Goal: Task Accomplishment & Management: Use online tool/utility

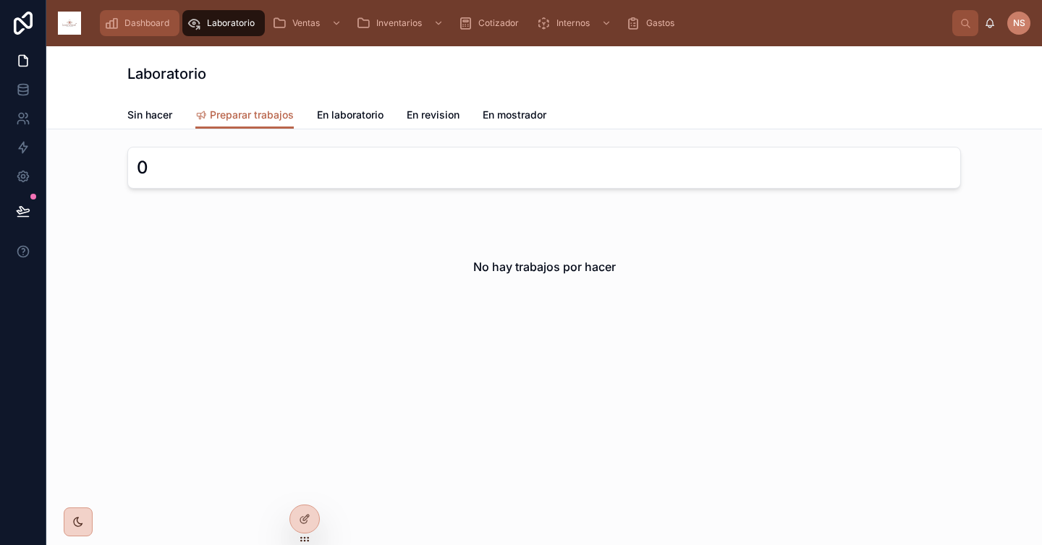
click at [153, 25] on span "Dashboard" at bounding box center [146, 23] width 45 height 12
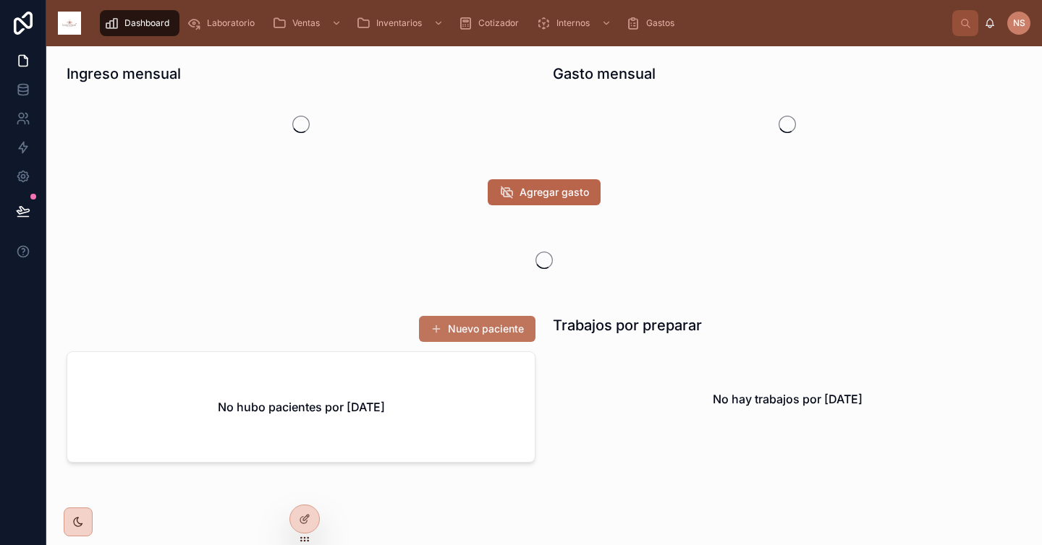
click at [519, 331] on button "Nuevo paciente" at bounding box center [477, 329] width 116 height 26
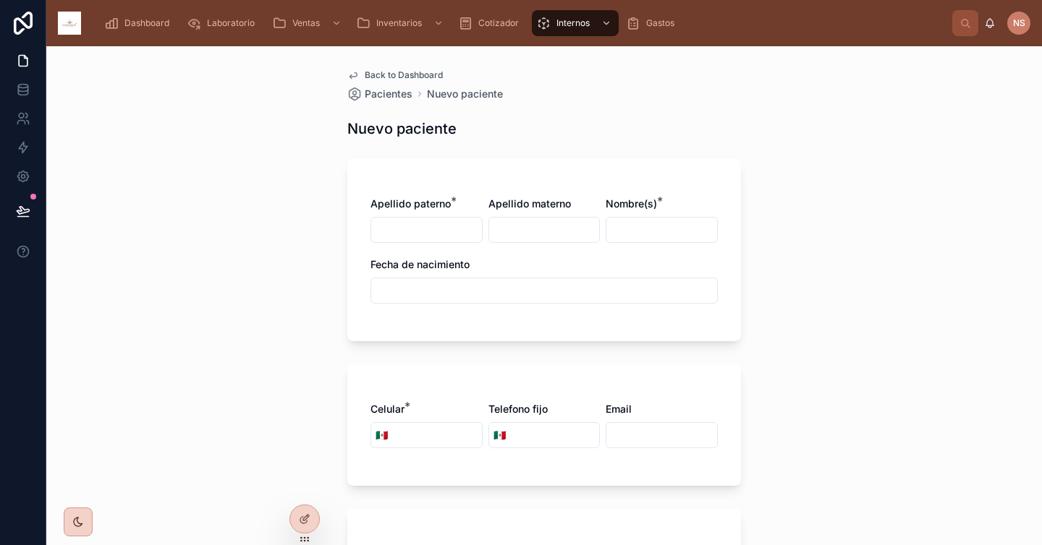
click at [435, 223] on input "text" at bounding box center [426, 230] width 111 height 20
type input "****"
type input "*******"
type input "**********"
click at [385, 294] on input "text" at bounding box center [544, 291] width 346 height 20
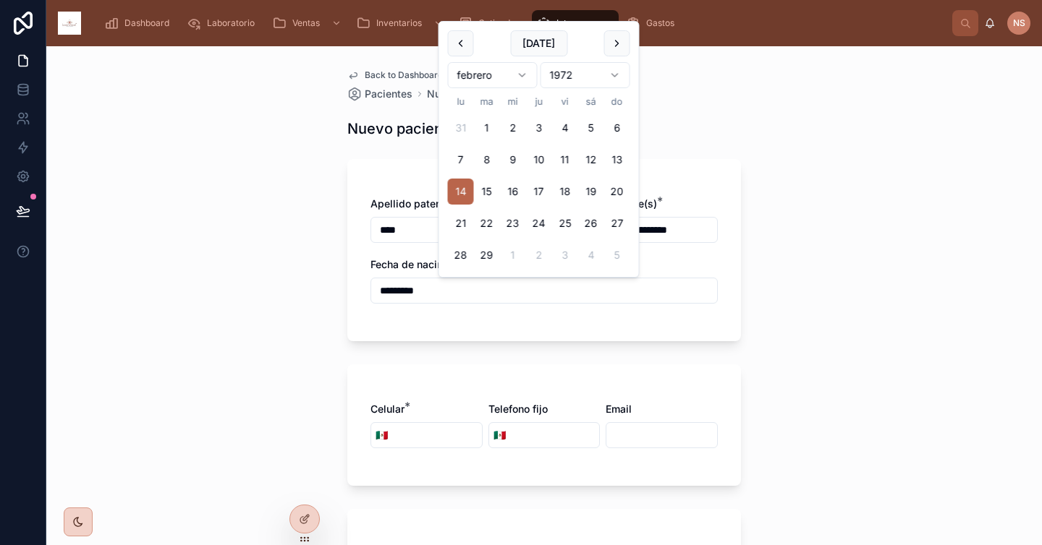
type input "*********"
click at [416, 345] on form "**********" at bounding box center [543, 523] width 393 height 746
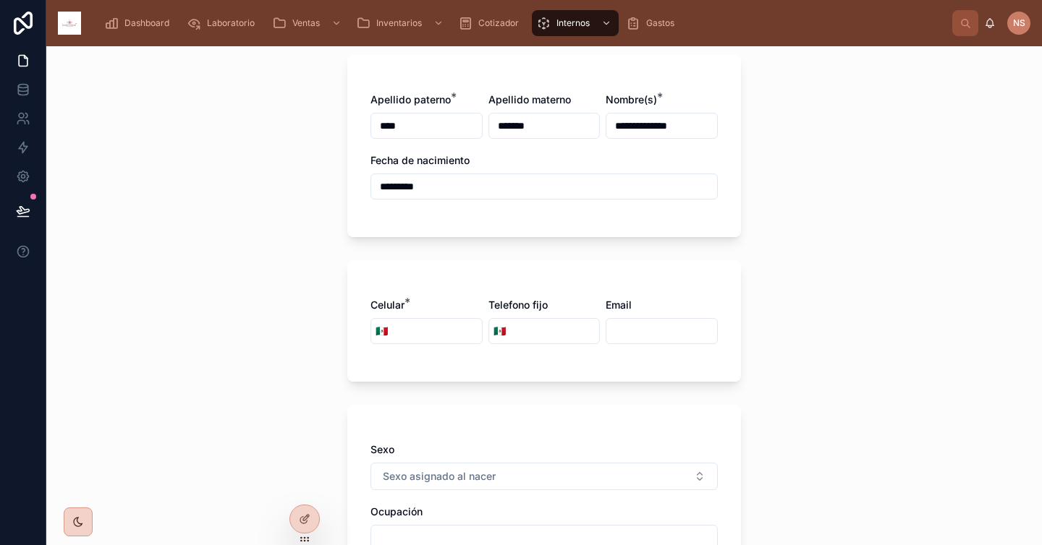
scroll to position [142, 0]
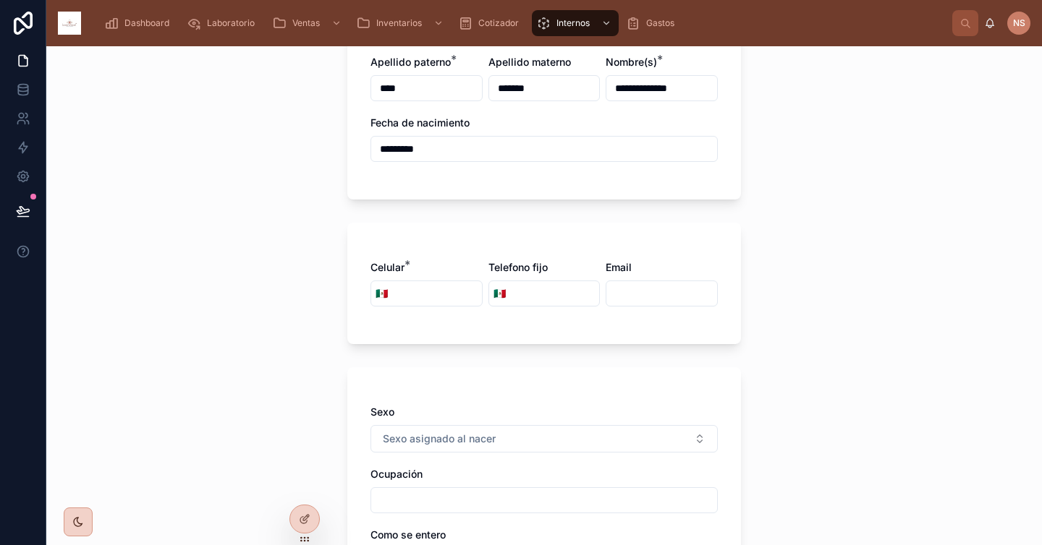
click at [417, 295] on input "tel" at bounding box center [437, 294] width 90 height 20
type input "**********"
click at [453, 337] on div "**********" at bounding box center [543, 284] width 393 height 122
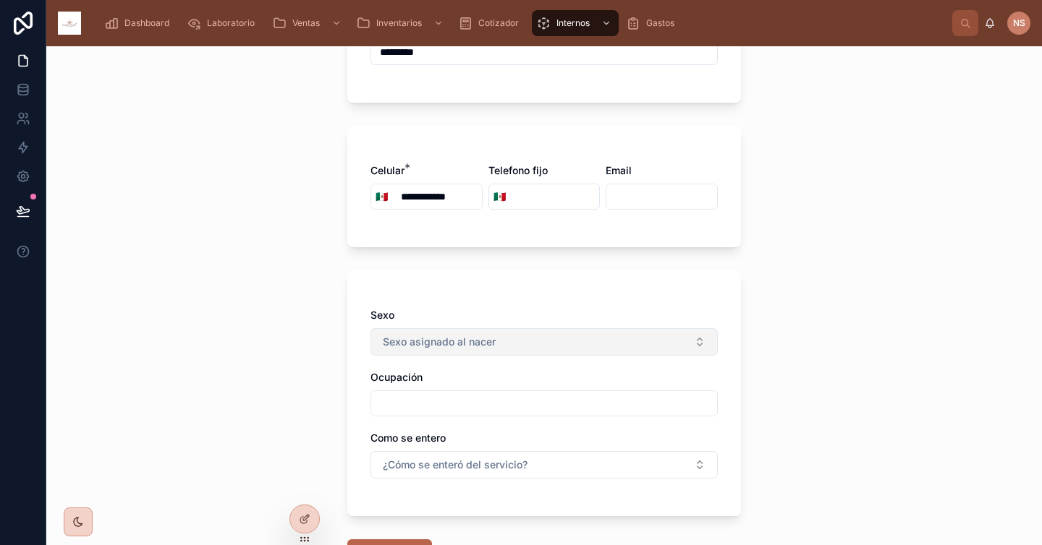
click at [456, 347] on span "Sexo asignado al nacer" at bounding box center [439, 342] width 113 height 14
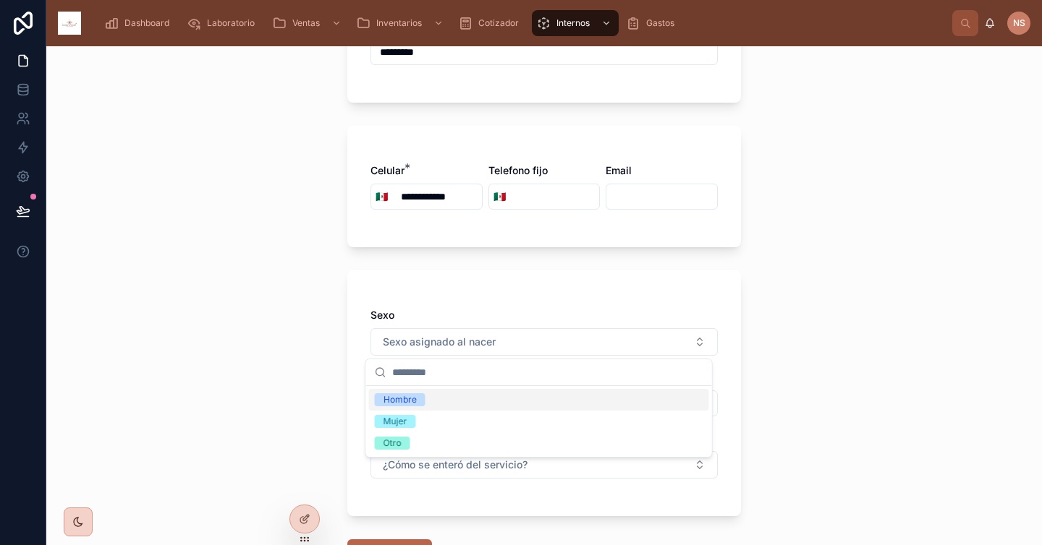
click at [433, 394] on div "Hombre" at bounding box center [539, 400] width 340 height 22
click at [336, 387] on div "**********" at bounding box center [544, 233] width 417 height 851
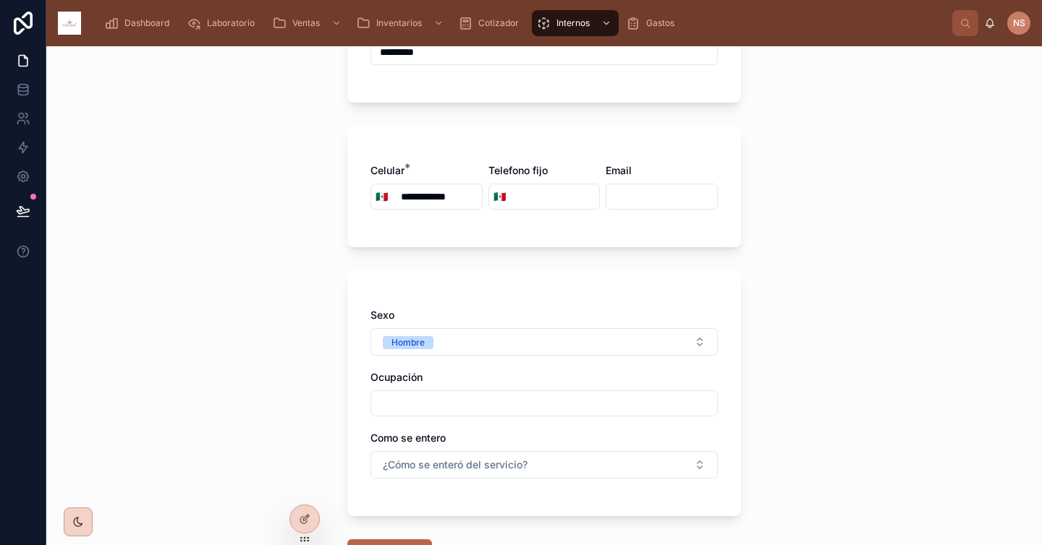
click at [409, 399] on input "text" at bounding box center [544, 403] width 346 height 20
type input "*"
click at [432, 464] on span "¿Cómo se enteró del servicio?" at bounding box center [455, 465] width 145 height 14
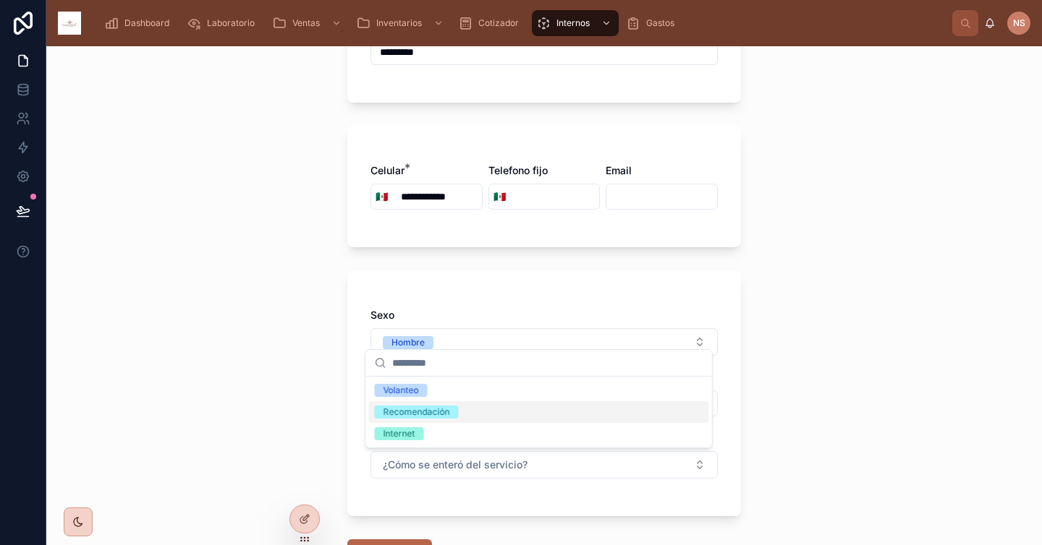
click at [451, 413] on span "Recomendación" at bounding box center [417, 412] width 84 height 13
click at [350, 446] on div "**********" at bounding box center [543, 394] width 393 height 246
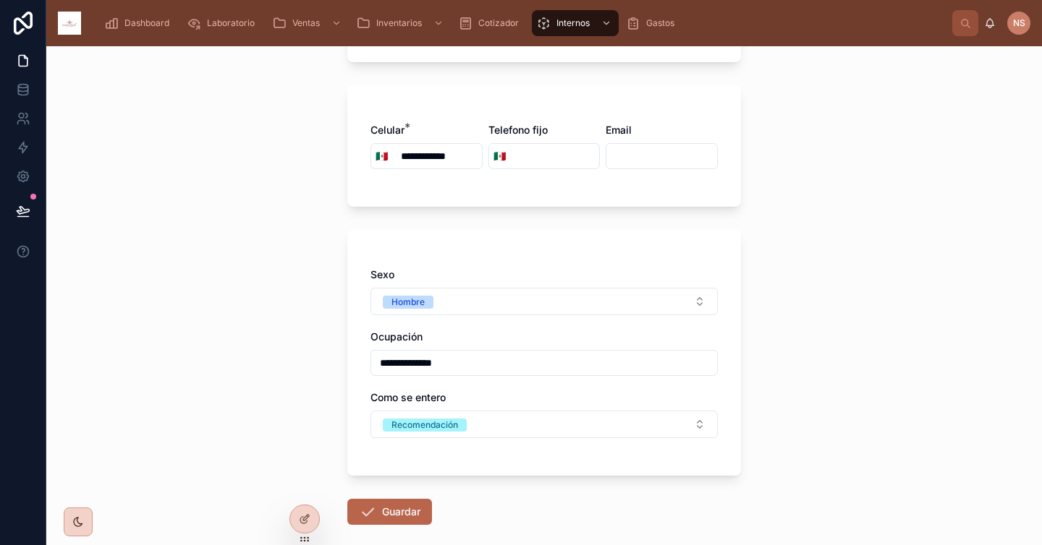
scroll to position [283, 0]
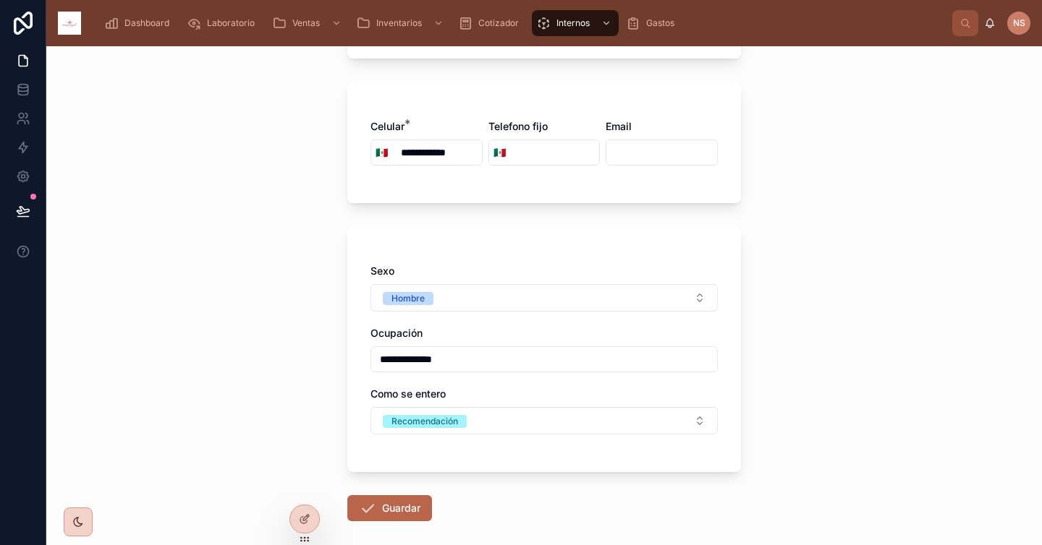
click at [480, 360] on input "**********" at bounding box center [544, 359] width 346 height 20
type input "******"
click at [480, 389] on div "Como se entero" at bounding box center [543, 394] width 347 height 14
click at [404, 506] on button "Guardar" at bounding box center [389, 508] width 85 height 26
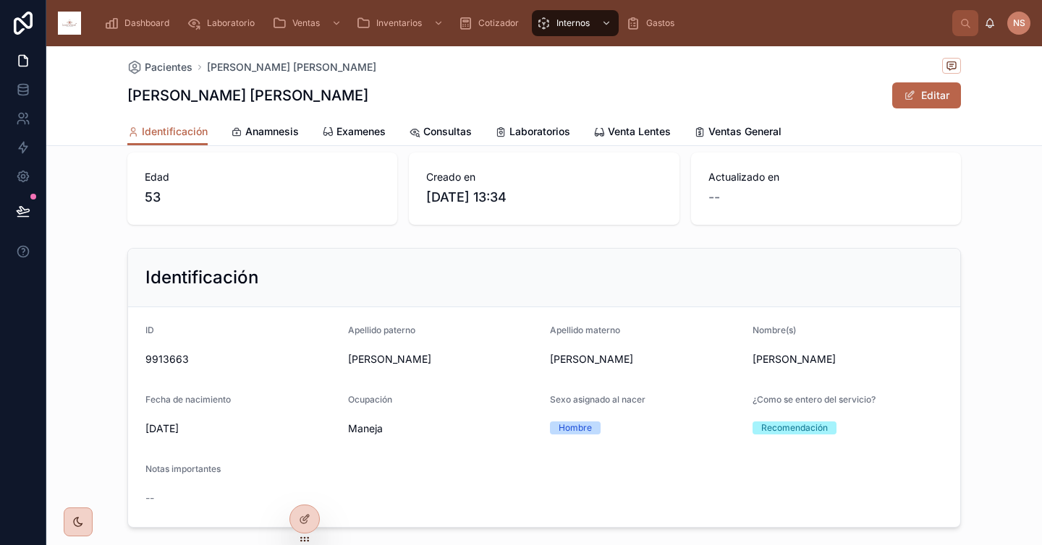
scroll to position [22, 0]
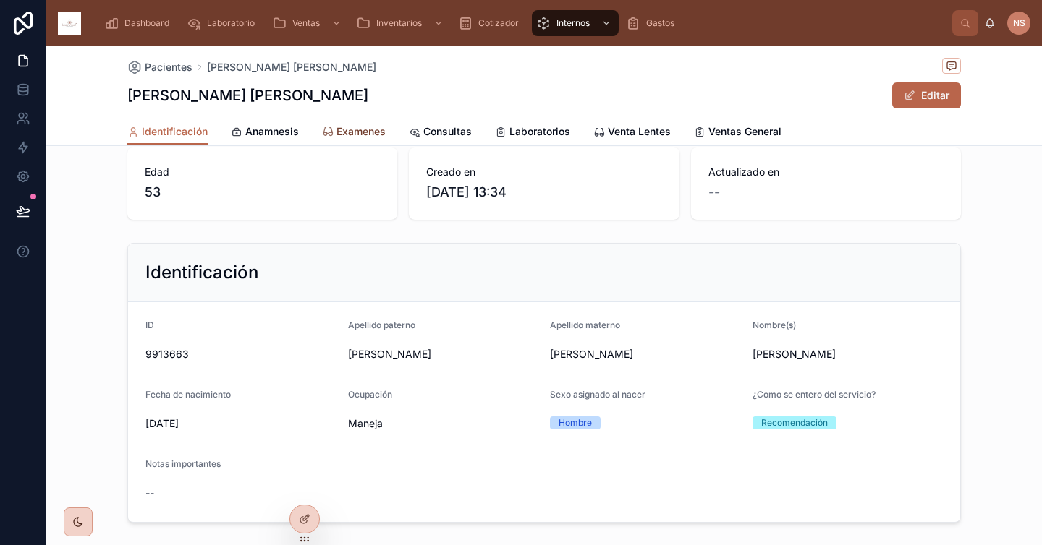
click at [345, 137] on span "Examenes" at bounding box center [360, 131] width 49 height 14
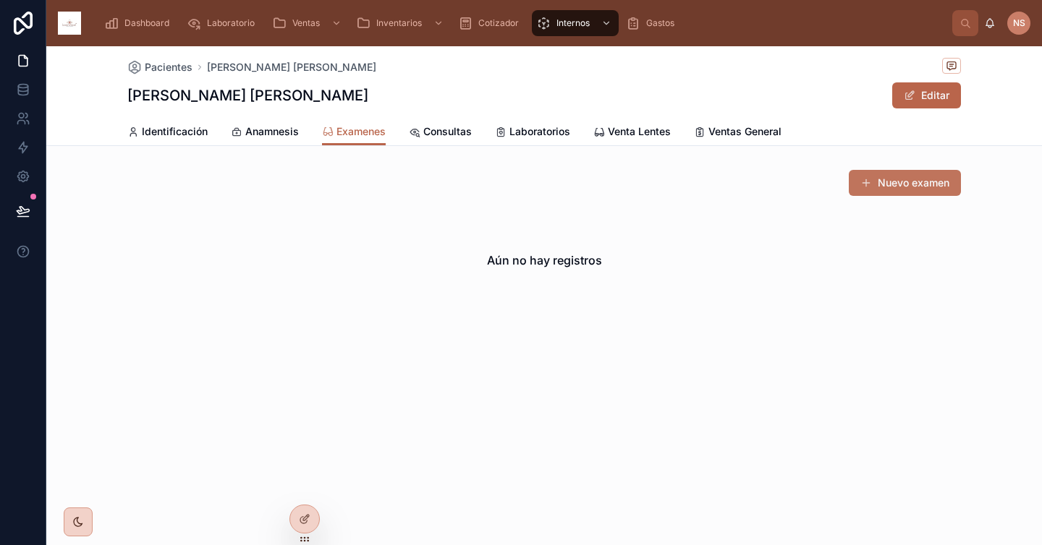
click at [917, 192] on button "Nuevo examen" at bounding box center [904, 183] width 112 height 26
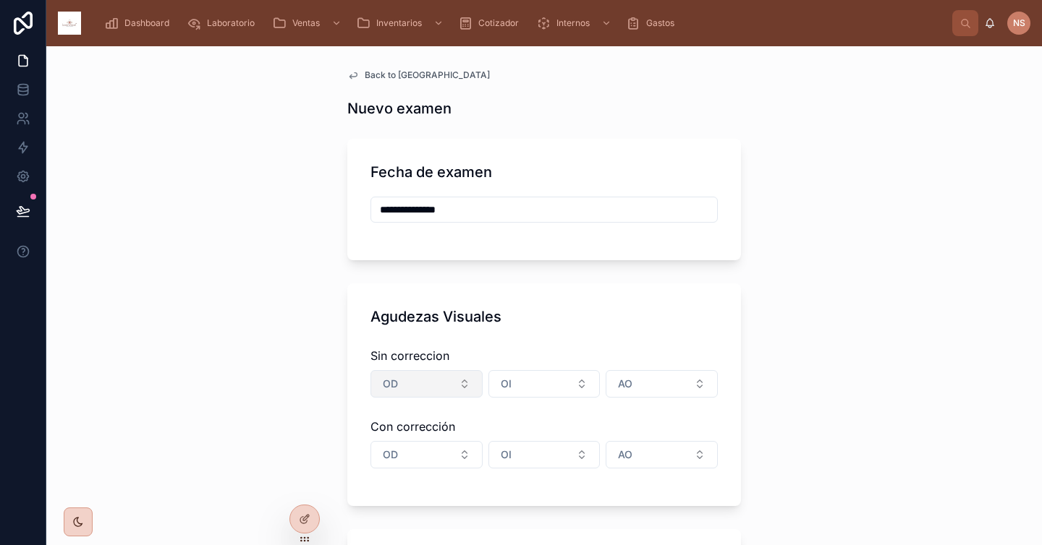
click at [426, 375] on button "OD" at bounding box center [426, 383] width 112 height 27
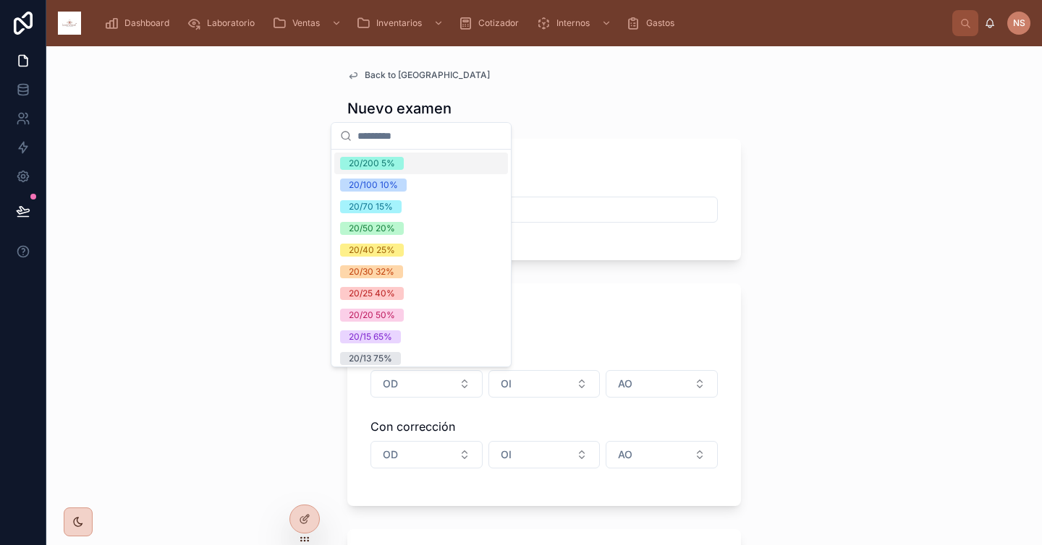
click at [428, 153] on div "20/200 5%" at bounding box center [421, 164] width 174 height 22
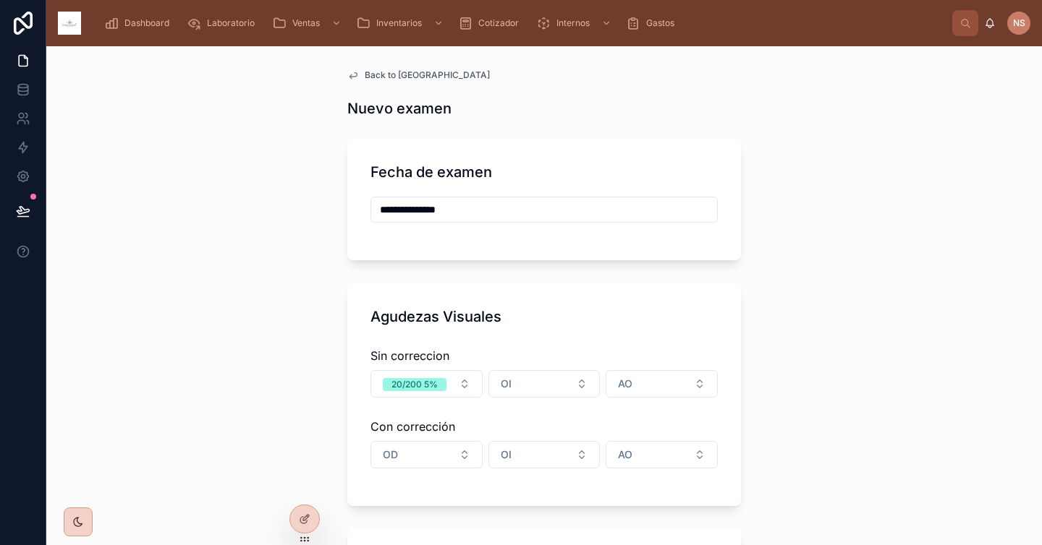
click at [524, 404] on div "Sin correccion 20/200 5% OI AO Con corrección OD OI AO" at bounding box center [543, 412] width 347 height 142
click at [527, 396] on button "OI" at bounding box center [544, 383] width 112 height 27
type input "****"
click at [545, 442] on div "20/200 5%" at bounding box center [539, 442] width 174 height 22
click at [551, 389] on span "20/200 5%" at bounding box center [532, 384] width 64 height 13
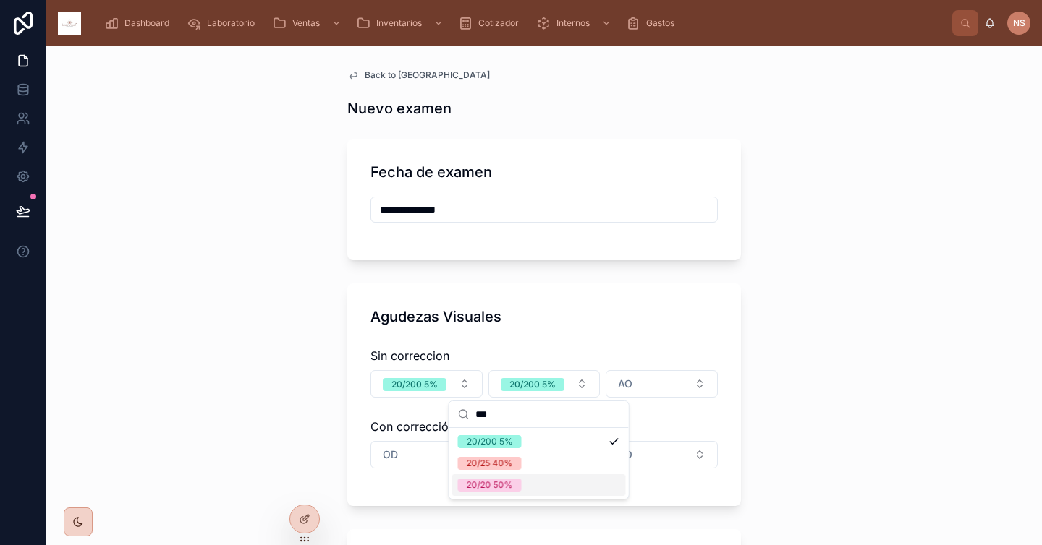
type input "***"
click at [540, 489] on div "20/20 50%" at bounding box center [539, 485] width 174 height 22
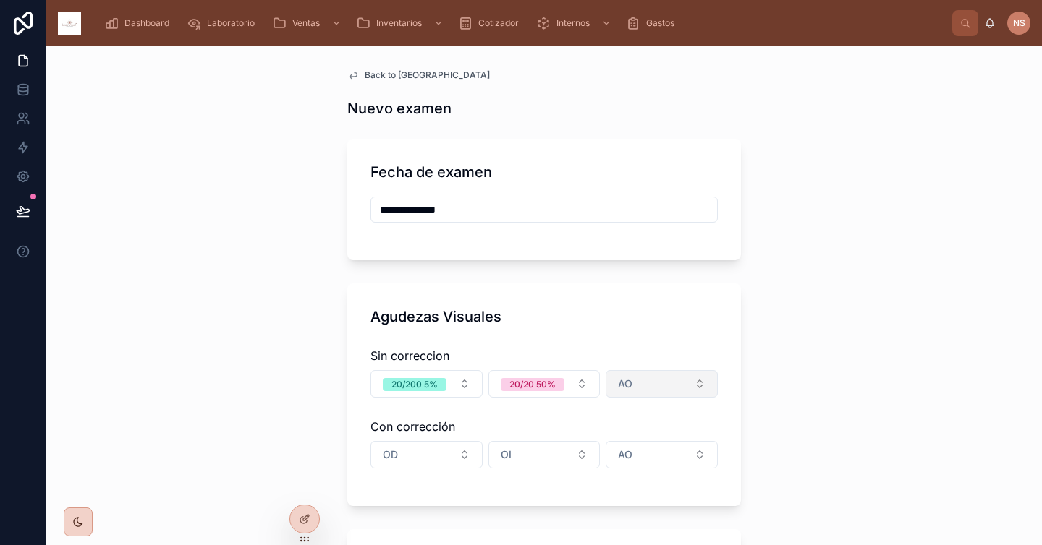
click at [626, 378] on span "AO" at bounding box center [625, 384] width 14 height 14
type input "**"
click at [663, 447] on div "20/70 15%" at bounding box center [656, 442] width 174 height 22
type input "**********"
click at [678, 387] on button "20/70 15%" at bounding box center [661, 383] width 112 height 27
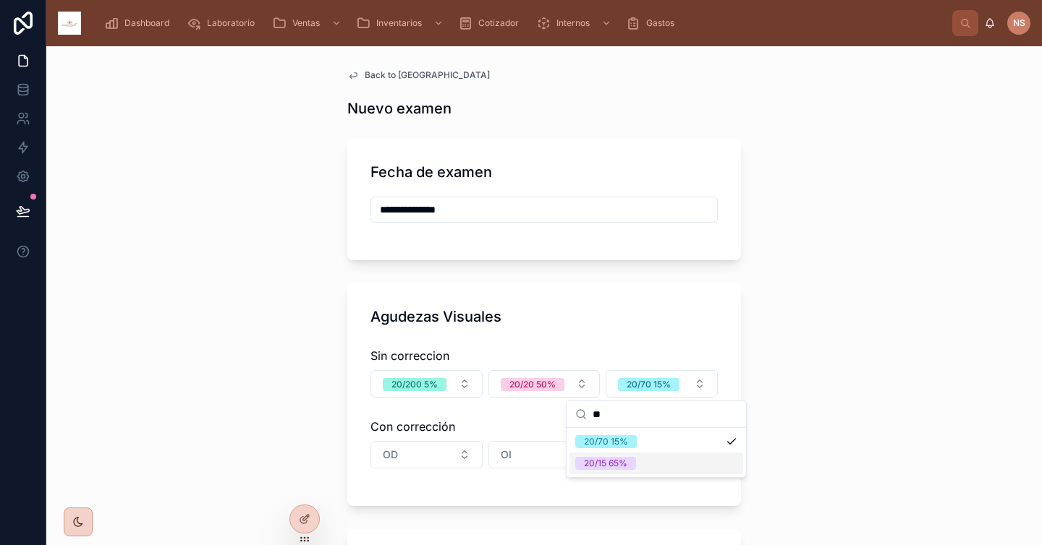
type input "**"
click at [652, 463] on div "20/15 65%" at bounding box center [656, 464] width 174 height 22
click at [556, 435] on div "Con corrección" at bounding box center [543, 426] width 347 height 17
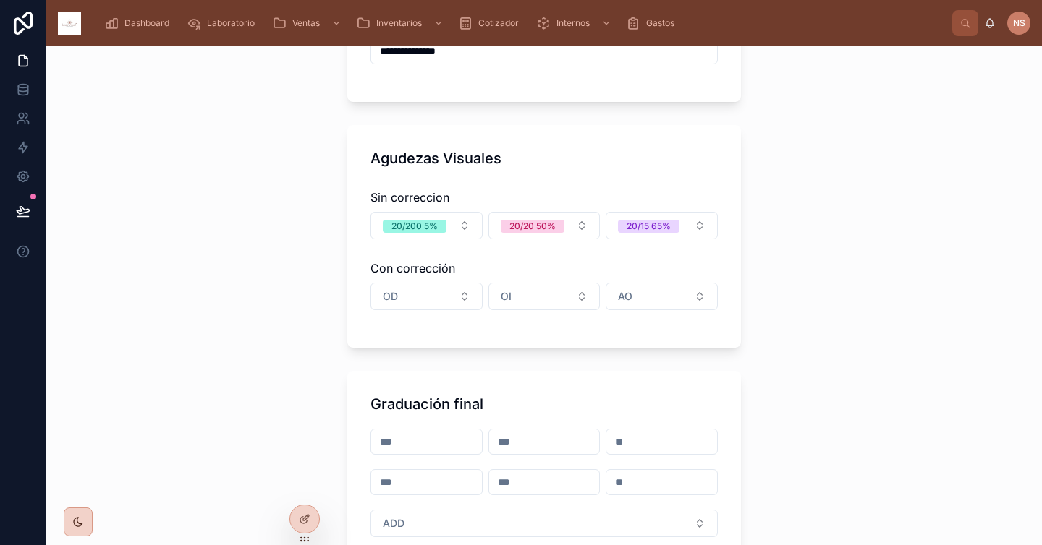
scroll to position [280, 0]
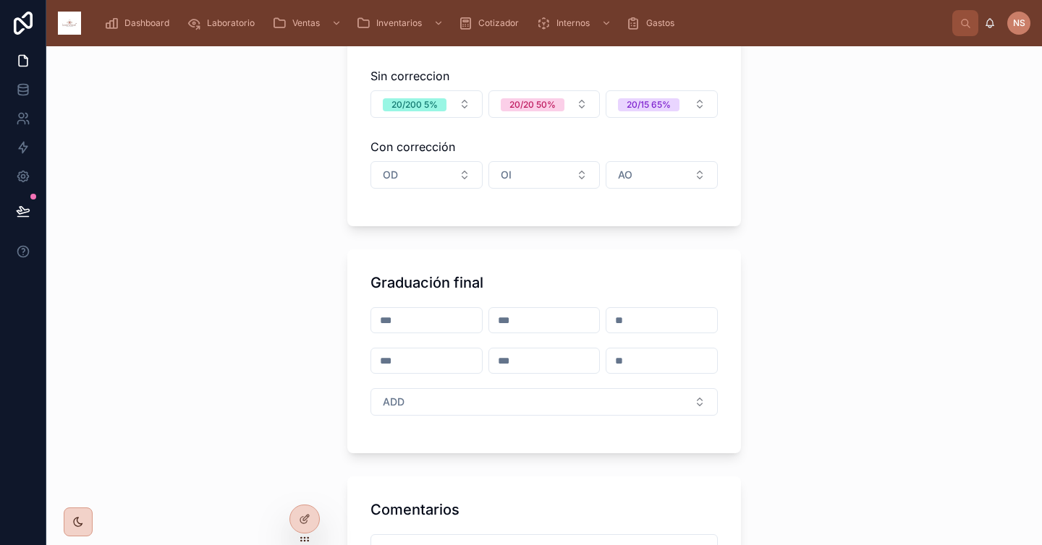
click at [483, 281] on div "Graduación final" at bounding box center [543, 283] width 347 height 20
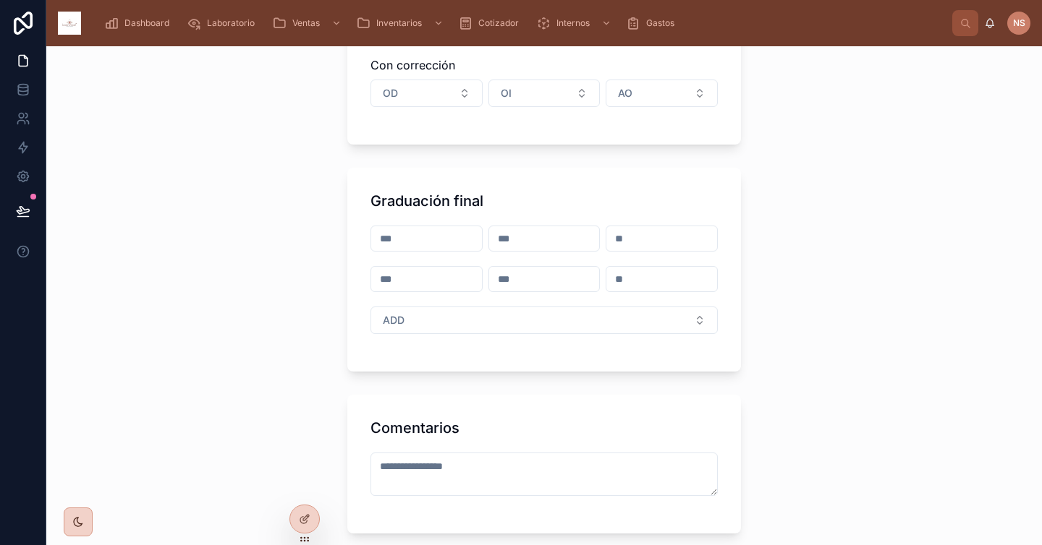
scroll to position [402, 0]
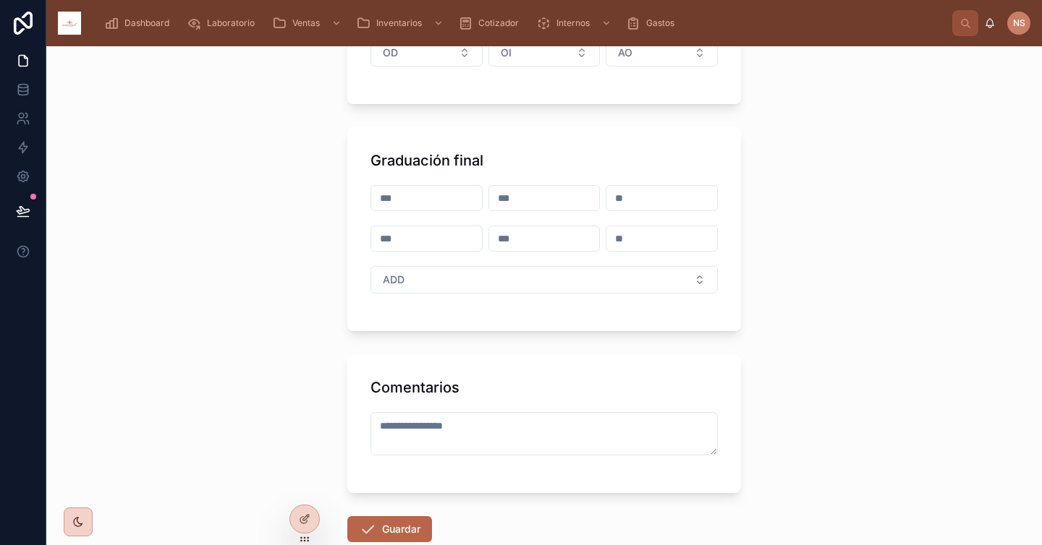
type input "**********"
click at [446, 199] on input "text" at bounding box center [426, 198] width 111 height 20
type input "*"
type input "**********"
type input "*****"
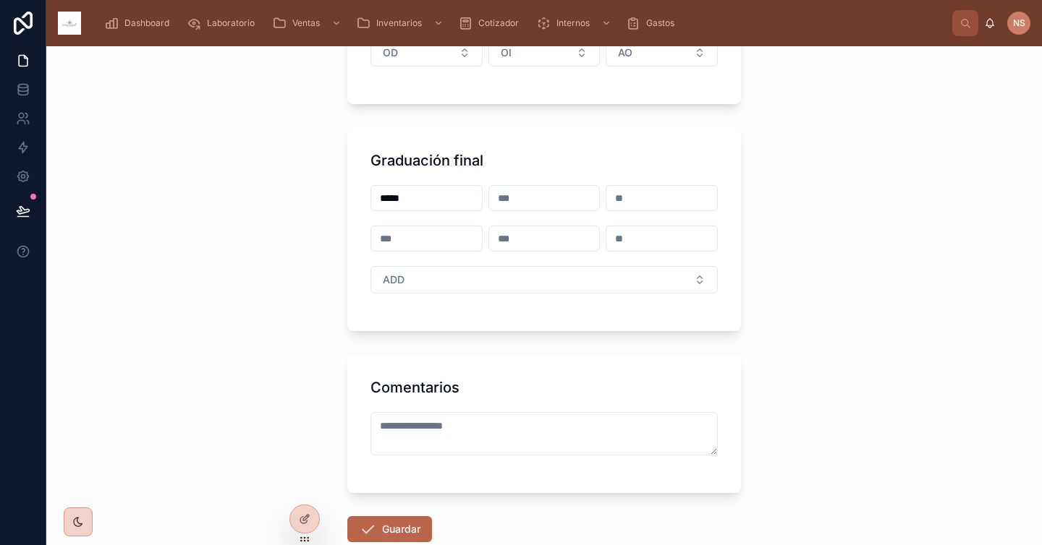
click at [440, 244] on input "text" at bounding box center [426, 239] width 111 height 20
type input "*****"
click at [421, 281] on button "ADD" at bounding box center [543, 279] width 347 height 27
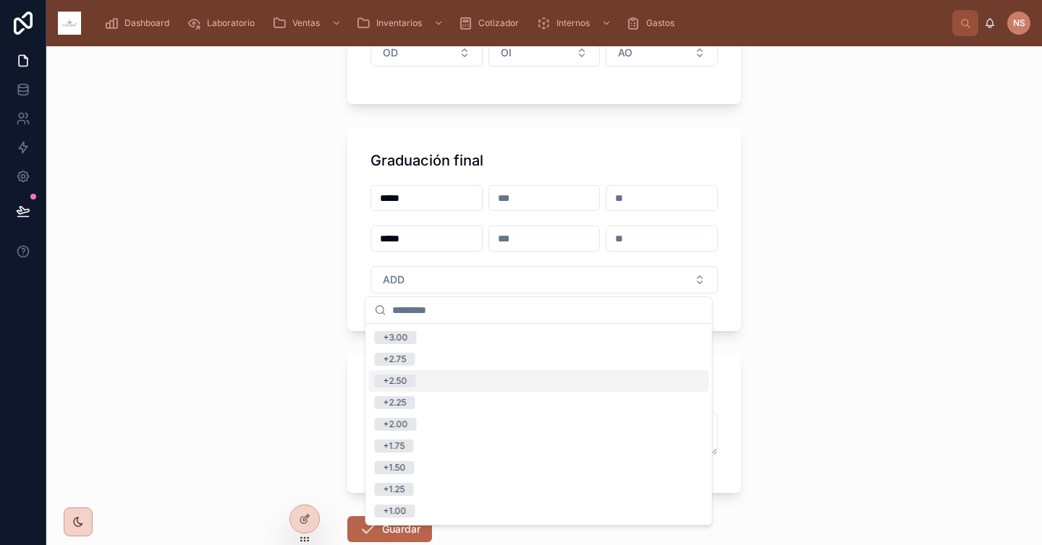
click at [438, 382] on div "+2.50" at bounding box center [539, 381] width 340 height 22
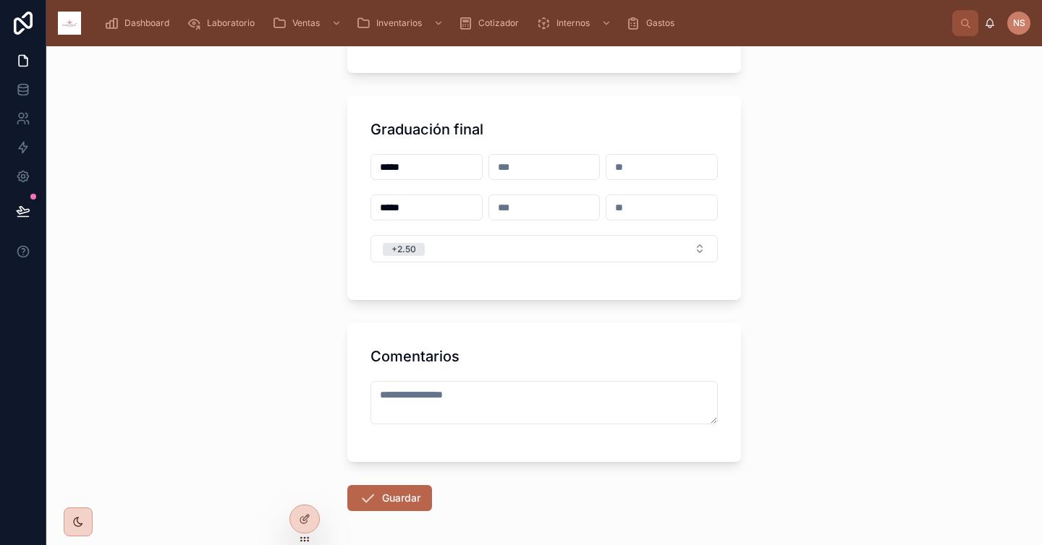
scroll to position [492, 0]
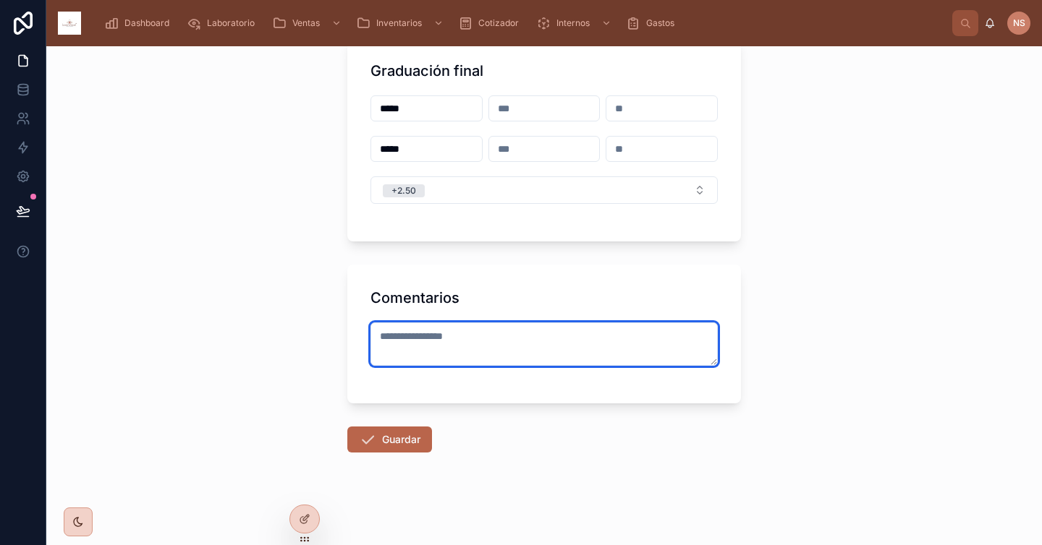
click at [435, 350] on textarea at bounding box center [543, 344] width 347 height 43
type textarea "**********"
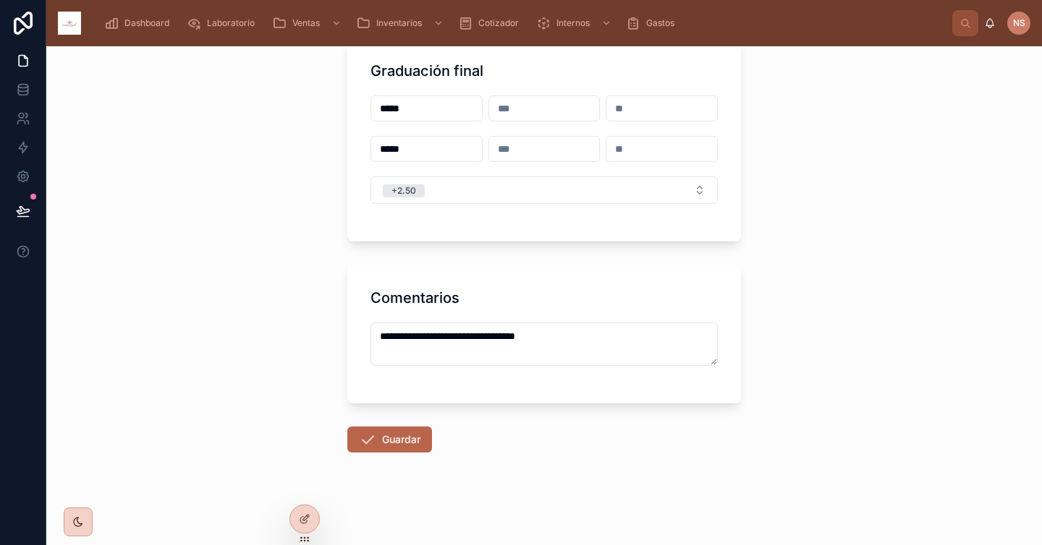
click at [502, 398] on div "**********" at bounding box center [543, 334] width 393 height 139
click at [406, 443] on button "Guardar" at bounding box center [389, 440] width 85 height 26
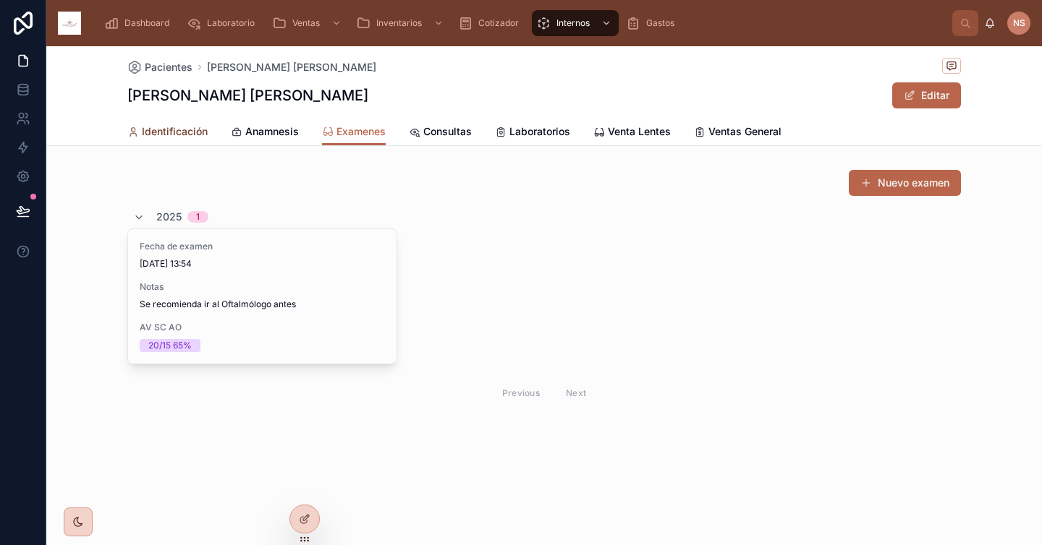
click at [166, 137] on span "Identificación" at bounding box center [175, 131] width 66 height 14
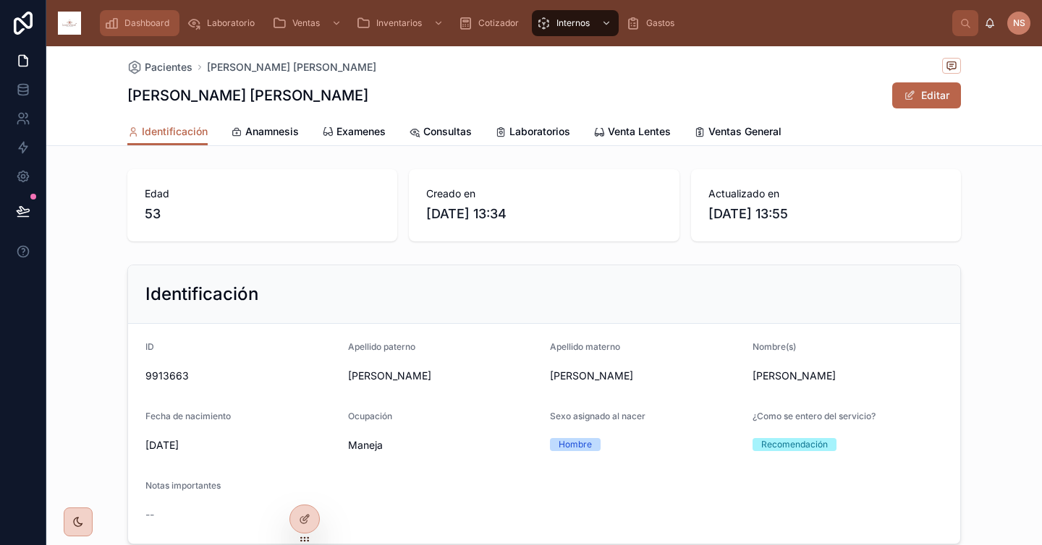
click at [147, 25] on span "Dashboard" at bounding box center [146, 23] width 45 height 12
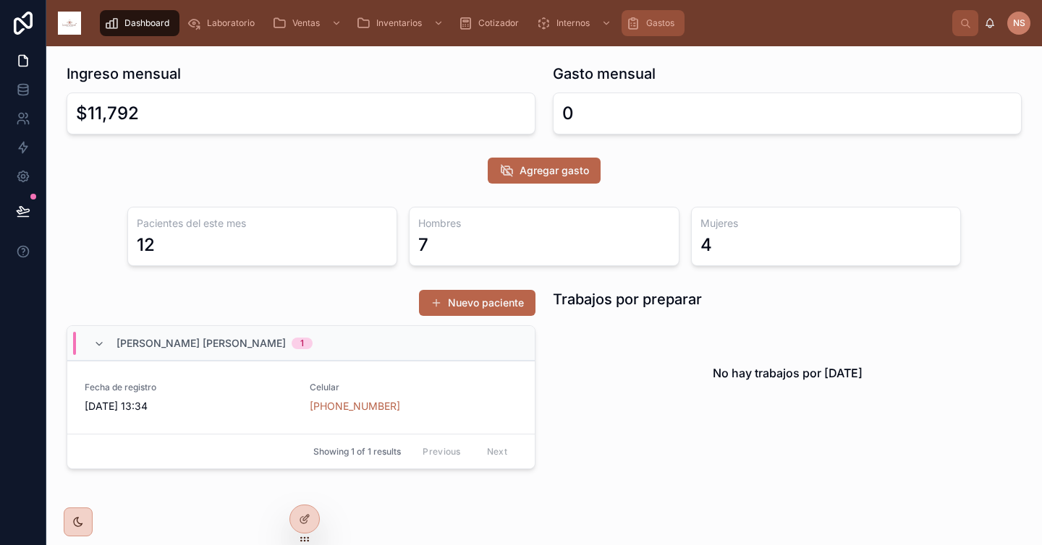
click at [639, 12] on div "Gastos" at bounding box center [653, 23] width 54 height 23
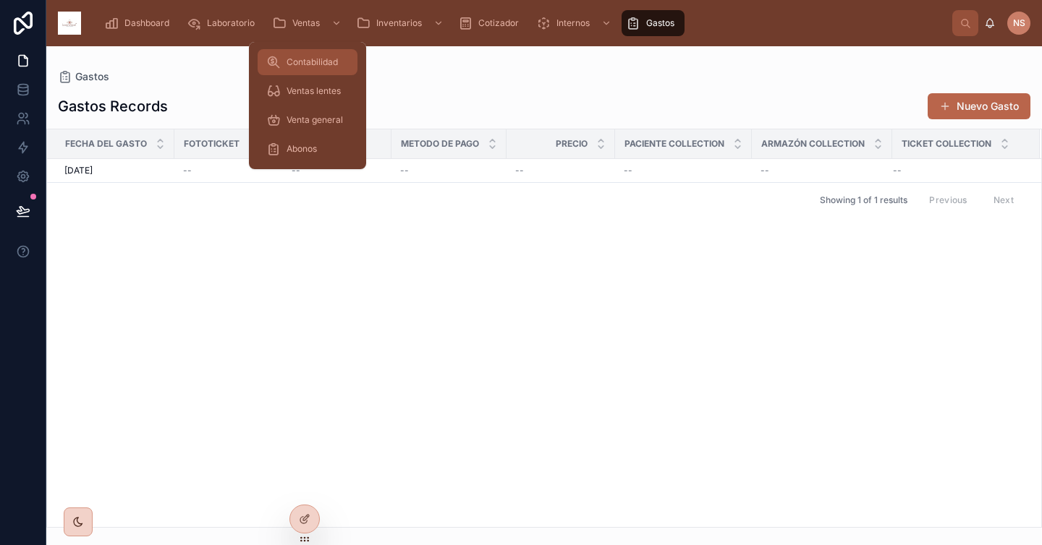
click at [306, 51] on div "Contabilidad" at bounding box center [307, 62] width 82 height 23
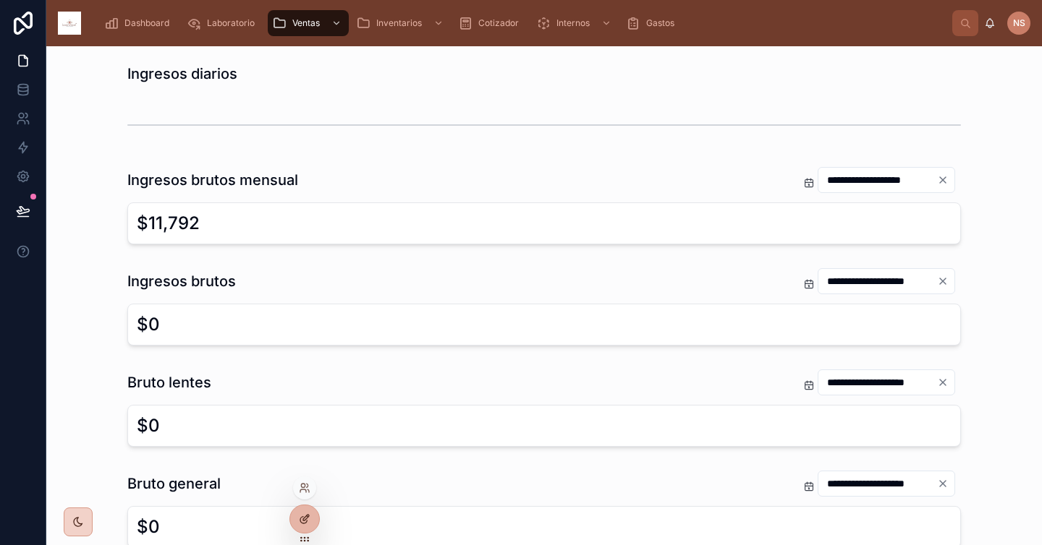
click at [306, 520] on icon at bounding box center [305, 520] width 12 height 12
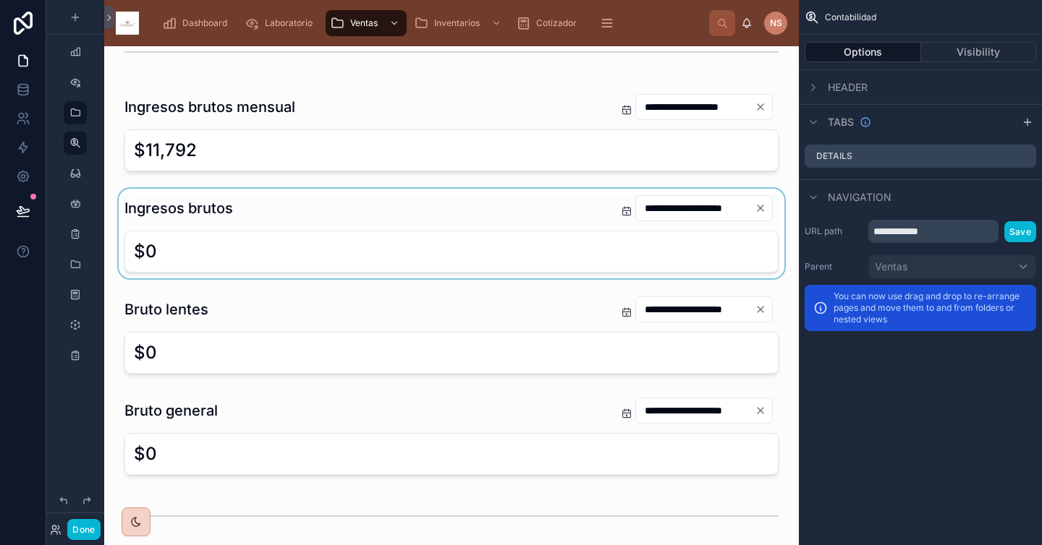
scroll to position [57, 0]
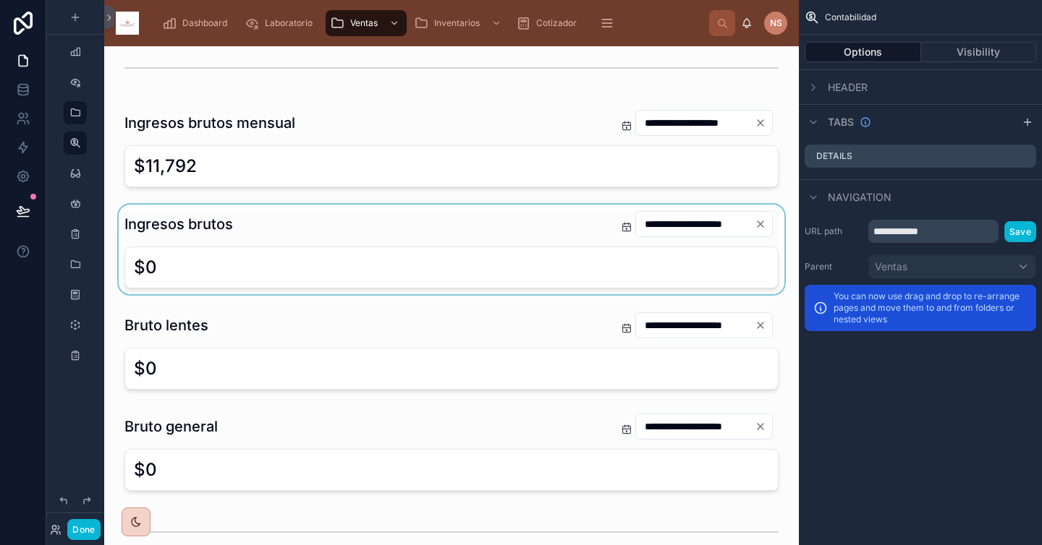
click at [345, 213] on div at bounding box center [451, 250] width 671 height 90
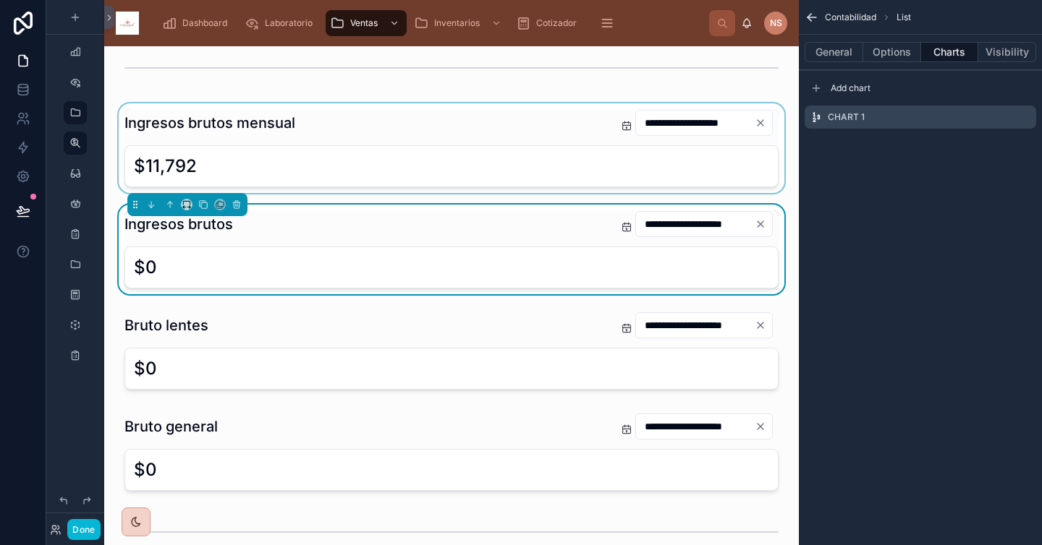
click at [399, 129] on div at bounding box center [451, 148] width 671 height 90
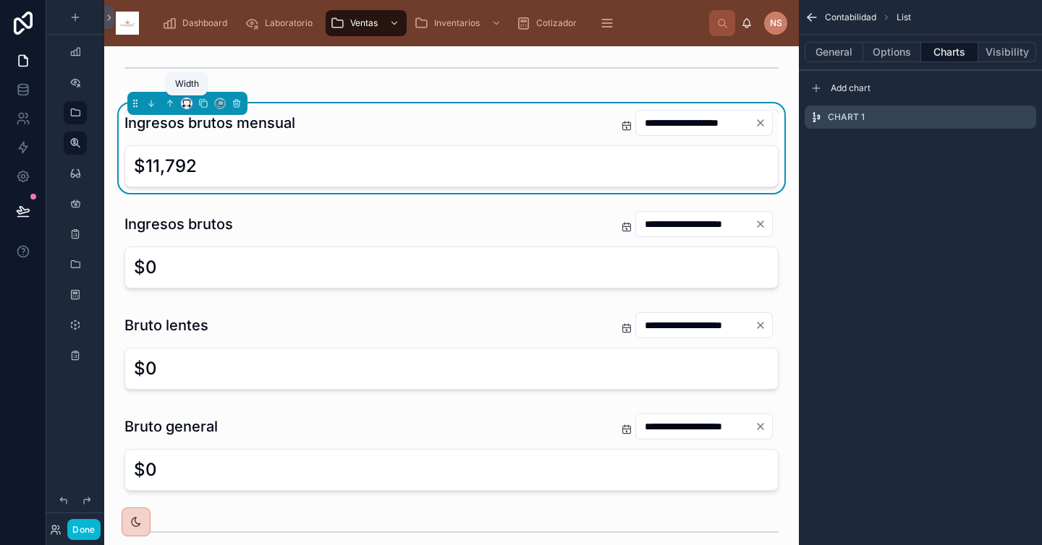
click at [189, 101] on icon at bounding box center [187, 103] width 10 height 10
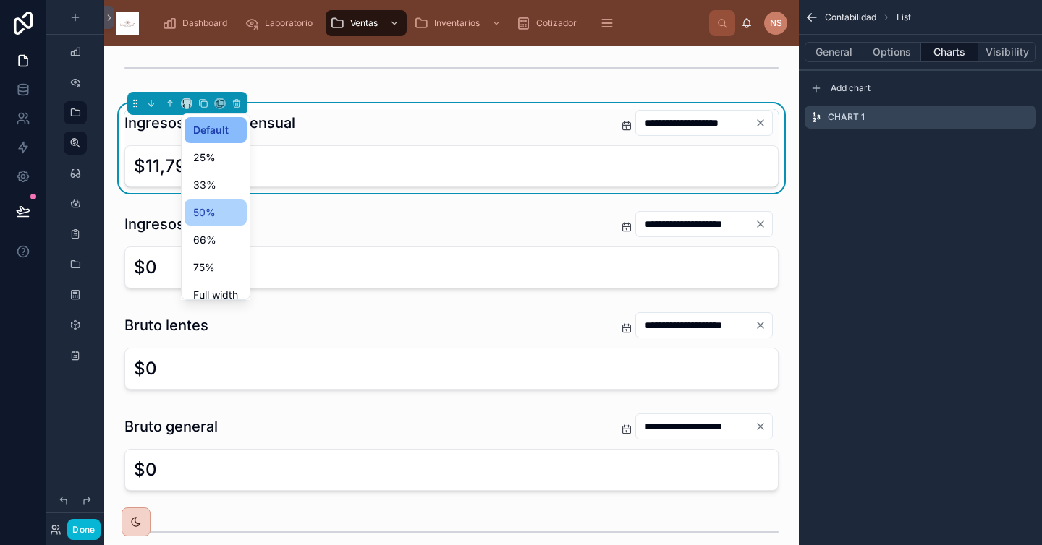
click at [221, 203] on div "50%" at bounding box center [215, 213] width 62 height 26
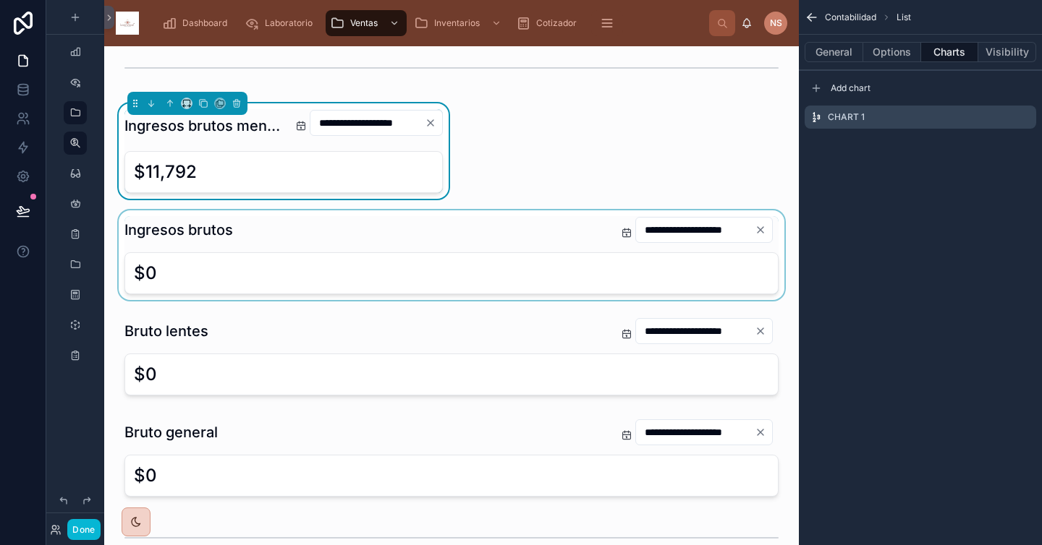
click at [352, 230] on div at bounding box center [451, 255] width 671 height 90
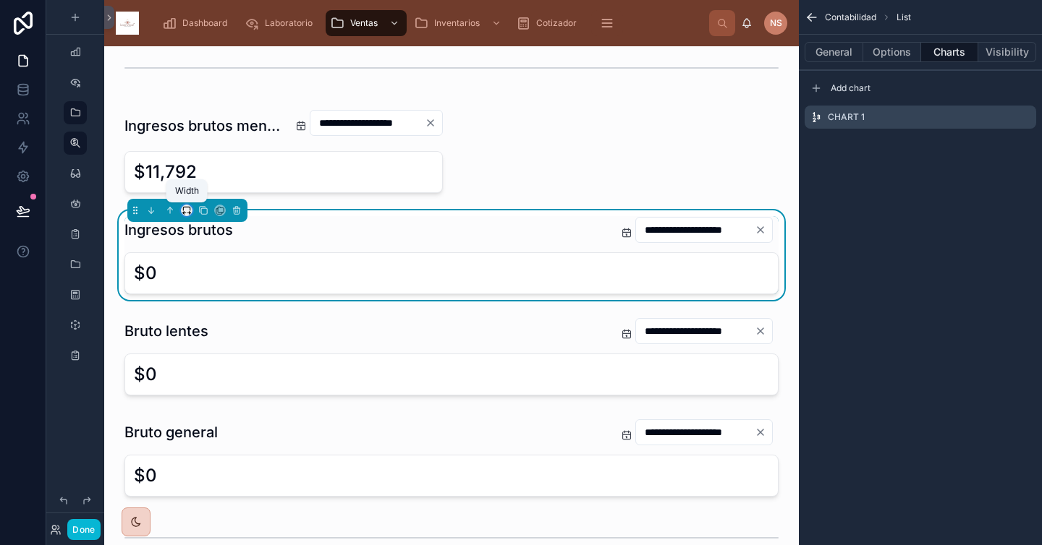
click at [187, 214] on icon at bounding box center [187, 210] width 10 height 10
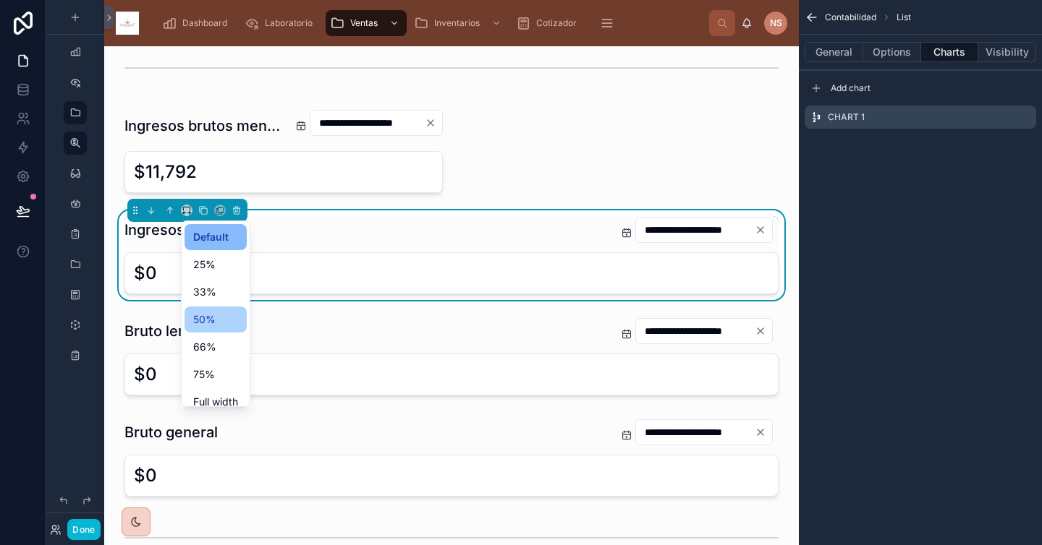
click at [221, 322] on div "50%" at bounding box center [215, 319] width 45 height 17
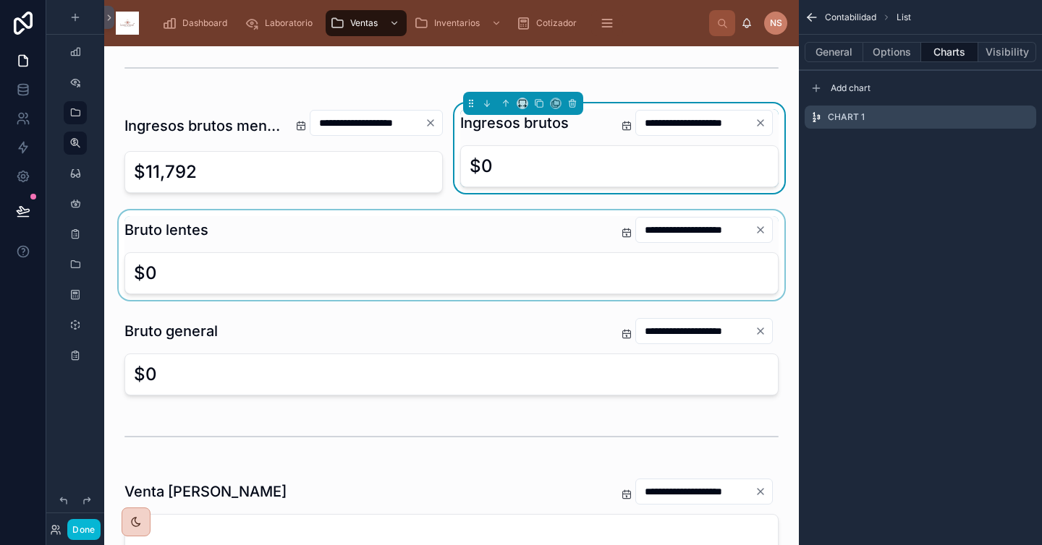
click at [294, 221] on div at bounding box center [451, 255] width 671 height 90
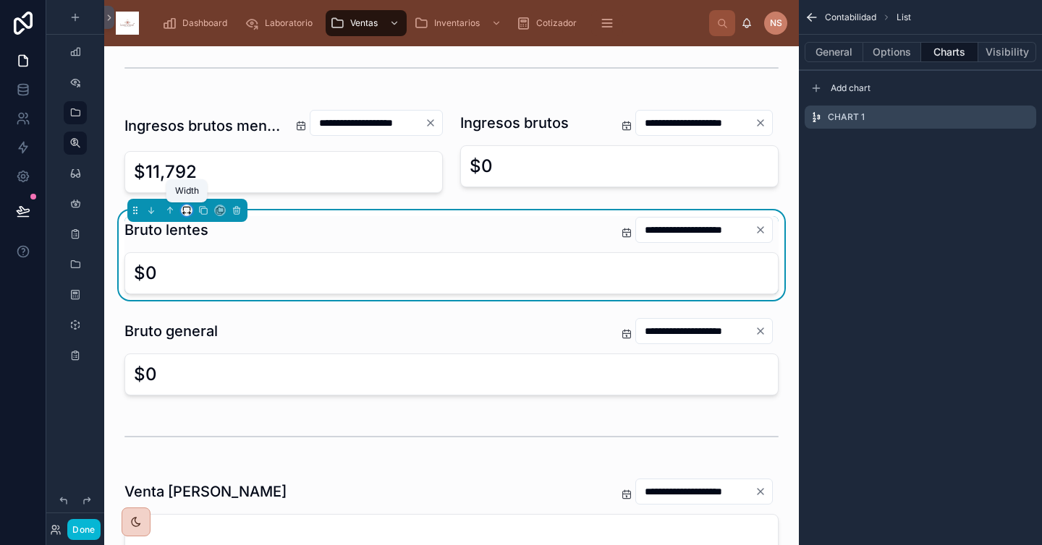
click at [191, 211] on icon at bounding box center [187, 210] width 10 height 10
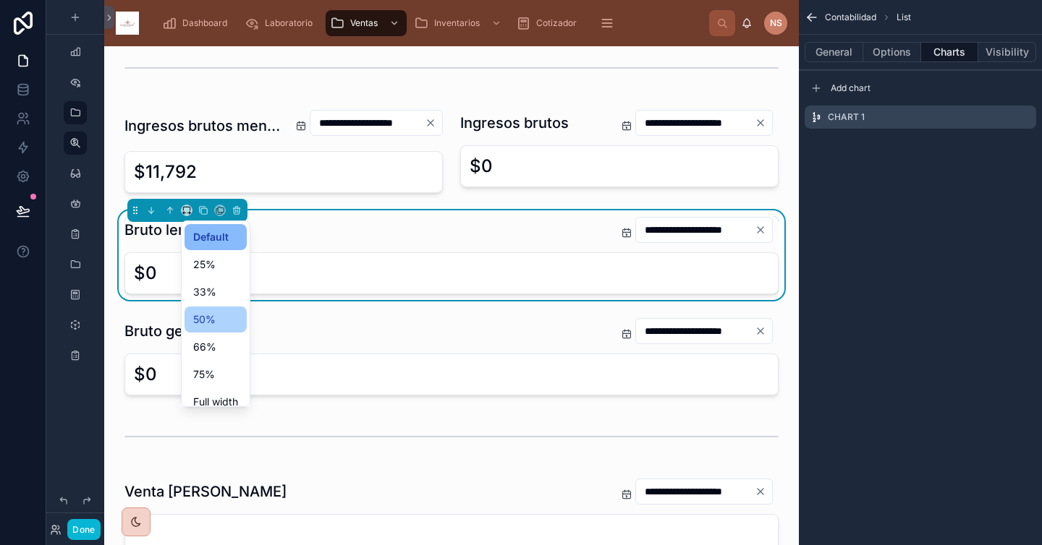
click at [222, 320] on div "50%" at bounding box center [215, 319] width 45 height 17
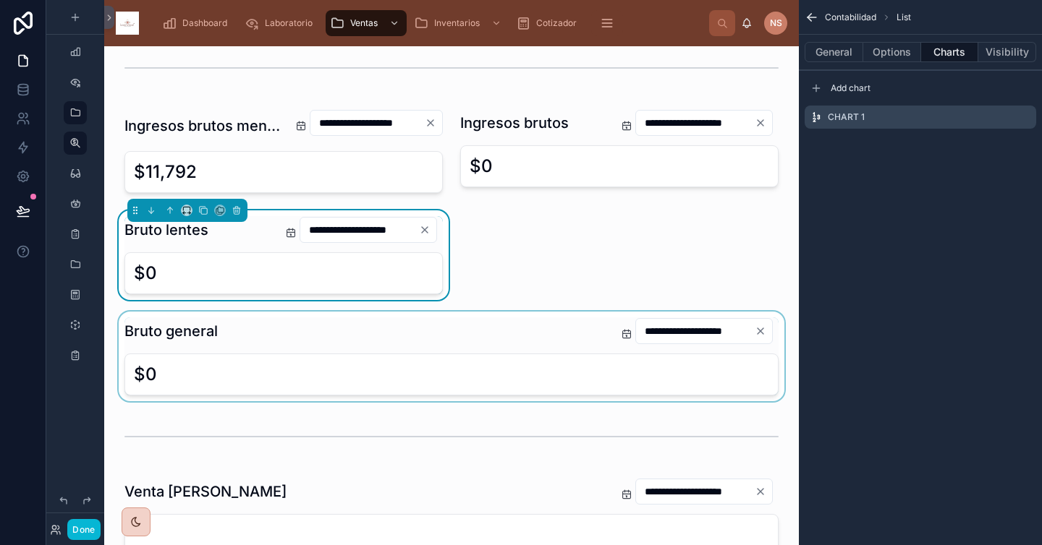
click at [285, 320] on div at bounding box center [451, 357] width 671 height 90
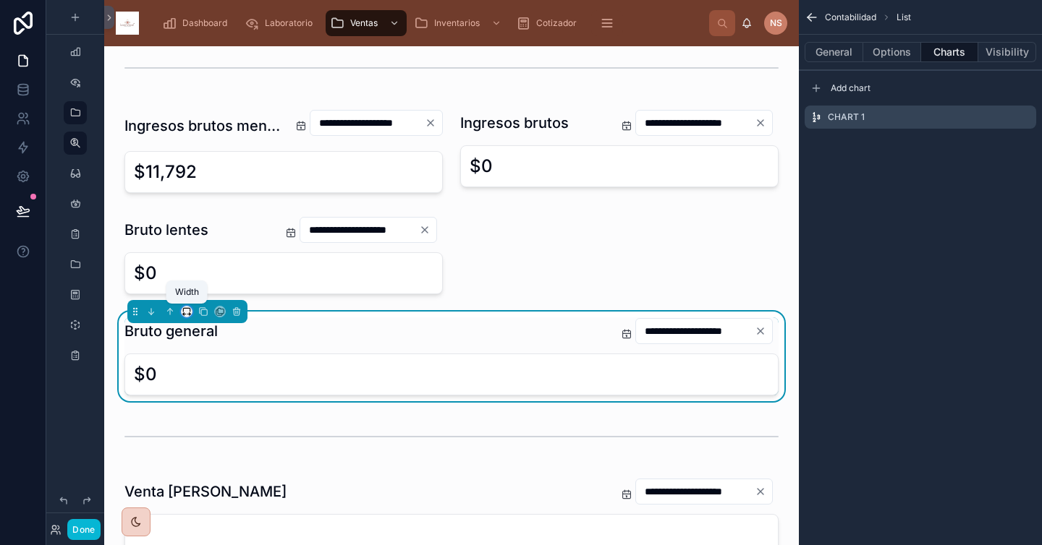
click at [182, 312] on icon at bounding box center [187, 312] width 10 height 10
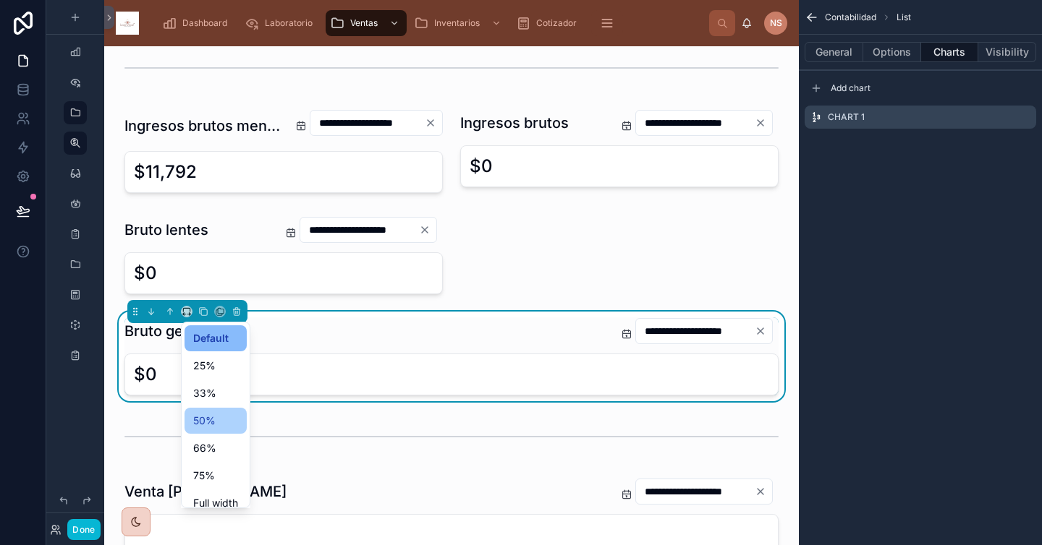
click at [219, 416] on div "50%" at bounding box center [215, 420] width 45 height 17
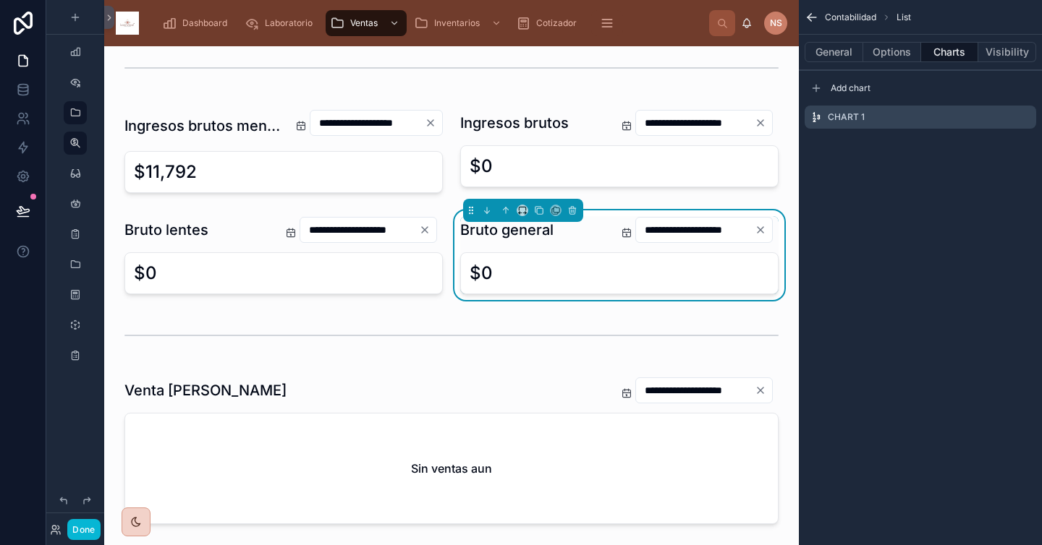
click at [534, 210] on icon at bounding box center [539, 210] width 10 height 10
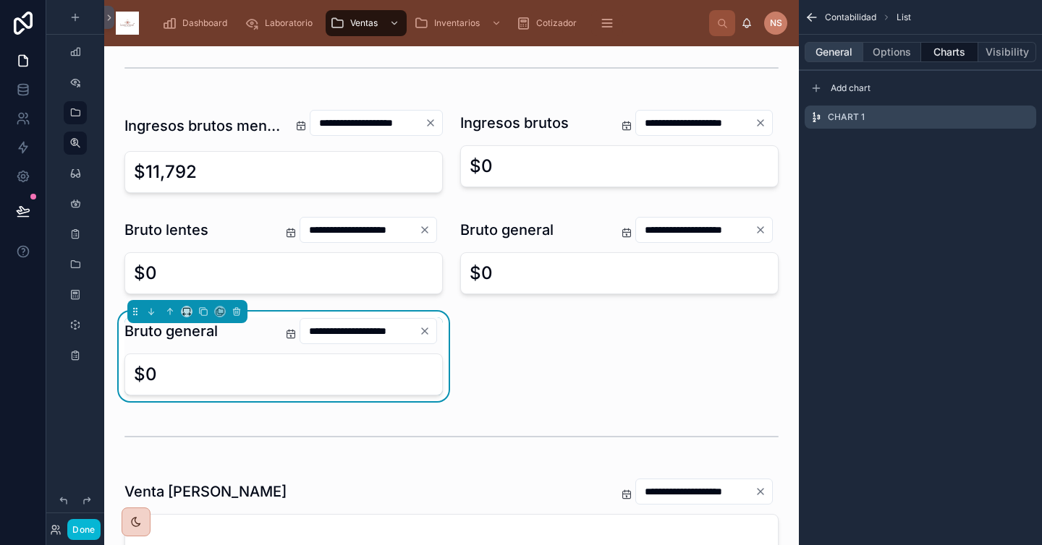
click at [841, 49] on button "General" at bounding box center [833, 52] width 59 height 20
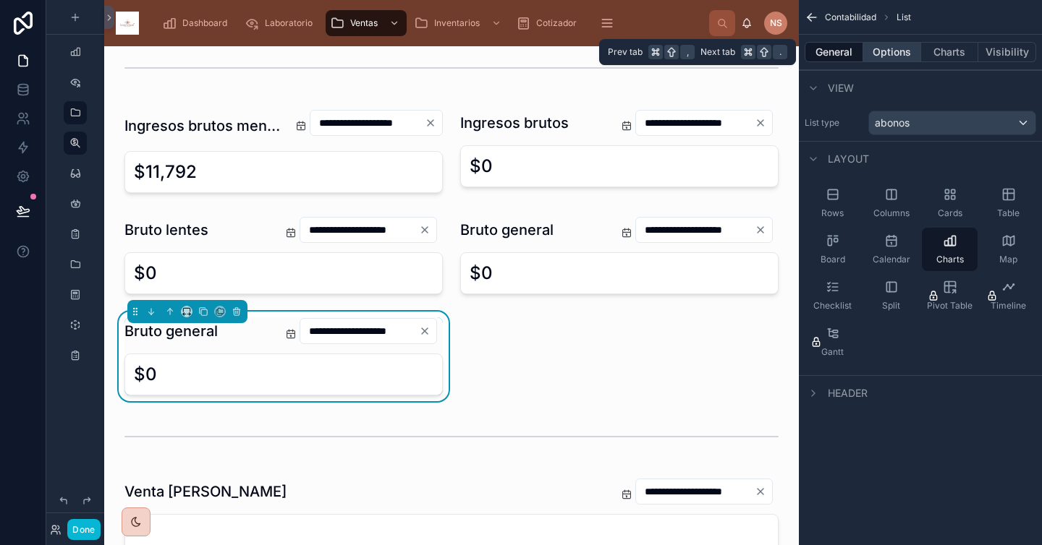
click at [884, 54] on button "Options" at bounding box center [892, 52] width 58 height 20
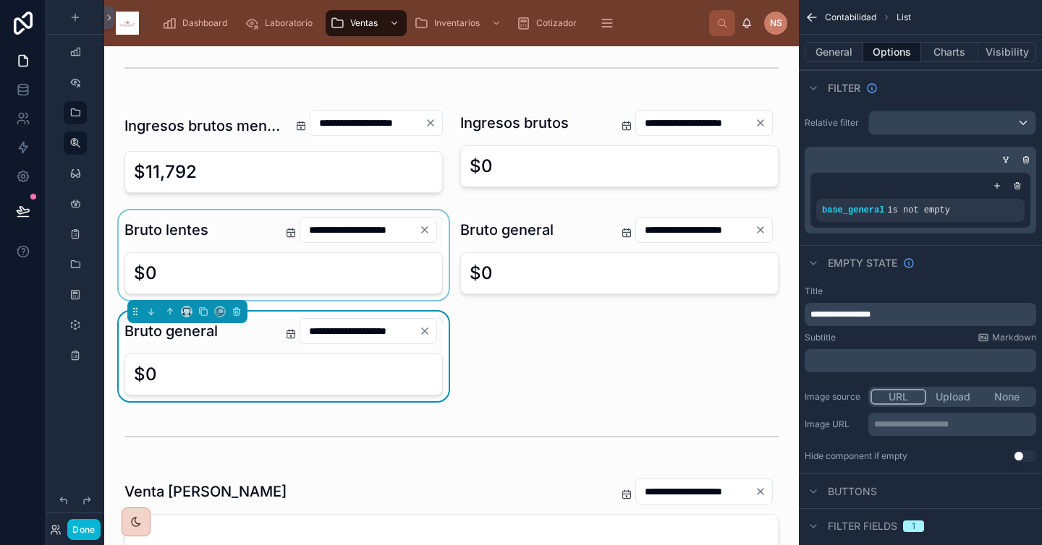
click at [245, 243] on div at bounding box center [284, 255] width 336 height 90
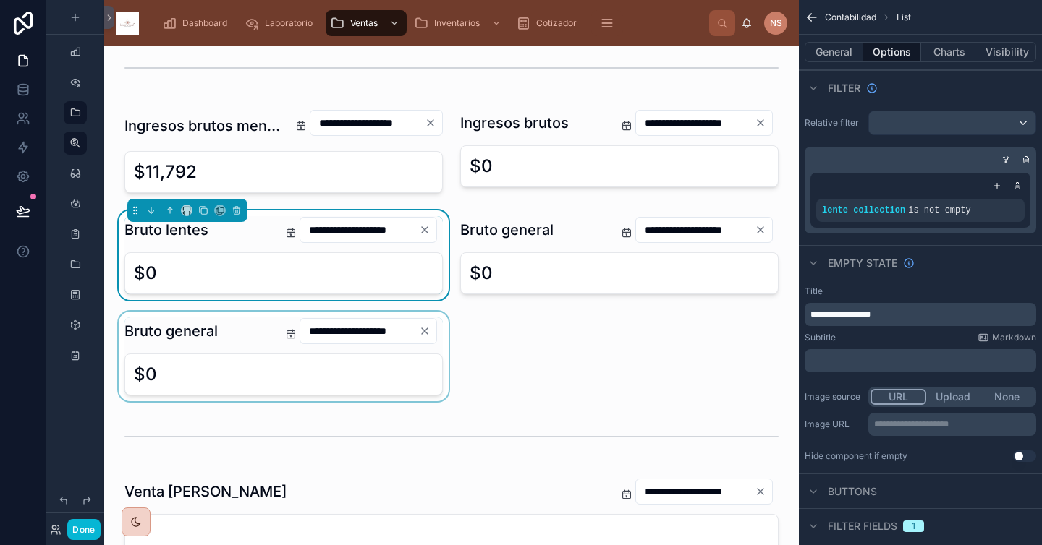
click at [216, 328] on div at bounding box center [284, 357] width 336 height 90
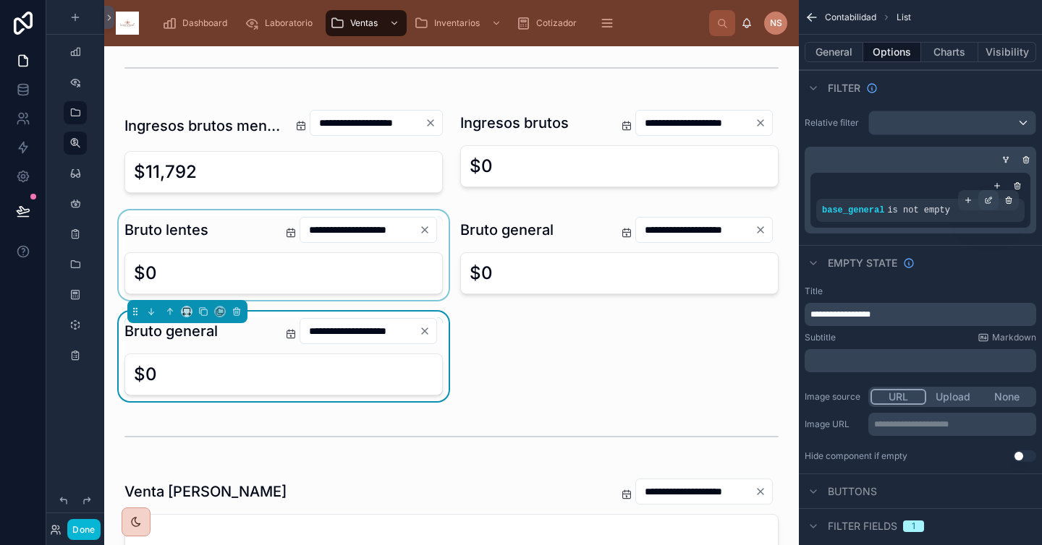
click at [917, 201] on icon "scrollable content" at bounding box center [988, 200] width 9 height 9
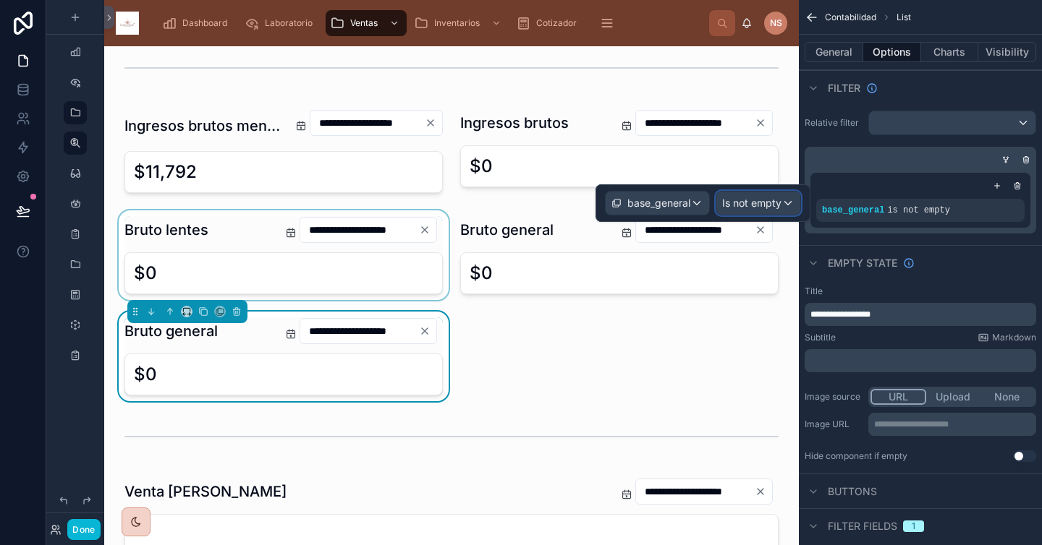
click at [772, 203] on span "Is not empty" at bounding box center [751, 203] width 59 height 14
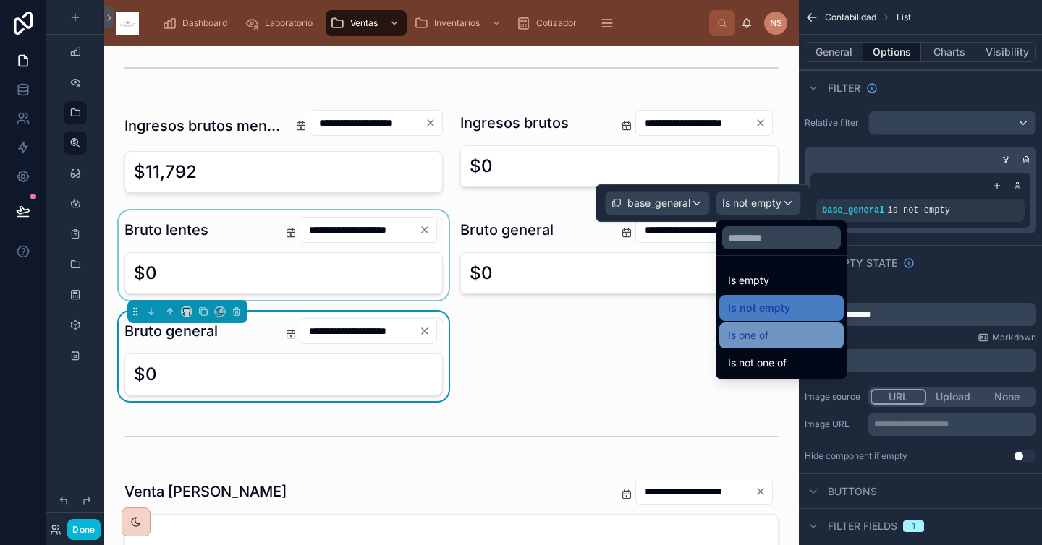
click at [785, 327] on div "Is one of" at bounding box center [781, 335] width 107 height 17
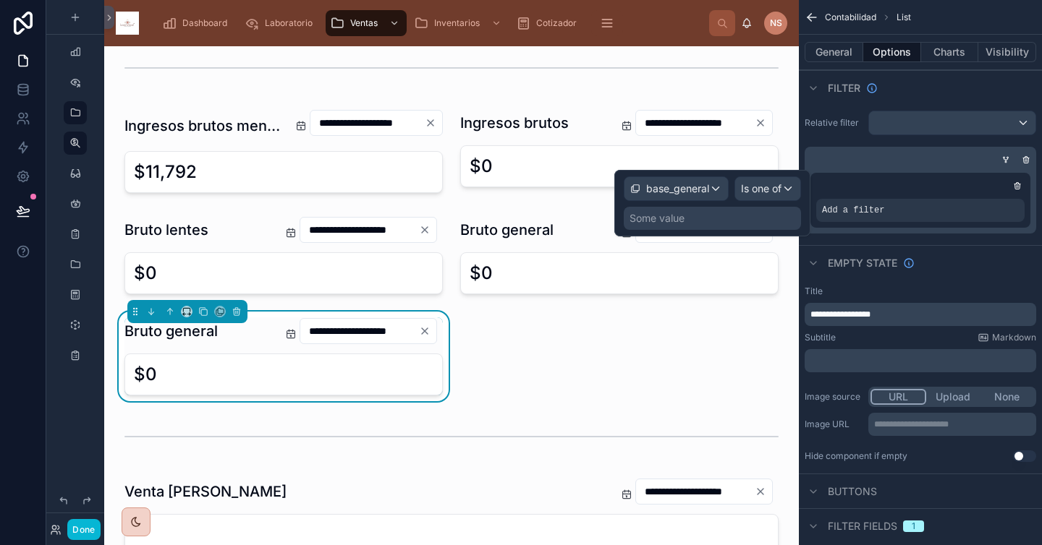
click at [730, 213] on div "Some value" at bounding box center [711, 218] width 177 height 23
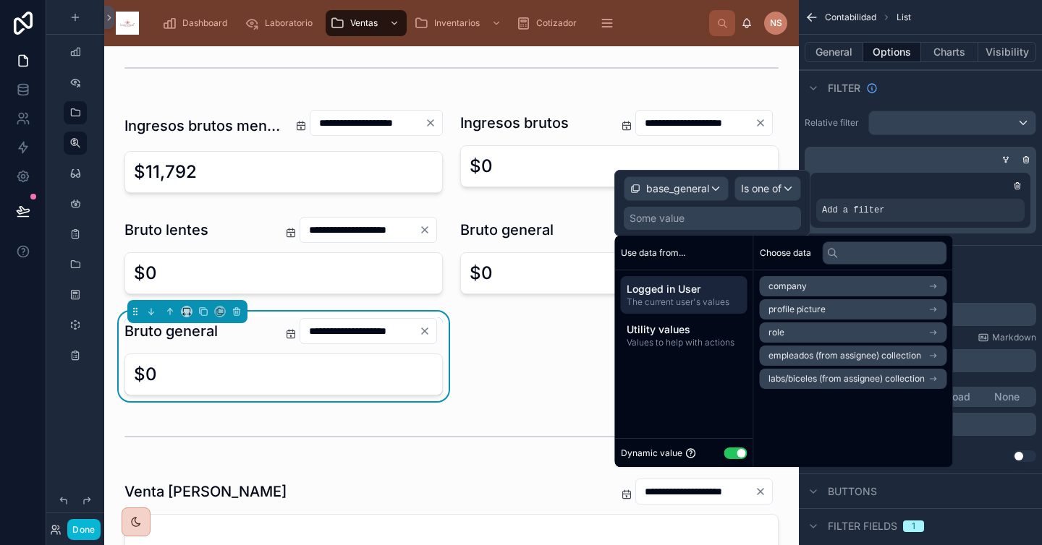
click at [737, 449] on button "Use setting" at bounding box center [735, 454] width 23 height 12
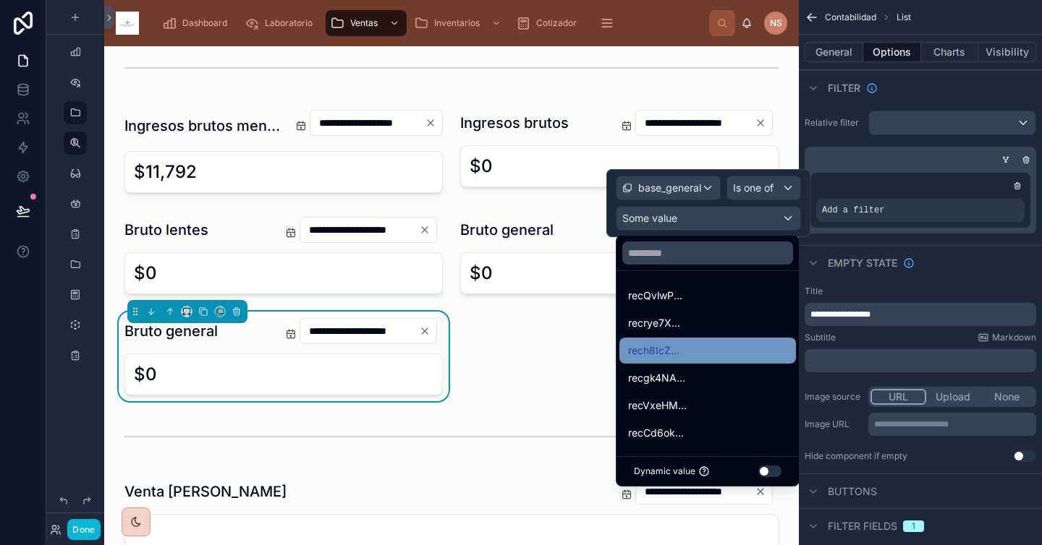
scroll to position [29, 0]
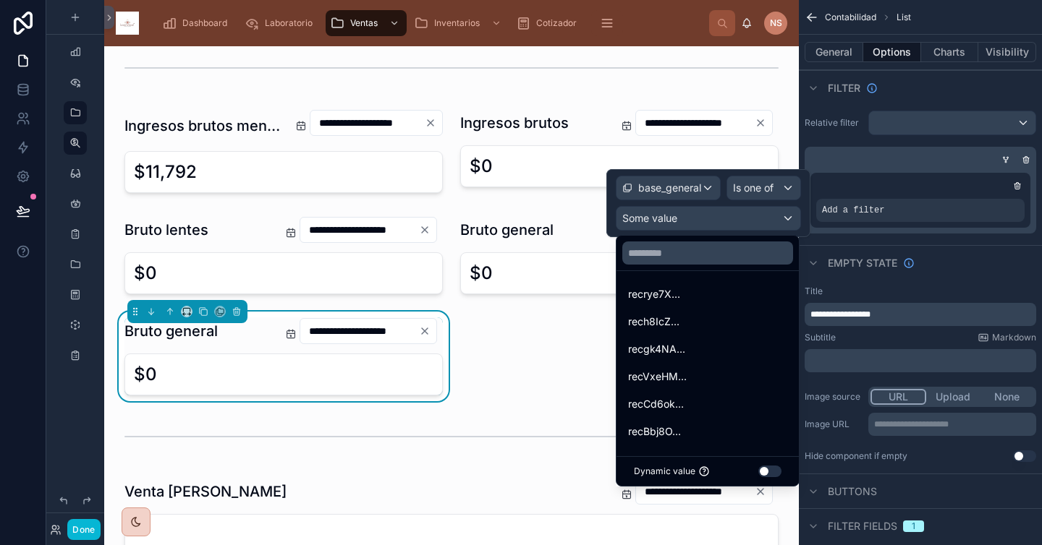
click at [770, 472] on button "Use setting" at bounding box center [769, 472] width 23 height 12
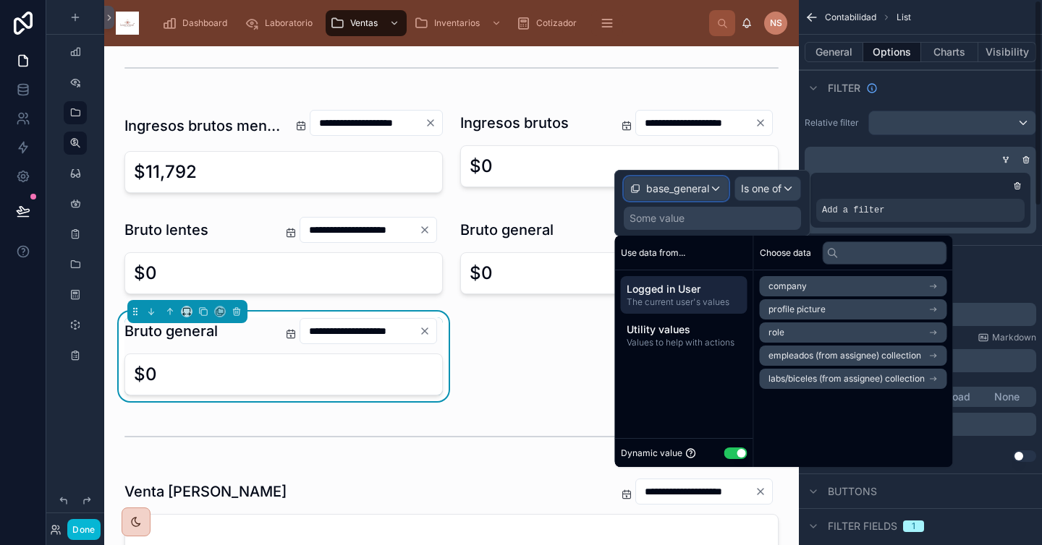
click at [675, 189] on span "base_general" at bounding box center [677, 189] width 63 height 14
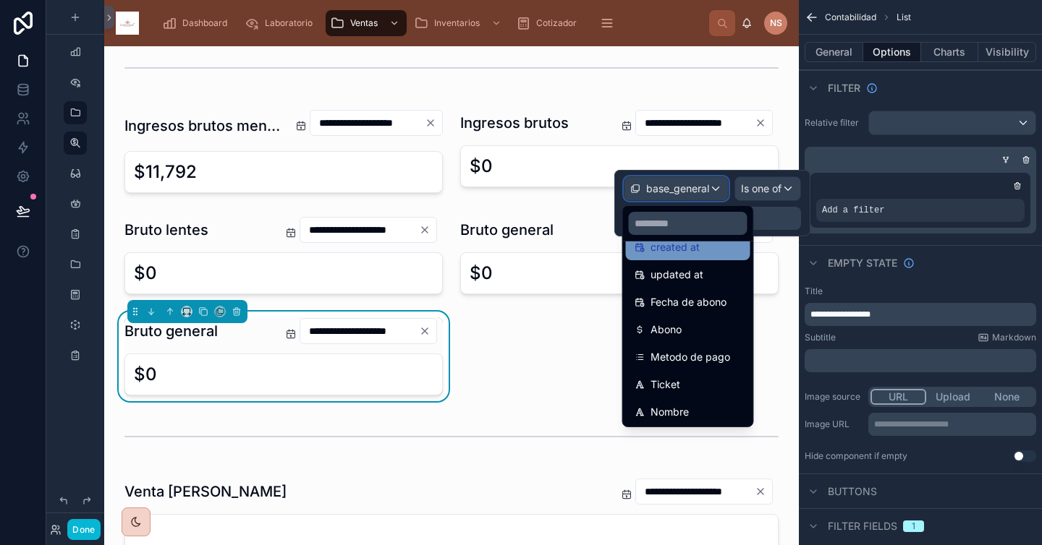
scroll to position [75, 0]
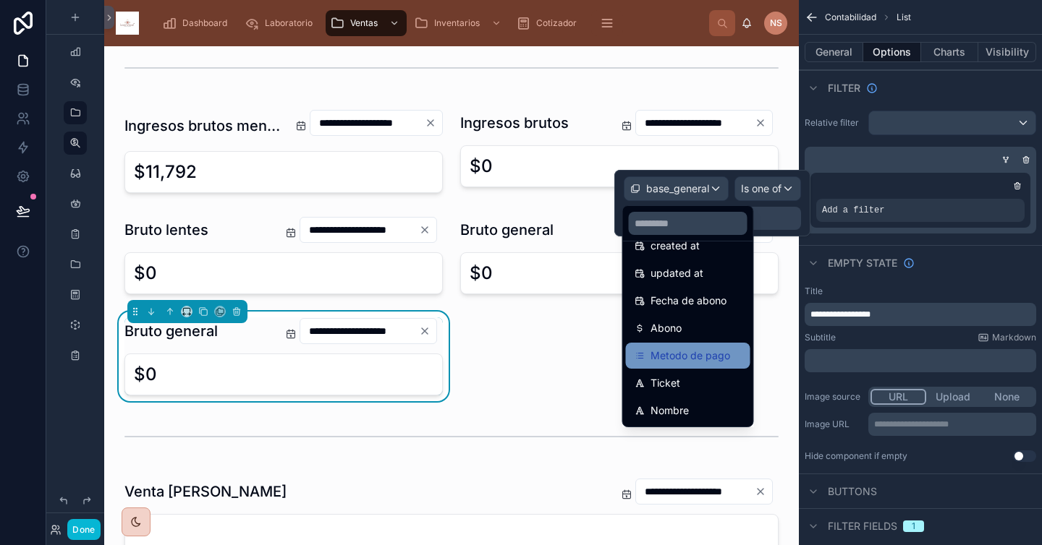
click at [692, 353] on span "Metodo de pago" at bounding box center [690, 355] width 80 height 17
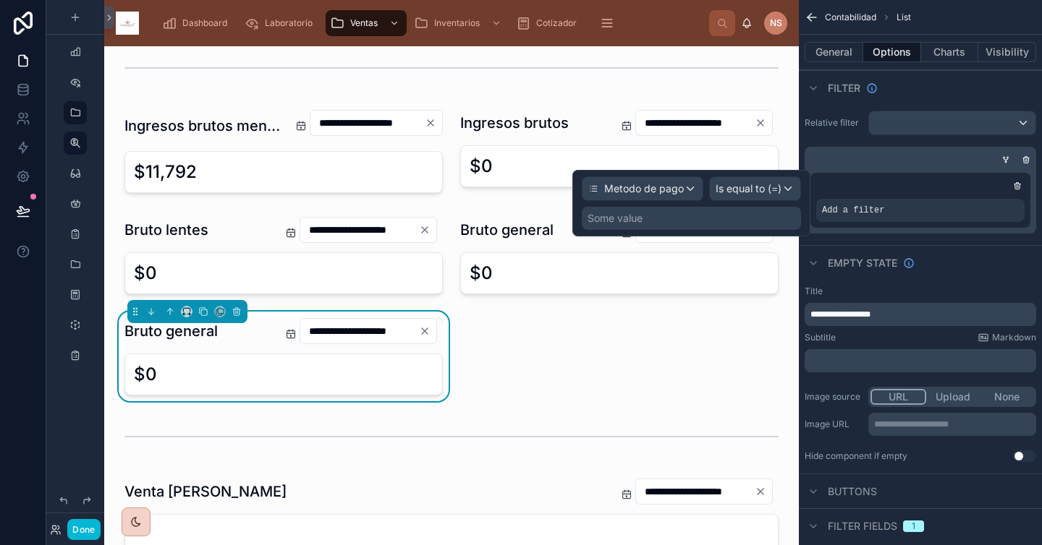
click at [745, 211] on div "Some value" at bounding box center [691, 218] width 219 height 23
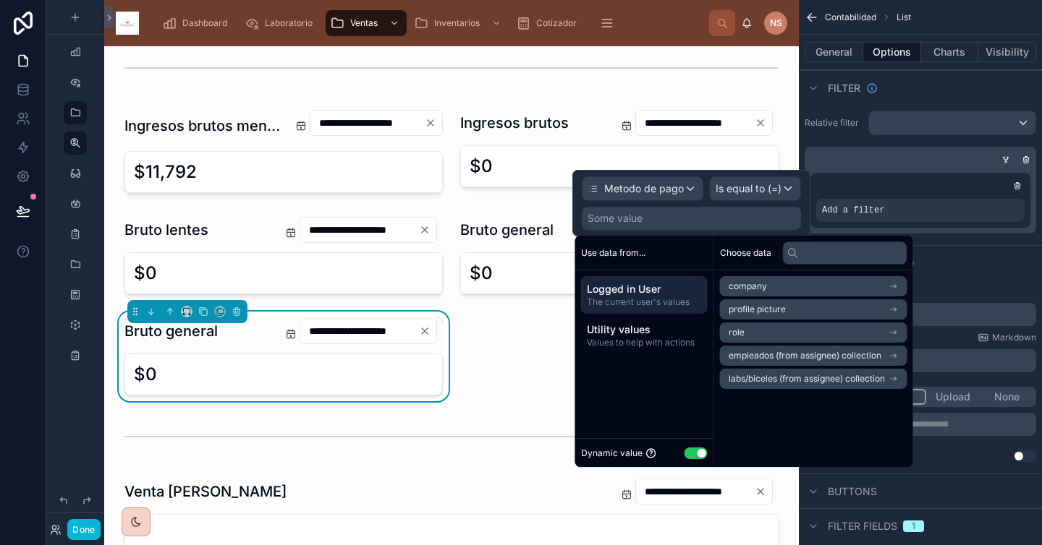
click at [694, 451] on button "Use setting" at bounding box center [695, 454] width 23 height 12
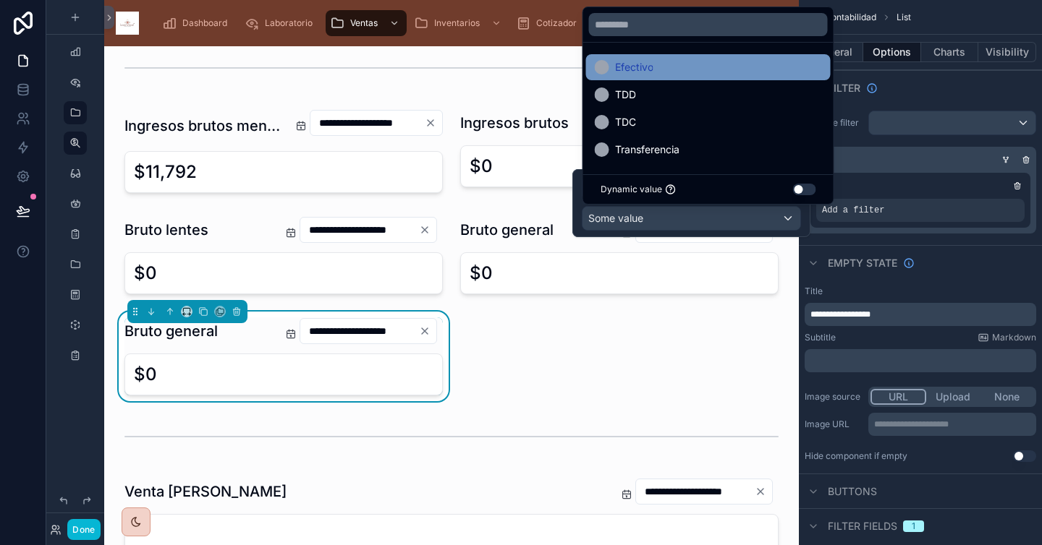
click at [686, 69] on div "Efectivo" at bounding box center [708, 67] width 227 height 17
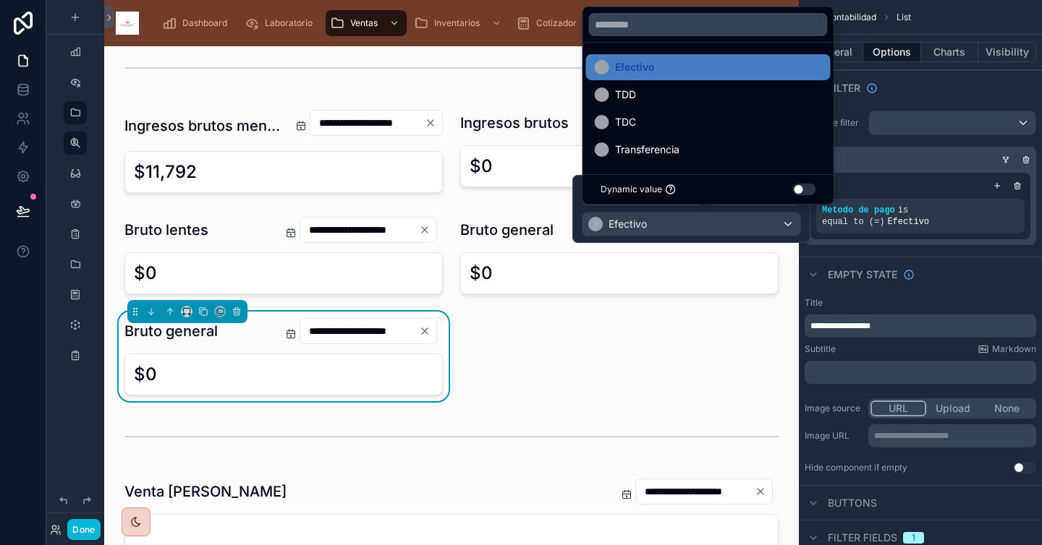
click at [917, 88] on div "Filter" at bounding box center [919, 87] width 243 height 35
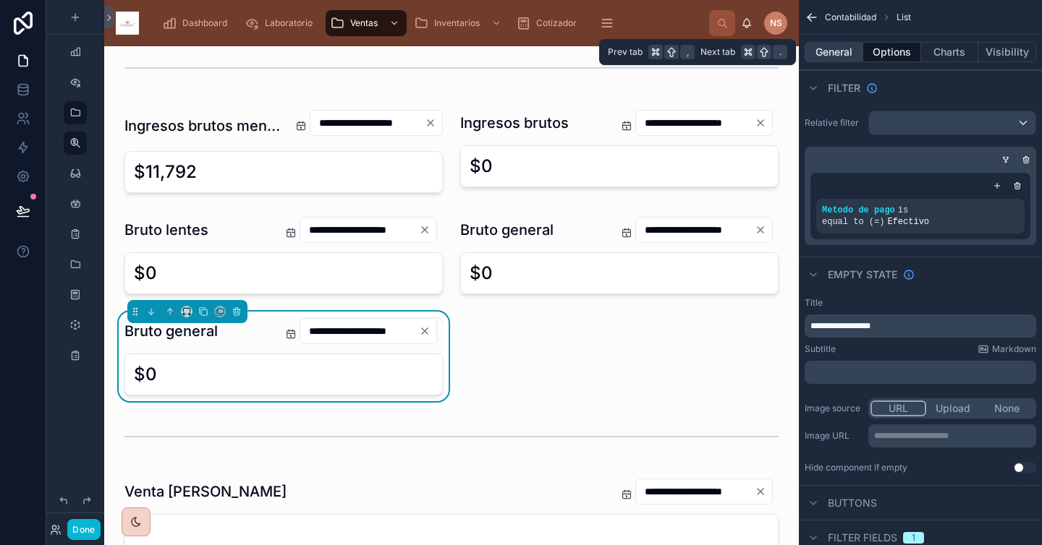
click at [843, 49] on button "General" at bounding box center [833, 52] width 59 height 20
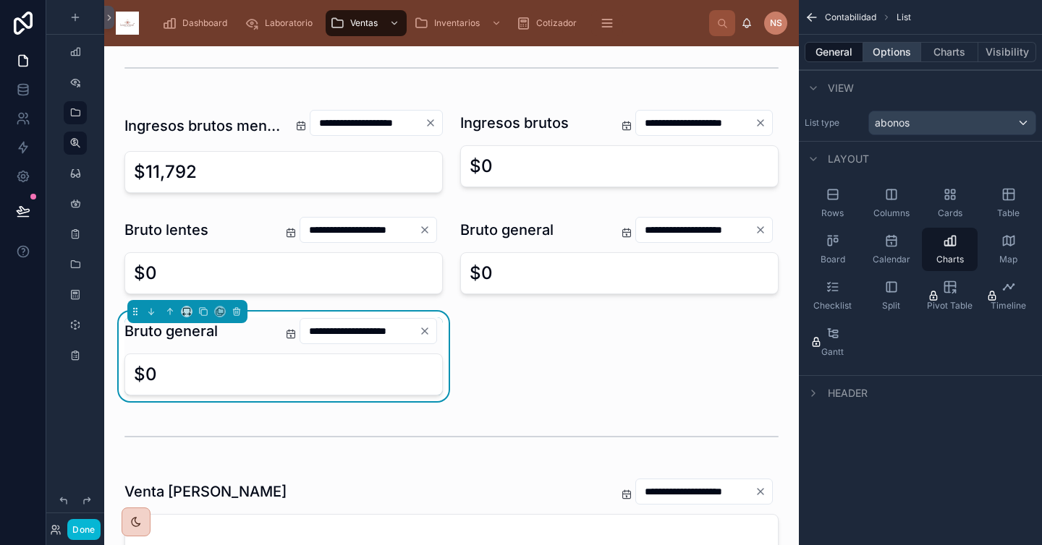
click at [898, 54] on button "Options" at bounding box center [892, 52] width 58 height 20
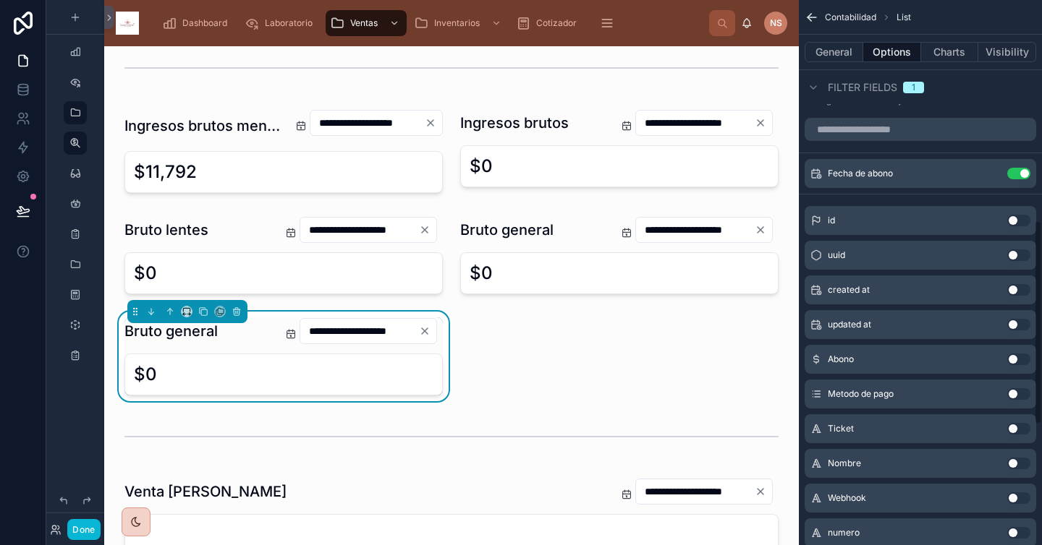
scroll to position [0, 0]
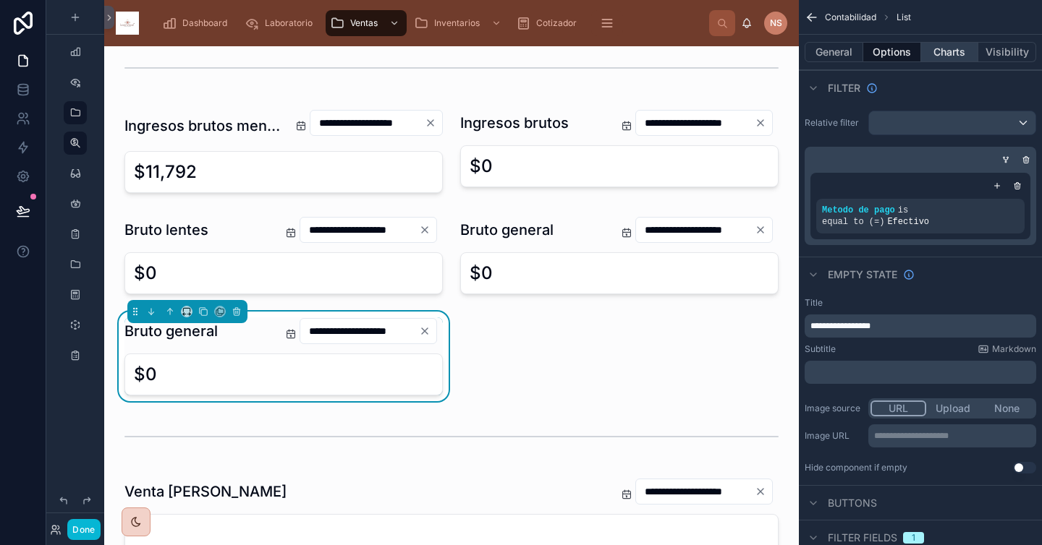
click at [917, 51] on button "Charts" at bounding box center [950, 52] width 58 height 20
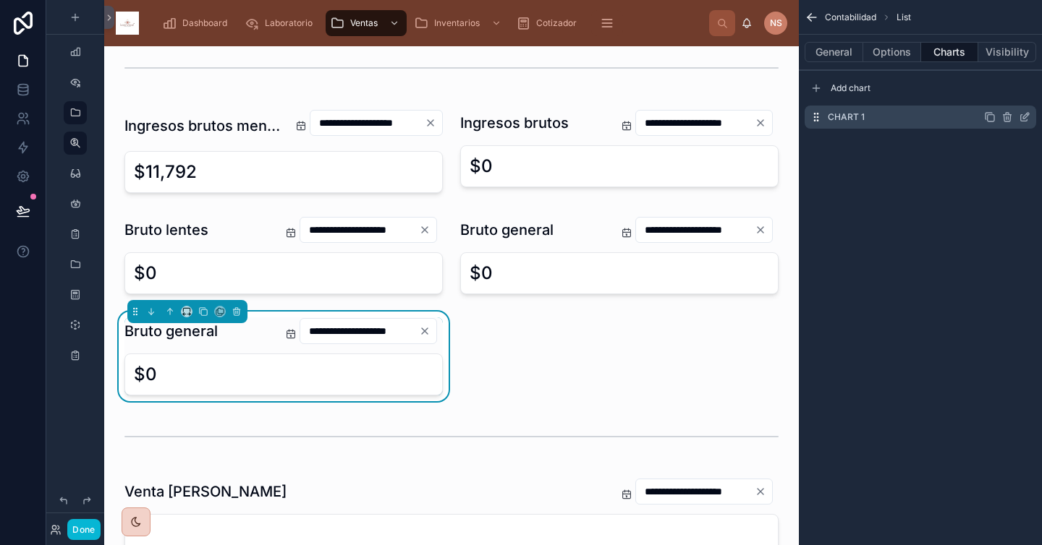
click at [917, 116] on icon "scrollable content" at bounding box center [1024, 117] width 12 height 12
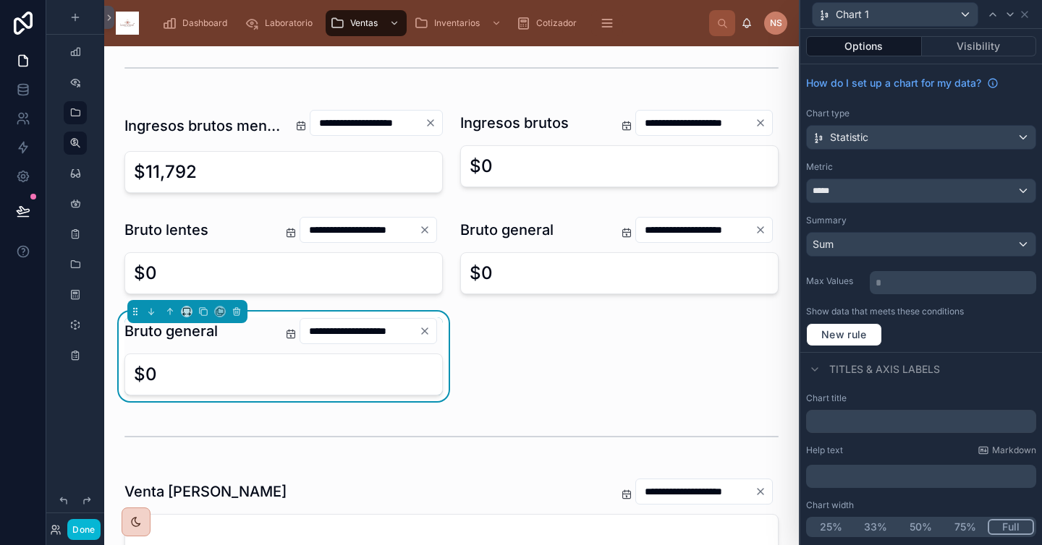
click at [917, 14] on div "Chart 1" at bounding box center [921, 14] width 230 height 28
click at [917, 14] on icon at bounding box center [1024, 15] width 12 height 12
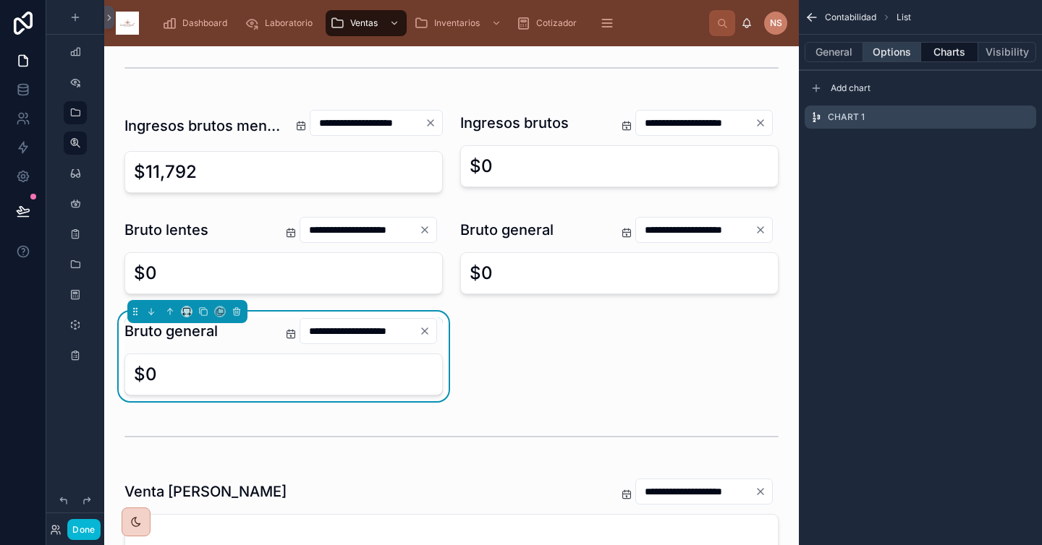
click at [903, 52] on button "Options" at bounding box center [892, 52] width 58 height 20
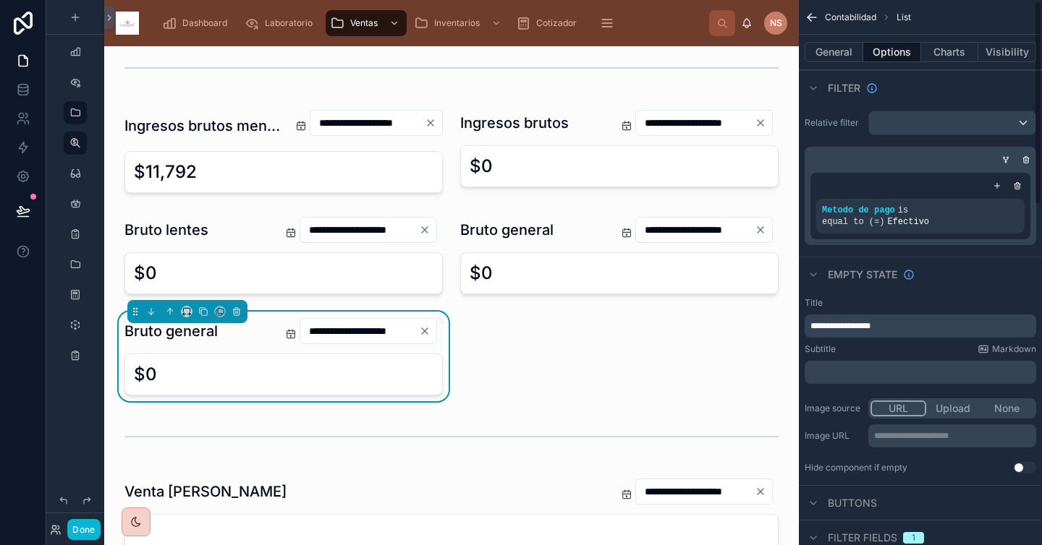
scroll to position [16, 0]
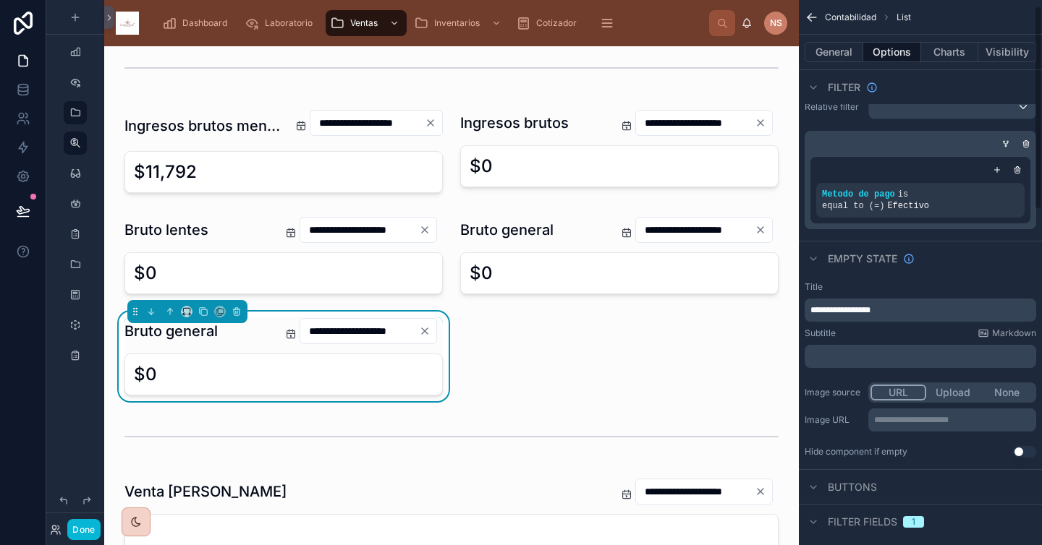
click at [917, 296] on div "**********" at bounding box center [919, 301] width 231 height 41
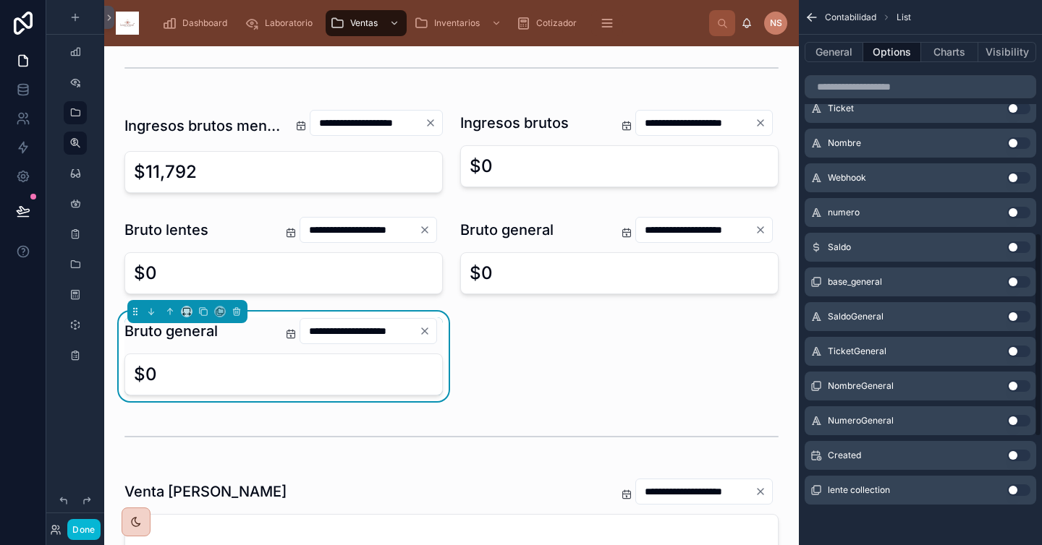
scroll to position [0, 0]
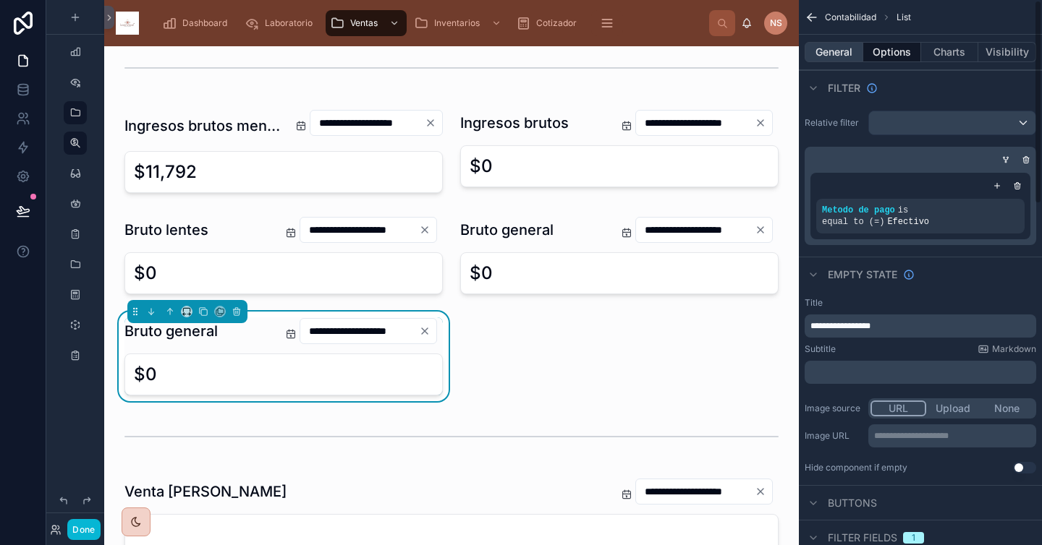
click at [843, 54] on button "General" at bounding box center [833, 52] width 59 height 20
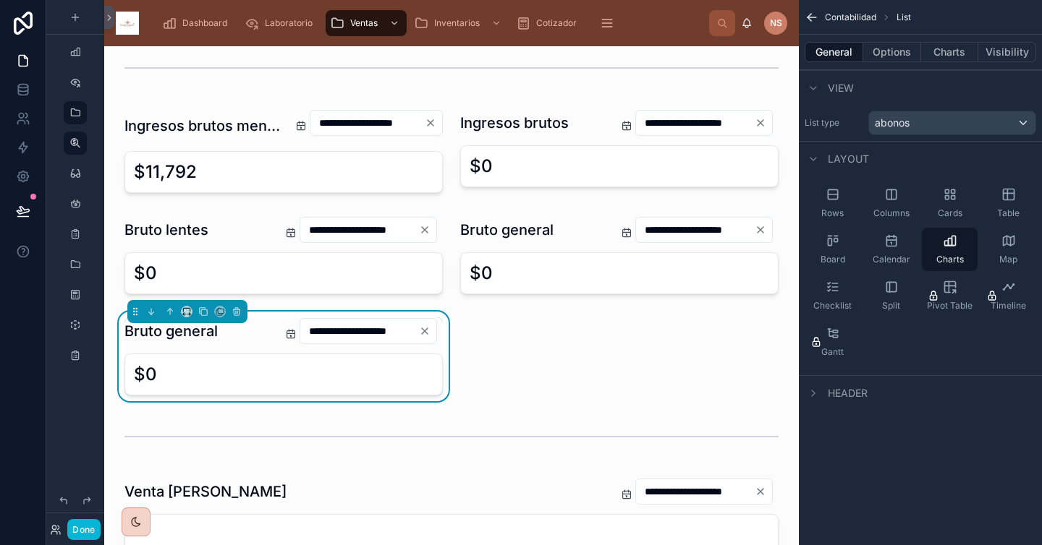
click at [856, 397] on span "Header" at bounding box center [847, 393] width 40 height 14
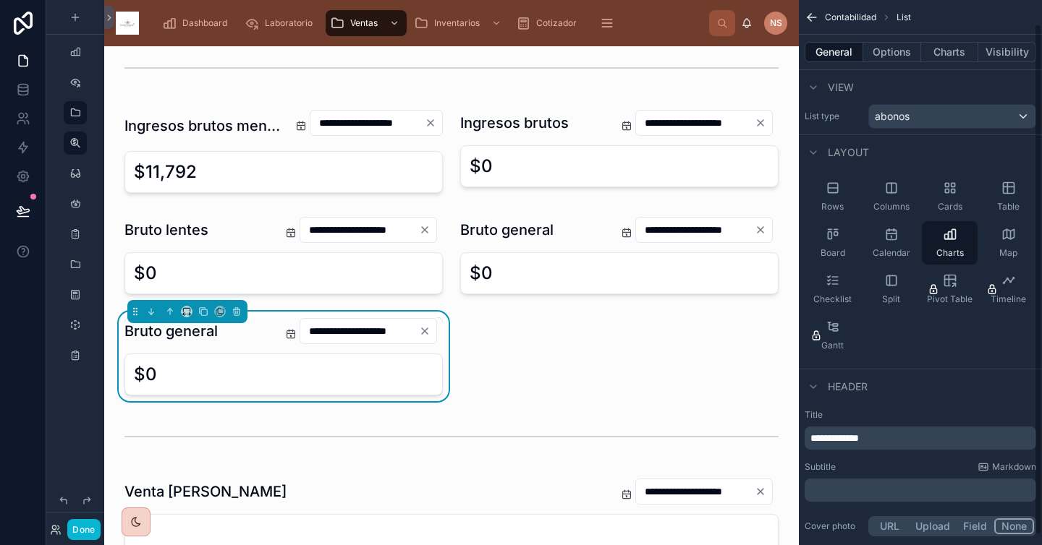
scroll to position [35, 0]
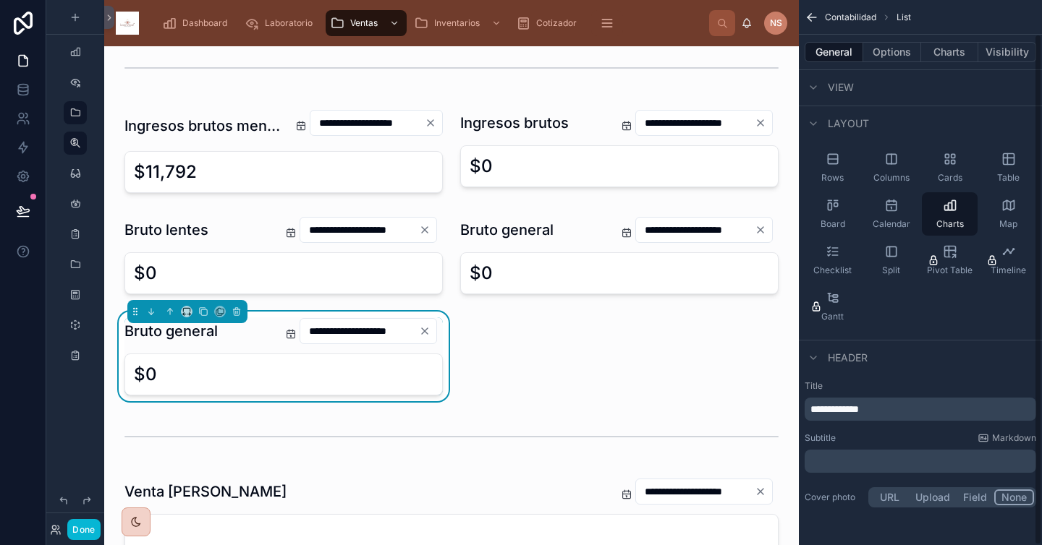
click at [900, 419] on div "**********" at bounding box center [919, 409] width 231 height 23
click at [901, 409] on p "**********" at bounding box center [921, 409] width 223 height 14
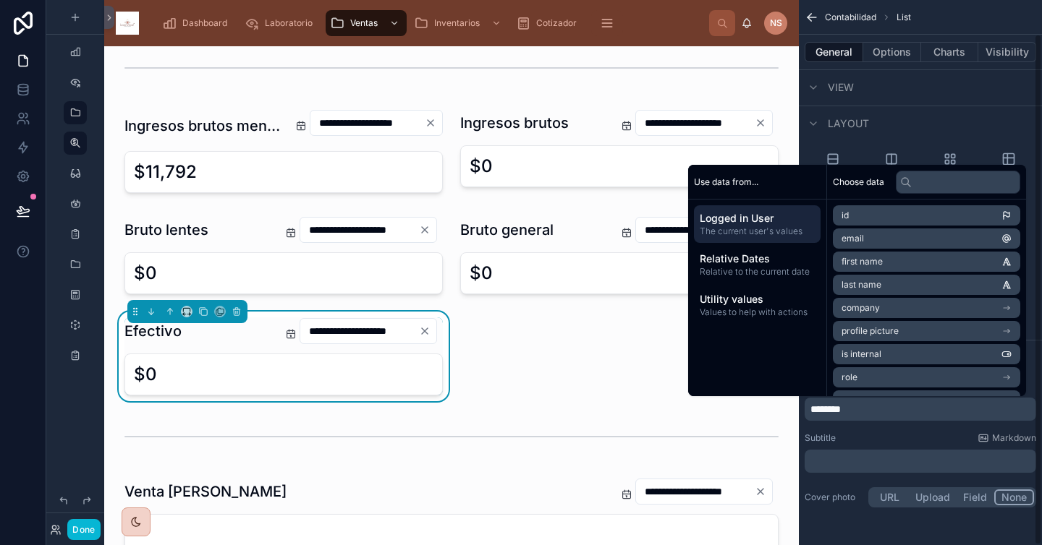
click at [906, 440] on div "Subtitle Markdown" at bounding box center [919, 439] width 231 height 12
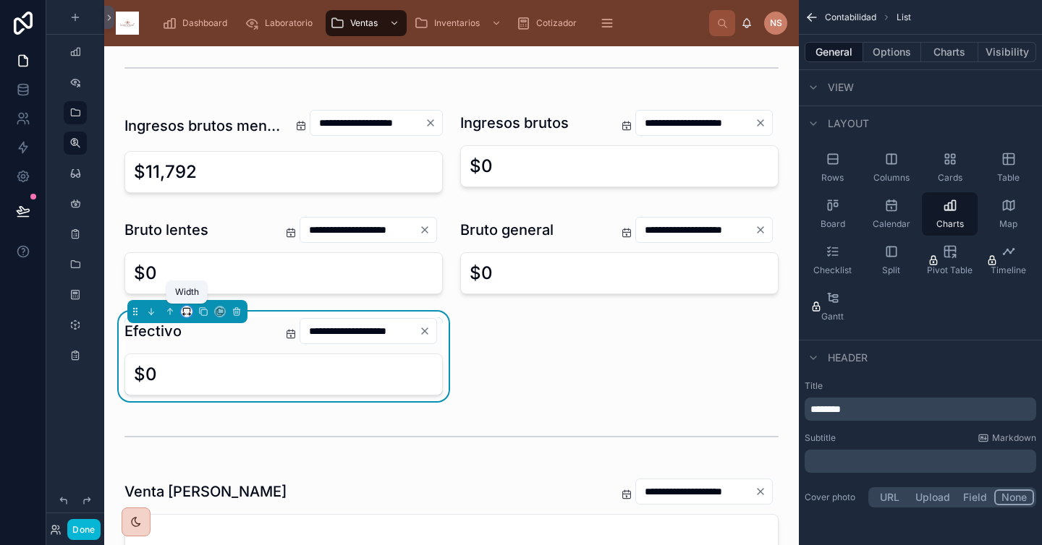
click at [185, 315] on icon at bounding box center [184, 315] width 3 height 0
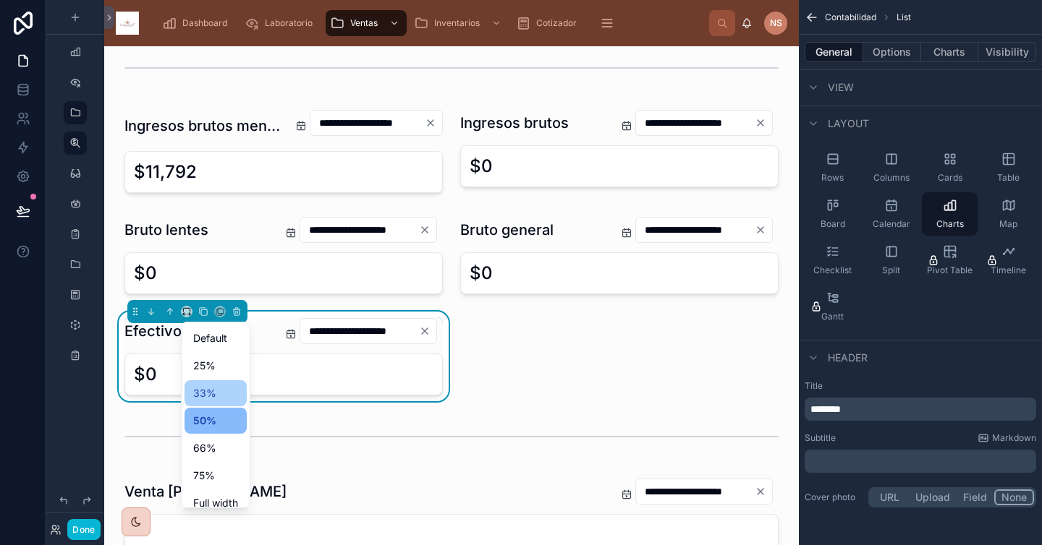
click at [218, 392] on div "33%" at bounding box center [215, 393] width 45 height 17
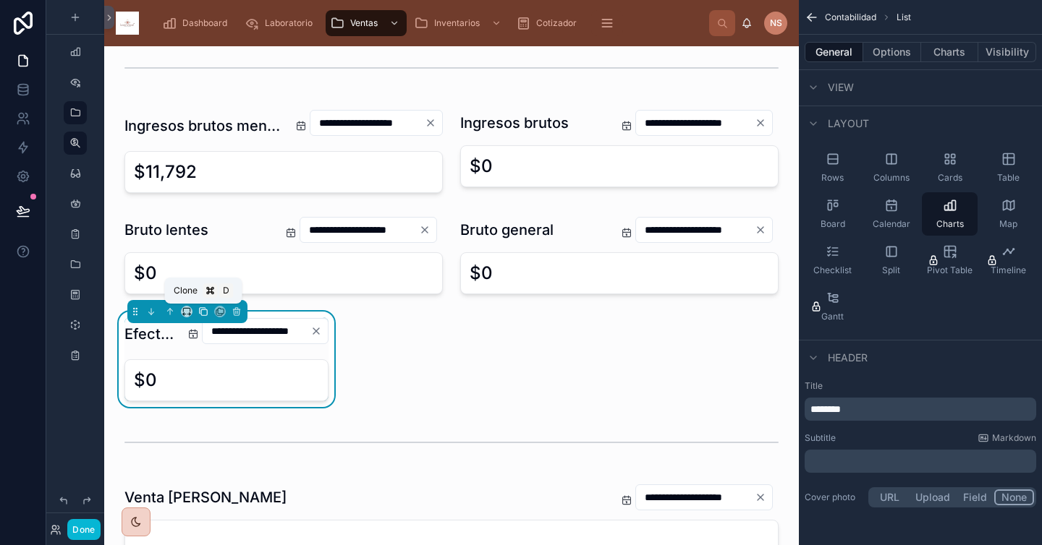
click at [200, 313] on icon at bounding box center [203, 312] width 10 height 10
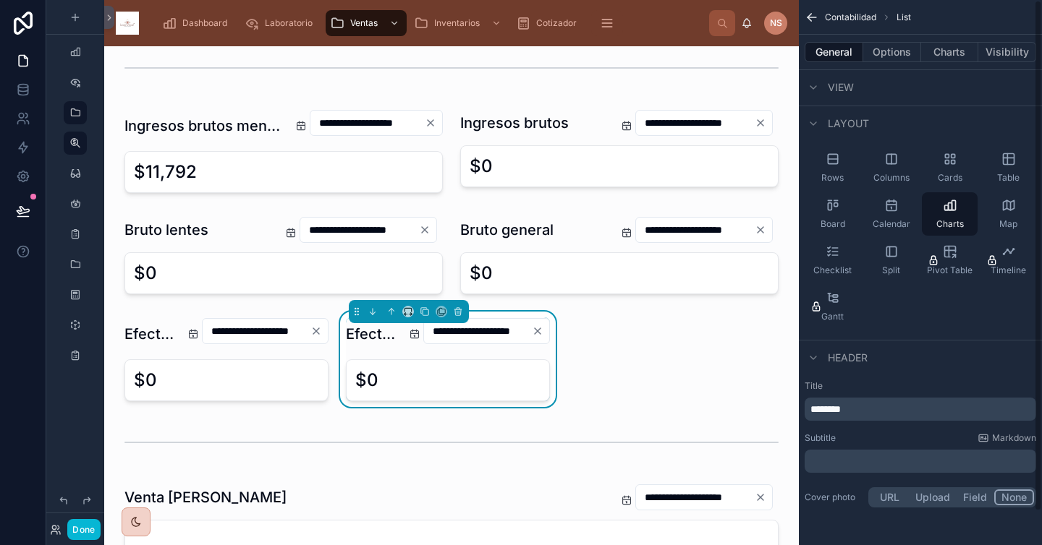
scroll to position [0, 0]
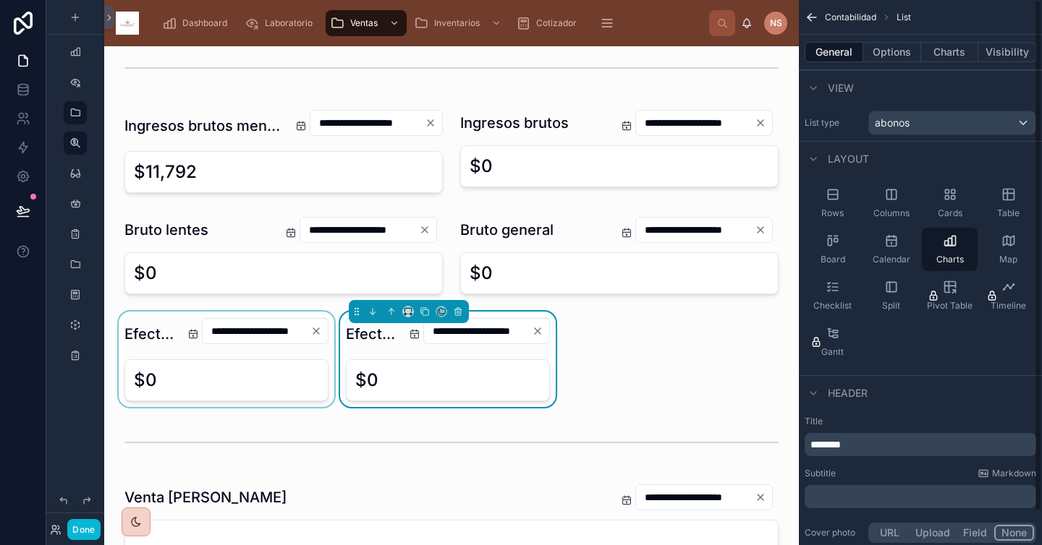
click at [149, 336] on div at bounding box center [226, 359] width 221 height 95
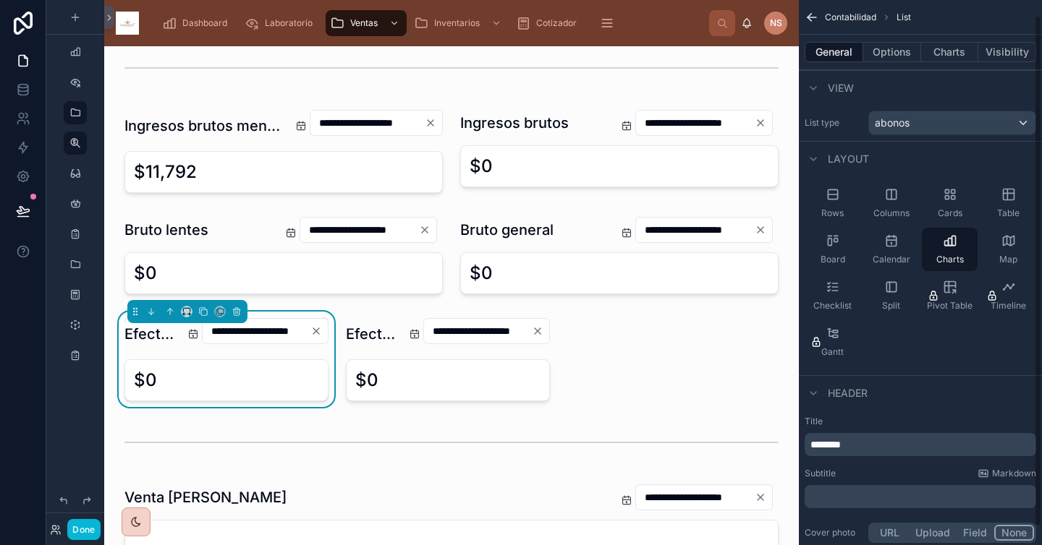
scroll to position [35, 0]
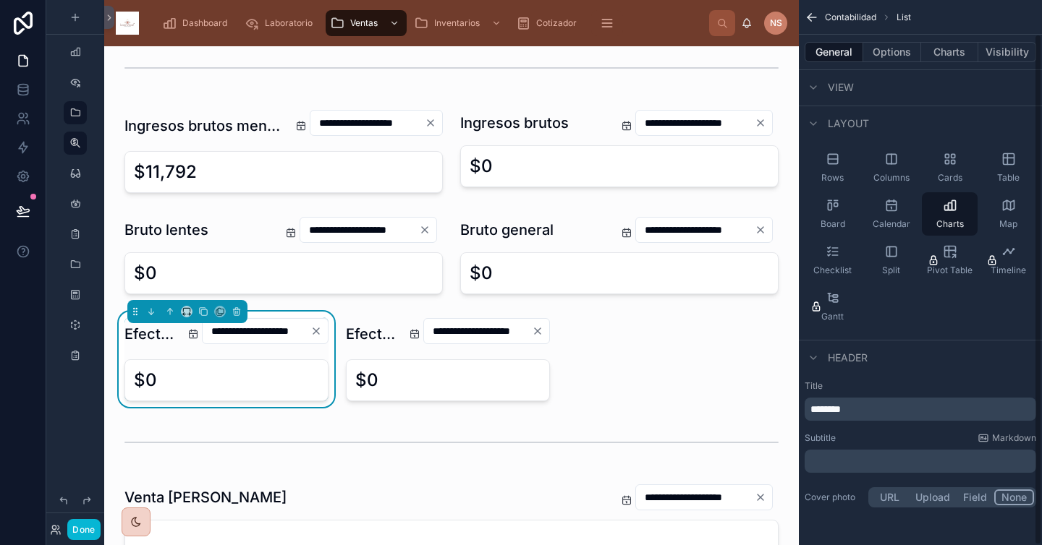
click at [881, 414] on p "********" at bounding box center [921, 409] width 223 height 14
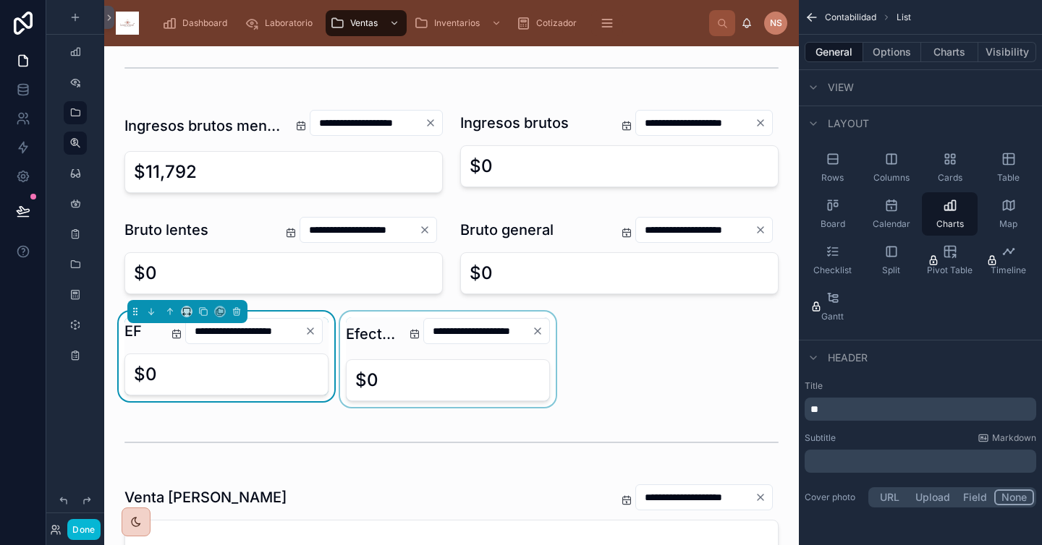
click at [371, 344] on div at bounding box center [447, 359] width 221 height 95
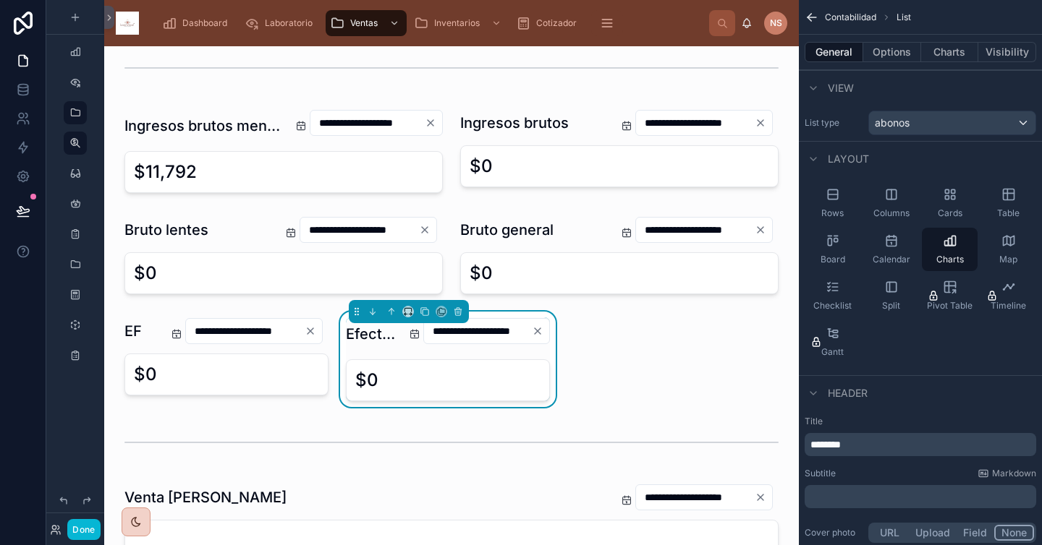
click at [876, 446] on p "********" at bounding box center [921, 445] width 223 height 14
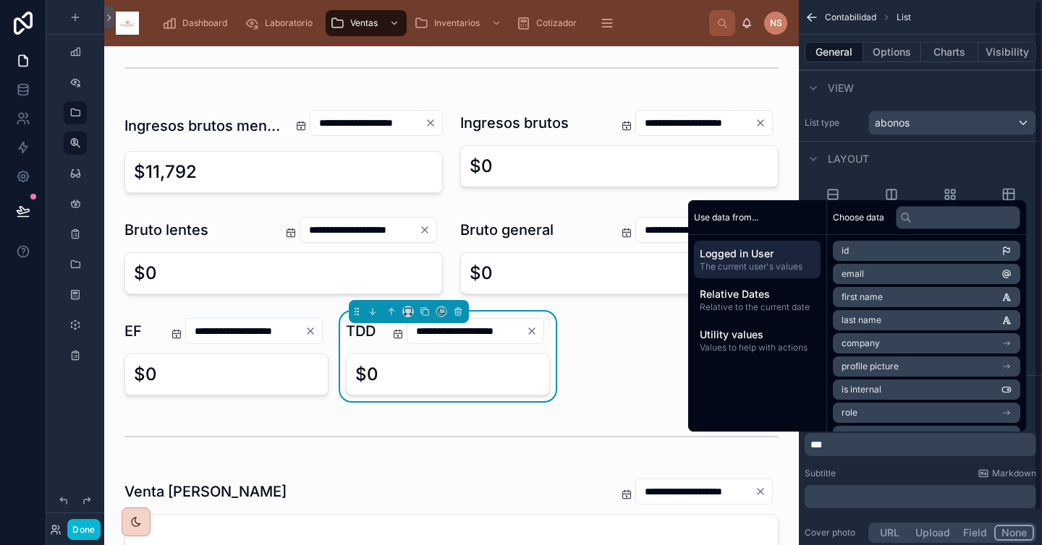
click at [877, 474] on div "Subtitle Markdown" at bounding box center [919, 474] width 231 height 12
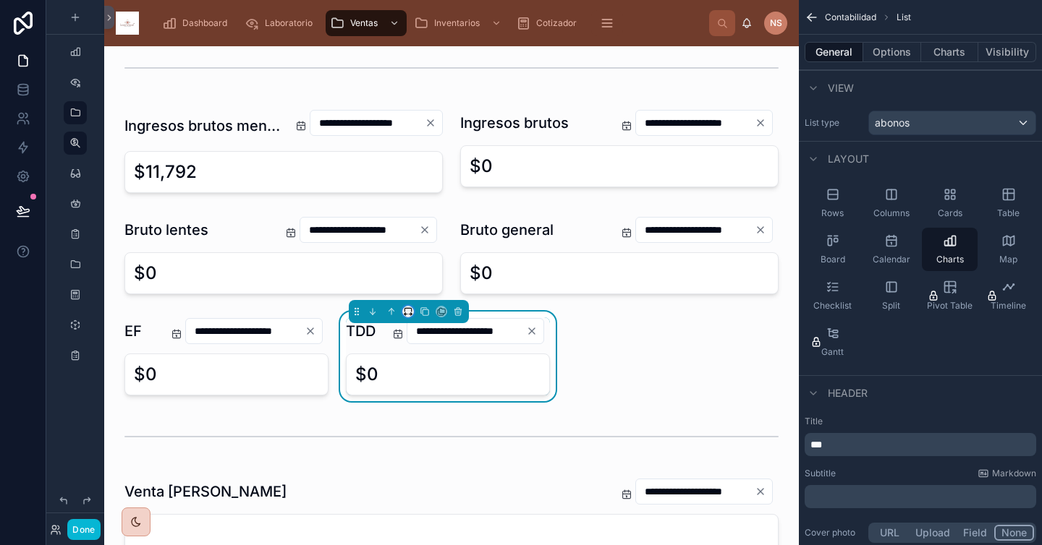
click at [404, 307] on icon at bounding box center [408, 312] width 10 height 10
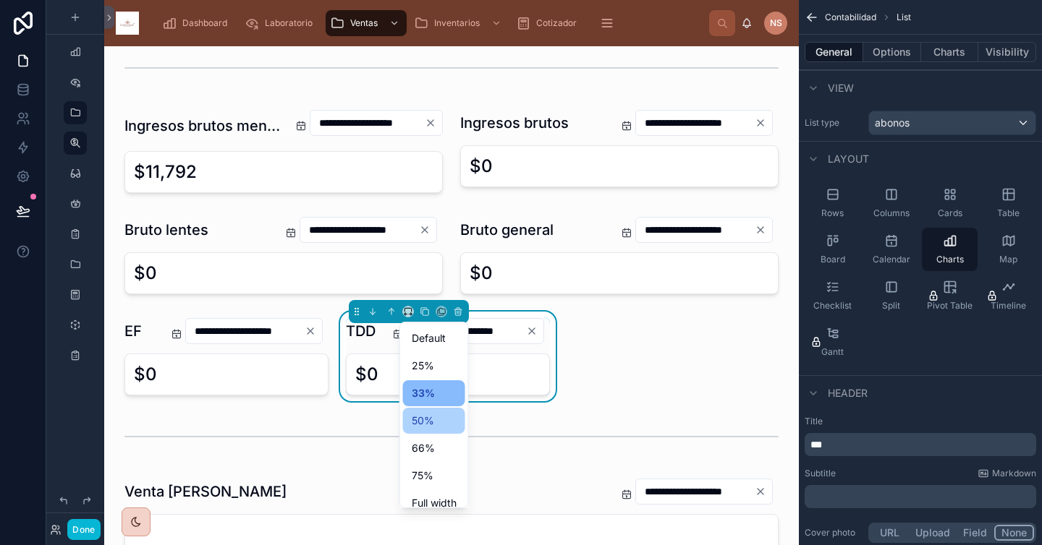
click at [439, 430] on div "50%" at bounding box center [434, 421] width 62 height 26
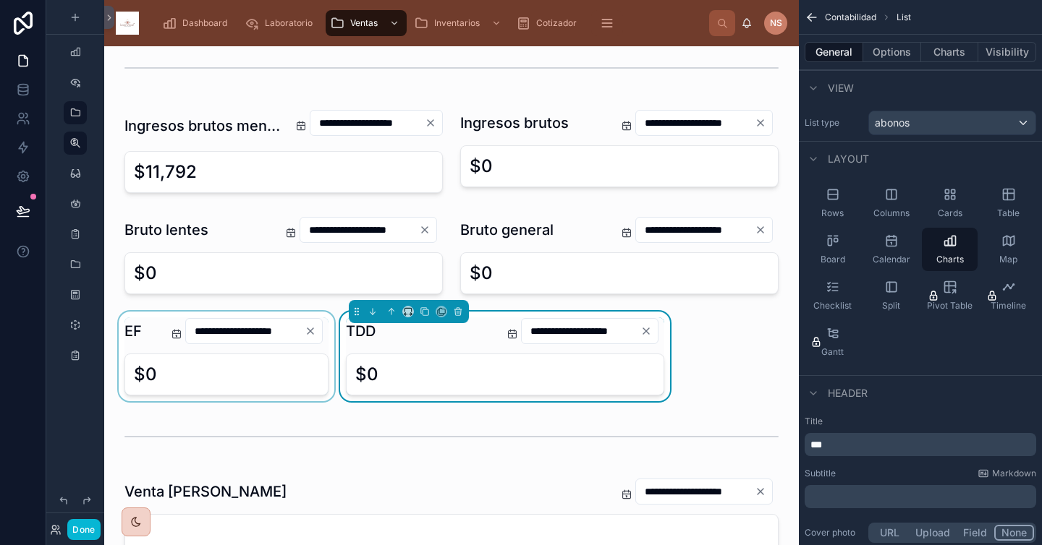
click at [131, 327] on div at bounding box center [226, 357] width 221 height 90
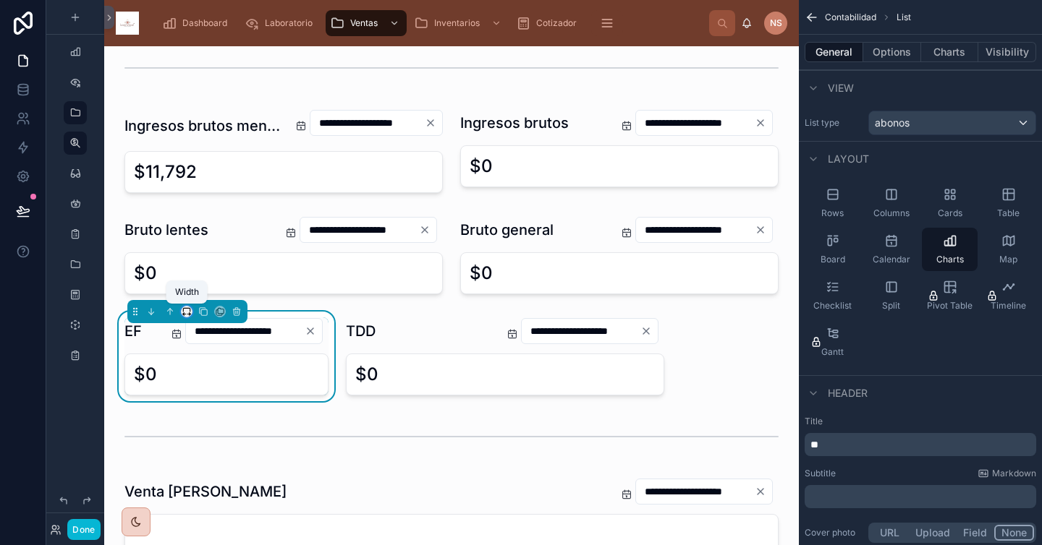
click at [189, 310] on icon at bounding box center [186, 310] width 7 height 4
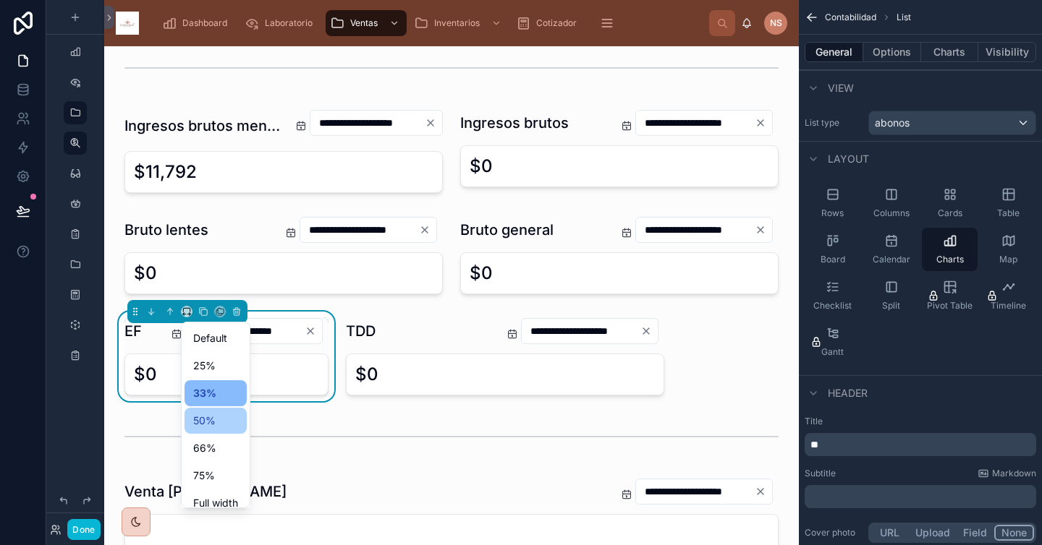
click at [220, 424] on div "50%" at bounding box center [215, 420] width 45 height 17
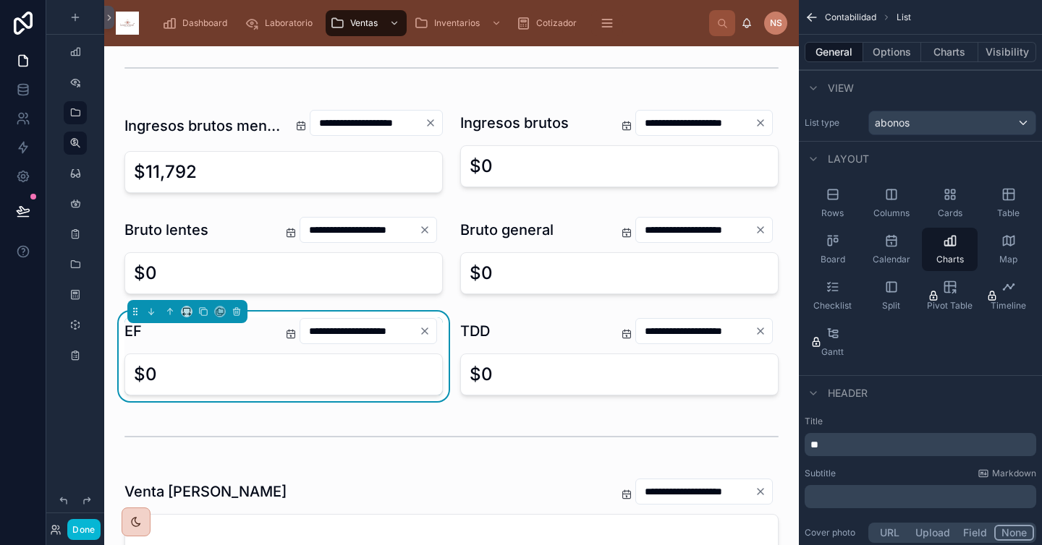
click at [211, 333] on div "**********" at bounding box center [283, 331] width 318 height 27
click at [495, 339] on div at bounding box center [619, 357] width 336 height 90
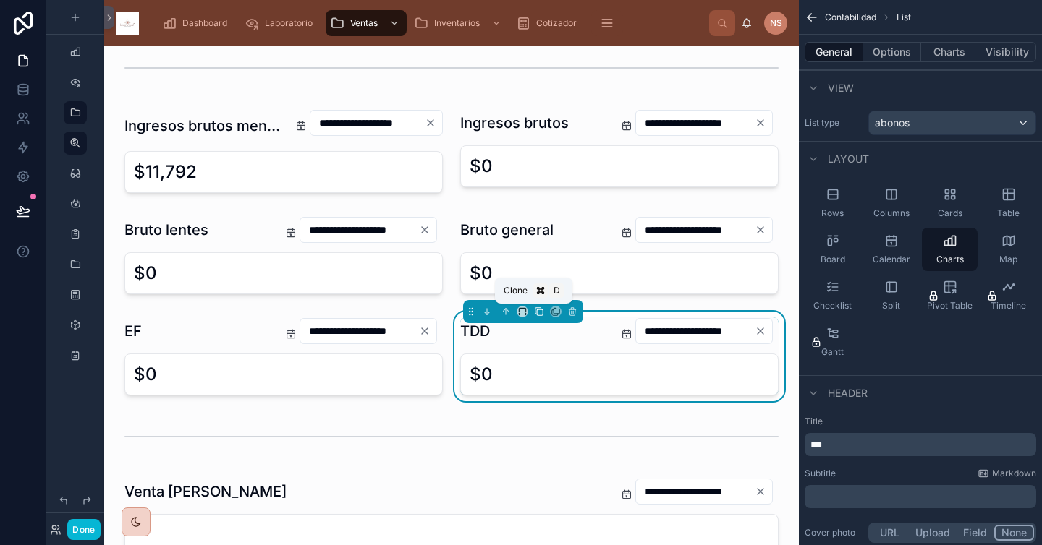
click at [534, 313] on icon at bounding box center [539, 312] width 10 height 10
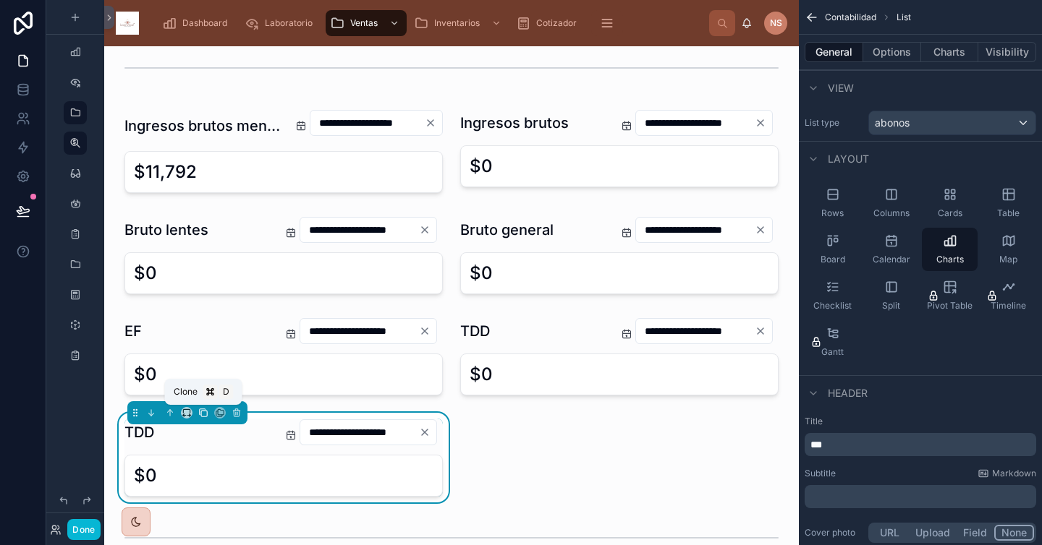
click at [204, 416] on icon at bounding box center [203, 413] width 10 height 10
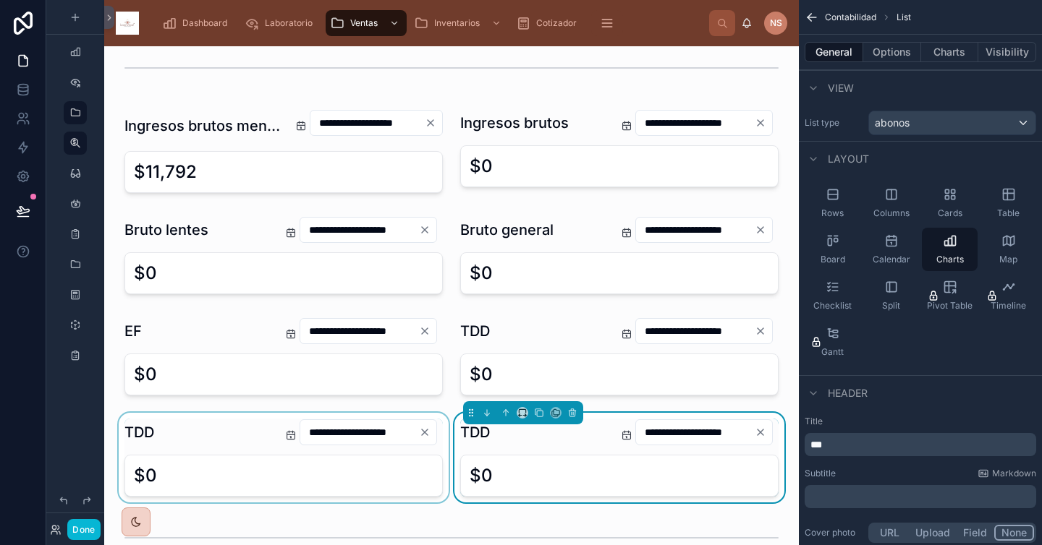
click at [208, 439] on div at bounding box center [284, 458] width 336 height 90
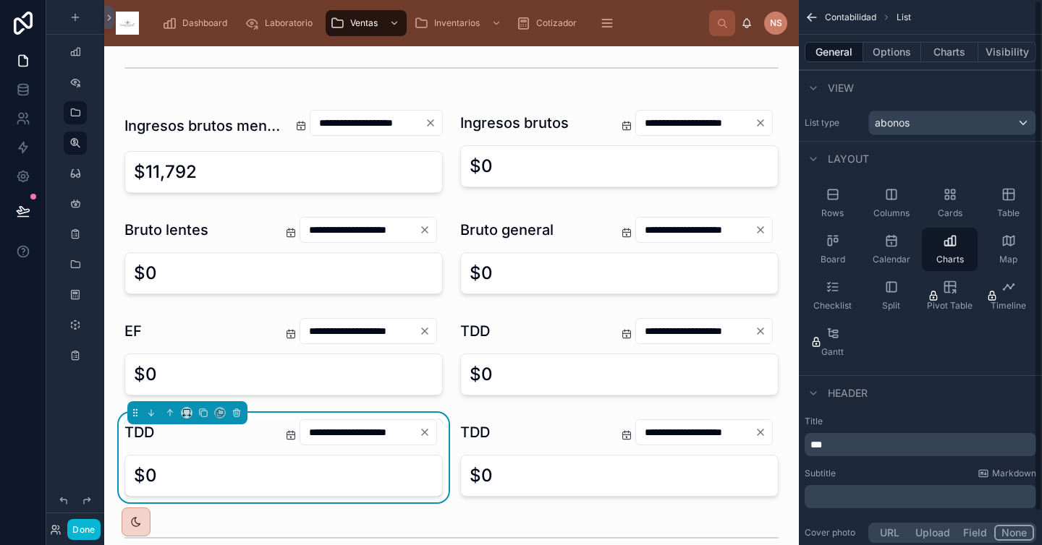
click at [869, 445] on p "***" at bounding box center [921, 445] width 223 height 14
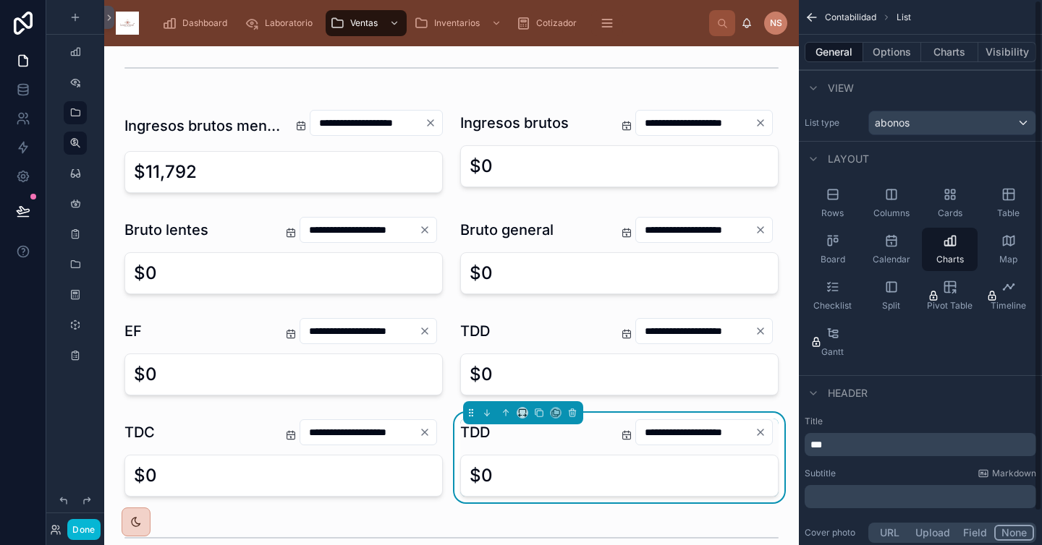
click at [857, 459] on div "Title *** Subtitle Markdown ﻿ Cover photo URL Upload Field None" at bounding box center [919, 481] width 243 height 142
click at [859, 449] on p "***" at bounding box center [921, 445] width 223 height 14
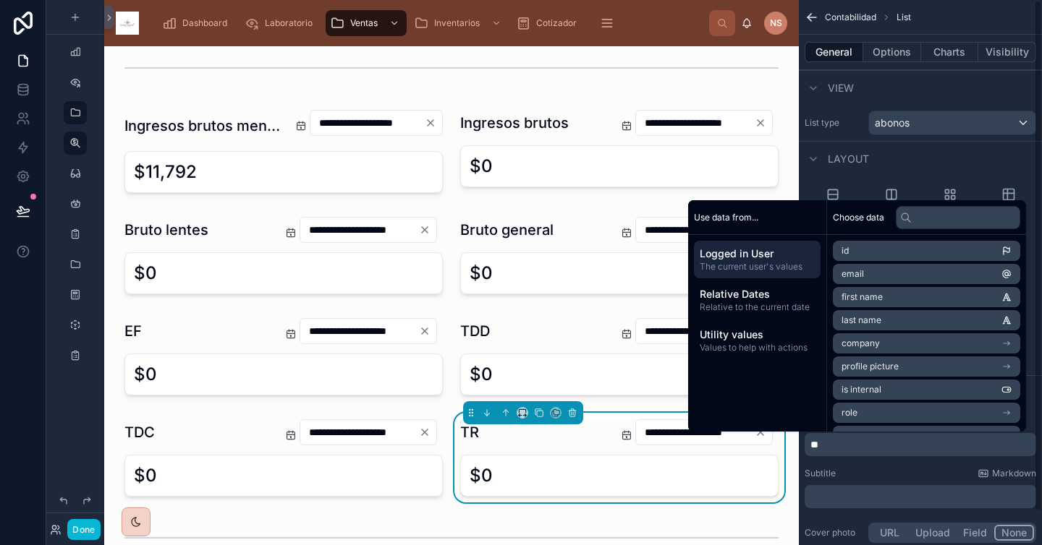
click at [848, 471] on div "Subtitle Markdown" at bounding box center [919, 474] width 231 height 12
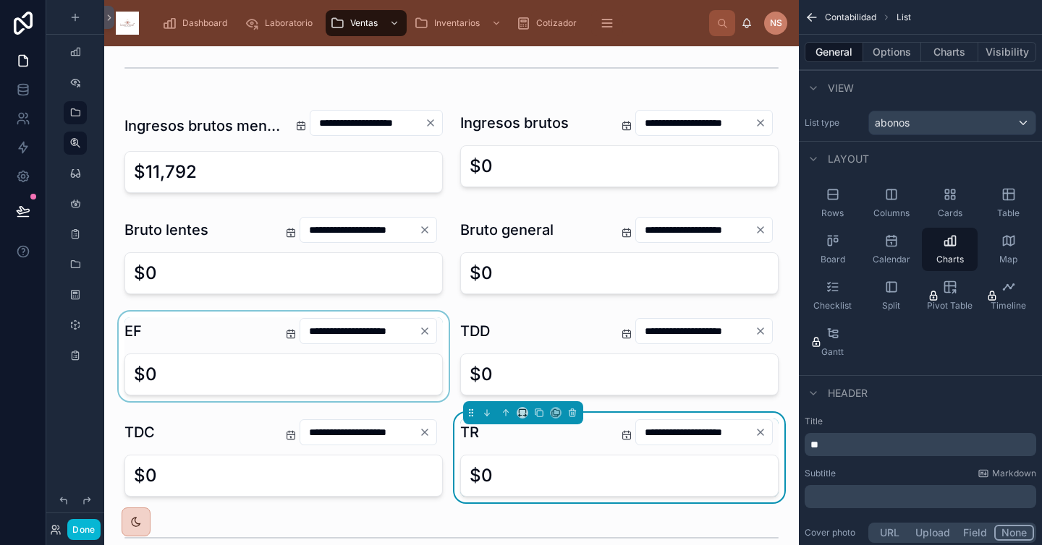
click at [208, 328] on div at bounding box center [284, 357] width 336 height 90
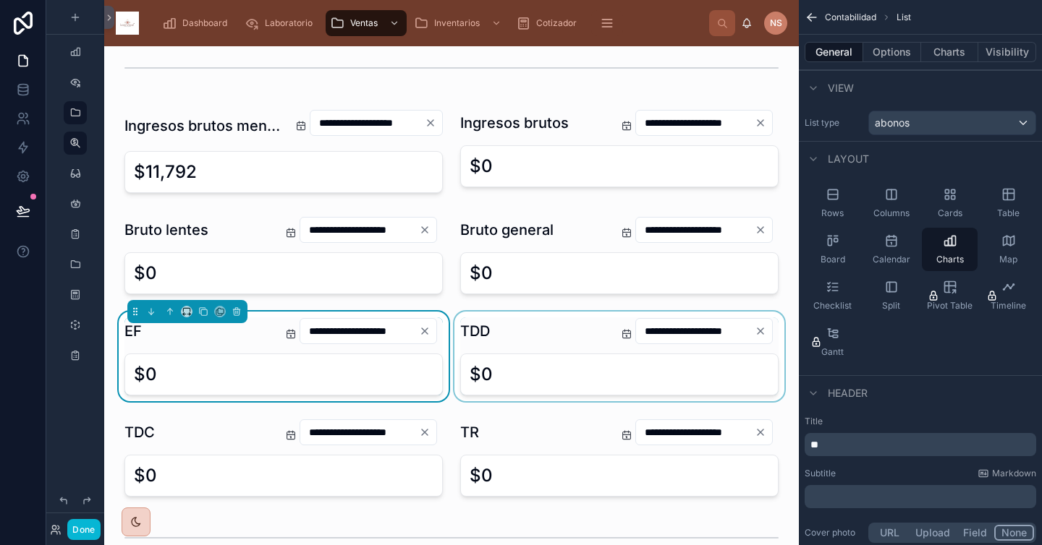
click at [561, 333] on div at bounding box center [619, 357] width 336 height 90
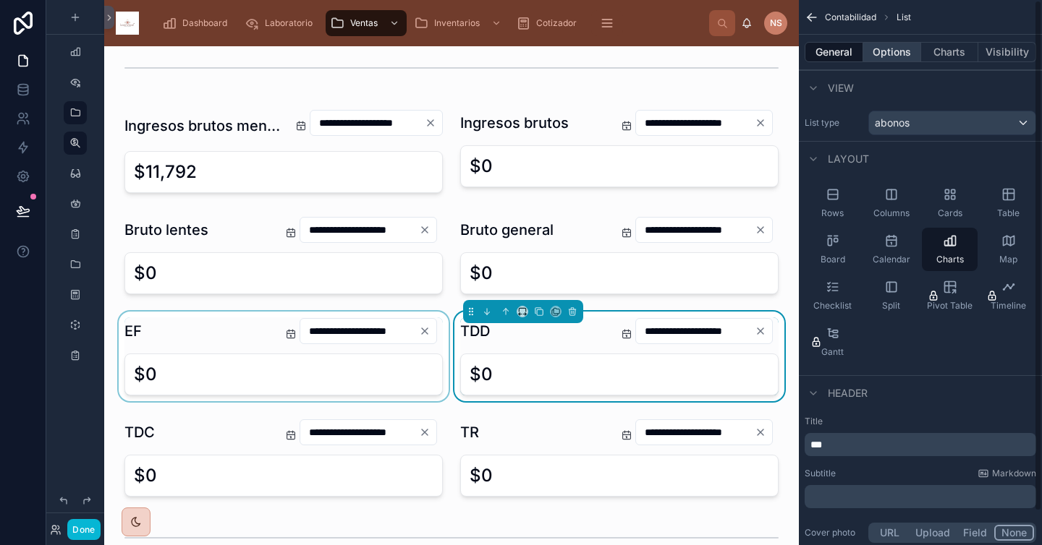
click at [894, 47] on button "Options" at bounding box center [892, 52] width 58 height 20
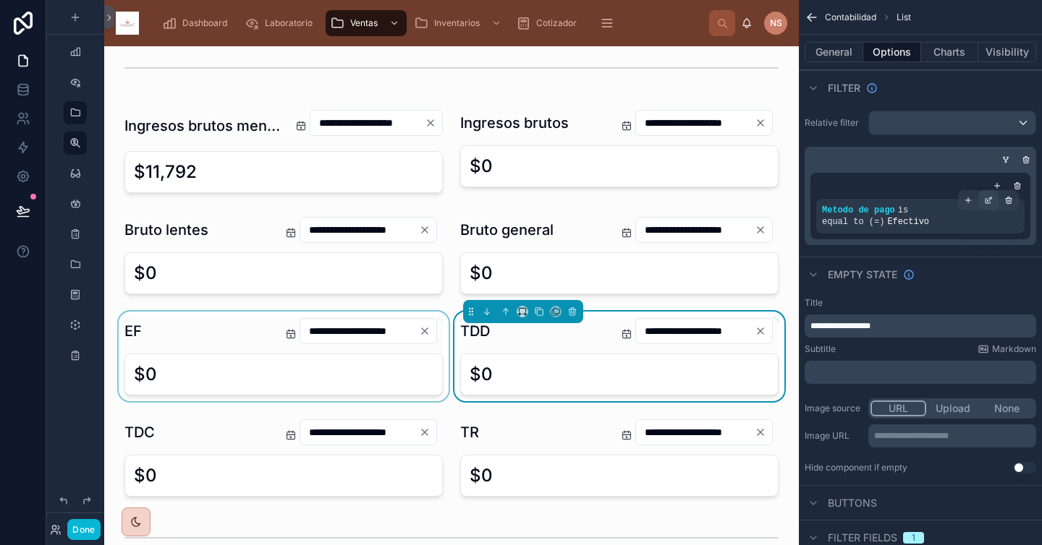
click at [917, 204] on icon "scrollable content" at bounding box center [988, 200] width 9 height 9
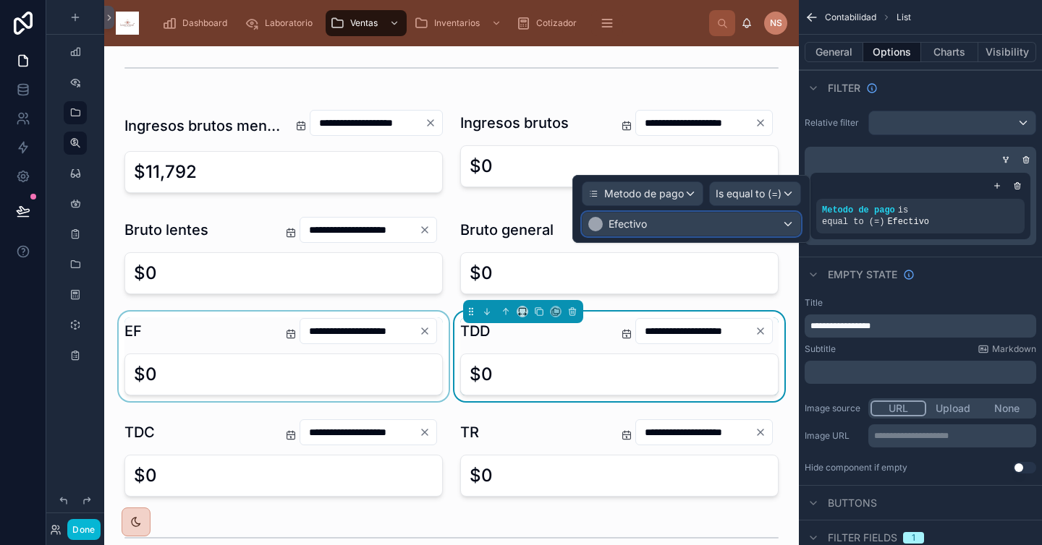
click at [731, 223] on div "Efectivo" at bounding box center [691, 224] width 218 height 23
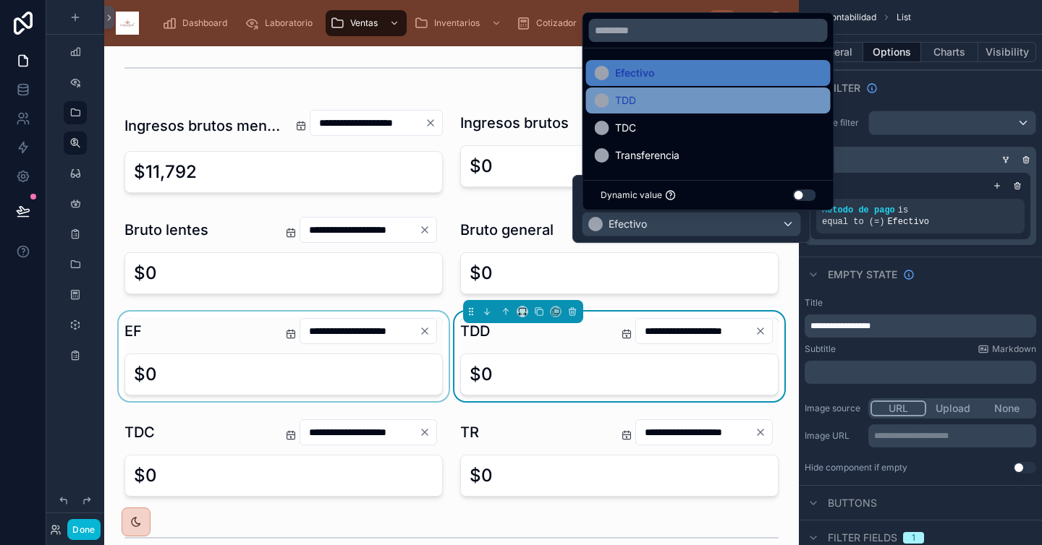
click at [711, 98] on div "TDD" at bounding box center [708, 100] width 227 height 17
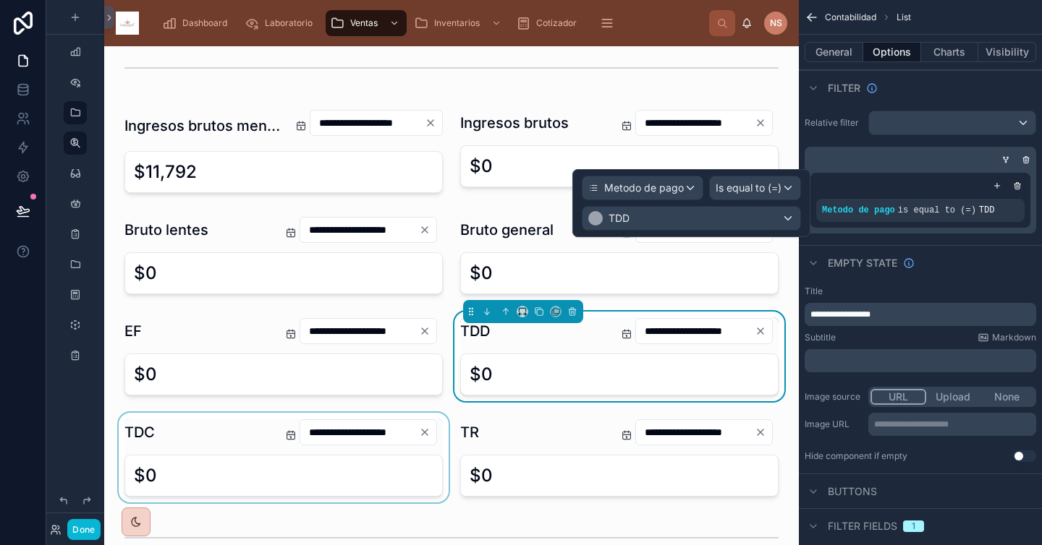
click at [215, 436] on div at bounding box center [284, 458] width 336 height 90
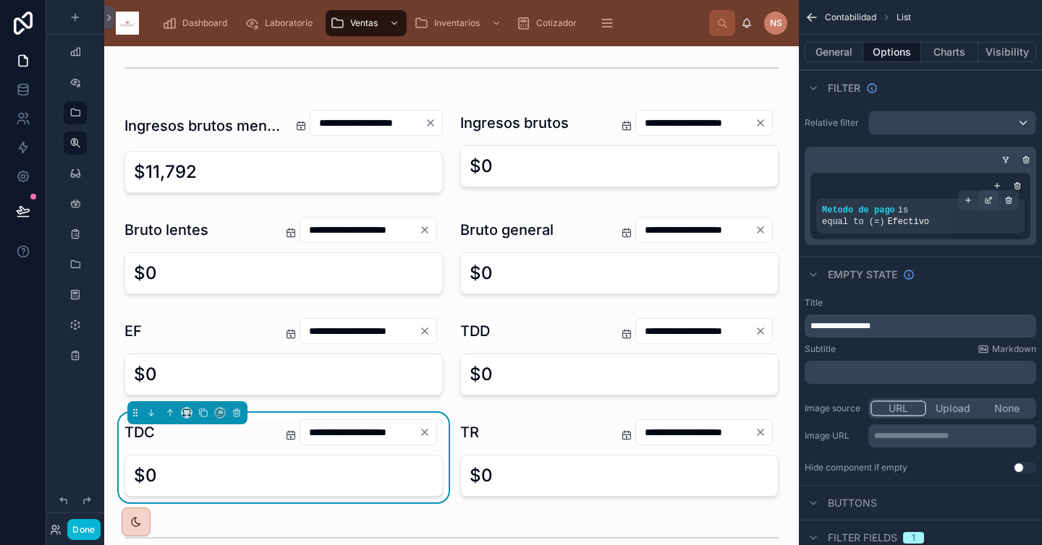
click at [917, 202] on icon "scrollable content" at bounding box center [988, 200] width 9 height 9
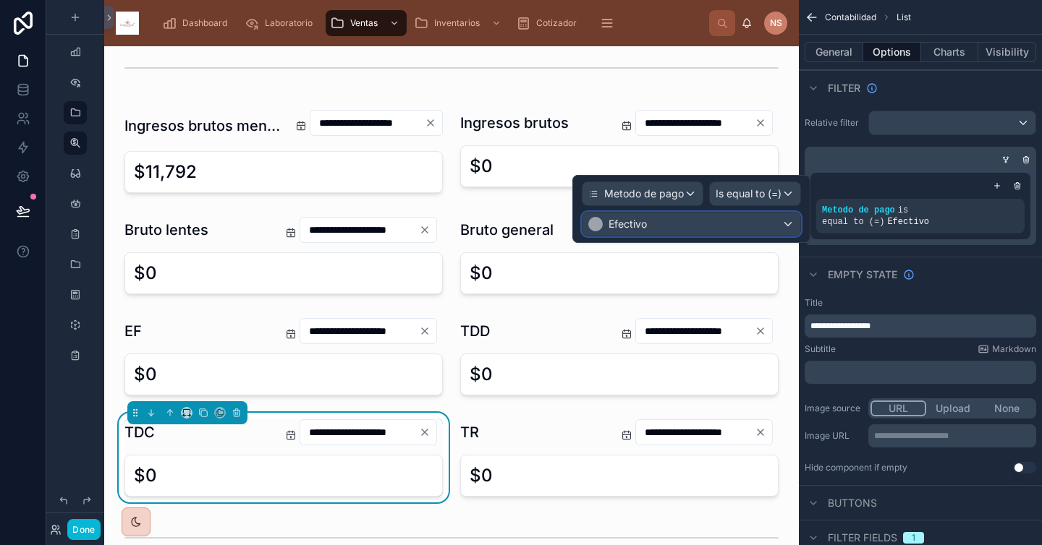
click at [669, 227] on div "Efectivo" at bounding box center [691, 224] width 218 height 23
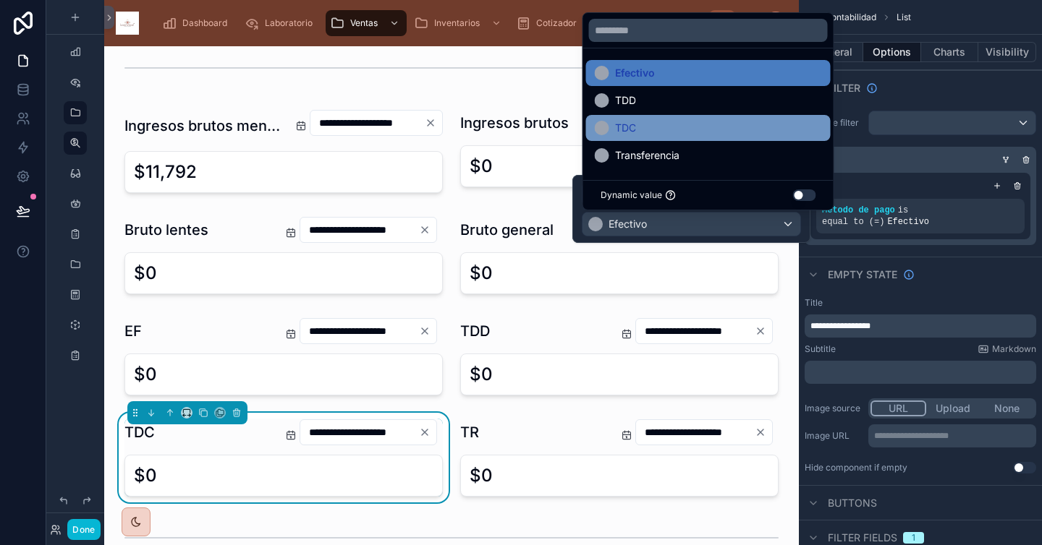
click at [659, 129] on div "TDC" at bounding box center [708, 127] width 227 height 17
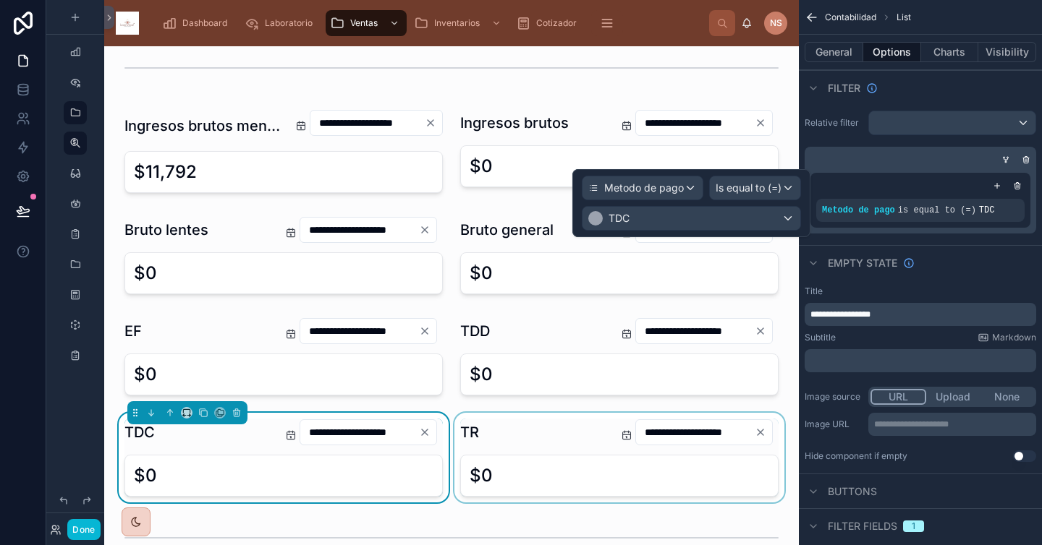
click at [527, 439] on div at bounding box center [619, 458] width 336 height 90
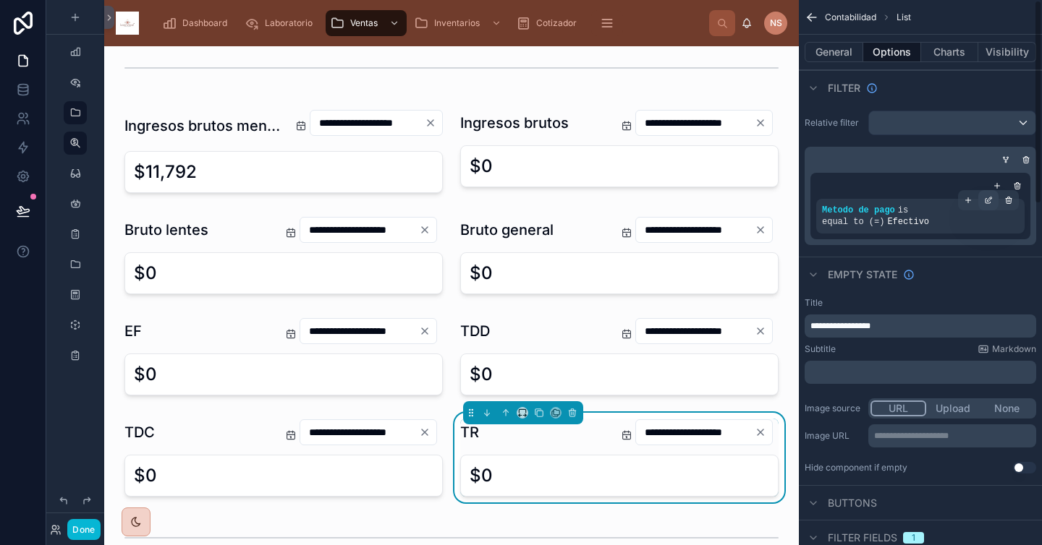
click at [917, 198] on icon "scrollable content" at bounding box center [988, 200] width 9 height 9
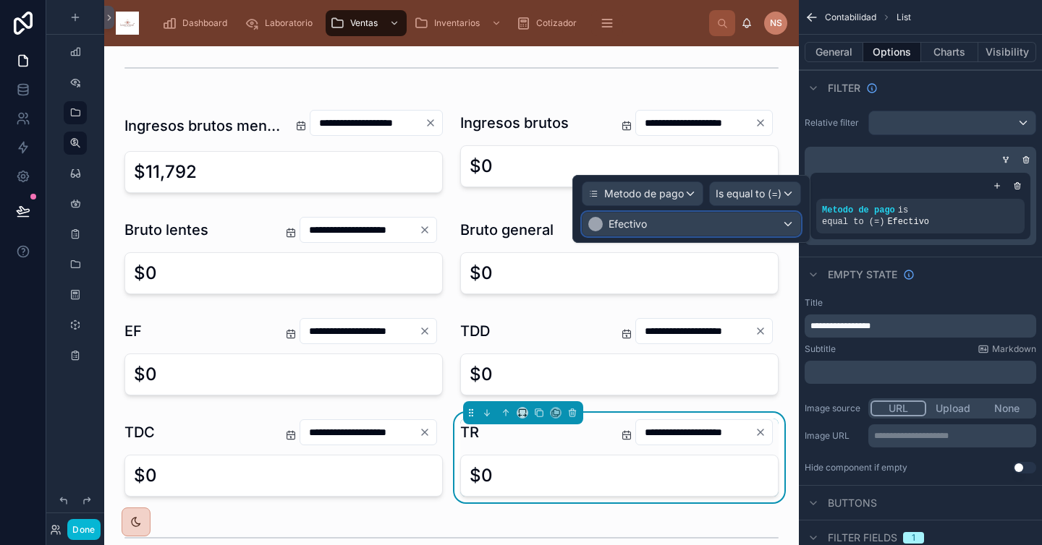
click at [736, 226] on div "Efectivo" at bounding box center [691, 224] width 218 height 23
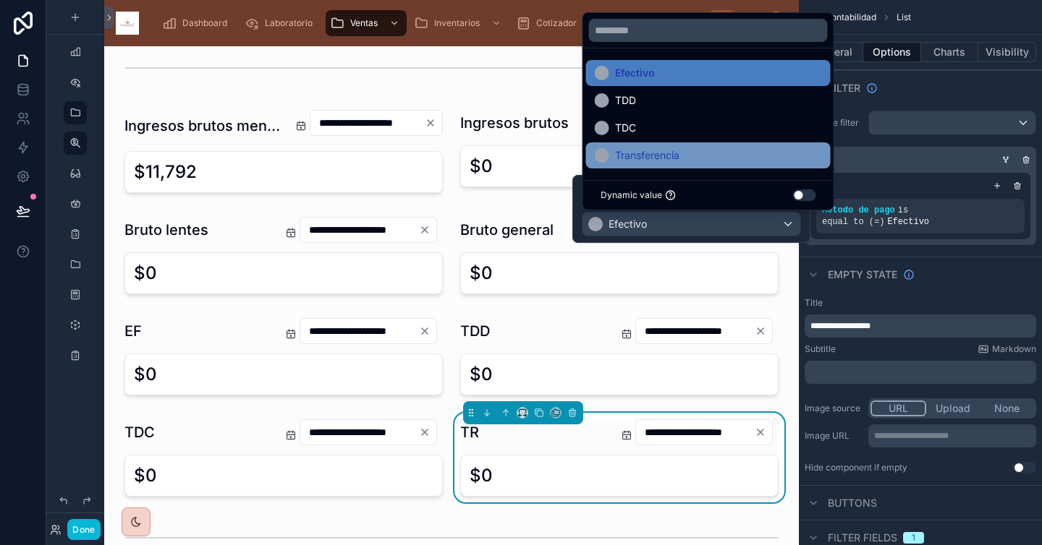
click at [692, 156] on div "Transferencia" at bounding box center [708, 155] width 227 height 17
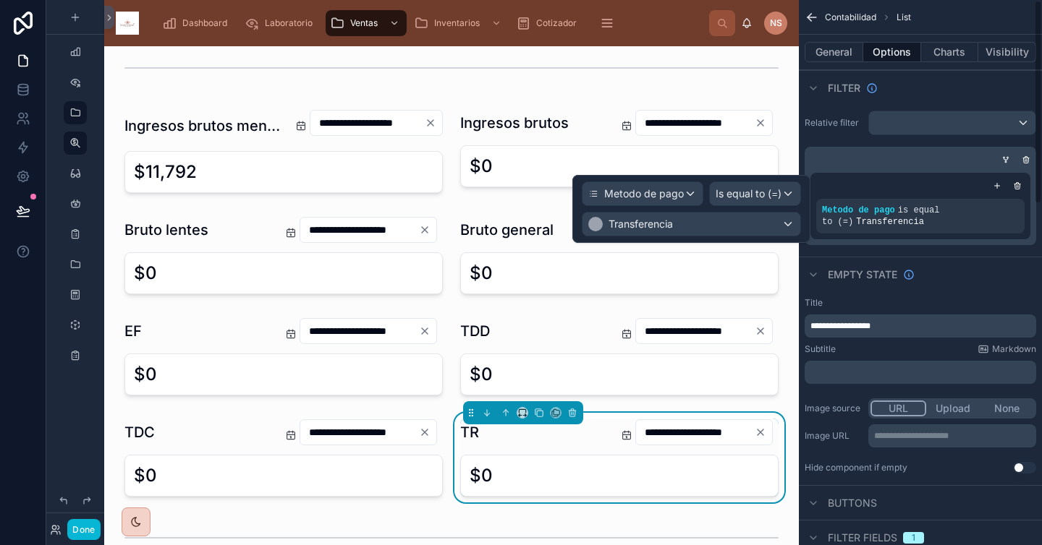
click at [917, 276] on div "Empty state" at bounding box center [919, 274] width 243 height 35
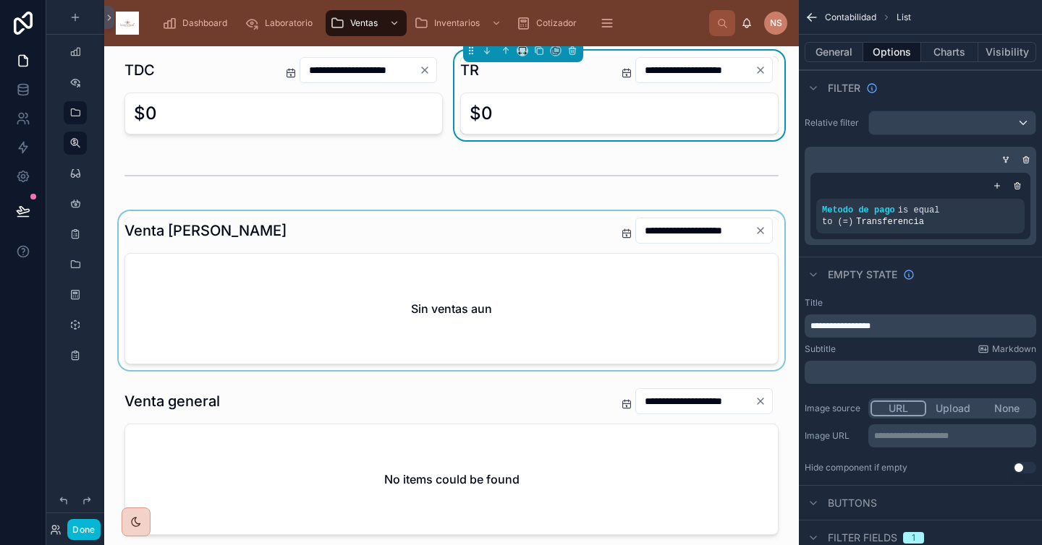
scroll to position [490, 0]
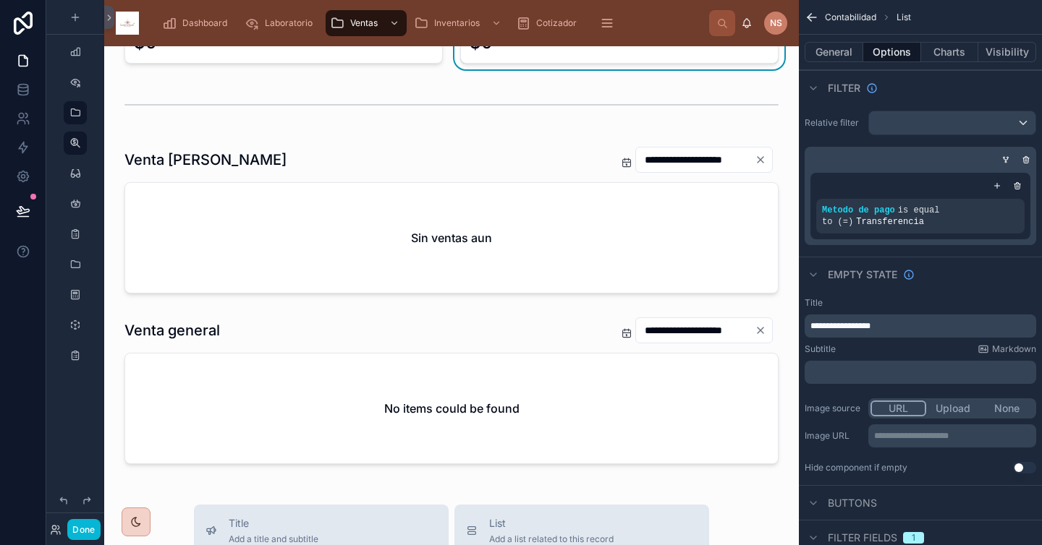
click at [751, 496] on div "**********" at bounding box center [451, 346] width 694 height 1580
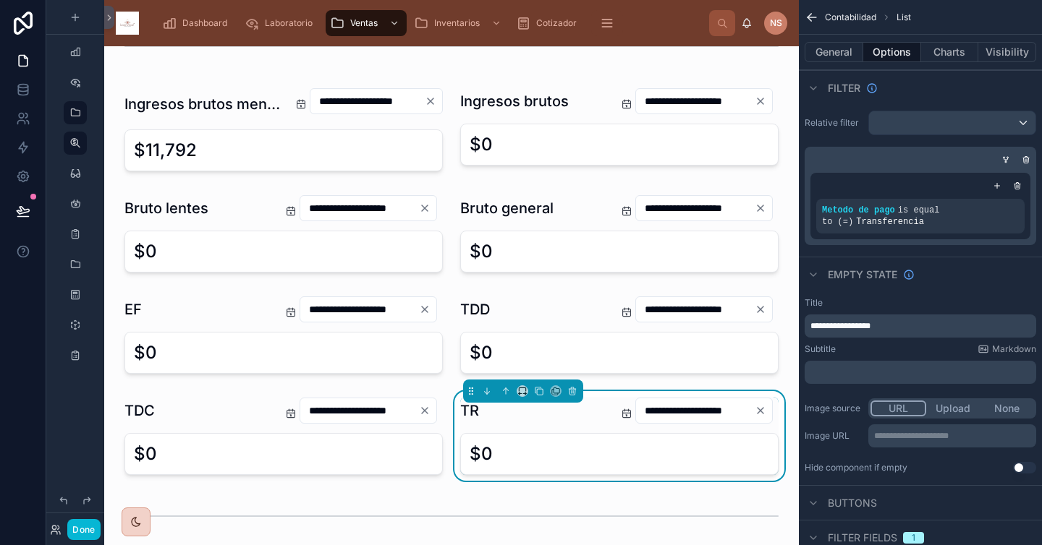
scroll to position [72, 0]
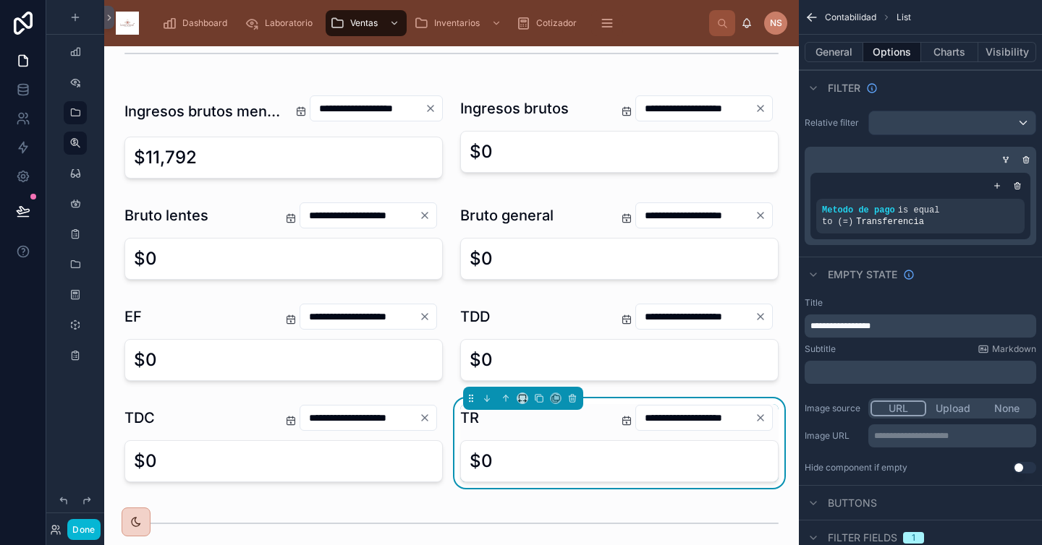
click at [200, 116] on div at bounding box center [284, 136] width 336 height 95
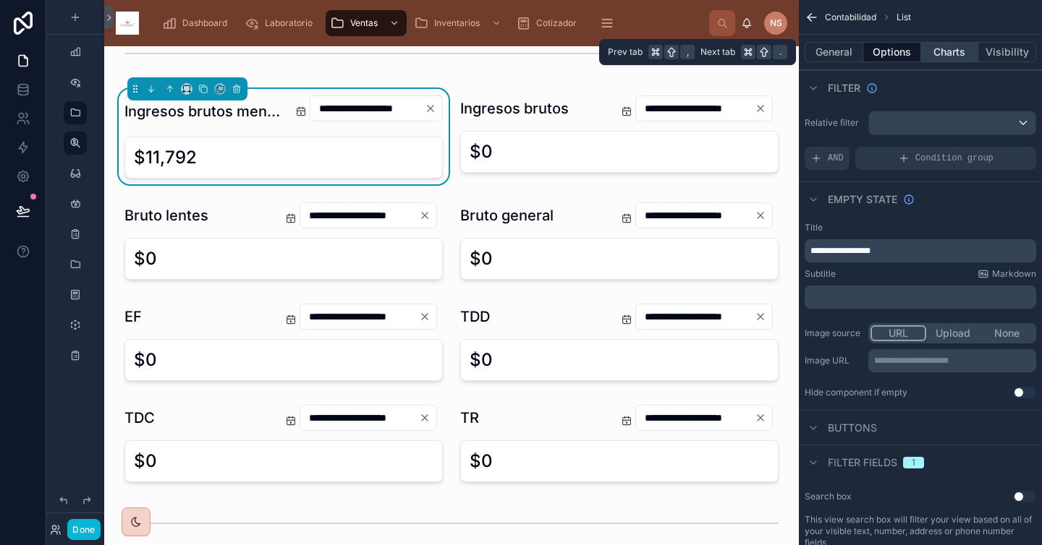
click at [917, 50] on button "Charts" at bounding box center [950, 52] width 58 height 20
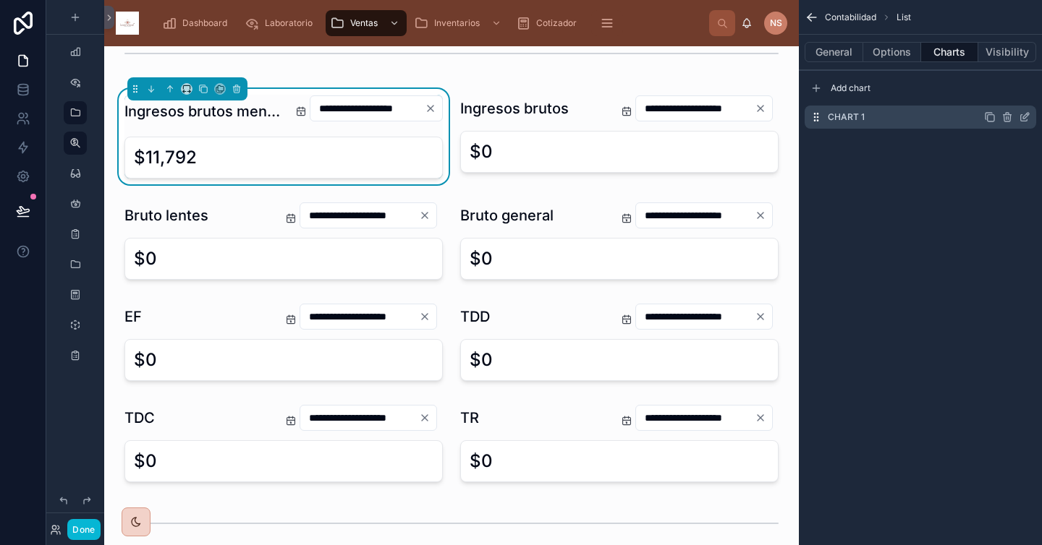
click at [917, 119] on icon "scrollable content" at bounding box center [1024, 117] width 12 height 12
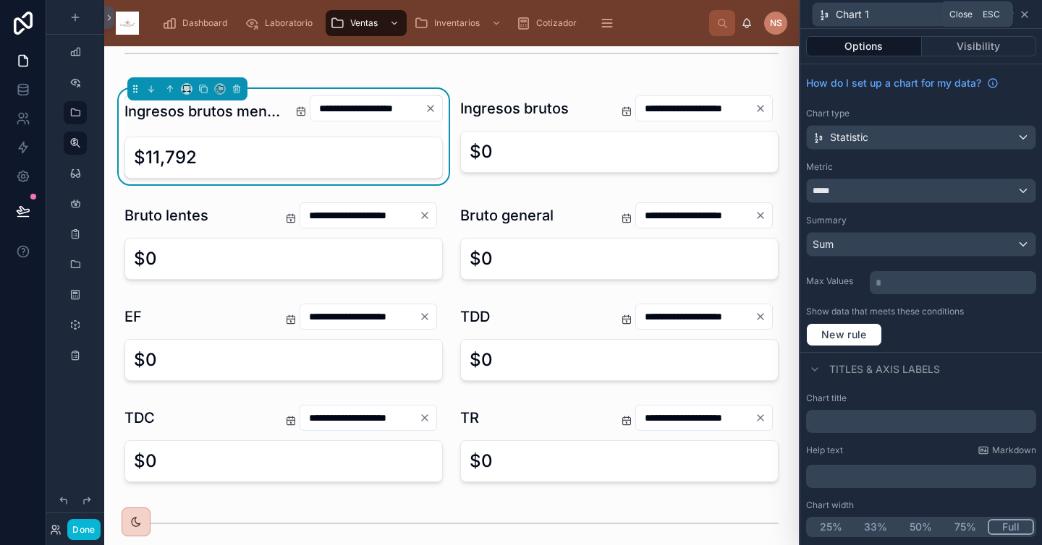
click at [917, 14] on icon at bounding box center [1024, 15] width 12 height 12
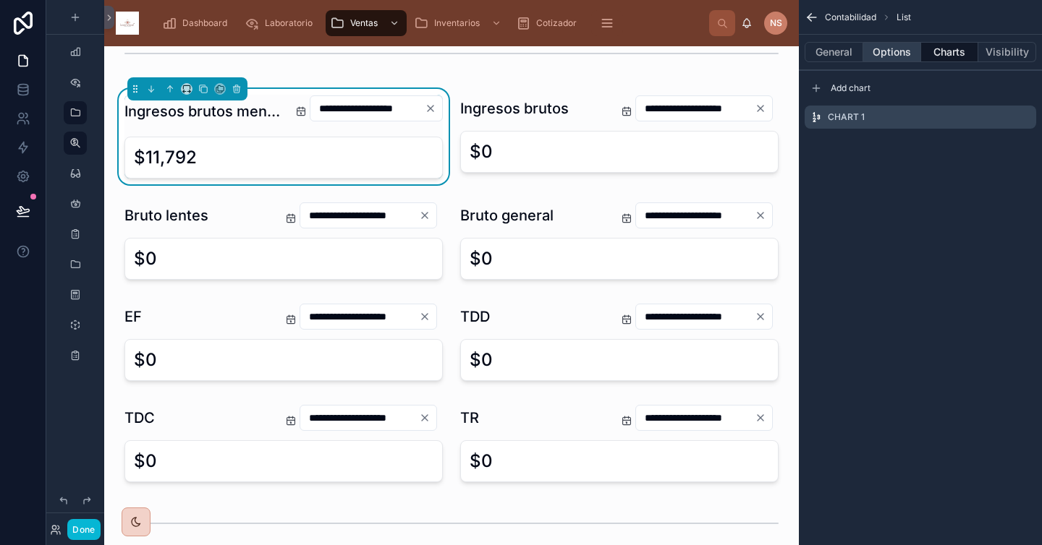
click at [887, 54] on button "Options" at bounding box center [892, 52] width 58 height 20
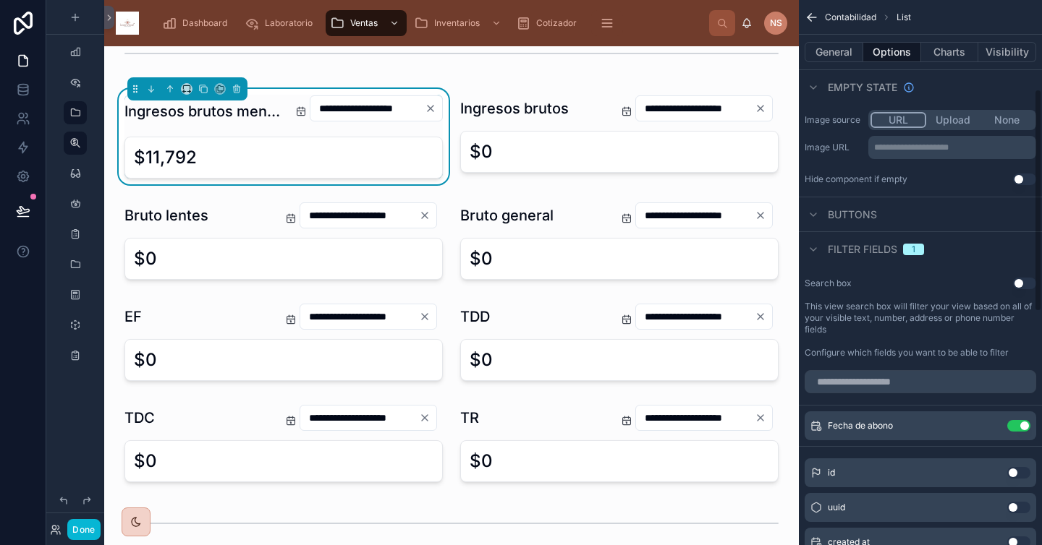
scroll to position [218, 0]
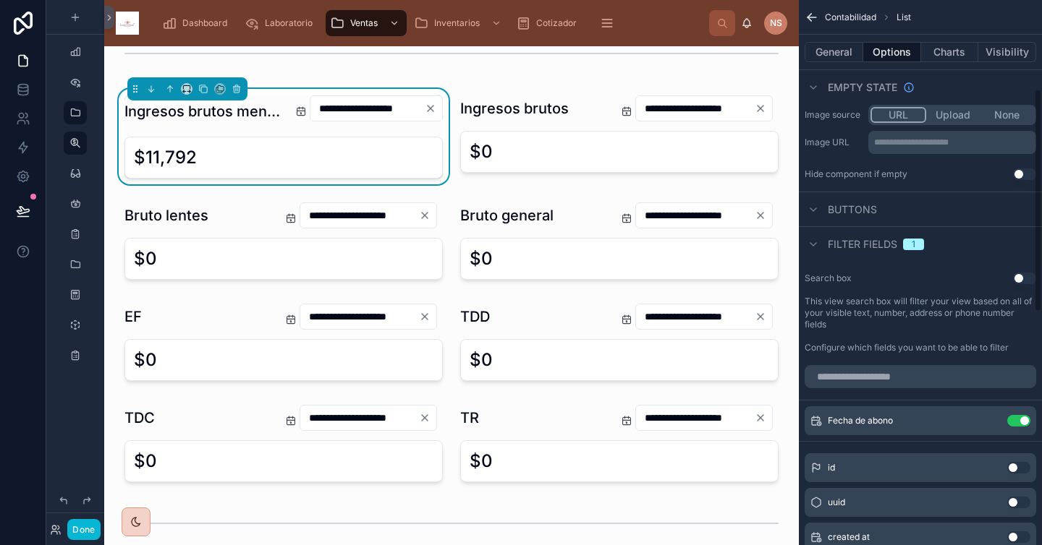
click at [857, 244] on span "Filter fields" at bounding box center [861, 244] width 69 height 14
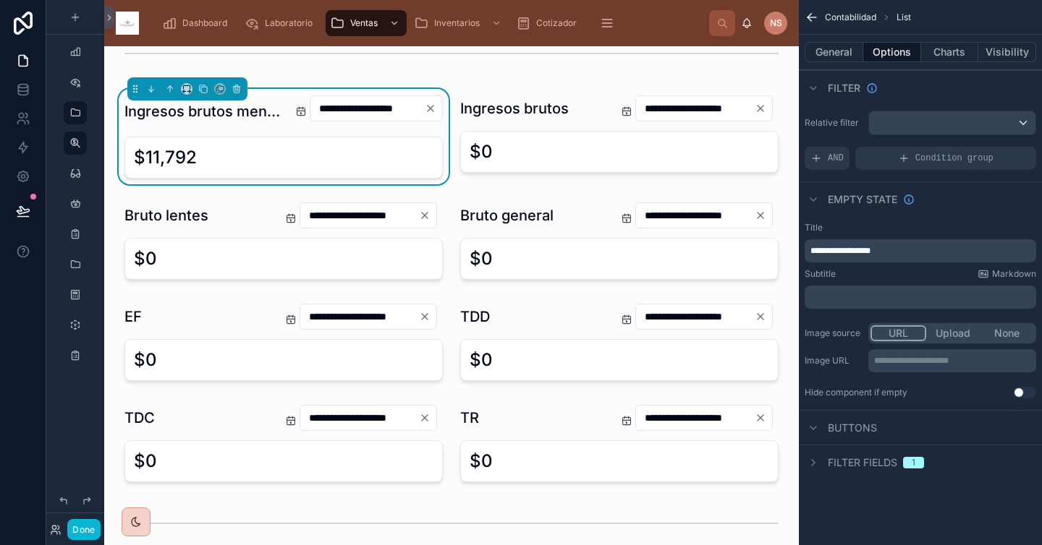
scroll to position [0, 0]
click at [917, 395] on div "Hide component if empty Use setting" at bounding box center [919, 393] width 231 height 12
click at [882, 461] on span "Filter fields" at bounding box center [861, 463] width 69 height 14
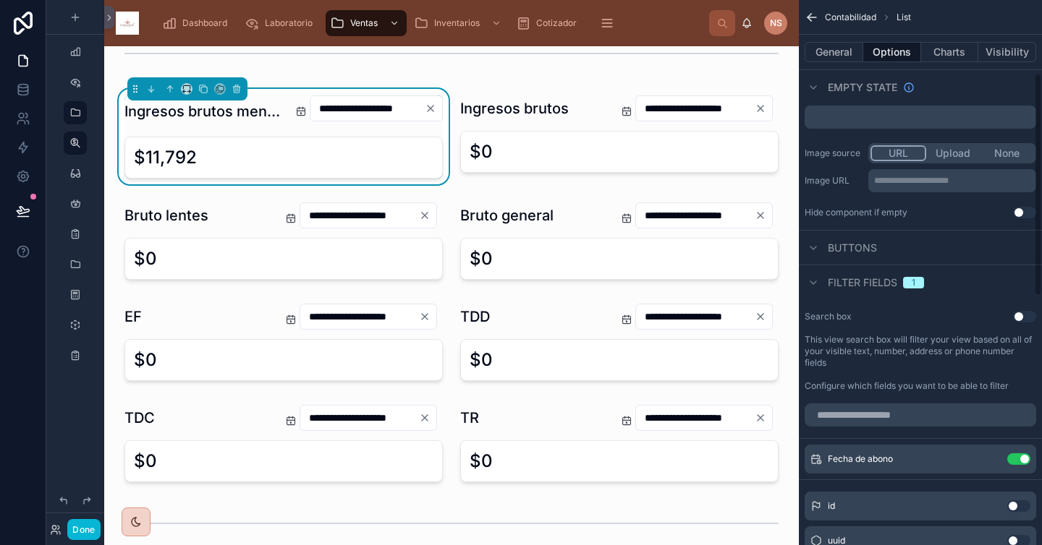
scroll to position [169, 0]
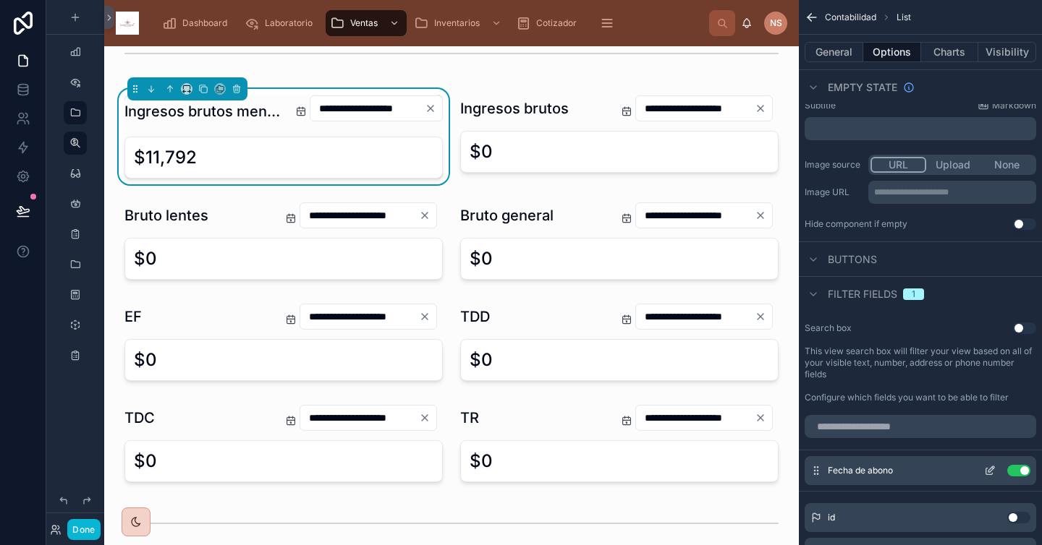
click at [917, 470] on button "Use setting" at bounding box center [1018, 471] width 23 height 12
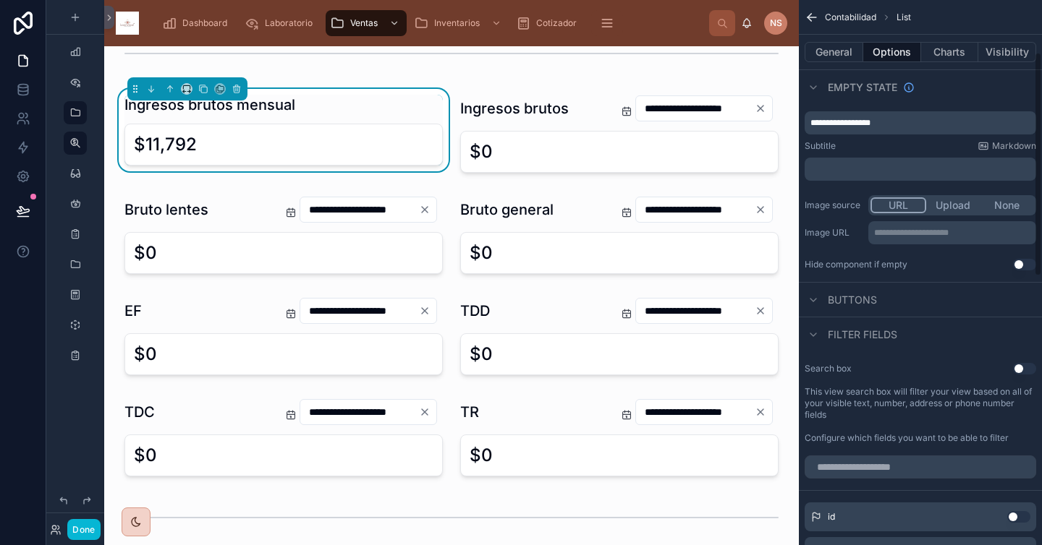
scroll to position [0, 0]
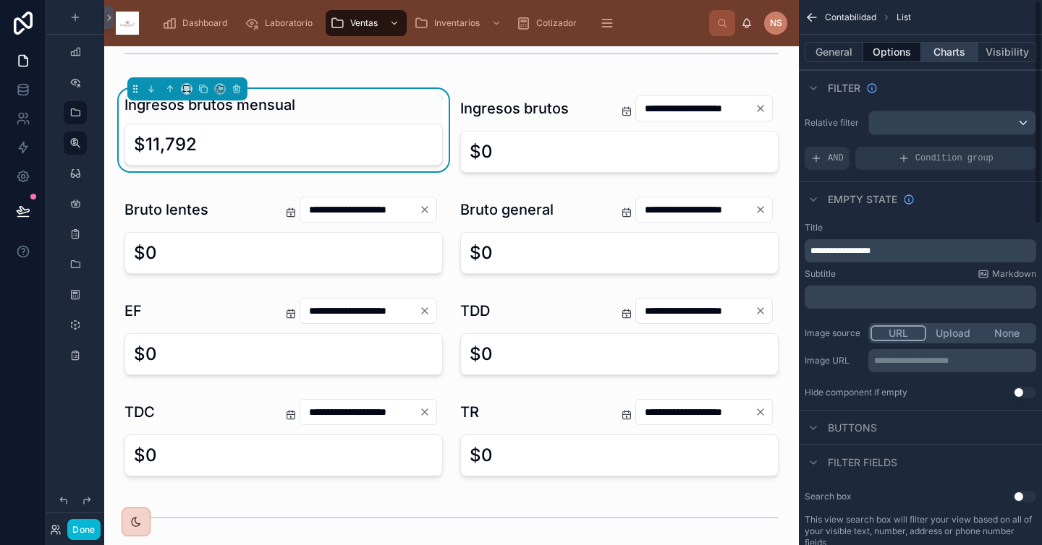
click at [917, 51] on button "Charts" at bounding box center [950, 52] width 58 height 20
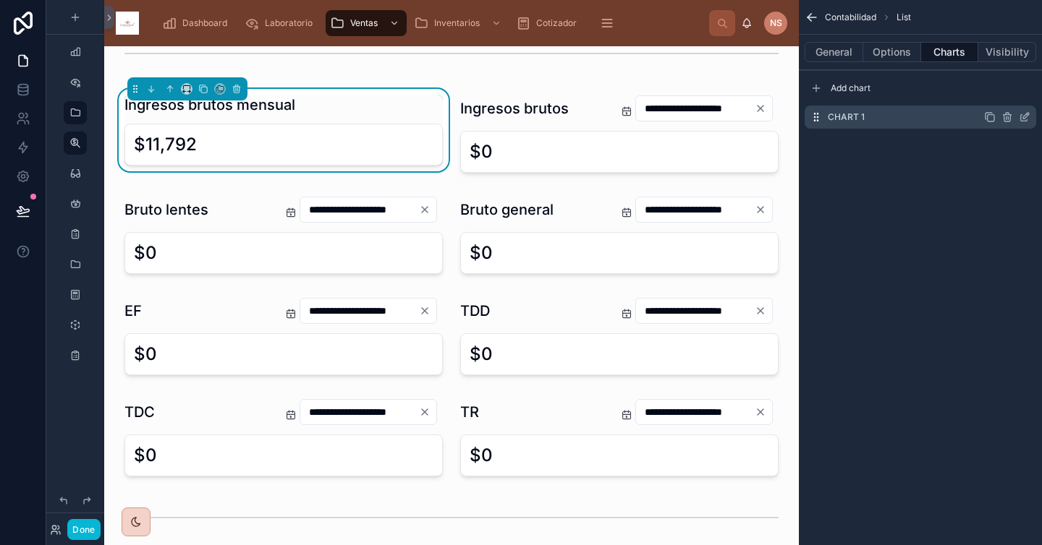
click at [917, 116] on icon "scrollable content" at bounding box center [1026, 116] width 6 height 6
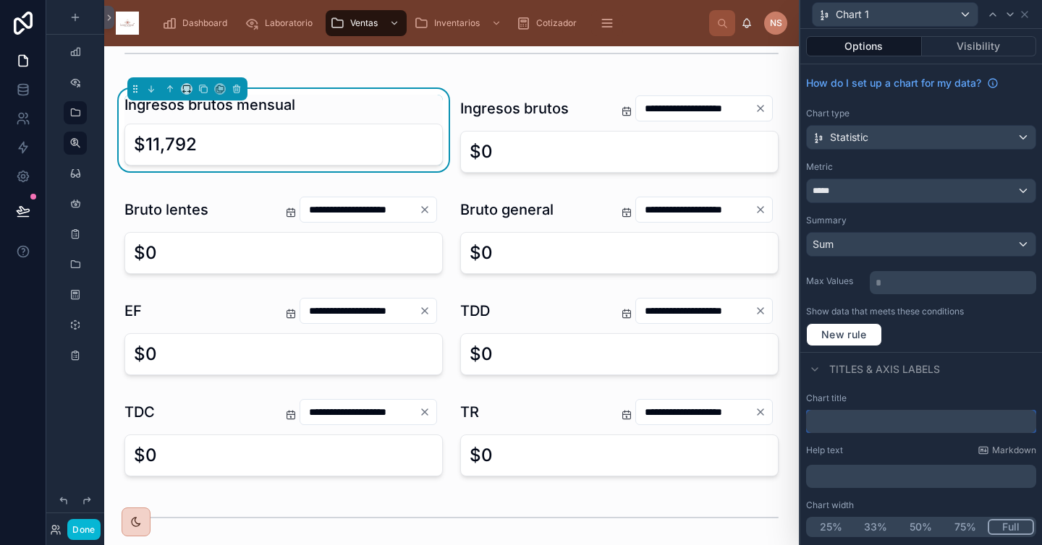
click at [868, 422] on input "text" at bounding box center [921, 421] width 230 height 23
click at [856, 335] on span "New rule" at bounding box center [843, 334] width 57 height 13
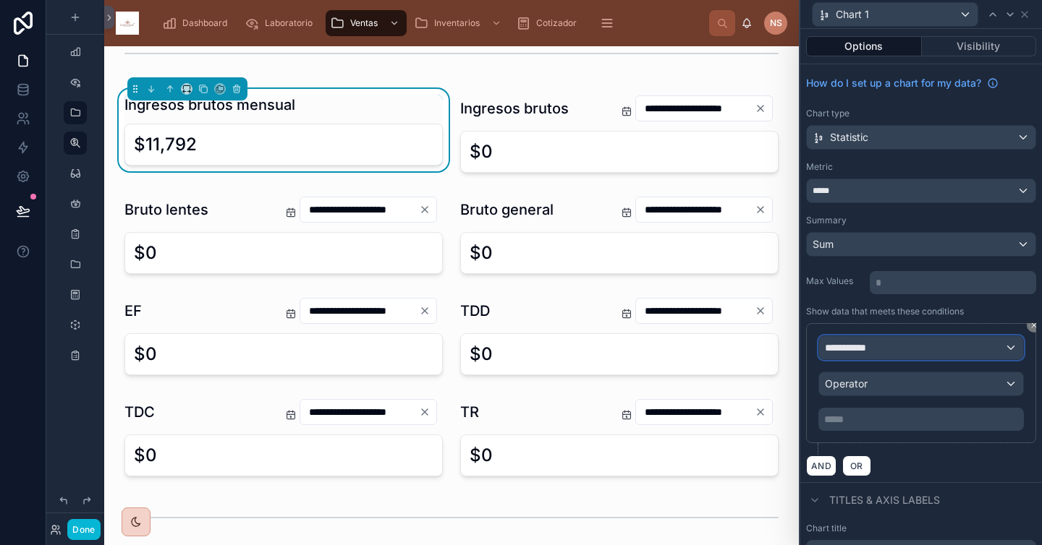
click at [917, 347] on div "**********" at bounding box center [921, 347] width 204 height 23
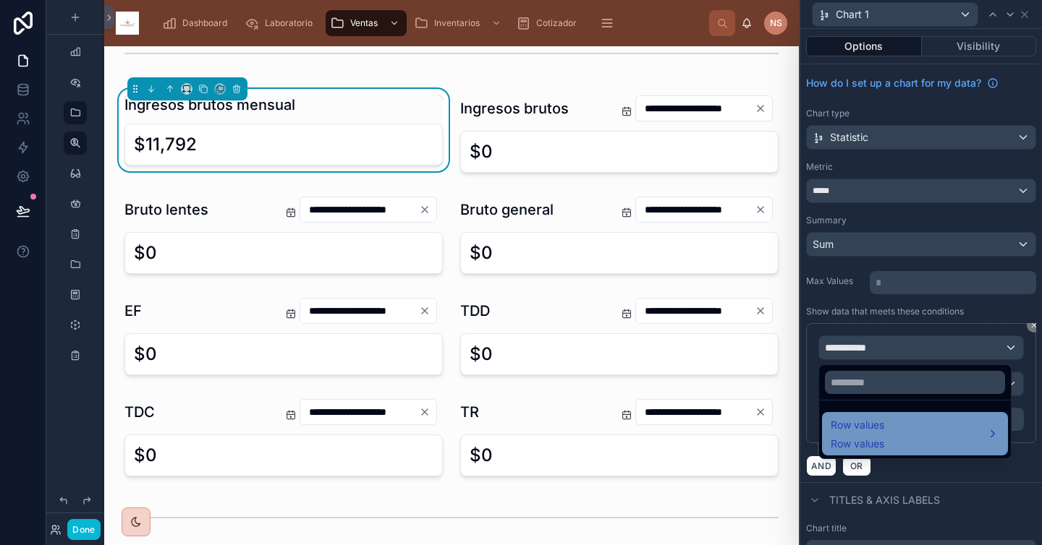
click at [898, 433] on div "Row values Row values" at bounding box center [914, 434] width 169 height 35
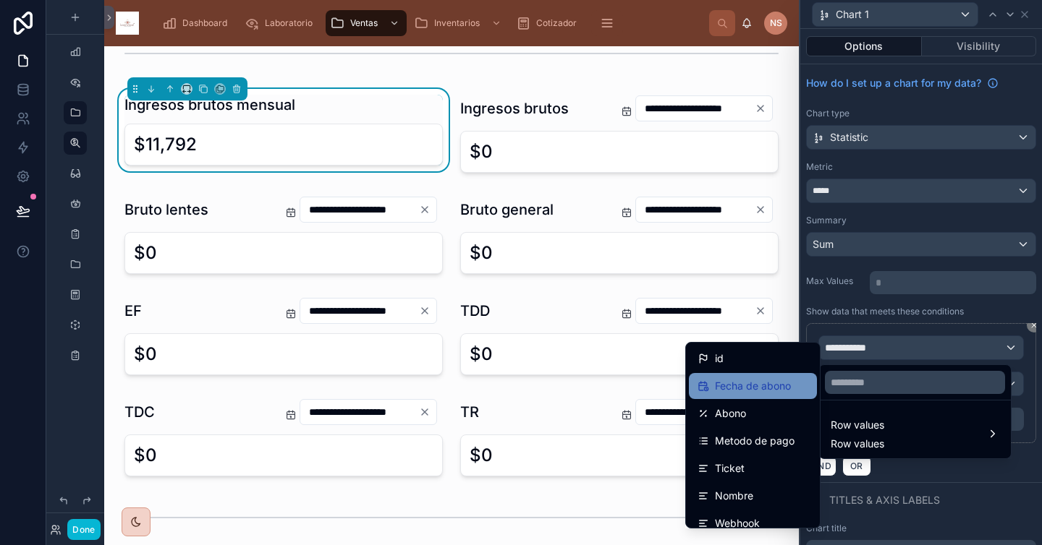
click at [767, 388] on span "Fecha de abono" at bounding box center [753, 386] width 76 height 17
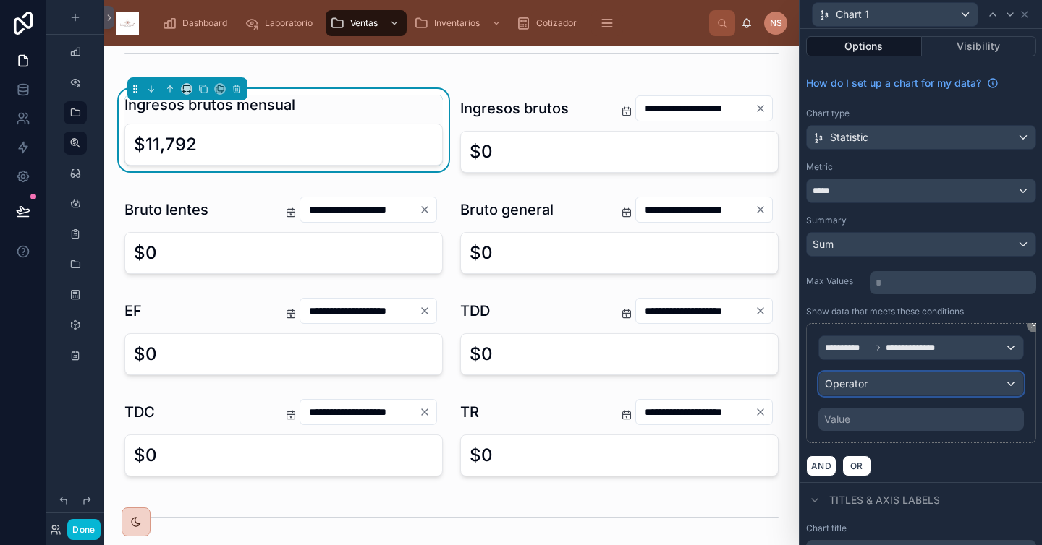
click at [888, 383] on div "Operator" at bounding box center [921, 383] width 204 height 23
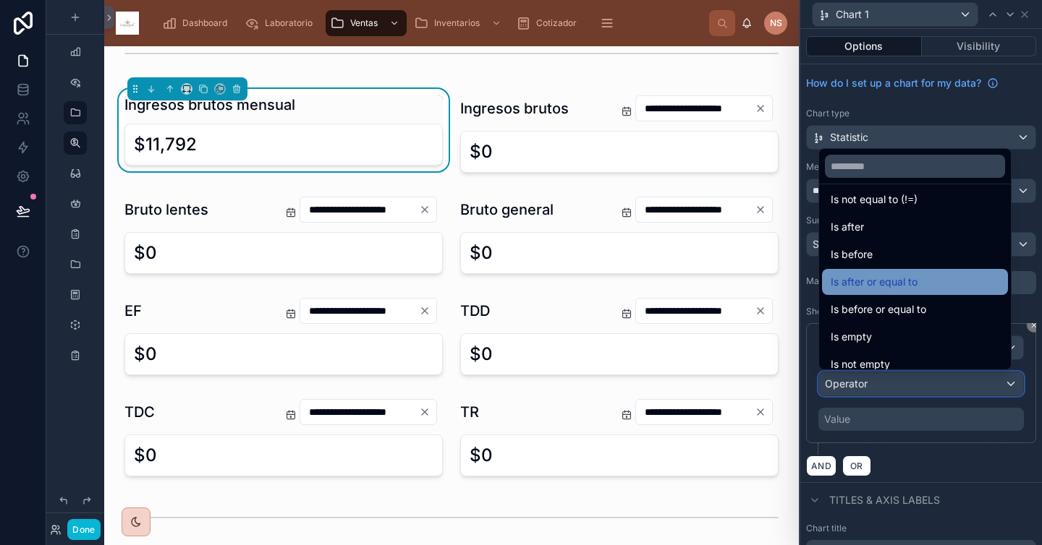
scroll to position [41, 0]
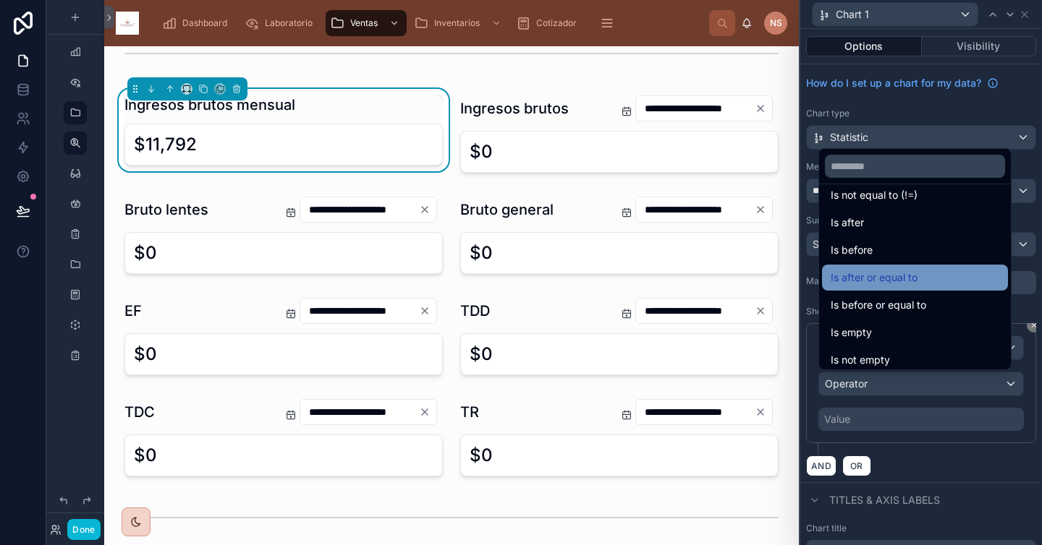
click at [917, 278] on div "Is after or equal to" at bounding box center [914, 277] width 169 height 17
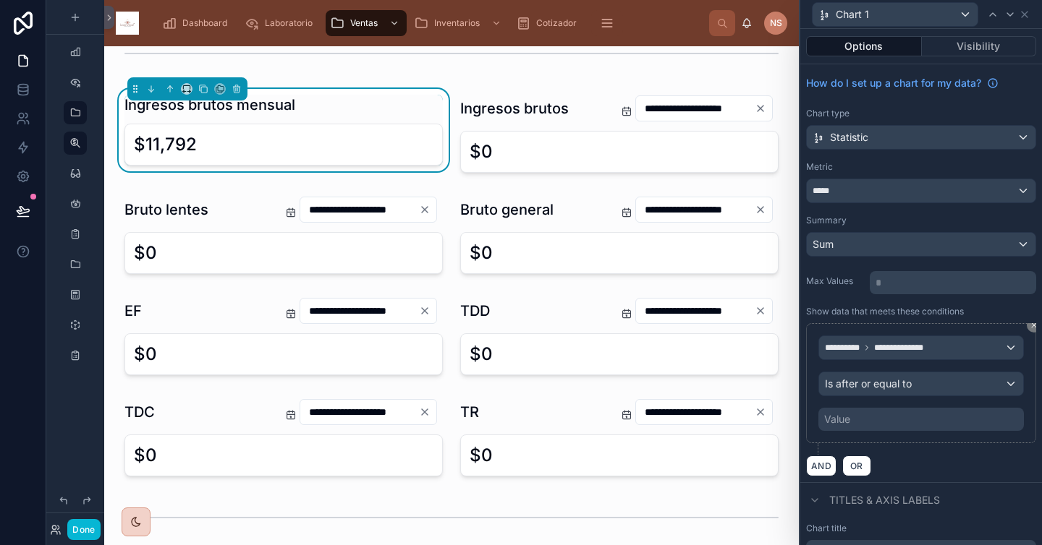
click at [908, 417] on div "Value" at bounding box center [920, 419] width 205 height 23
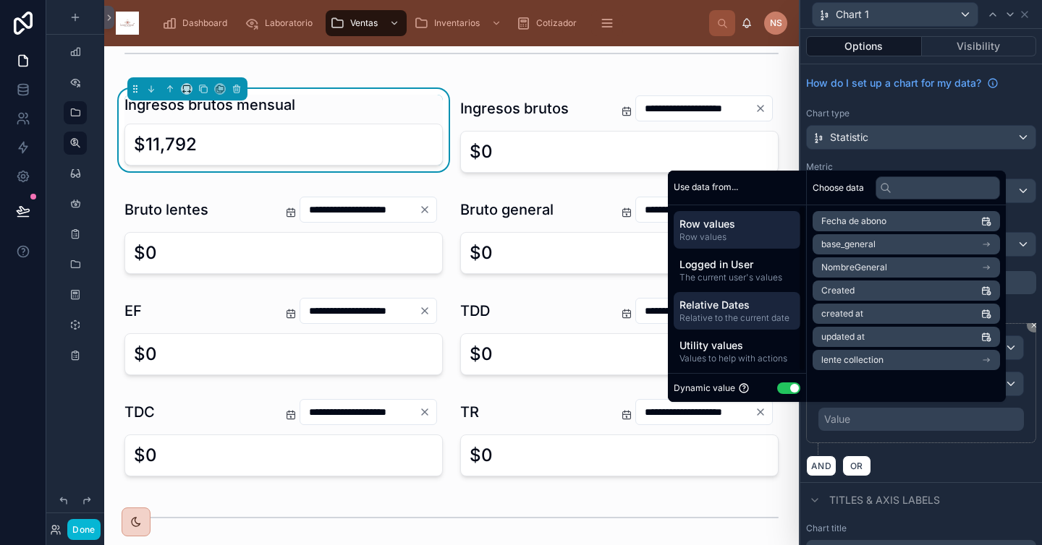
click at [737, 312] on span "Relative Dates" at bounding box center [736, 305] width 115 height 14
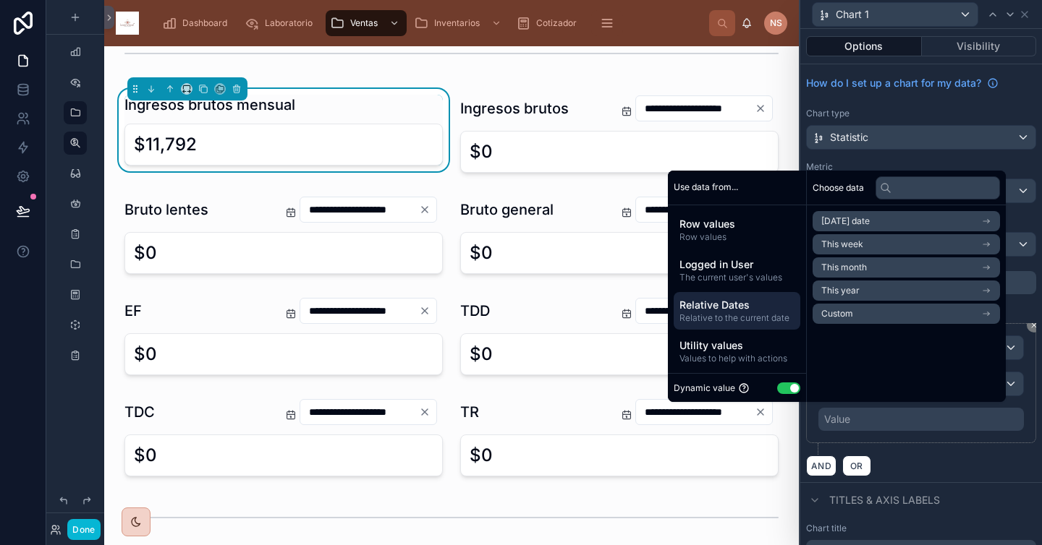
click at [860, 265] on li "This month" at bounding box center [905, 267] width 187 height 20
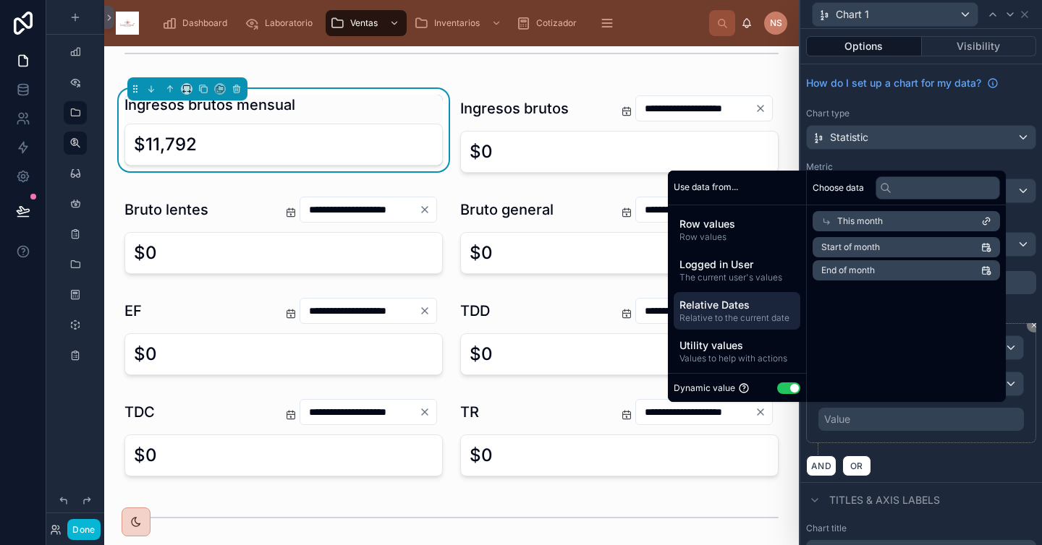
click at [877, 244] on li "Start of month" at bounding box center [905, 247] width 187 height 20
click at [866, 244] on span "Start of month" at bounding box center [850, 248] width 59 height 12
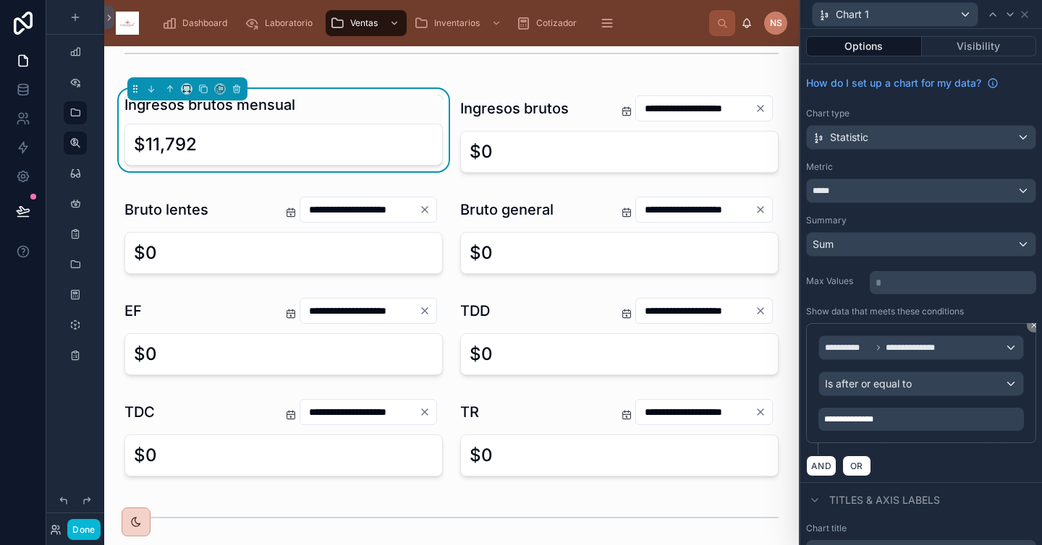
click at [908, 427] on div "**********" at bounding box center [920, 419] width 205 height 23
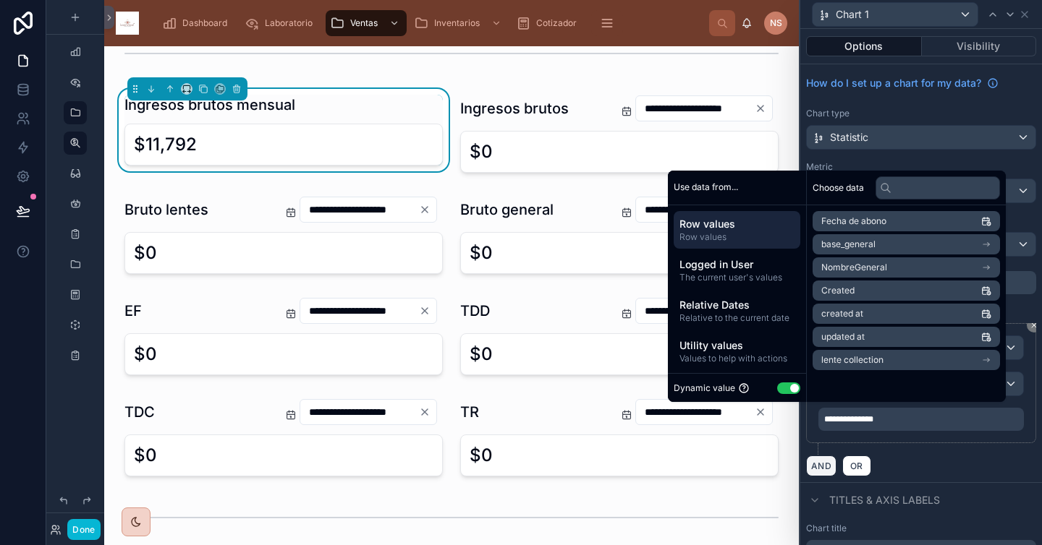
click at [825, 467] on button "AND" at bounding box center [821, 466] width 30 height 21
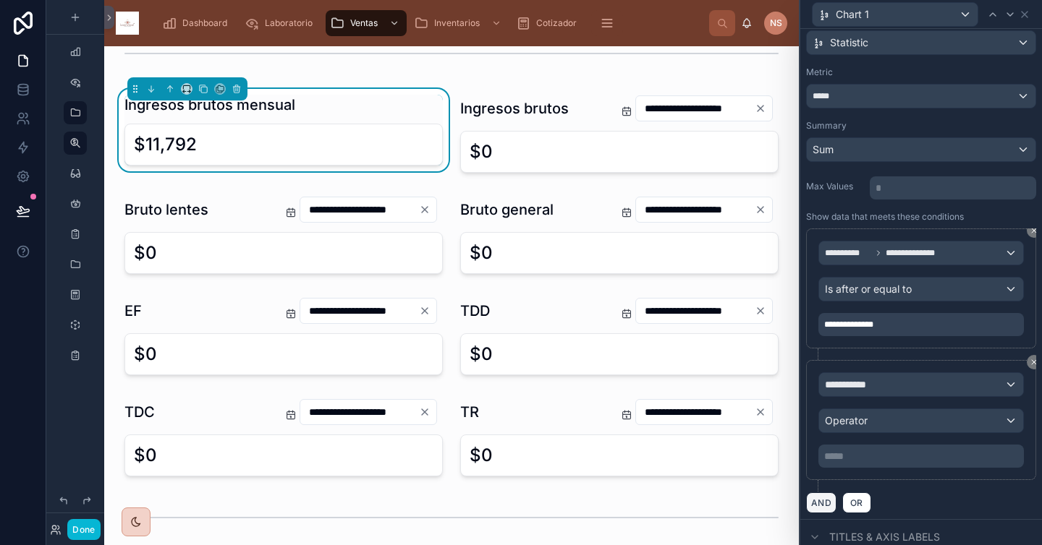
scroll to position [132, 0]
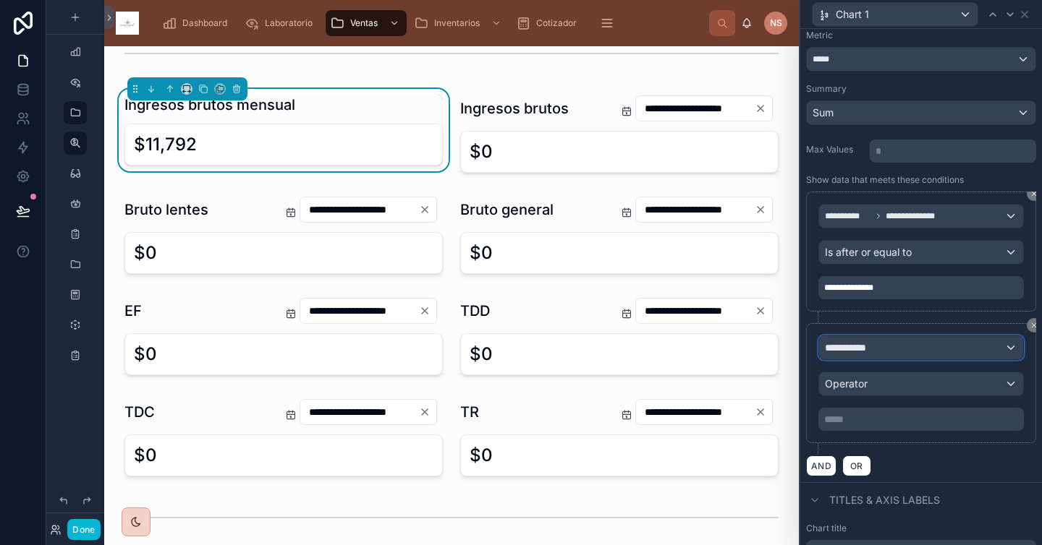
click at [913, 349] on div "**********" at bounding box center [921, 347] width 204 height 23
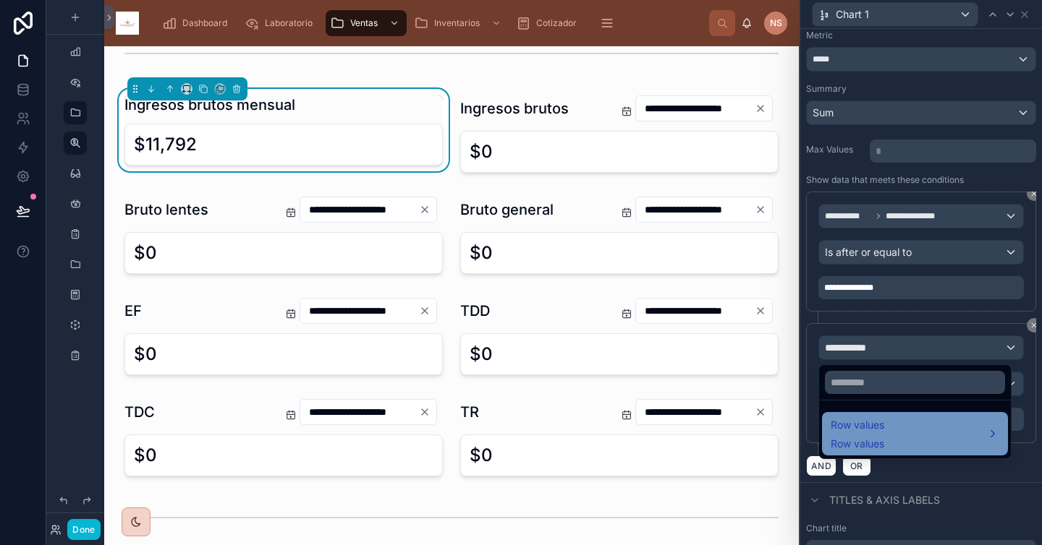
click at [887, 422] on div "Row values Row values" at bounding box center [914, 434] width 169 height 35
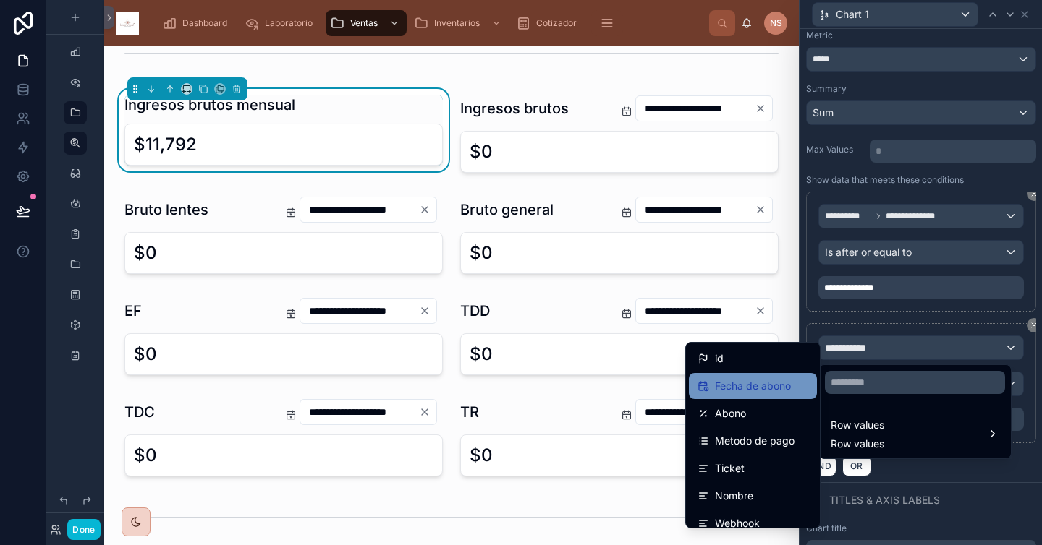
click at [775, 386] on span "Fecha de abono" at bounding box center [753, 386] width 76 height 17
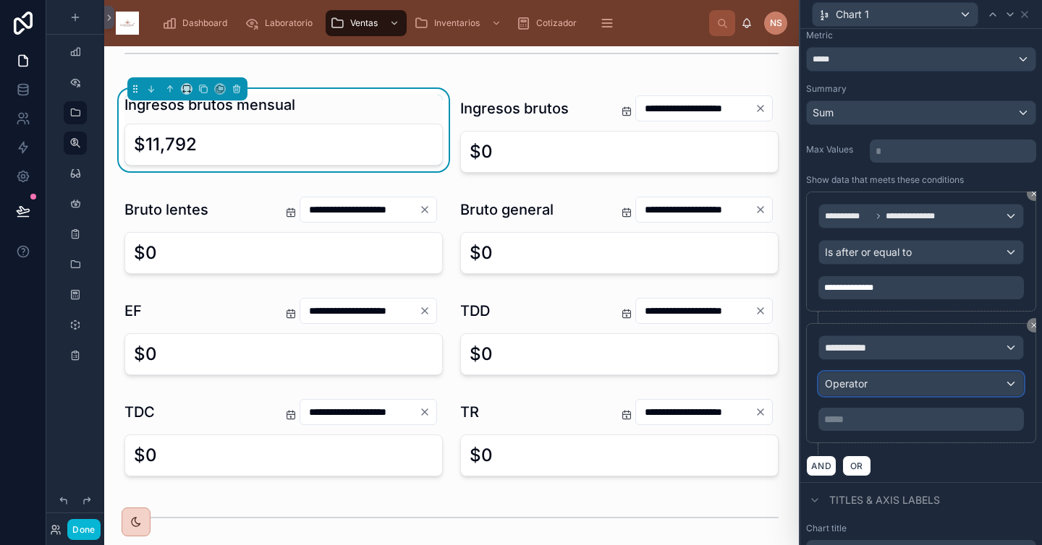
click at [848, 375] on div "Operator" at bounding box center [921, 383] width 204 height 23
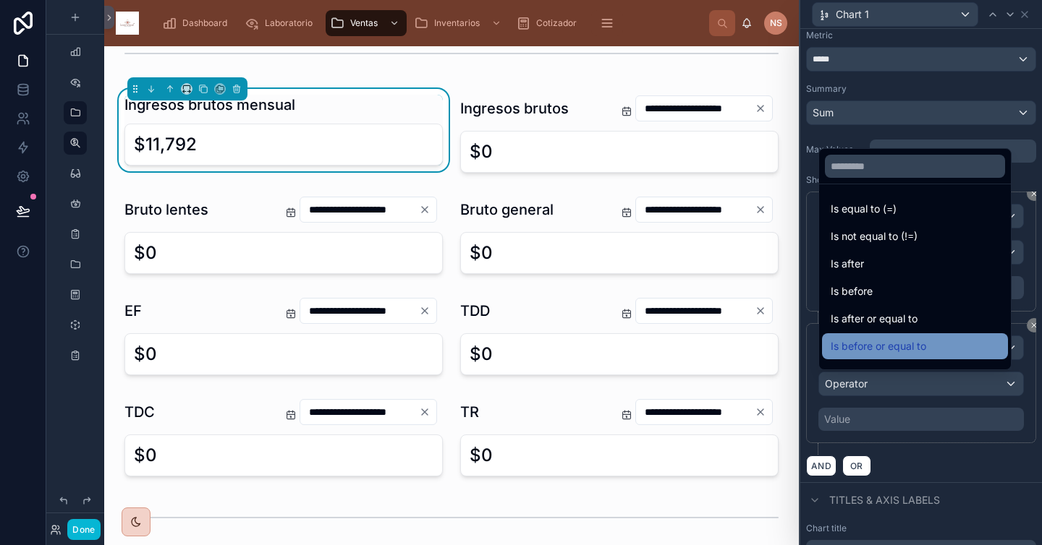
click at [890, 335] on div "Is before or equal to" at bounding box center [915, 346] width 186 height 26
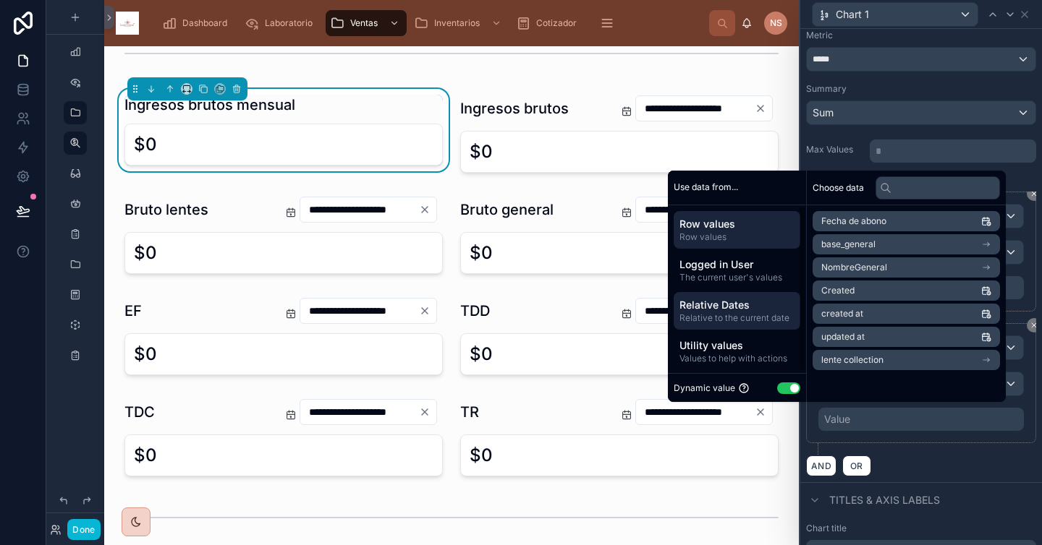
click at [744, 306] on span "Relative Dates" at bounding box center [736, 305] width 115 height 14
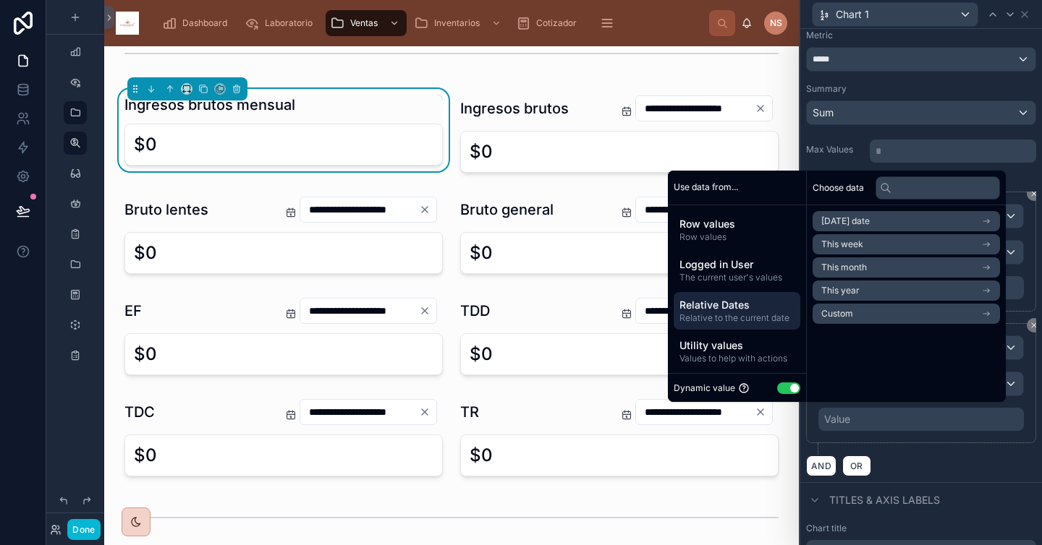
click at [872, 264] on li "This month" at bounding box center [905, 267] width 187 height 20
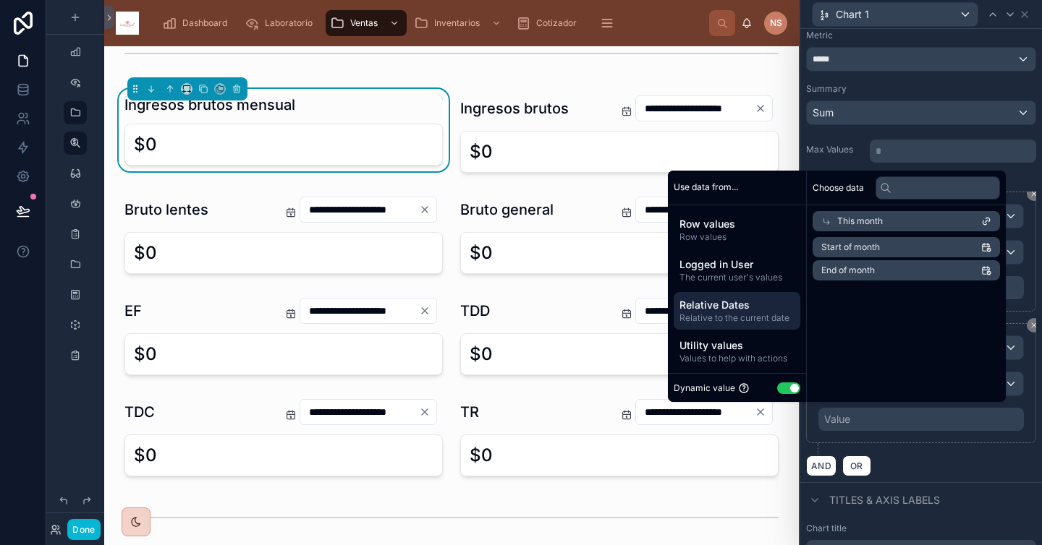
click at [872, 273] on li "End of month" at bounding box center [905, 270] width 187 height 20
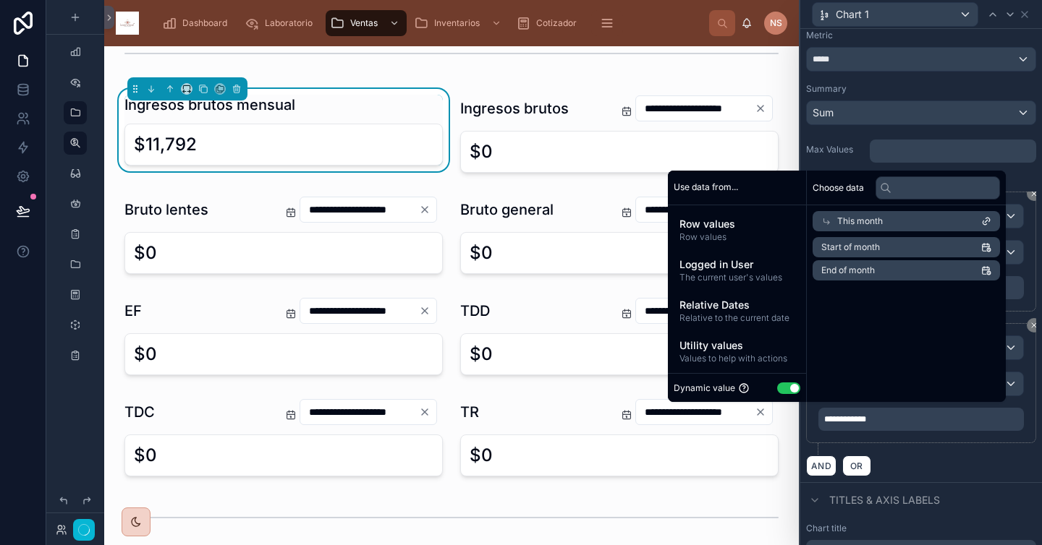
click at [842, 271] on span "End of month" at bounding box center [848, 271] width 54 height 12
click at [917, 471] on div "AND OR" at bounding box center [921, 466] width 230 height 22
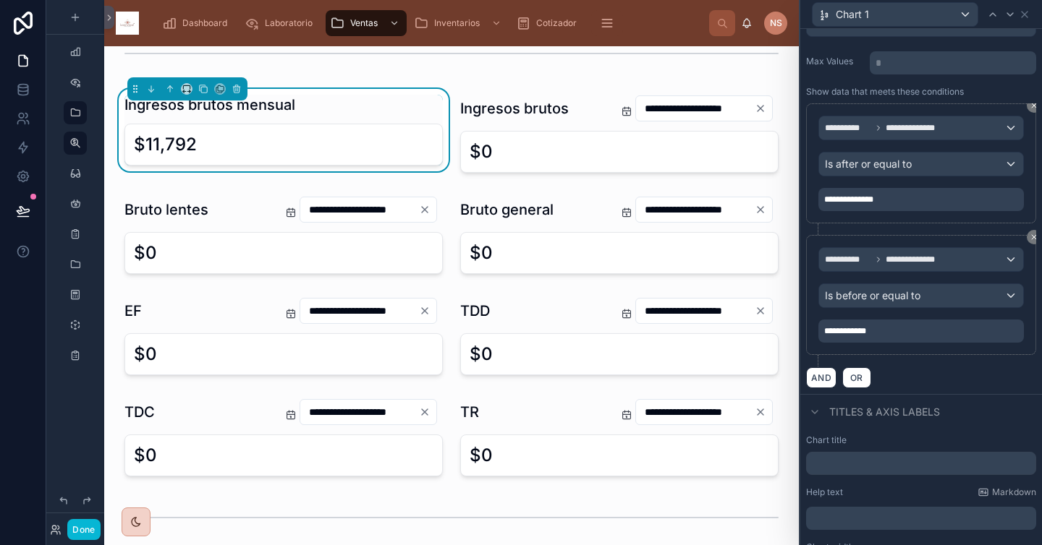
scroll to position [260, 0]
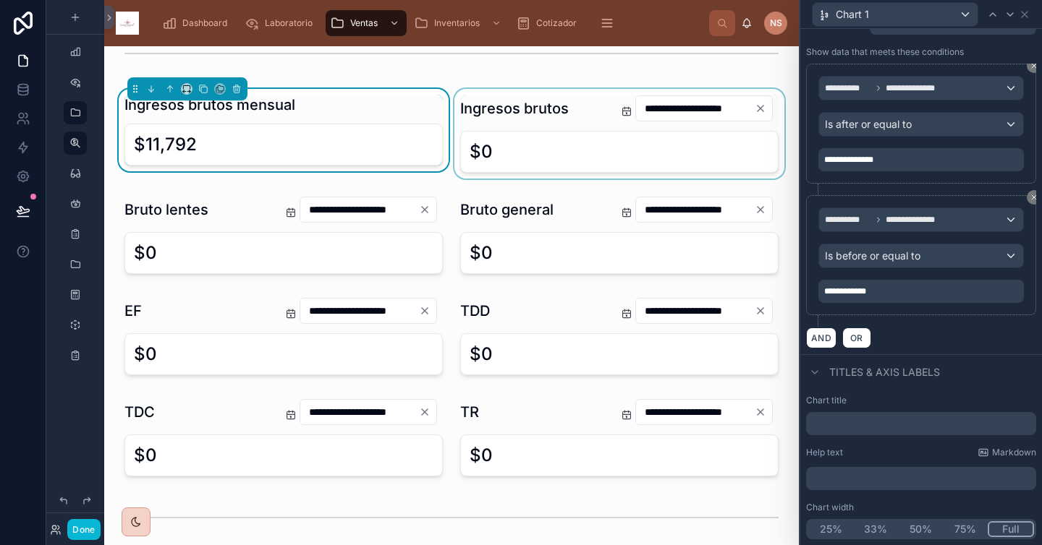
click at [542, 109] on div at bounding box center [619, 134] width 336 height 90
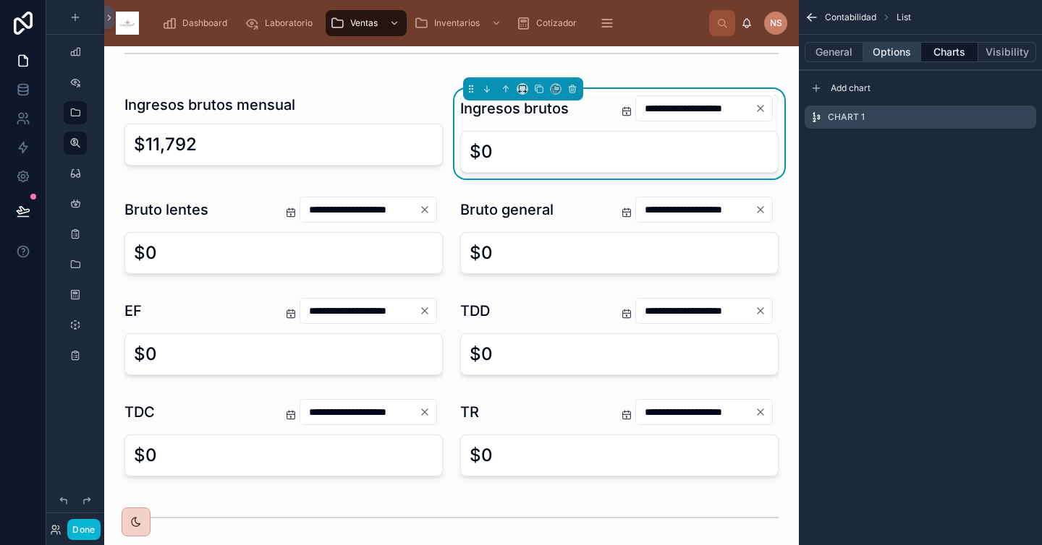
click at [895, 56] on button "Options" at bounding box center [892, 52] width 58 height 20
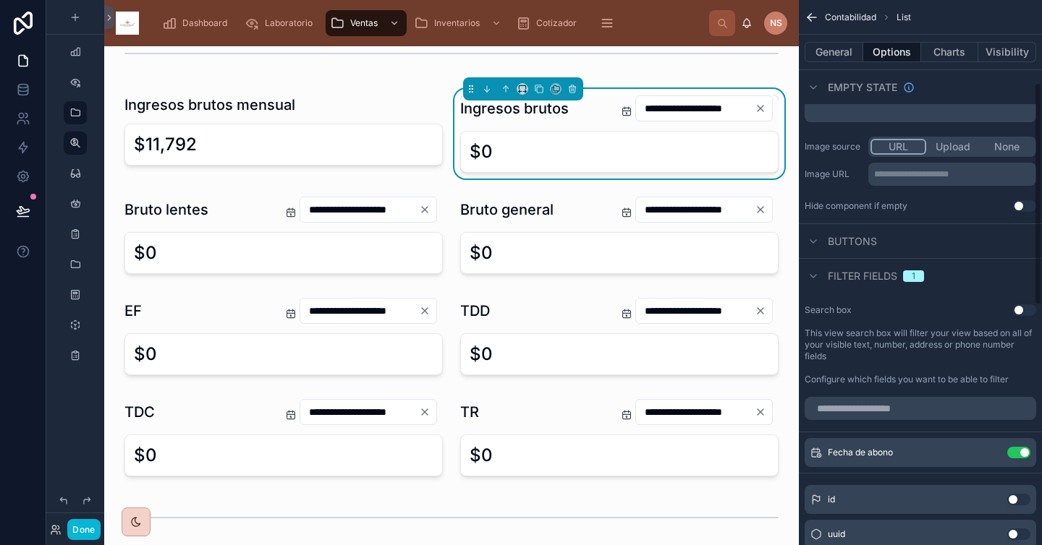
scroll to position [201, 0]
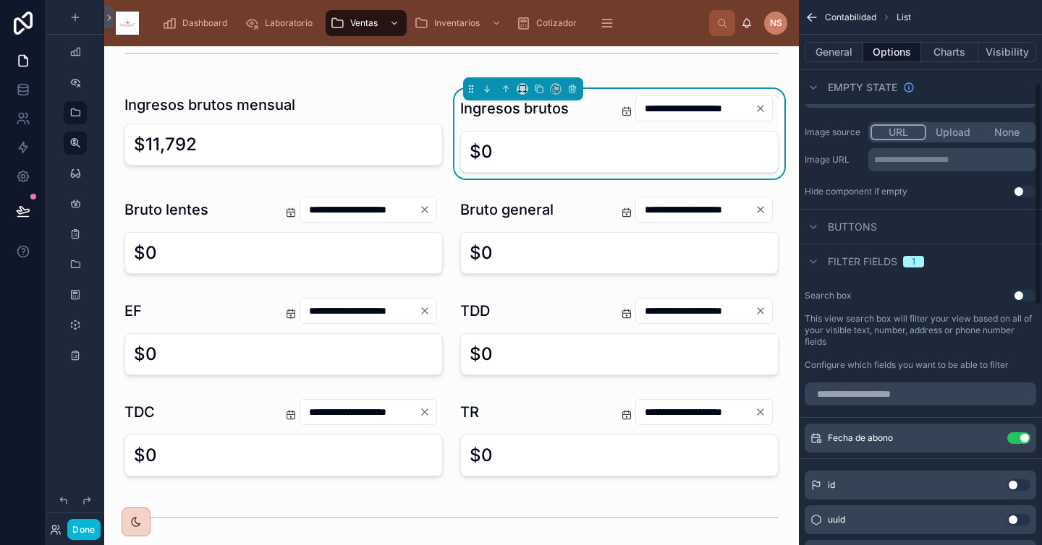
click at [917, 437] on button "Use setting" at bounding box center [1018, 439] width 23 height 12
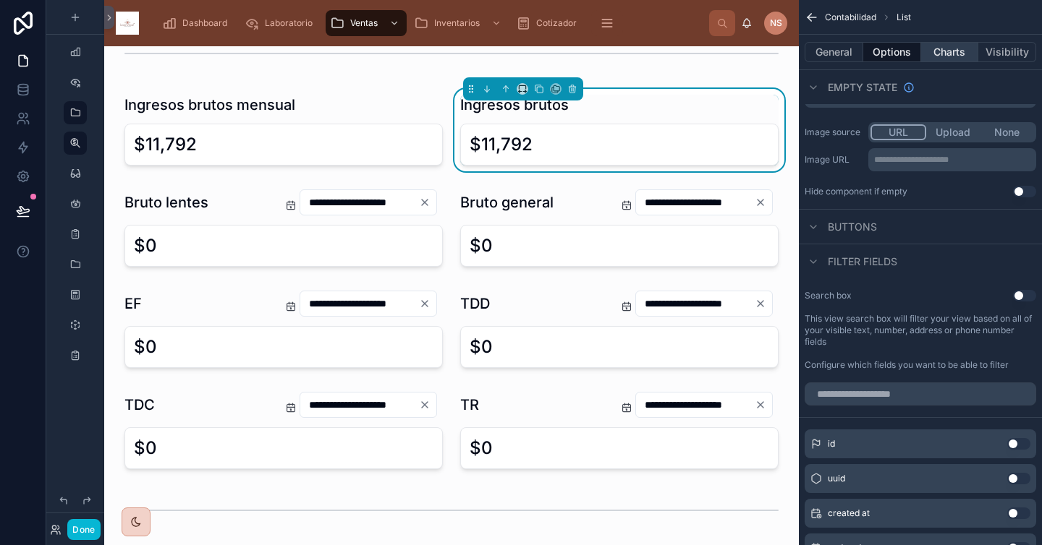
click at [917, 48] on button "Charts" at bounding box center [950, 52] width 58 height 20
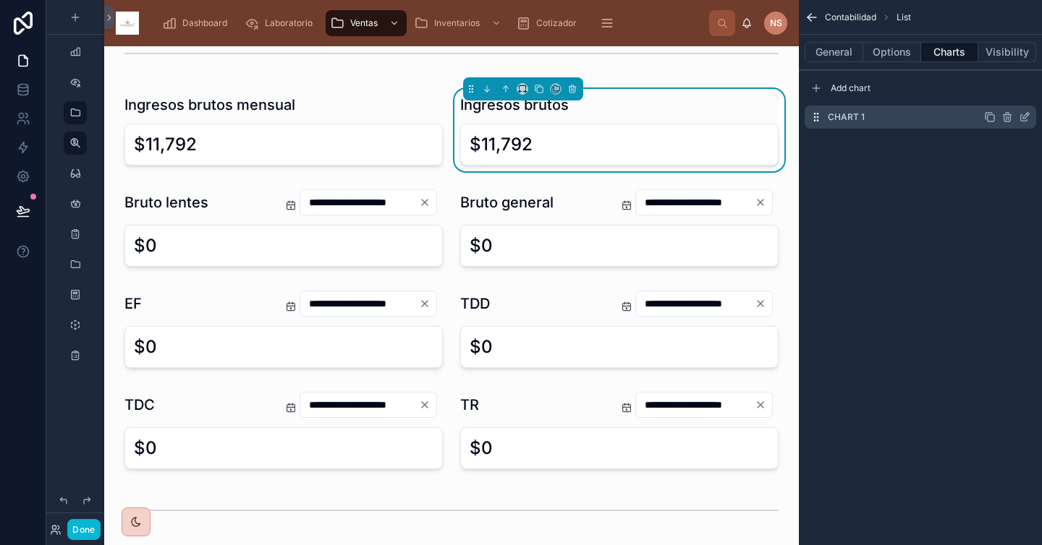
click at [917, 119] on icon "scrollable content" at bounding box center [1026, 116] width 6 height 6
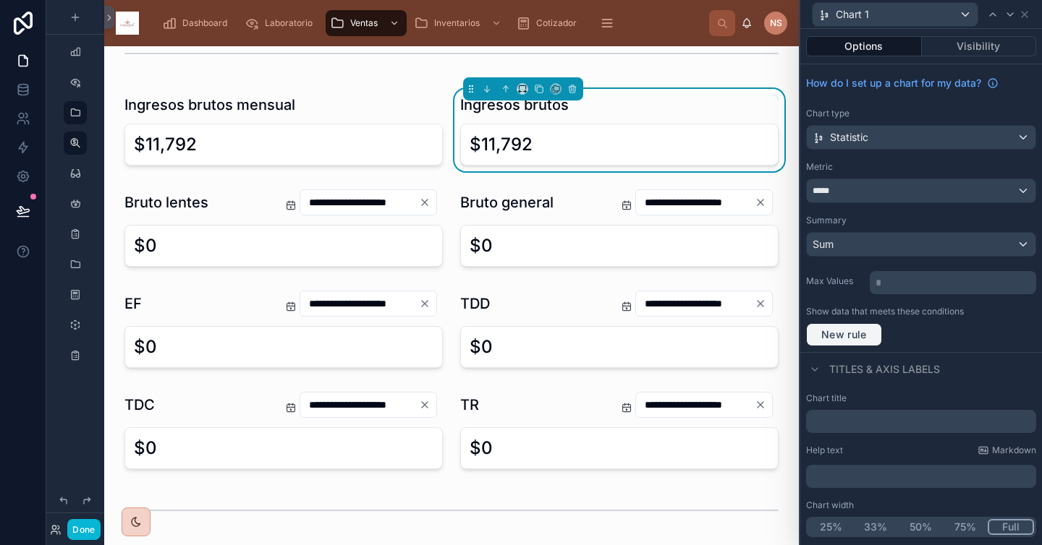
click at [860, 338] on span "New rule" at bounding box center [843, 334] width 57 height 13
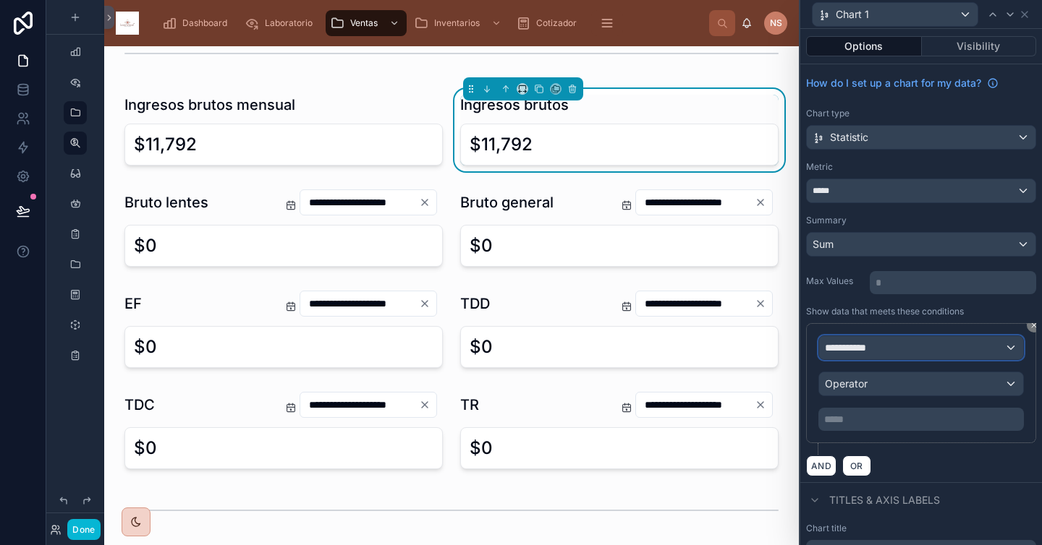
click at [882, 345] on div "**********" at bounding box center [921, 347] width 204 height 23
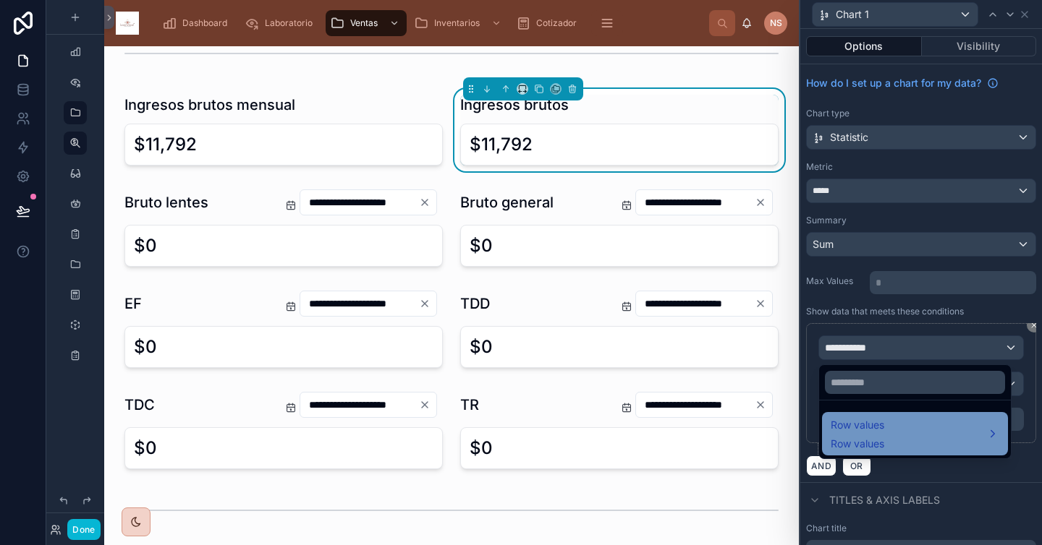
click at [879, 422] on span "Row values" at bounding box center [857, 425] width 54 height 17
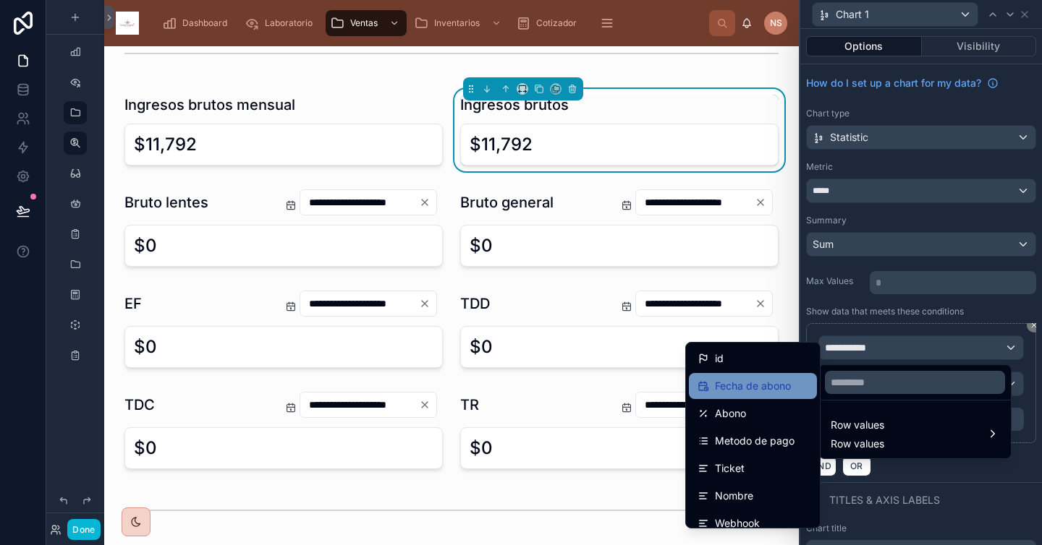
click at [759, 388] on span "Fecha de abono" at bounding box center [753, 386] width 76 height 17
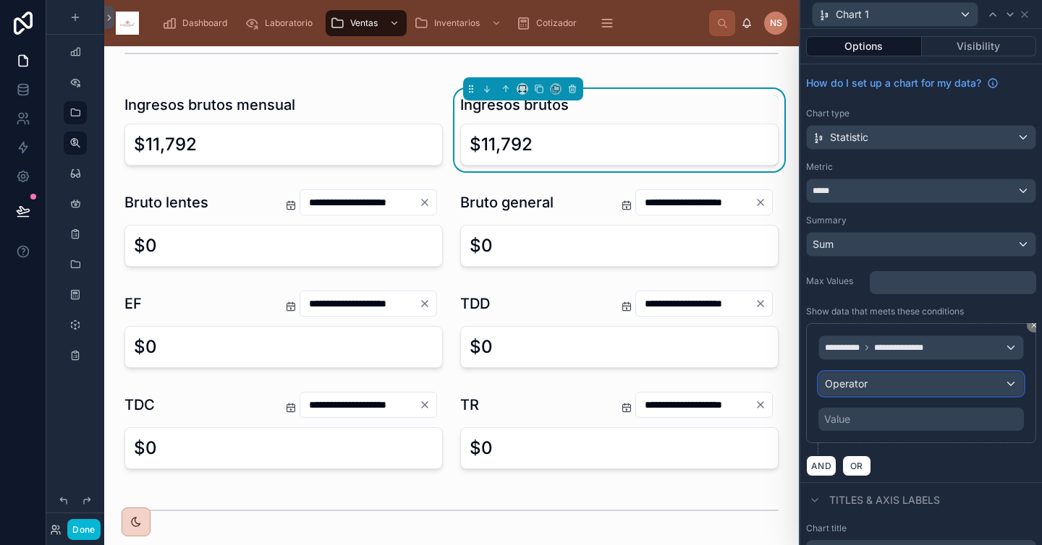
click at [864, 384] on span "Operator" at bounding box center [846, 384] width 43 height 12
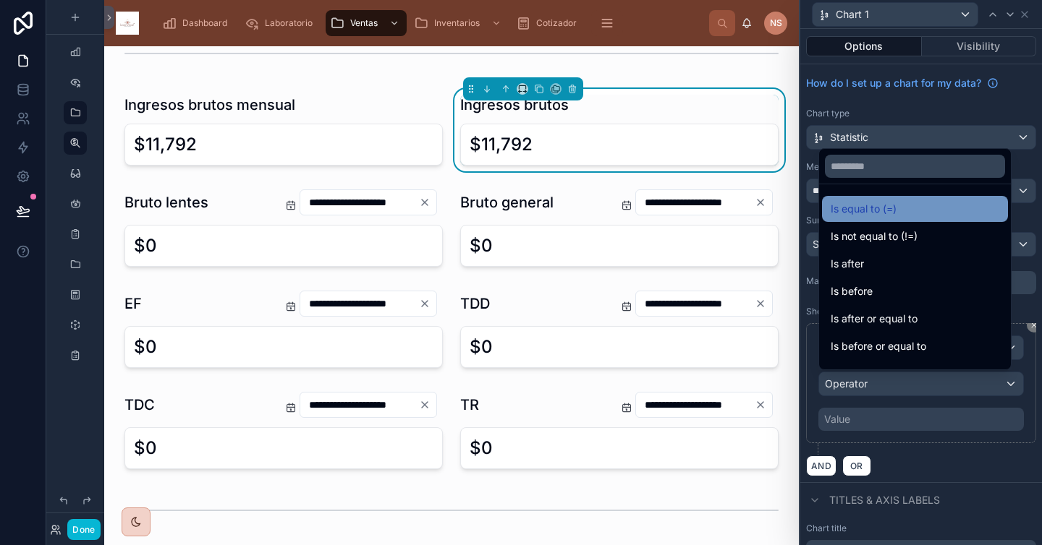
click at [904, 217] on div "Is equal to (=)" at bounding box center [914, 208] width 169 height 17
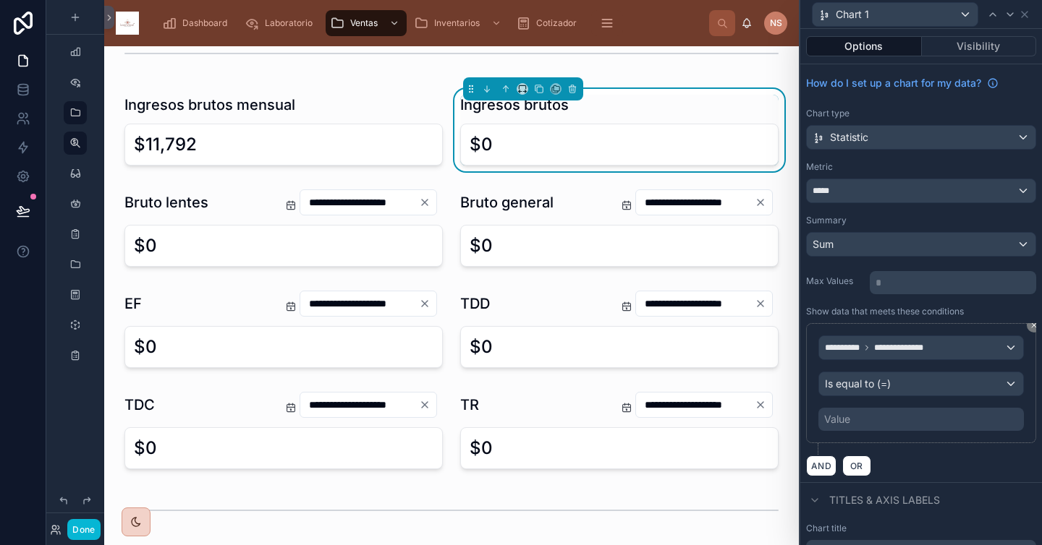
click at [872, 424] on div "Value" at bounding box center [920, 419] width 205 height 23
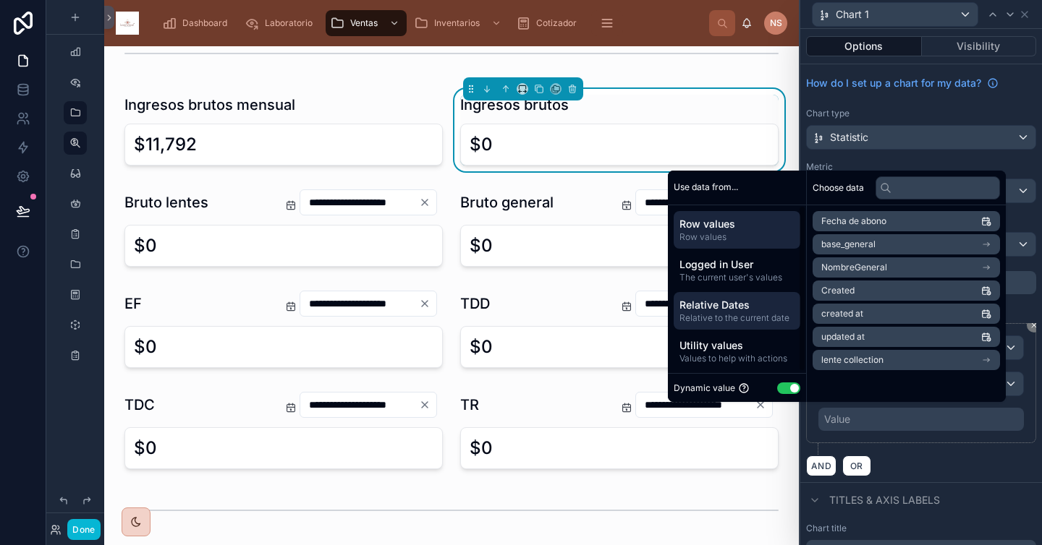
click at [732, 311] on span "Relative Dates" at bounding box center [736, 305] width 115 height 14
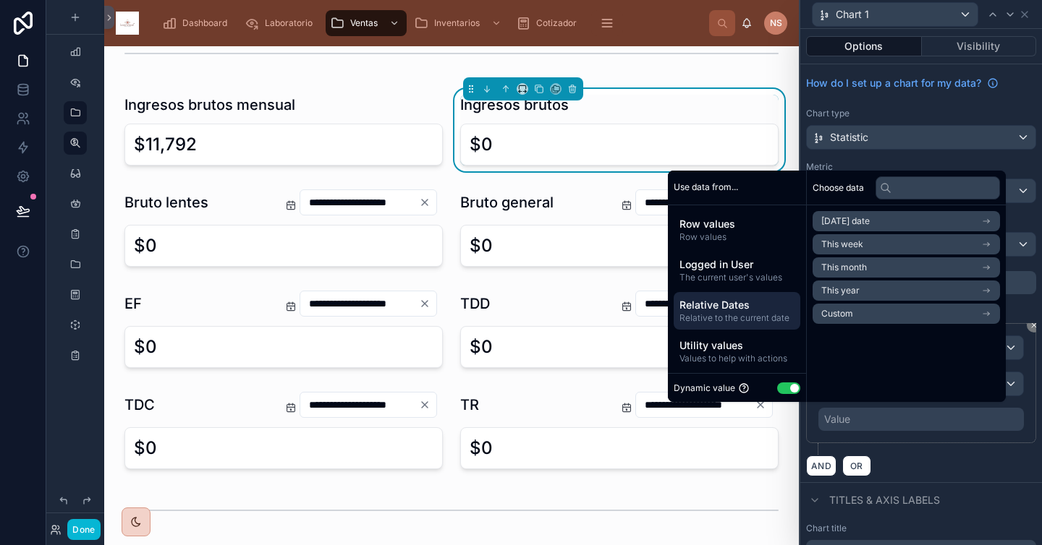
click at [861, 219] on span "Today's date" at bounding box center [845, 222] width 48 height 12
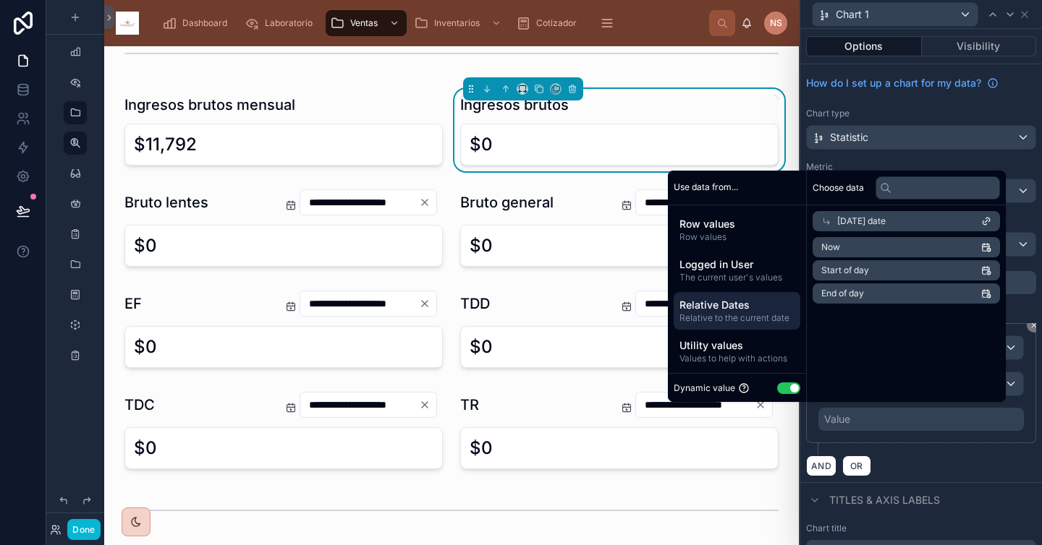
click at [886, 244] on li "Now" at bounding box center [905, 247] width 187 height 20
click at [856, 254] on li "Now" at bounding box center [905, 247] width 187 height 20
click at [917, 447] on div "**********" at bounding box center [921, 389] width 230 height 132
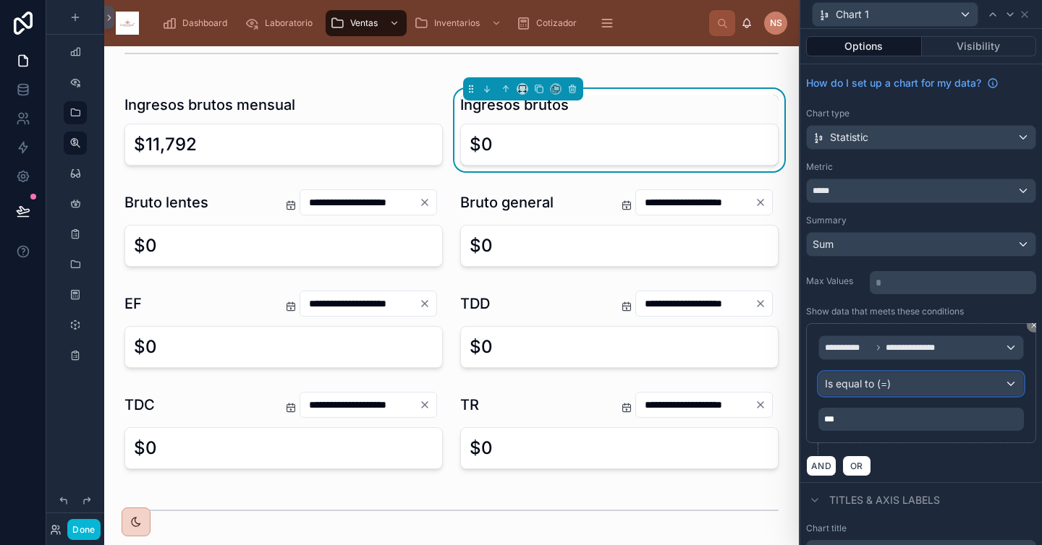
click at [902, 383] on div "Is equal to (=)" at bounding box center [921, 383] width 204 height 23
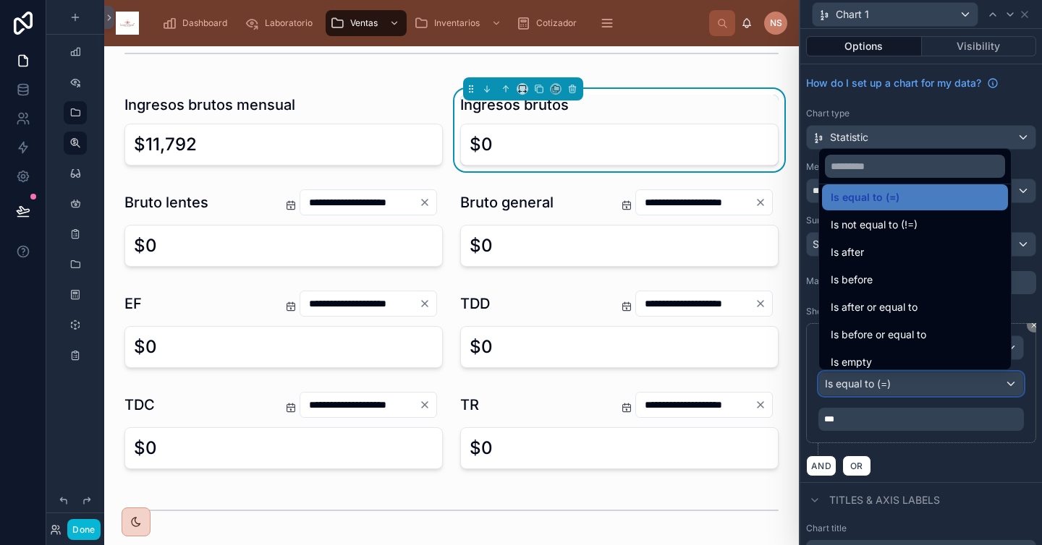
scroll to position [16, 0]
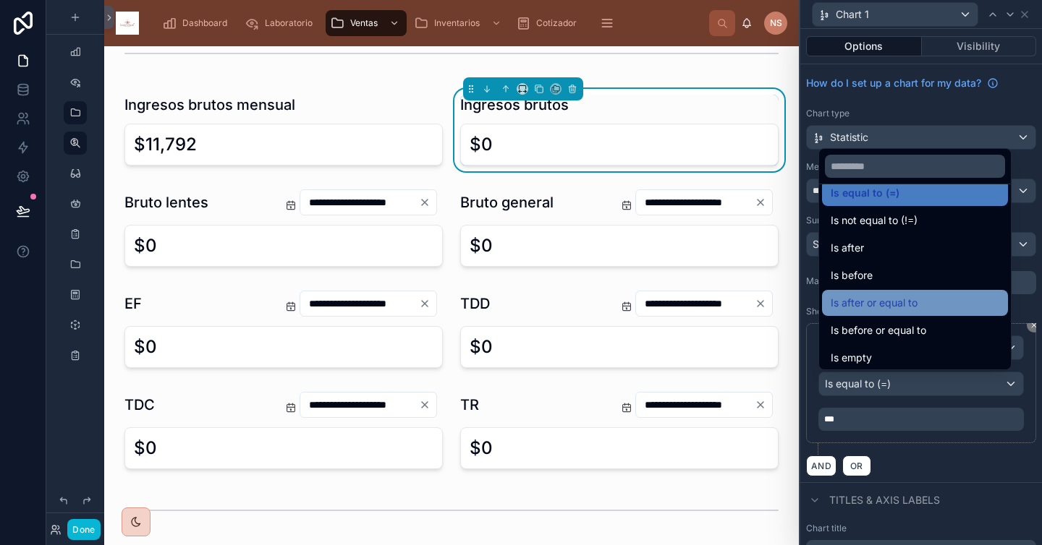
click at [916, 307] on span "Is after or equal to" at bounding box center [873, 302] width 87 height 17
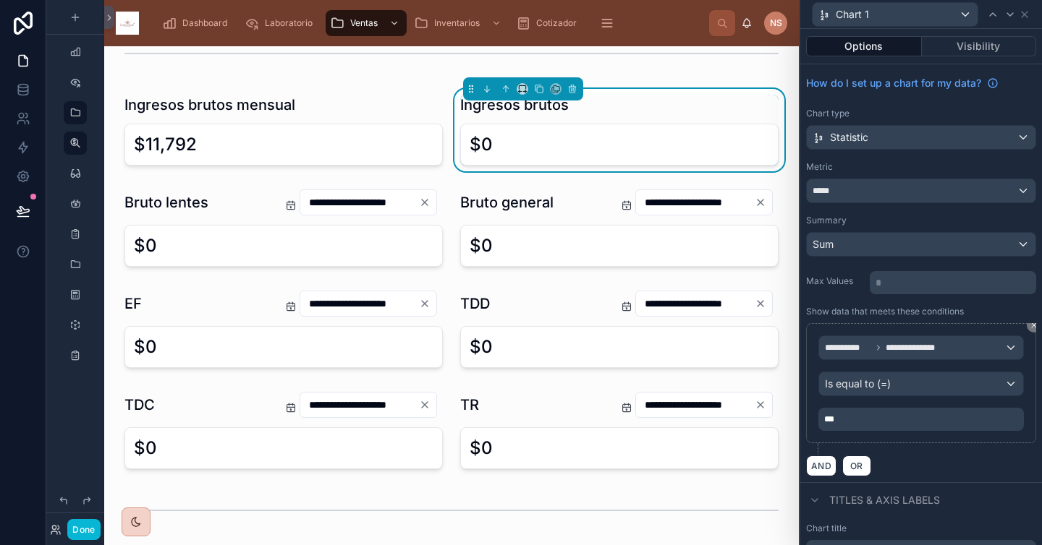
click at [891, 406] on div "**********" at bounding box center [920, 383] width 205 height 95
click at [878, 426] on div "***" at bounding box center [920, 419] width 205 height 23
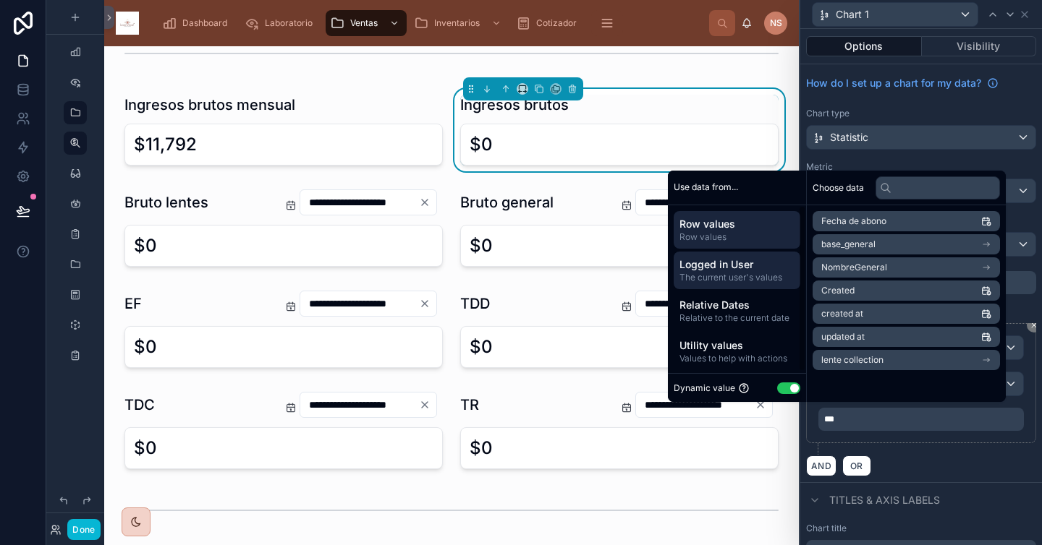
click at [743, 272] on span "The current user's values" at bounding box center [736, 278] width 115 height 12
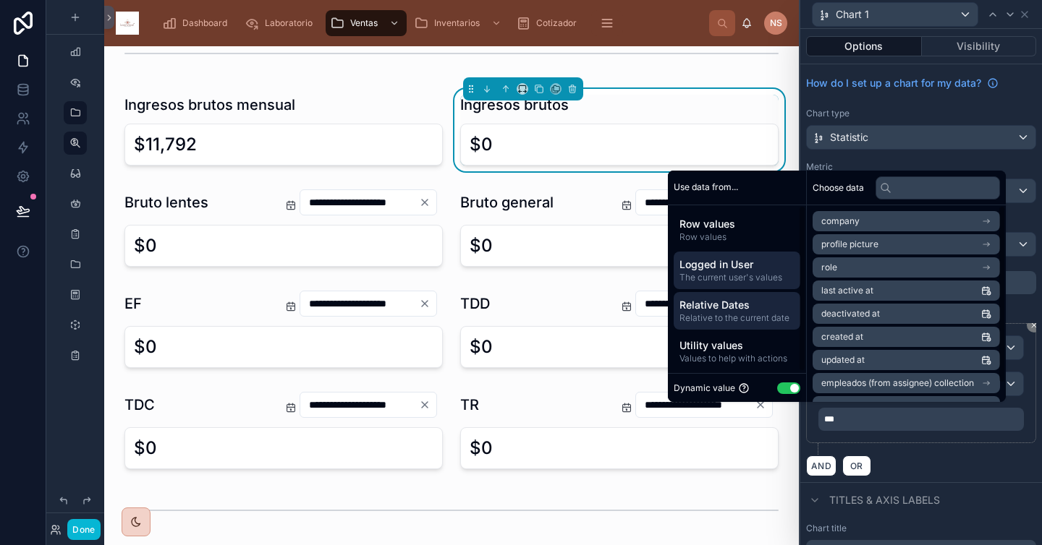
click at [736, 303] on span "Relative Dates" at bounding box center [736, 305] width 115 height 14
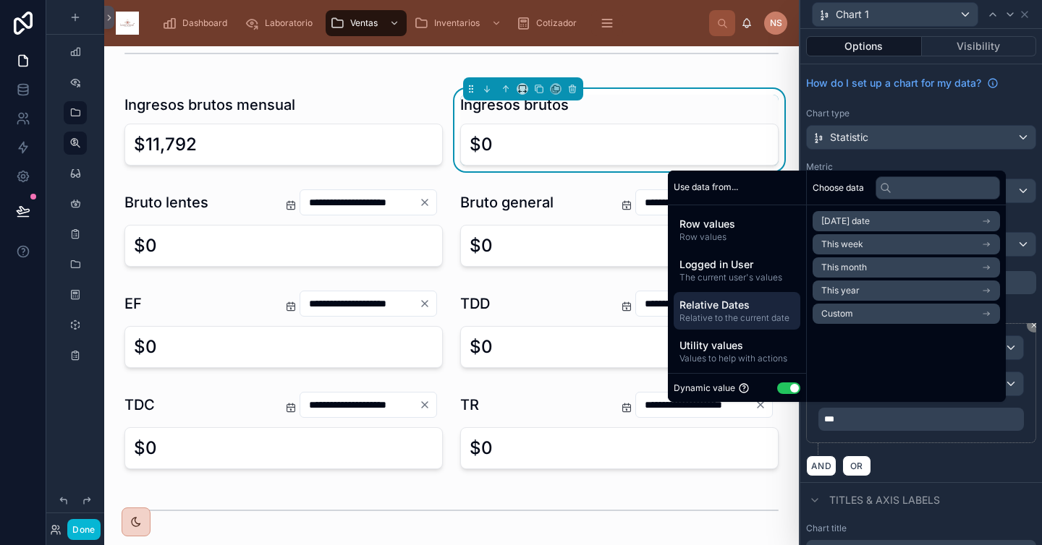
click at [876, 221] on li "Today's date" at bounding box center [905, 221] width 187 height 20
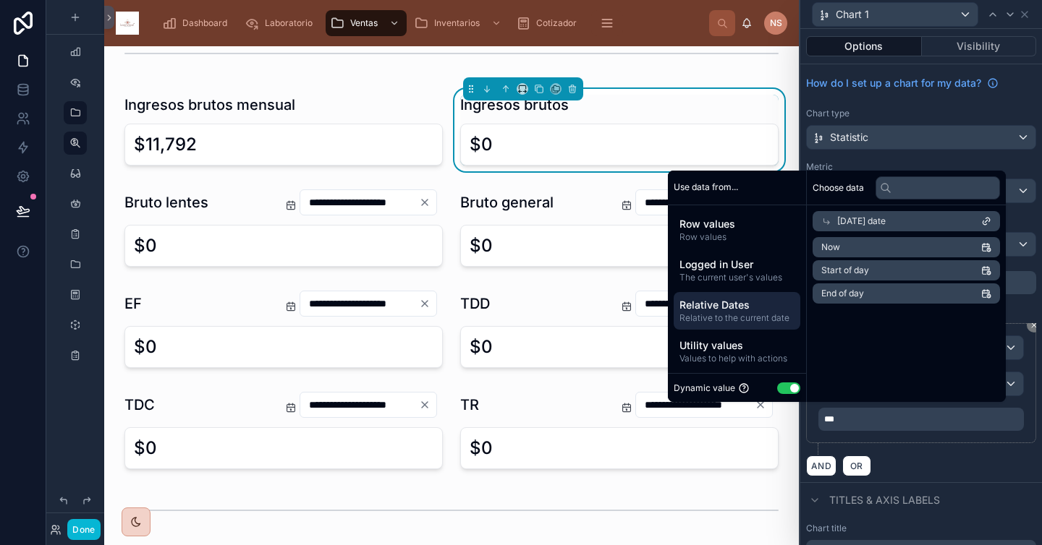
click at [862, 272] on li "Start of day" at bounding box center [905, 270] width 187 height 20
click at [911, 456] on div "AND OR" at bounding box center [921, 466] width 230 height 22
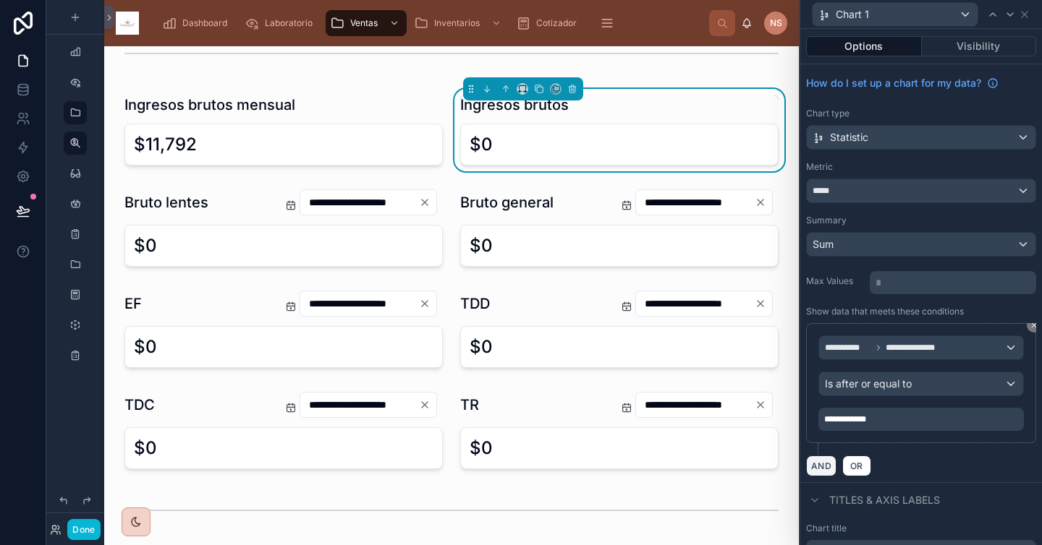
click at [817, 462] on button "AND" at bounding box center [821, 466] width 30 height 21
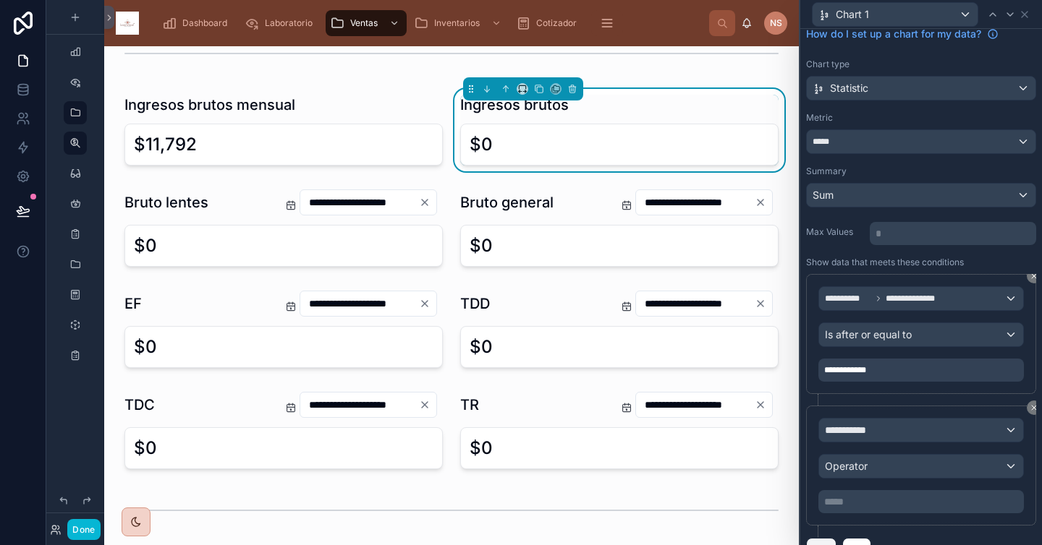
scroll to position [62, 0]
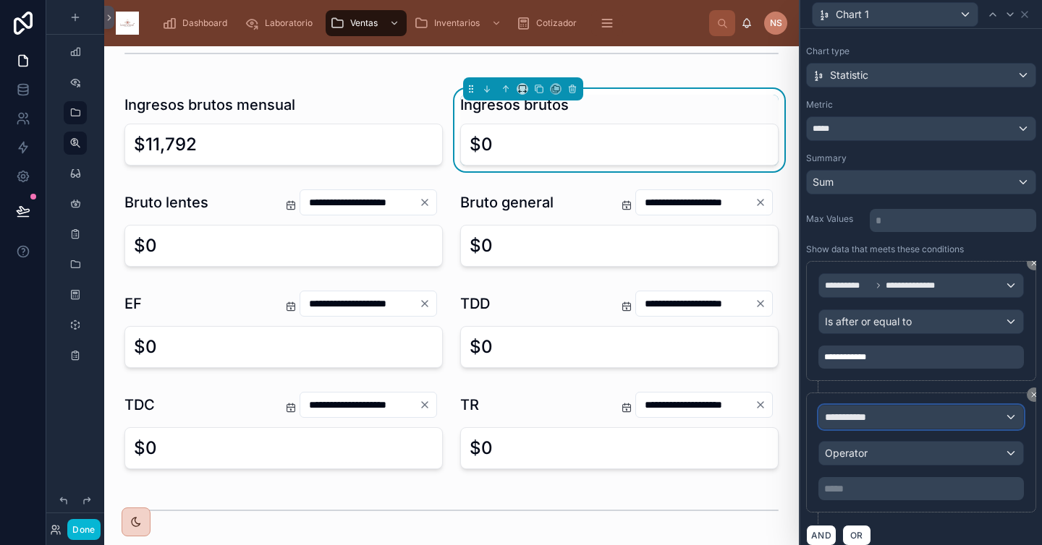
click at [895, 417] on div "**********" at bounding box center [921, 417] width 204 height 23
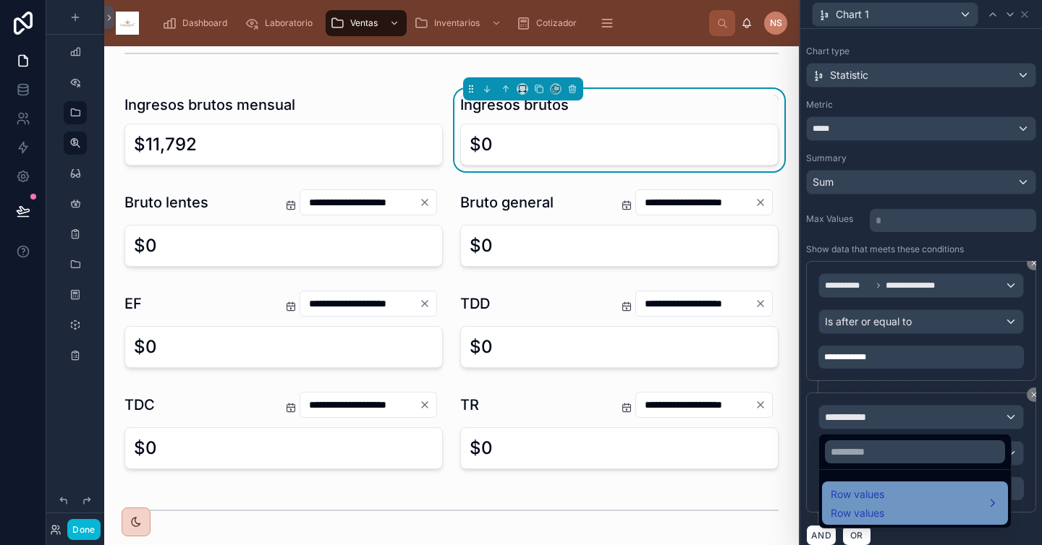
click at [874, 491] on span "Row values" at bounding box center [857, 494] width 54 height 17
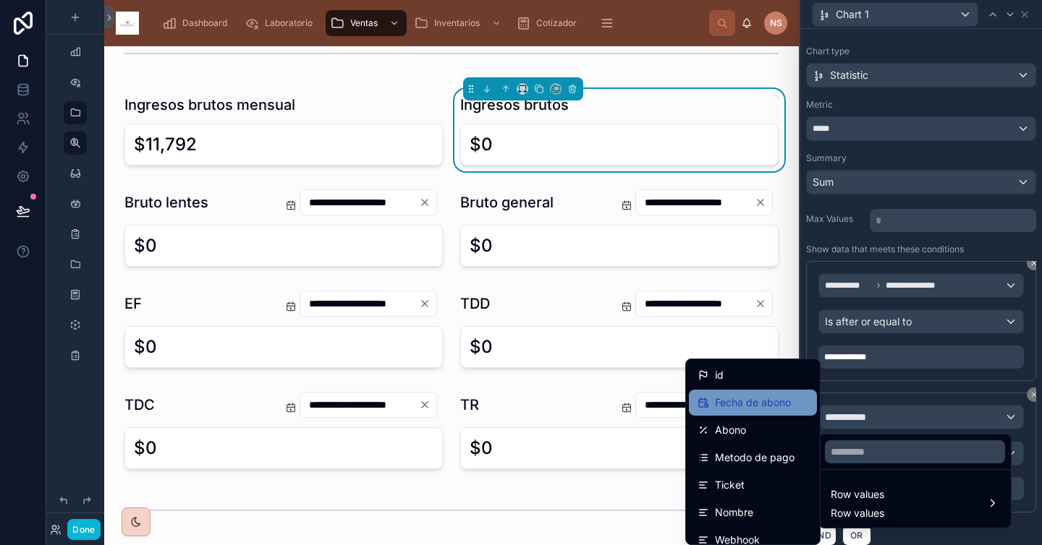
click at [739, 412] on div "Fecha de abono" at bounding box center [753, 403] width 128 height 26
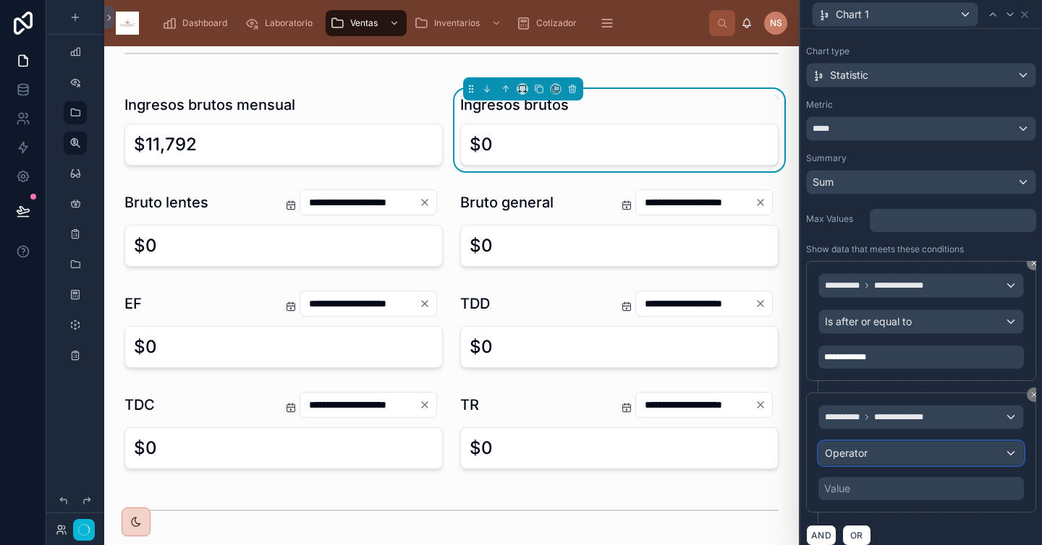
click at [869, 462] on div "Operator" at bounding box center [921, 453] width 204 height 23
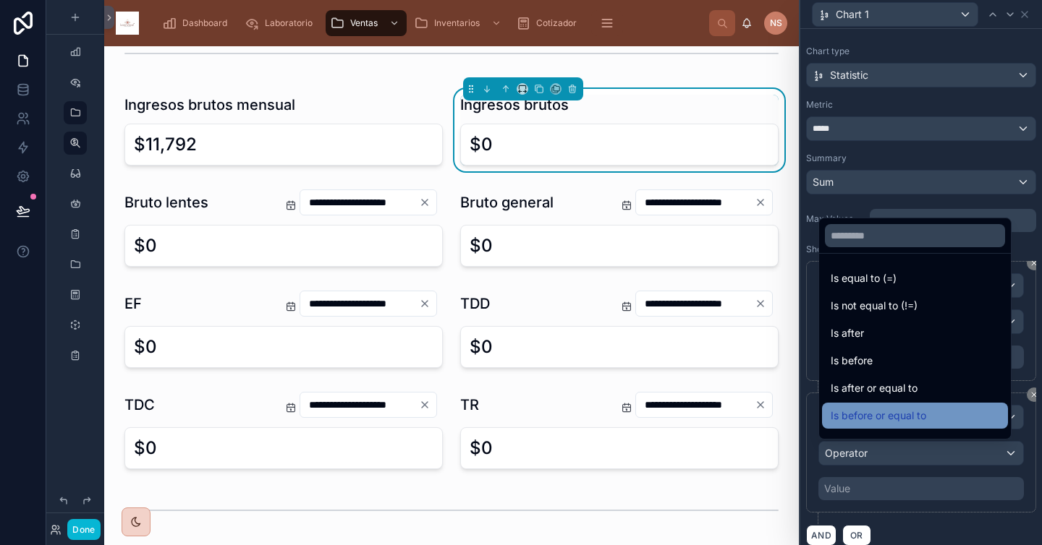
click at [887, 408] on span "Is before or equal to" at bounding box center [877, 415] width 95 height 17
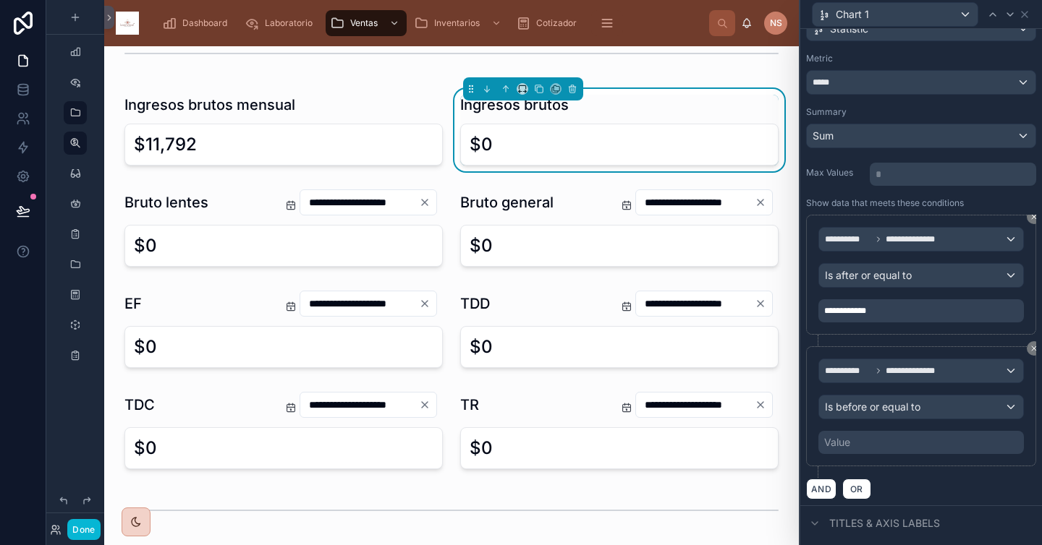
scroll to position [145, 0]
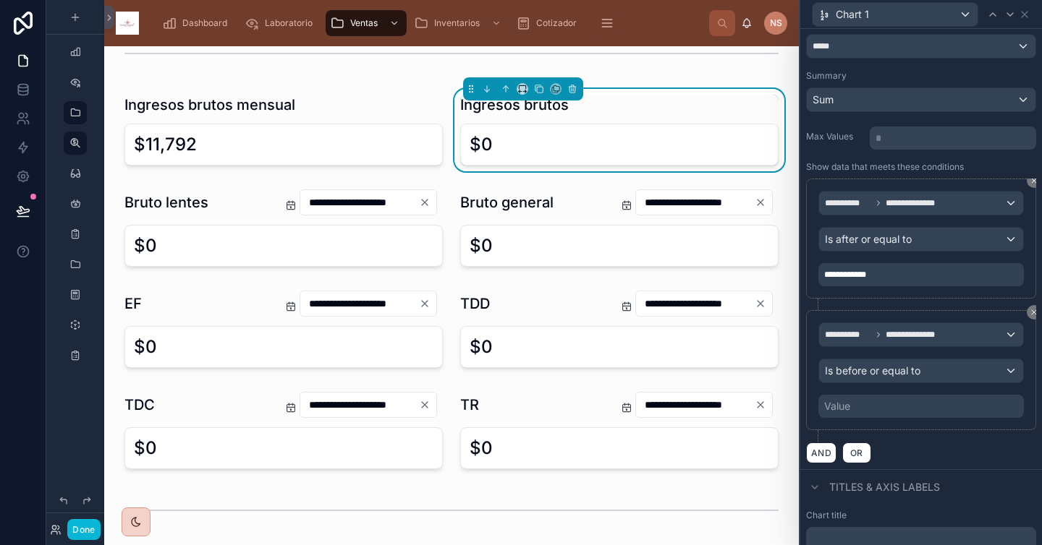
click at [892, 406] on div "Value" at bounding box center [920, 406] width 205 height 23
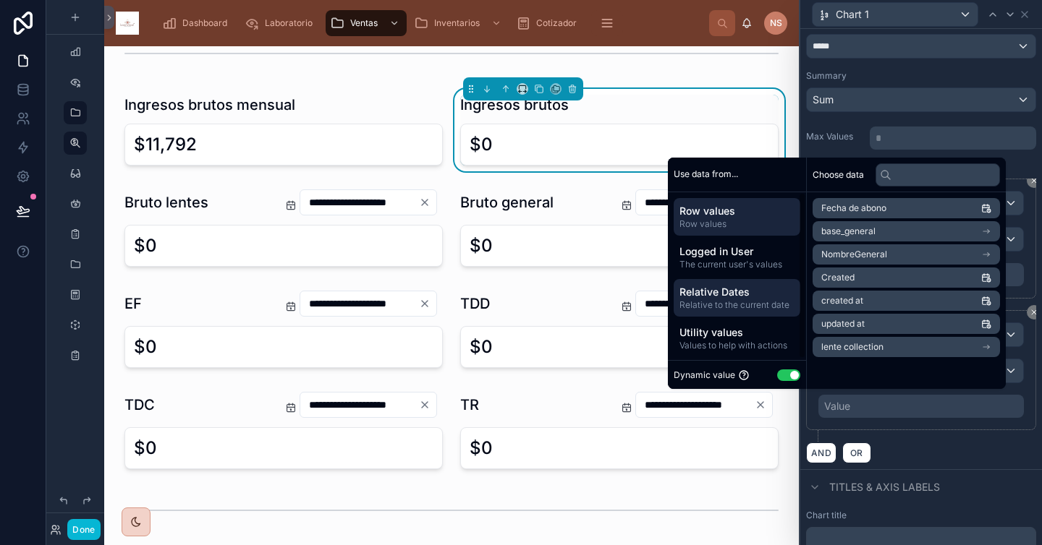
click at [761, 286] on span "Relative Dates" at bounding box center [736, 292] width 115 height 14
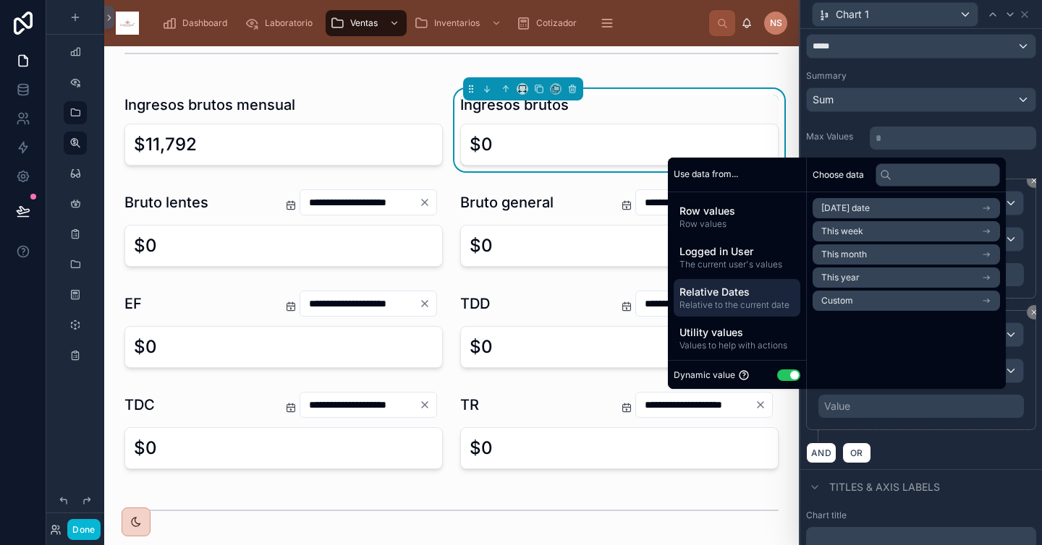
click at [872, 210] on li "Today's date" at bounding box center [905, 208] width 187 height 20
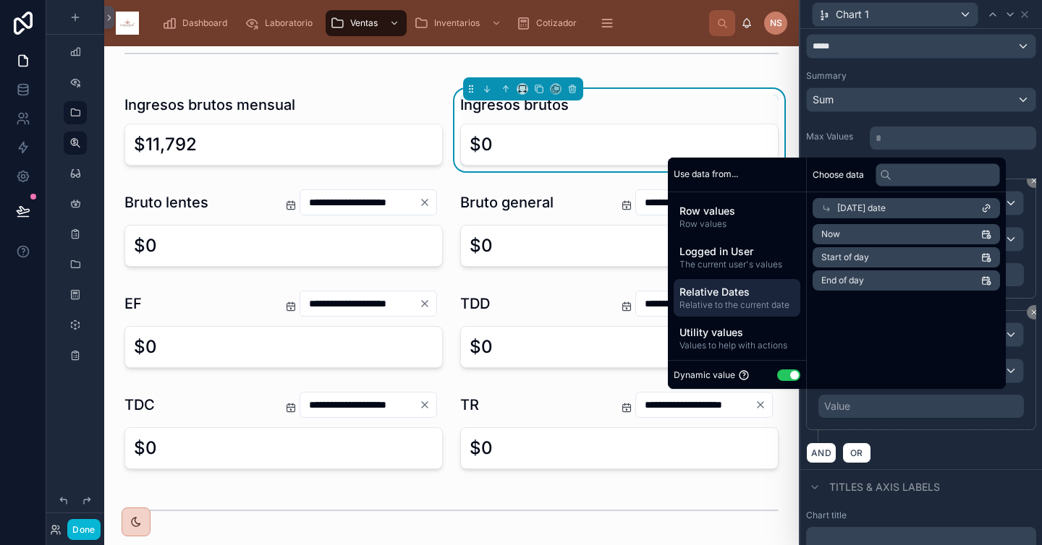
click at [861, 282] on li "End of day" at bounding box center [905, 281] width 187 height 20
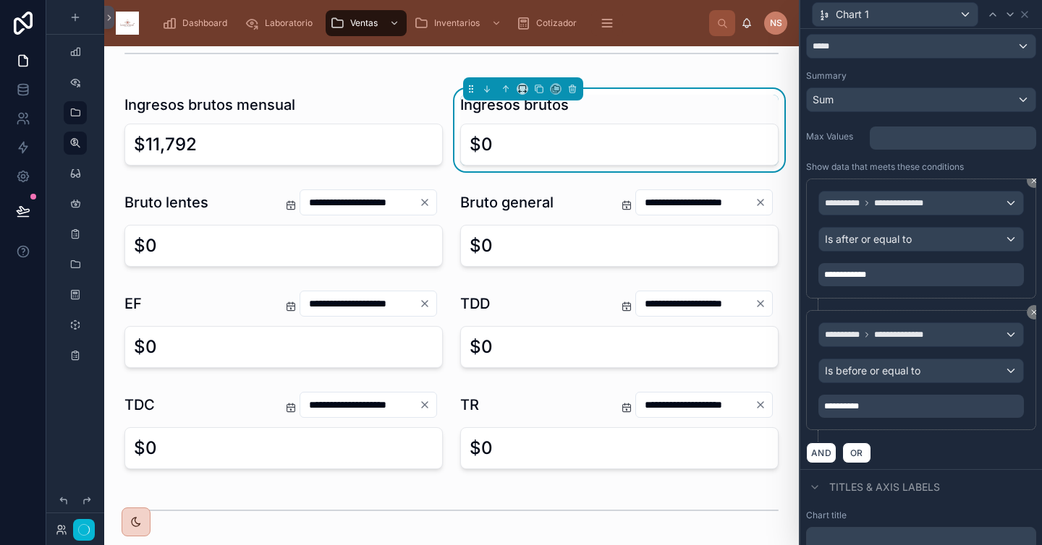
click at [917, 440] on div "**********" at bounding box center [921, 376] width 230 height 132
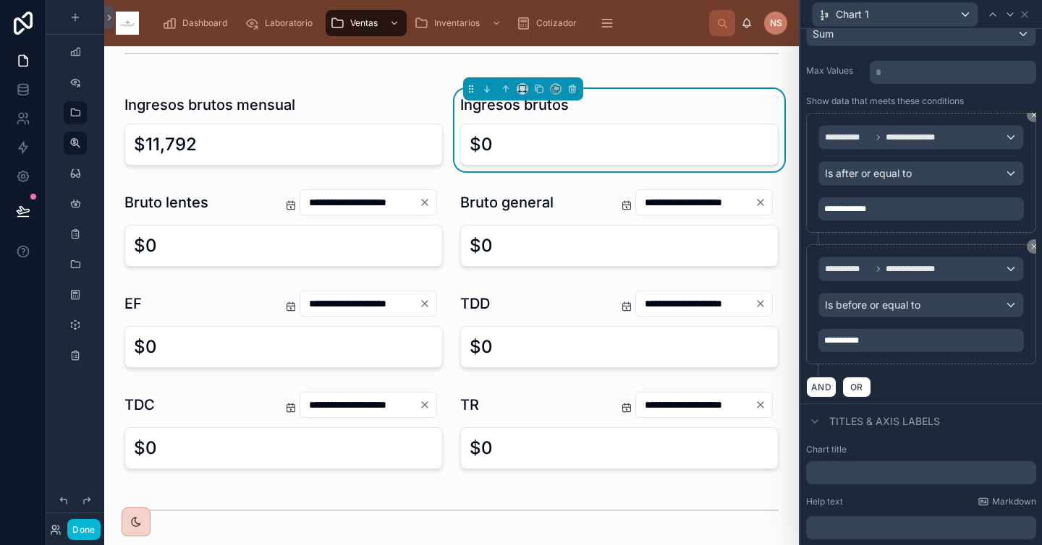
scroll to position [260, 0]
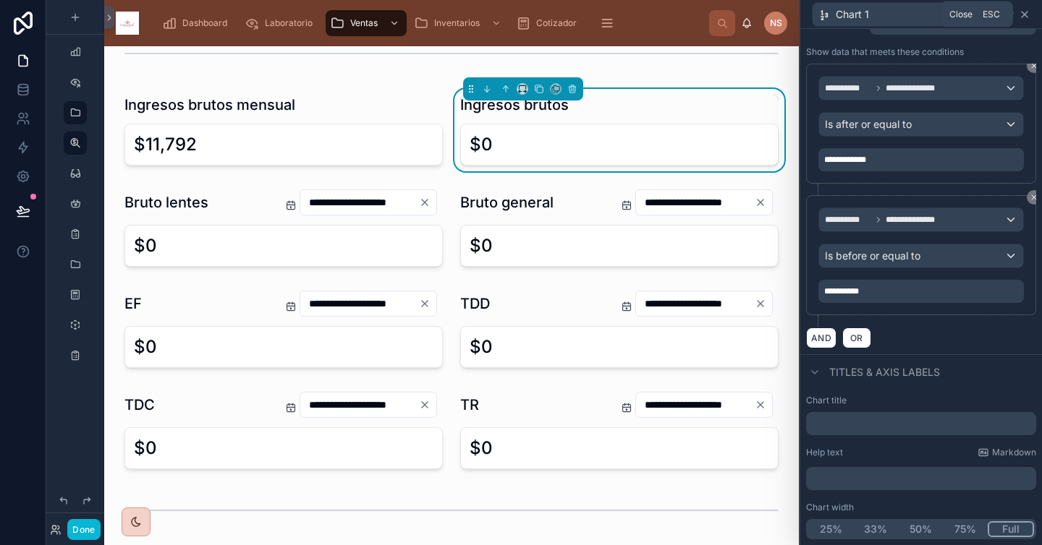
click at [917, 14] on icon at bounding box center [1024, 15] width 12 height 12
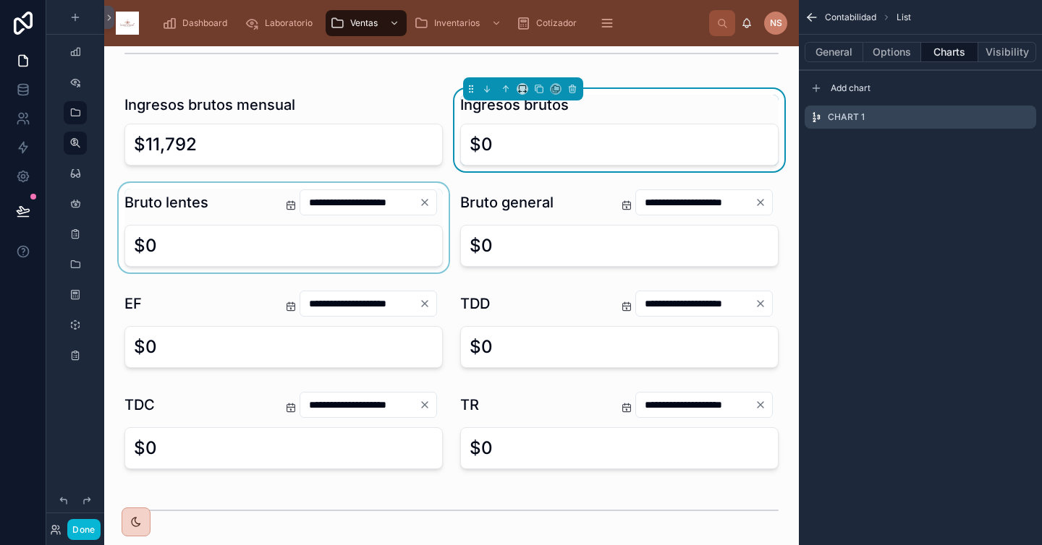
click at [231, 210] on div at bounding box center [284, 228] width 336 height 90
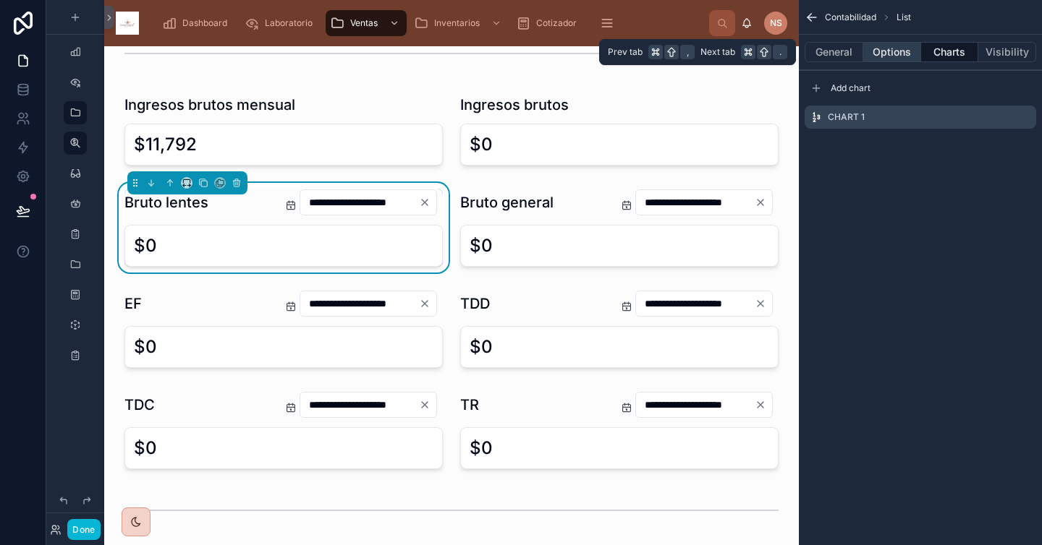
click at [874, 51] on button "Options" at bounding box center [892, 52] width 58 height 20
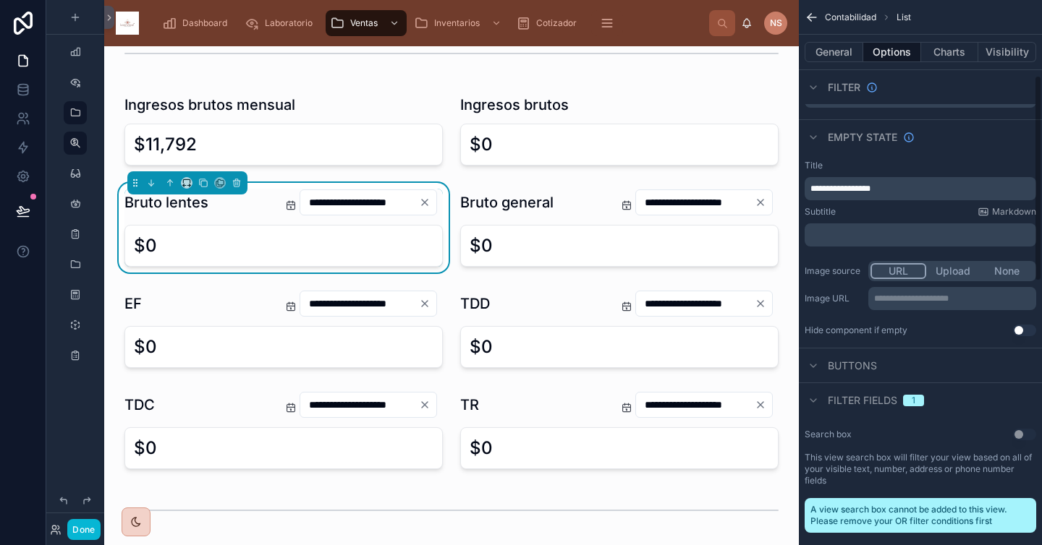
scroll to position [221, 0]
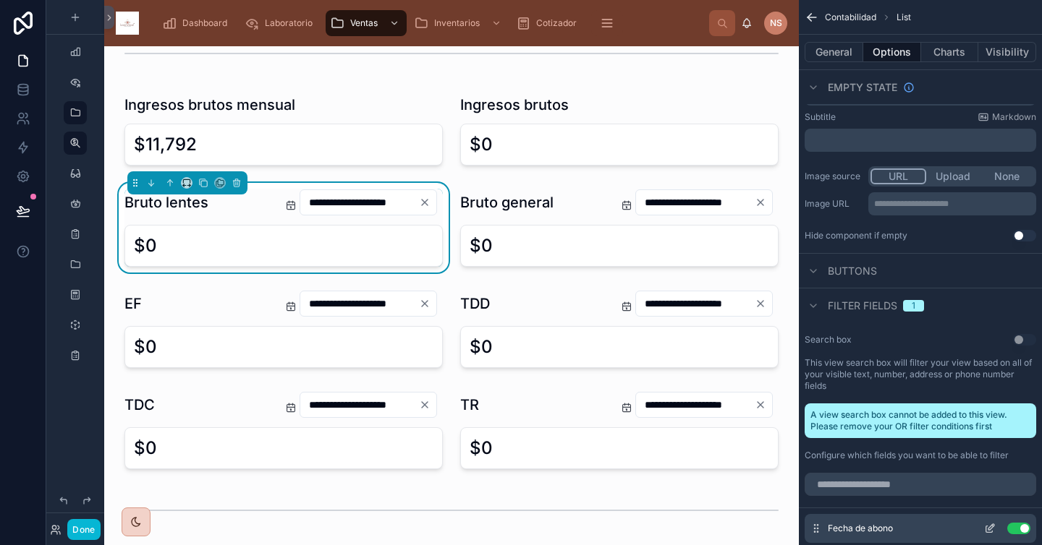
click at [917, 529] on button "Use setting" at bounding box center [1018, 529] width 23 height 12
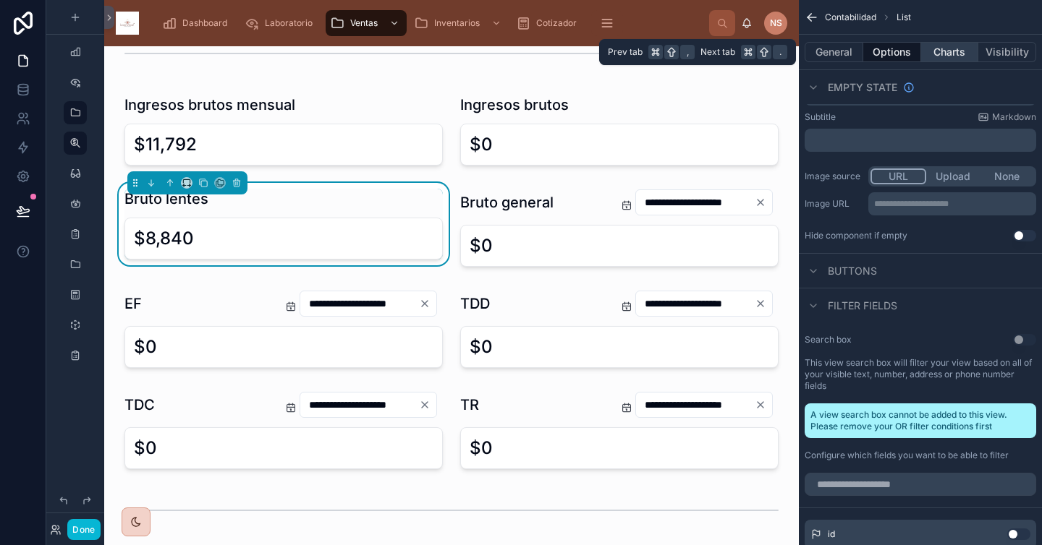
click at [917, 56] on button "Charts" at bounding box center [950, 52] width 58 height 20
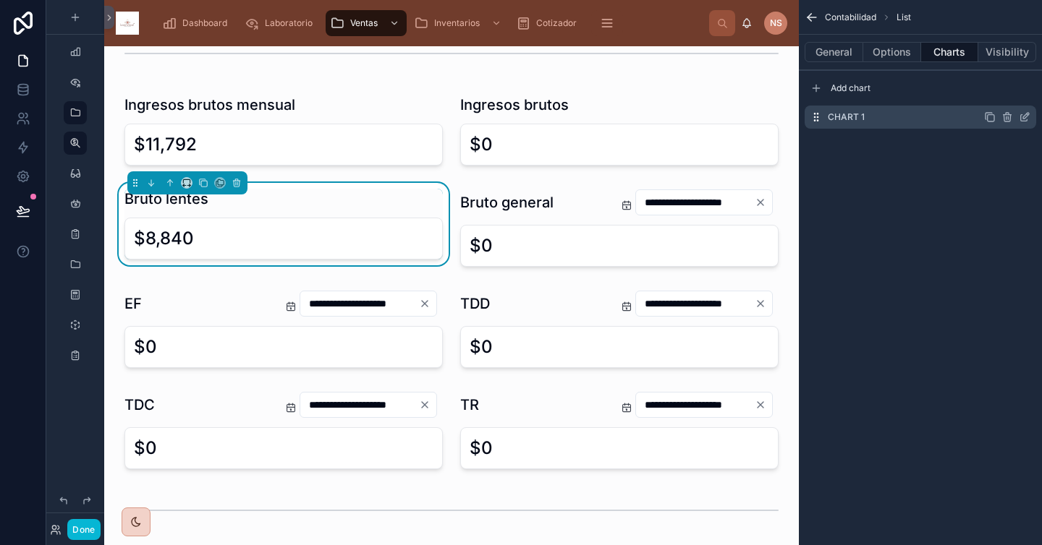
click at [917, 119] on icon "scrollable content" at bounding box center [1024, 117] width 12 height 12
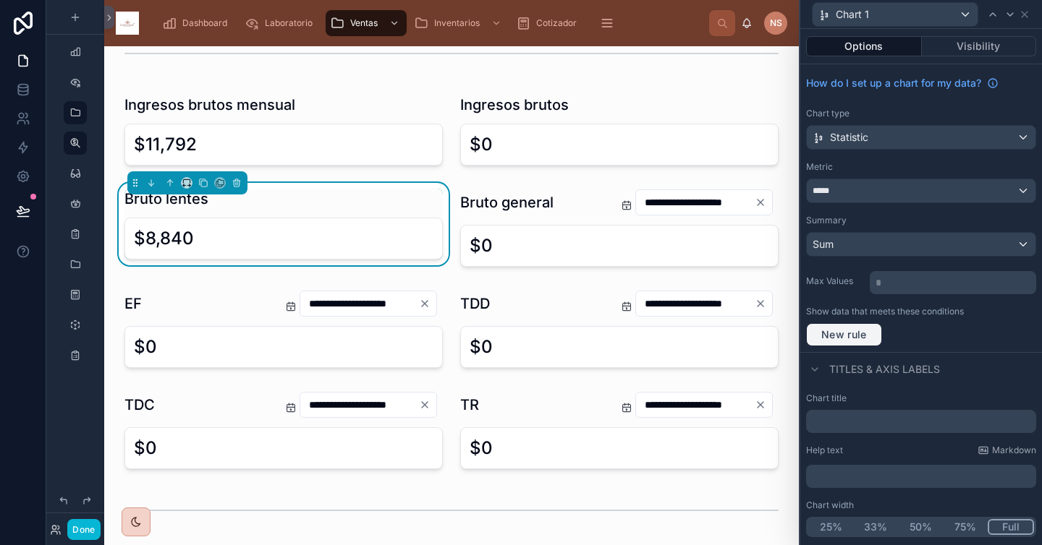
click at [874, 333] on button "New rule" at bounding box center [844, 334] width 76 height 23
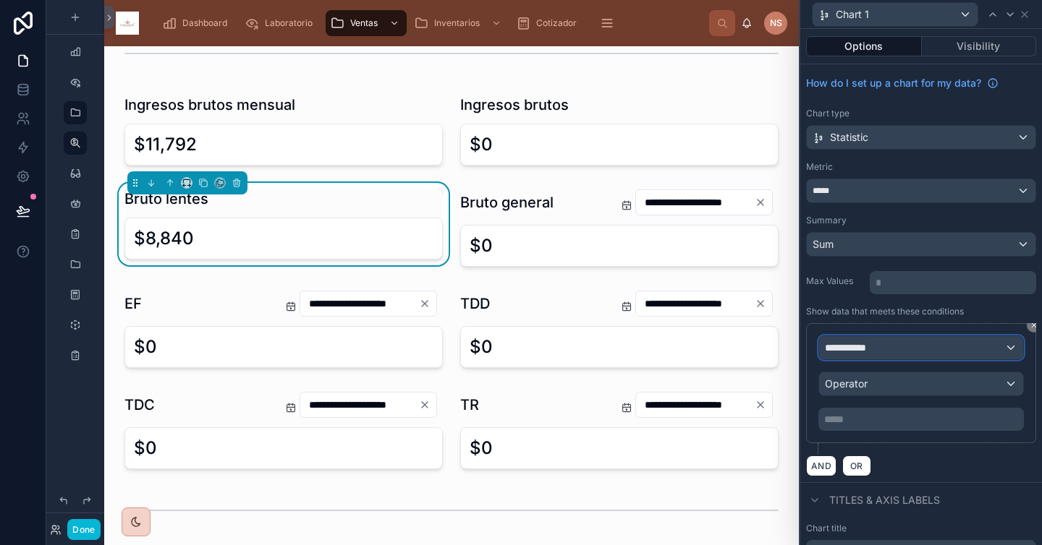
click at [896, 359] on div "**********" at bounding box center [921, 347] width 204 height 23
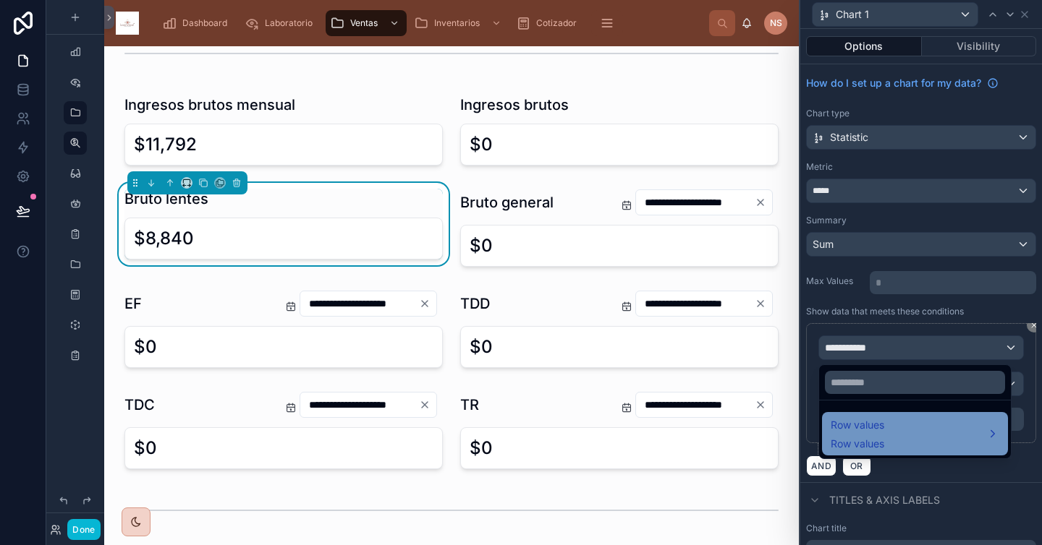
click at [891, 434] on div "Row values Row values" at bounding box center [914, 434] width 169 height 35
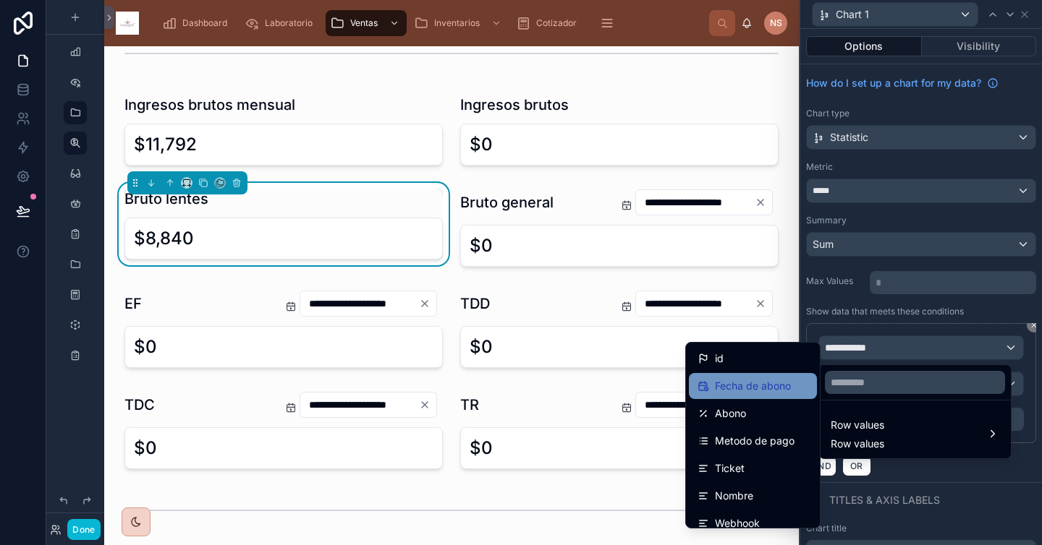
click at [772, 381] on span "Fecha de abono" at bounding box center [753, 386] width 76 height 17
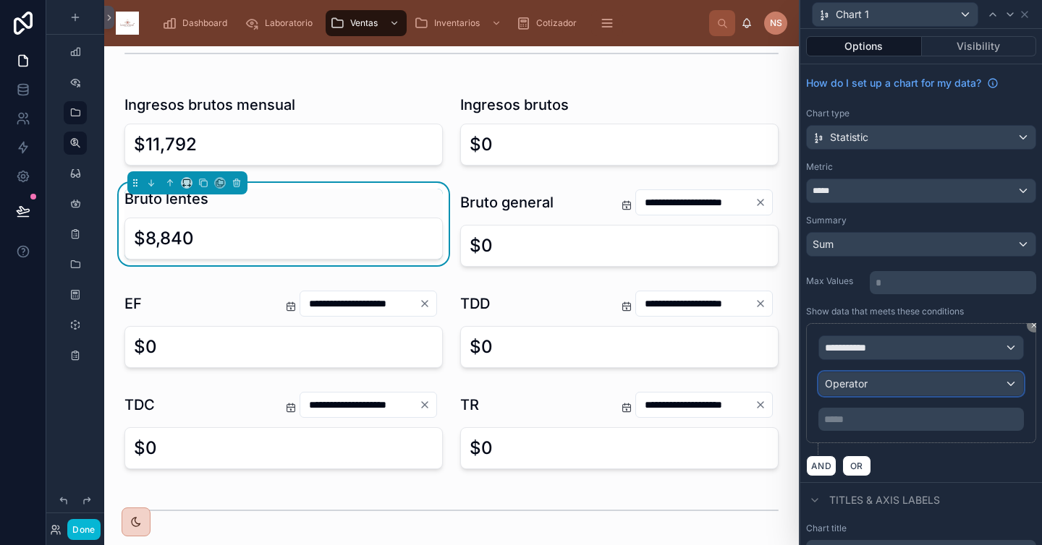
click at [859, 388] on span "Operator" at bounding box center [846, 384] width 43 height 12
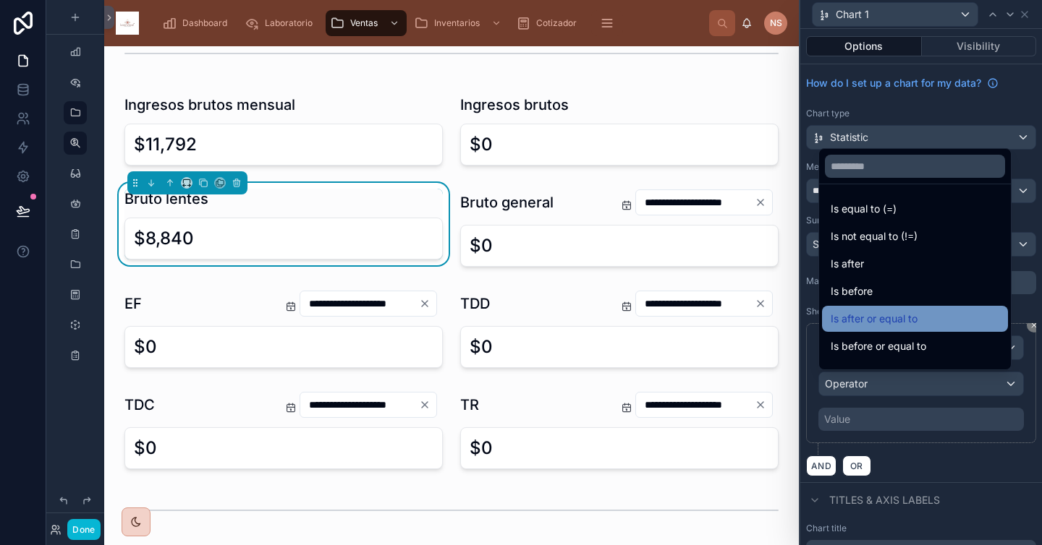
click at [882, 328] on div "Is after or equal to" at bounding box center [915, 319] width 186 height 26
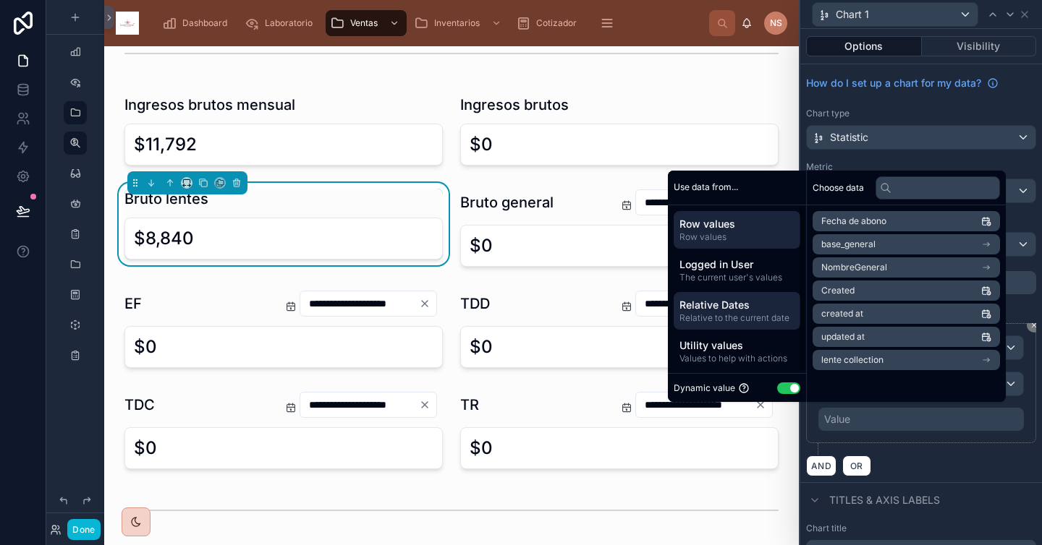
click at [730, 310] on span "Relative Dates" at bounding box center [736, 305] width 115 height 14
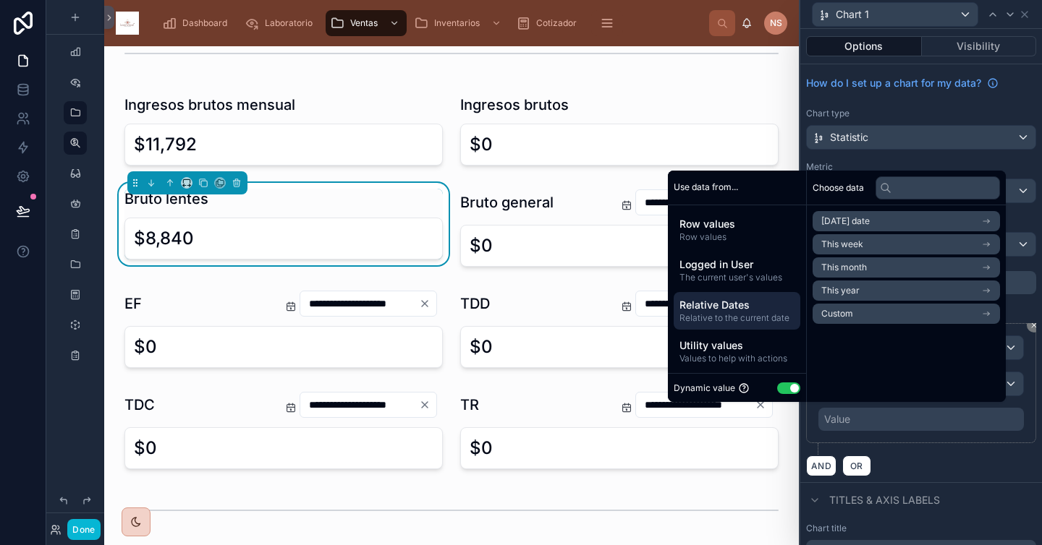
click at [862, 221] on span "Today's date" at bounding box center [845, 222] width 48 height 12
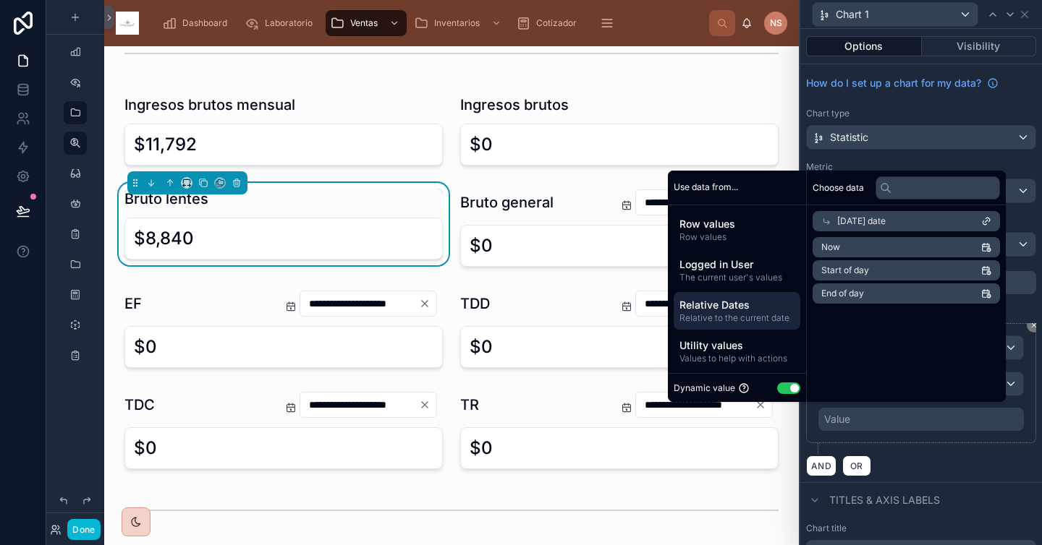
click at [851, 271] on span "Start of day" at bounding box center [845, 271] width 48 height 12
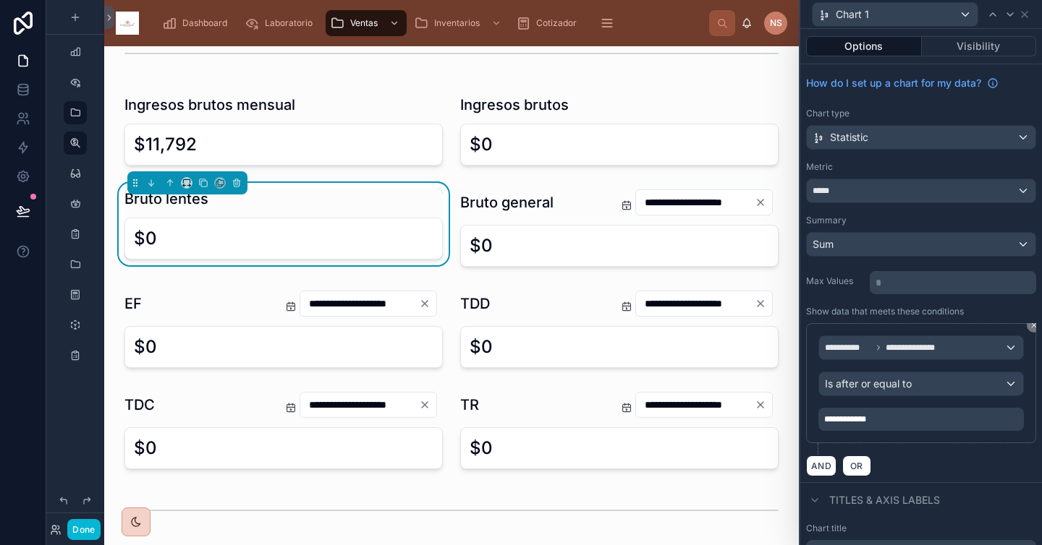
click at [917, 469] on div "AND OR" at bounding box center [921, 466] width 230 height 22
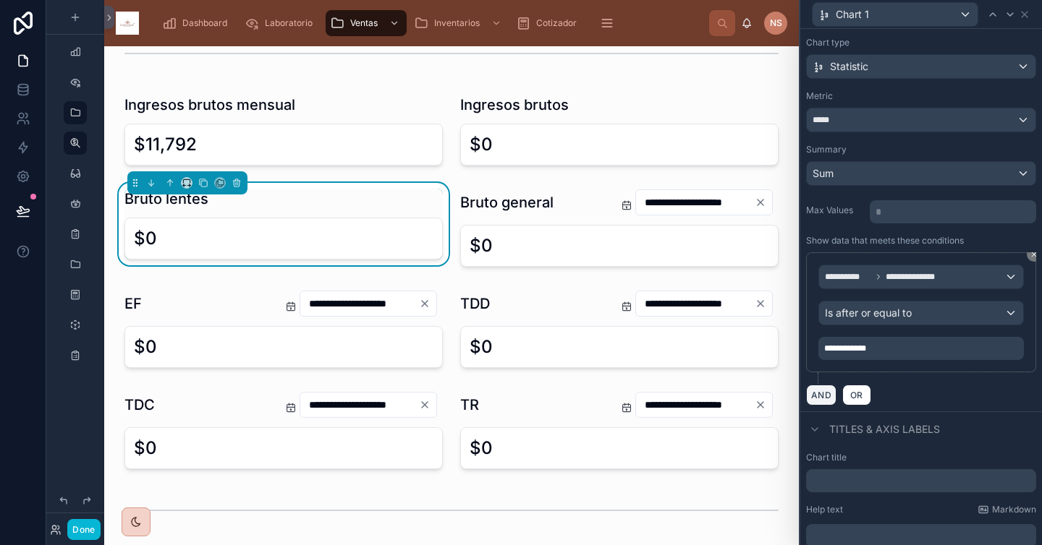
click at [823, 401] on button "AND" at bounding box center [821, 395] width 30 height 21
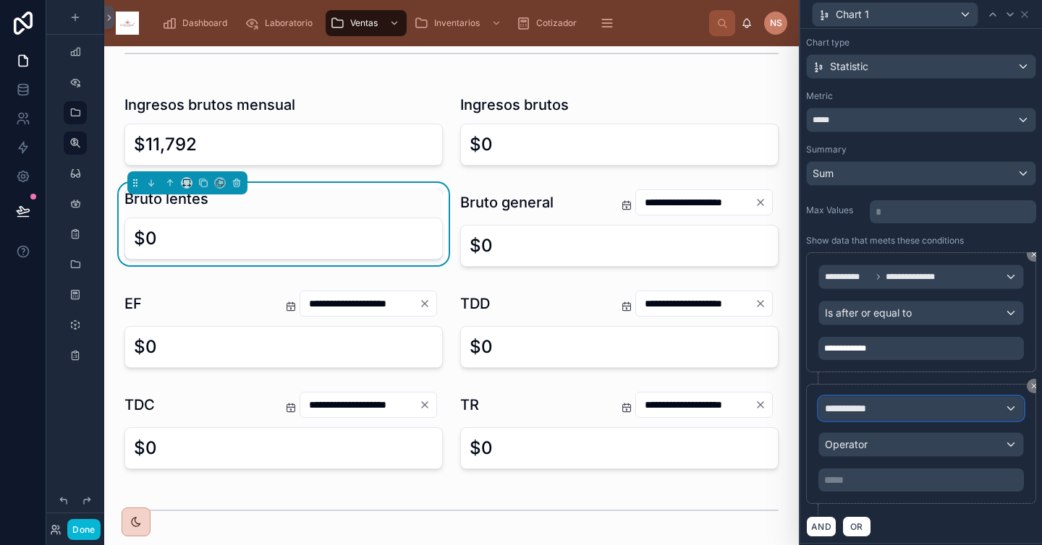
click at [856, 407] on span "**********" at bounding box center [852, 408] width 54 height 14
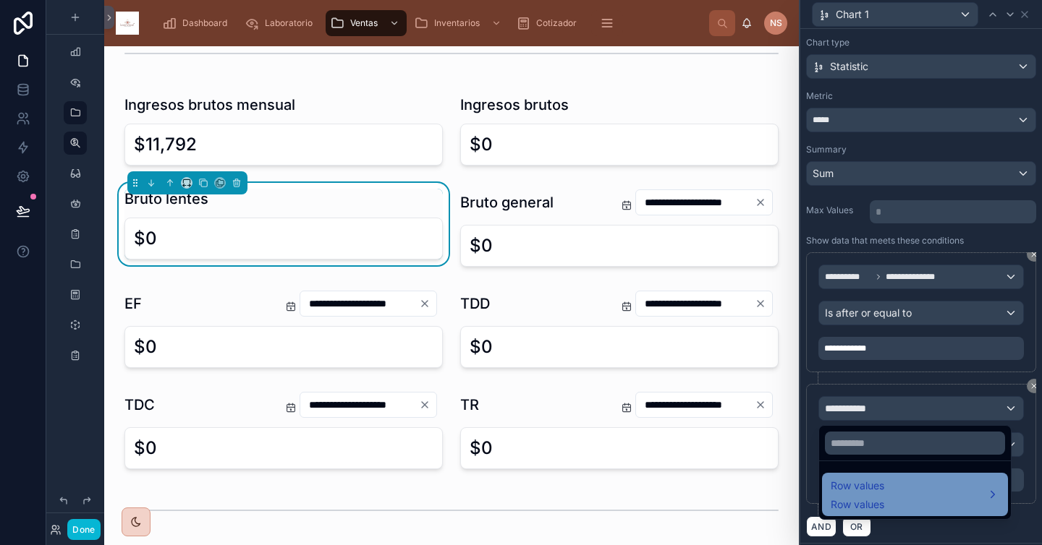
click at [857, 485] on span "Row values" at bounding box center [857, 485] width 54 height 17
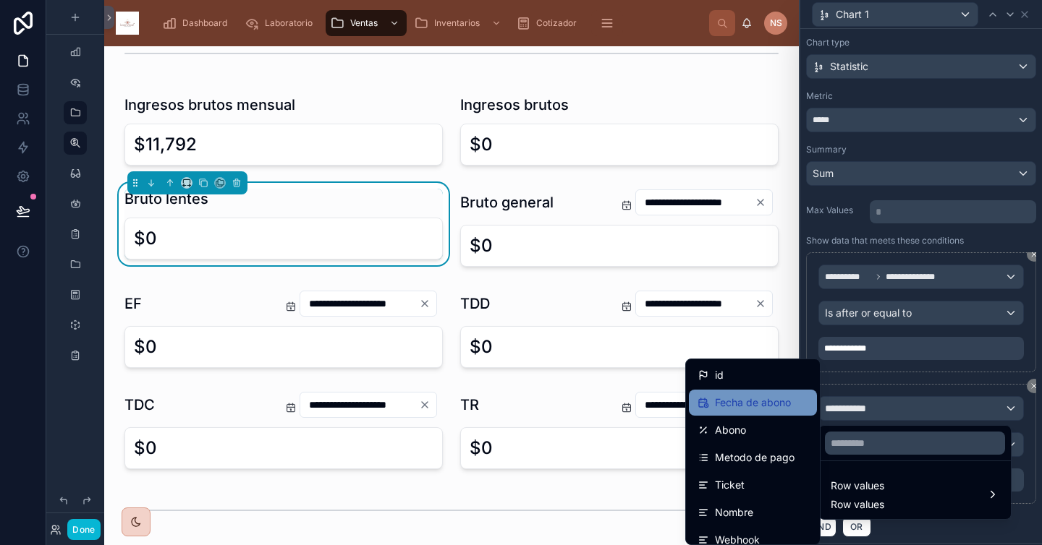
click at [771, 408] on span "Fecha de abono" at bounding box center [753, 402] width 76 height 17
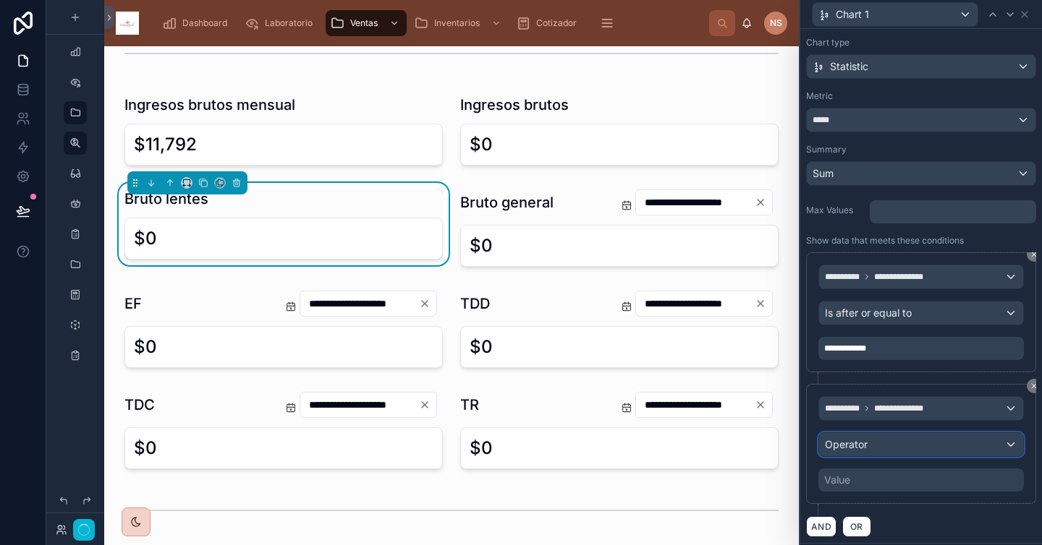
click at [866, 446] on div "Operator" at bounding box center [921, 444] width 204 height 23
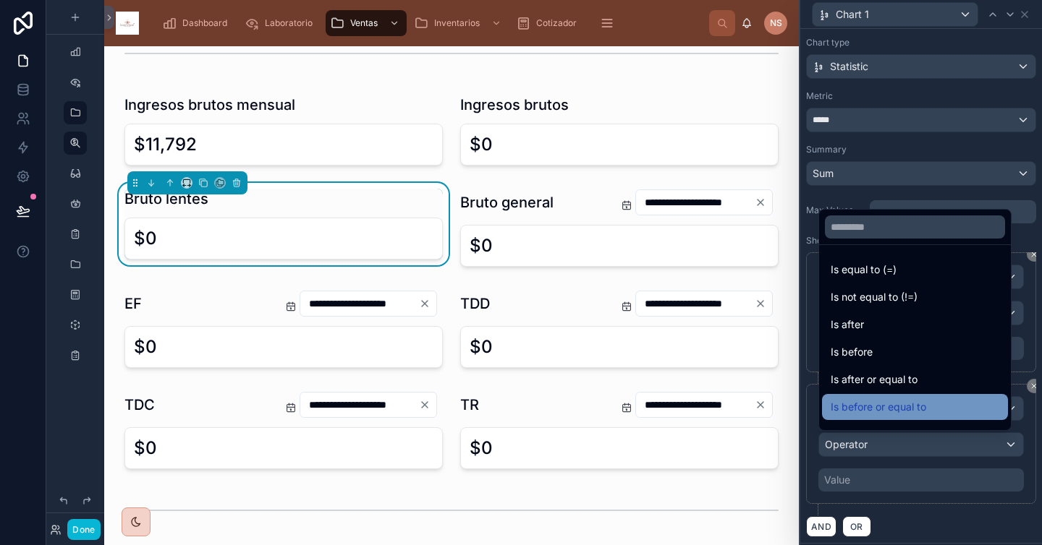
click at [879, 407] on span "Is before or equal to" at bounding box center [877, 407] width 95 height 17
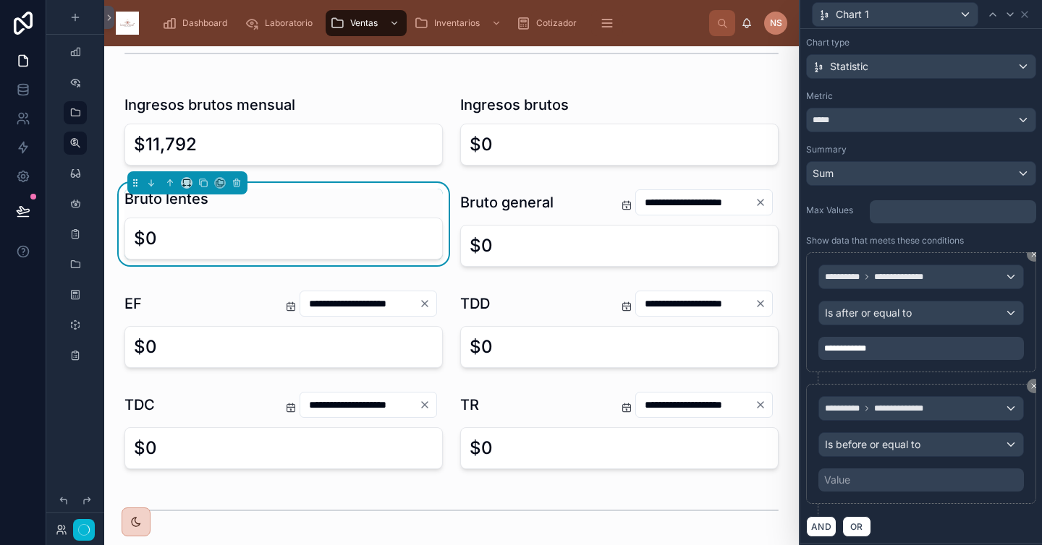
click at [874, 480] on div "Value" at bounding box center [920, 480] width 205 height 23
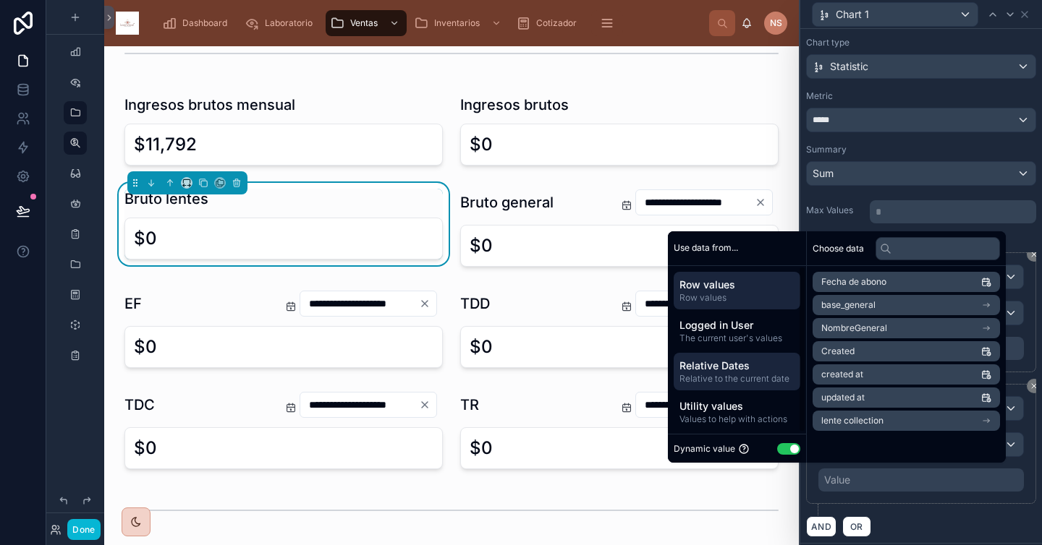
click at [744, 373] on span "Relative to the current date" at bounding box center [736, 379] width 115 height 12
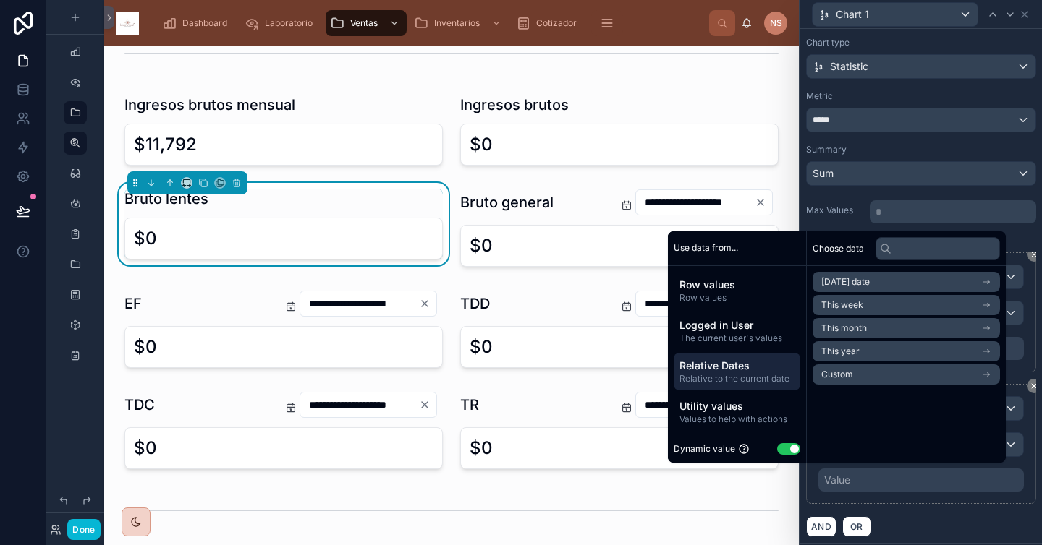
click at [879, 281] on li "Today's date" at bounding box center [905, 282] width 187 height 20
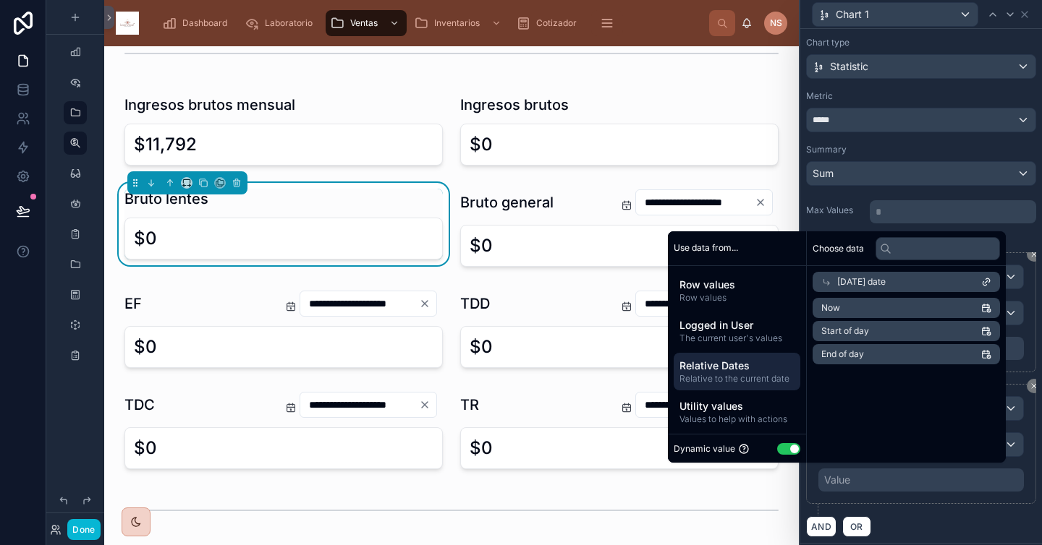
click at [866, 352] on li "End of day" at bounding box center [905, 354] width 187 height 20
click at [867, 353] on li "End of day" at bounding box center [905, 354] width 187 height 20
click at [903, 489] on div "**********" at bounding box center [920, 480] width 205 height 23
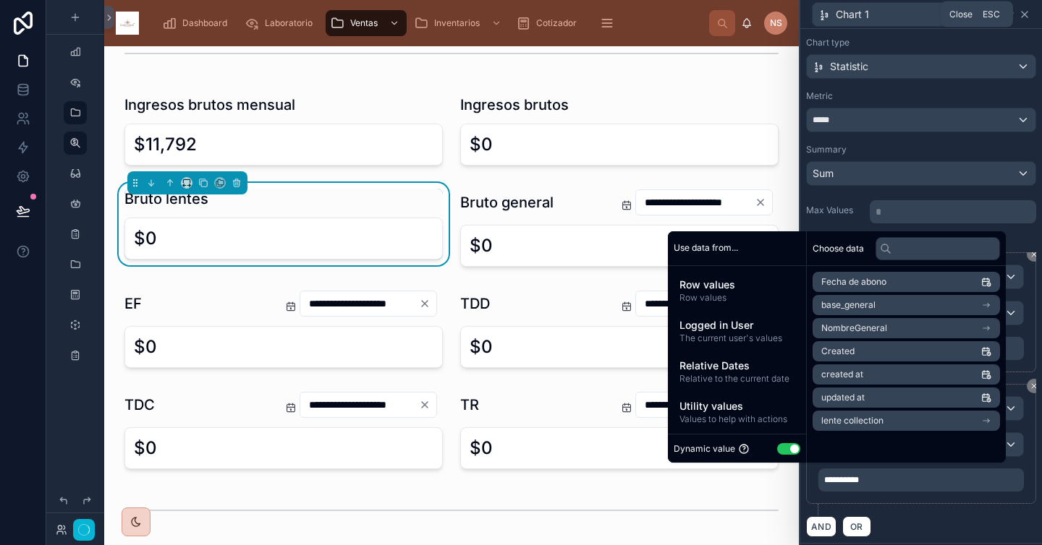
click at [917, 17] on icon at bounding box center [1024, 15] width 12 height 12
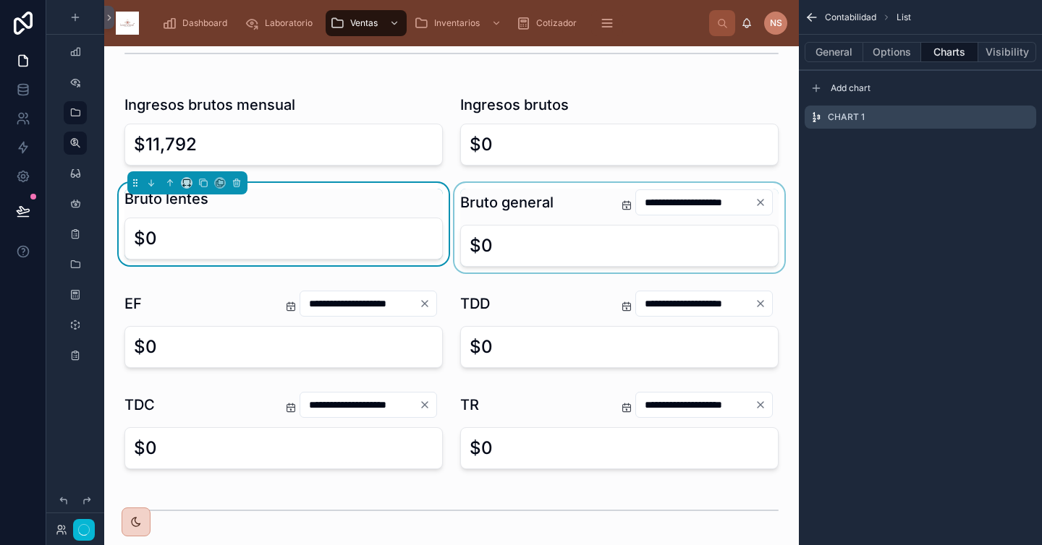
click at [530, 205] on div at bounding box center [619, 228] width 336 height 90
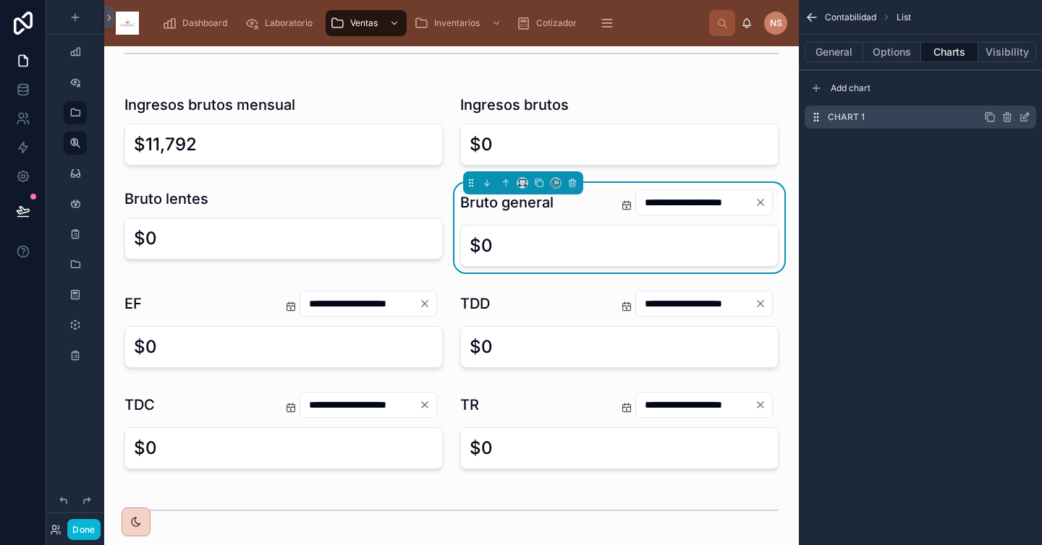
click at [917, 116] on icon "scrollable content" at bounding box center [1024, 117] width 12 height 12
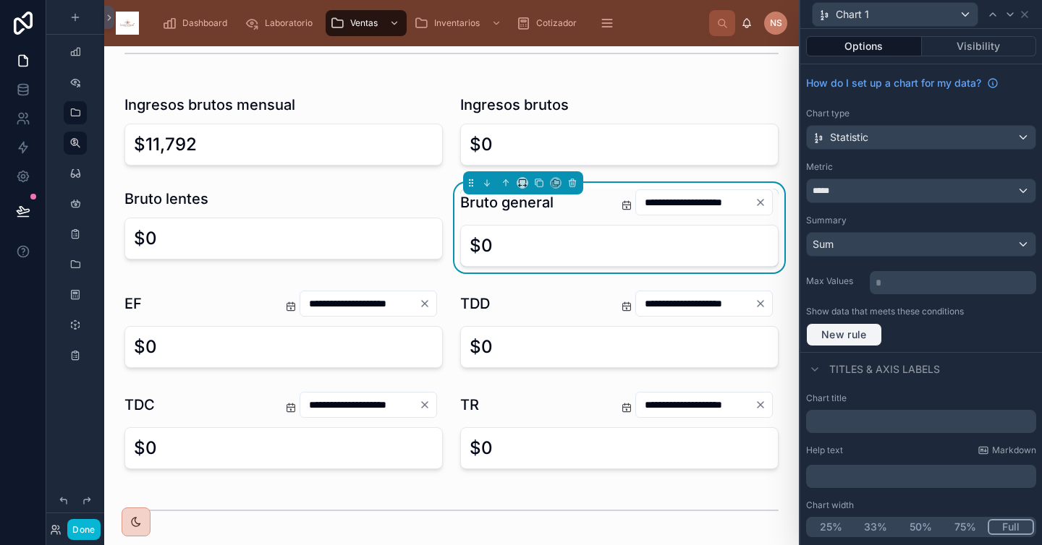
click at [861, 336] on span "New rule" at bounding box center [843, 334] width 57 height 13
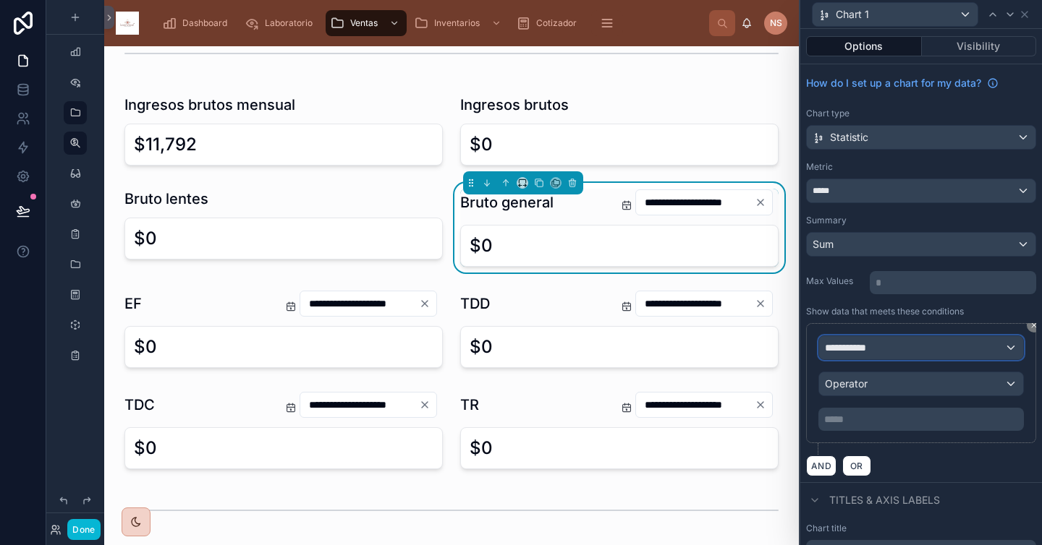
click at [881, 346] on div "**********" at bounding box center [921, 347] width 204 height 23
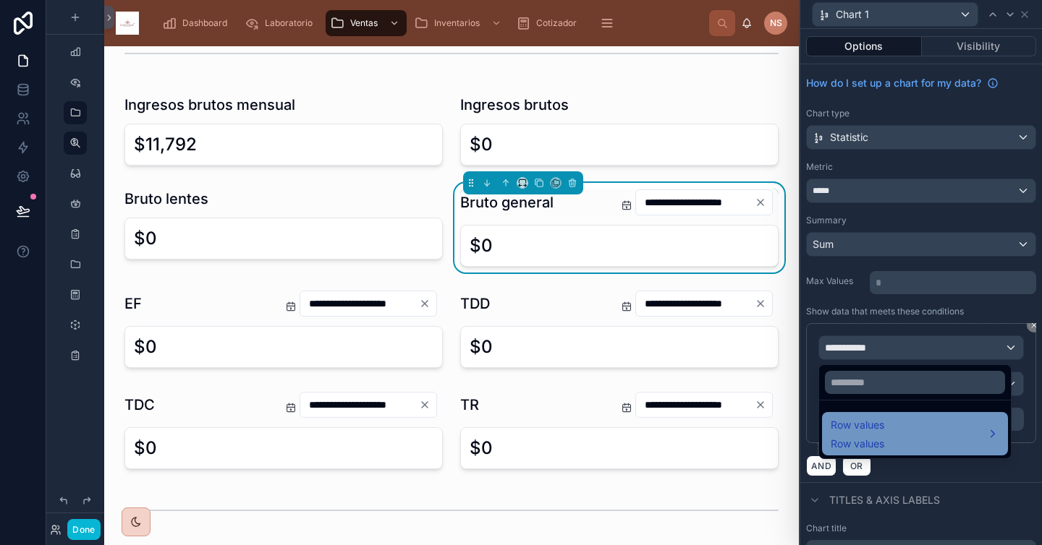
click at [869, 431] on span "Row values" at bounding box center [857, 425] width 54 height 17
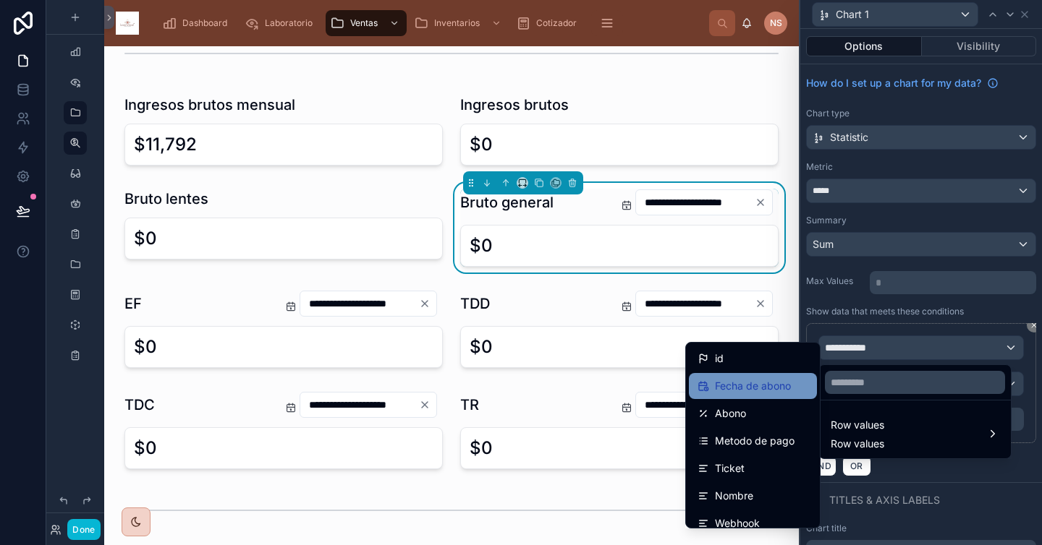
click at [788, 386] on div "Fecha de abono" at bounding box center [752, 386] width 111 height 17
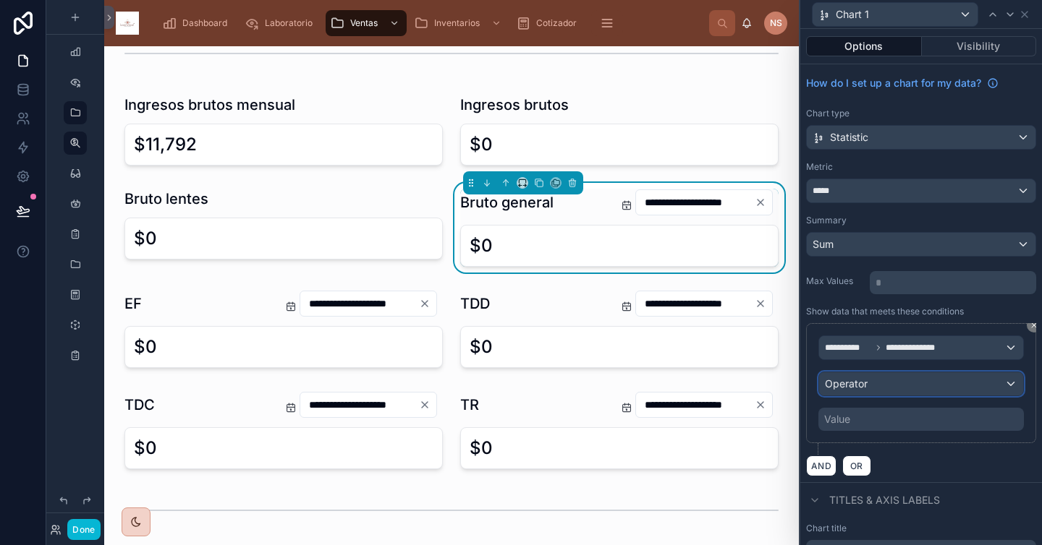
click at [861, 384] on span "Operator" at bounding box center [846, 384] width 43 height 12
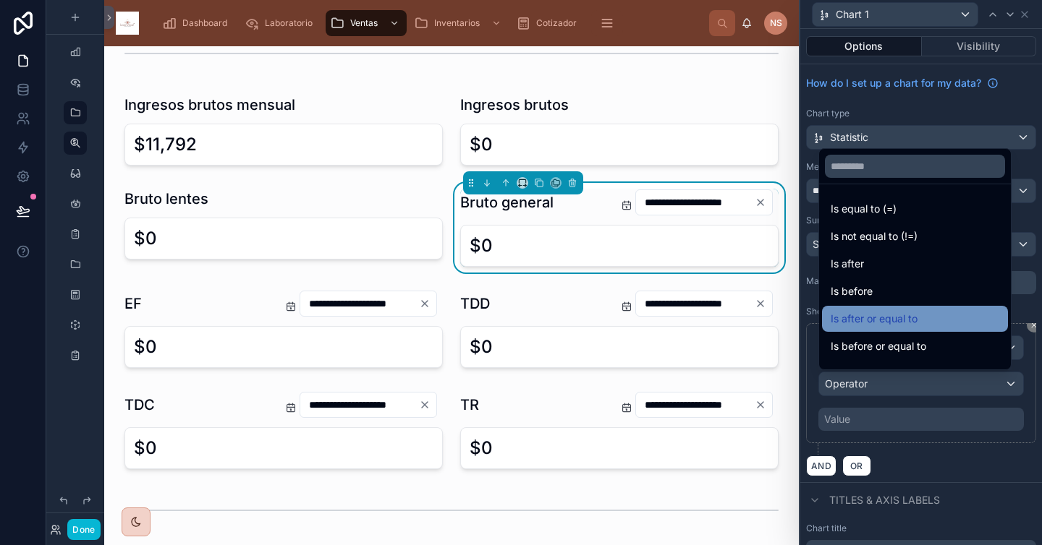
click at [876, 318] on span "Is after or equal to" at bounding box center [873, 318] width 87 height 17
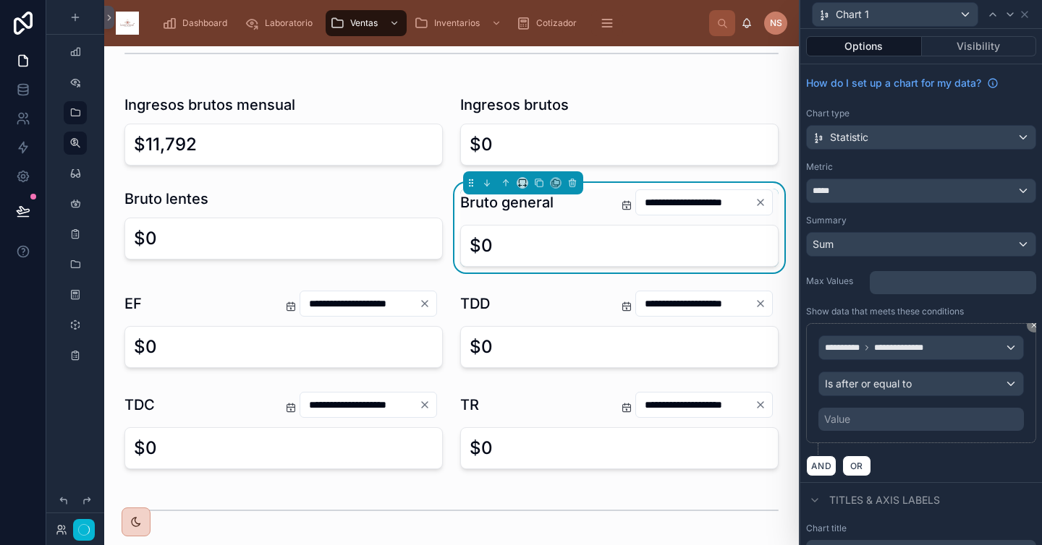
click at [855, 429] on div "Value" at bounding box center [920, 419] width 205 height 23
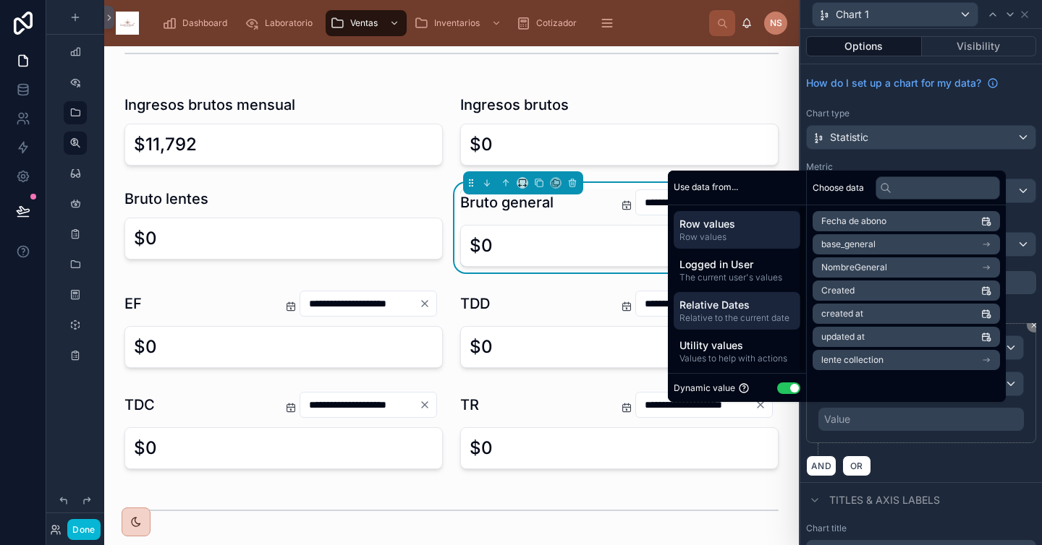
click at [754, 304] on span "Relative Dates" at bounding box center [736, 305] width 115 height 14
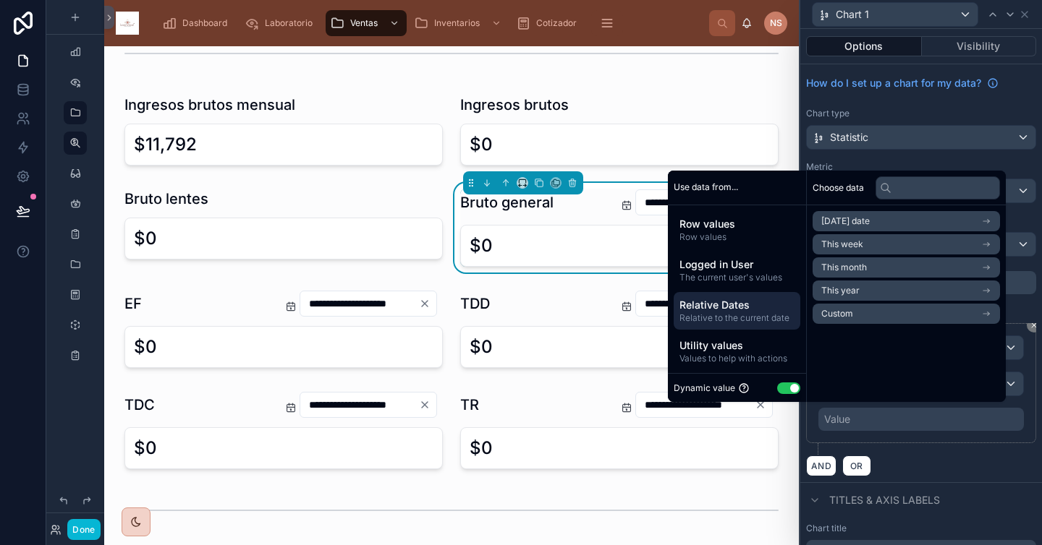
click at [872, 222] on li "Today's date" at bounding box center [905, 221] width 187 height 20
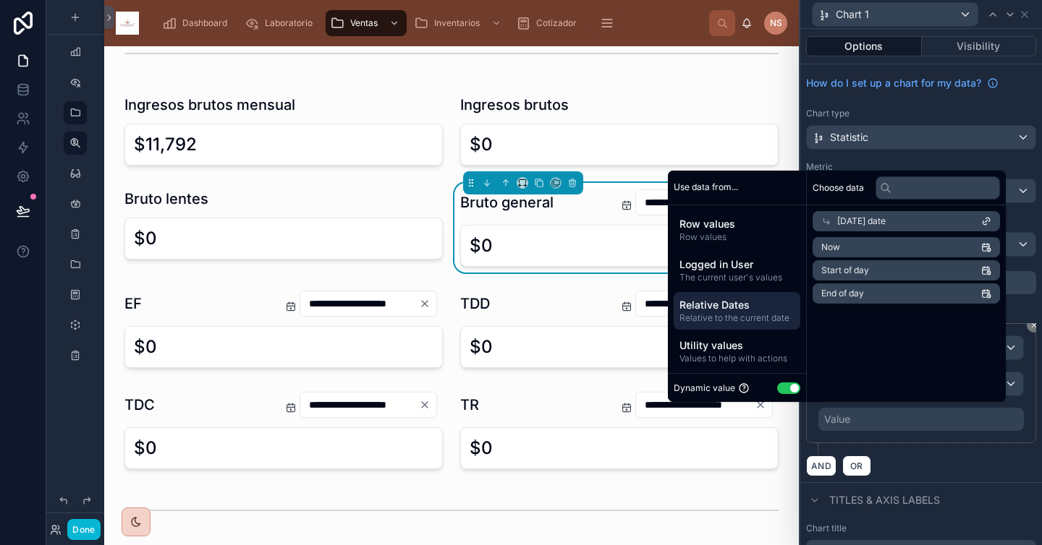
click at [848, 273] on span "Start of day" at bounding box center [845, 271] width 48 height 12
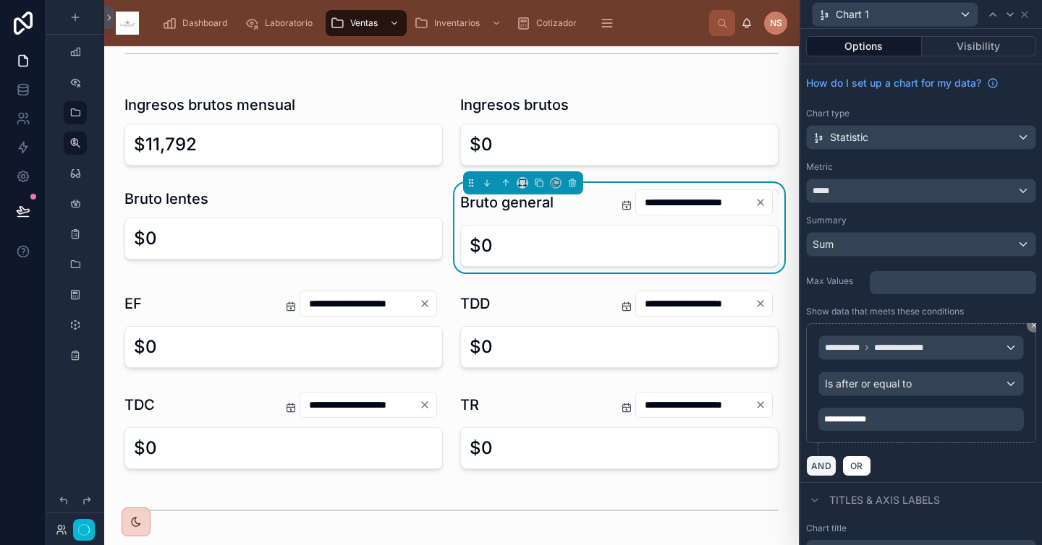
click at [820, 460] on button "AND" at bounding box center [821, 466] width 30 height 21
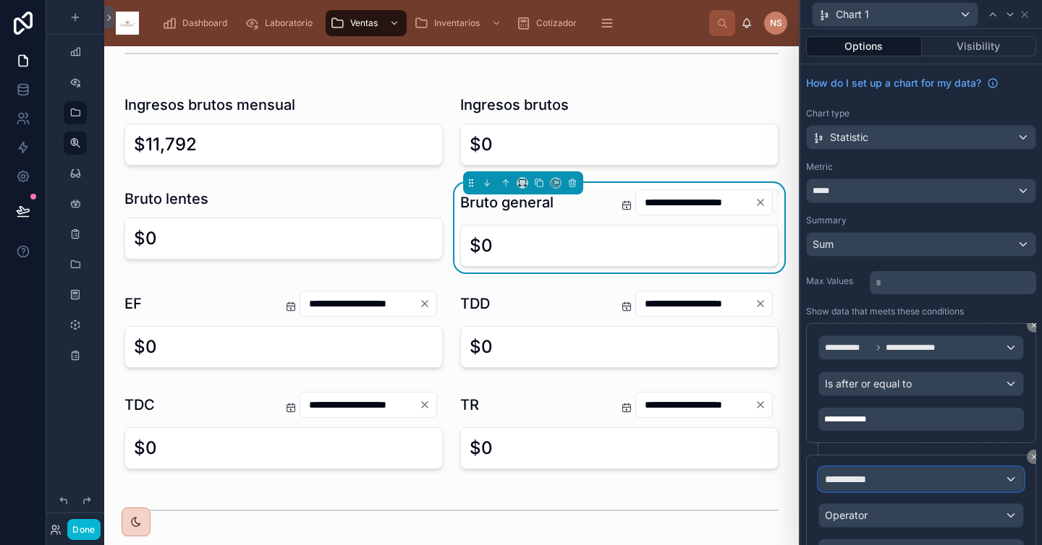
click at [849, 478] on span "**********" at bounding box center [852, 479] width 54 height 14
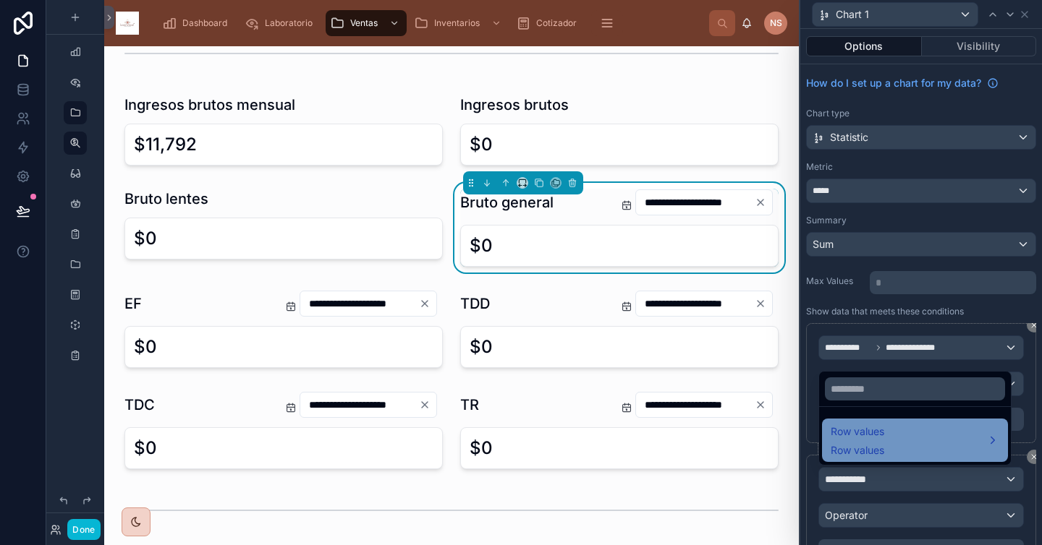
click at [856, 445] on span "Row values" at bounding box center [857, 450] width 54 height 14
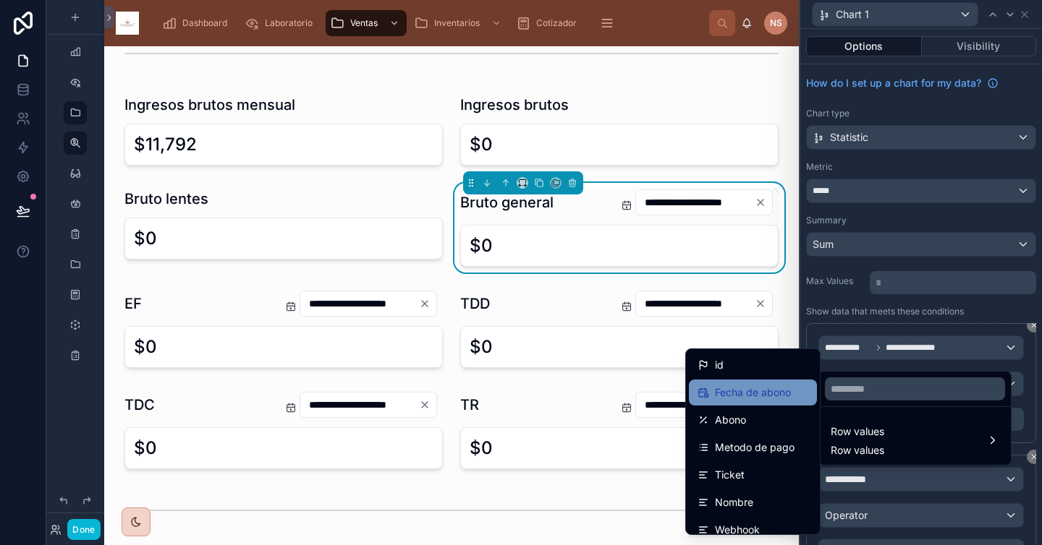
click at [762, 393] on span "Fecha de abono" at bounding box center [753, 392] width 76 height 17
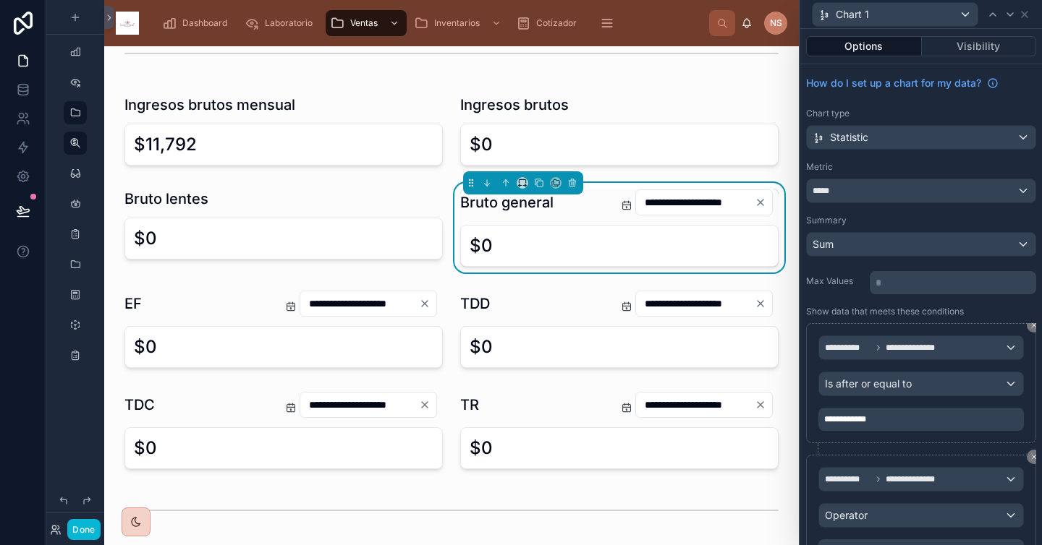
scroll to position [90, 0]
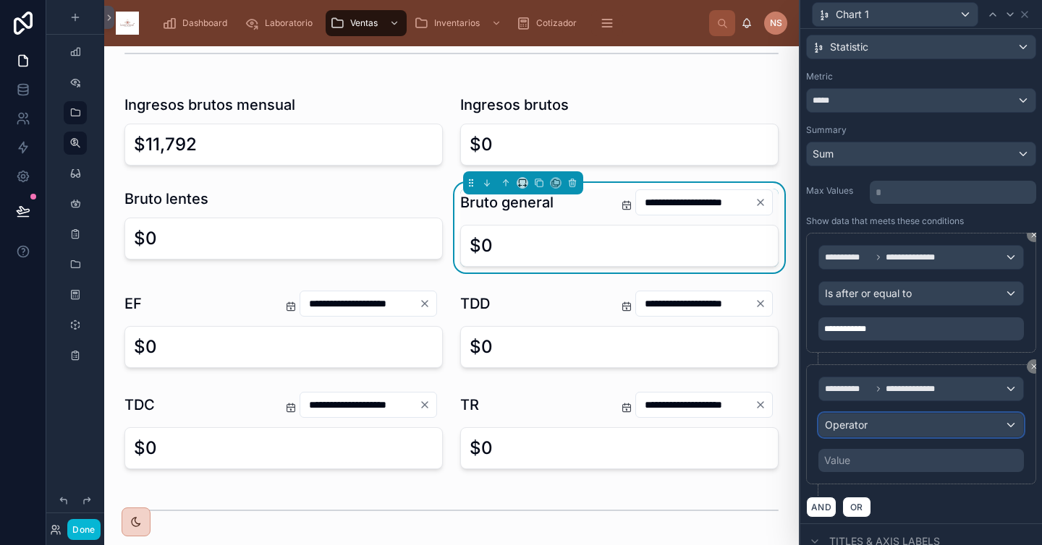
click at [879, 425] on div "Operator" at bounding box center [921, 425] width 204 height 23
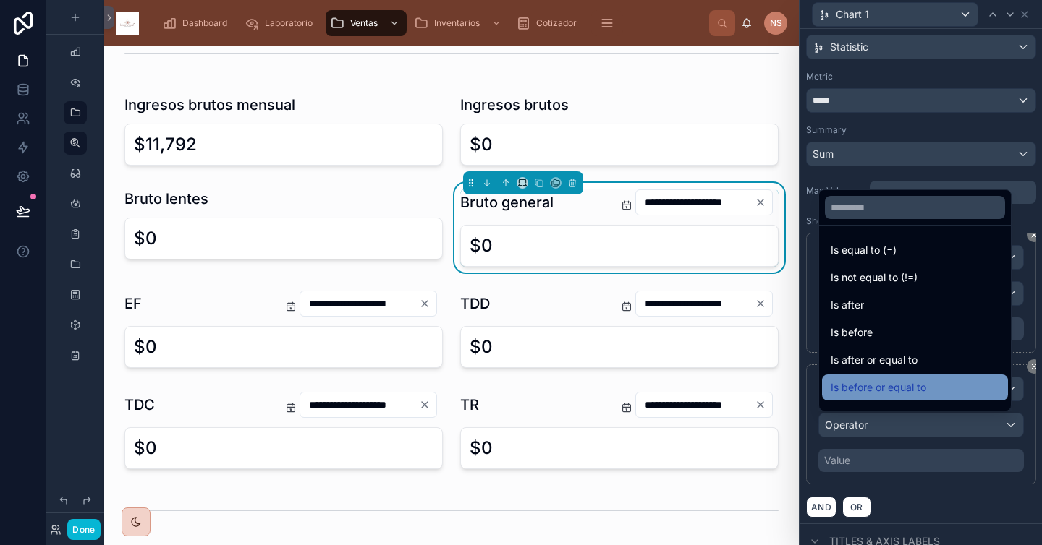
click at [917, 387] on div "Is before or equal to" at bounding box center [914, 387] width 169 height 17
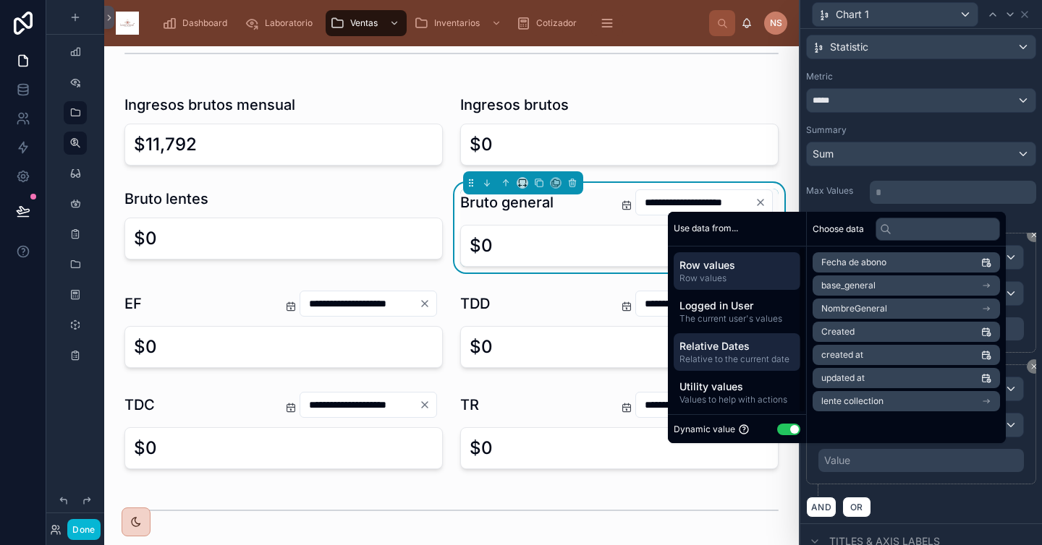
click at [736, 350] on span "Relative Dates" at bounding box center [736, 346] width 115 height 14
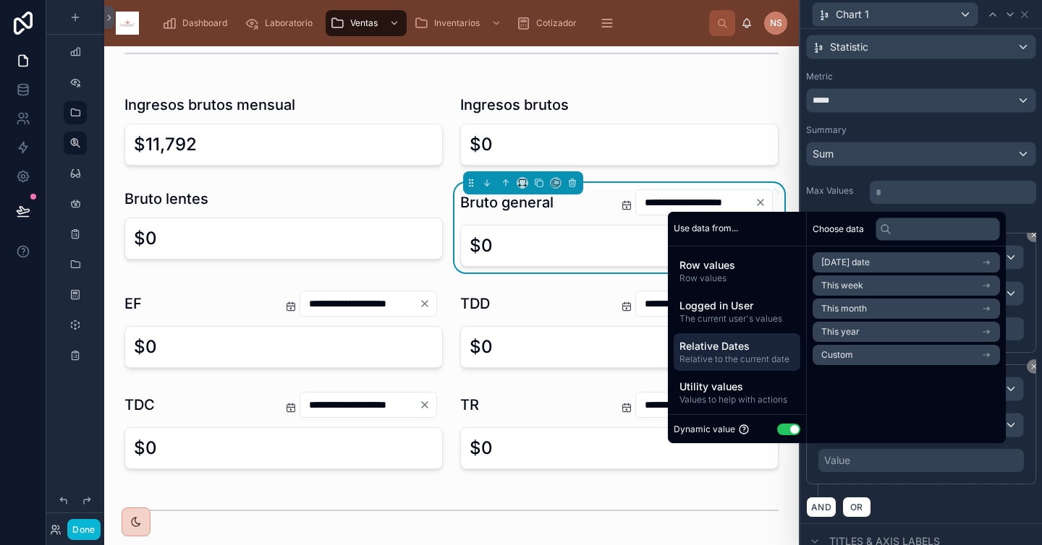
click at [868, 261] on li "Today's date" at bounding box center [905, 262] width 187 height 20
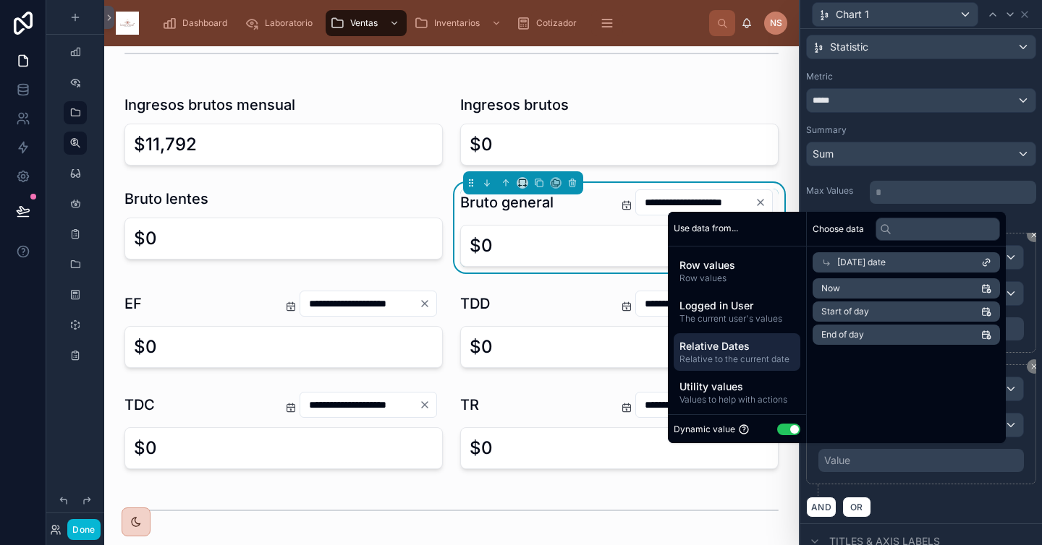
click at [857, 336] on li "End of day" at bounding box center [905, 335] width 187 height 20
click at [909, 497] on div "AND OR" at bounding box center [921, 507] width 230 height 22
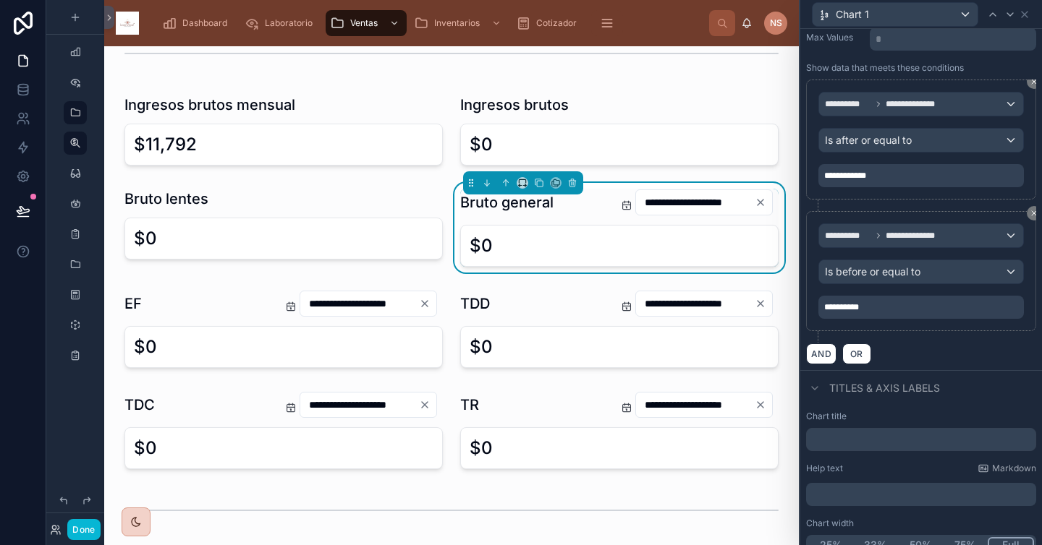
scroll to position [260, 0]
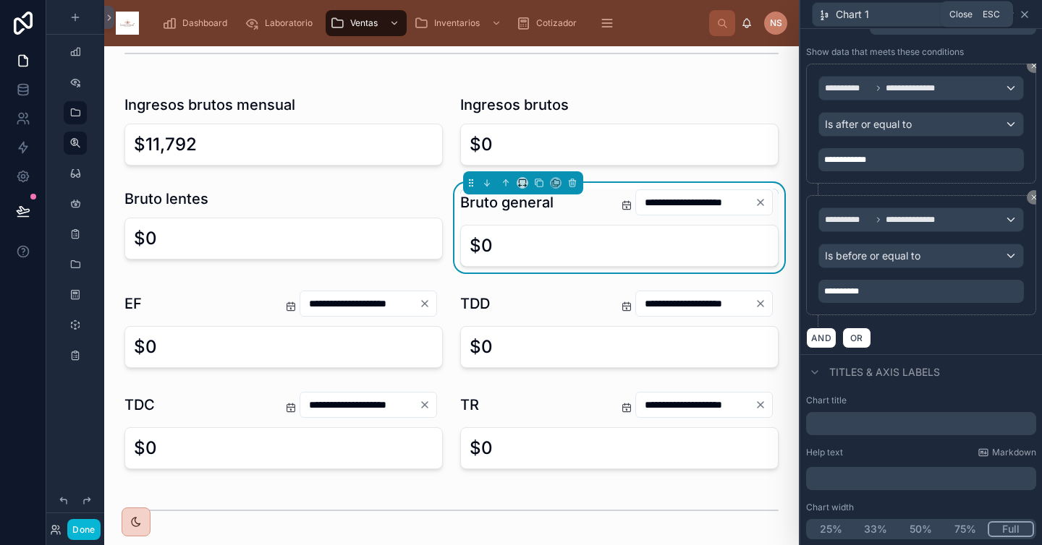
click at [917, 13] on icon at bounding box center [1024, 15] width 12 height 12
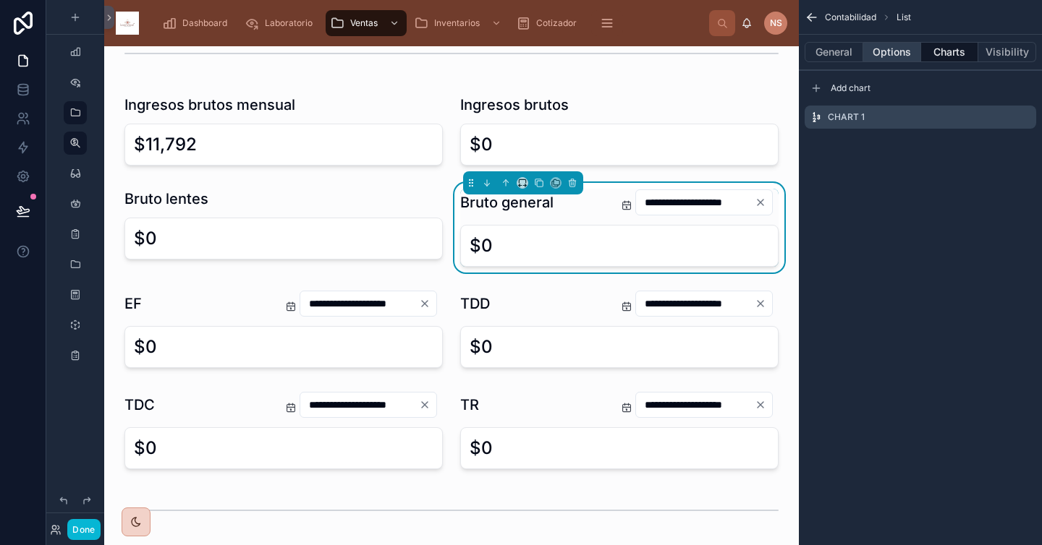
click at [906, 54] on button "Options" at bounding box center [892, 52] width 58 height 20
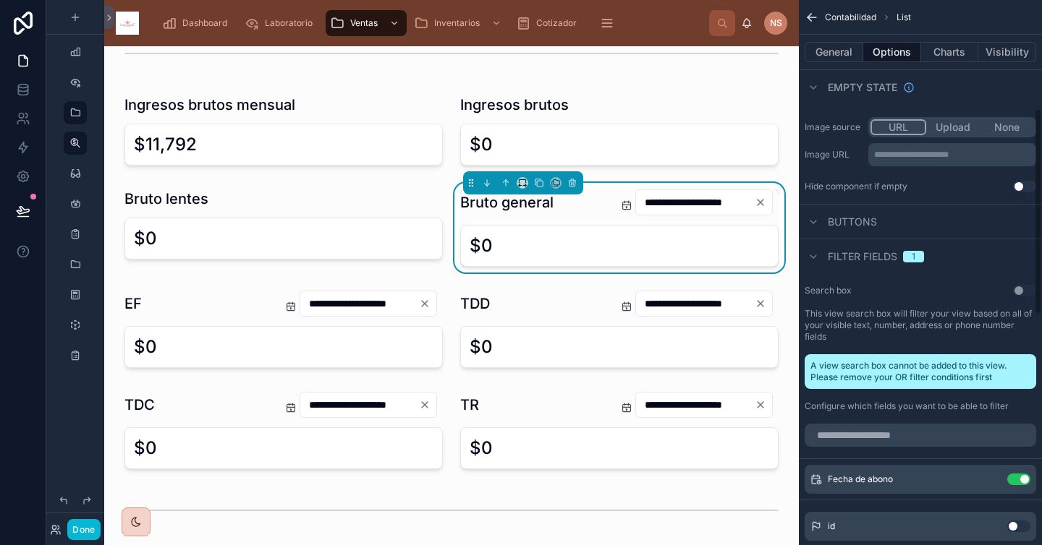
scroll to position [287, 0]
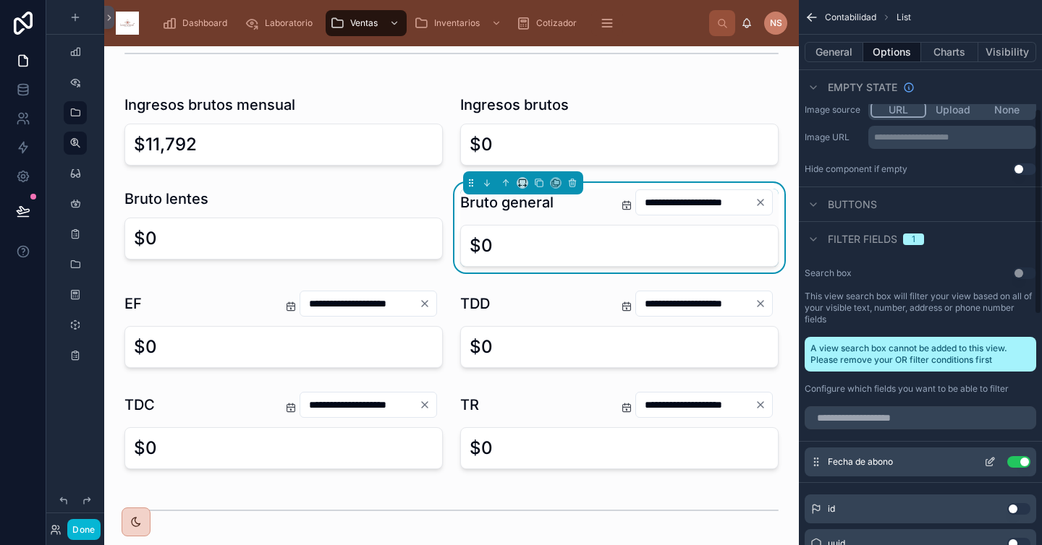
click at [917, 461] on button "Use setting" at bounding box center [1018, 462] width 23 height 12
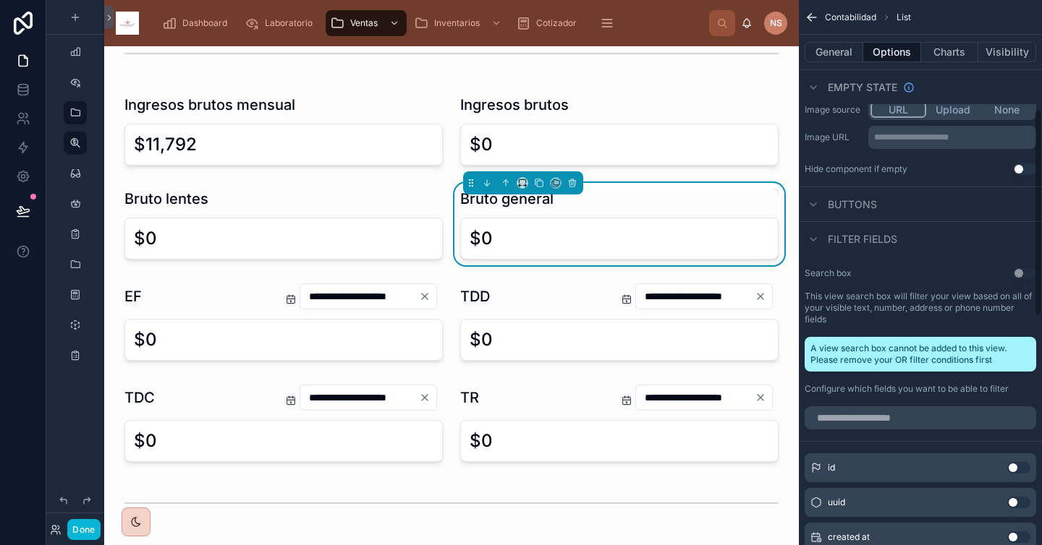
click at [917, 18] on div "Contabilidad List" at bounding box center [919, 17] width 243 height 35
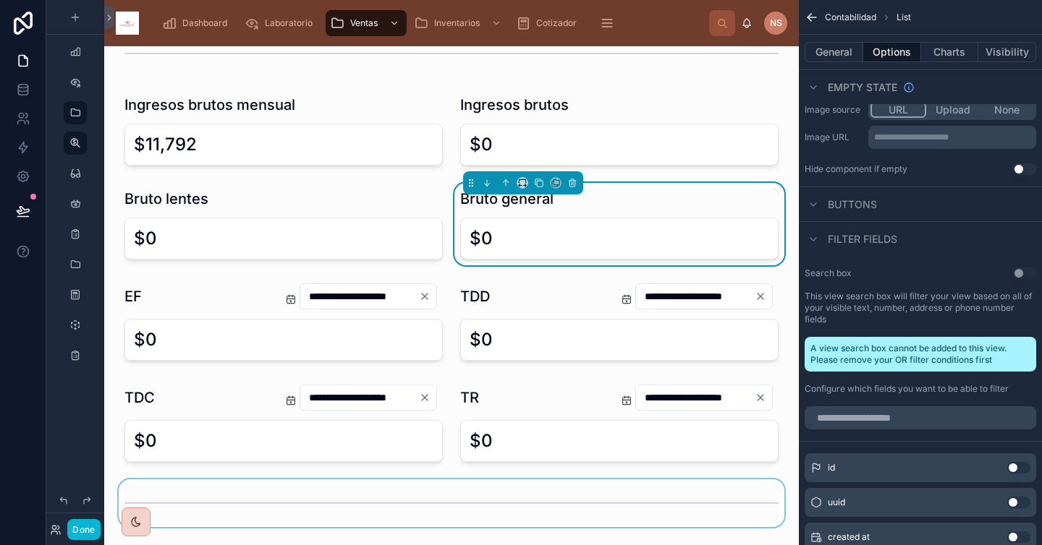
click at [493, 487] on div at bounding box center [451, 504] width 671 height 48
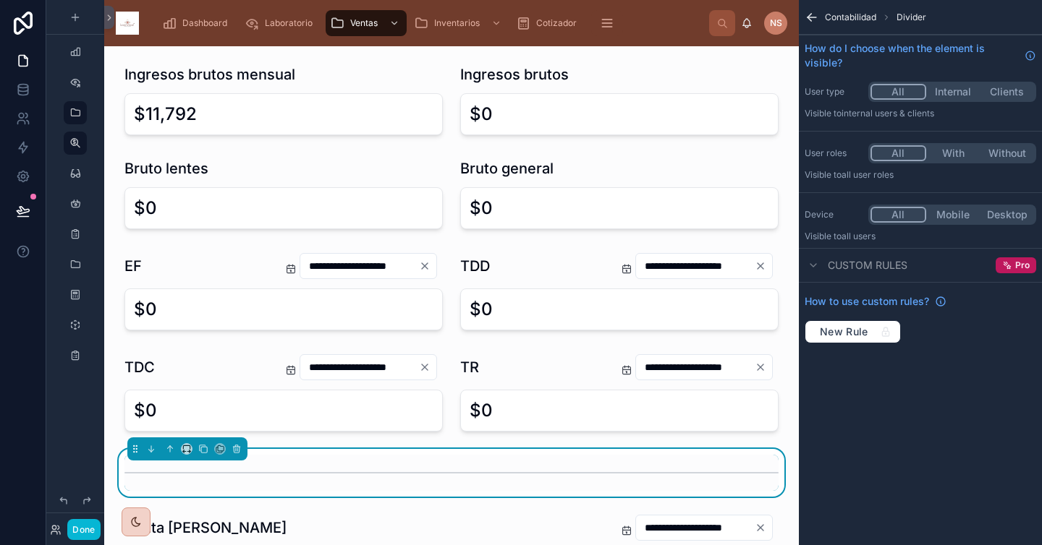
scroll to position [104, 0]
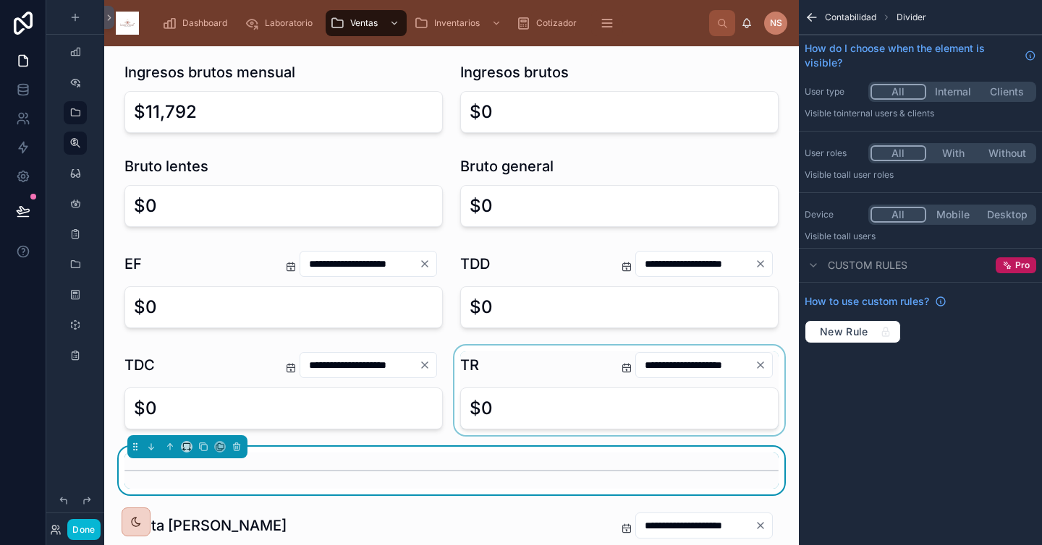
click at [547, 395] on div at bounding box center [619, 391] width 336 height 90
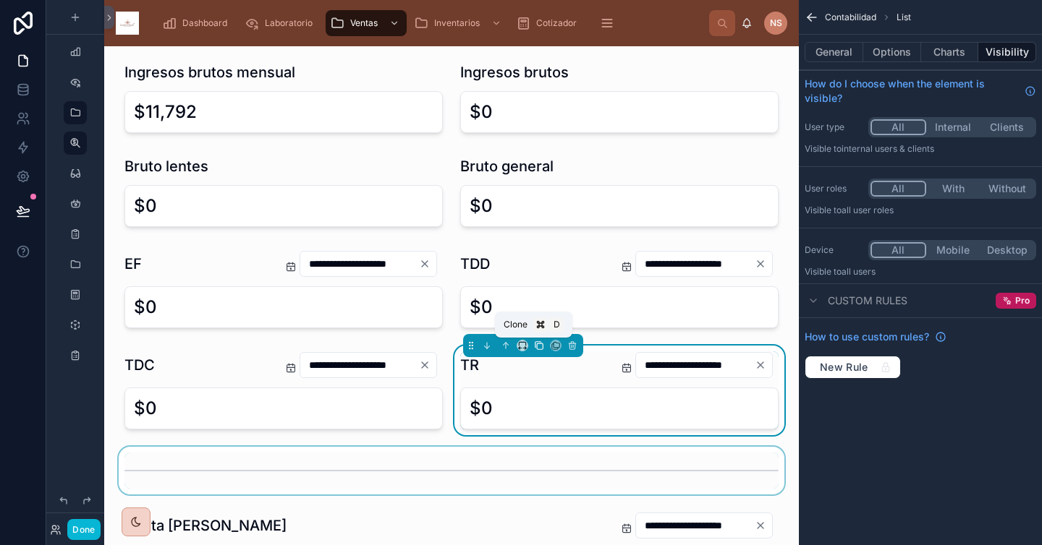
click at [534, 347] on icon at bounding box center [539, 346] width 10 height 10
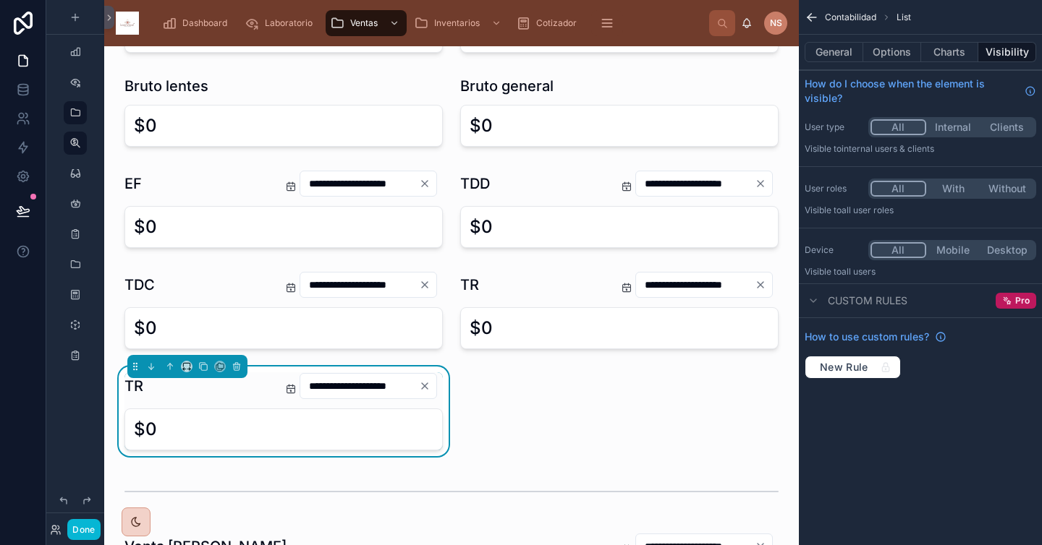
scroll to position [223, 0]
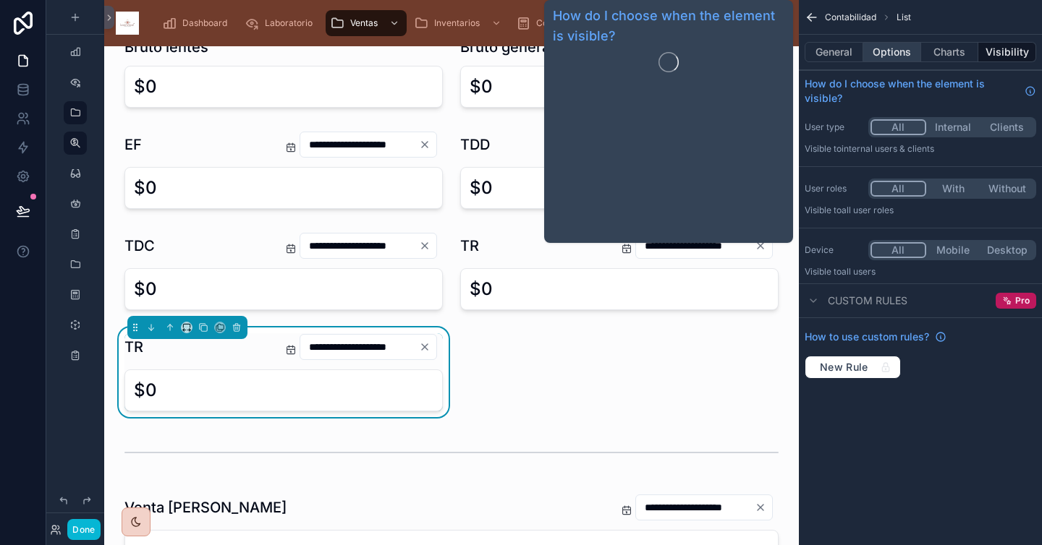
click at [889, 53] on button "Options" at bounding box center [892, 52] width 58 height 20
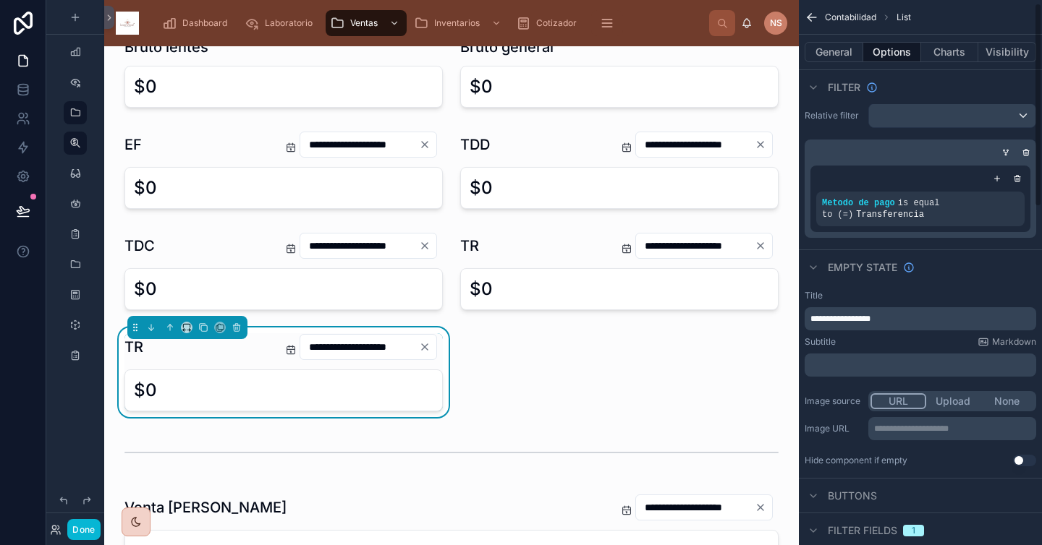
scroll to position [8, 0]
click at [917, 192] on icon "scrollable content" at bounding box center [1008, 192] width 9 height 9
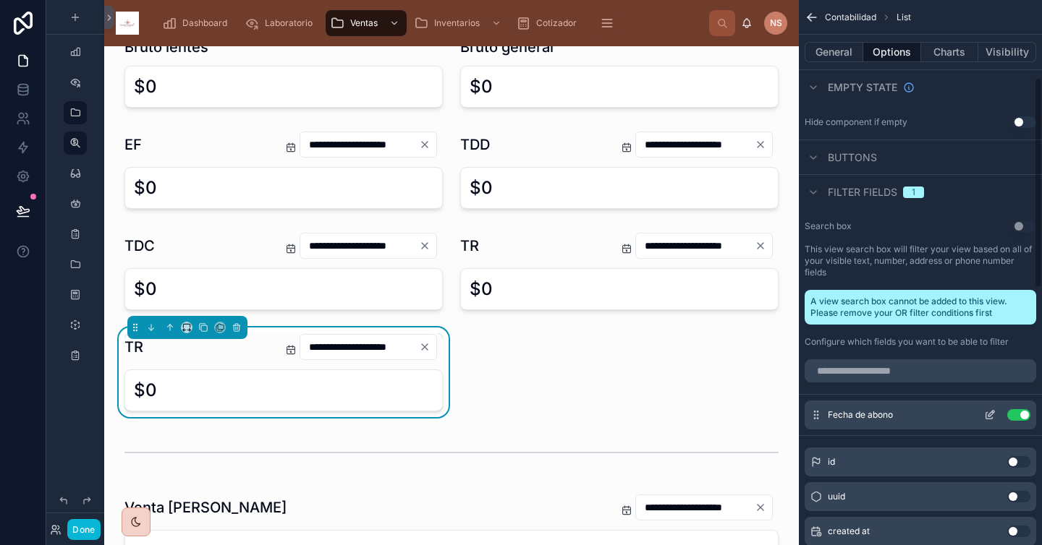
scroll to position [430, 0]
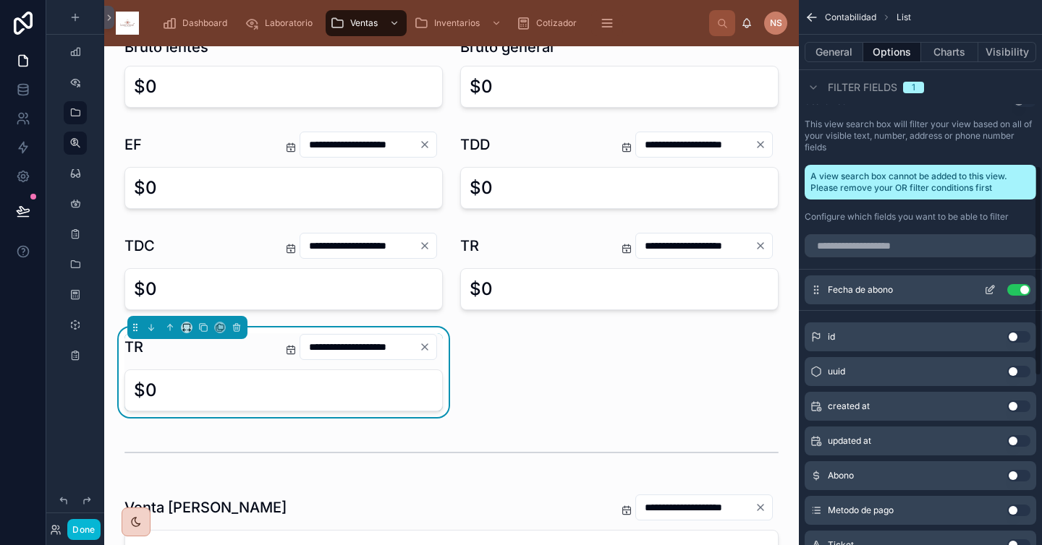
click at [917, 286] on button "Use setting" at bounding box center [1018, 290] width 23 height 12
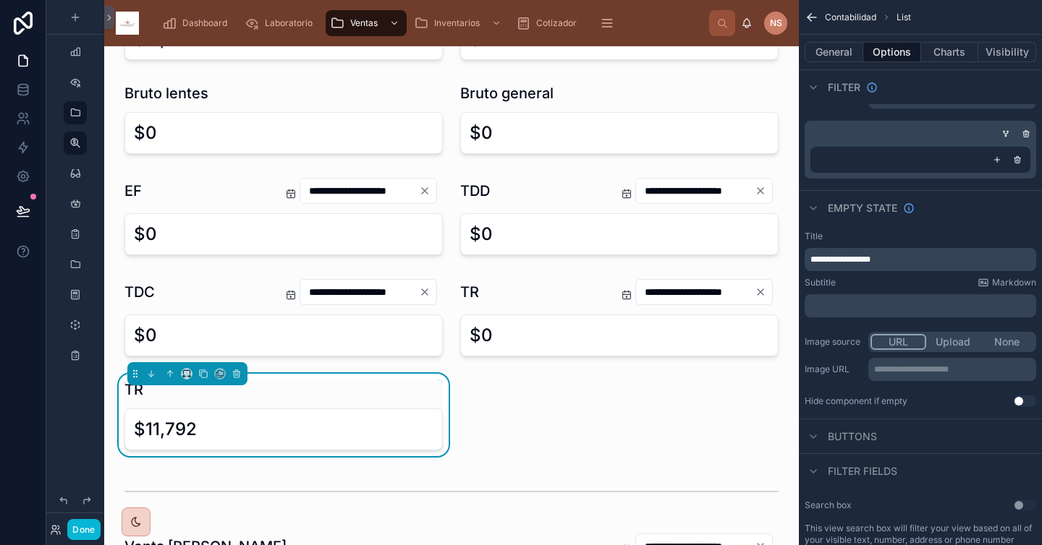
scroll to position [178, 0]
click at [917, 48] on button "Charts" at bounding box center [950, 52] width 58 height 20
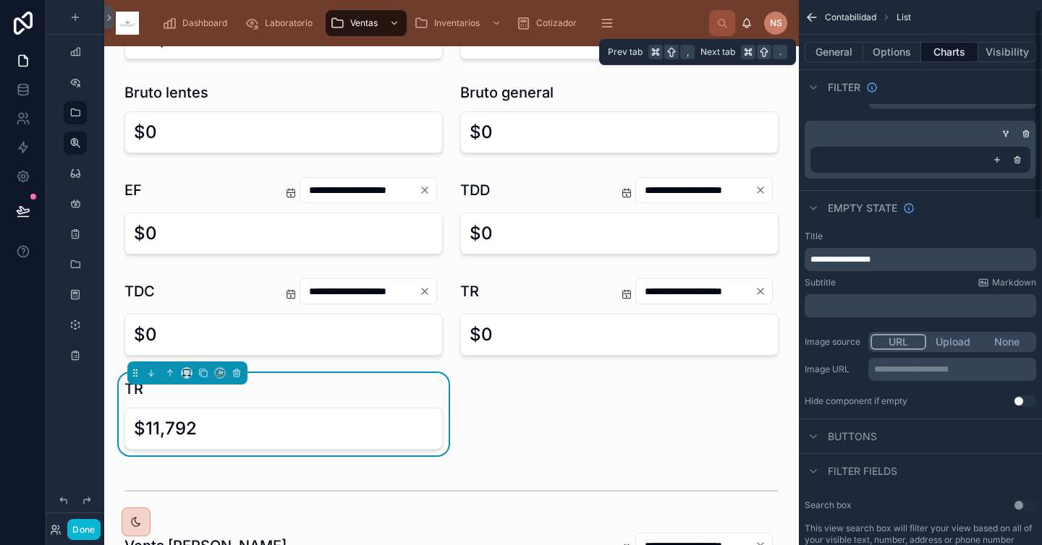
scroll to position [0, 0]
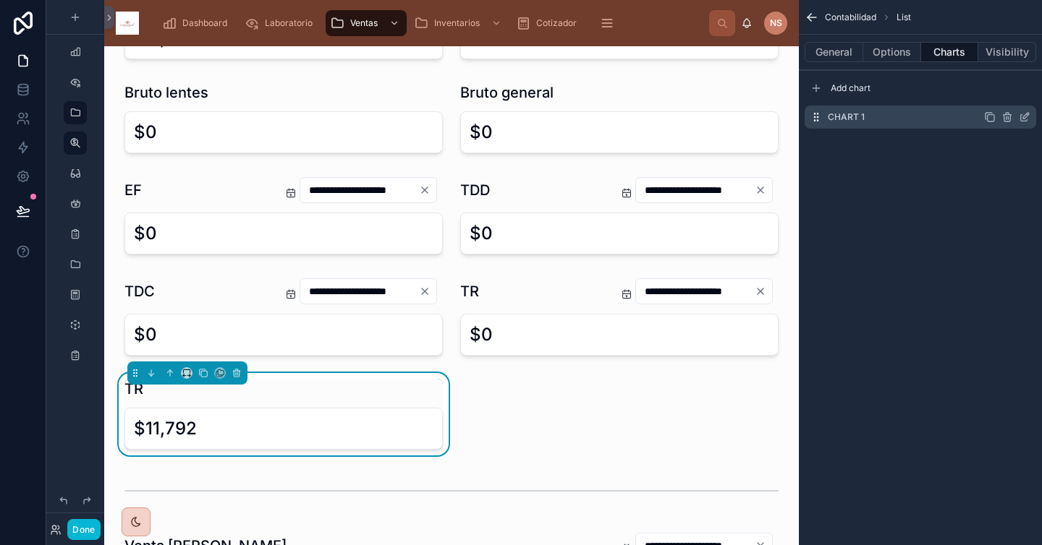
click at [917, 120] on icon "scrollable content" at bounding box center [1024, 117] width 12 height 12
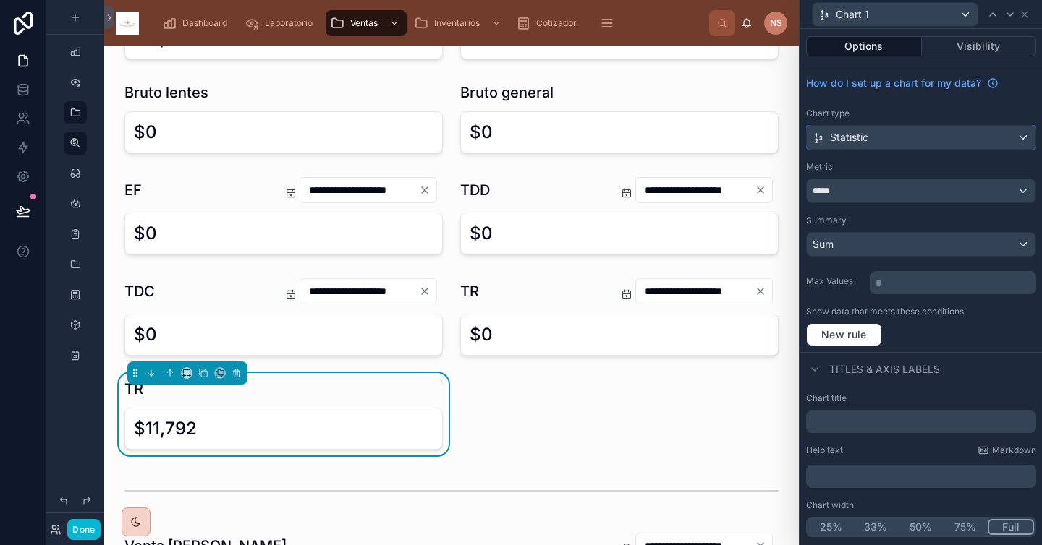
click at [917, 130] on div "Statistic" at bounding box center [920, 137] width 229 height 23
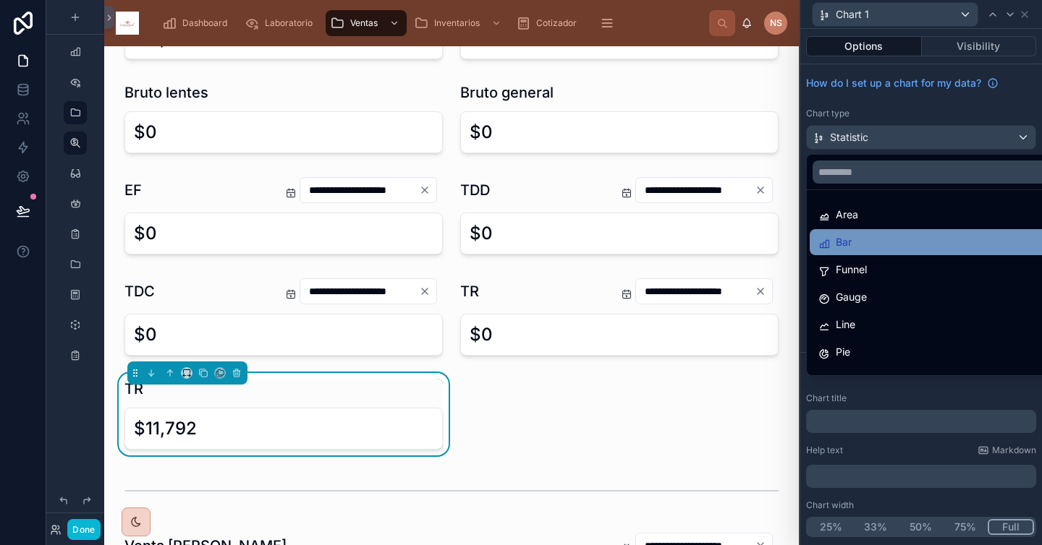
click at [900, 240] on div "Bar" at bounding box center [937, 242] width 239 height 17
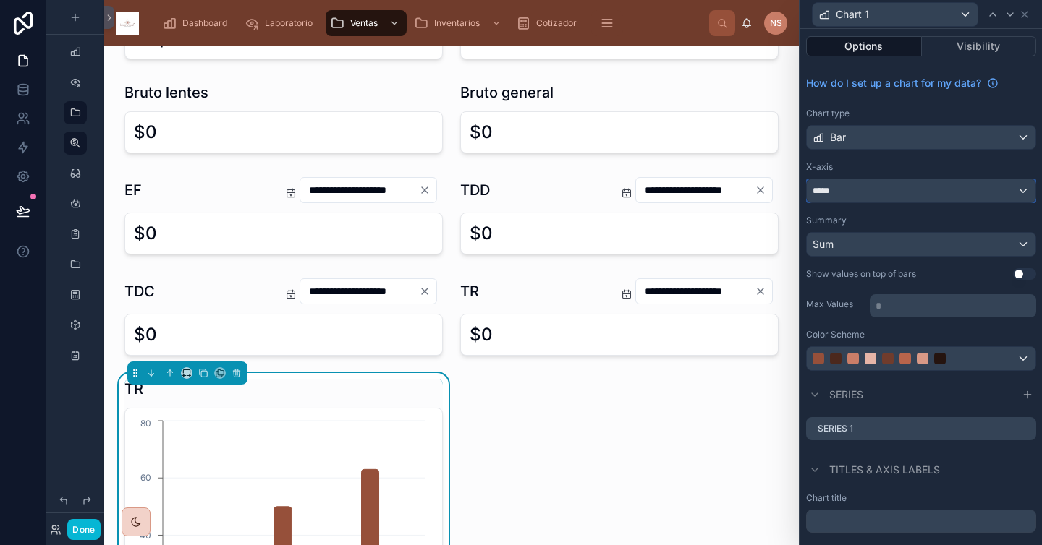
click at [903, 193] on div "*****" at bounding box center [920, 190] width 229 height 23
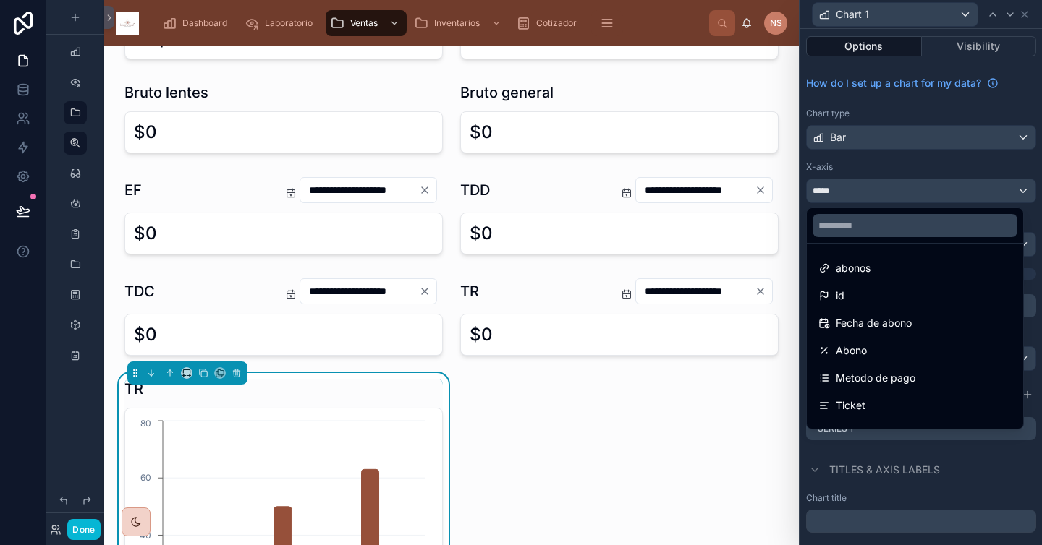
click at [917, 163] on div at bounding box center [921, 272] width 242 height 545
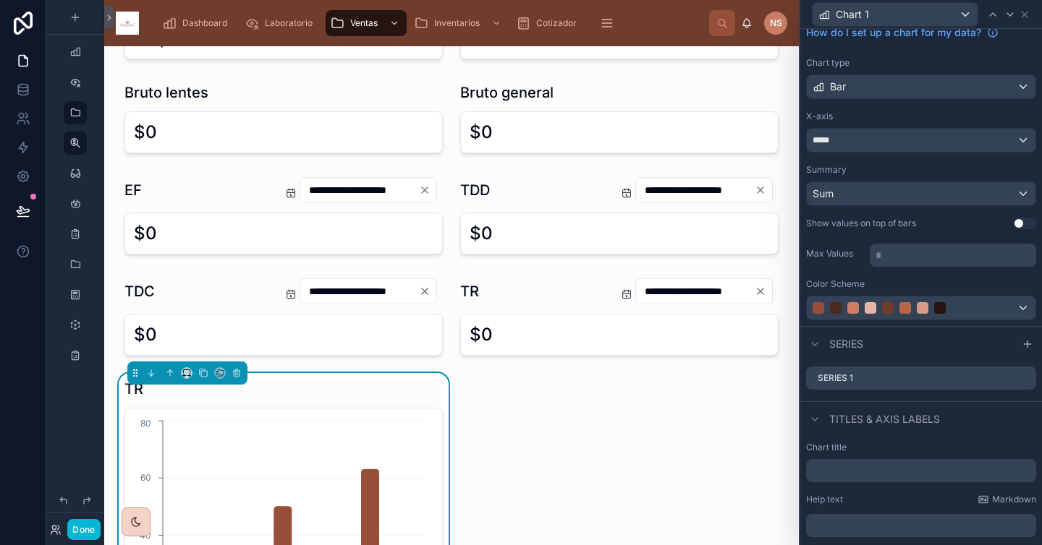
scroll to position [57, 0]
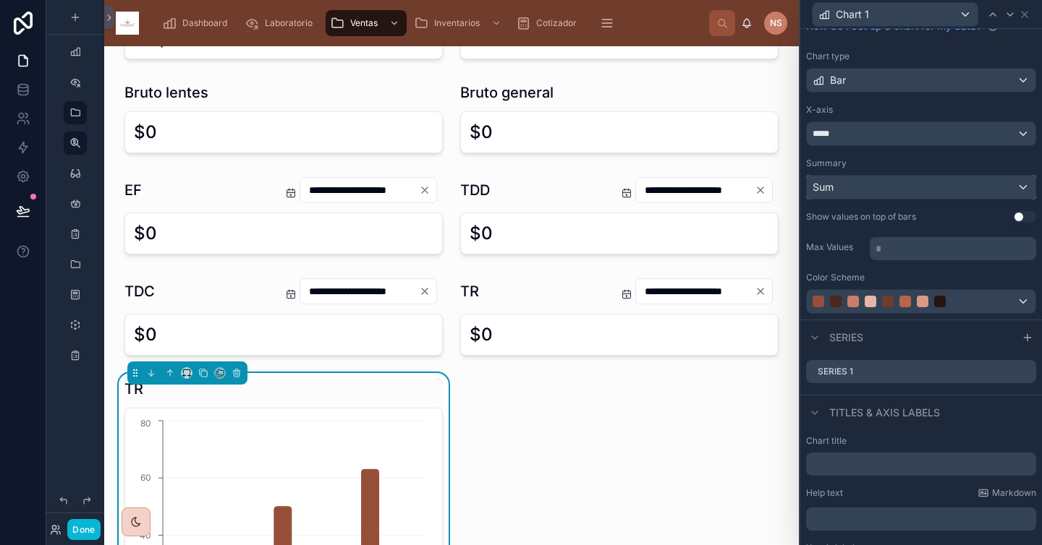
click at [909, 185] on div "Sum" at bounding box center [920, 187] width 229 height 23
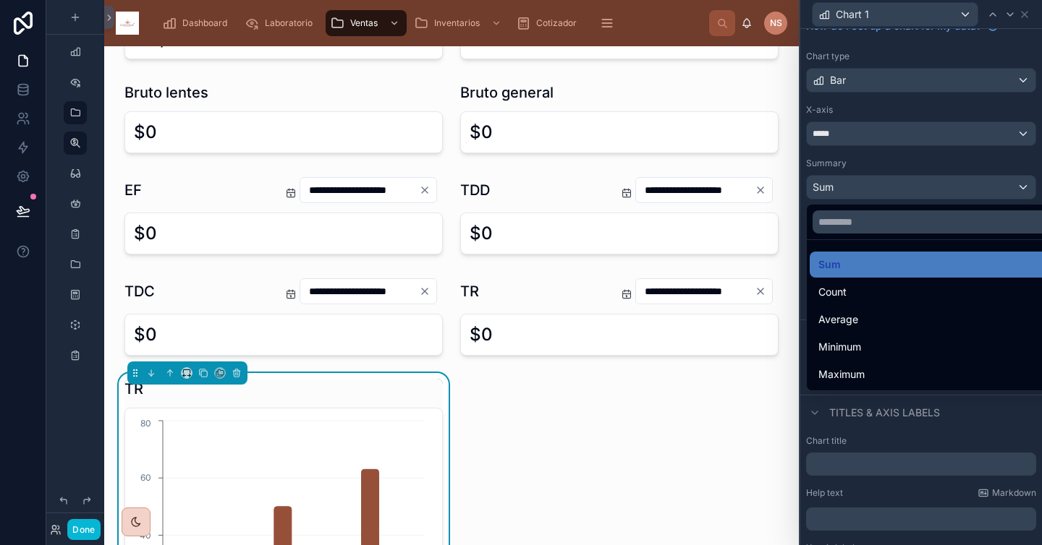
click at [908, 150] on div at bounding box center [921, 272] width 242 height 545
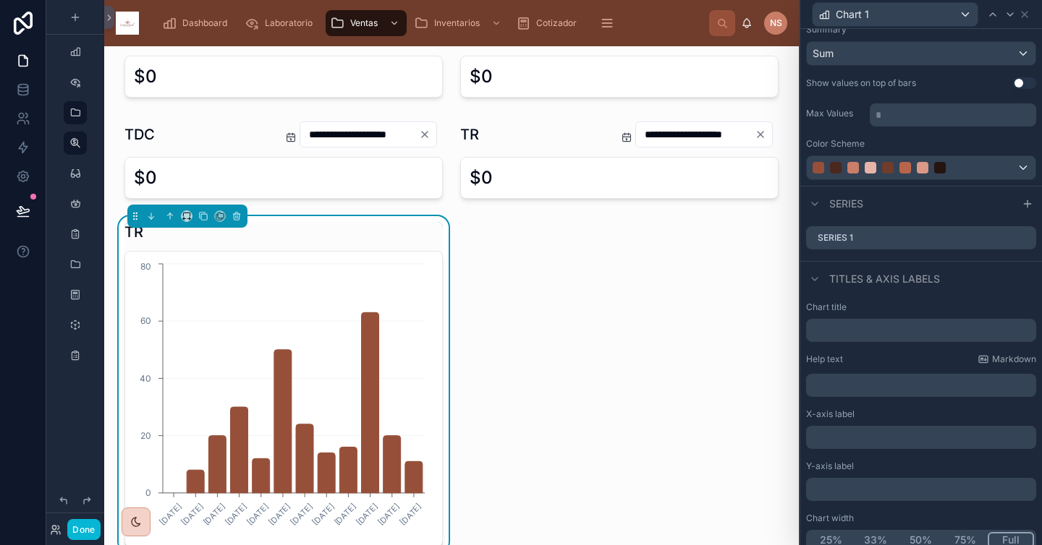
scroll to position [202, 0]
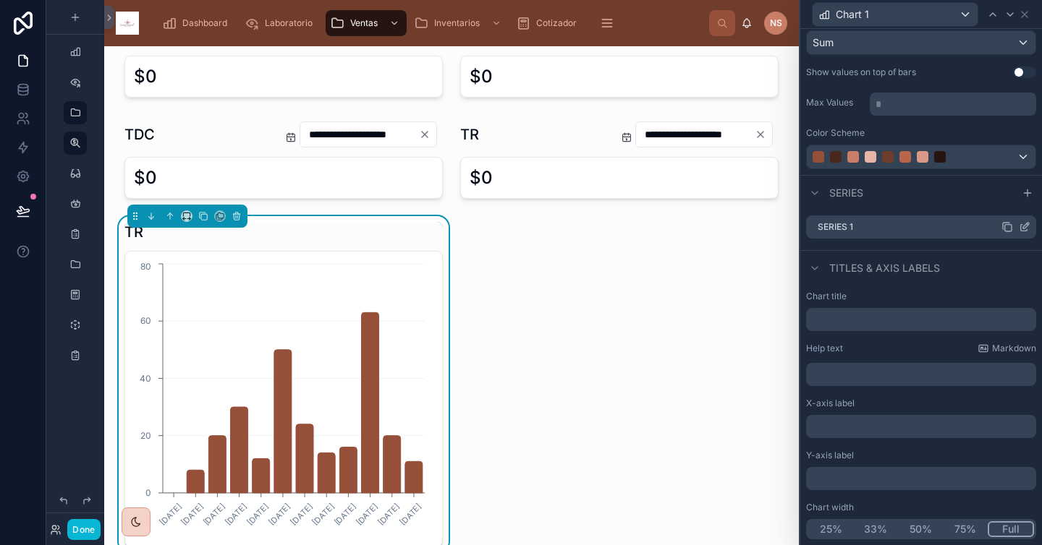
click at [917, 227] on icon at bounding box center [1024, 227] width 12 height 12
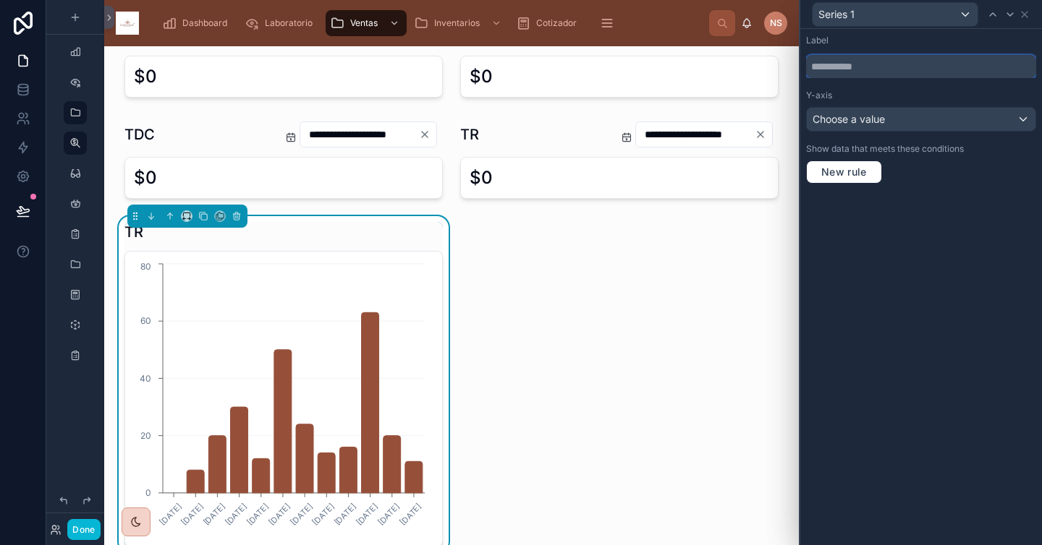
click at [913, 77] on input "text" at bounding box center [921, 66] width 230 height 23
click at [908, 128] on div "Choose a value" at bounding box center [920, 119] width 229 height 23
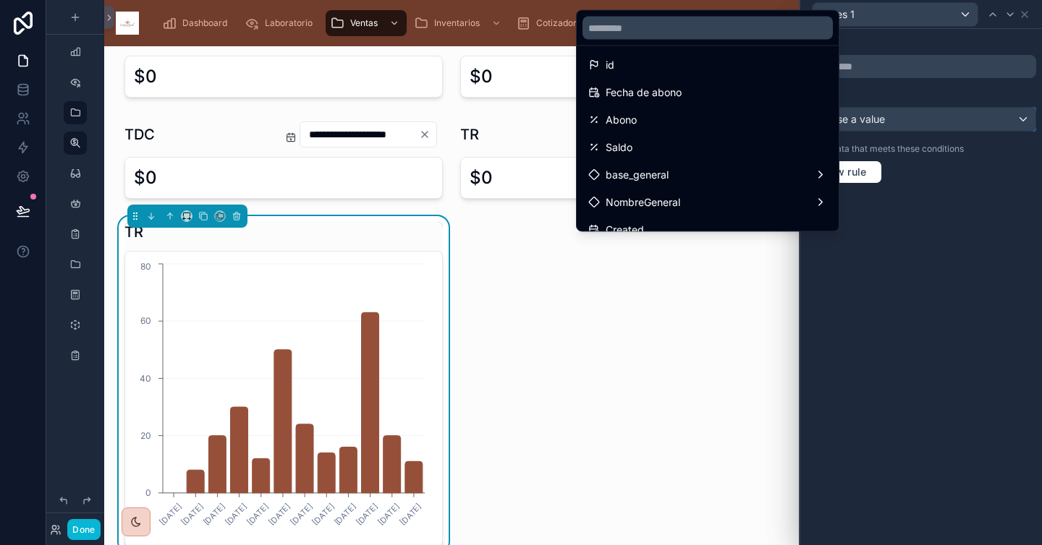
scroll to position [0, 0]
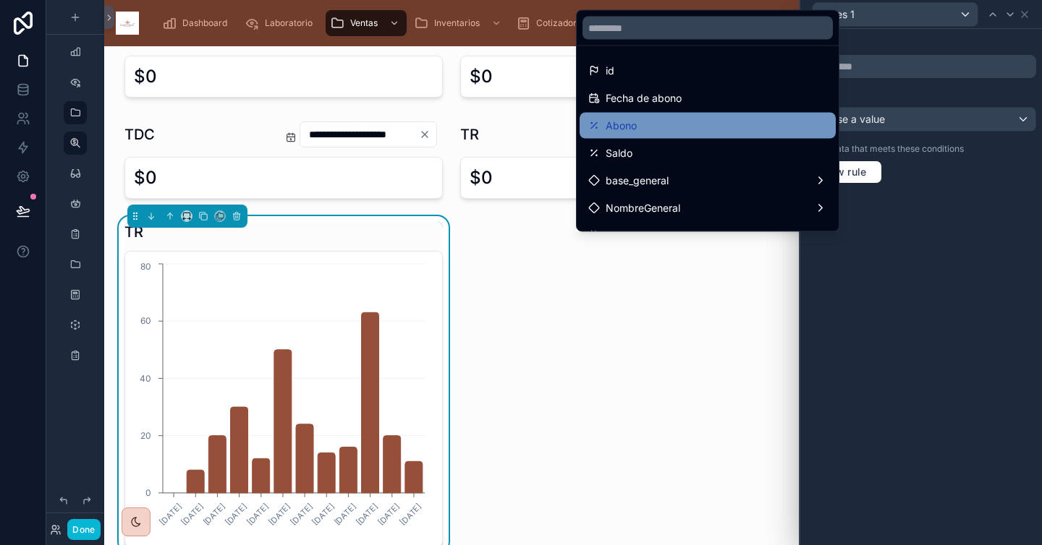
click at [670, 119] on div "Abono" at bounding box center [707, 125] width 239 height 17
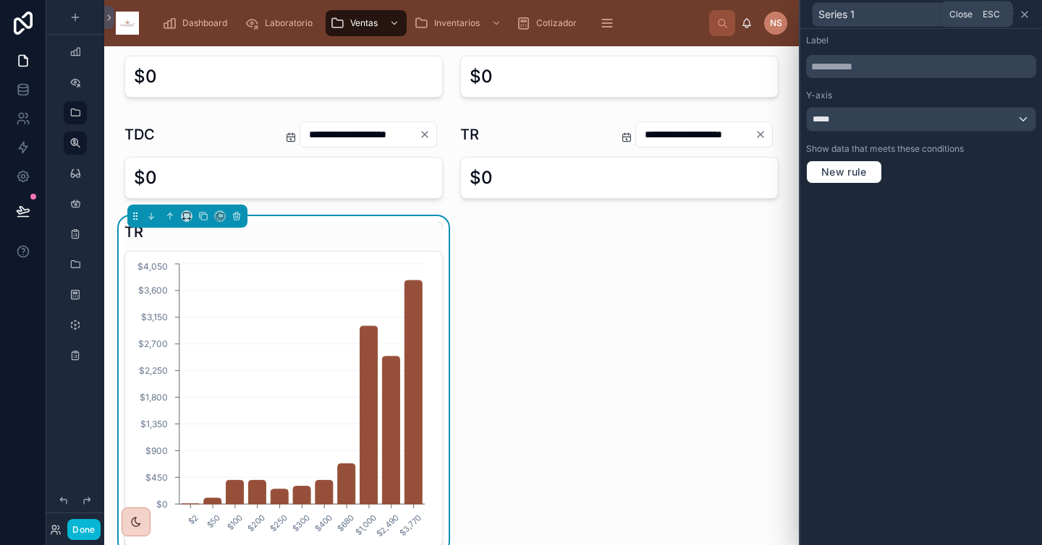
click at [917, 15] on icon at bounding box center [1024, 15] width 12 height 12
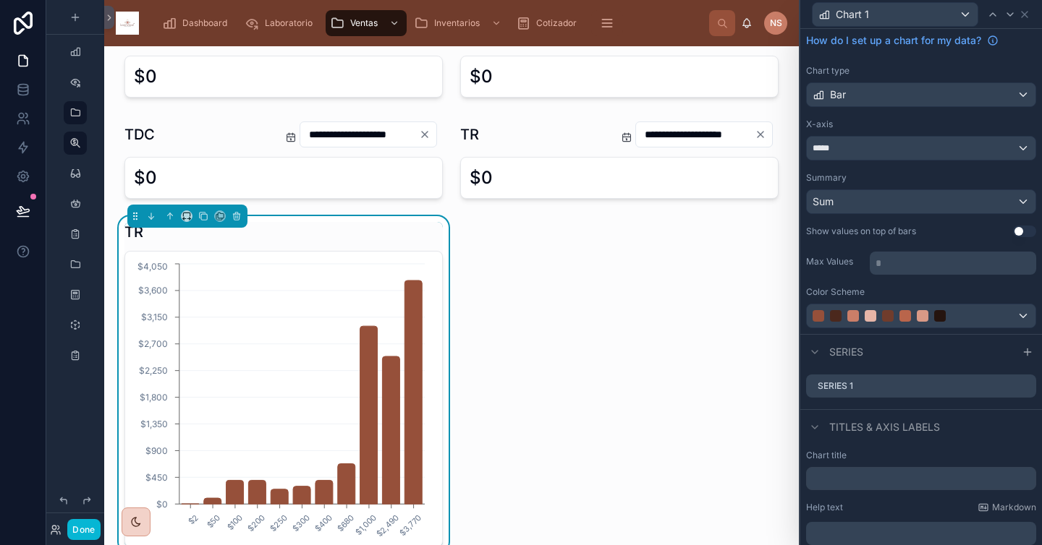
scroll to position [19, 0]
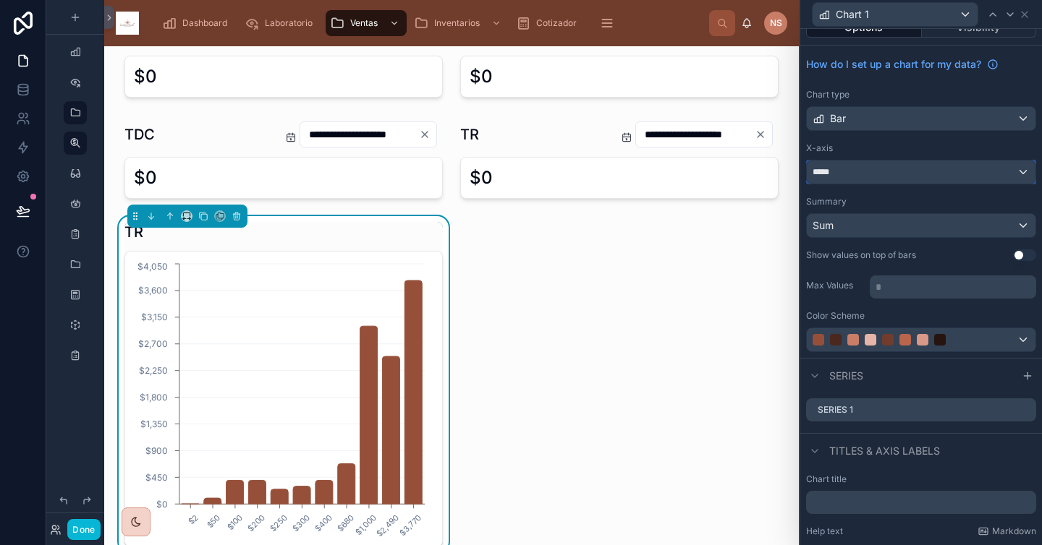
click at [907, 171] on div "*****" at bounding box center [920, 172] width 229 height 23
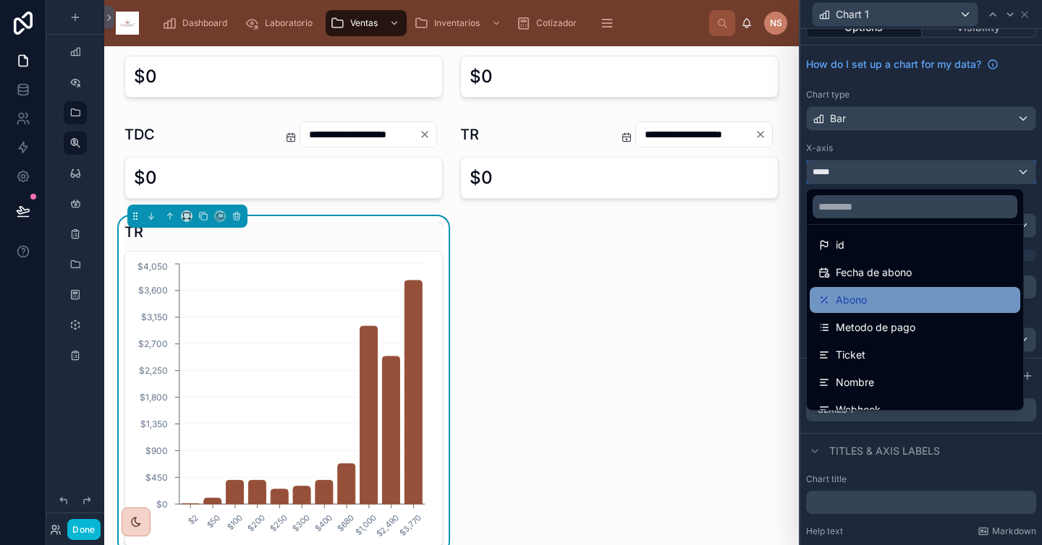
scroll to position [33, 0]
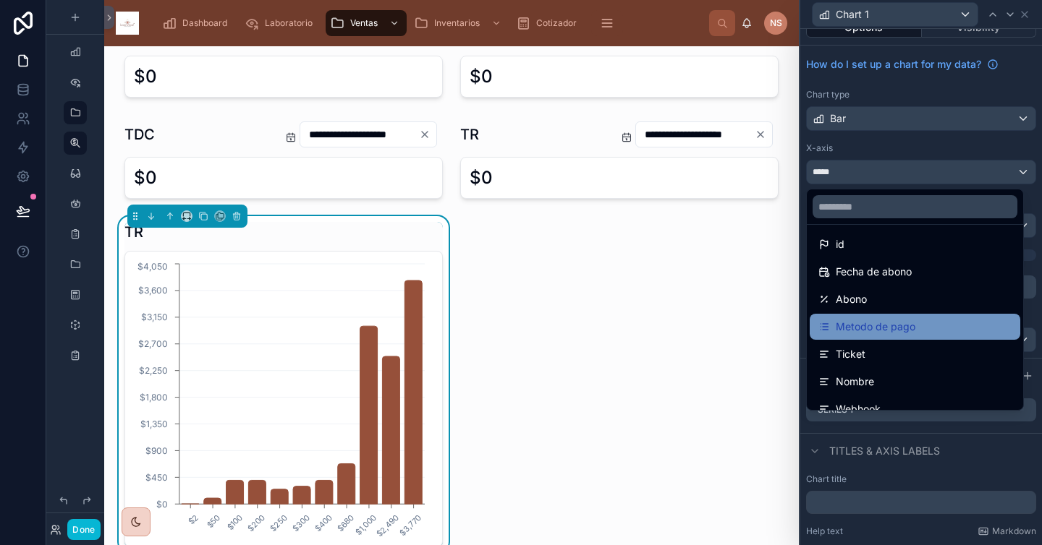
click at [882, 331] on span "Metodo de pago" at bounding box center [875, 326] width 80 height 17
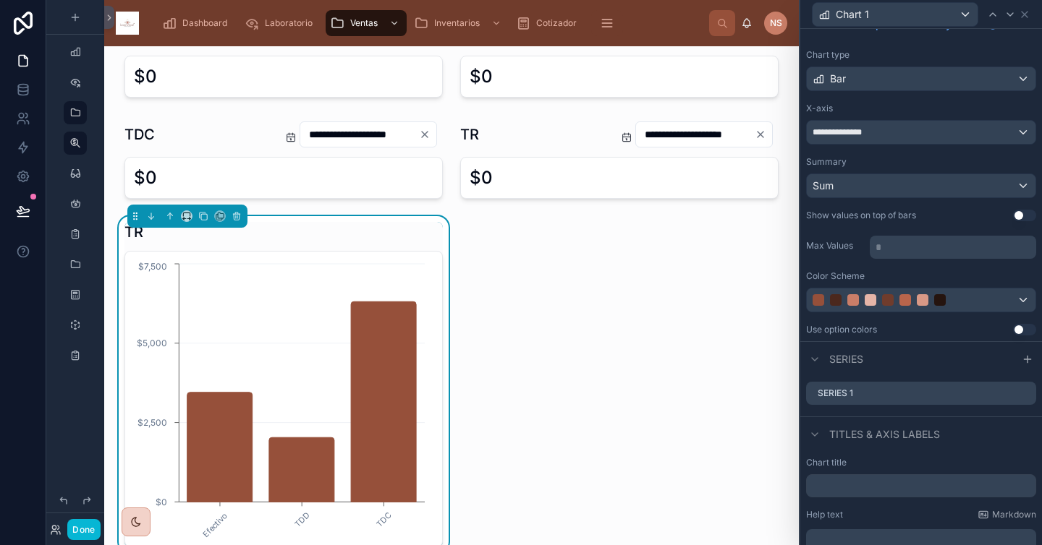
scroll to position [59, 0]
click at [917, 294] on div at bounding box center [940, 300] width 12 height 12
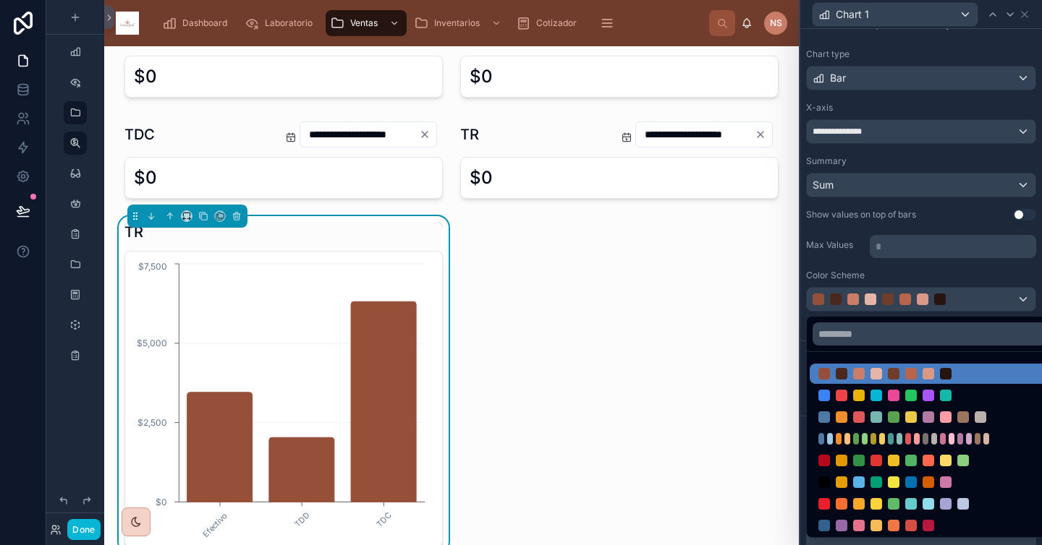
click at [917, 284] on div at bounding box center [921, 272] width 242 height 545
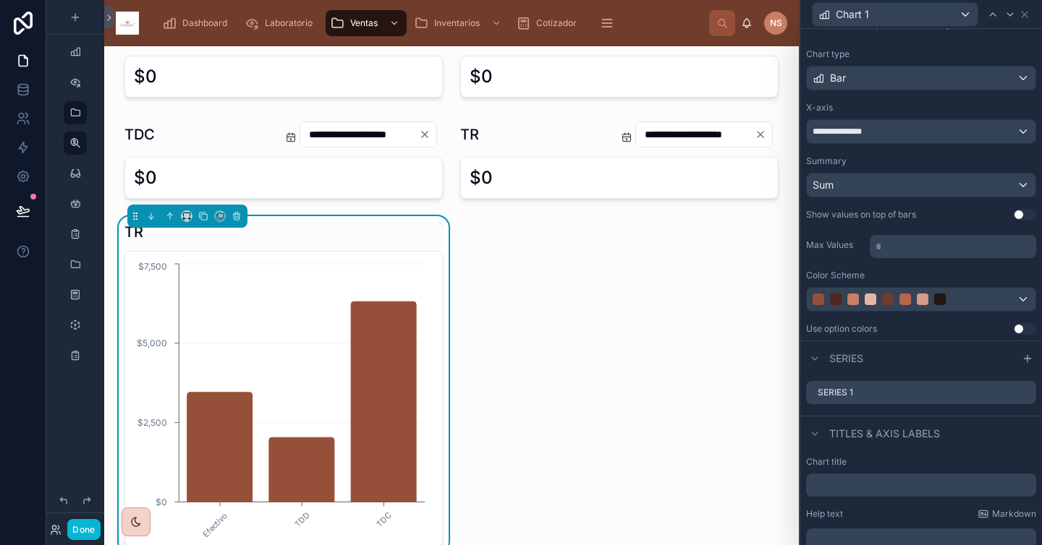
click at [917, 328] on button "Use setting" at bounding box center [1024, 329] width 23 height 12
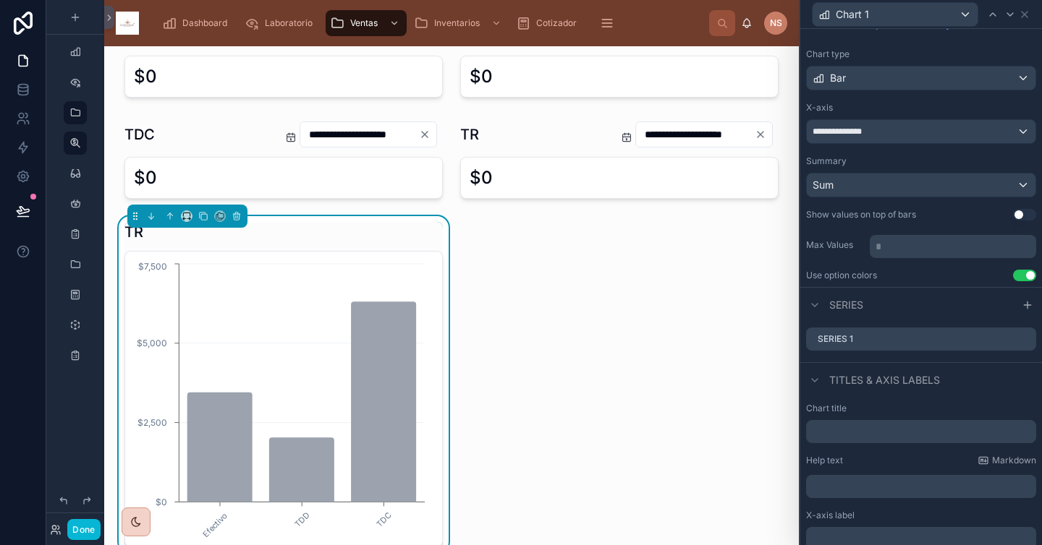
click at [917, 276] on button "Use setting" at bounding box center [1024, 276] width 23 height 12
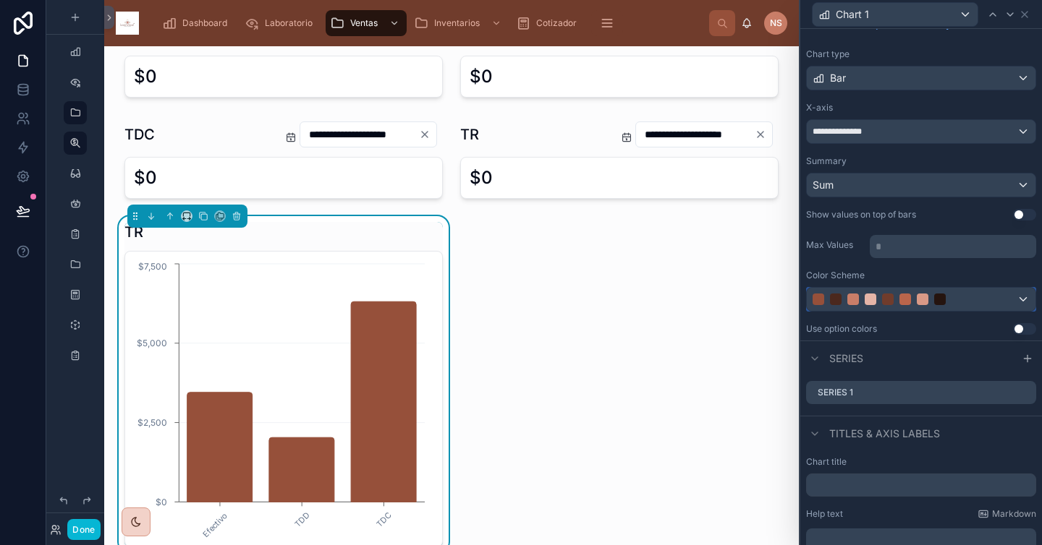
click at [917, 294] on div at bounding box center [904, 300] width 185 height 12
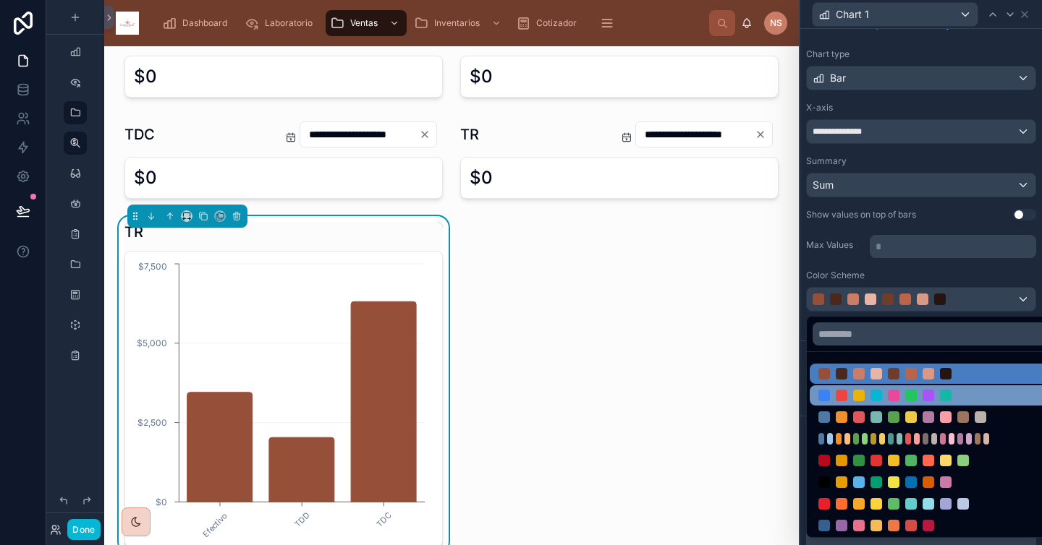
click at [900, 396] on div at bounding box center [910, 396] width 185 height 12
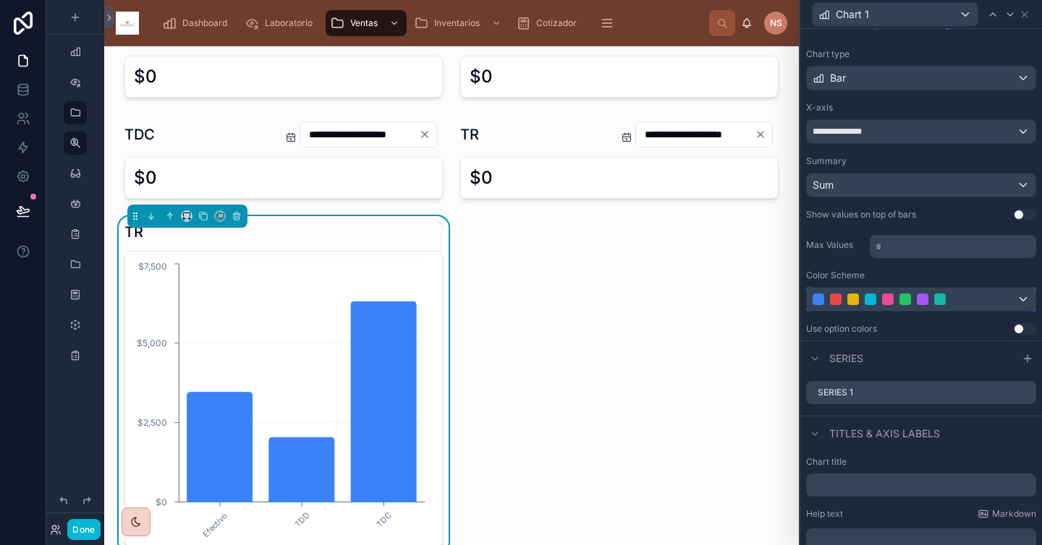
click at [917, 298] on div at bounding box center [940, 300] width 12 height 12
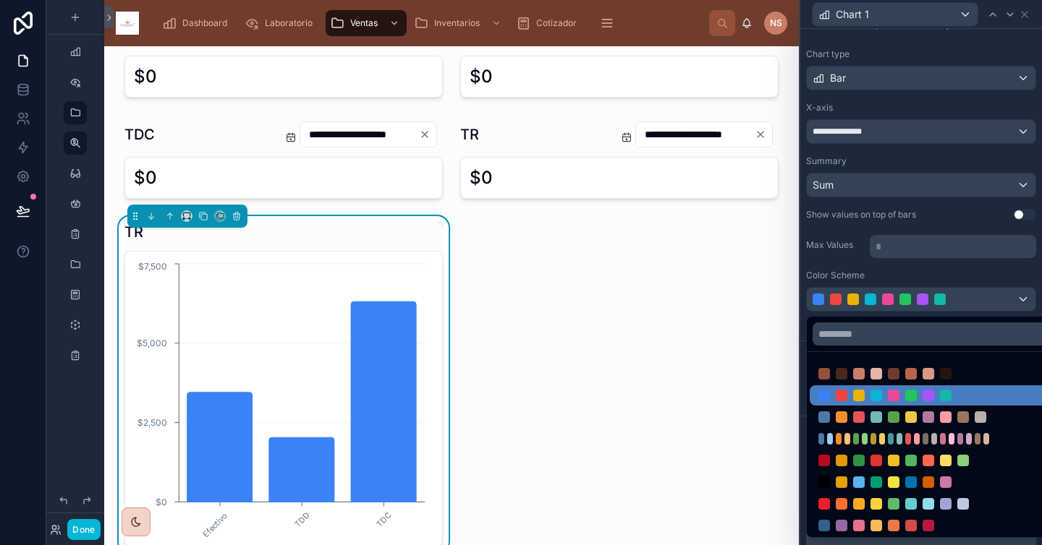
click at [917, 438] on div at bounding box center [934, 439] width 6 height 12
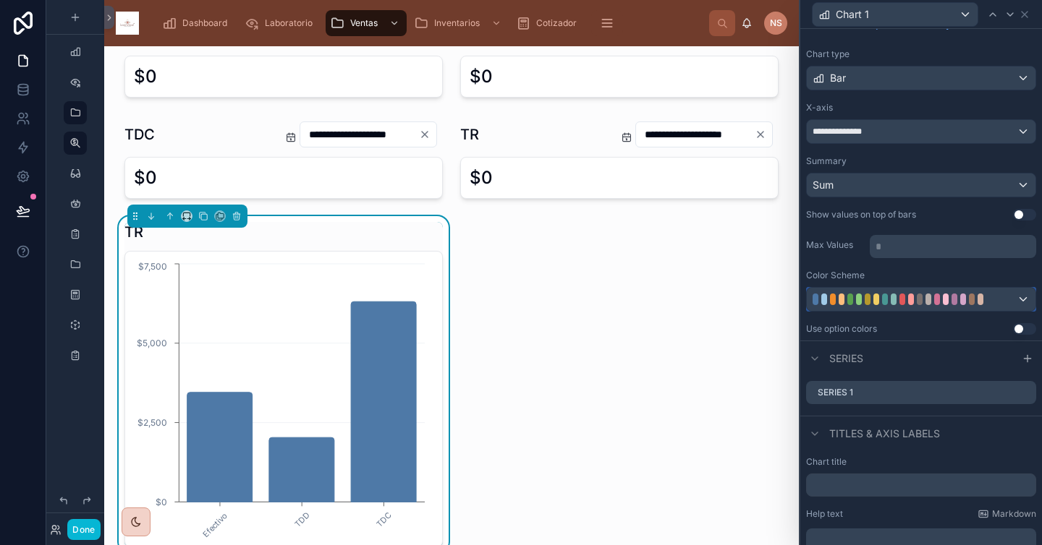
click at [917, 299] on div at bounding box center [937, 300] width 6 height 12
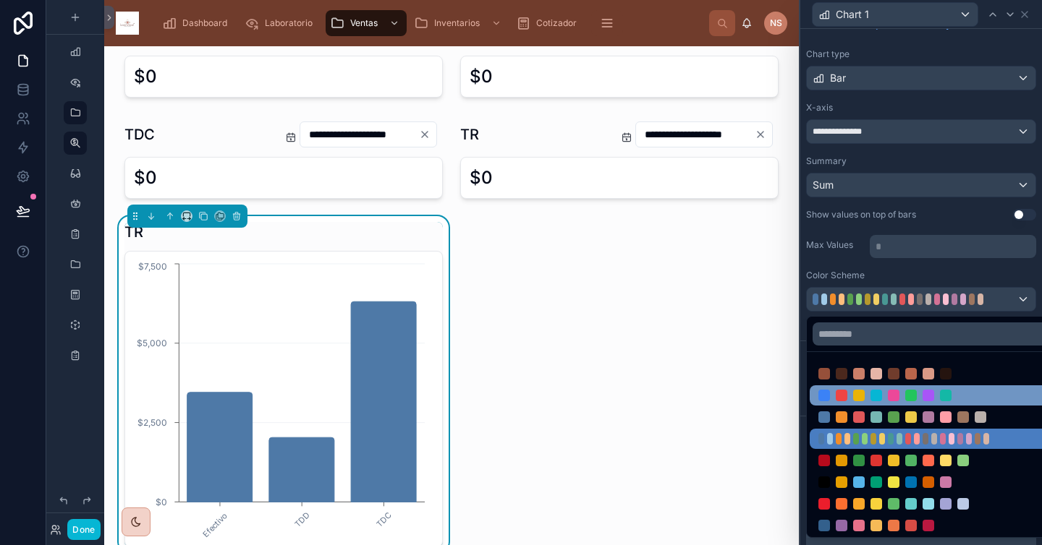
click at [894, 403] on div at bounding box center [931, 396] width 245 height 20
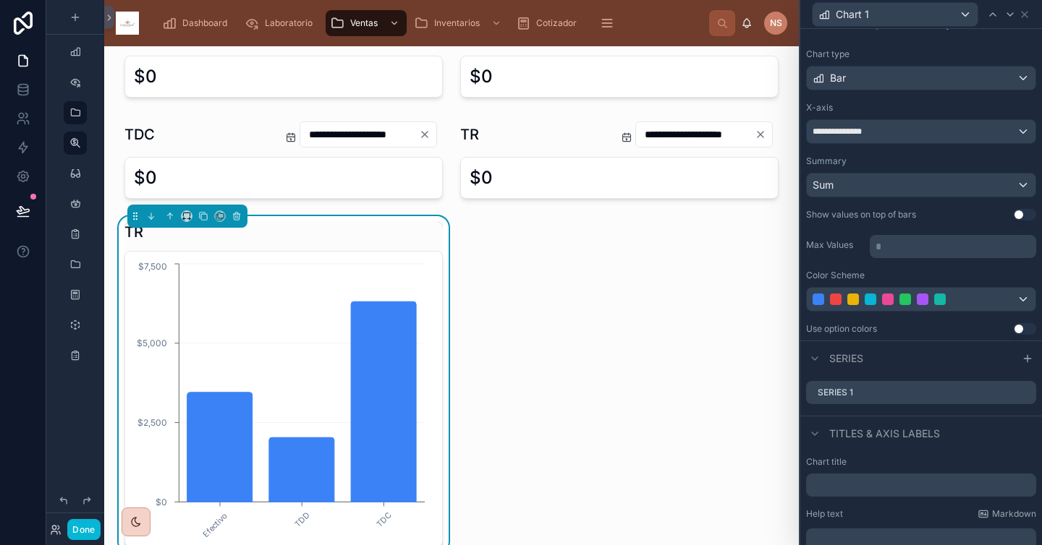
click at [917, 336] on div "**********" at bounding box center [921, 173] width 242 height 336
click at [917, 388] on icon at bounding box center [1024, 393] width 12 height 12
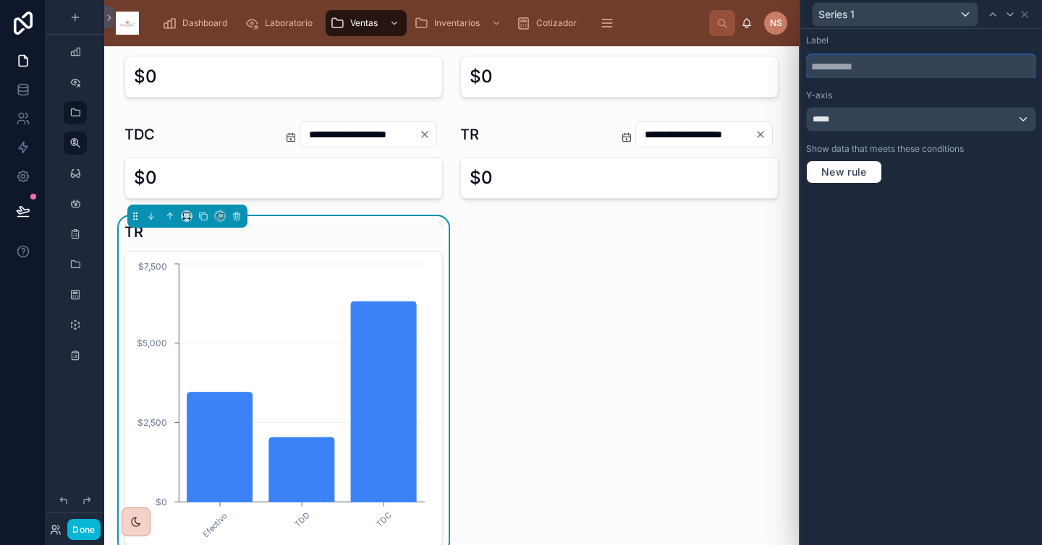
click at [865, 67] on input "text" at bounding box center [921, 66] width 230 height 23
type input "*****"
click at [887, 92] on div "Y-axis" at bounding box center [921, 96] width 230 height 12
click at [917, 12] on icon at bounding box center [1024, 15] width 6 height 6
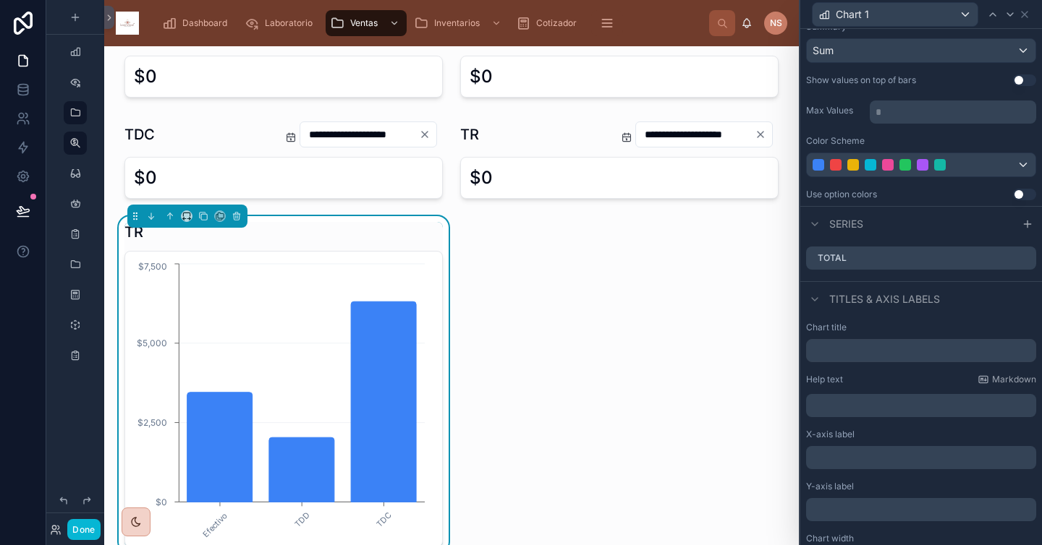
scroll to position [225, 0]
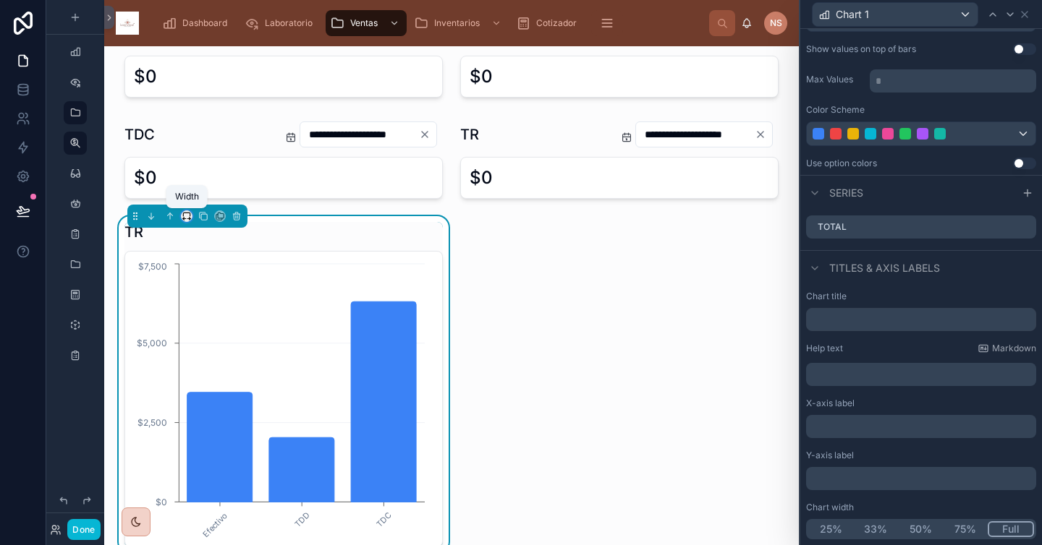
click at [182, 218] on icon at bounding box center [187, 216] width 10 height 10
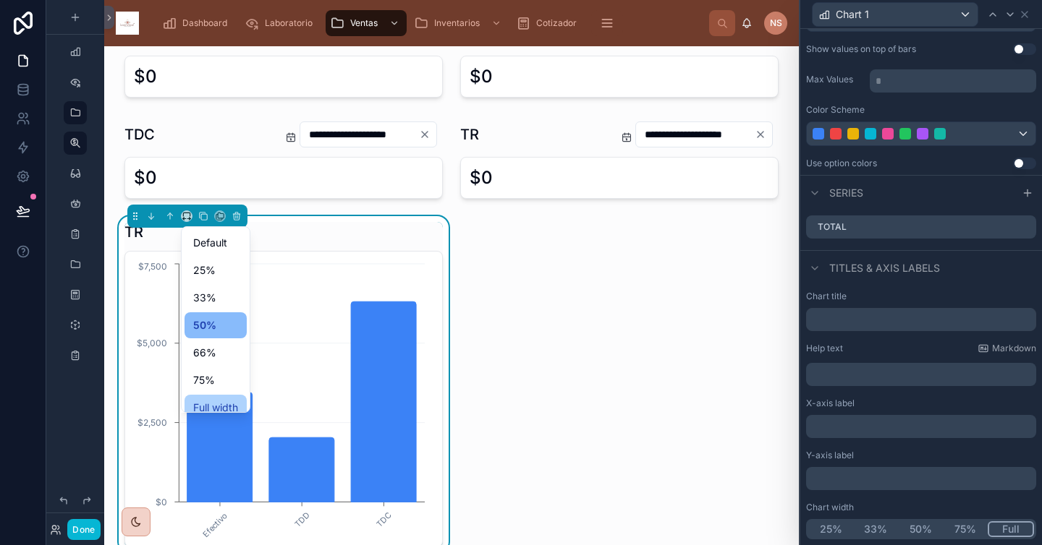
click at [230, 404] on span "Full width" at bounding box center [215, 407] width 45 height 17
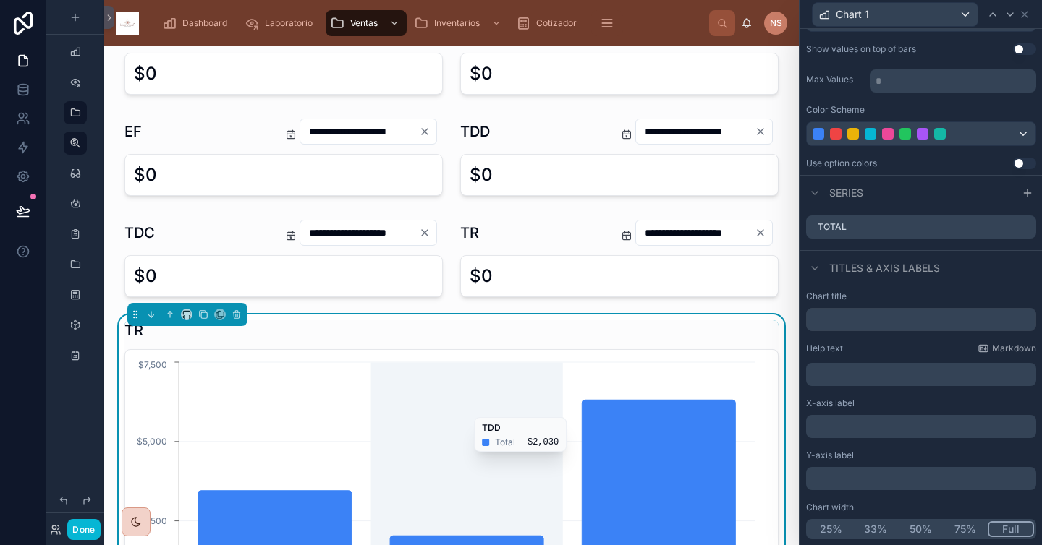
scroll to position [196, 0]
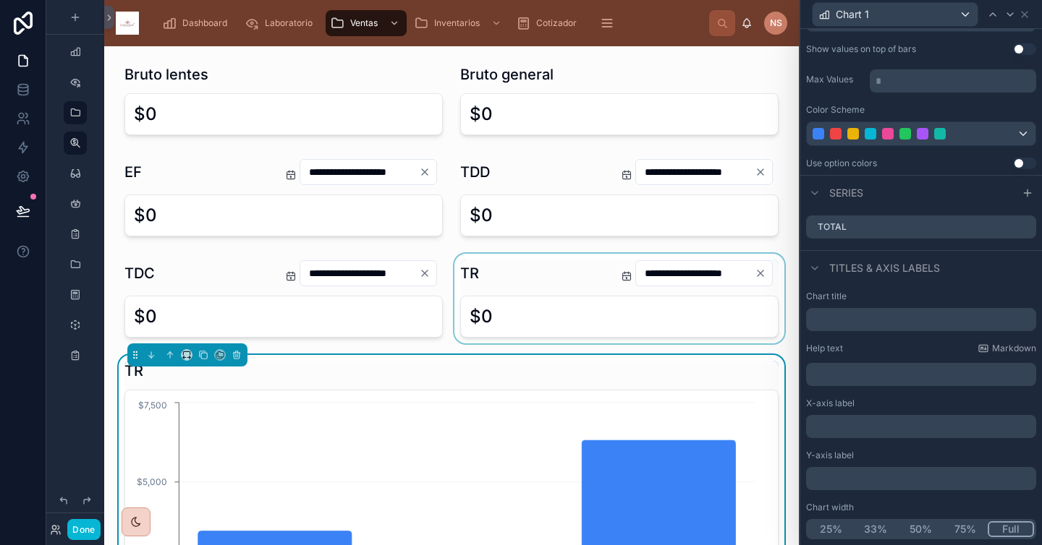
click at [510, 279] on div at bounding box center [619, 299] width 336 height 90
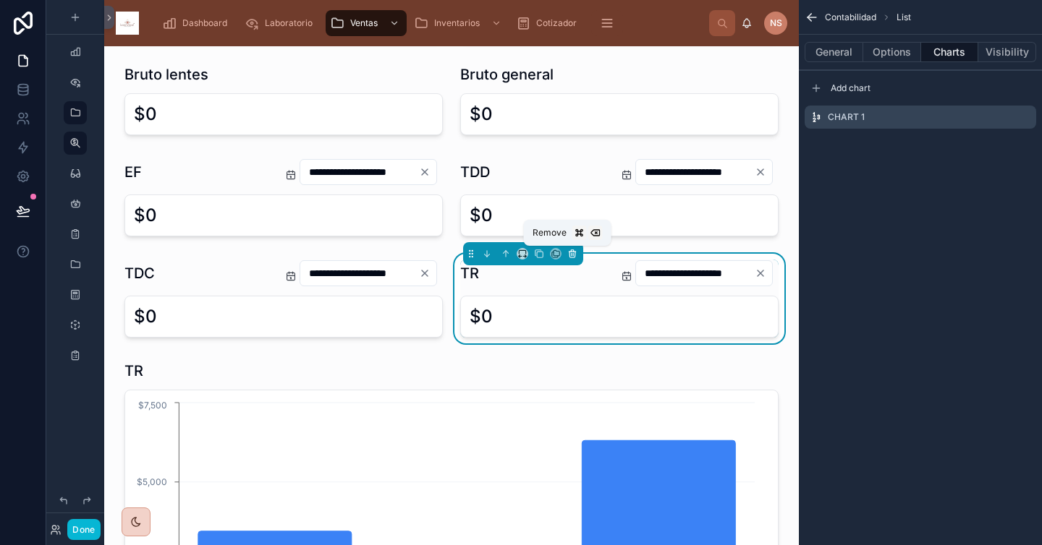
click at [568, 254] on icon at bounding box center [572, 254] width 10 height 10
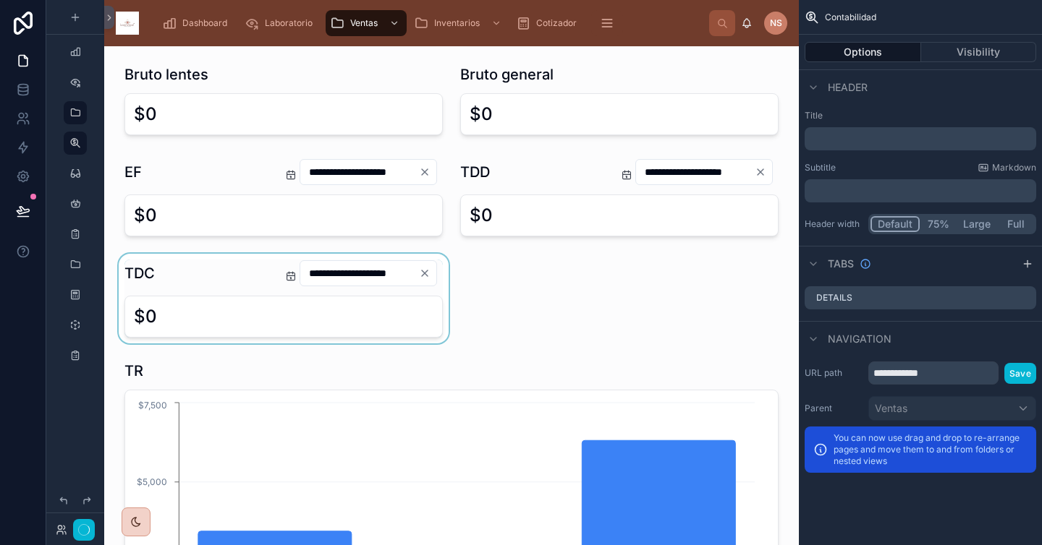
click at [252, 264] on div at bounding box center [284, 299] width 336 height 90
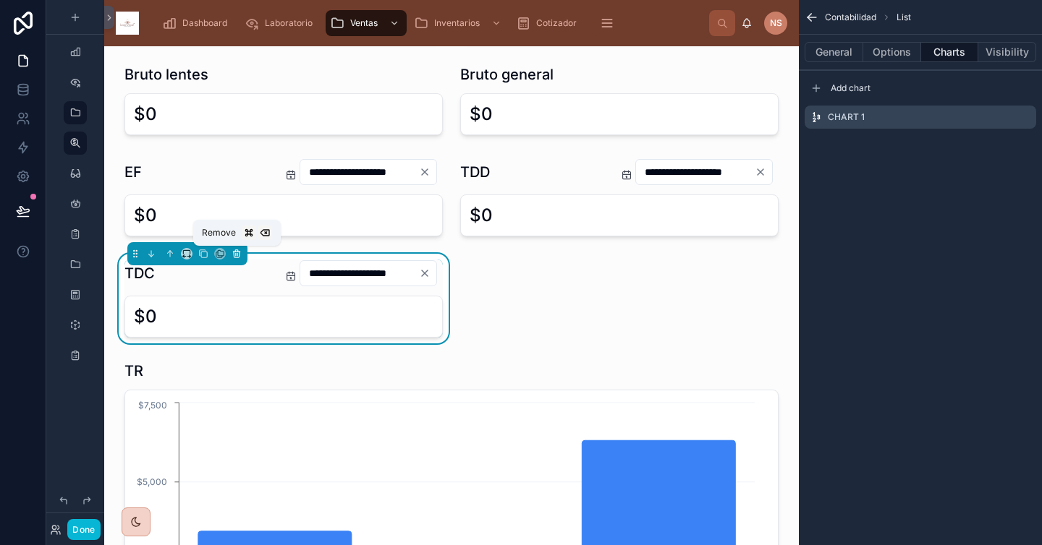
click at [234, 256] on icon at bounding box center [237, 255] width 6 height 6
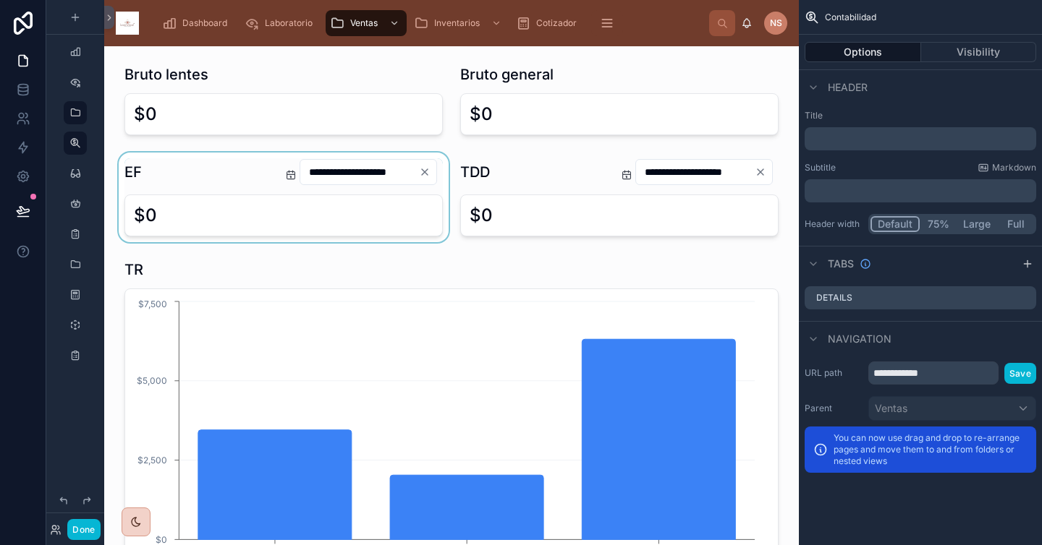
click at [229, 184] on div at bounding box center [284, 198] width 336 height 90
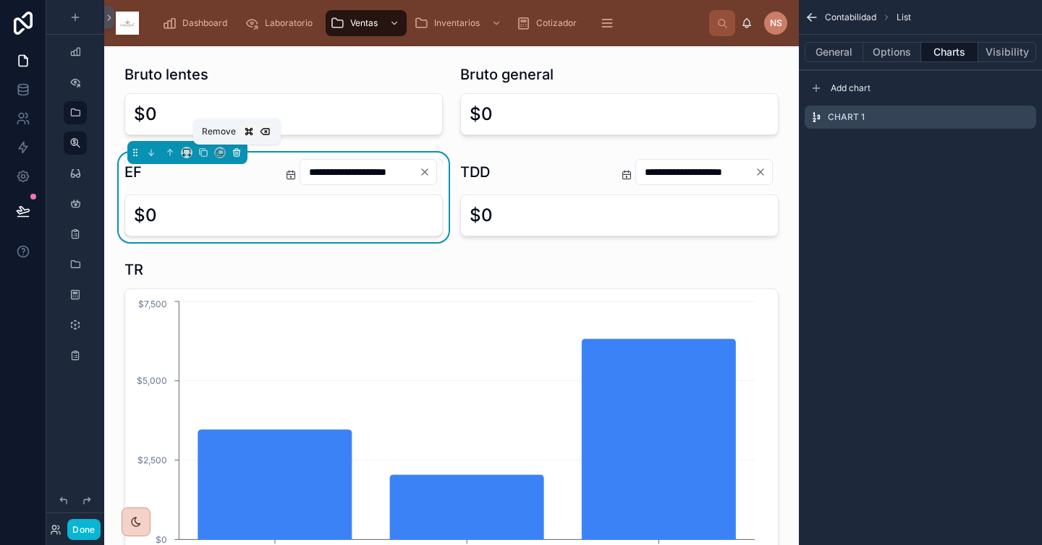
click at [237, 156] on icon at bounding box center [237, 153] width 6 height 6
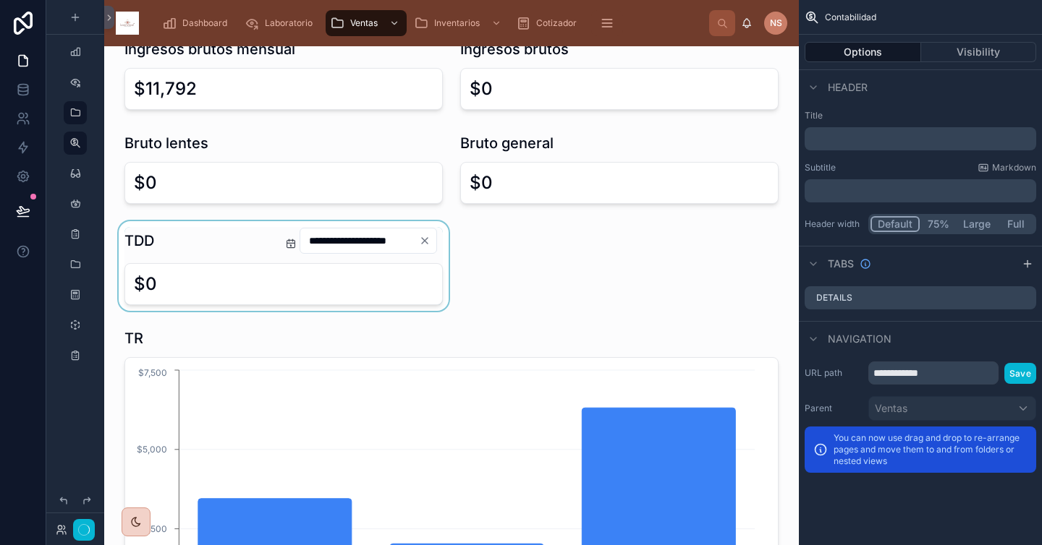
scroll to position [111, 0]
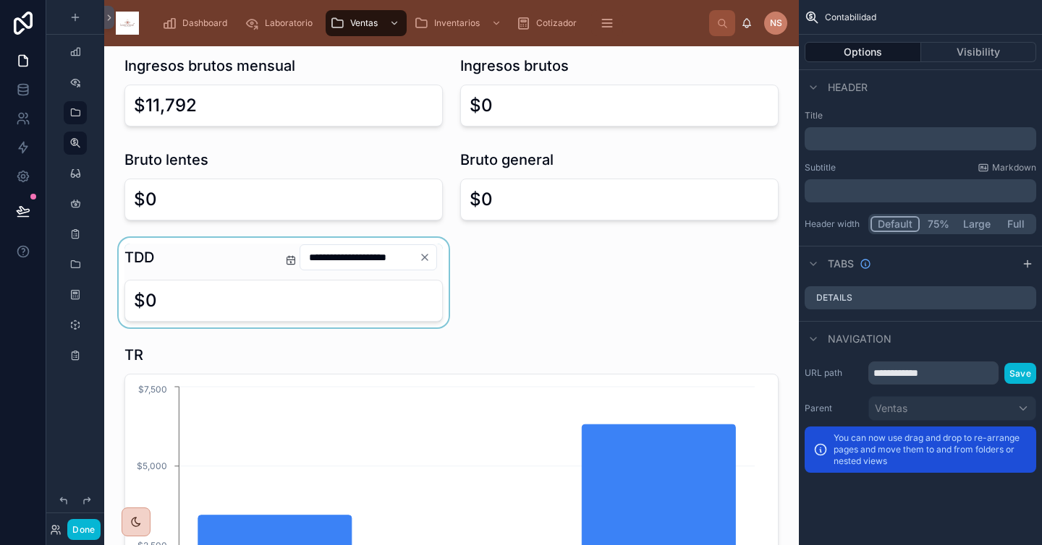
click at [194, 266] on div at bounding box center [284, 283] width 336 height 90
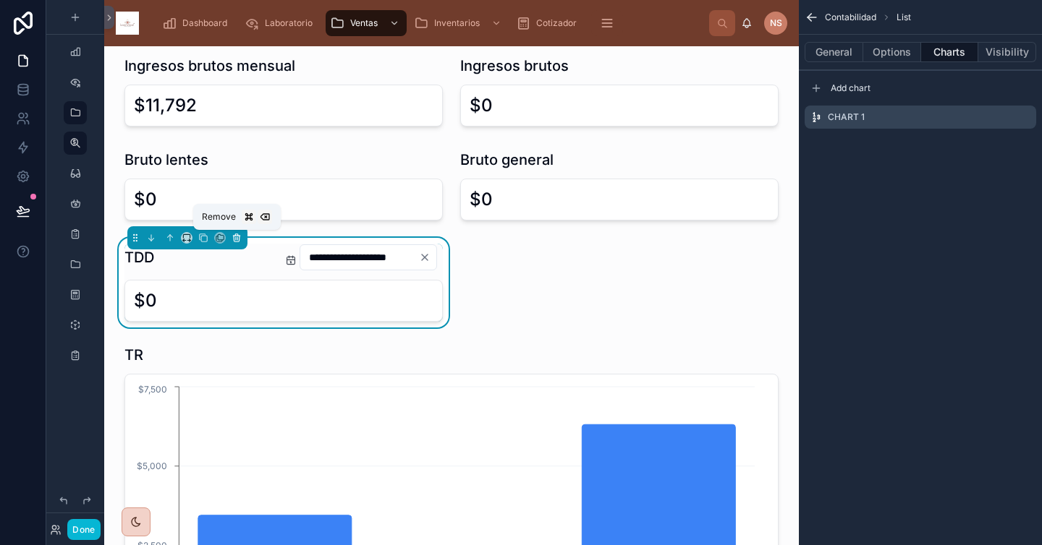
click at [238, 238] on icon at bounding box center [236, 238] width 10 height 10
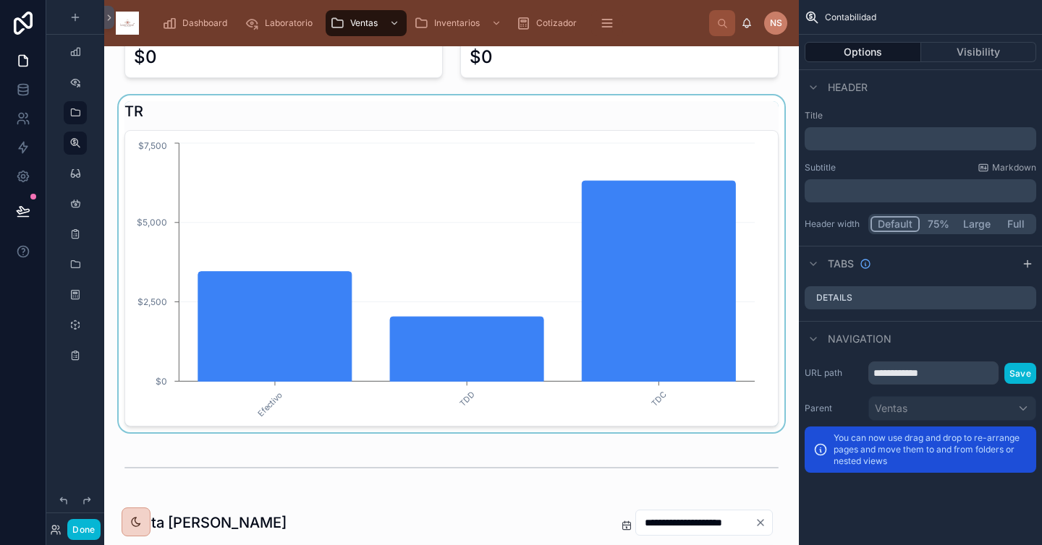
scroll to position [281, 0]
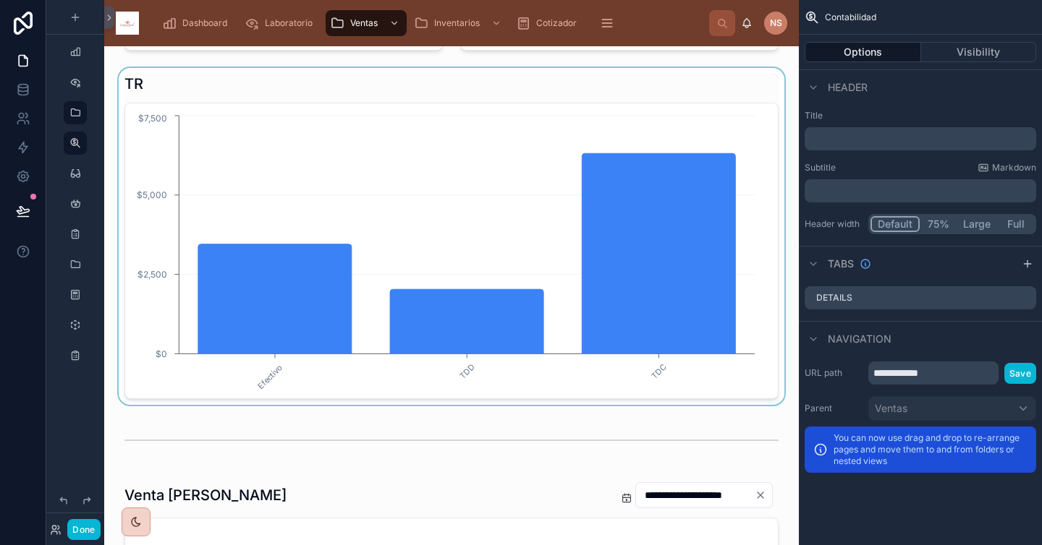
click at [724, 378] on div at bounding box center [451, 236] width 671 height 337
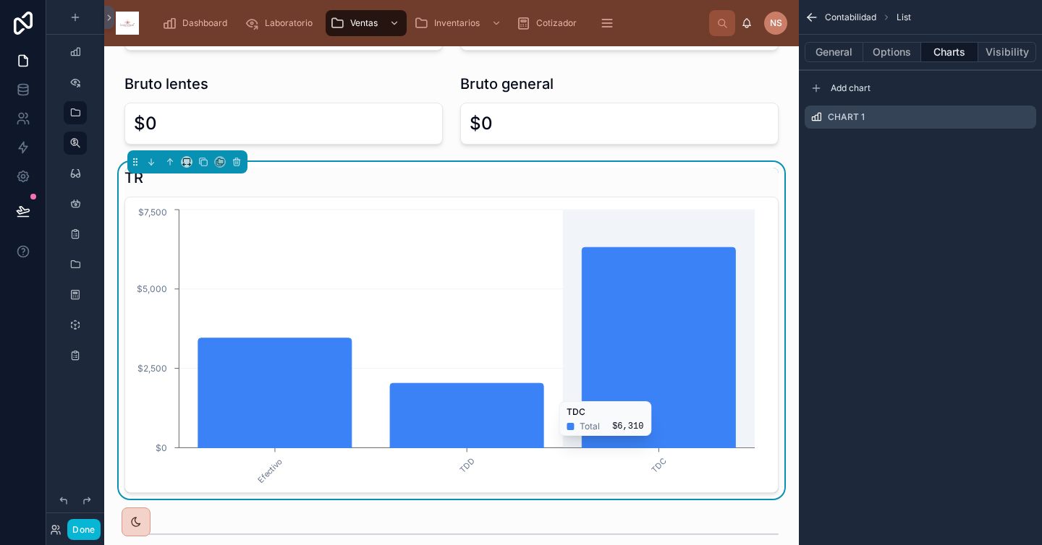
scroll to position [148, 0]
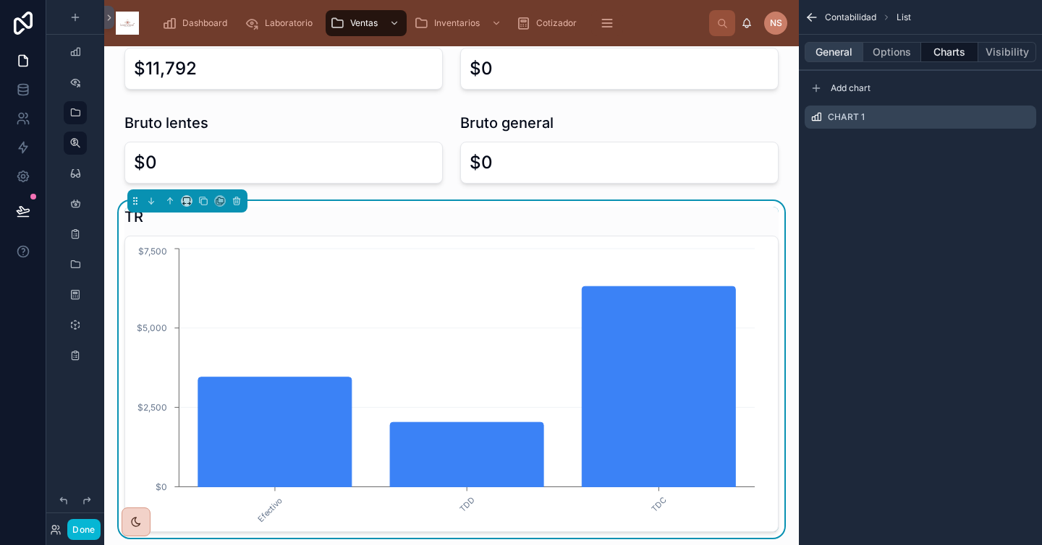
click at [831, 58] on button "General" at bounding box center [833, 52] width 59 height 20
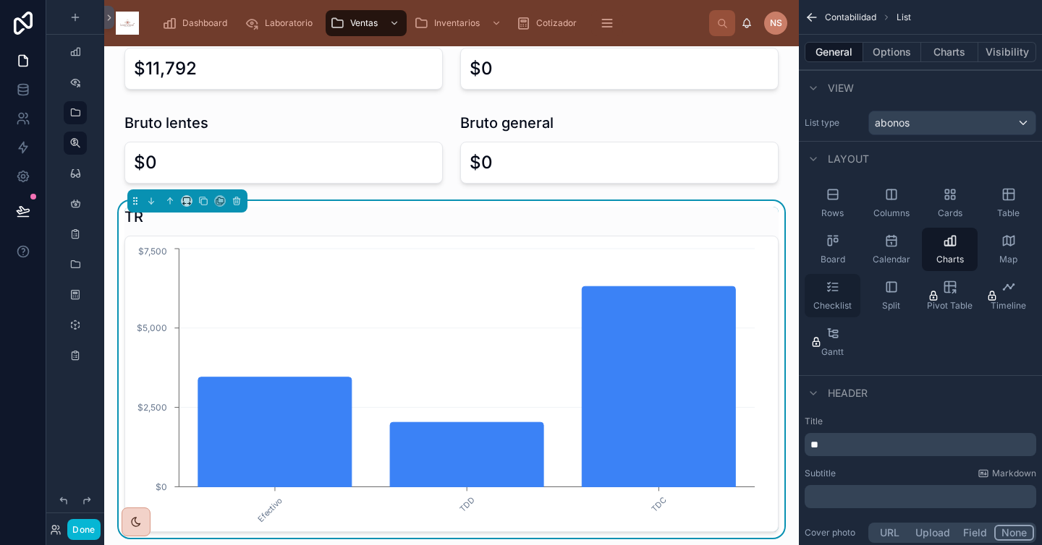
scroll to position [35, 0]
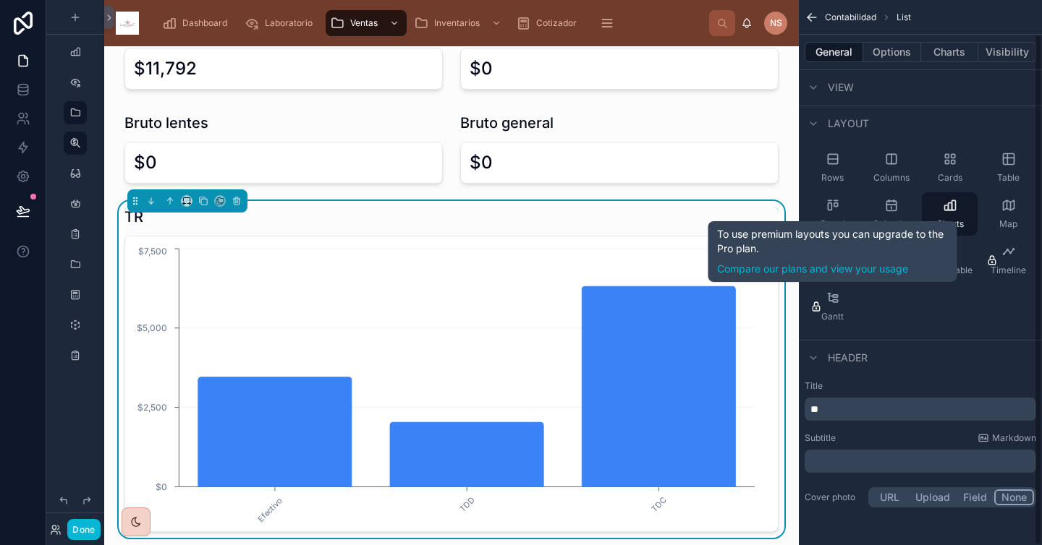
click at [865, 407] on p "**" at bounding box center [921, 409] width 223 height 14
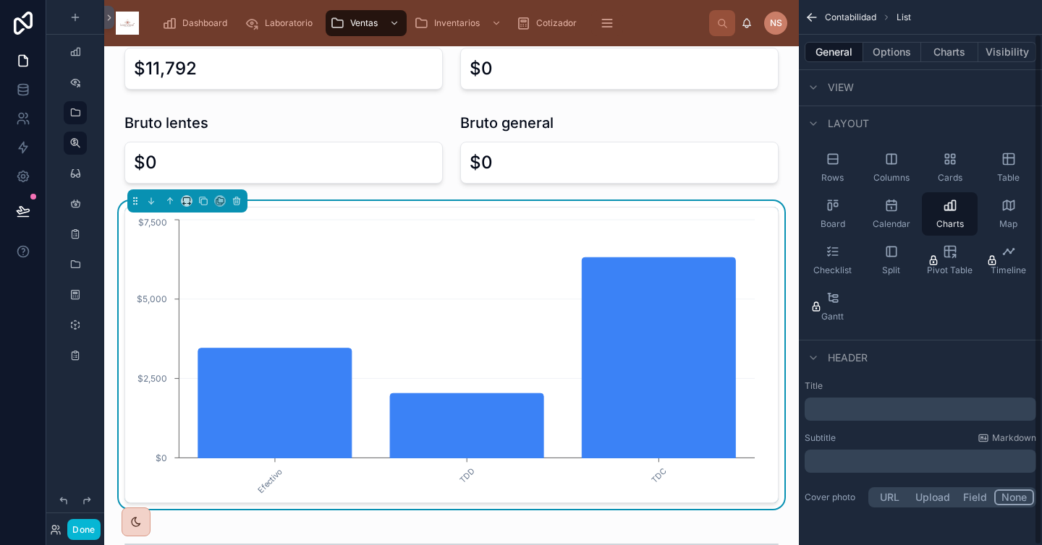
click at [884, 433] on div "Subtitle Markdown" at bounding box center [919, 439] width 231 height 12
click at [869, 381] on label "Title" at bounding box center [919, 386] width 231 height 12
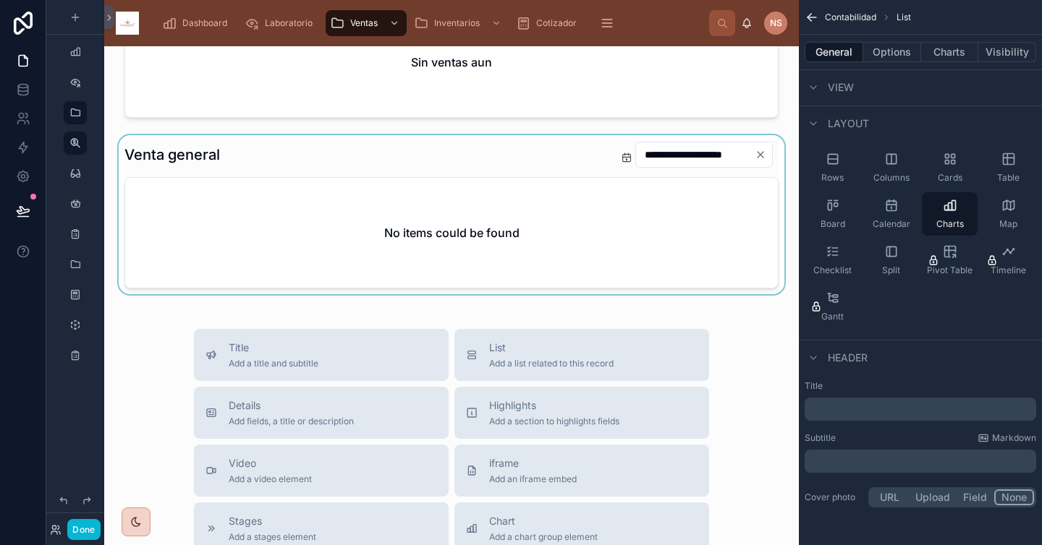
scroll to position [765, 0]
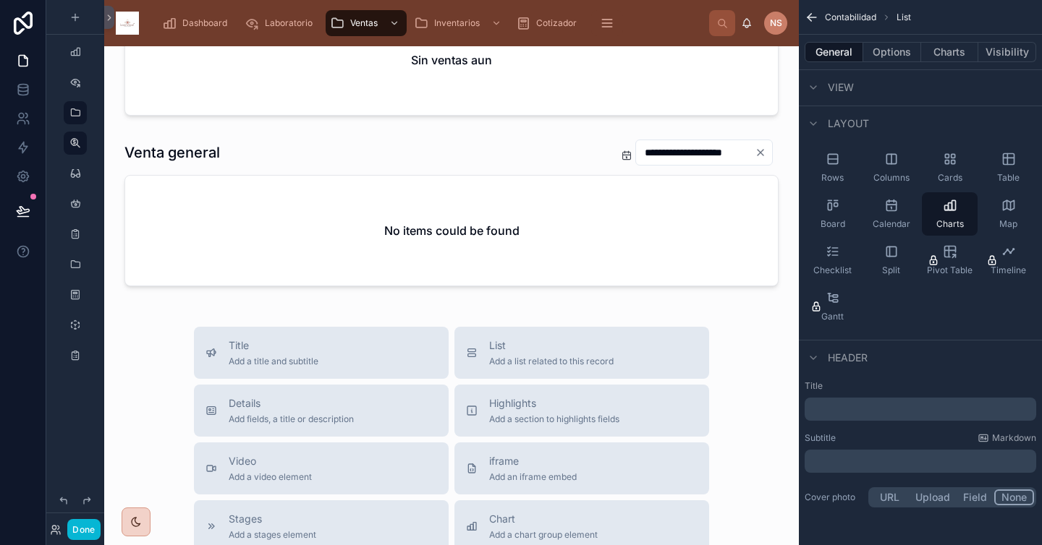
click at [315, 412] on div "Details Add fields, a title or description" at bounding box center [291, 410] width 125 height 29
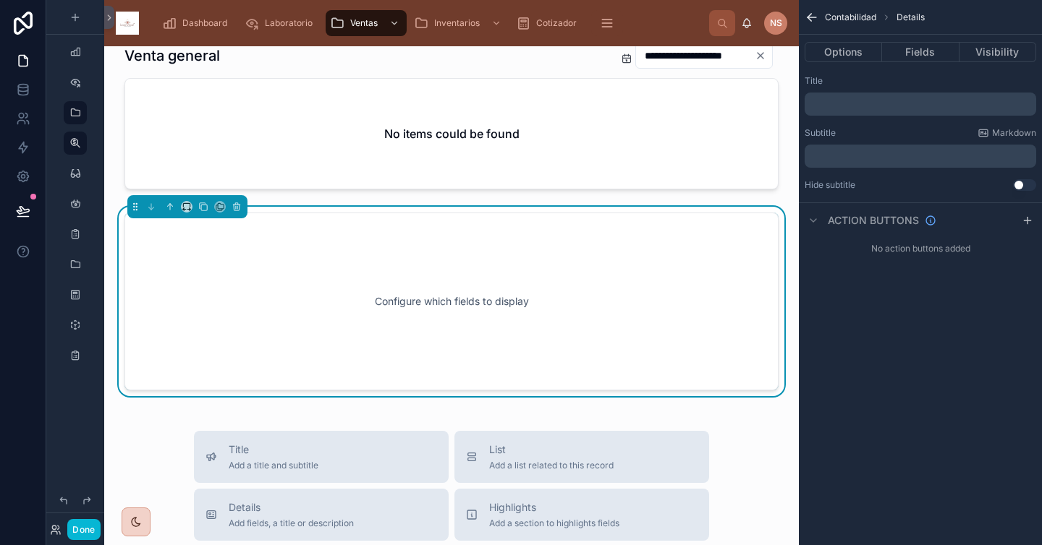
scroll to position [868, 0]
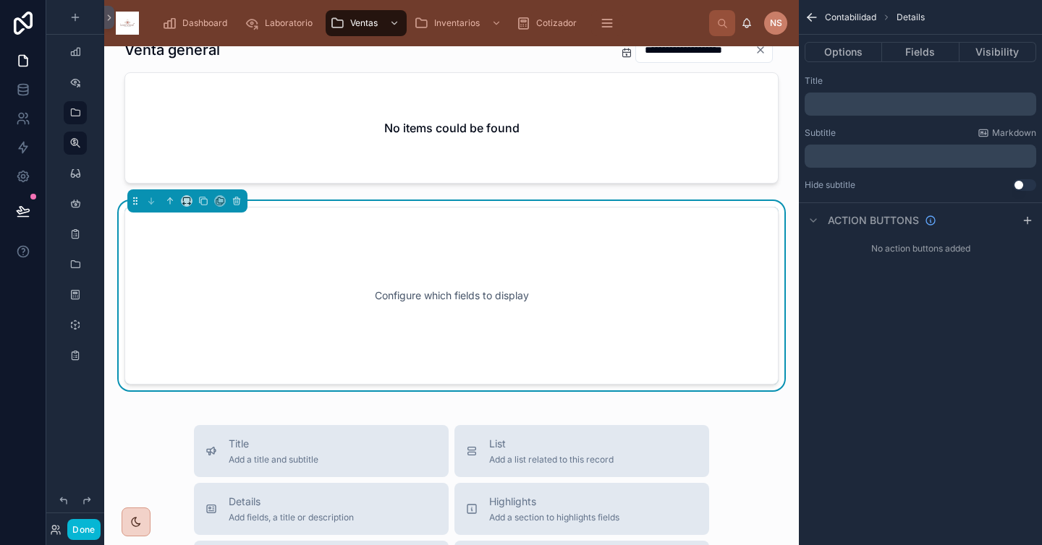
click at [917, 102] on p "﻿" at bounding box center [921, 104] width 223 height 12
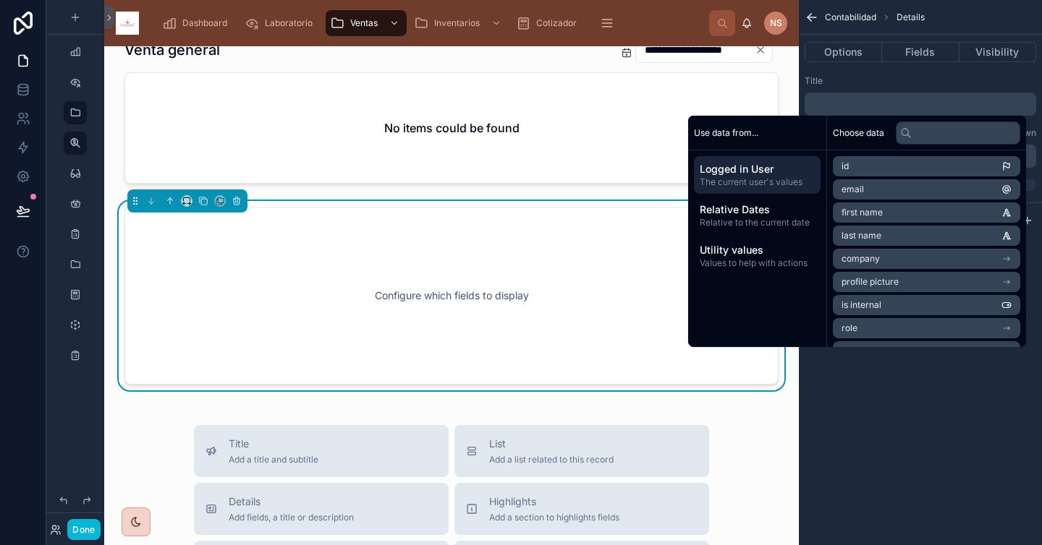
click at [916, 69] on div "Title ﻿ Subtitle Markdown ﻿ Hide subtitle Use setting" at bounding box center [919, 132] width 243 height 127
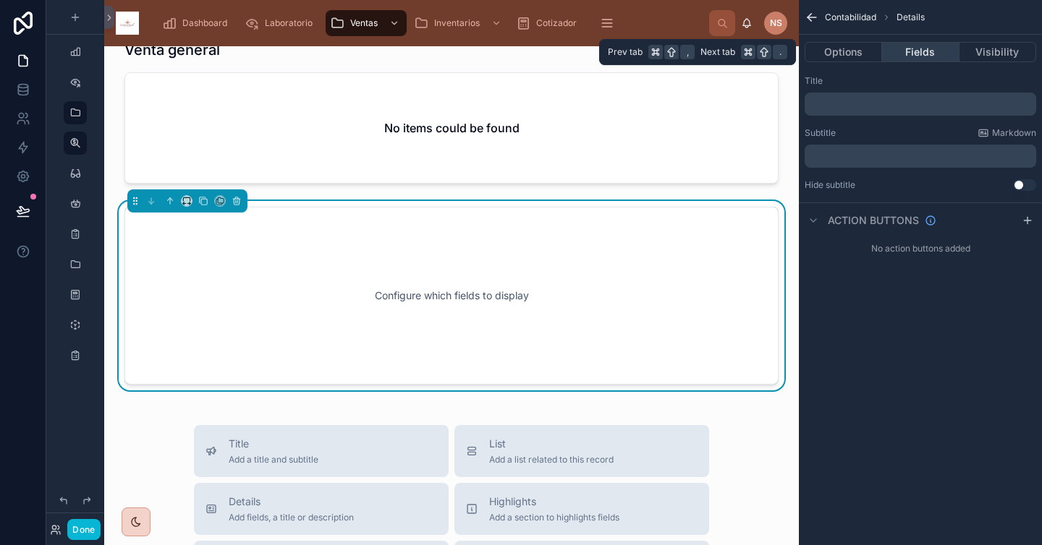
click at [917, 50] on button "Fields" at bounding box center [920, 52] width 77 height 20
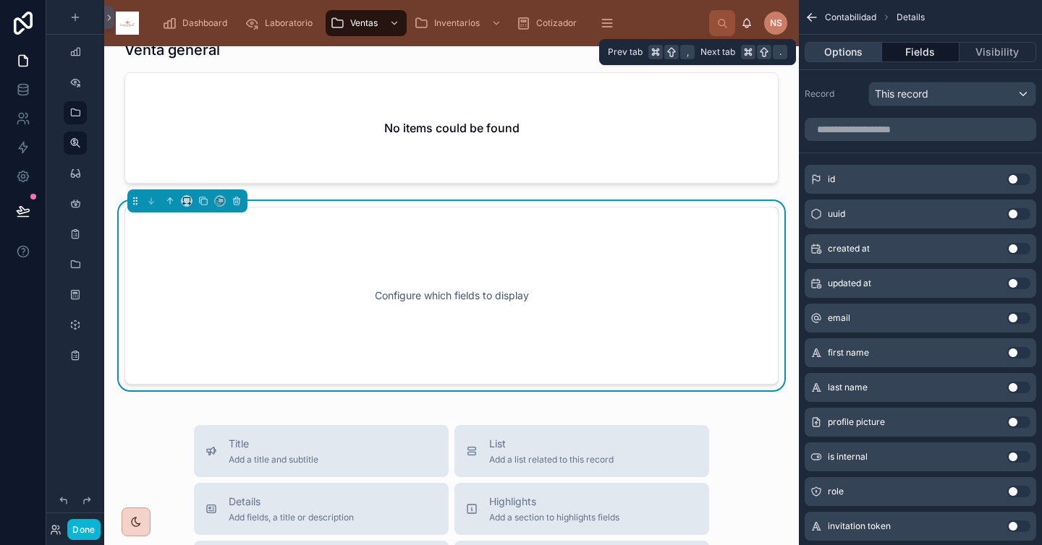
click at [856, 47] on button "Options" at bounding box center [842, 52] width 77 height 20
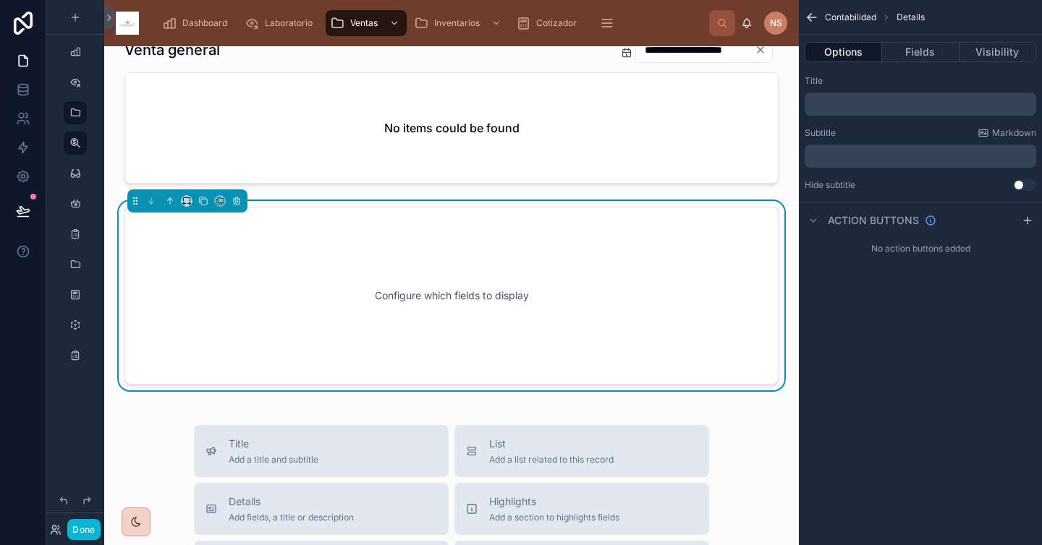
click at [854, 97] on div "﻿" at bounding box center [919, 104] width 231 height 23
click at [829, 111] on div "﻿" at bounding box center [919, 104] width 231 height 23
click at [840, 106] on p "﻿" at bounding box center [921, 104] width 223 height 12
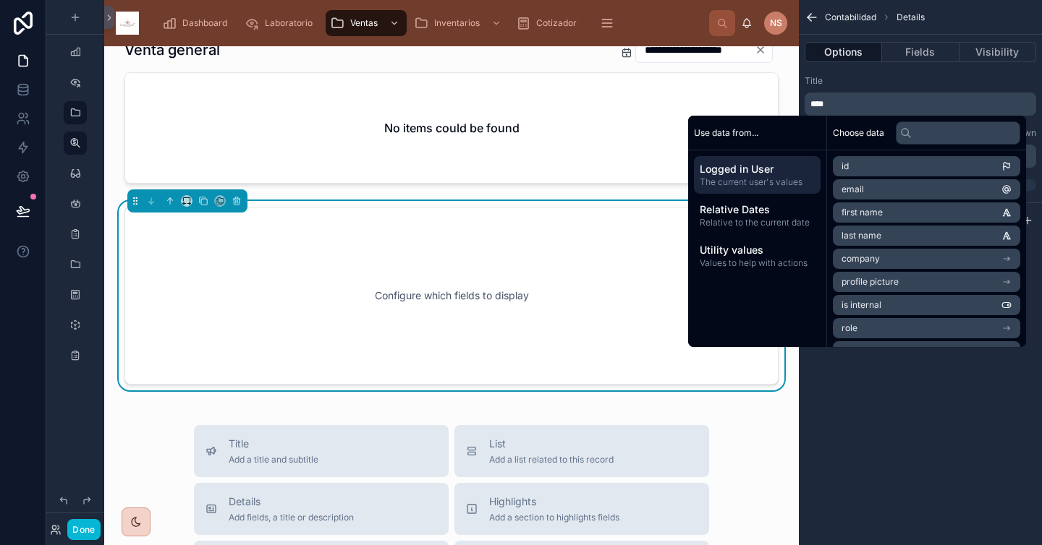
click at [838, 88] on div "Title ****" at bounding box center [919, 95] width 231 height 41
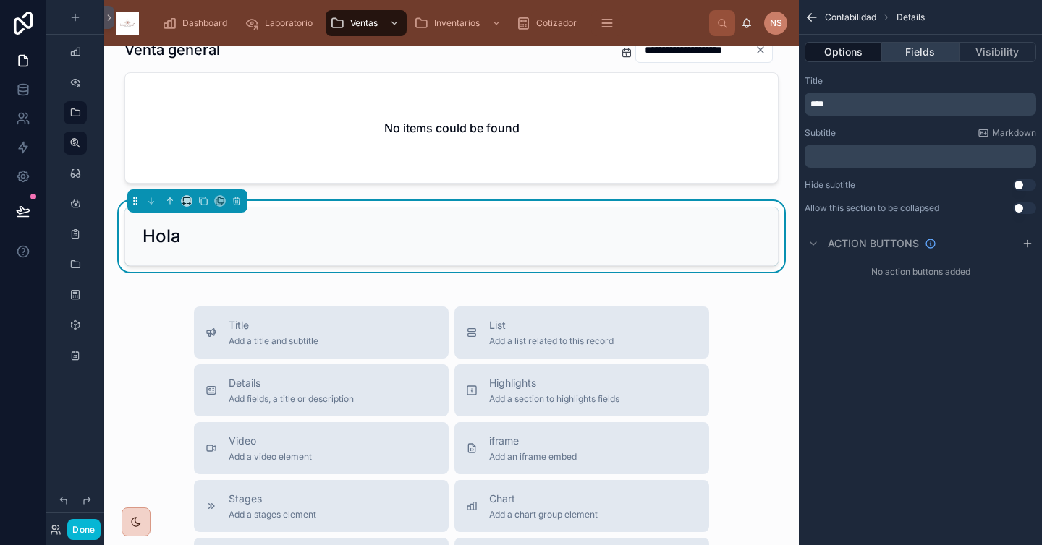
click at [917, 51] on button "Fields" at bounding box center [920, 52] width 77 height 20
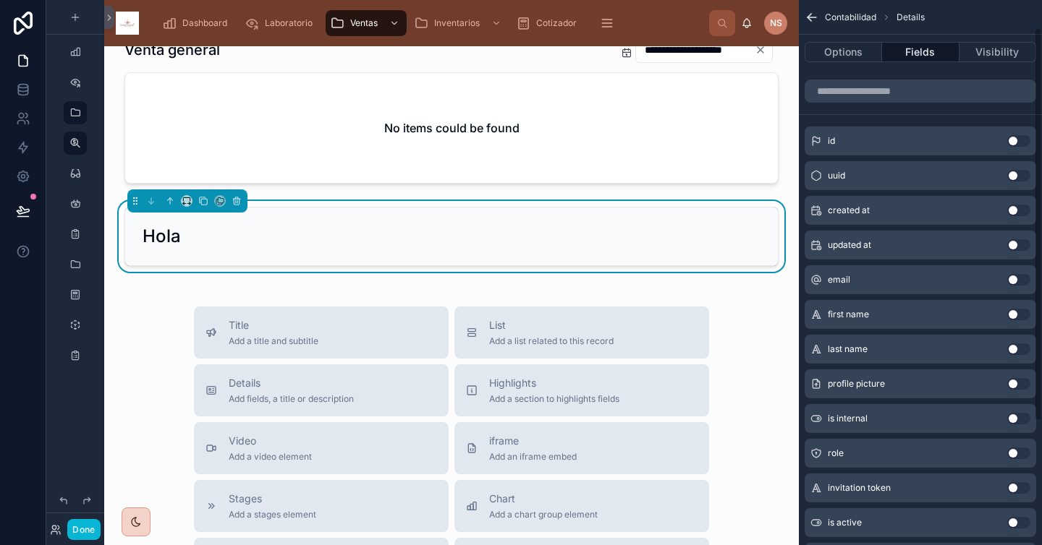
scroll to position [38, 0]
click at [242, 203] on button at bounding box center [237, 201] width 16 height 16
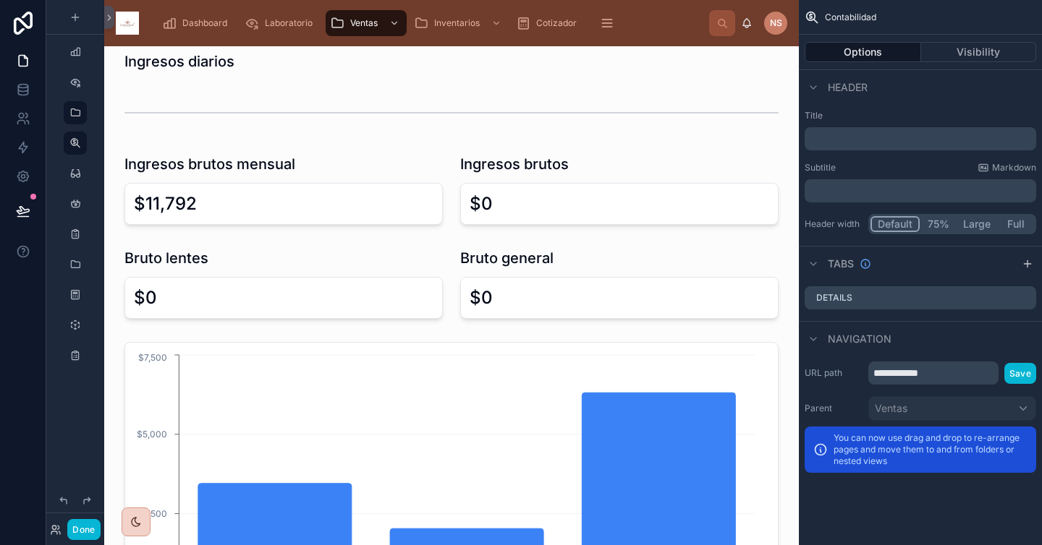
scroll to position [0, 0]
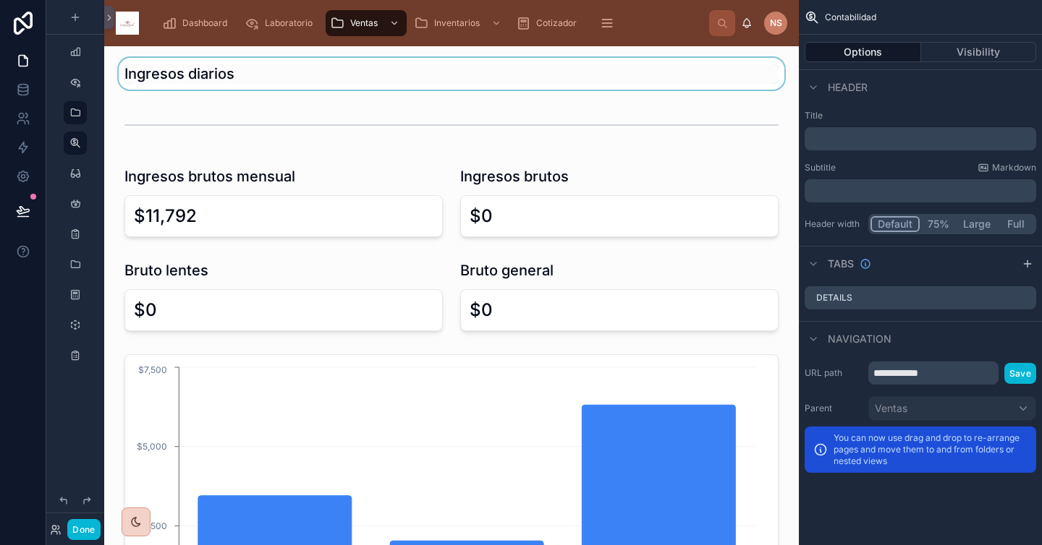
click at [242, 72] on div at bounding box center [451, 74] width 671 height 32
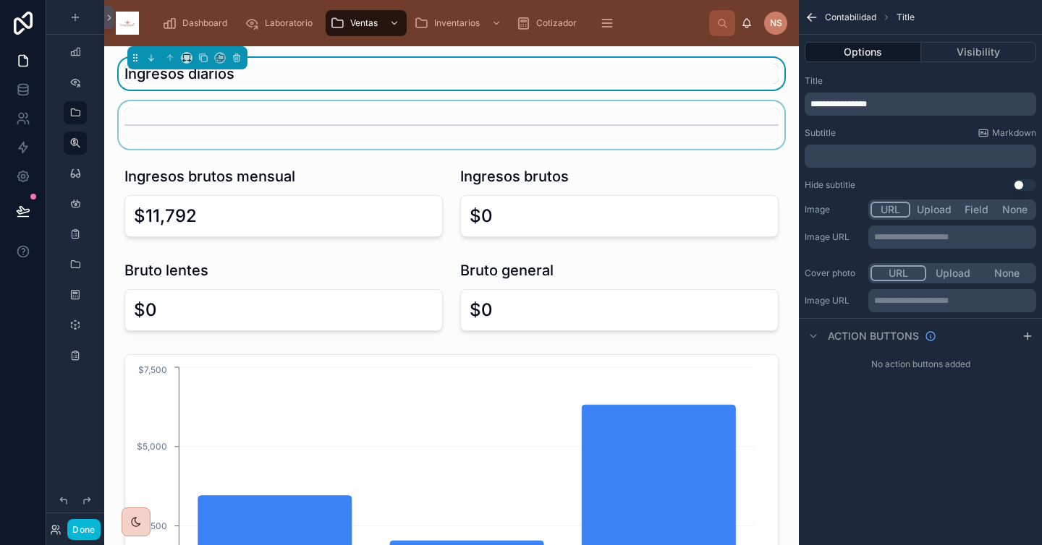
click at [272, 115] on div at bounding box center [451, 125] width 671 height 48
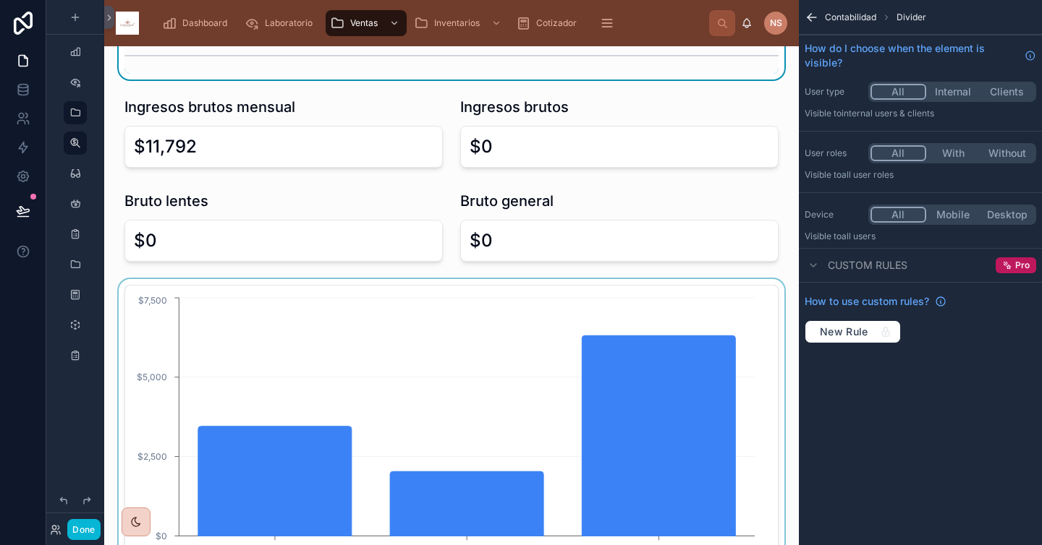
scroll to position [67, 0]
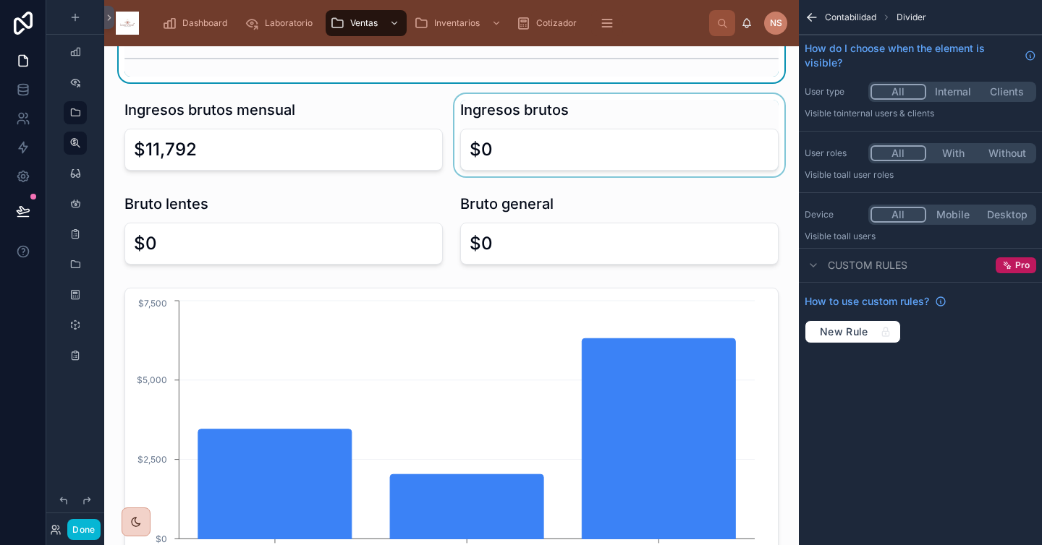
click at [582, 162] on div at bounding box center [619, 135] width 336 height 82
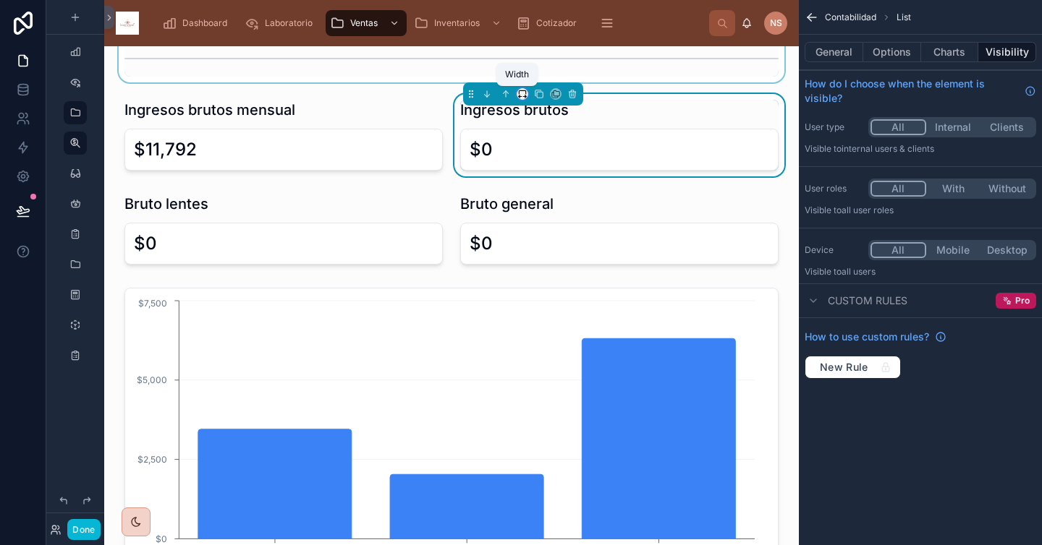
click at [518, 98] on button at bounding box center [522, 94] width 12 height 12
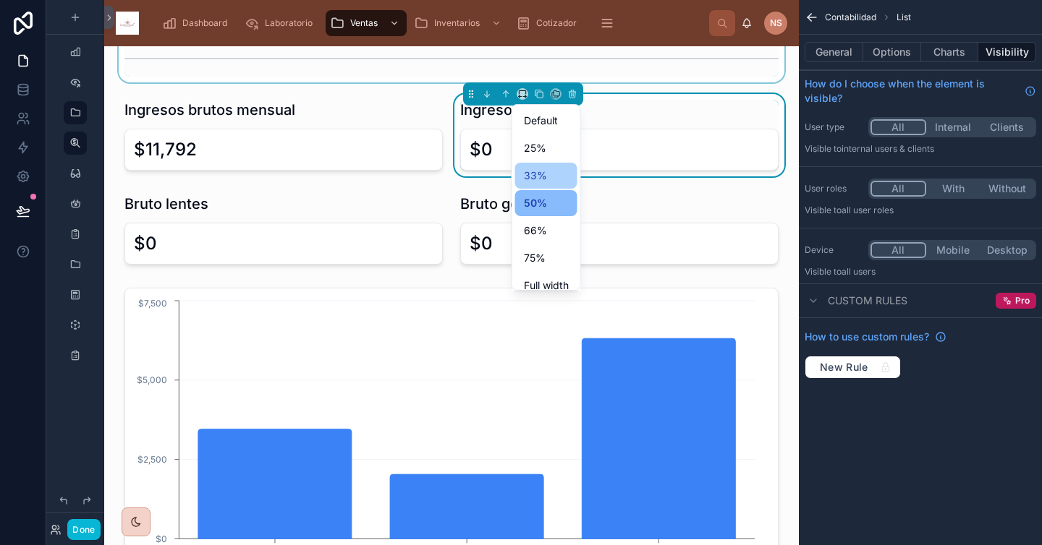
click at [543, 166] on div "33%" at bounding box center [546, 176] width 62 height 26
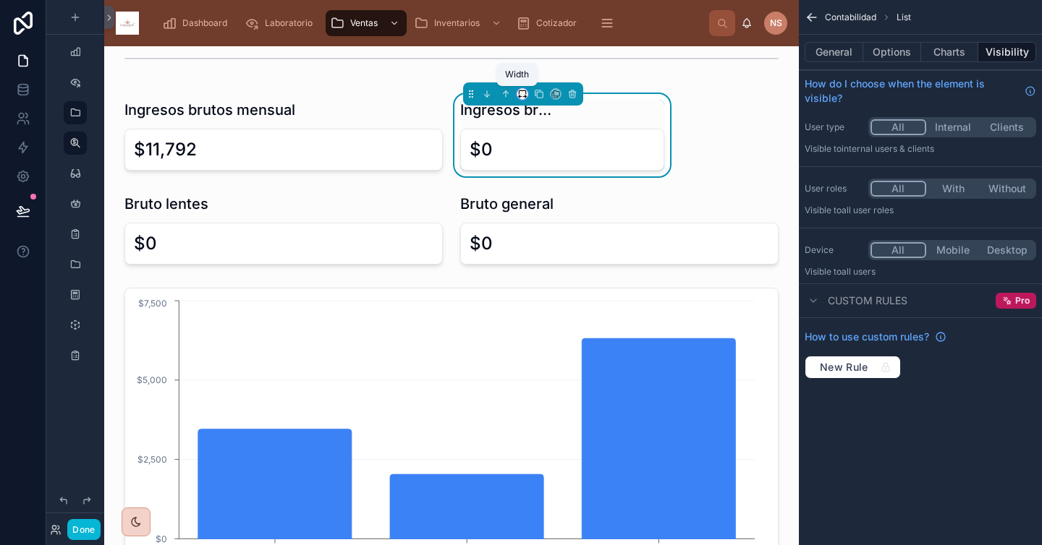
click at [517, 93] on icon at bounding box center [522, 94] width 10 height 10
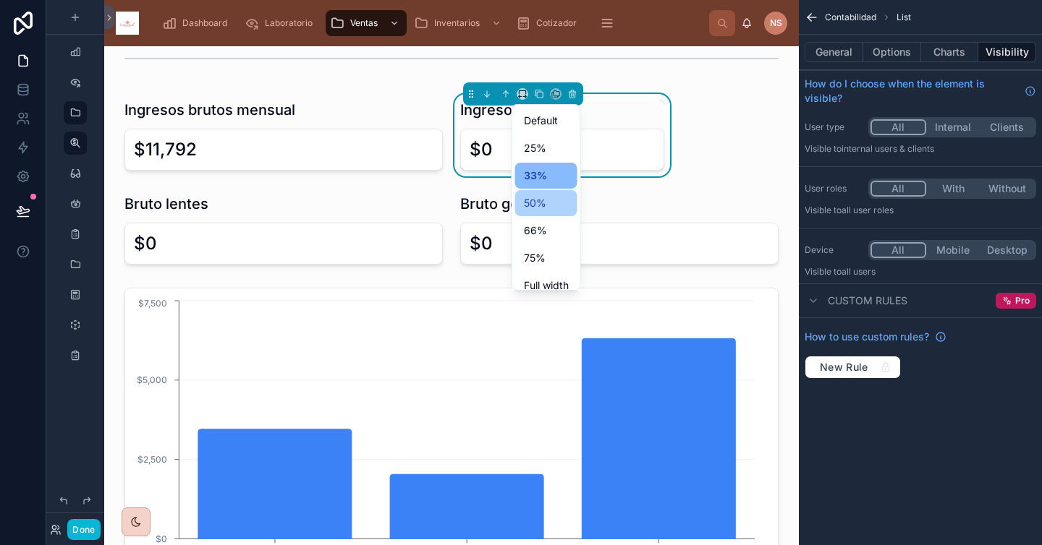
click at [557, 206] on div "50%" at bounding box center [546, 203] width 45 height 17
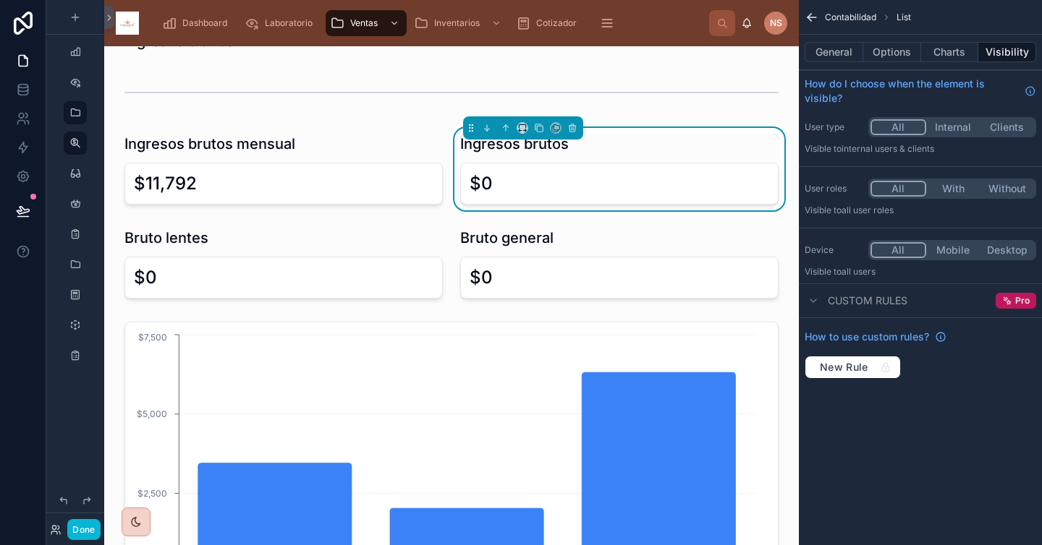
scroll to position [32, 0]
click at [377, 129] on div at bounding box center [284, 170] width 336 height 82
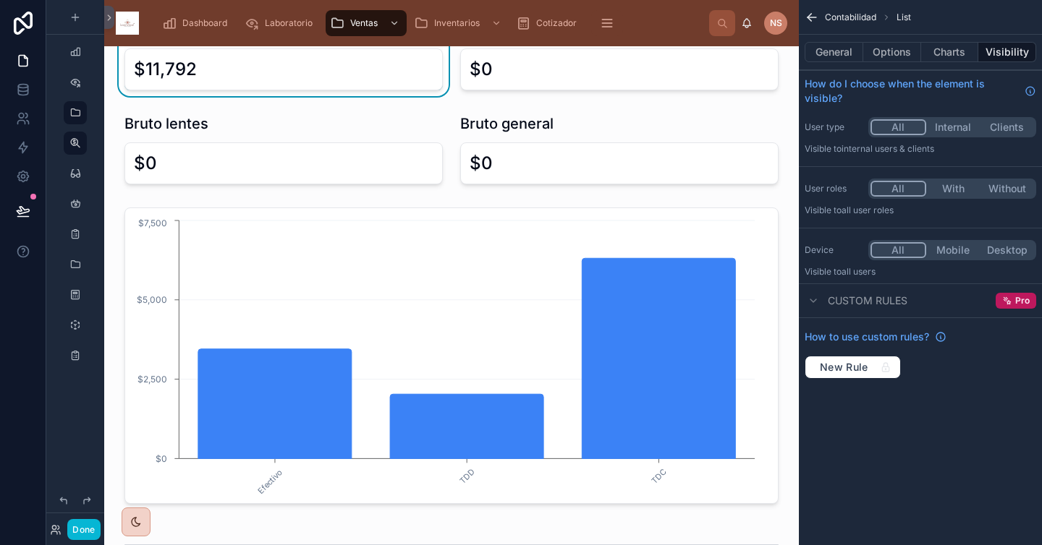
scroll to position [0, 0]
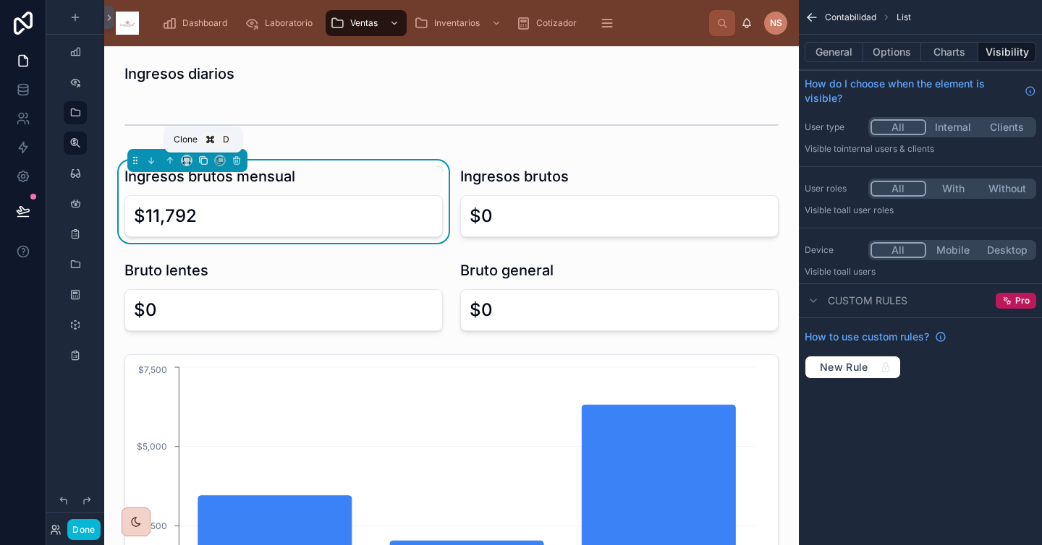
click at [201, 161] on icon at bounding box center [203, 161] width 10 height 10
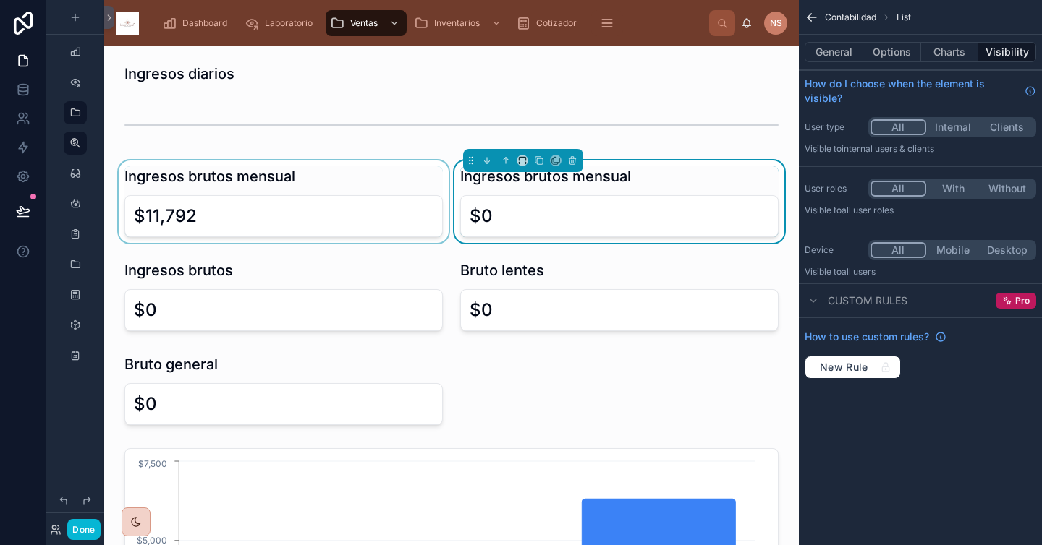
click at [389, 185] on div at bounding box center [284, 202] width 336 height 82
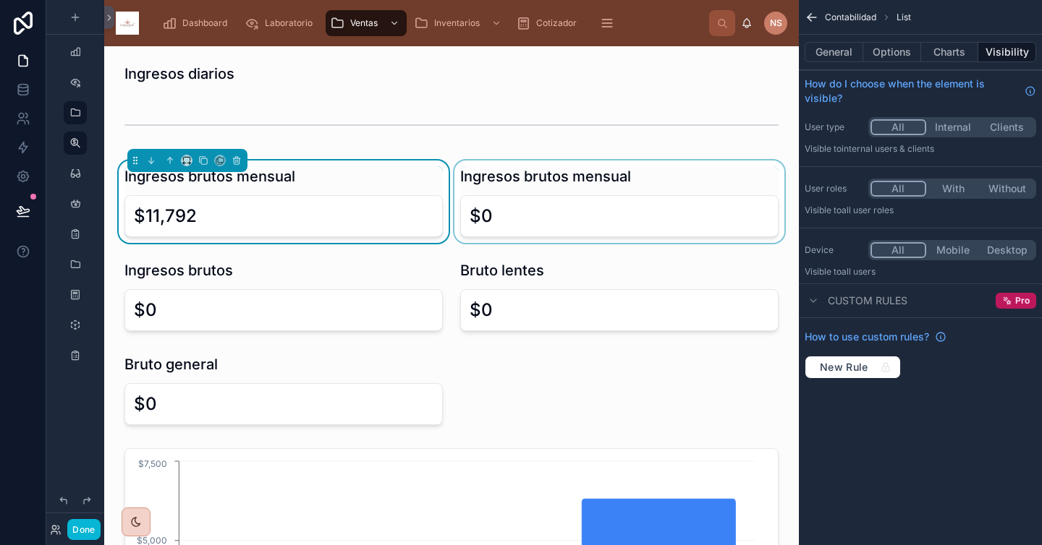
click at [512, 169] on div at bounding box center [619, 202] width 336 height 82
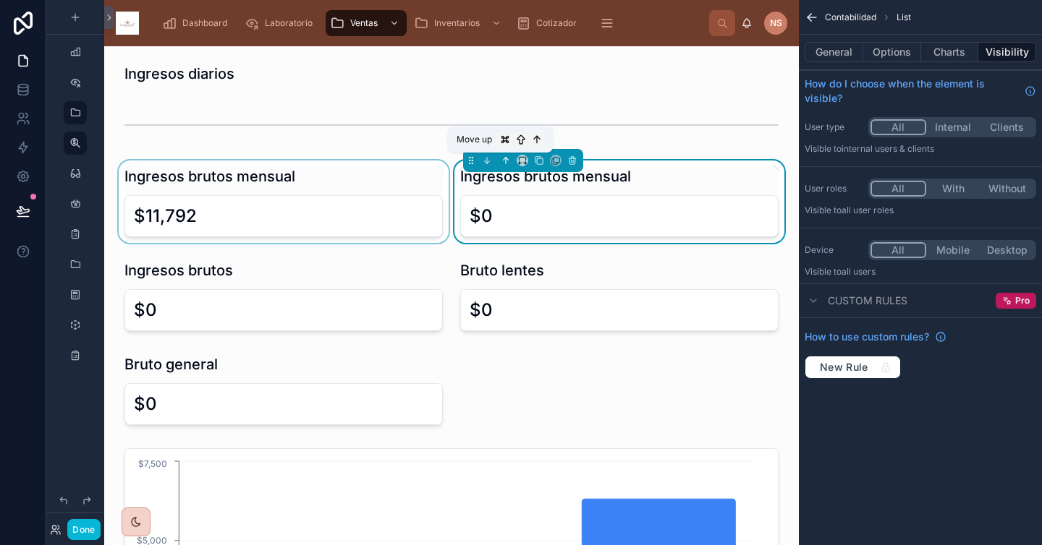
click at [500, 160] on icon at bounding box center [505, 161] width 10 height 10
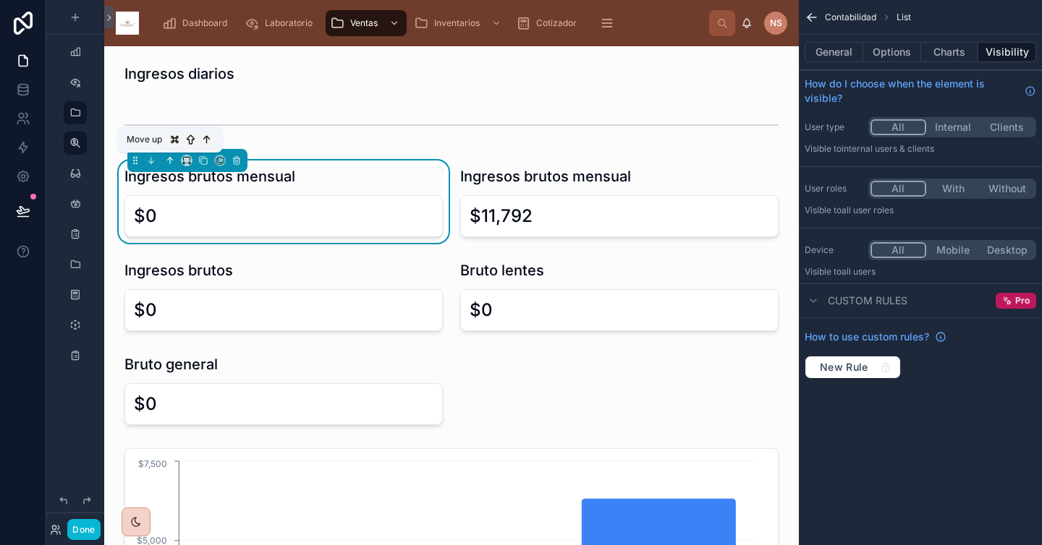
click at [170, 161] on icon at bounding box center [170, 161] width 0 height 6
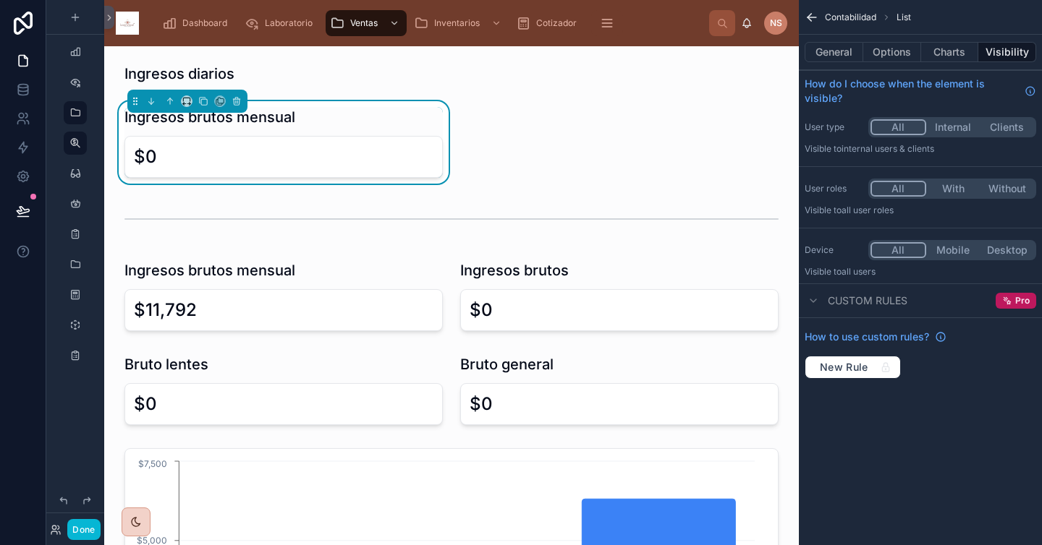
click at [397, 148] on div "$0" at bounding box center [283, 156] width 299 height 23
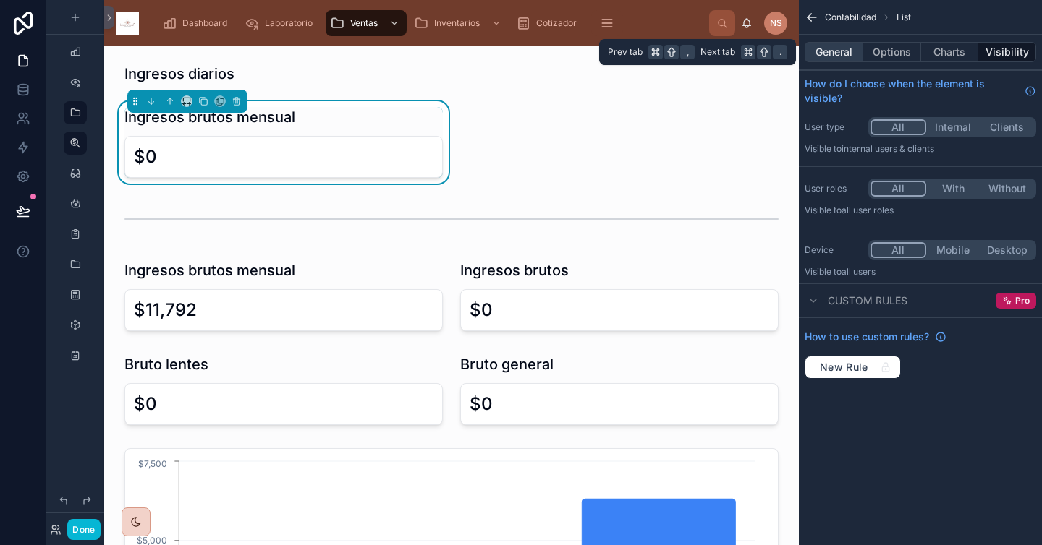
click at [845, 48] on button "General" at bounding box center [833, 52] width 59 height 20
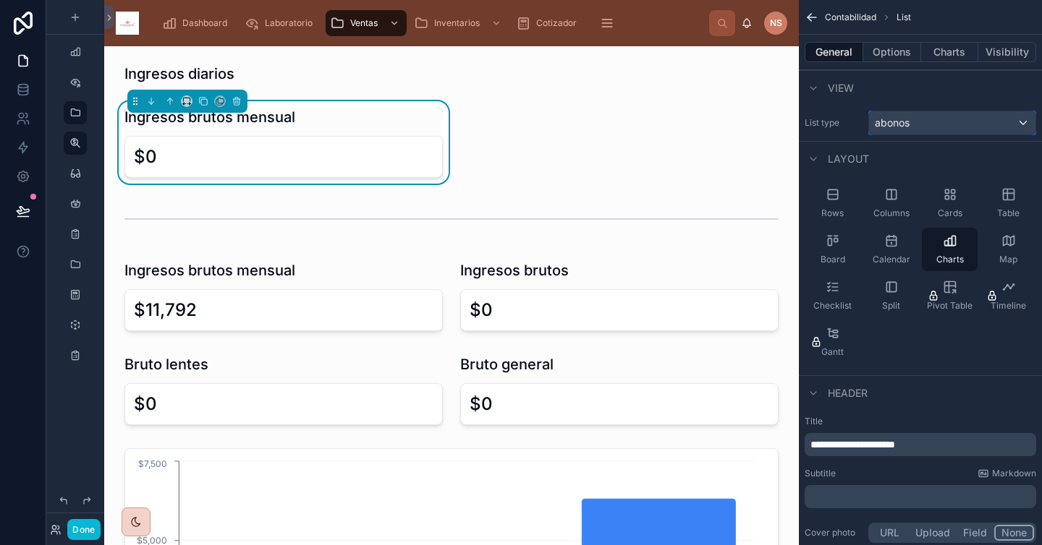
click at [917, 119] on div "abonos" at bounding box center [952, 122] width 166 height 23
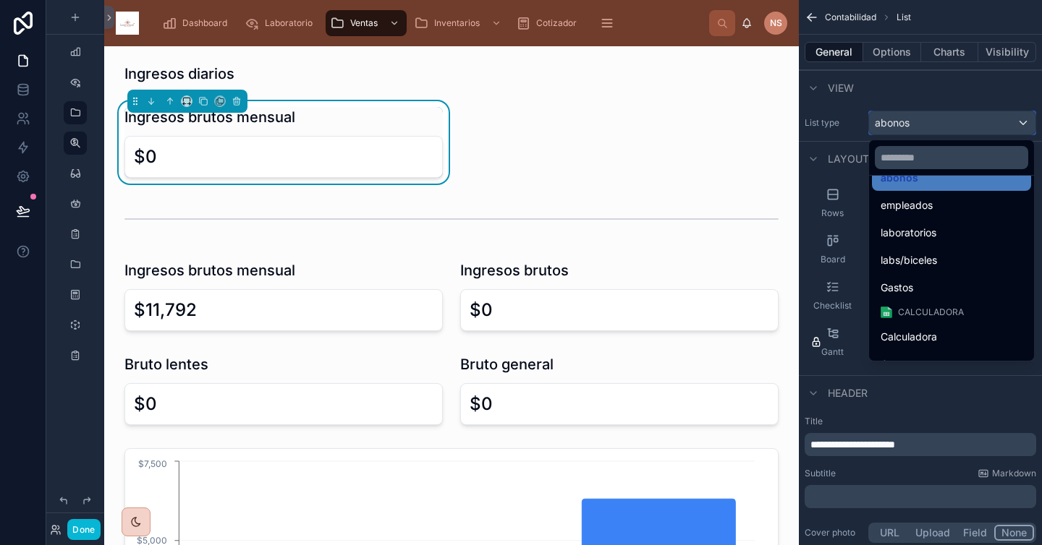
scroll to position [305, 0]
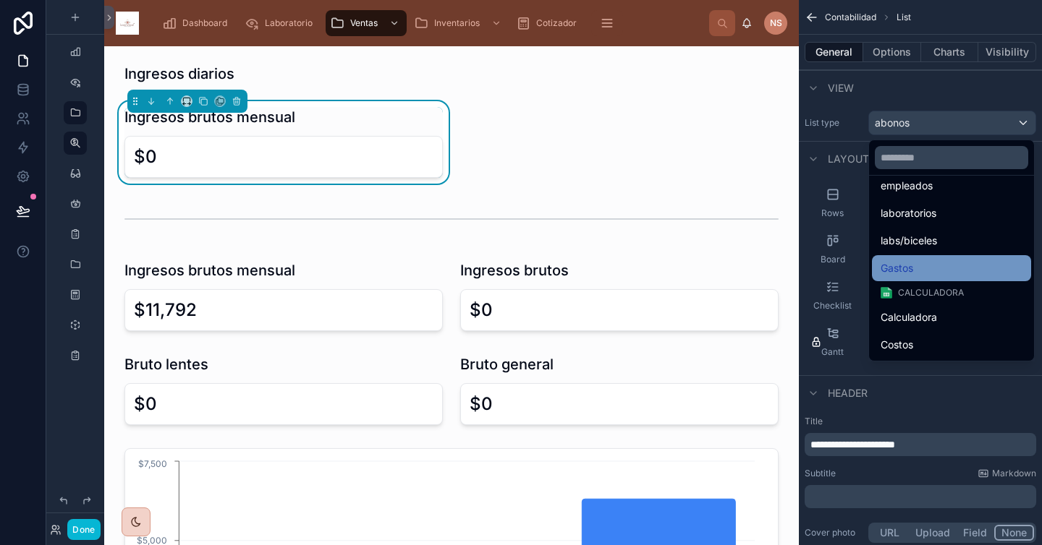
click at [917, 260] on div "Gastos" at bounding box center [951, 268] width 142 height 17
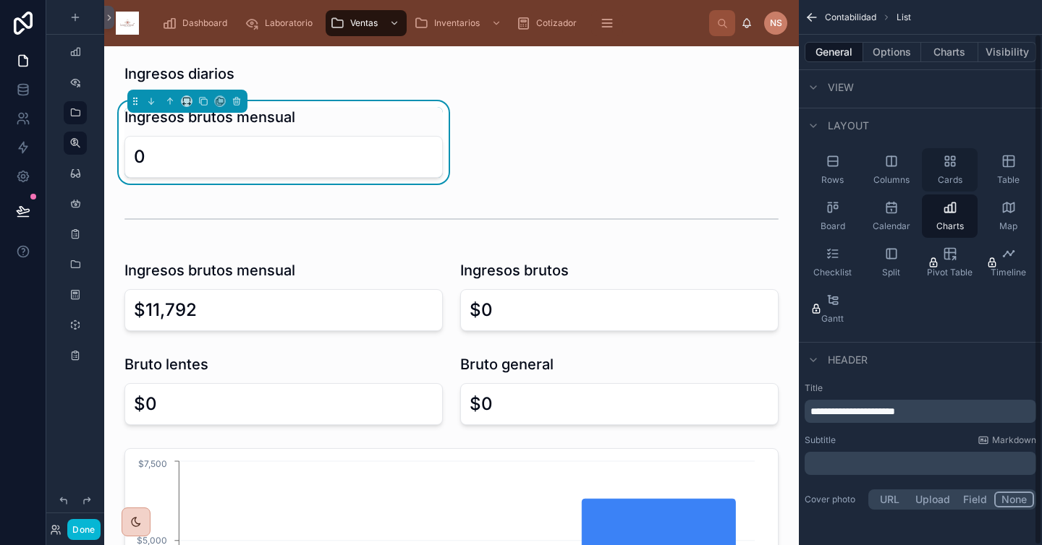
scroll to position [35, 0]
click at [917, 412] on p "**********" at bounding box center [921, 409] width 223 height 14
click at [917, 440] on div "Subtitle Markdown" at bounding box center [919, 439] width 231 height 12
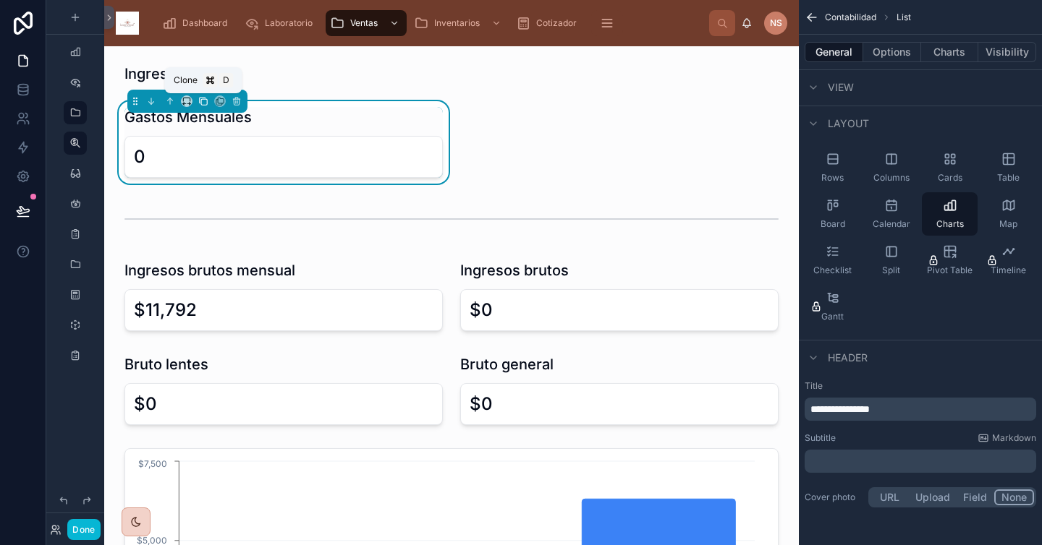
click at [205, 104] on icon at bounding box center [204, 102] width 6 height 6
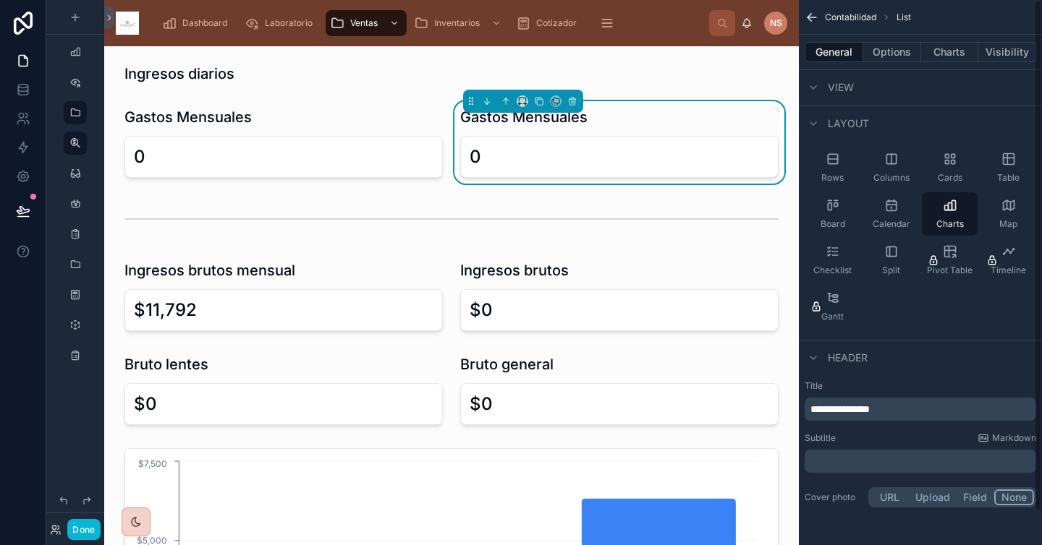
scroll to position [0, 0]
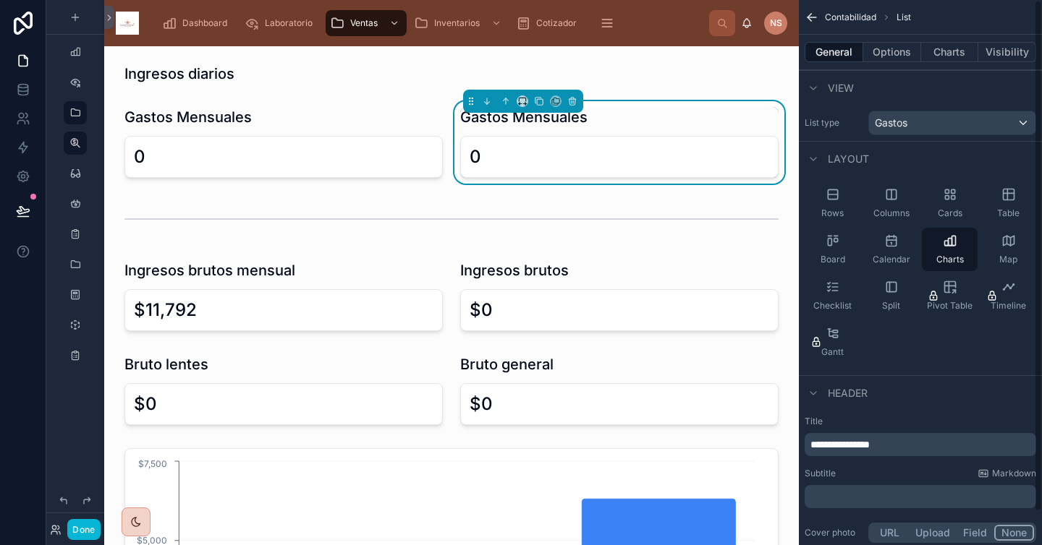
click at [917, 438] on p "**********" at bounding box center [921, 445] width 223 height 14
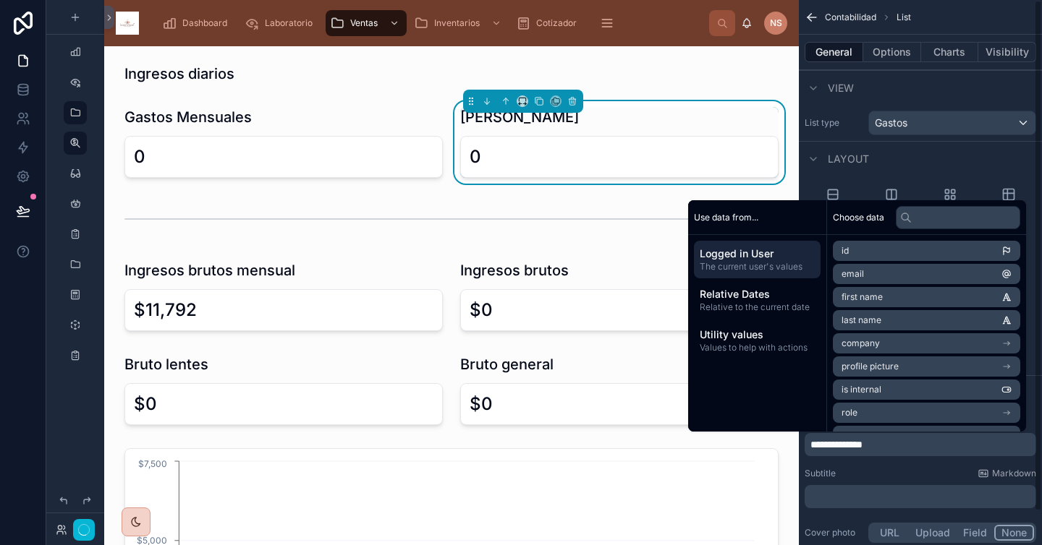
click at [917, 471] on div "Subtitle Markdown" at bounding box center [919, 474] width 231 height 12
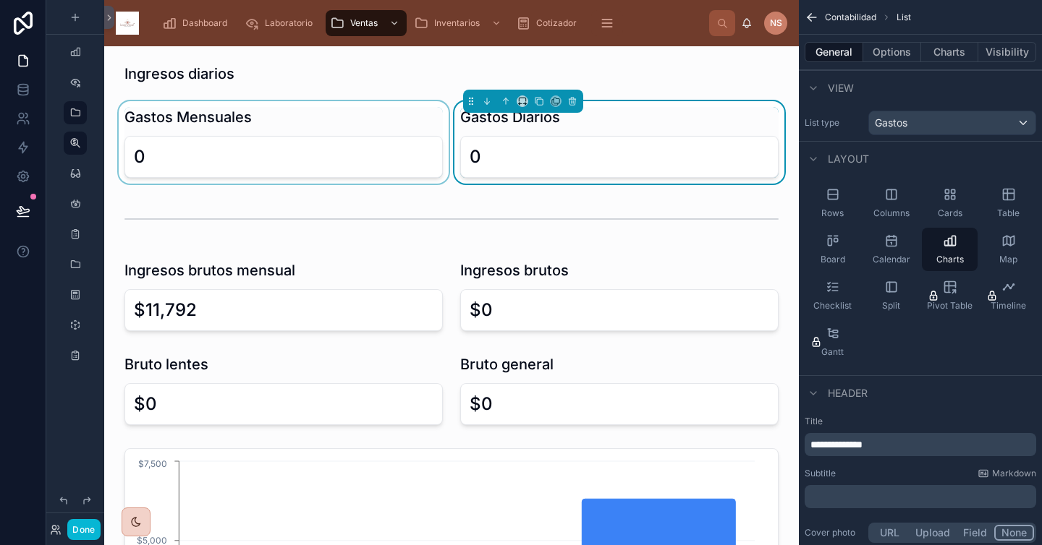
click at [344, 130] on div at bounding box center [284, 142] width 336 height 82
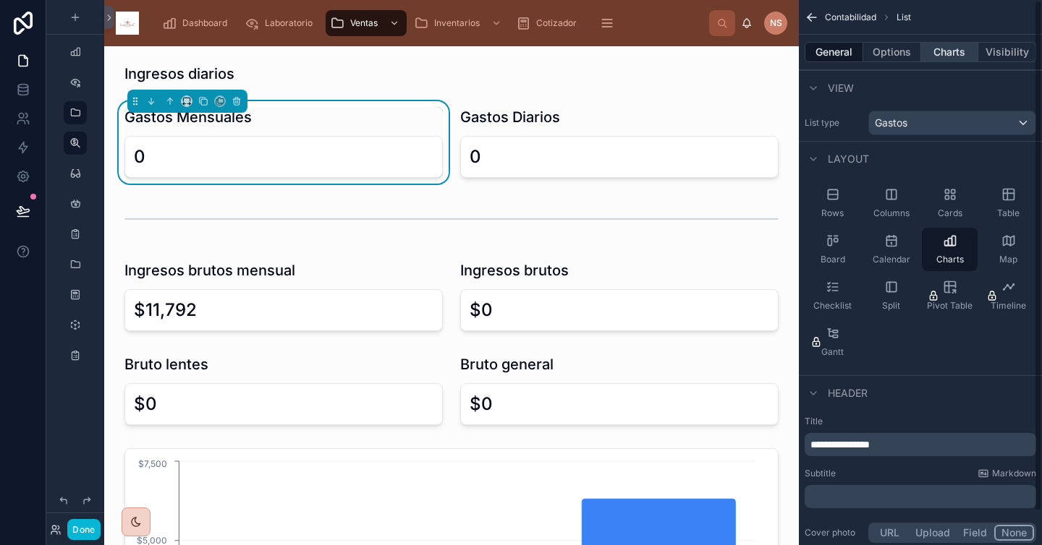
click at [917, 54] on button "Charts" at bounding box center [950, 52] width 58 height 20
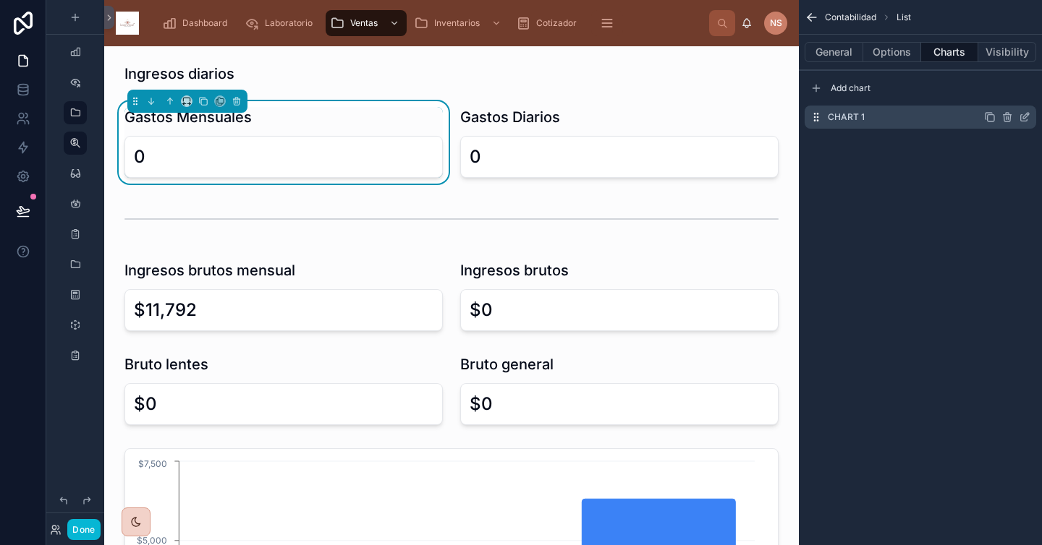
click at [917, 118] on icon "scrollable content" at bounding box center [1024, 117] width 12 height 12
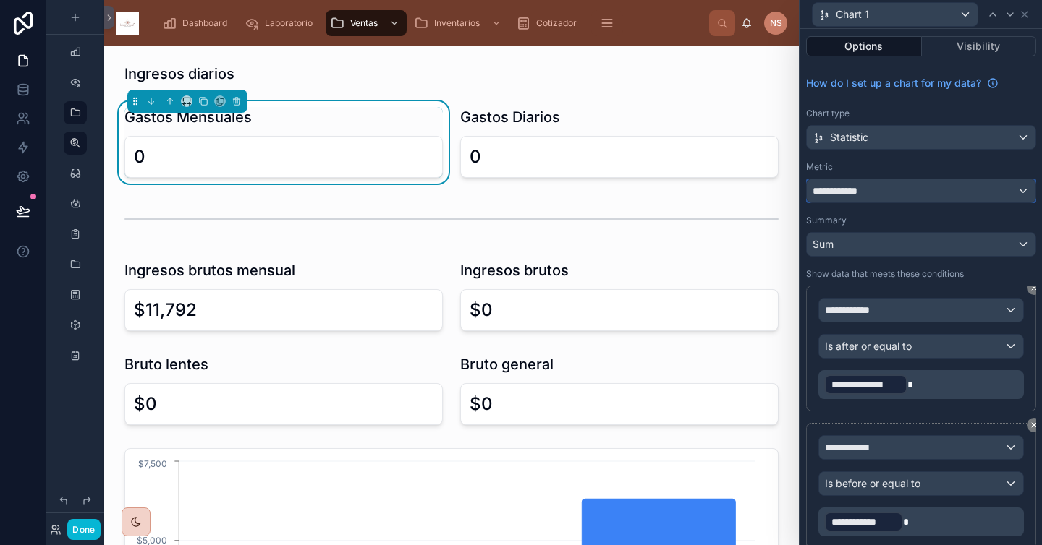
click at [891, 197] on div "**********" at bounding box center [920, 190] width 229 height 23
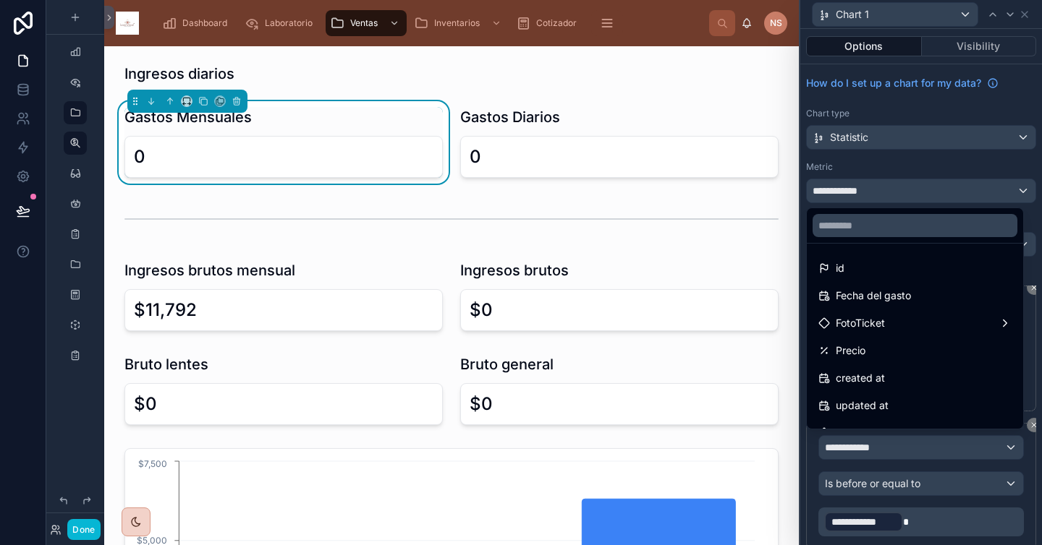
click at [867, 354] on div "Precio" at bounding box center [914, 350] width 193 height 17
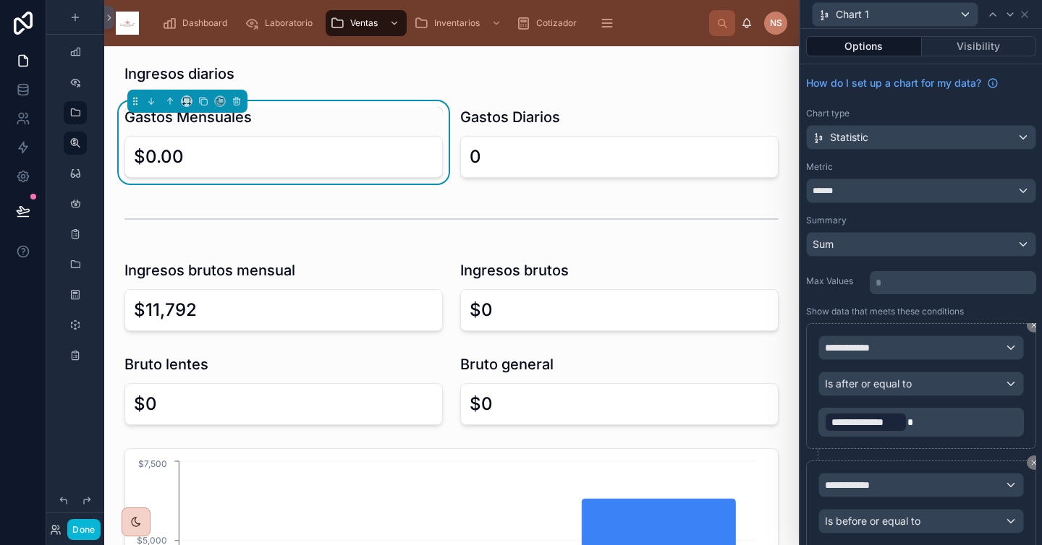
click at [861, 222] on div "Summary" at bounding box center [921, 221] width 230 height 12
click at [917, 17] on icon at bounding box center [1024, 15] width 6 height 6
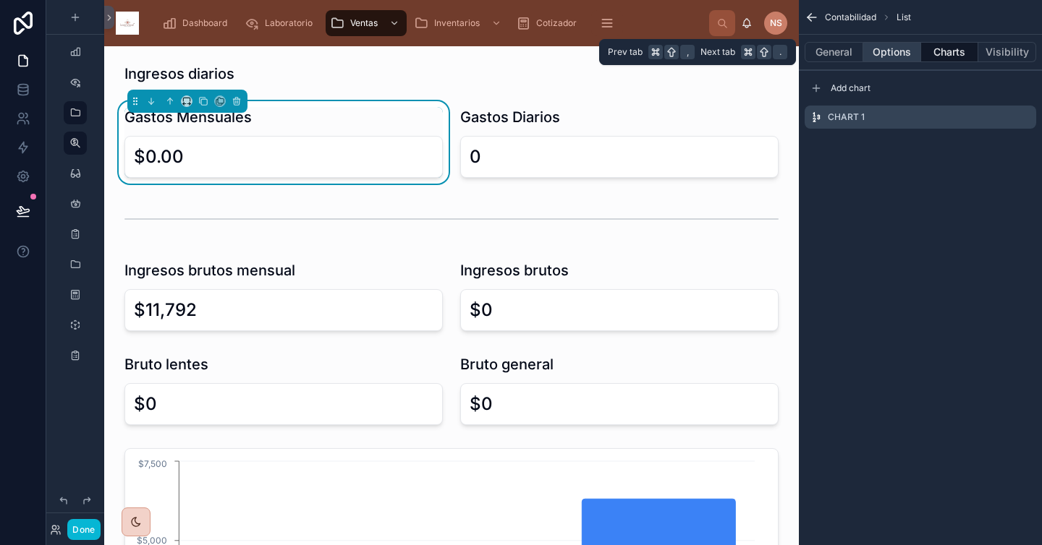
click at [879, 52] on button "Options" at bounding box center [892, 52] width 58 height 20
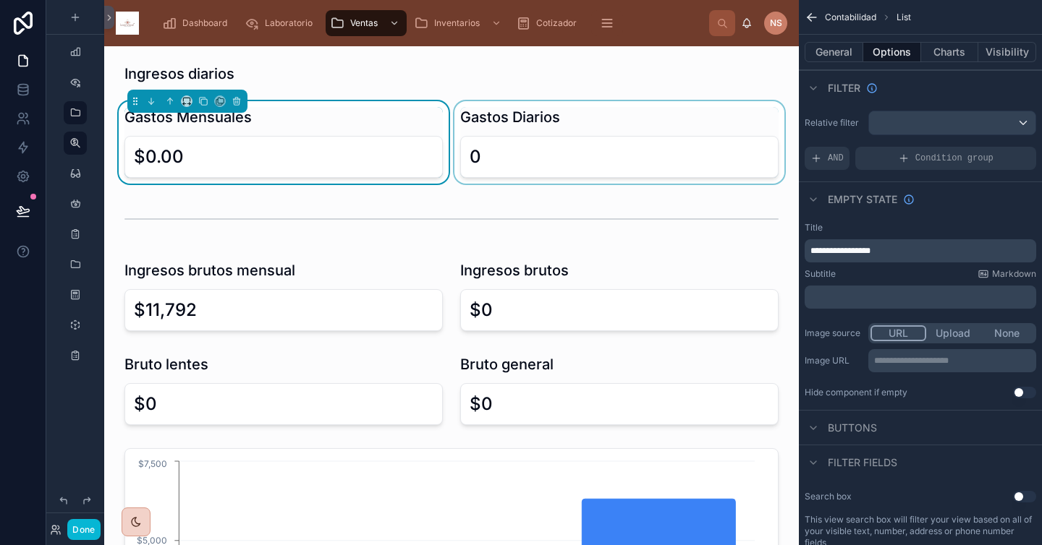
click at [589, 122] on div at bounding box center [619, 142] width 336 height 82
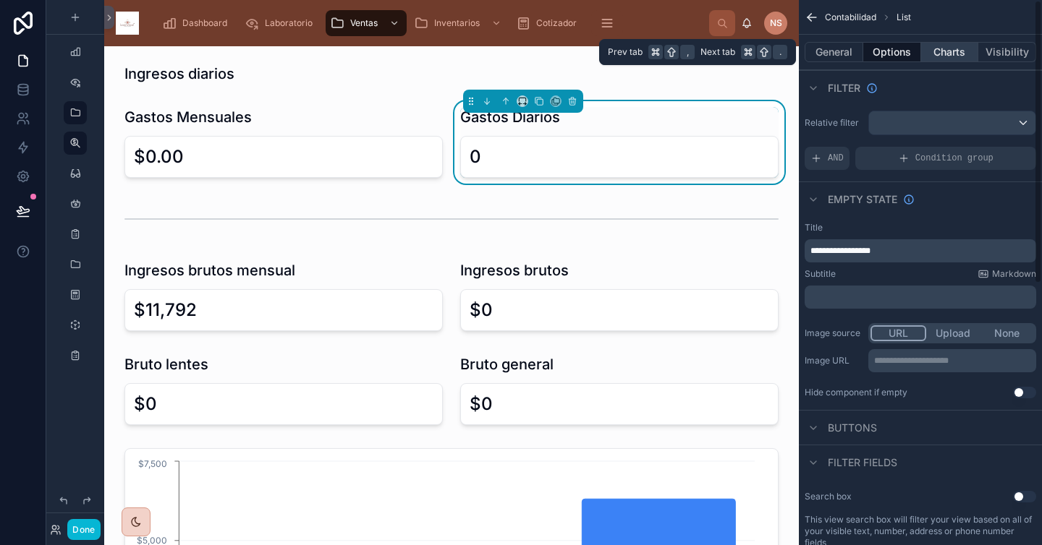
click at [917, 54] on button "Charts" at bounding box center [950, 52] width 58 height 20
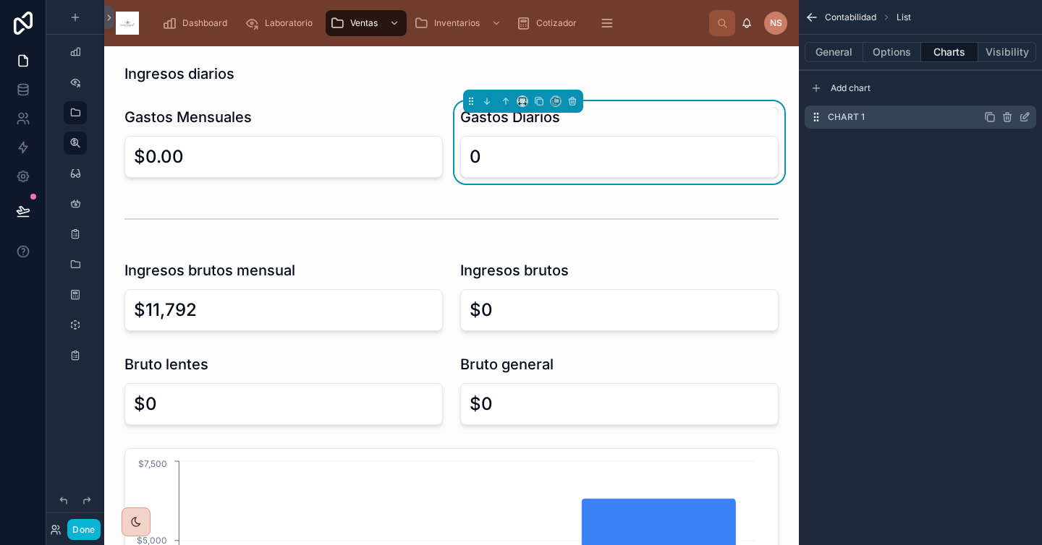
click at [917, 119] on icon "scrollable content" at bounding box center [1024, 117] width 12 height 12
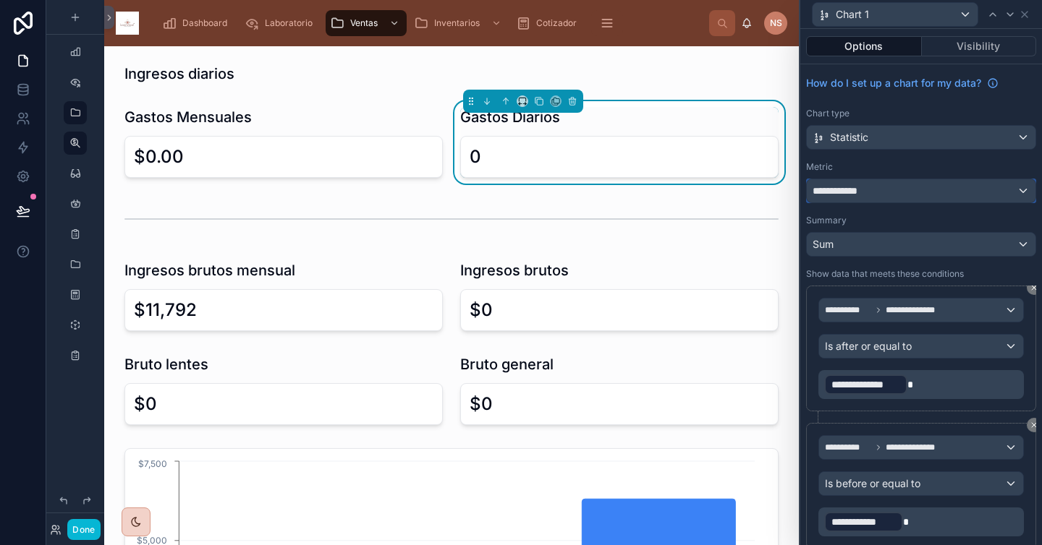
click at [917, 190] on div "**********" at bounding box center [920, 190] width 229 height 23
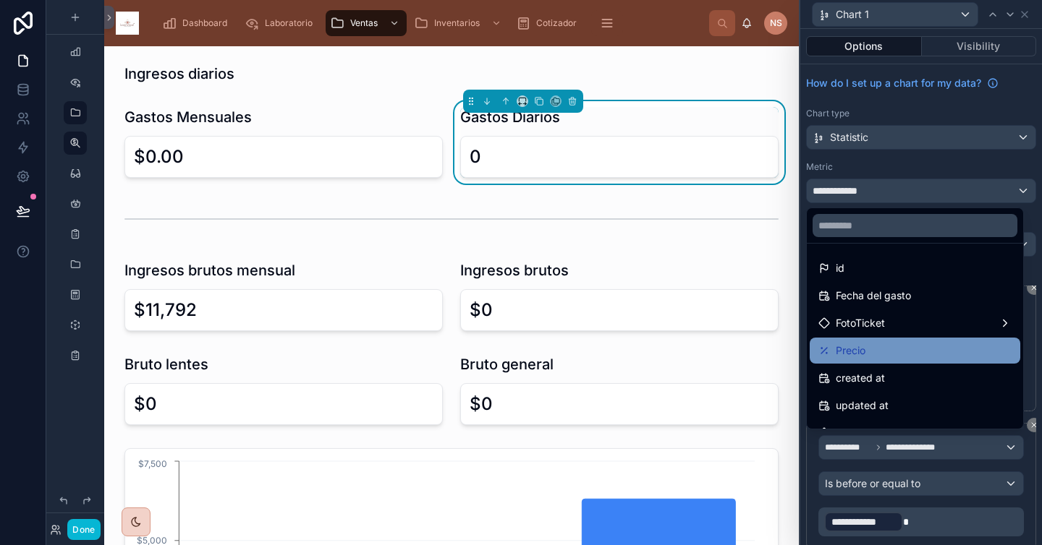
click at [890, 347] on div "Precio" at bounding box center [914, 350] width 193 height 17
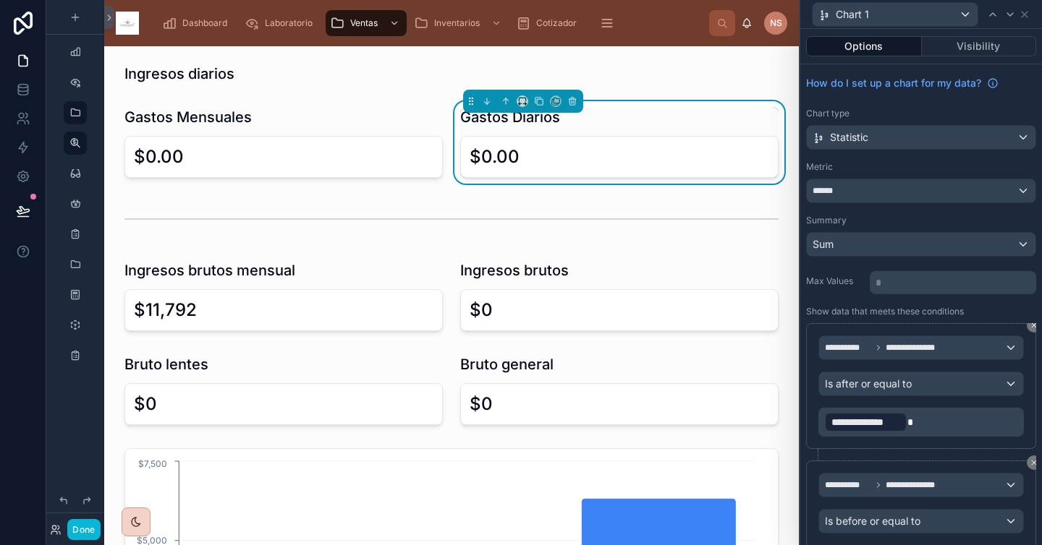
click at [895, 161] on div "Metric" at bounding box center [921, 167] width 230 height 12
click at [917, 17] on icon at bounding box center [1024, 15] width 12 height 12
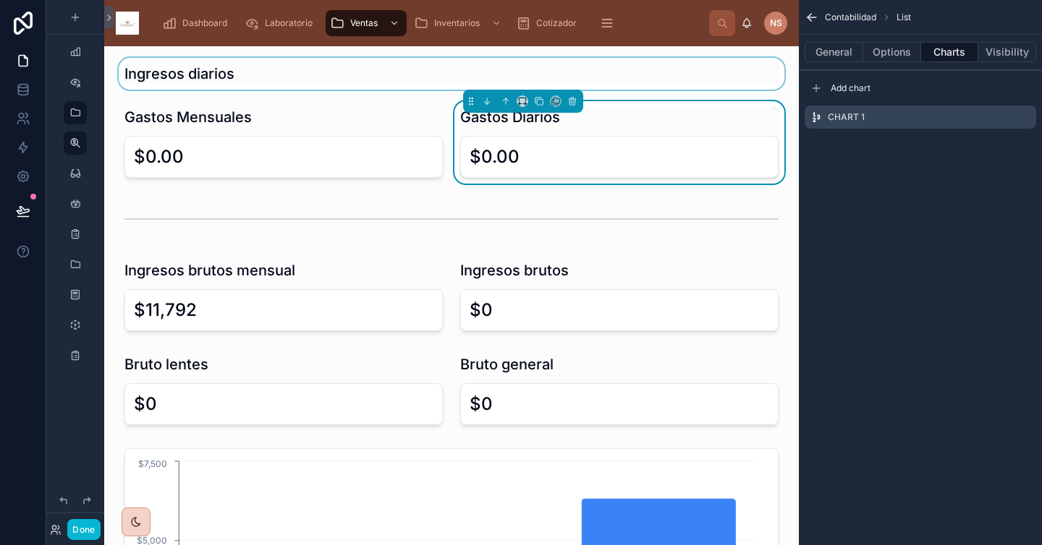
click at [737, 76] on div at bounding box center [451, 74] width 671 height 32
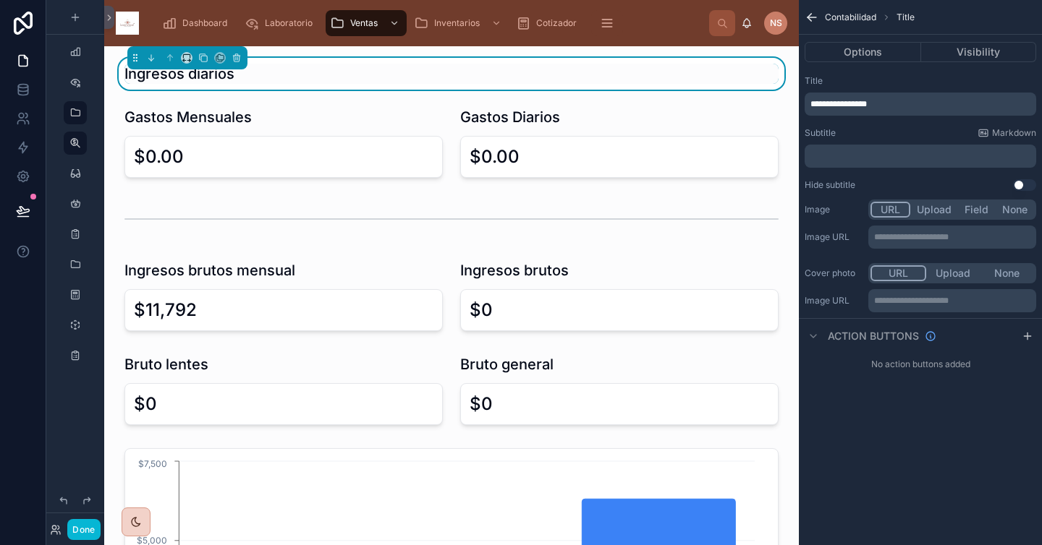
click at [22, 88] on icon at bounding box center [22, 87] width 9 height 4
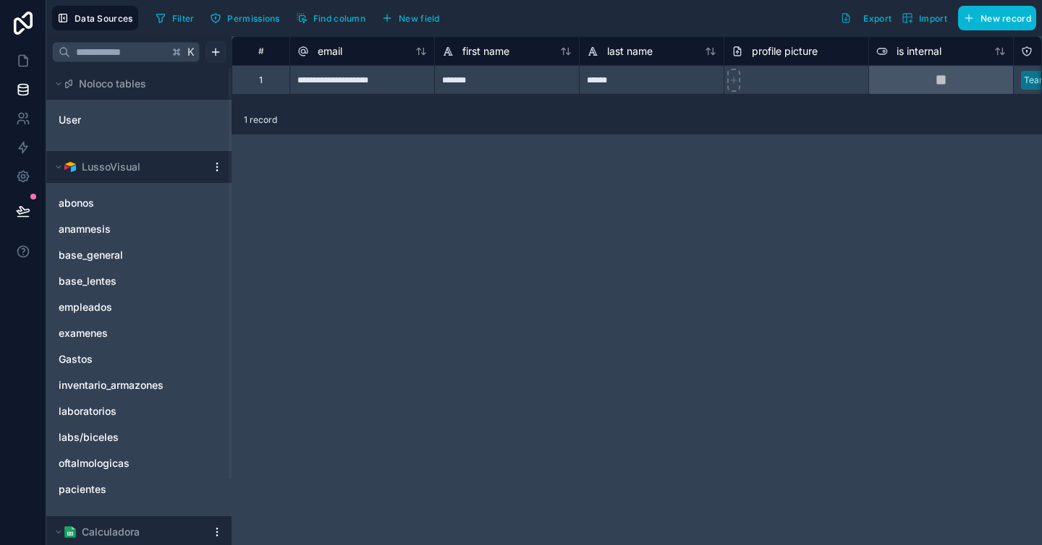
click at [209, 58] on html "**********" at bounding box center [521, 272] width 1042 height 545
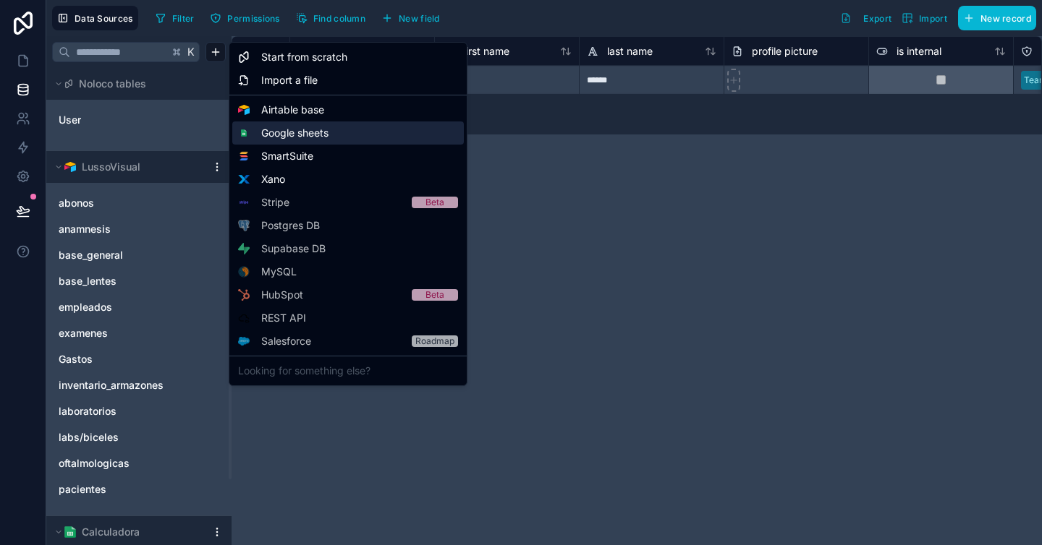
click at [327, 135] on span "Google sheets" at bounding box center [294, 133] width 67 height 14
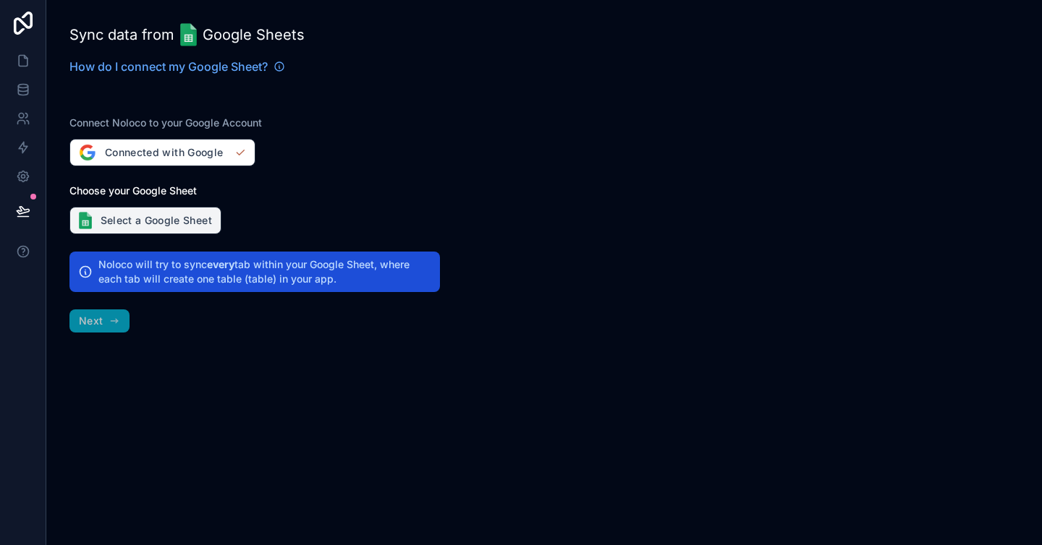
click at [185, 220] on button "Select a Google Sheet" at bounding box center [145, 220] width 152 height 27
click at [176, 223] on button "Select a Google Sheet" at bounding box center [145, 220] width 152 height 27
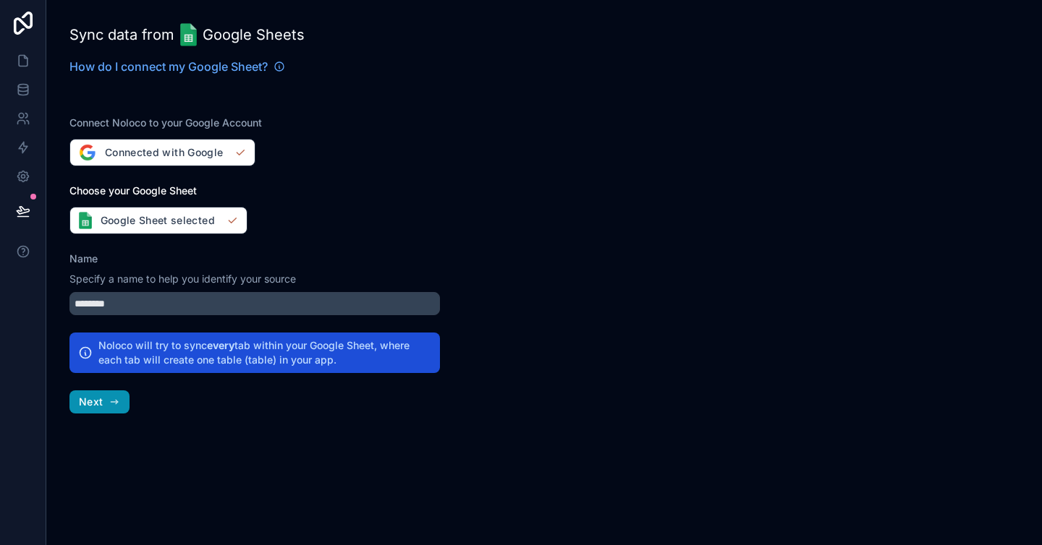
click at [101, 403] on span "Next" at bounding box center [91, 402] width 24 height 13
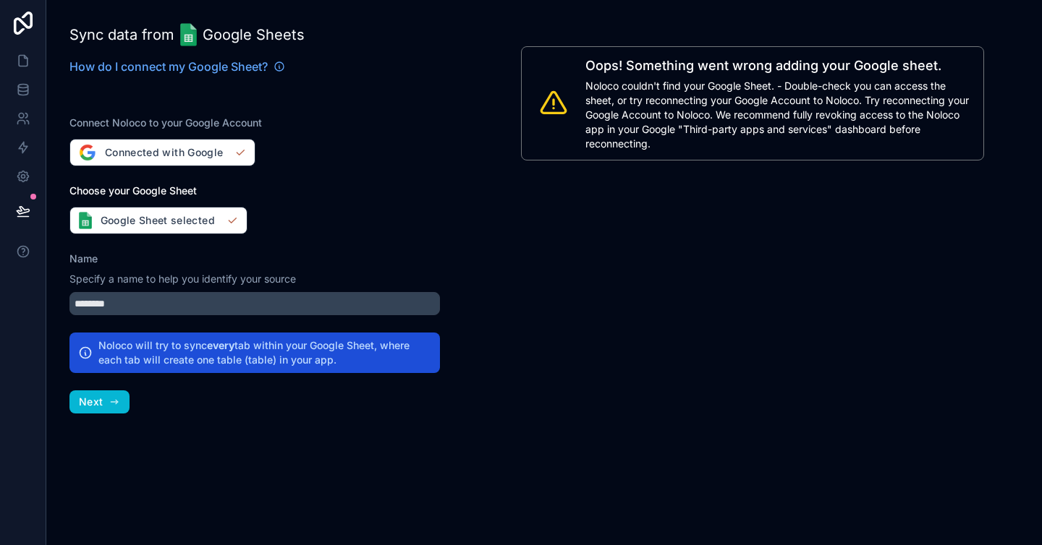
click at [830, 127] on span "Noloco couldn't find your Google Sheet. - Double-check you can access the sheet…" at bounding box center [779, 115] width 389 height 72
click at [116, 396] on icon "button" at bounding box center [114, 402] width 12 height 12
click at [25, 175] on icon at bounding box center [23, 176] width 14 height 14
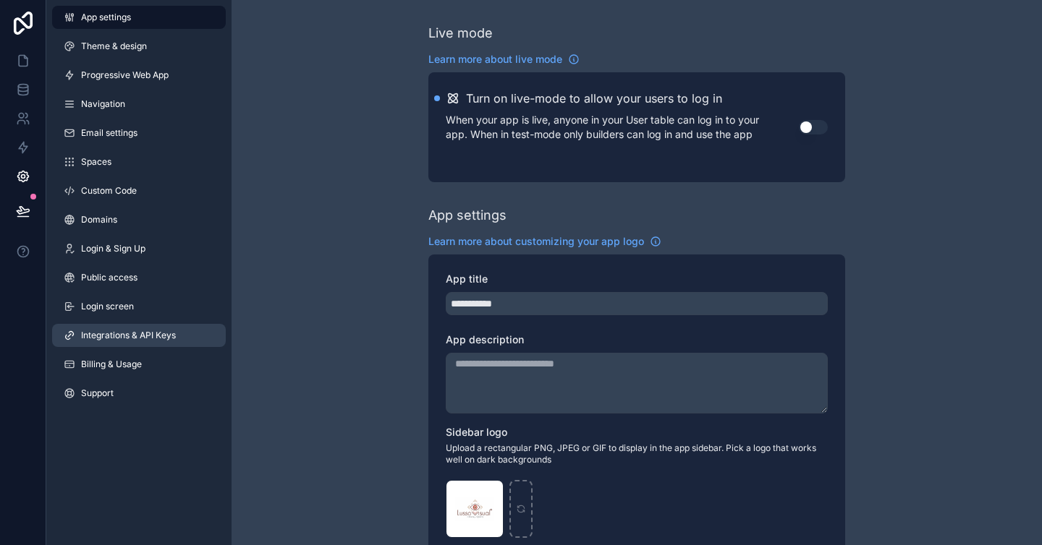
click at [170, 338] on span "Integrations & API Keys" at bounding box center [128, 336] width 95 height 12
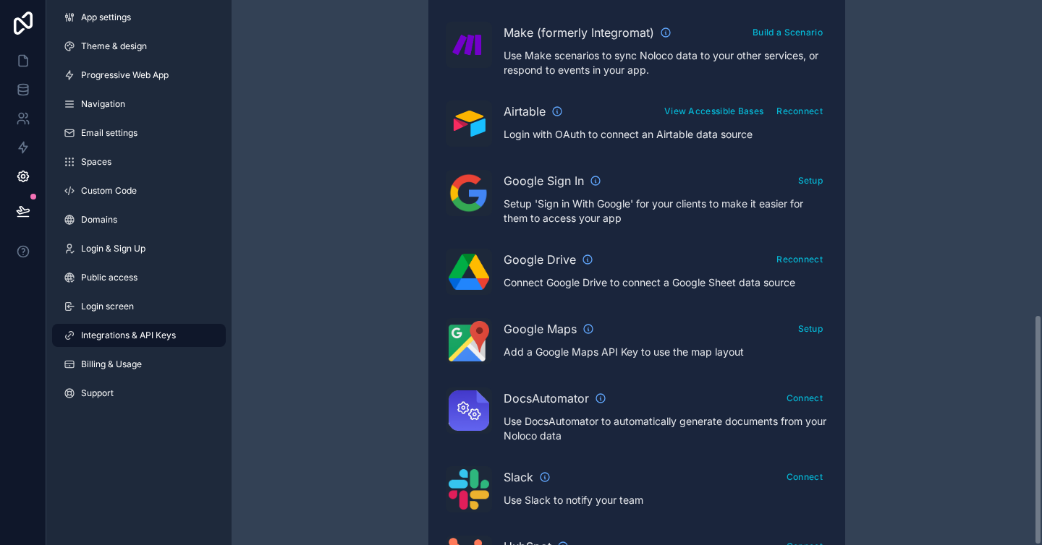
scroll to position [744, 0]
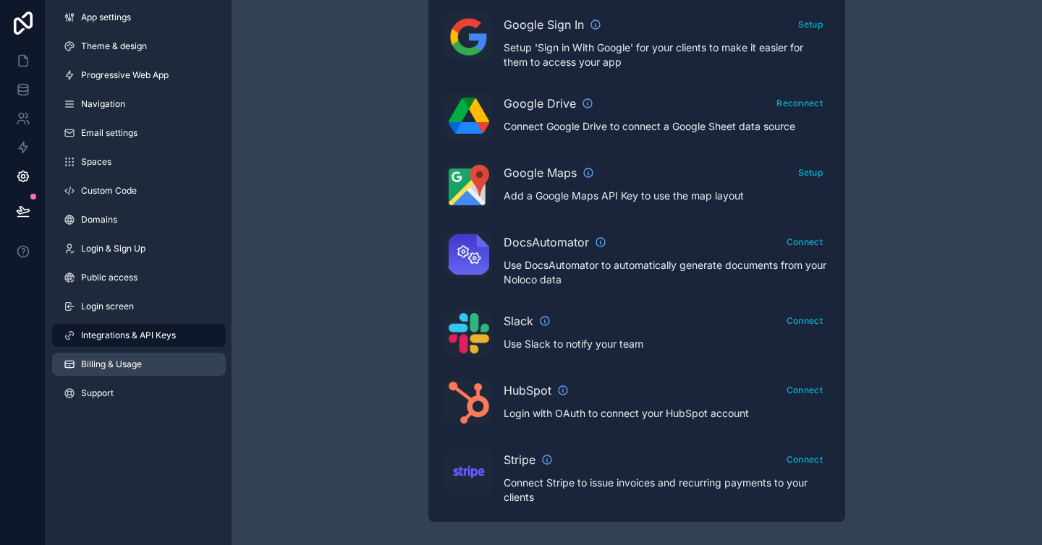
click at [122, 359] on span "Billing & Usage" at bounding box center [111, 365] width 61 height 12
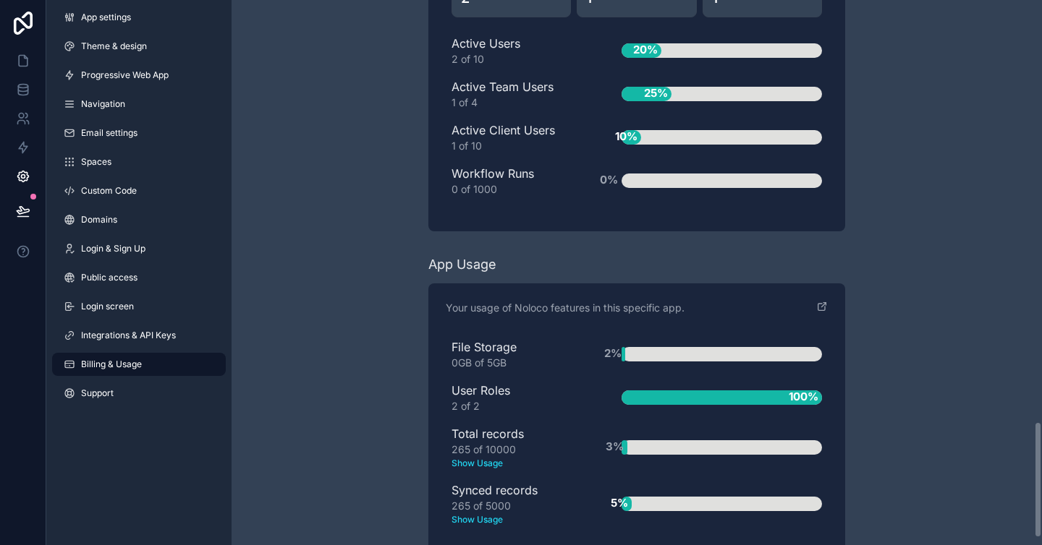
scroll to position [2006, 0]
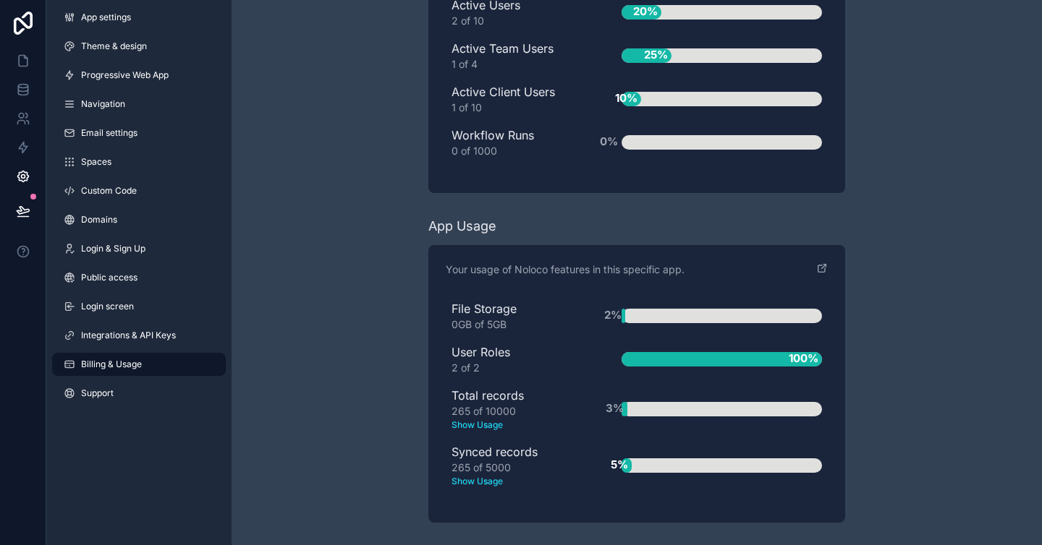
click at [483, 354] on div "User Roles 2 of 2" at bounding box center [513, 360] width 124 height 32
click at [536, 363] on div "2 of 2" at bounding box center [513, 368] width 124 height 14
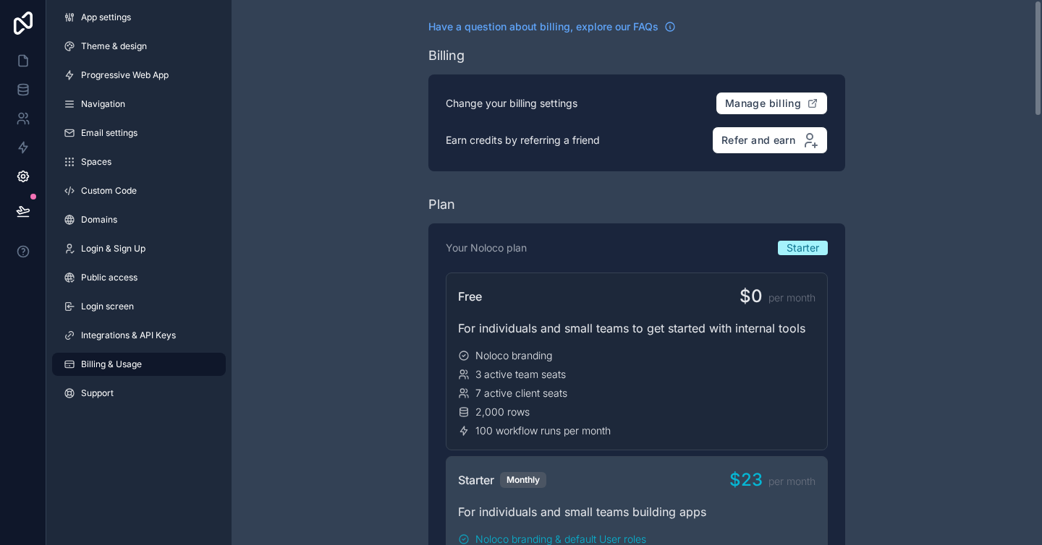
scroll to position [0, 0]
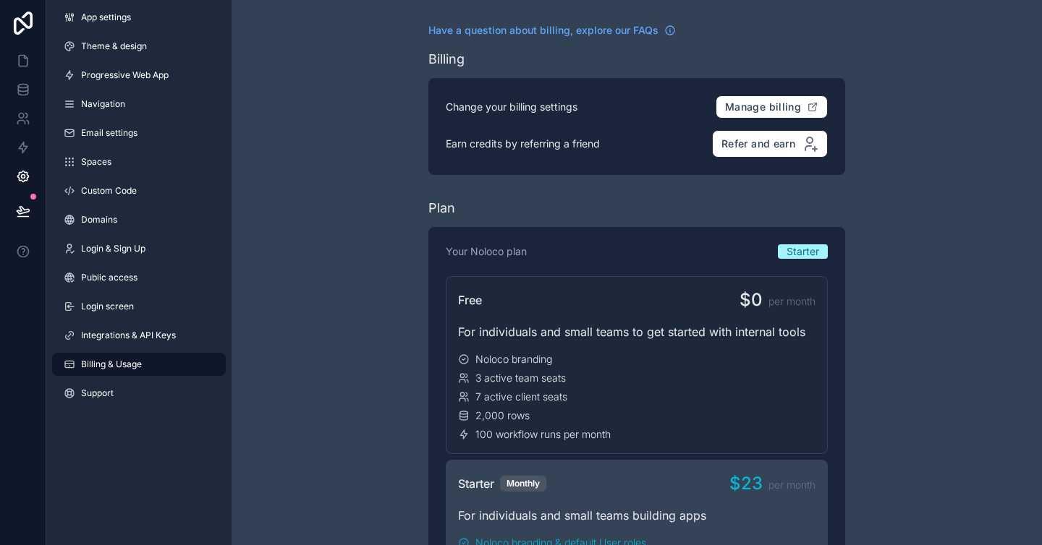
click at [23, 148] on icon at bounding box center [23, 147] width 14 height 14
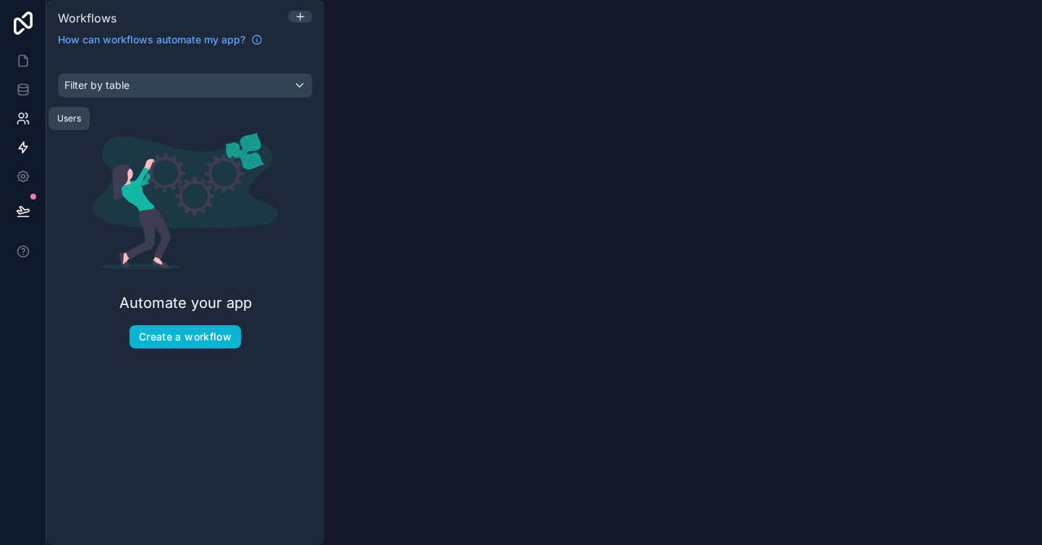
click at [27, 121] on icon at bounding box center [28, 123] width 2 height 4
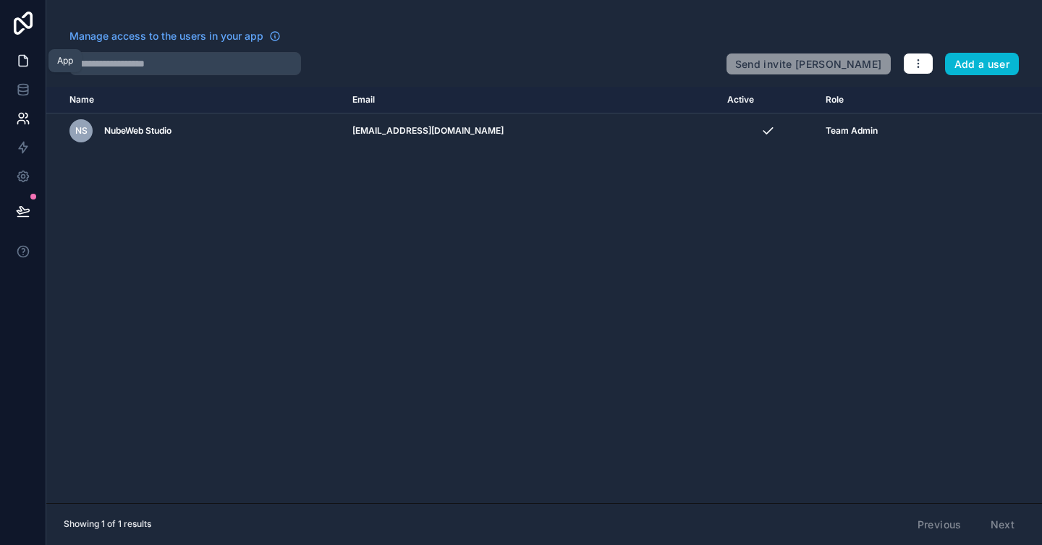
click at [24, 59] on icon at bounding box center [23, 61] width 14 height 14
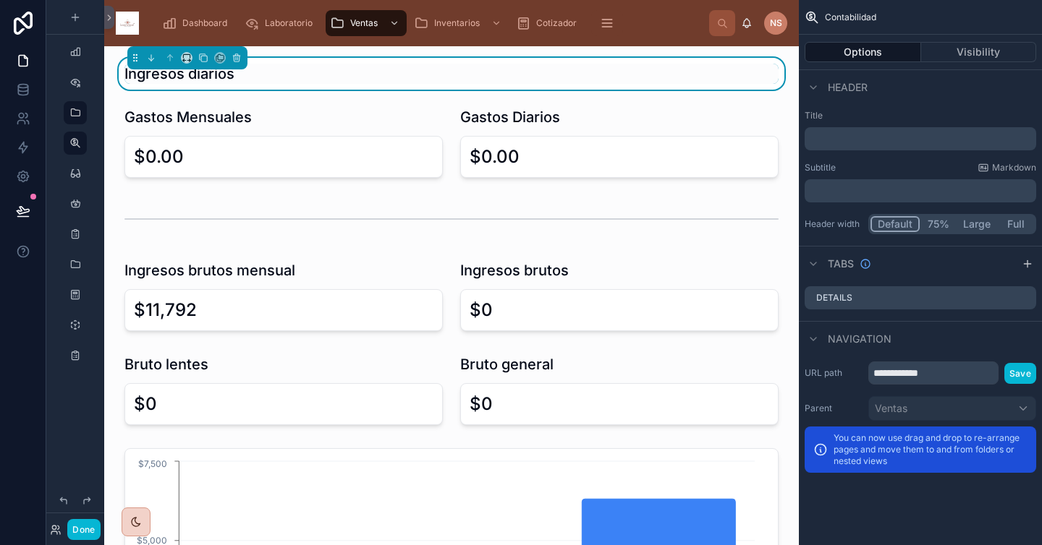
click at [74, 19] on icon "scrollable content" at bounding box center [75, 18] width 12 height 12
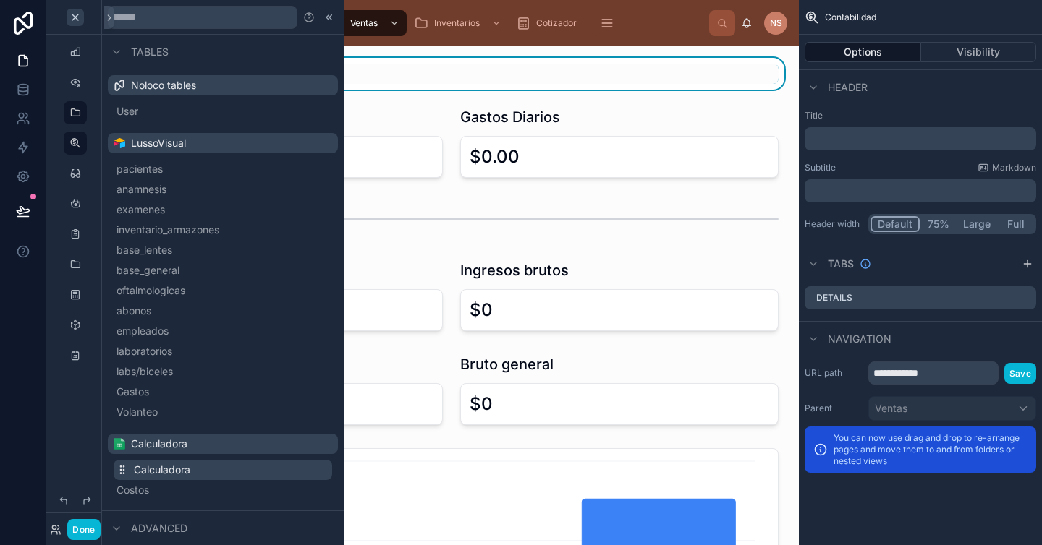
scroll to position [12, 0]
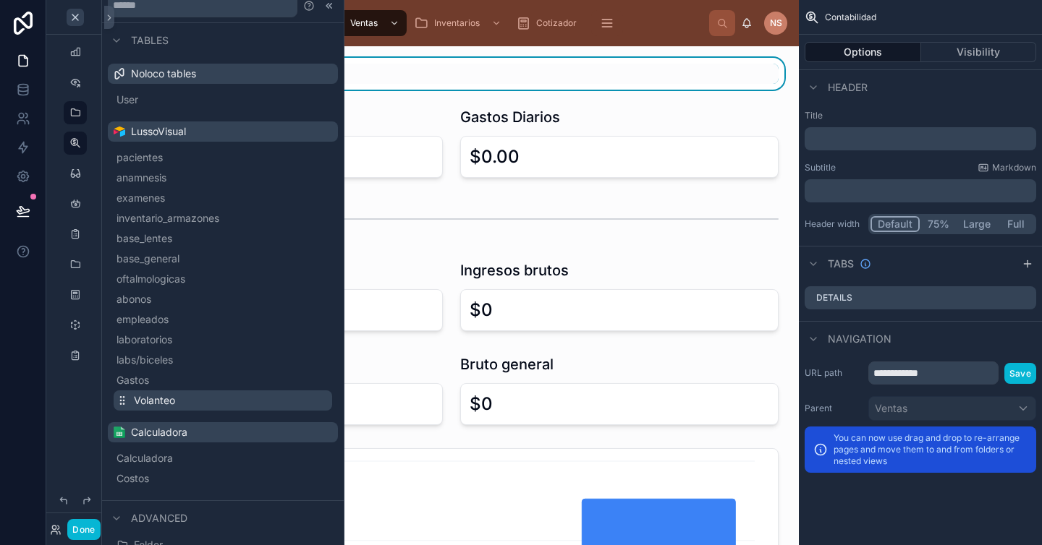
click at [175, 406] on span "Volanteo" at bounding box center [154, 400] width 41 height 14
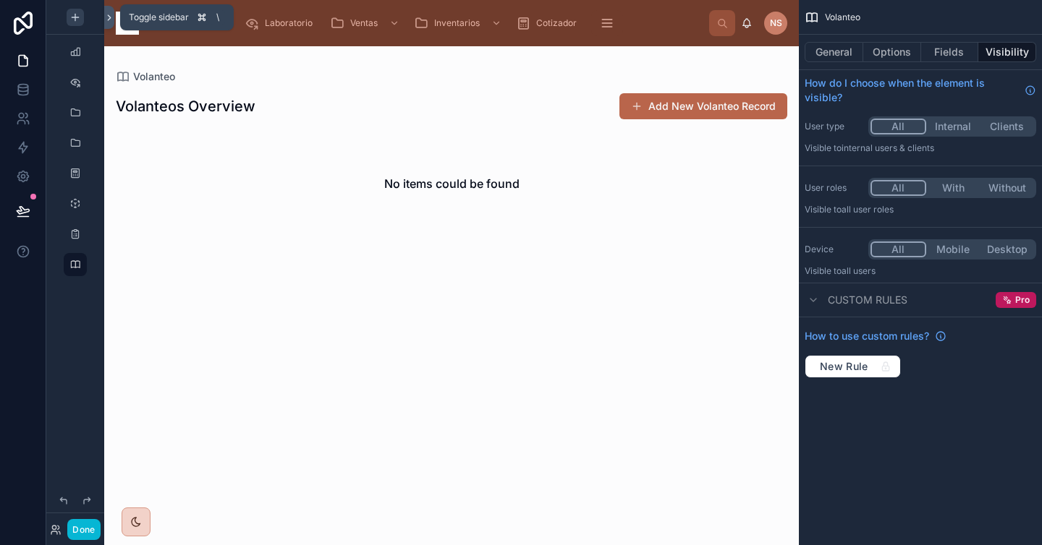
click at [108, 14] on icon at bounding box center [109, 17] width 10 height 11
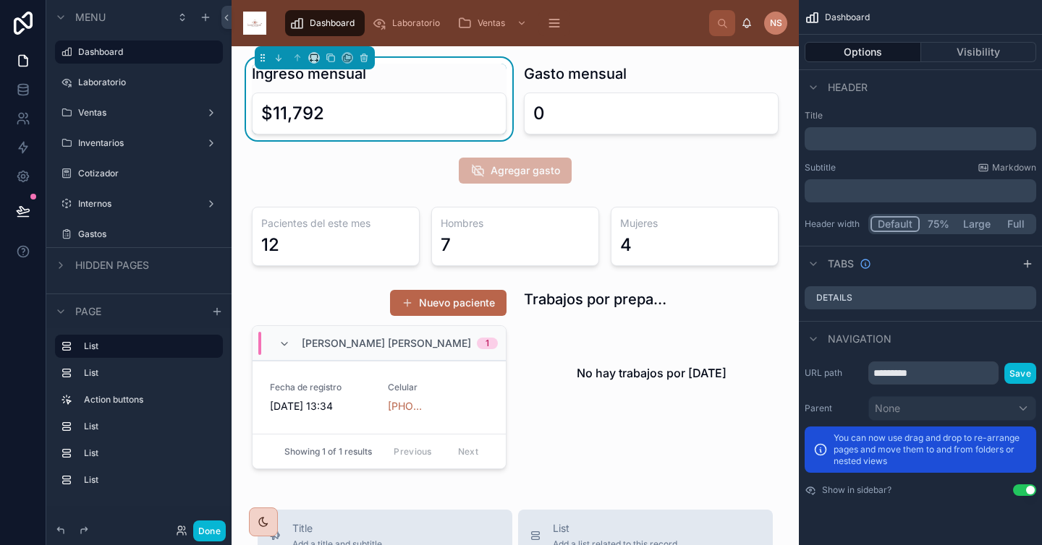
click at [113, 203] on label "Internos" at bounding box center [139, 204] width 122 height 12
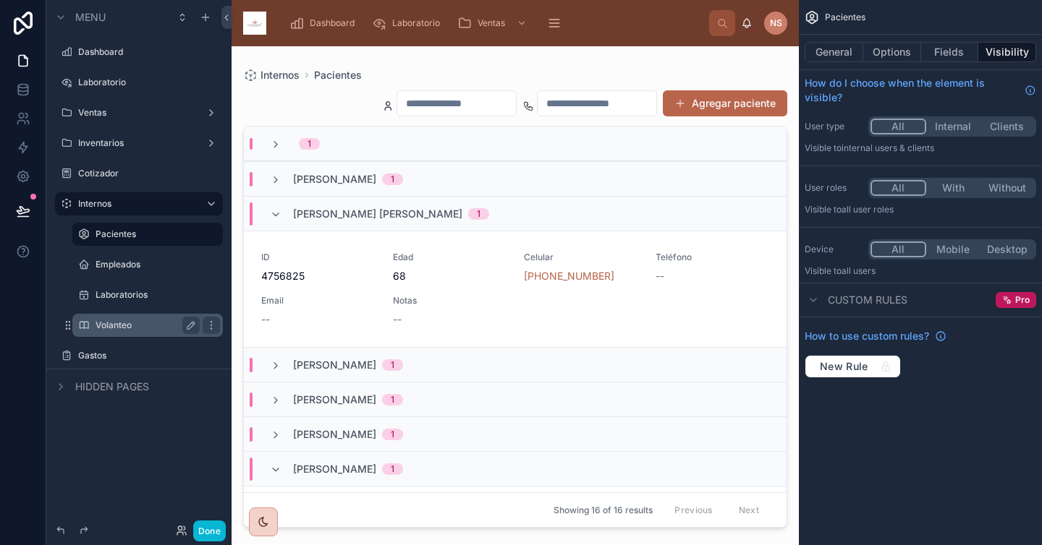
click at [137, 320] on label "Volanteo" at bounding box center [144, 326] width 98 height 12
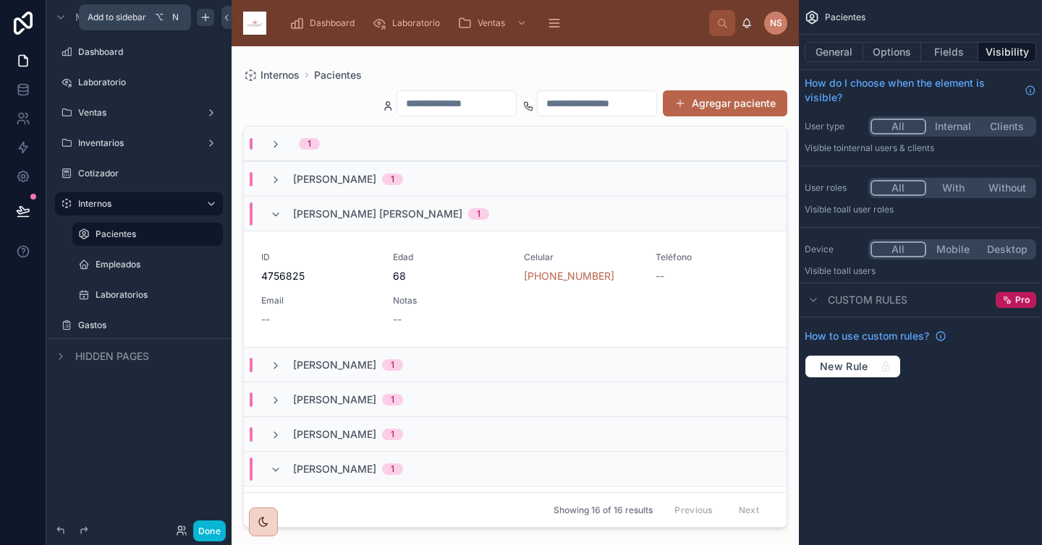
click at [207, 9] on div "scrollable content" at bounding box center [205, 17] width 17 height 17
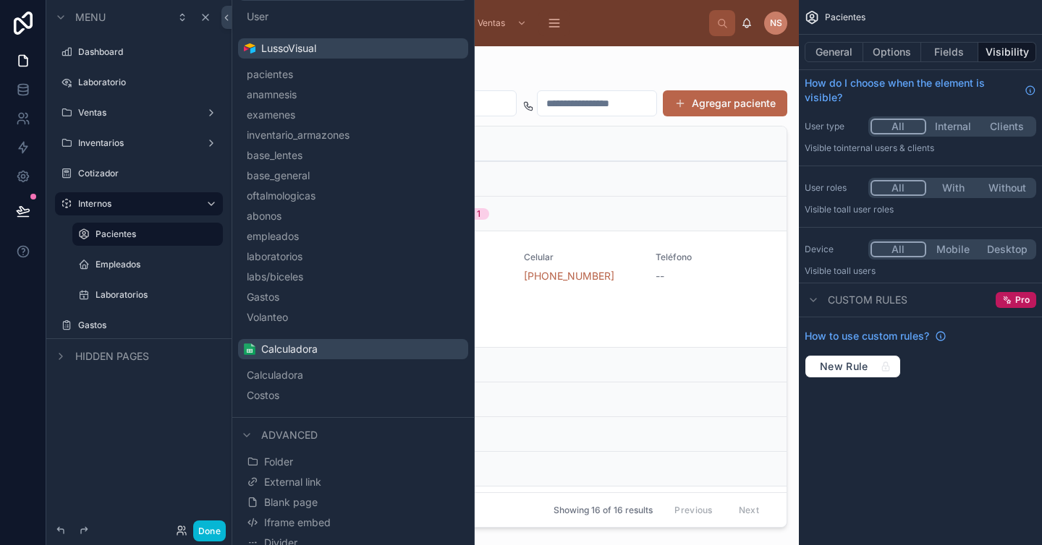
scroll to position [103, 0]
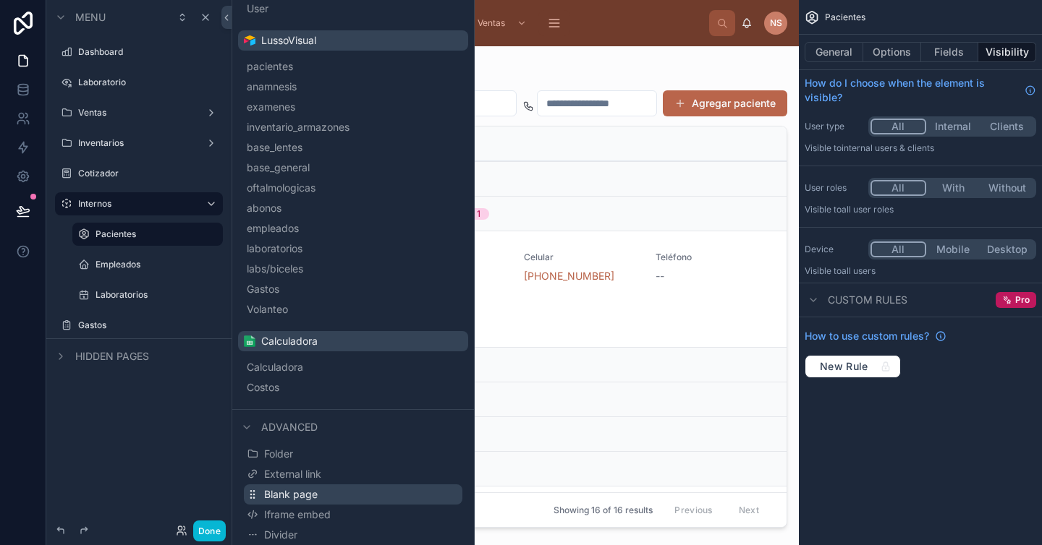
click at [332, 495] on button "Blank page" at bounding box center [353, 495] width 218 height 20
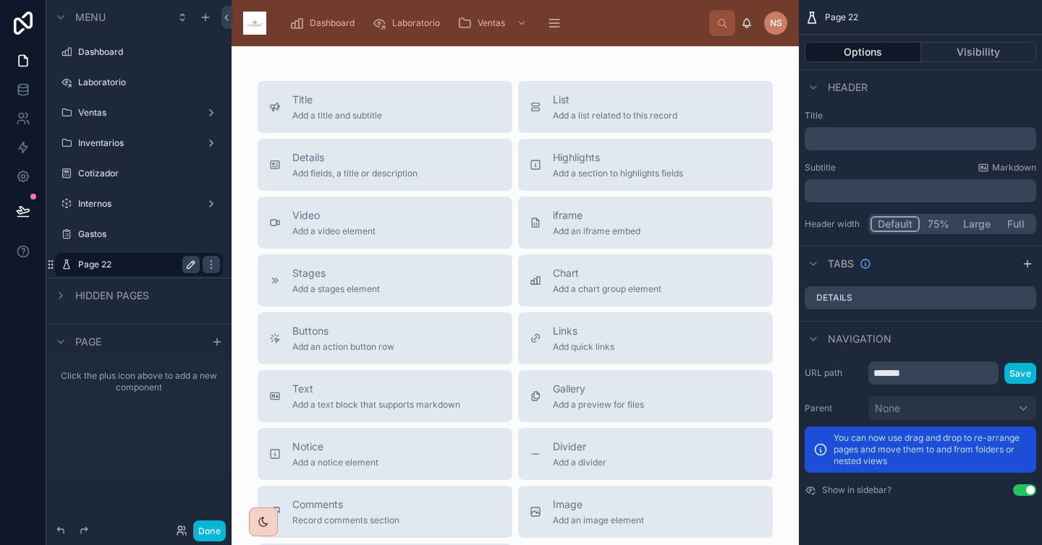
click at [193, 265] on icon "scrollable content" at bounding box center [191, 265] width 12 height 12
click at [161, 265] on input "*******" at bounding box center [127, 264] width 98 height 17
type input "********"
click at [188, 268] on icon "scrollable content" at bounding box center [191, 265] width 12 height 12
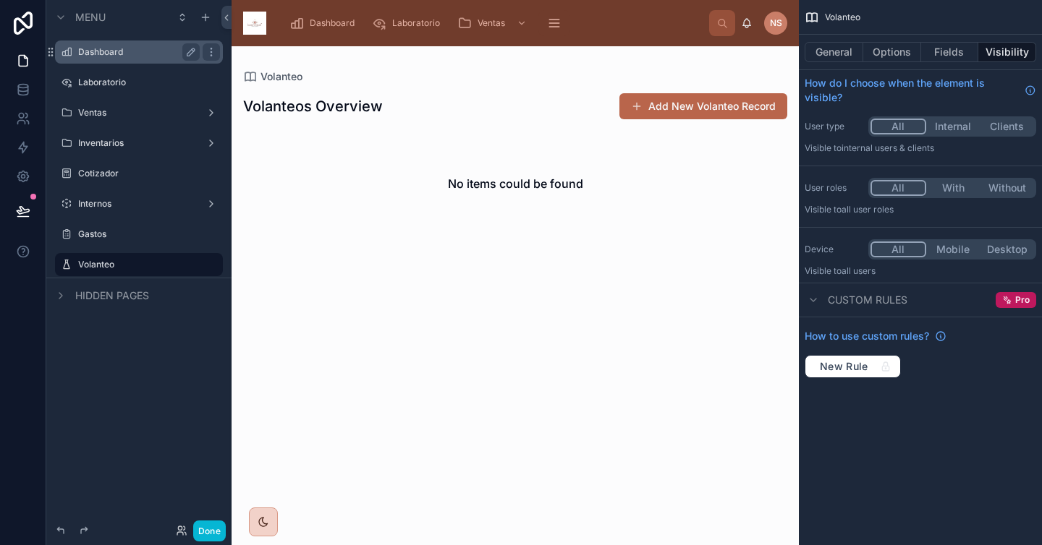
click at [144, 61] on div "Dashboard" at bounding box center [139, 52] width 162 height 23
click at [114, 52] on label "Dashboard" at bounding box center [136, 52] width 116 height 12
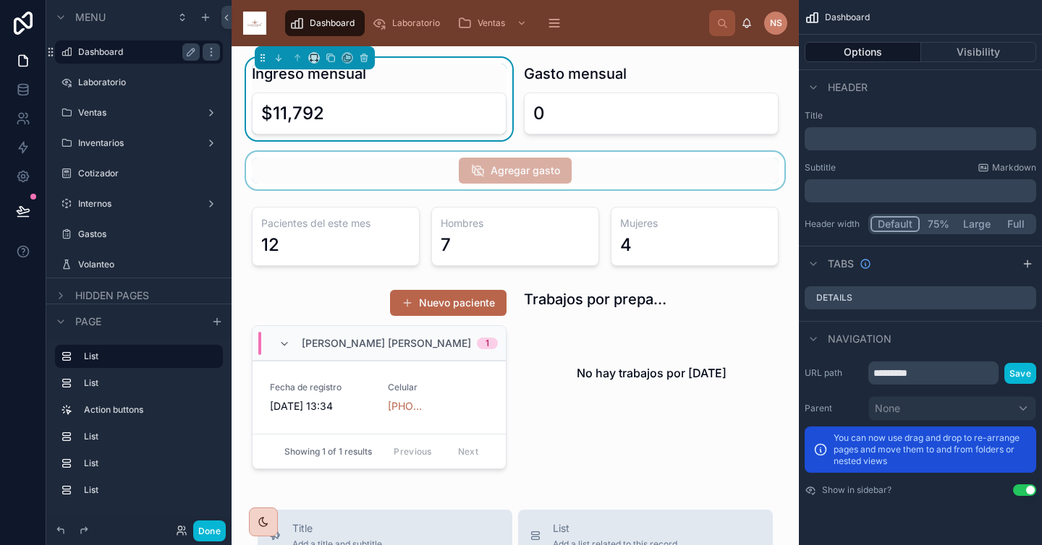
click at [634, 170] on div at bounding box center [515, 171] width 544 height 38
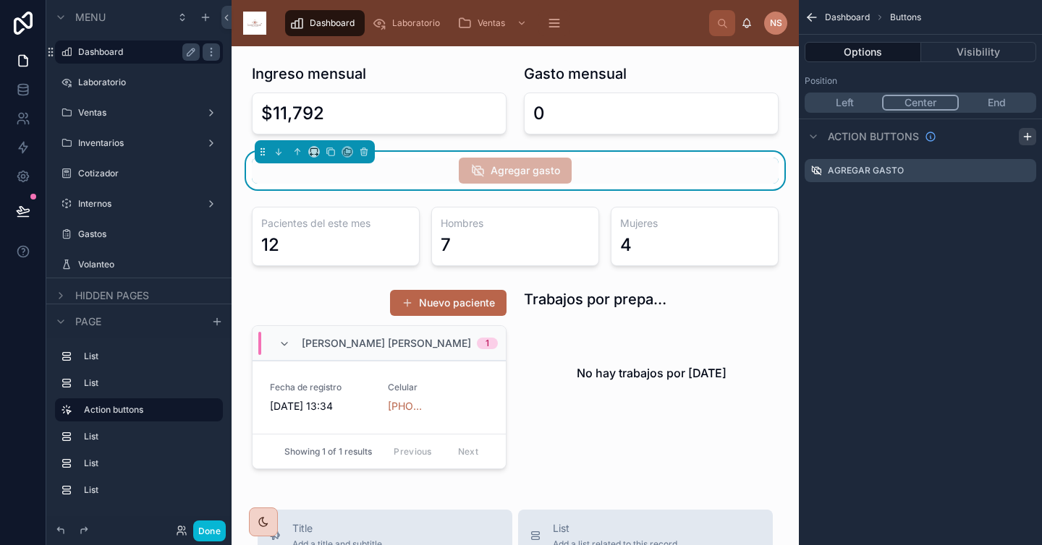
click at [917, 132] on icon "scrollable content" at bounding box center [1027, 137] width 12 height 12
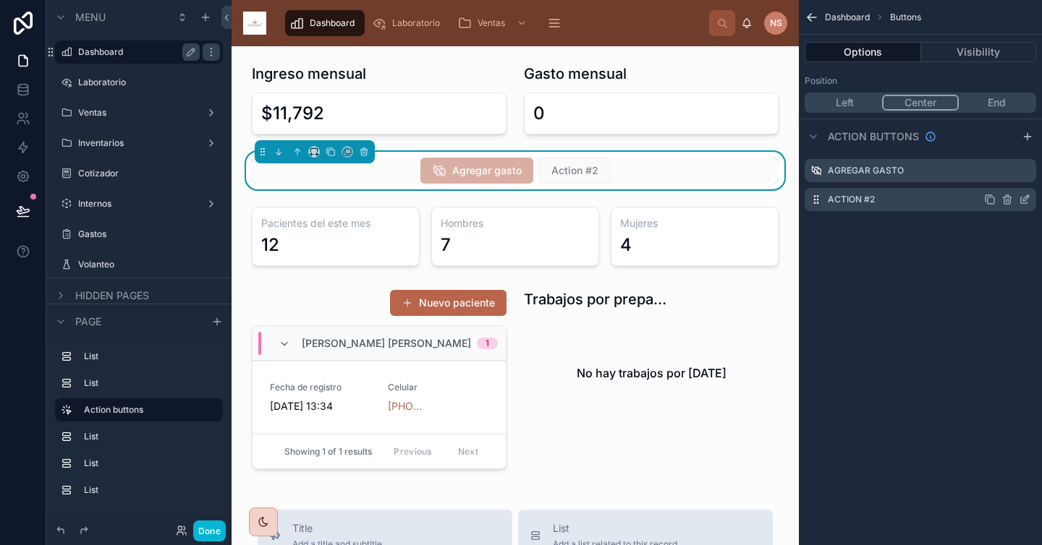
click at [917, 201] on icon "scrollable content" at bounding box center [1024, 200] width 12 height 12
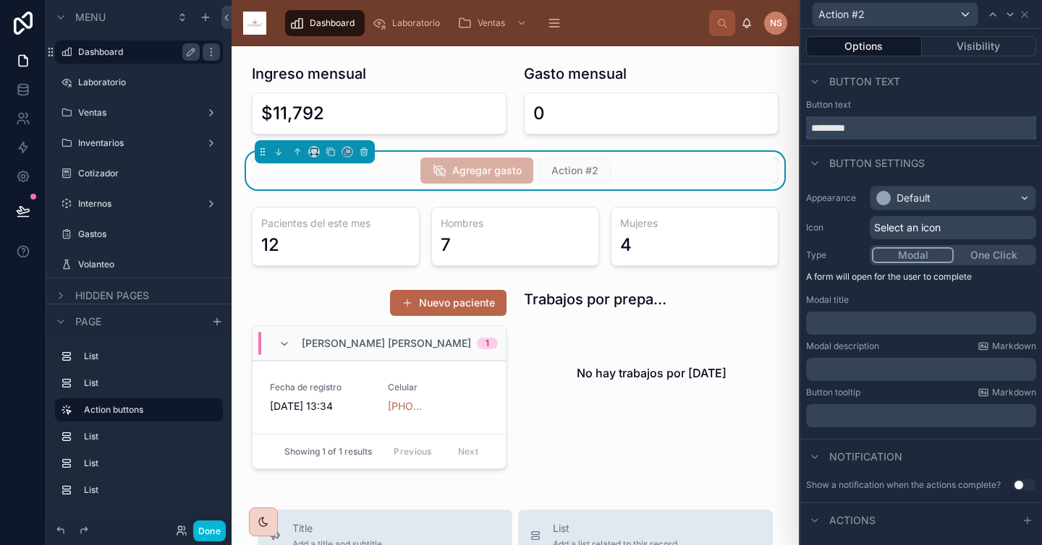
click at [917, 133] on input "*********" at bounding box center [921, 127] width 230 height 23
type input "********"
click at [917, 200] on div "Default" at bounding box center [952, 198] width 165 height 23
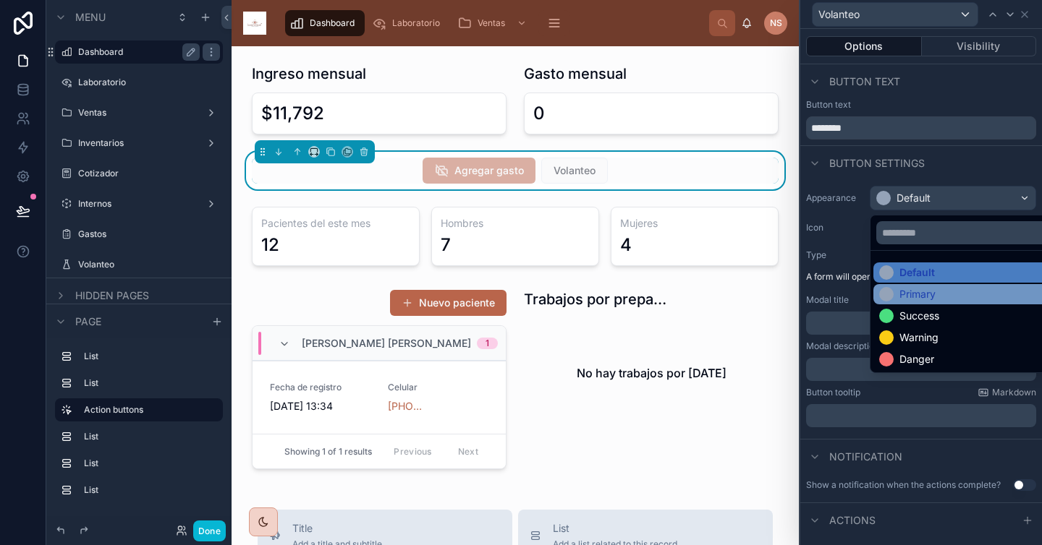
click at [917, 297] on div "Primary" at bounding box center [917, 294] width 36 height 14
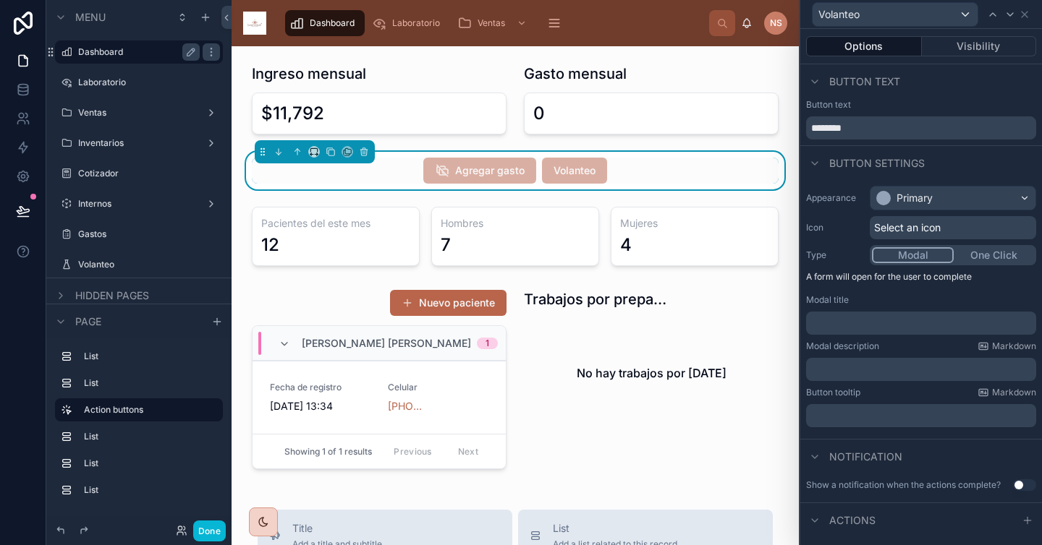
click at [917, 230] on span "Select an icon" at bounding box center [907, 228] width 67 height 14
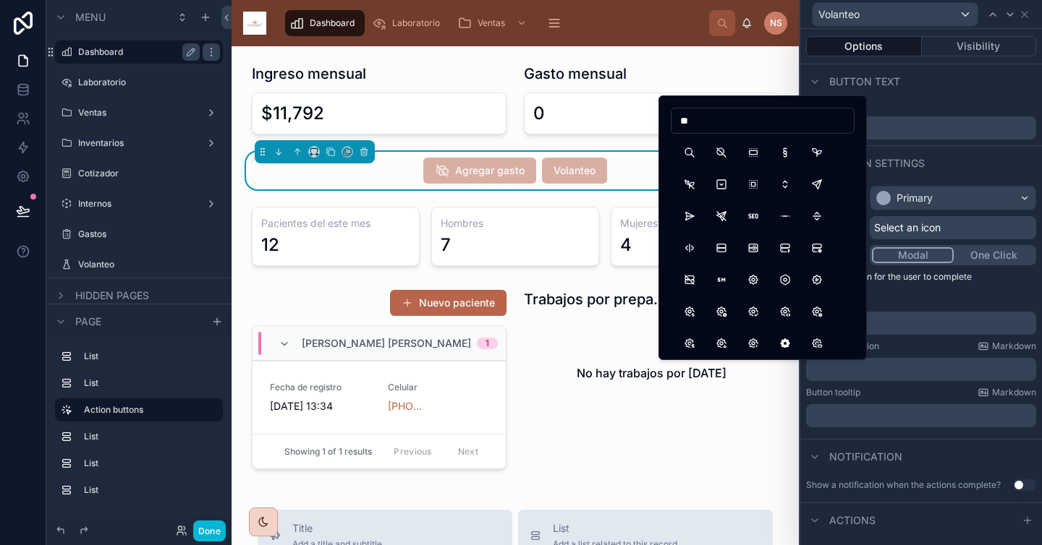
type input "*"
type input "********"
click at [783, 156] on button "ChartHistogram" at bounding box center [785, 153] width 26 height 26
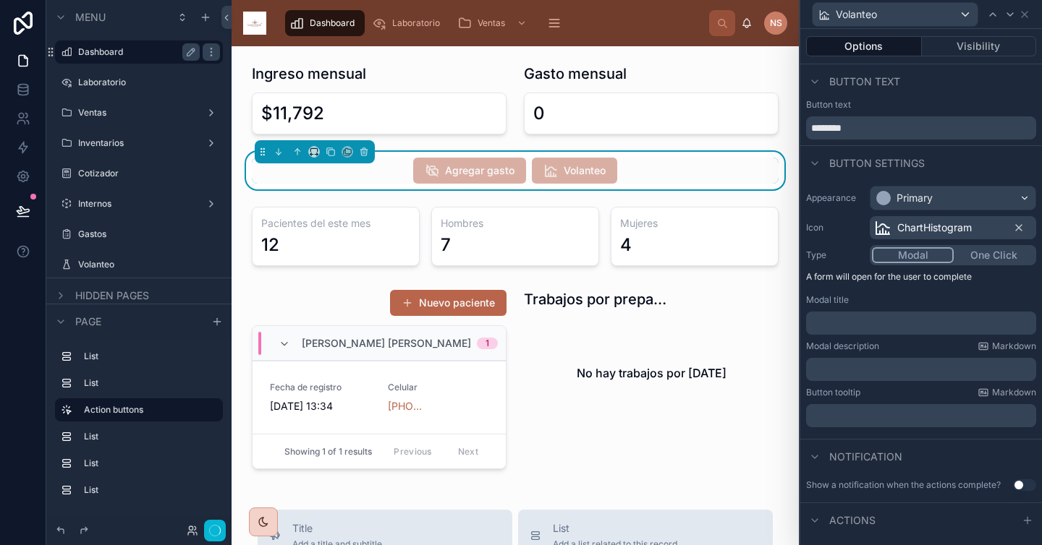
scroll to position [18, 0]
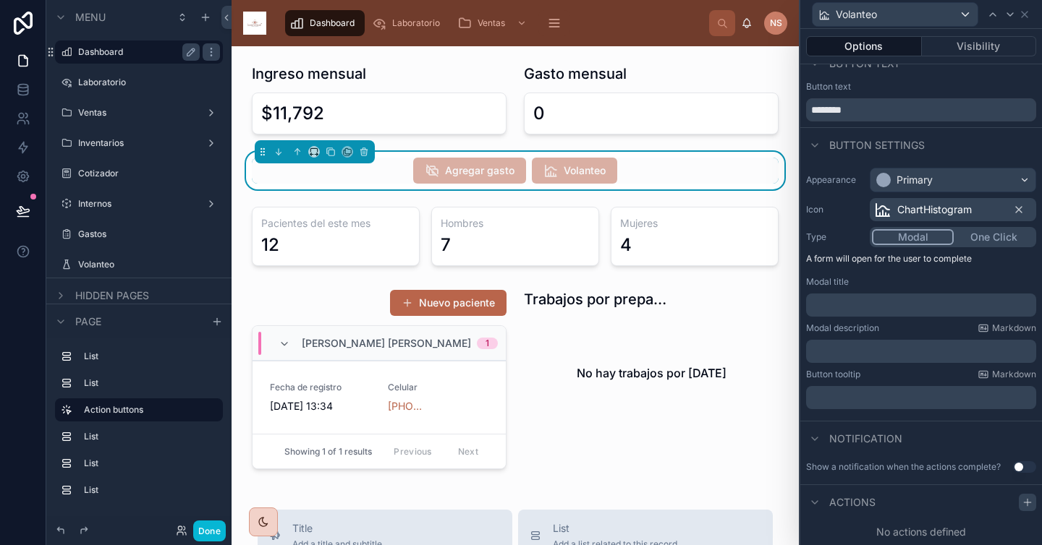
click at [917, 503] on icon at bounding box center [1027, 503] width 12 height 12
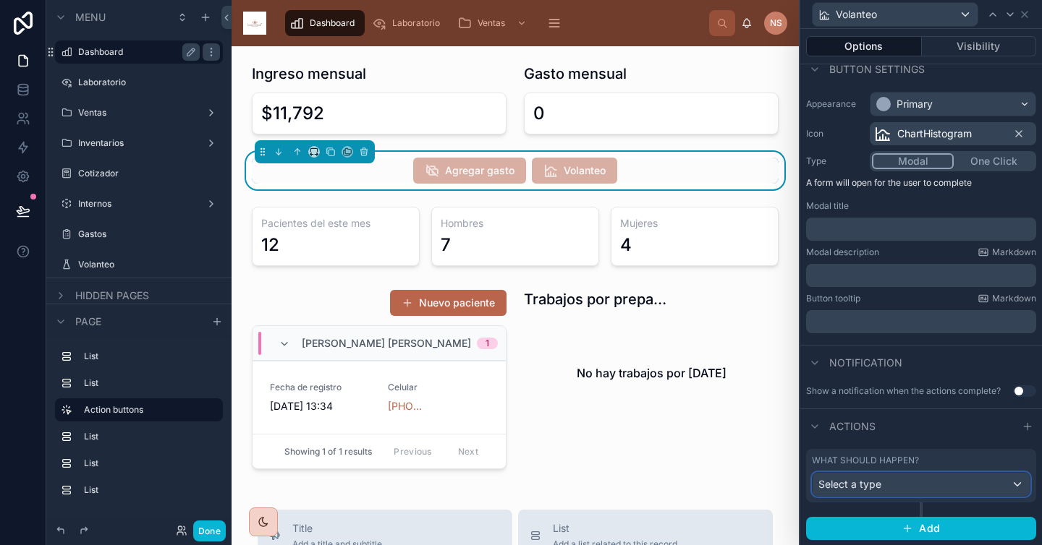
click at [917, 491] on div "Select a type" at bounding box center [920, 484] width 217 height 23
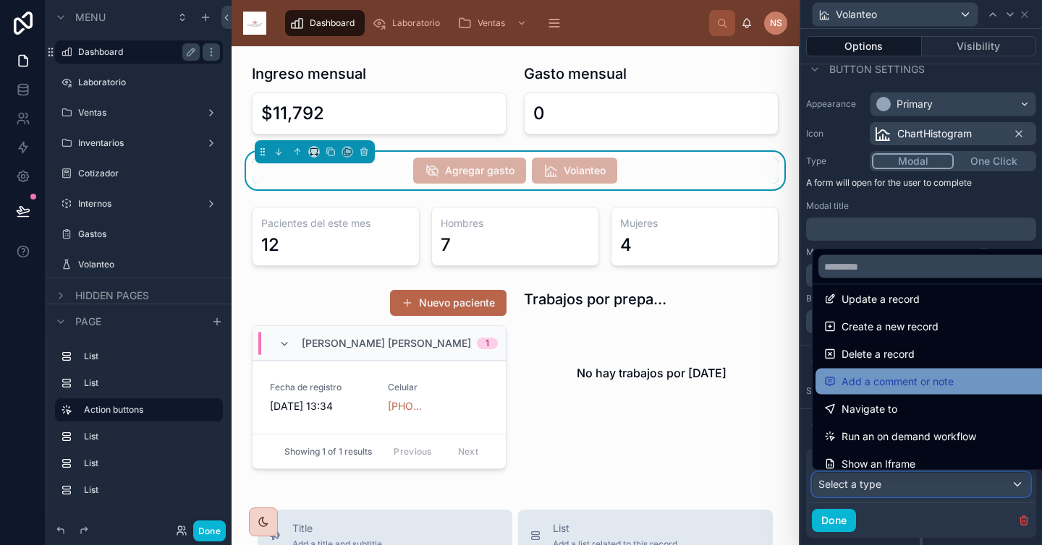
scroll to position [14, 0]
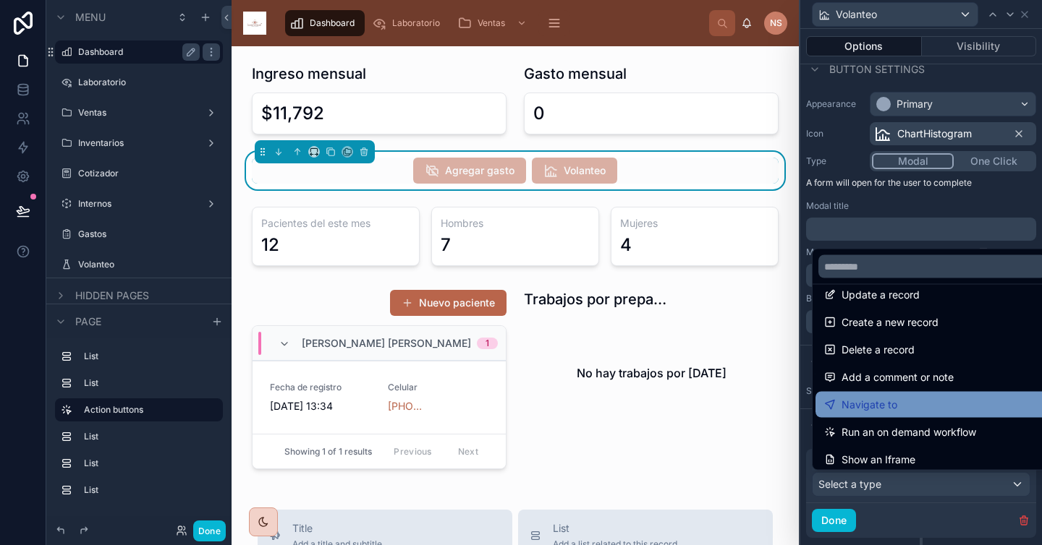
click at [893, 404] on span "Navigate to" at bounding box center [869, 404] width 56 height 17
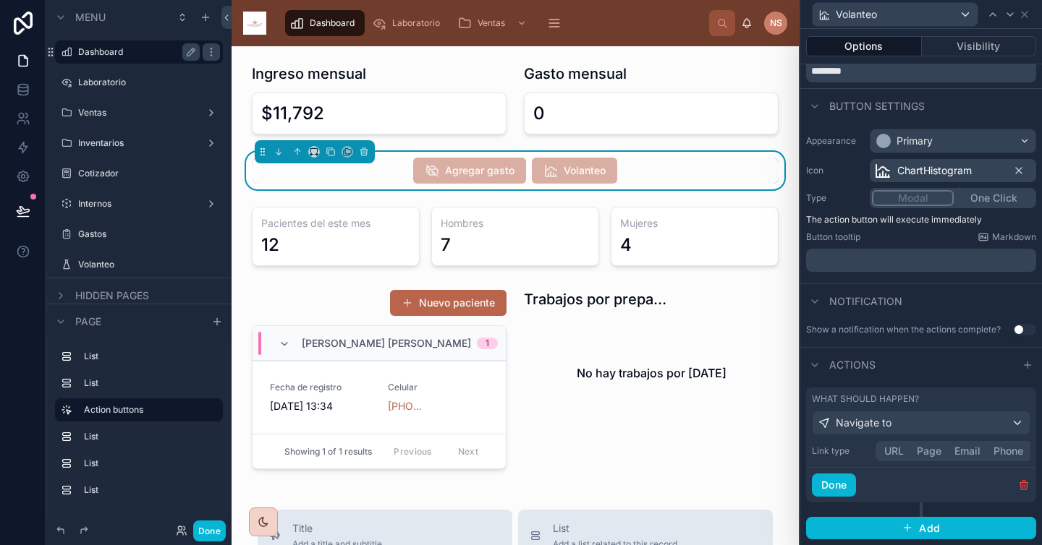
scroll to position [57, 0]
click at [917, 448] on div "Link type URL Page Email Phone" at bounding box center [921, 451] width 218 height 20
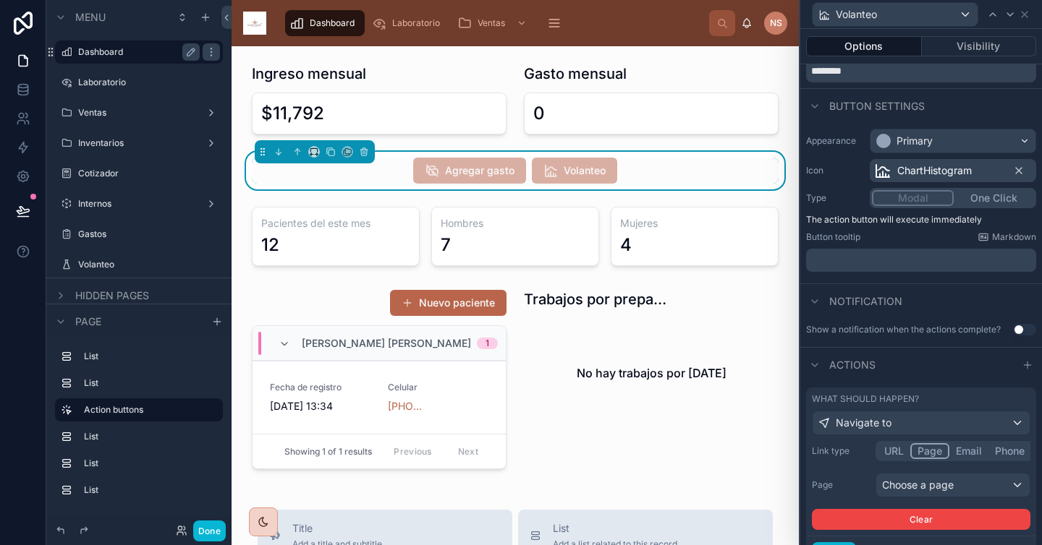
scroll to position [94, 0]
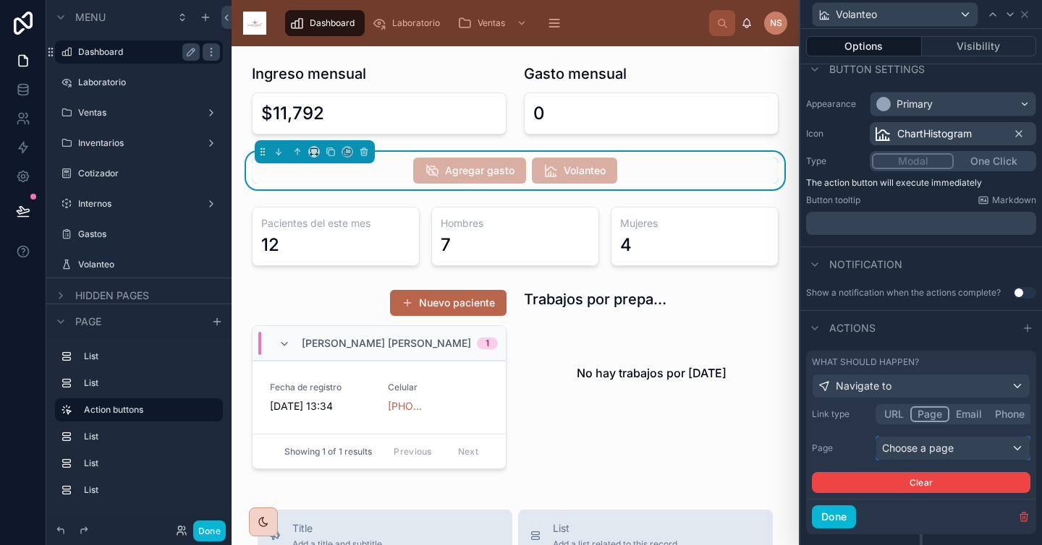
click at [917, 448] on div "Choose a page" at bounding box center [952, 448] width 153 height 23
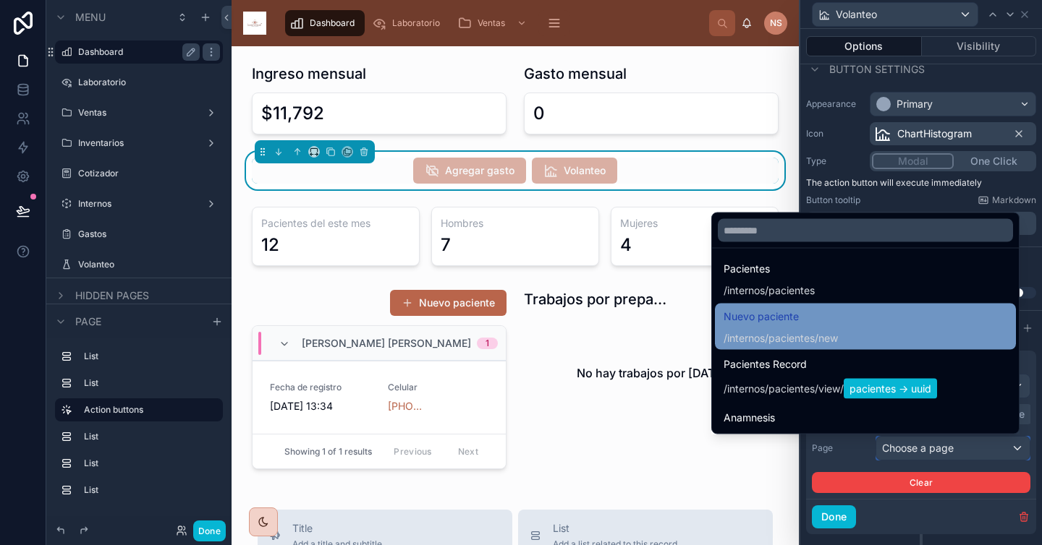
scroll to position [138, 0]
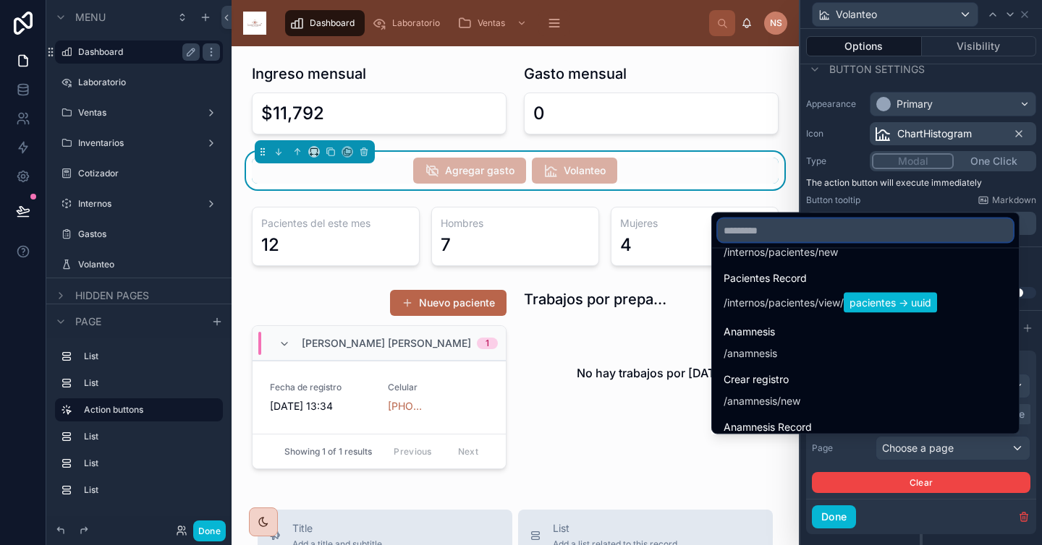
click at [841, 234] on input "text" at bounding box center [864, 230] width 295 height 23
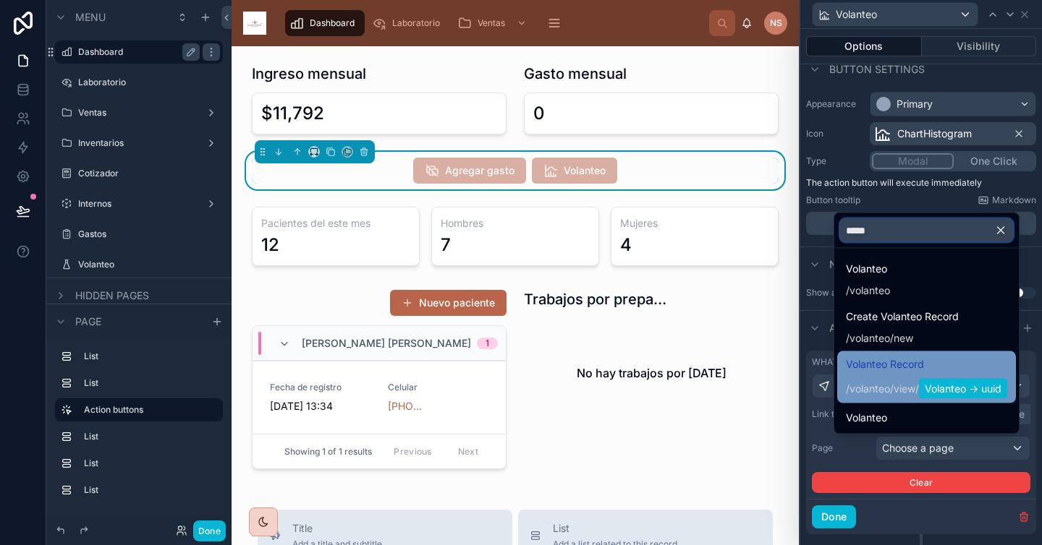
scroll to position [0, 0]
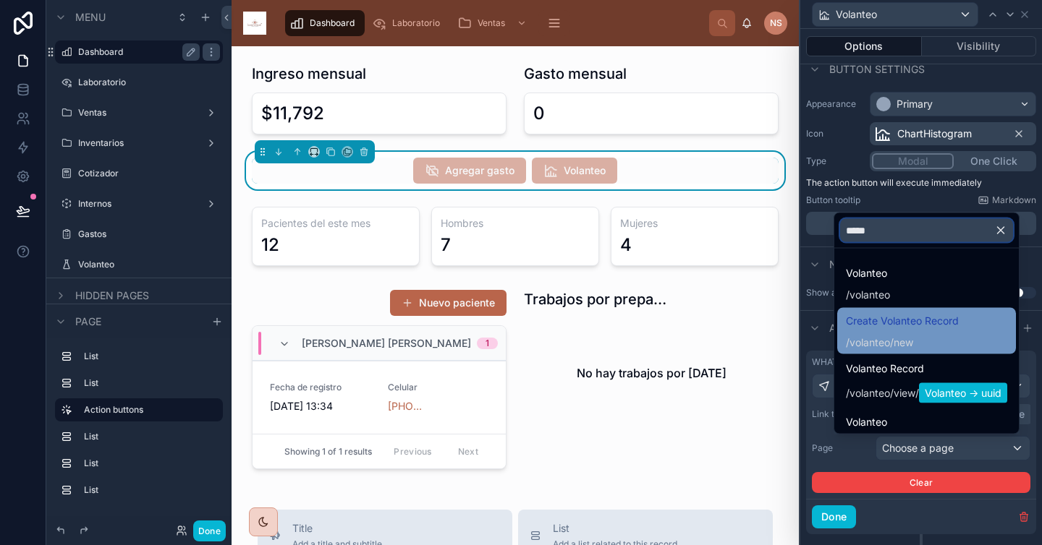
type input "*****"
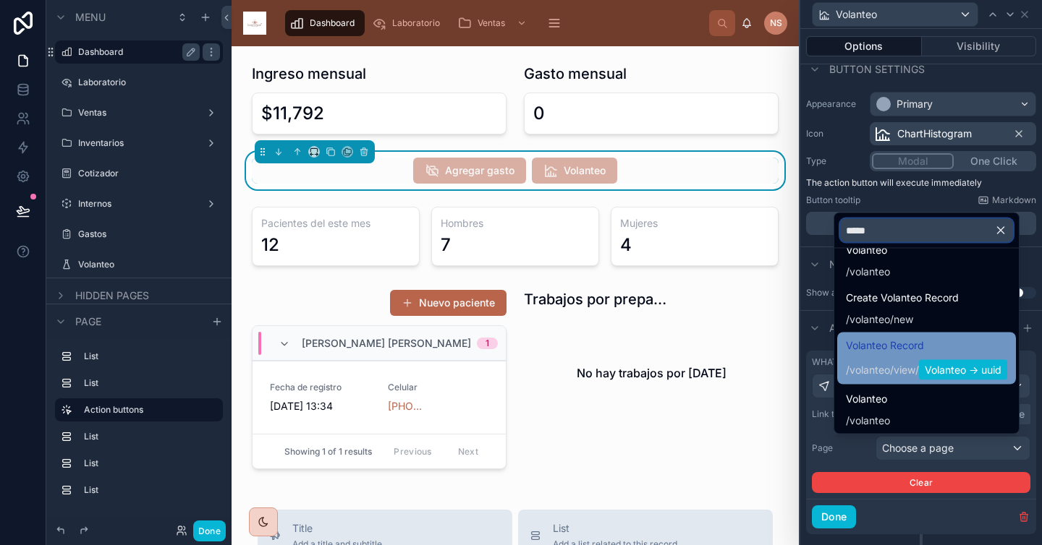
scroll to position [24, 0]
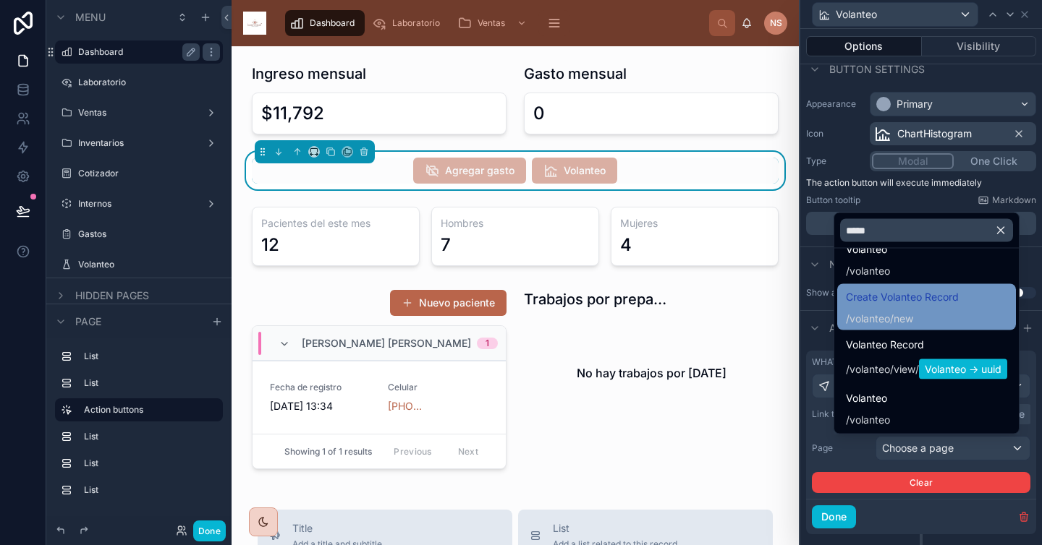
click at [890, 299] on span "Create Volanteo Record" at bounding box center [901, 297] width 113 height 17
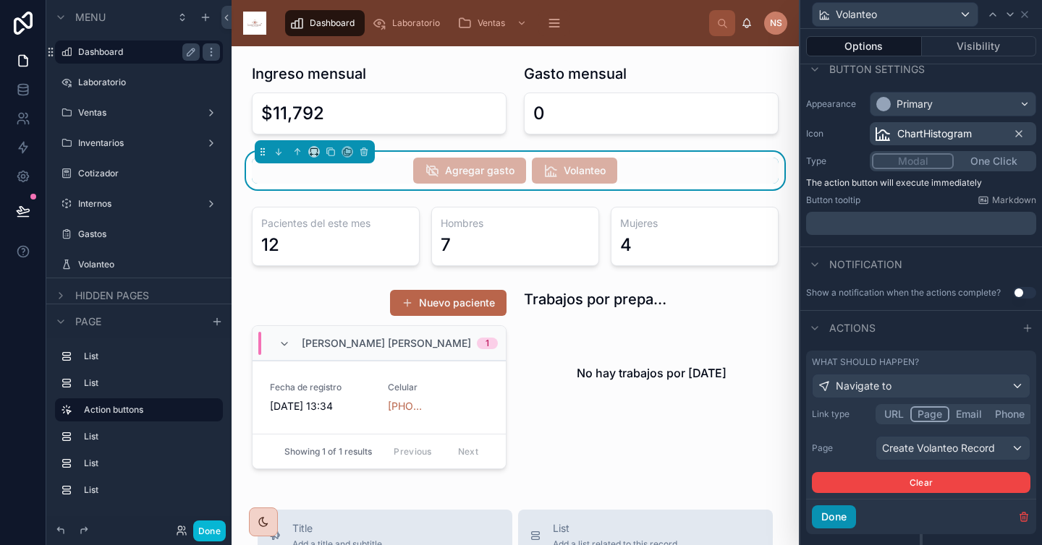
click at [827, 519] on button "Done" at bounding box center [834, 517] width 44 height 23
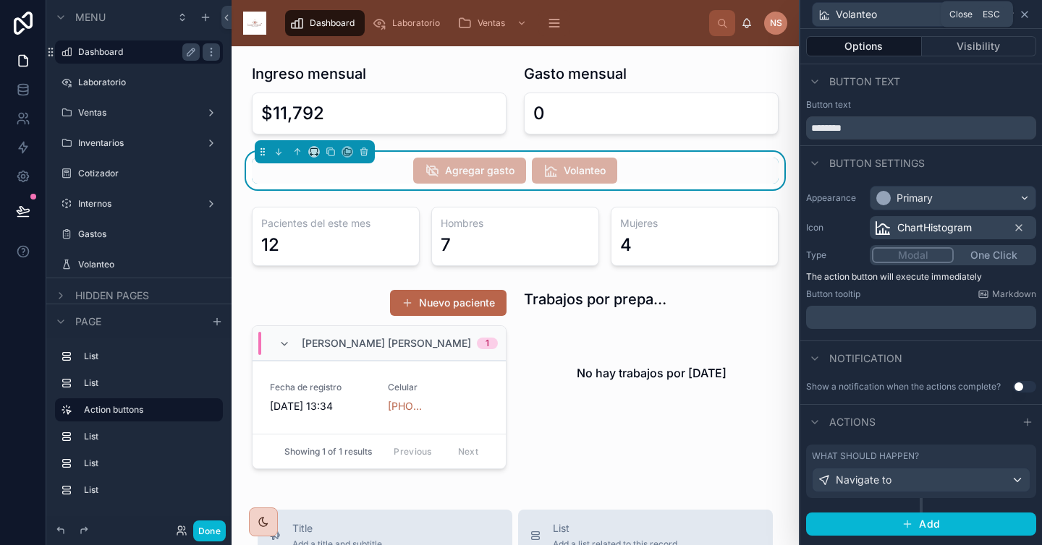
click at [917, 12] on icon at bounding box center [1024, 15] width 12 height 12
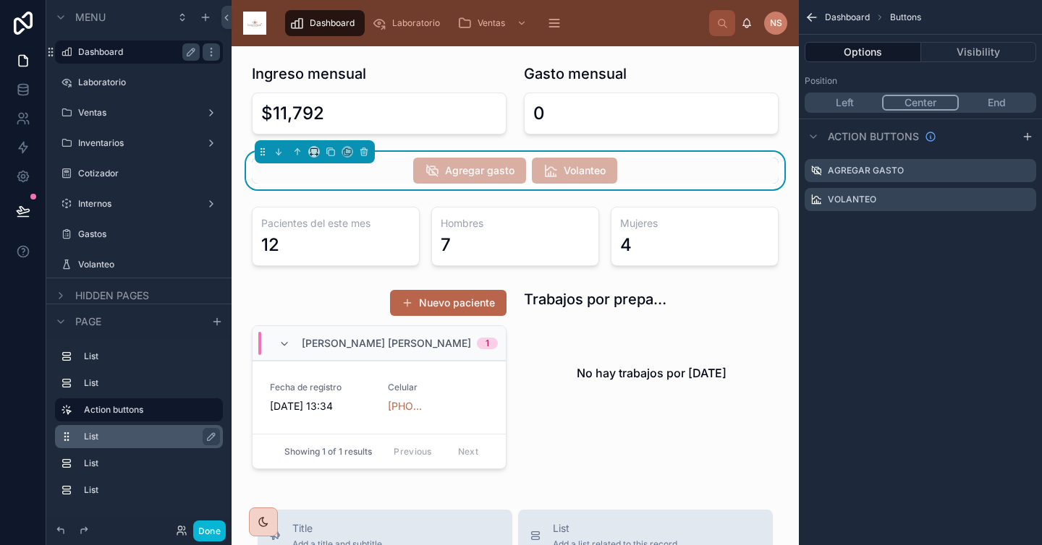
scroll to position [20, 0]
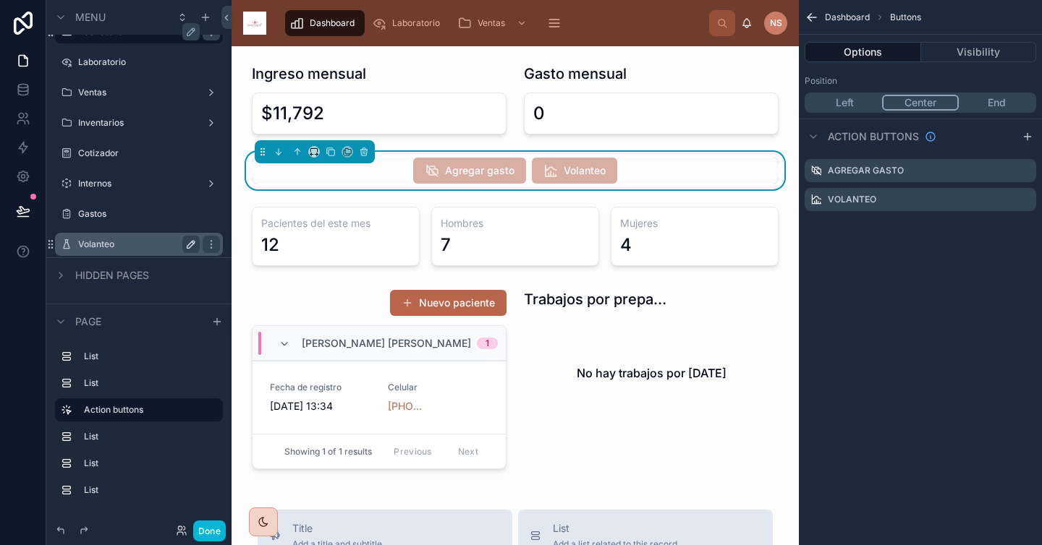
click at [115, 244] on label "Volanteo" at bounding box center [136, 245] width 116 height 12
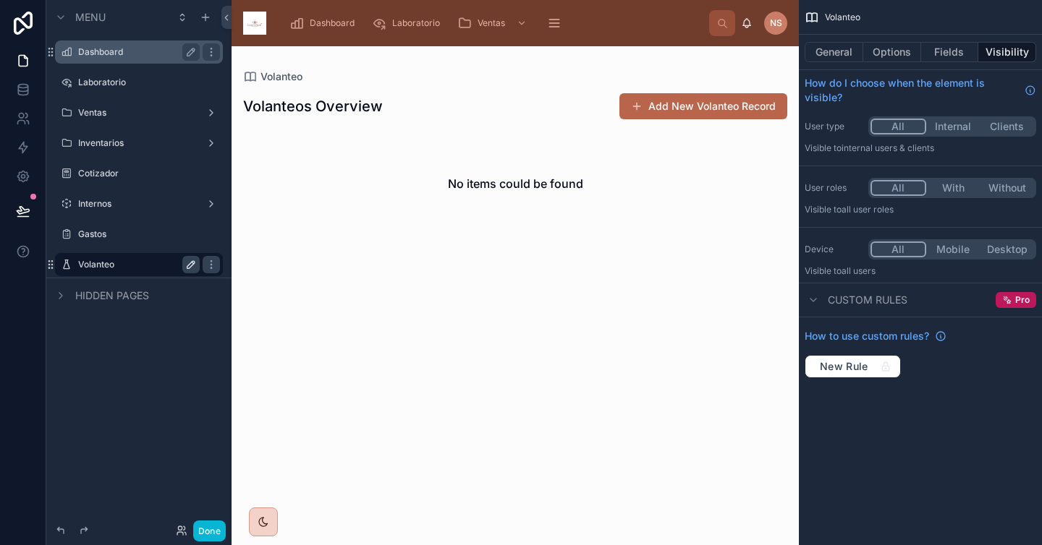
click at [120, 291] on span "Hidden pages" at bounding box center [112, 296] width 74 height 14
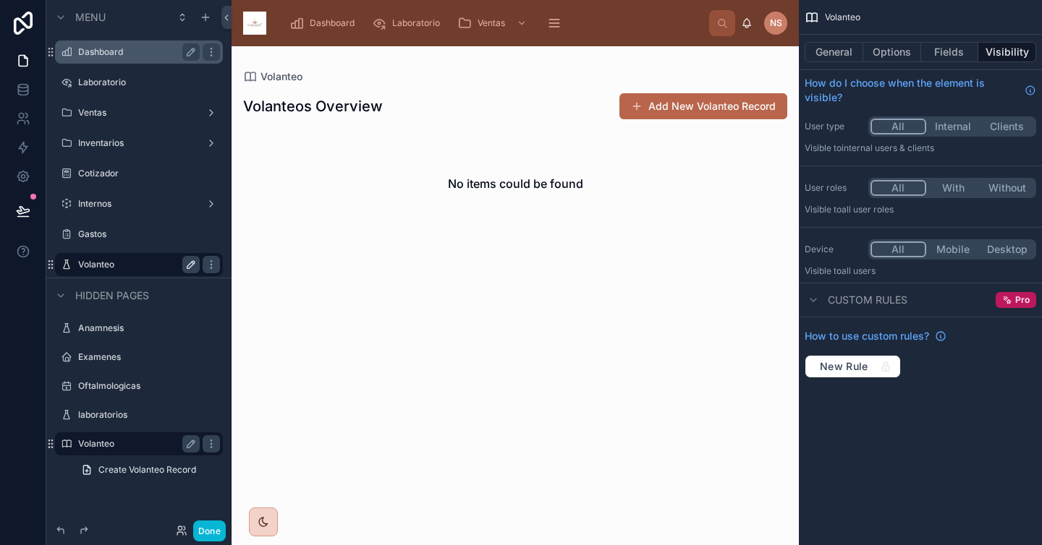
click at [125, 446] on label "Volanteo" at bounding box center [136, 444] width 116 height 12
click at [850, 50] on button "General" at bounding box center [833, 52] width 59 height 20
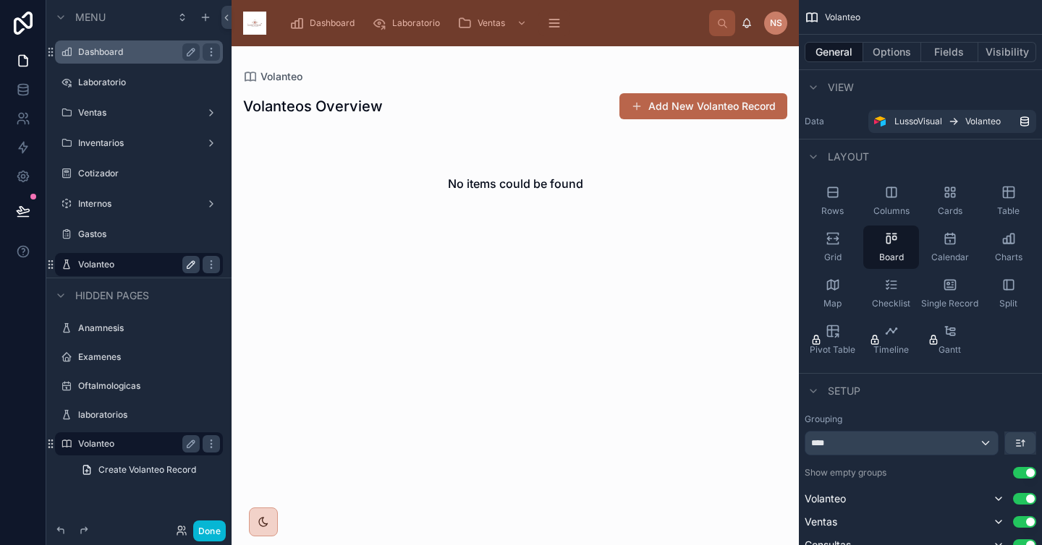
click at [712, 167] on div at bounding box center [514, 295] width 567 height 499
click at [835, 200] on div "Rows" at bounding box center [832, 200] width 56 height 43
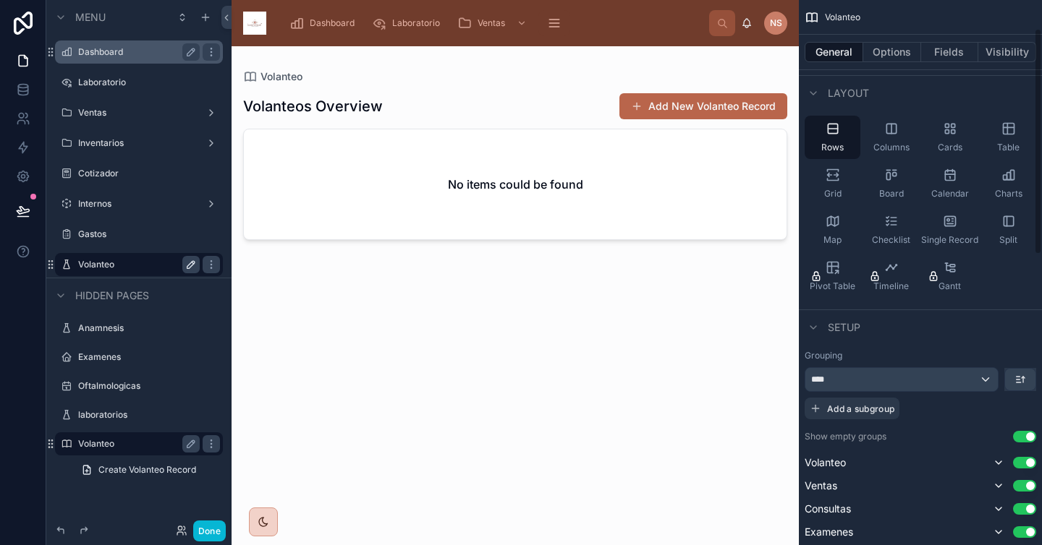
scroll to position [68, 0]
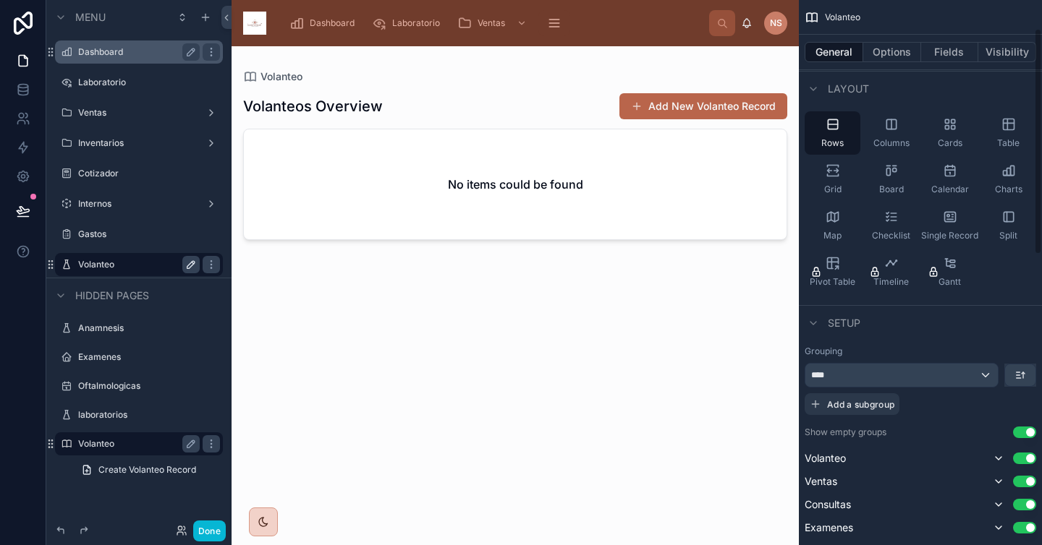
click at [917, 362] on div "Grouping **** Add a subgroup" at bounding box center [919, 380] width 231 height 69
click at [917, 380] on div "****" at bounding box center [901, 375] width 192 height 23
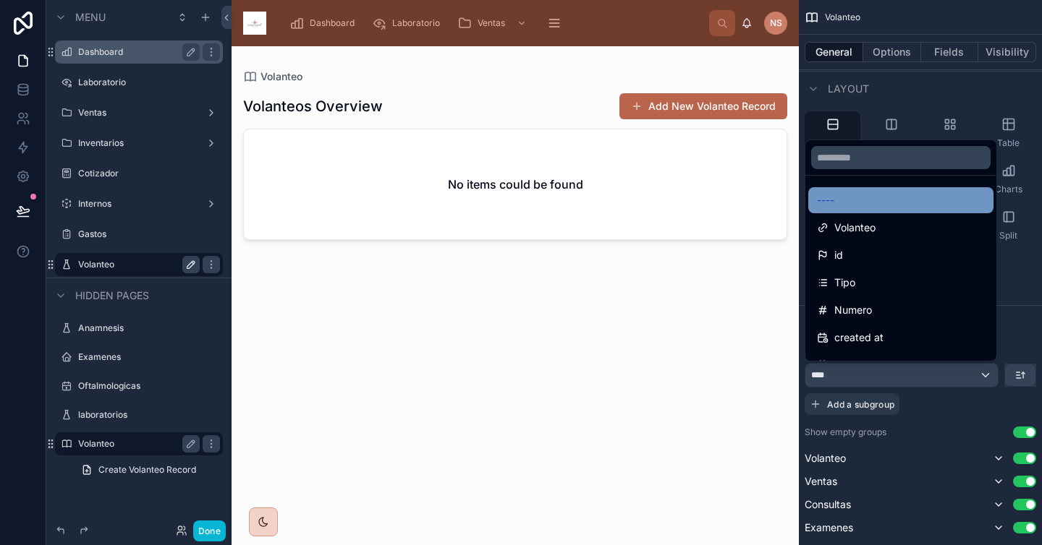
click at [869, 200] on div "----" at bounding box center [901, 200] width 168 height 17
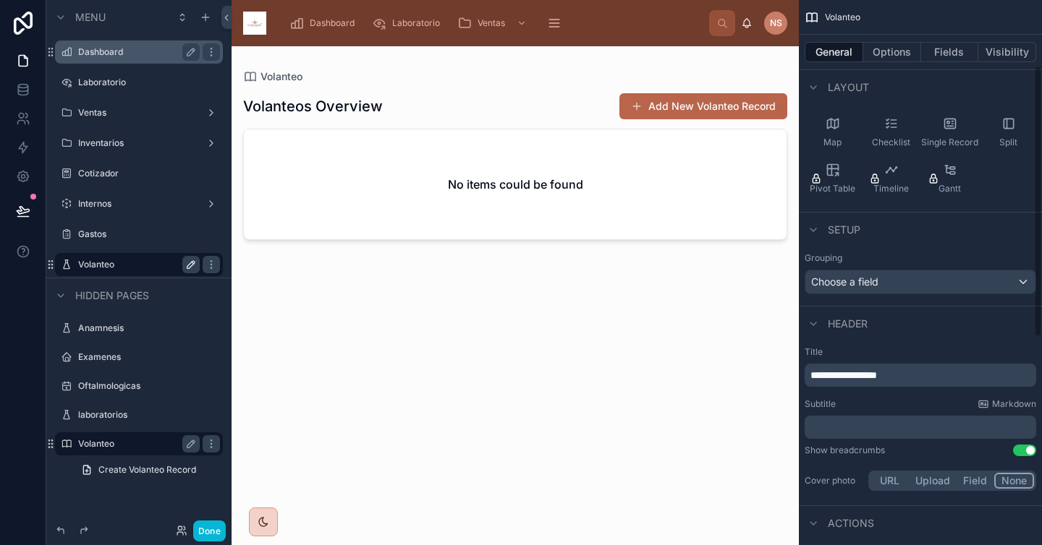
scroll to position [171, 0]
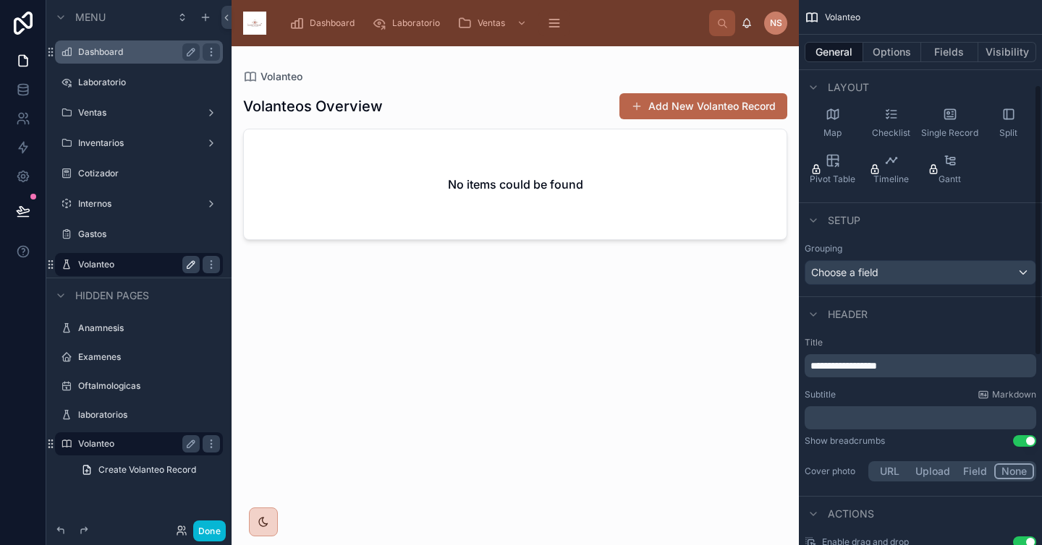
click at [917, 365] on p "**********" at bounding box center [921, 366] width 223 height 14
click at [917, 393] on div "Subtitle Markdown" at bounding box center [919, 395] width 231 height 12
click at [899, 393] on div "Subtitle Markdown" at bounding box center [919, 395] width 231 height 12
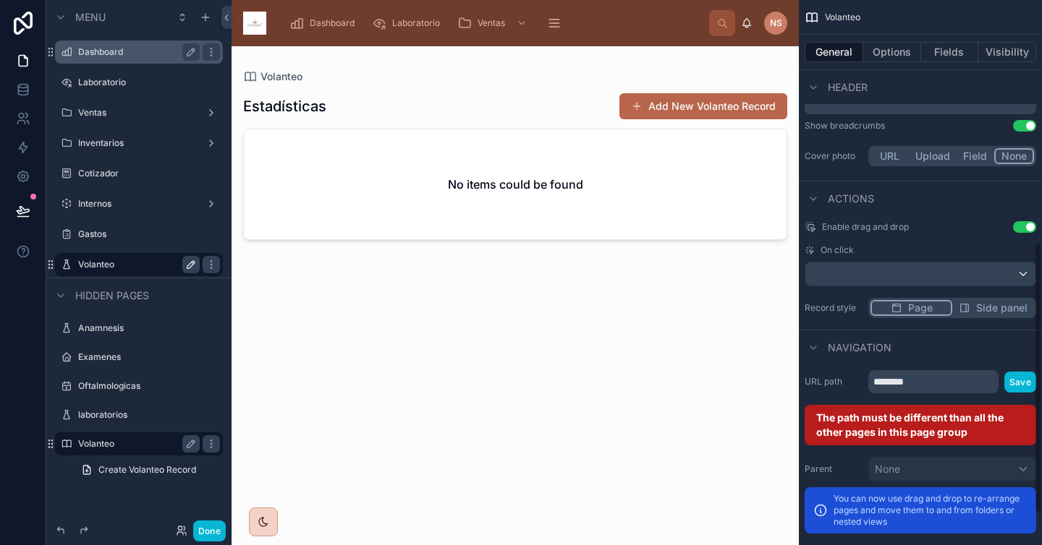
scroll to position [502, 0]
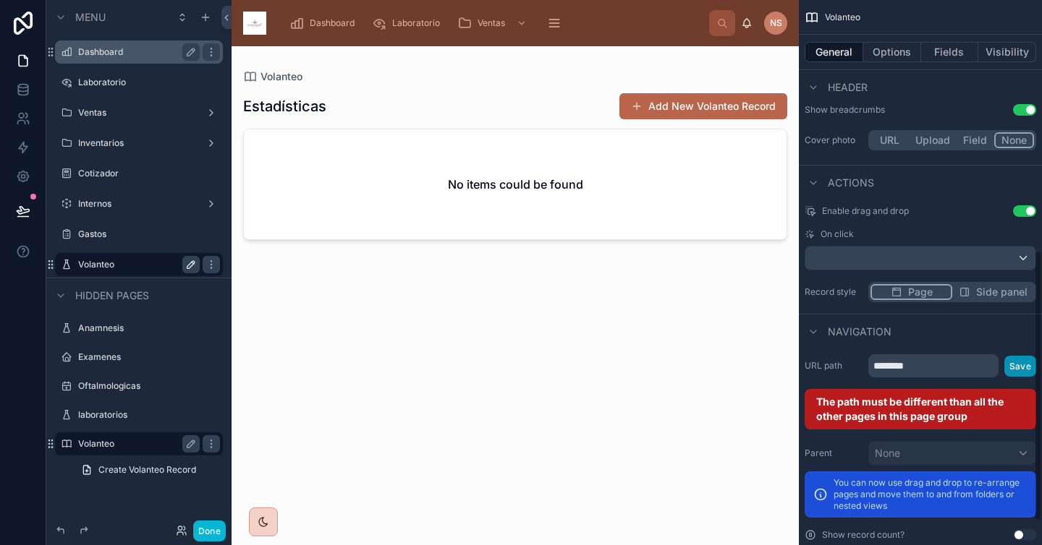
click at [917, 366] on button "Save" at bounding box center [1020, 366] width 32 height 21
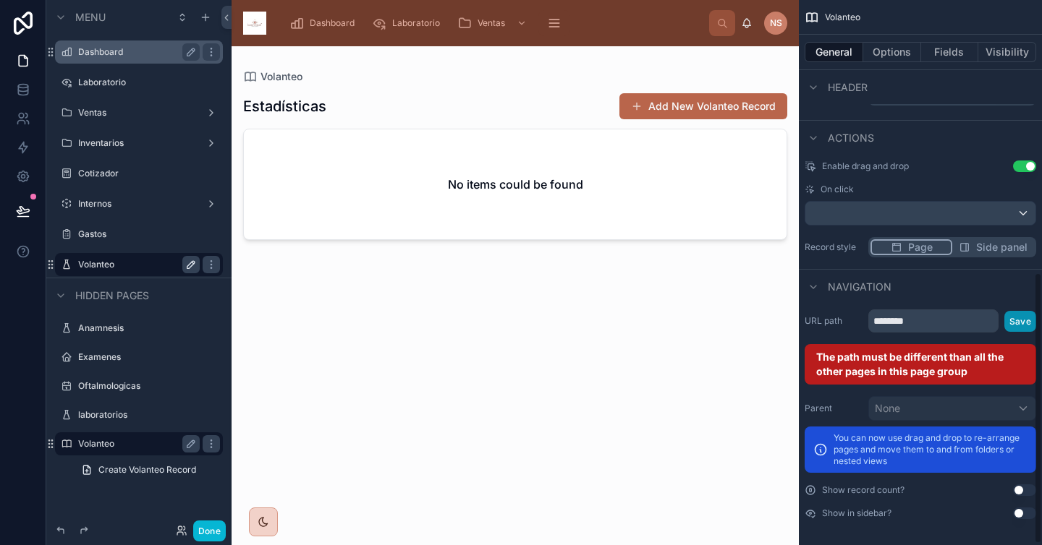
scroll to position [550, 0]
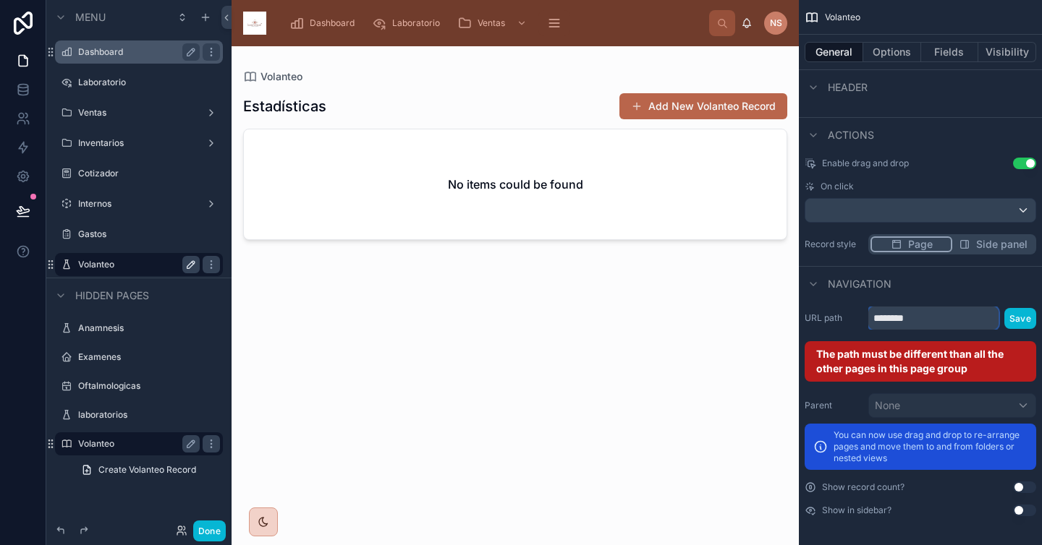
click at [917, 319] on input "********" at bounding box center [933, 318] width 130 height 23
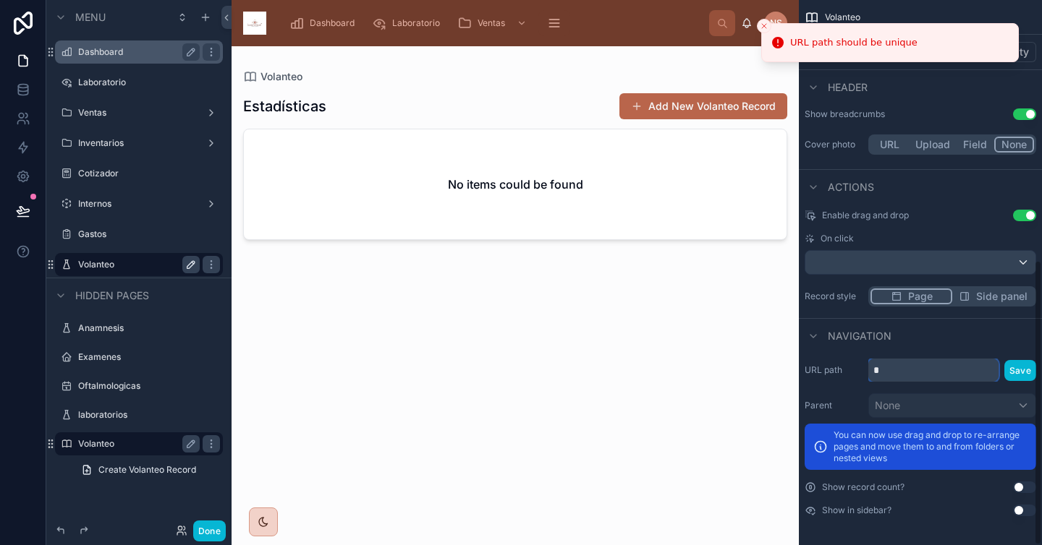
scroll to position [498, 0]
type input "**********"
click at [917, 373] on button "Save" at bounding box center [1020, 370] width 32 height 21
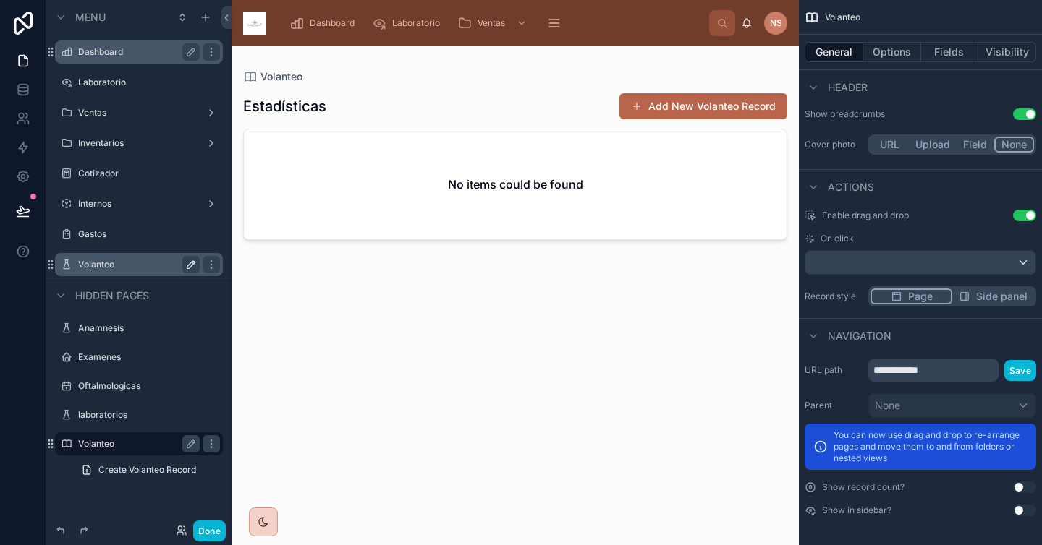
click at [917, 343] on div "Navigation" at bounding box center [919, 335] width 243 height 35
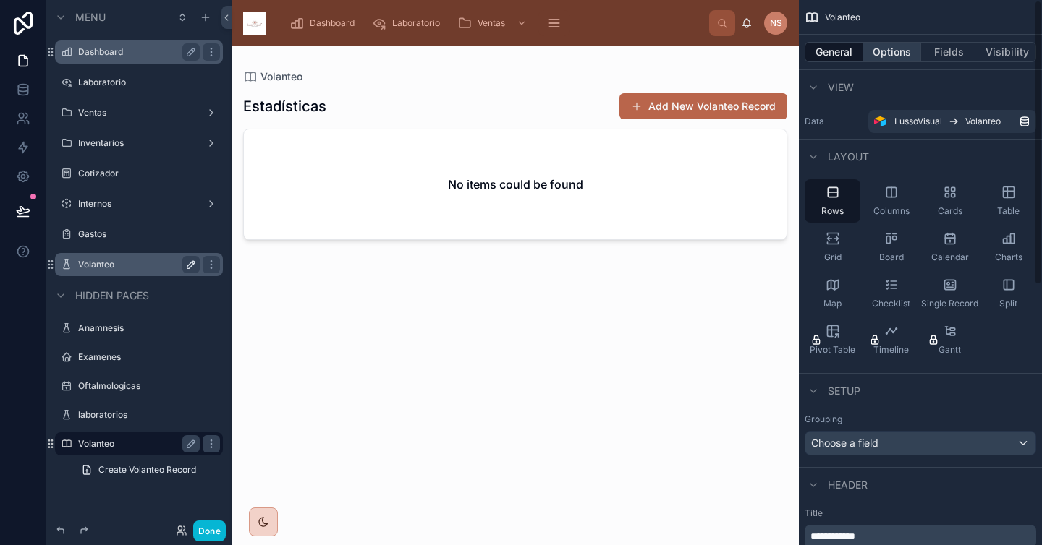
click at [903, 51] on button "Options" at bounding box center [892, 52] width 58 height 20
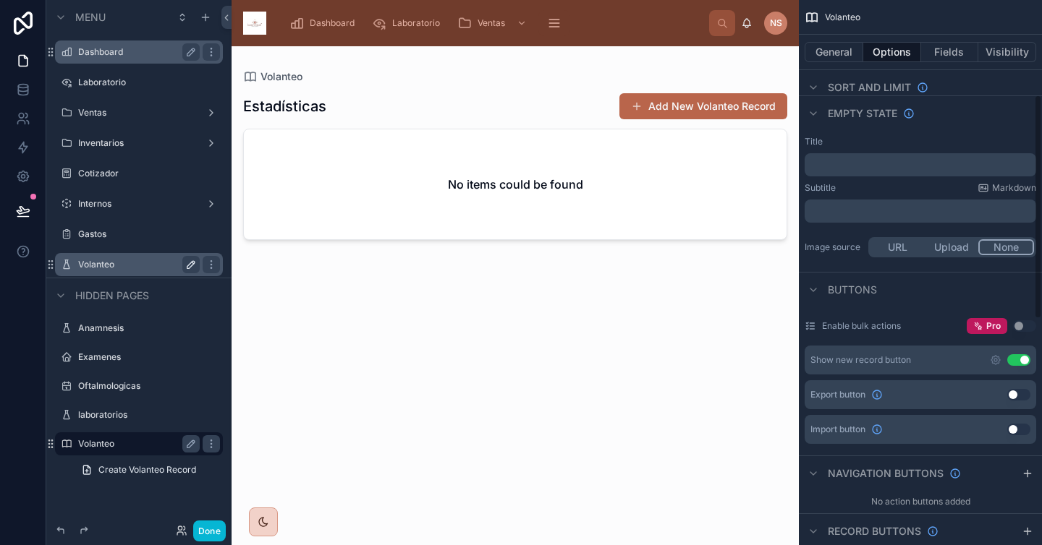
scroll to position [237, 0]
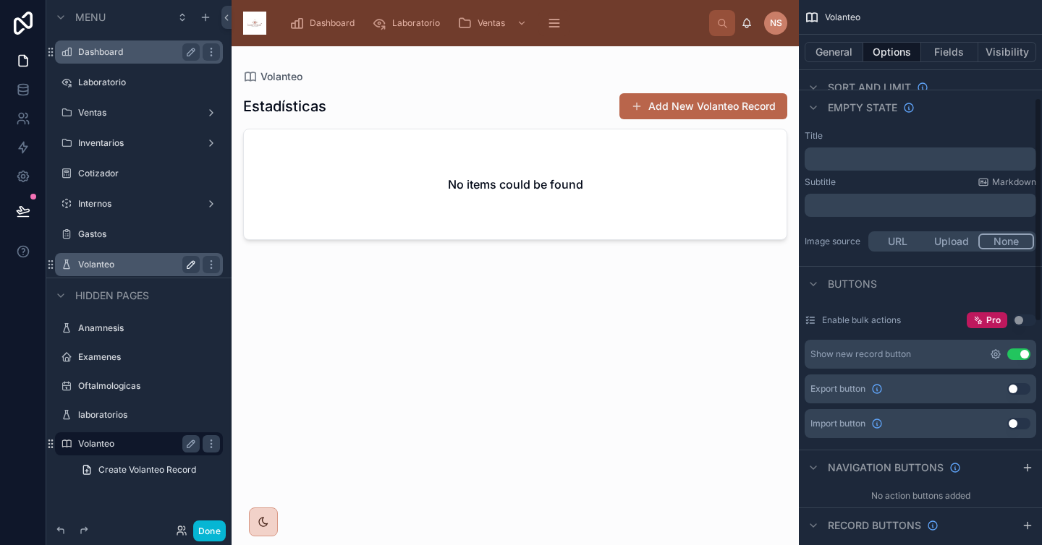
click at [917, 355] on icon "scrollable content" at bounding box center [995, 355] width 12 height 12
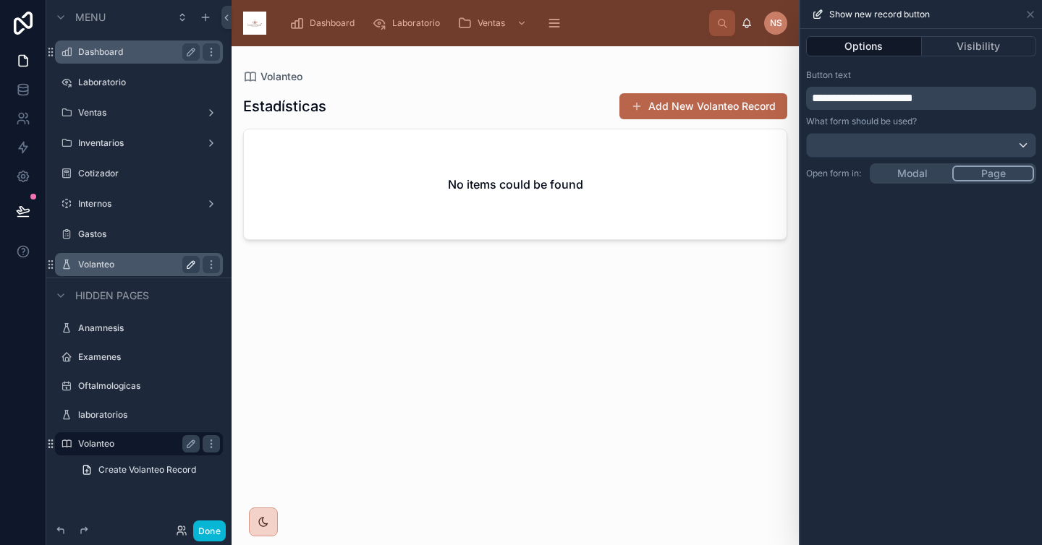
click at [917, 98] on p "**********" at bounding box center [922, 98] width 221 height 17
click at [917, 70] on div "Button text" at bounding box center [921, 75] width 230 height 12
click at [917, 172] on div "**********" at bounding box center [921, 287] width 242 height 516
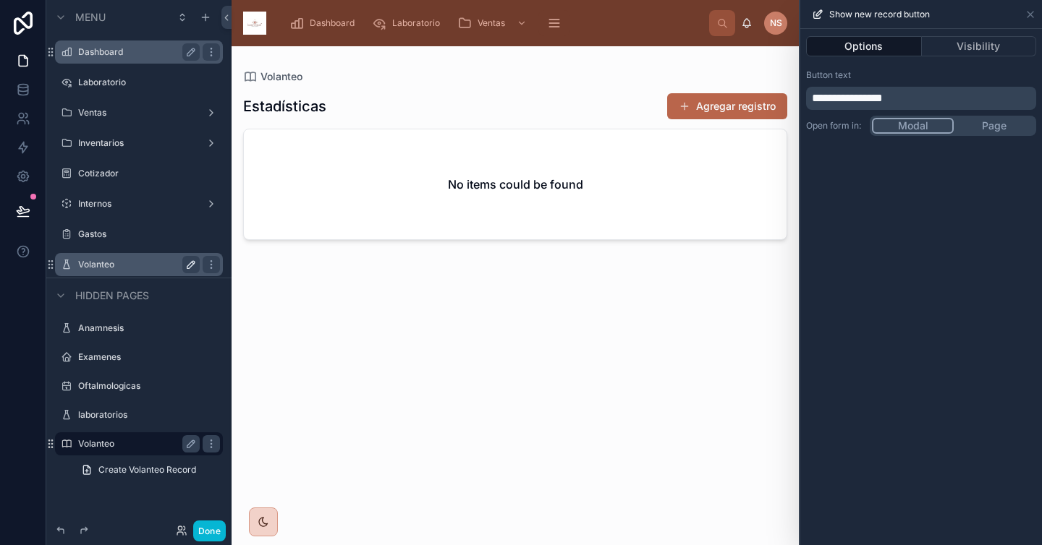
click at [917, 174] on div "**********" at bounding box center [921, 287] width 242 height 516
click at [917, 16] on icon at bounding box center [1030, 15] width 6 height 6
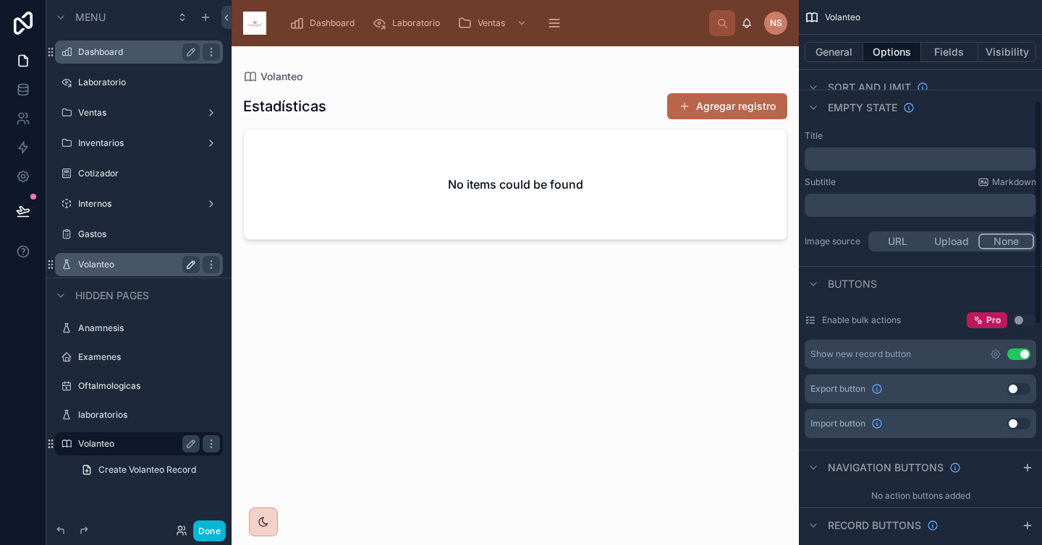
scroll to position [246, 0]
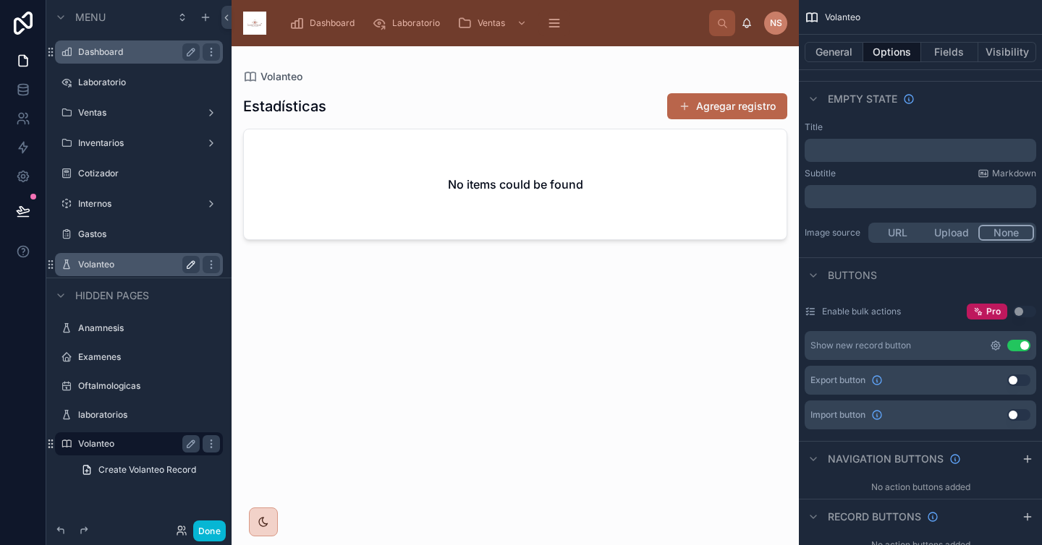
click at [917, 345] on icon "scrollable content" at bounding box center [995, 346] width 12 height 12
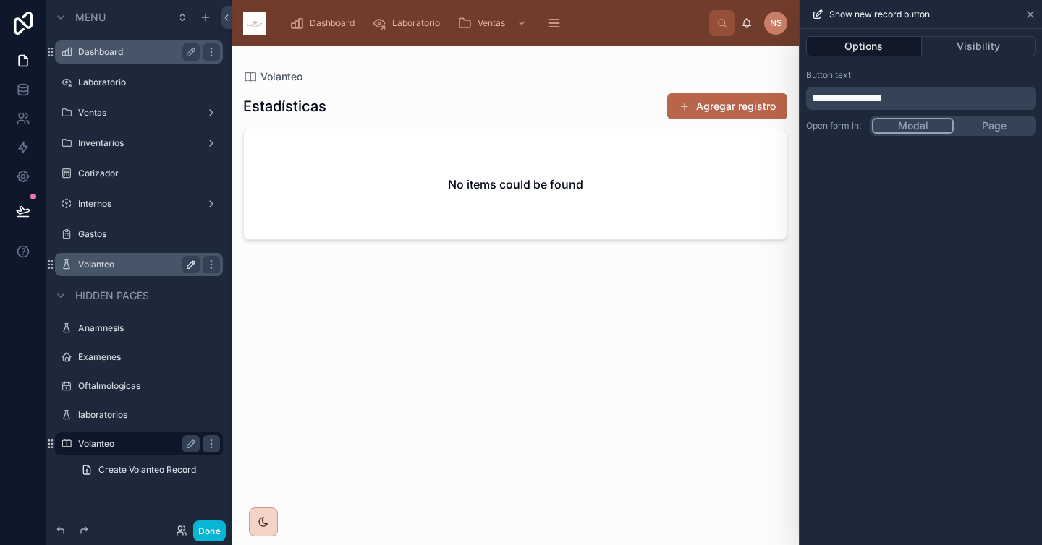
click at [917, 17] on icon at bounding box center [1030, 15] width 12 height 12
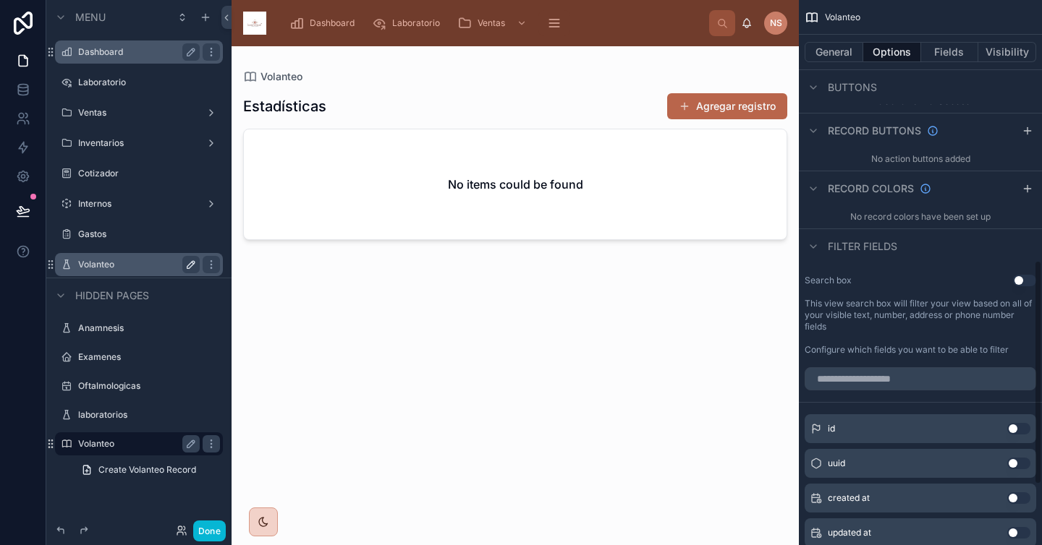
scroll to position [779, 0]
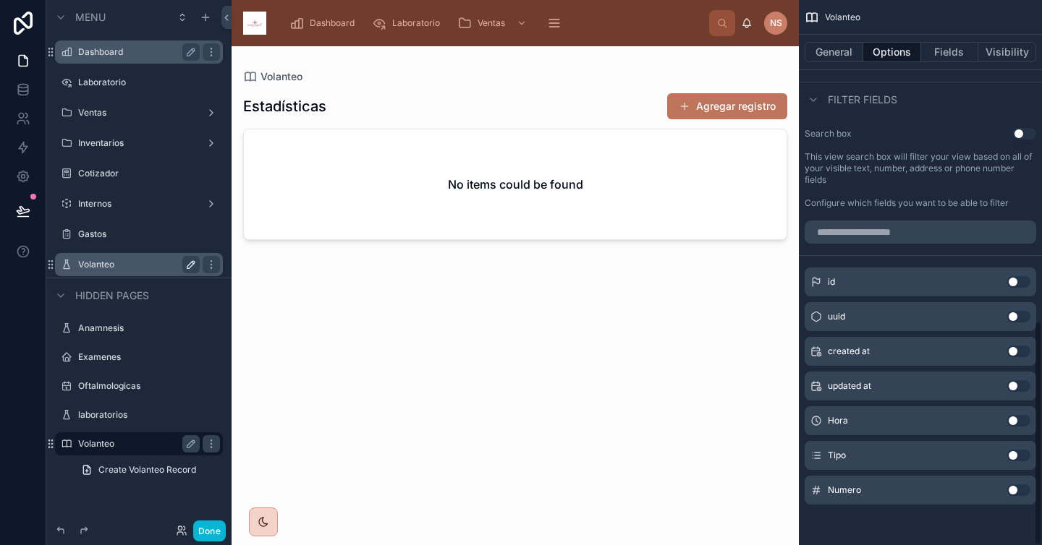
click at [723, 107] on button "Agregar registro" at bounding box center [727, 106] width 120 height 26
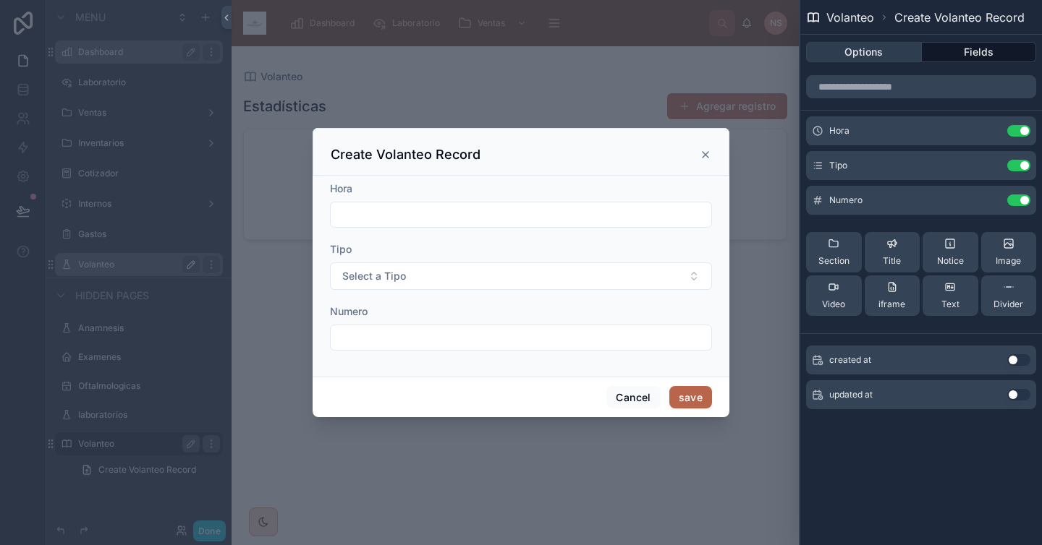
click at [890, 57] on button "Options" at bounding box center [864, 52] width 116 height 20
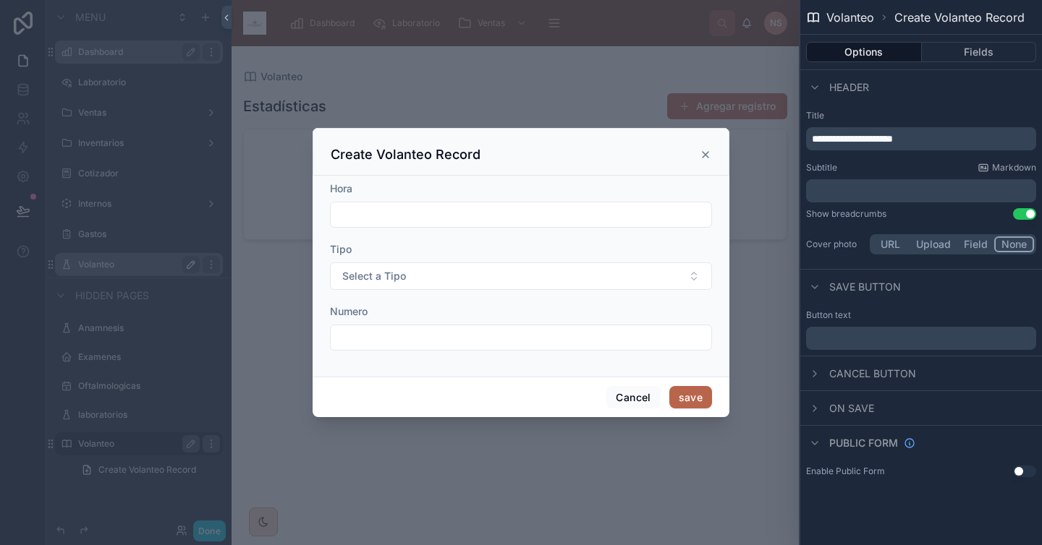
click at [917, 135] on p "**********" at bounding box center [922, 139] width 221 height 14
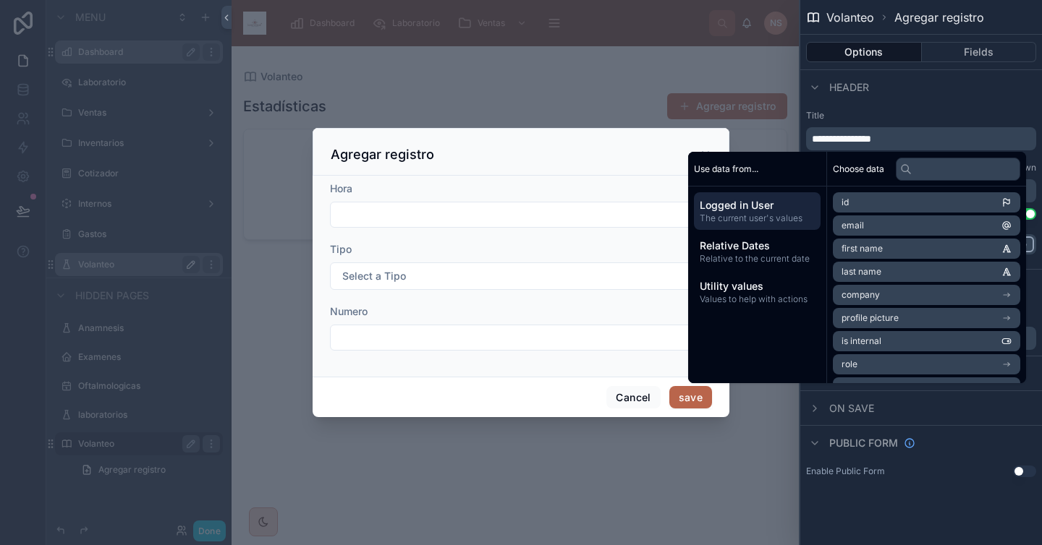
click at [917, 98] on div "Header" at bounding box center [921, 86] width 242 height 35
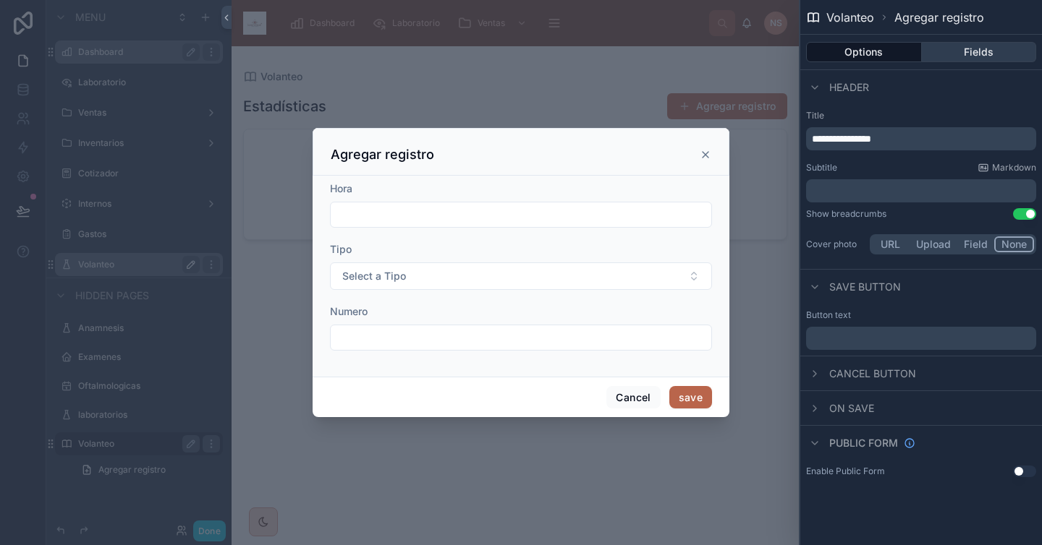
click at [917, 49] on button "Fields" at bounding box center [978, 52] width 115 height 20
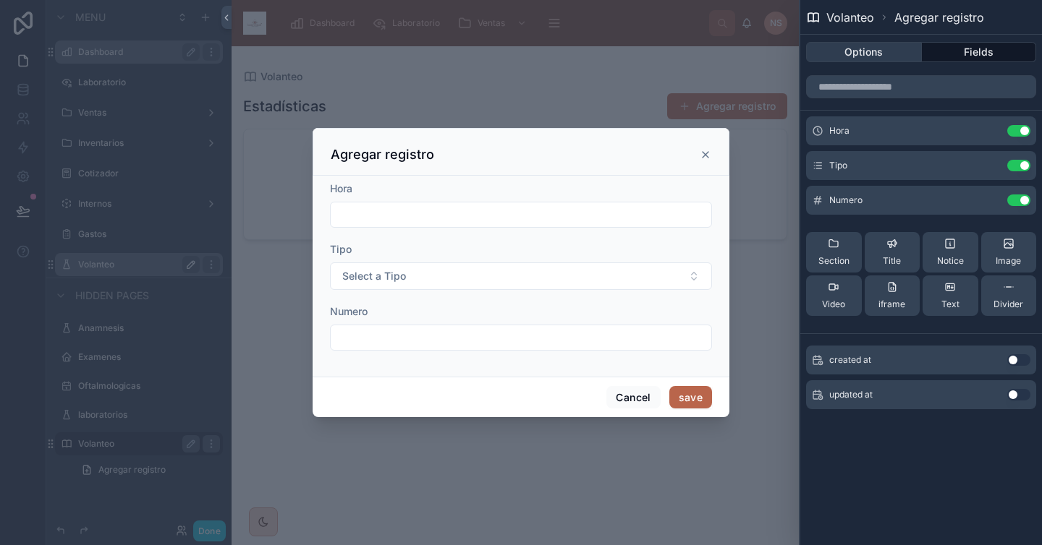
click at [892, 51] on button "Options" at bounding box center [864, 52] width 116 height 20
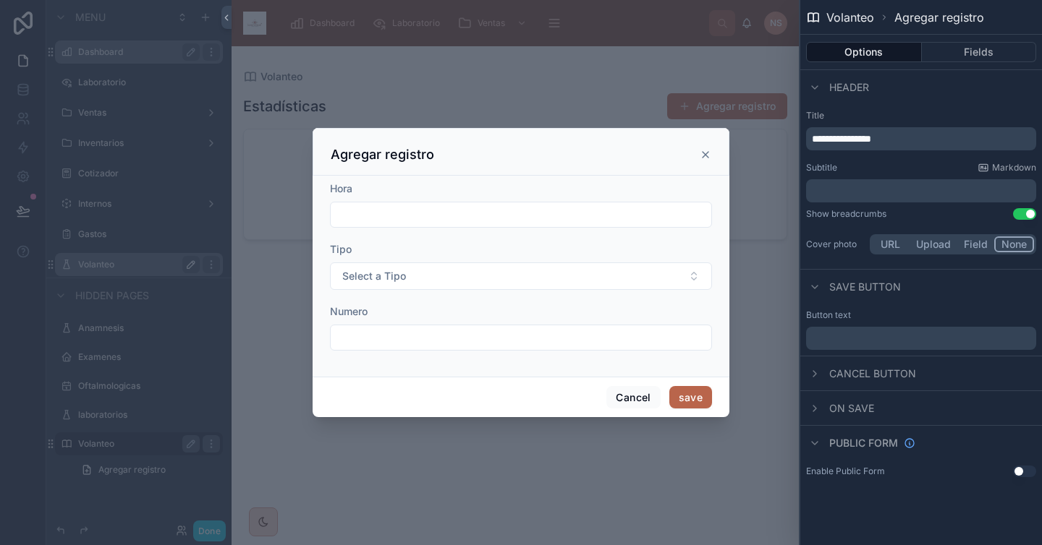
click at [917, 349] on div "﻿" at bounding box center [921, 338] width 230 height 23
click at [908, 333] on p "﻿" at bounding box center [922, 338] width 221 height 17
click at [917, 359] on div "Cancel button" at bounding box center [921, 373] width 242 height 35
click at [588, 63] on div at bounding box center [521, 272] width 1042 height 545
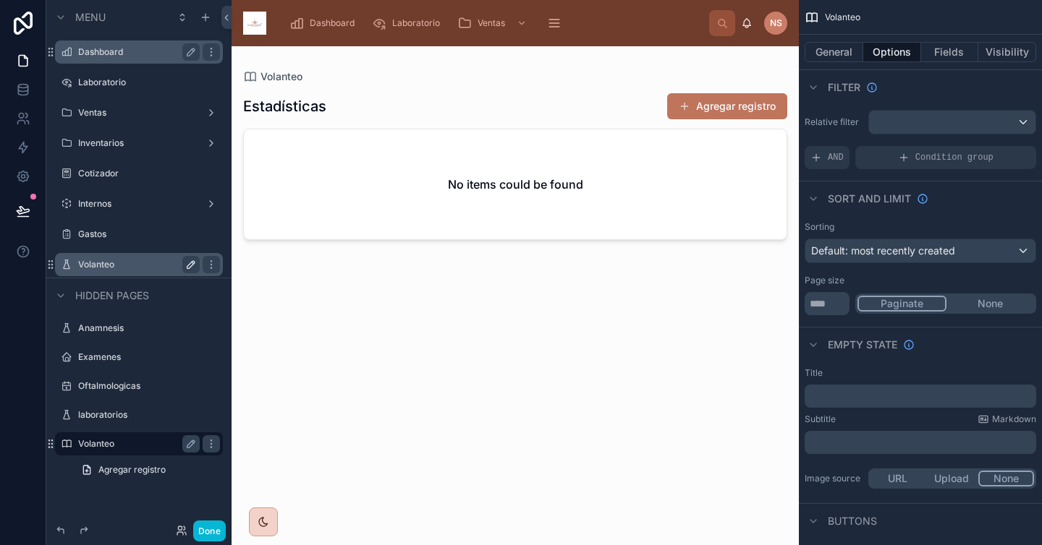
click at [732, 111] on button "Agregar registro" at bounding box center [727, 106] width 120 height 26
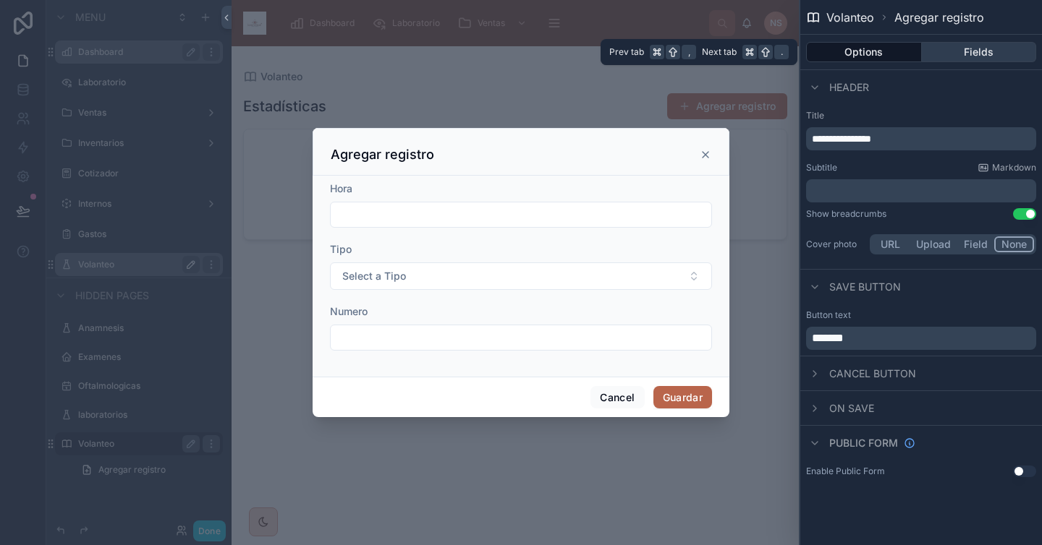
click at [917, 48] on button "Fields" at bounding box center [978, 52] width 115 height 20
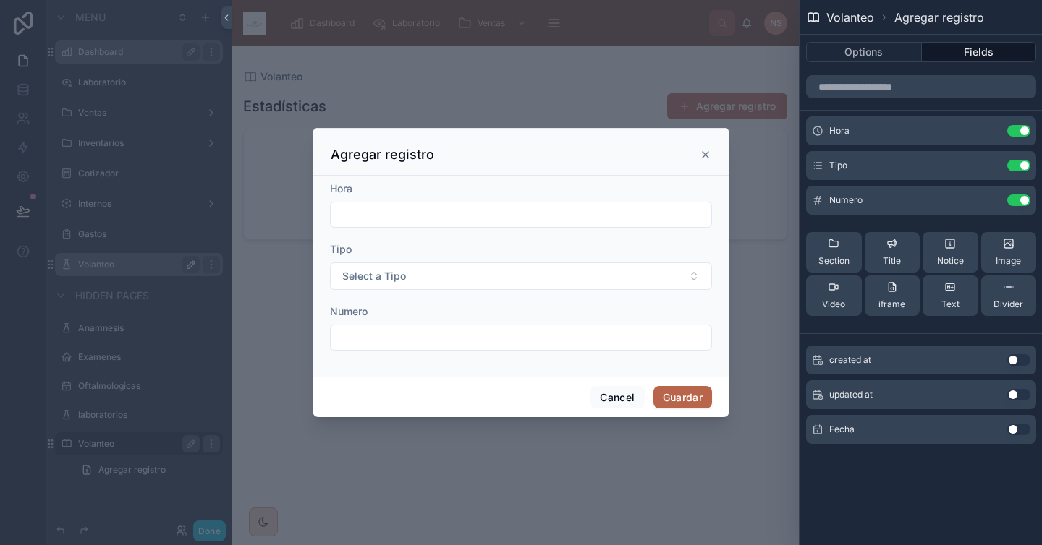
click at [917, 434] on button "Use setting" at bounding box center [1018, 430] width 23 height 12
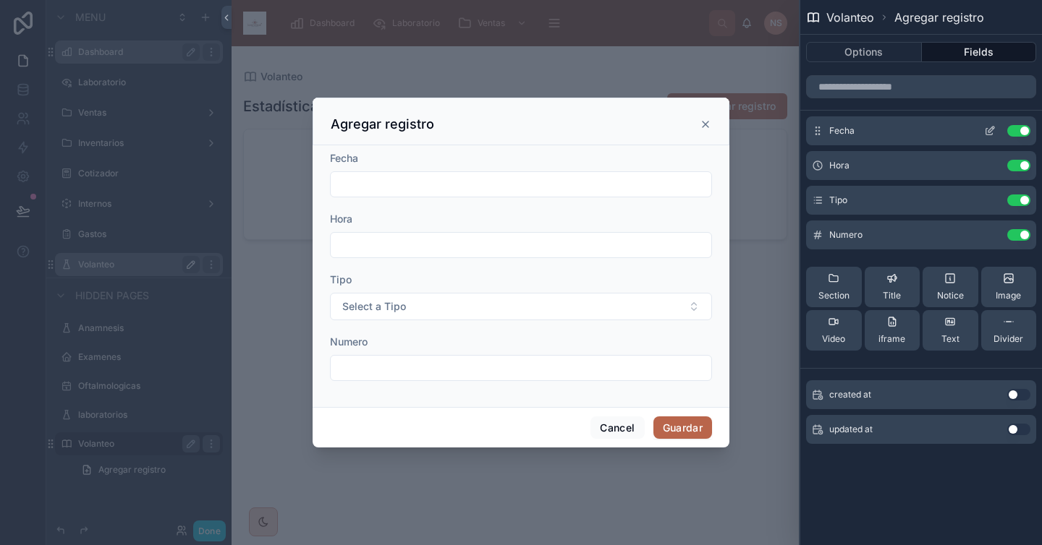
click at [917, 130] on icon at bounding box center [991, 130] width 6 height 6
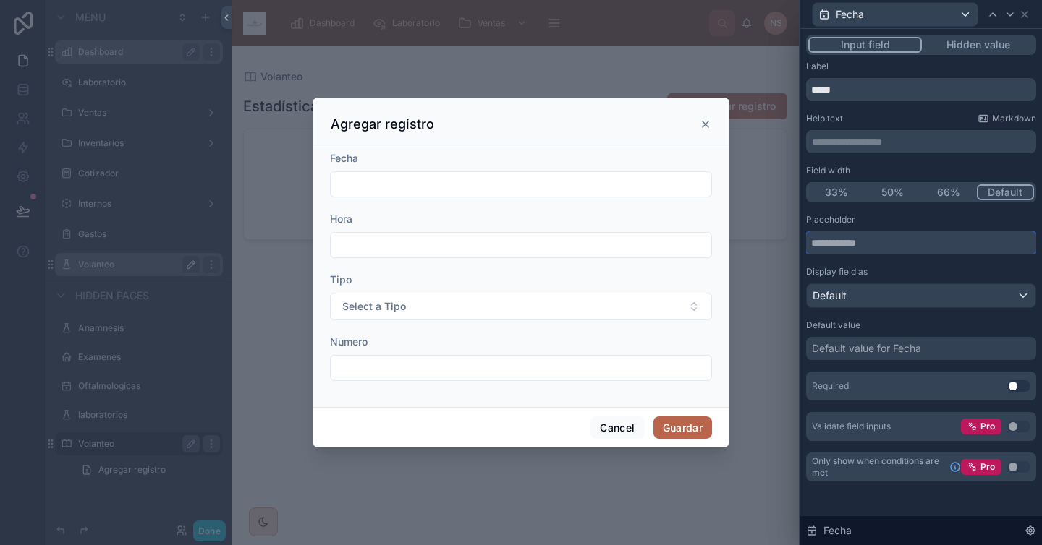
click at [876, 250] on input "text" at bounding box center [921, 242] width 230 height 23
click at [865, 298] on div "Default" at bounding box center [920, 295] width 229 height 23
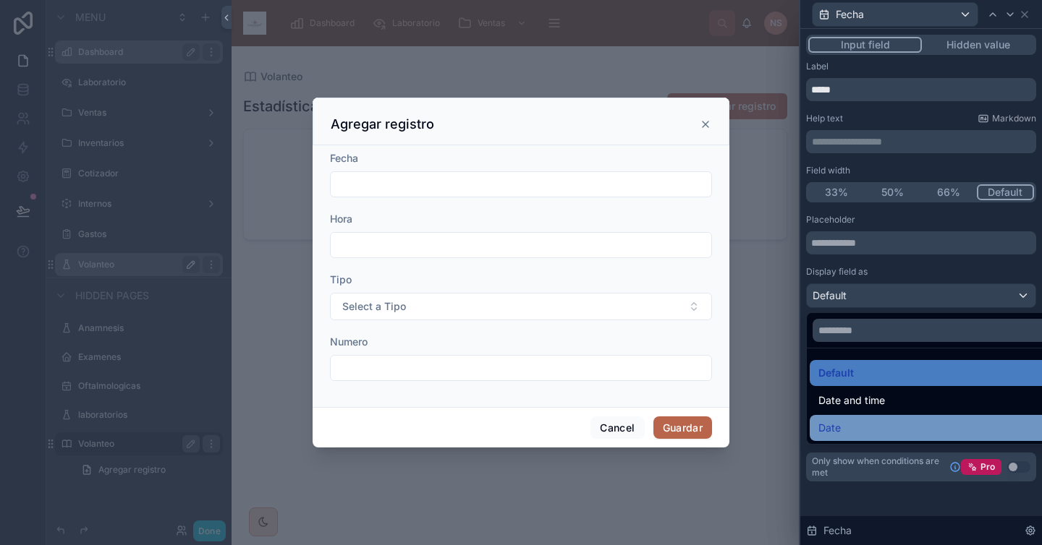
click at [862, 428] on div "Date" at bounding box center [937, 427] width 239 height 17
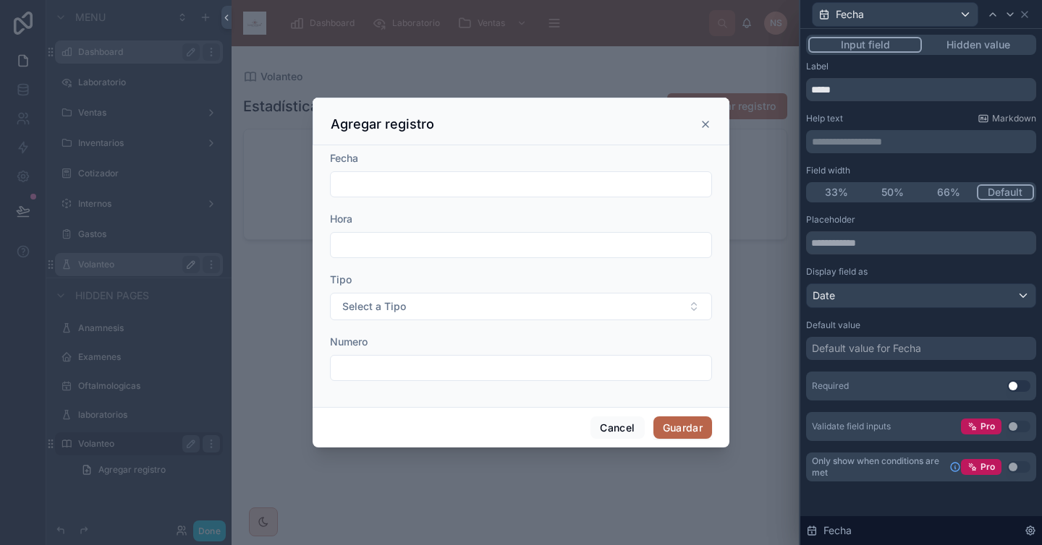
click at [885, 271] on div "Display field as" at bounding box center [921, 272] width 230 height 12
click at [917, 14] on icon at bounding box center [1010, 15] width 12 height 12
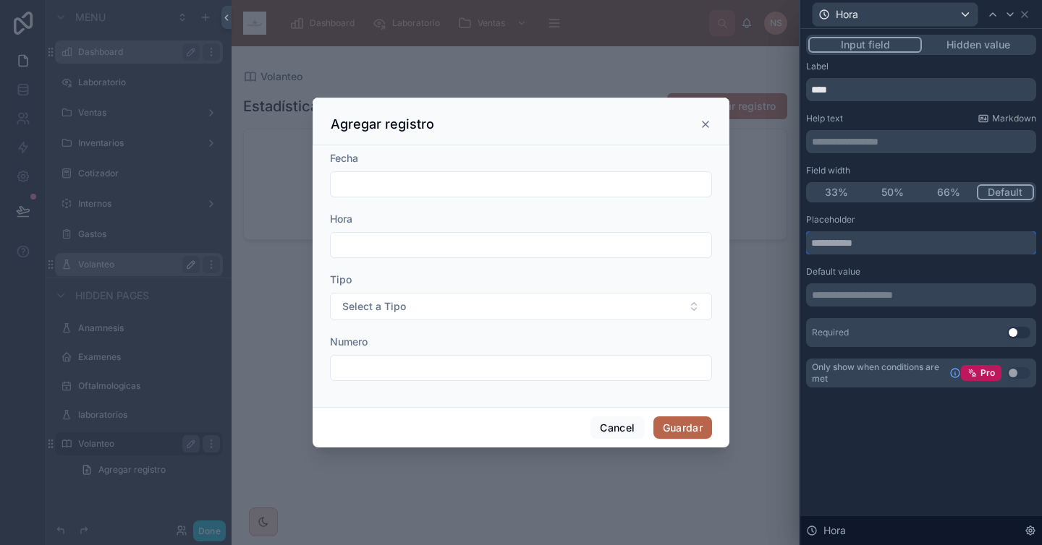
click at [917, 245] on input "text" at bounding box center [921, 242] width 230 height 23
click at [917, 291] on p "**********" at bounding box center [922, 295] width 221 height 14
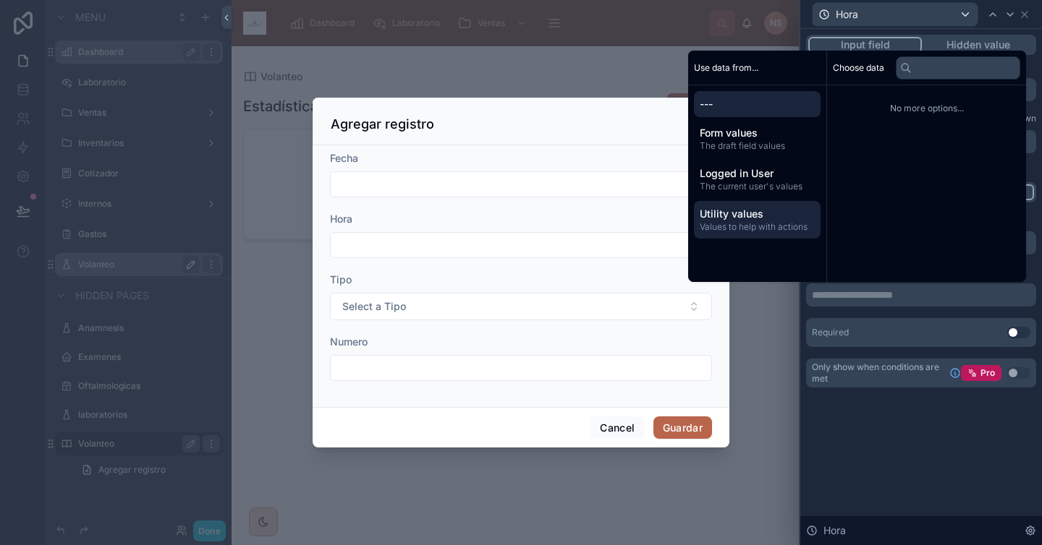
click at [762, 227] on span "Values to help with actions" at bounding box center [756, 227] width 115 height 12
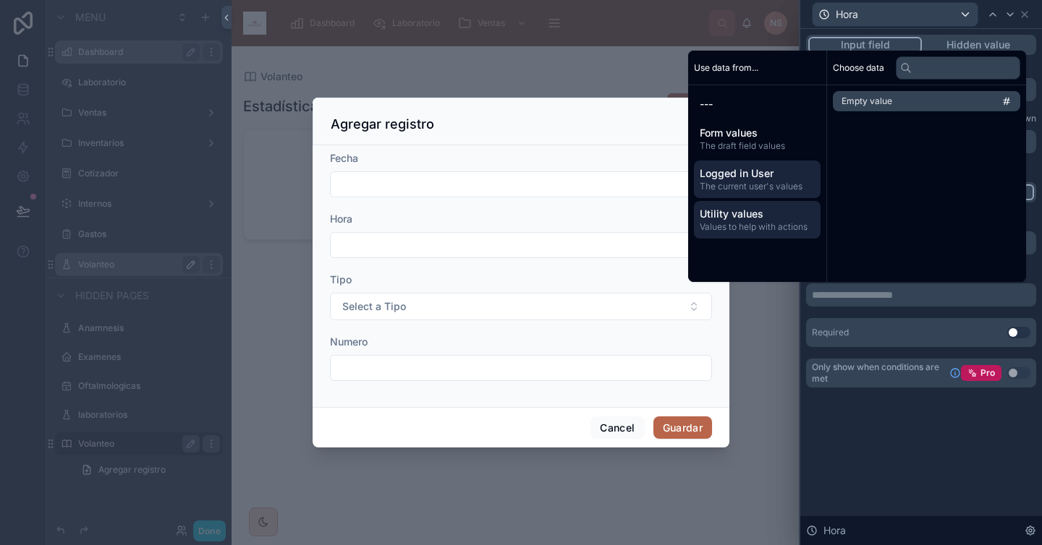
click at [766, 185] on span "The current user's values" at bounding box center [756, 187] width 115 height 12
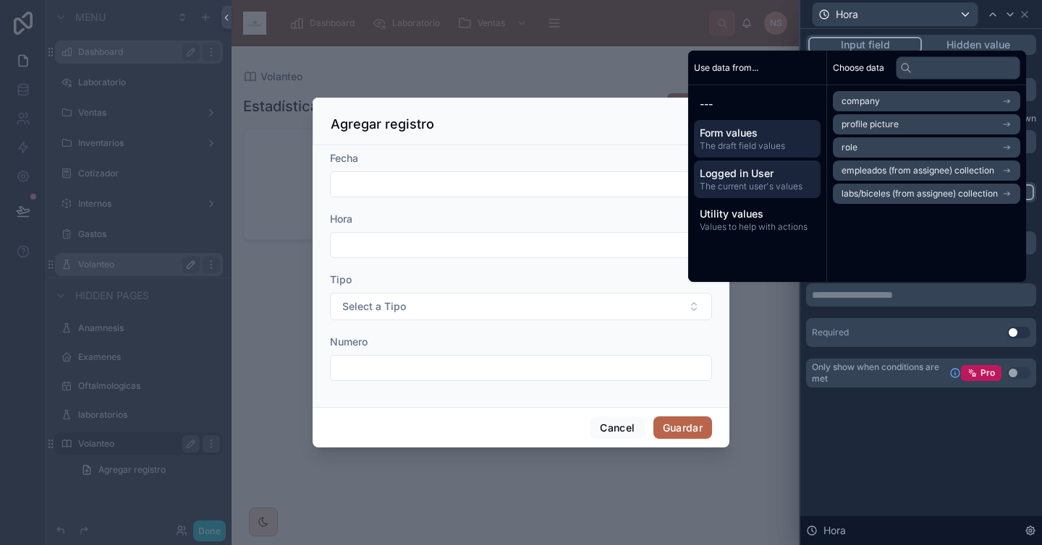
click at [764, 138] on span "Form values" at bounding box center [756, 133] width 115 height 14
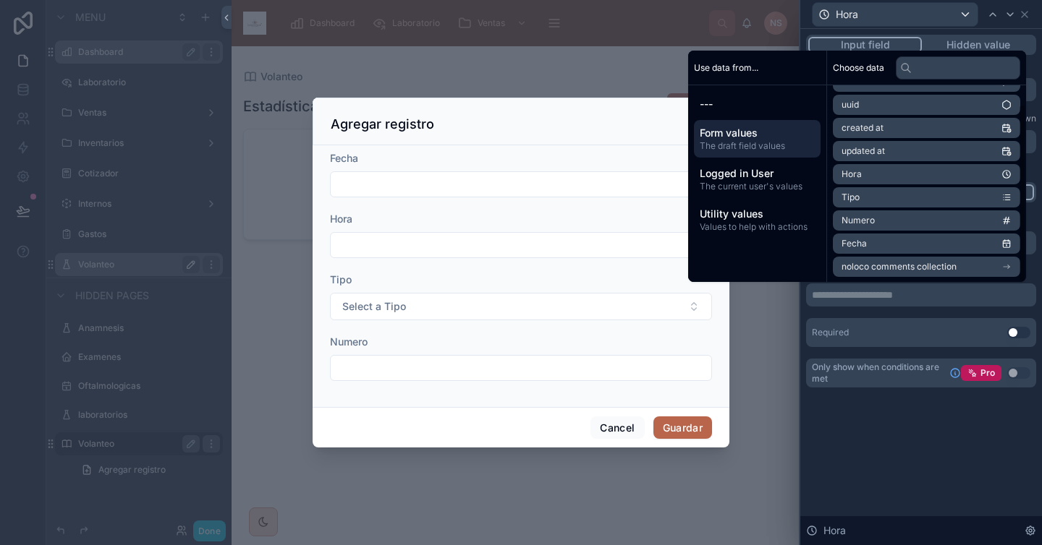
scroll to position [20, 0]
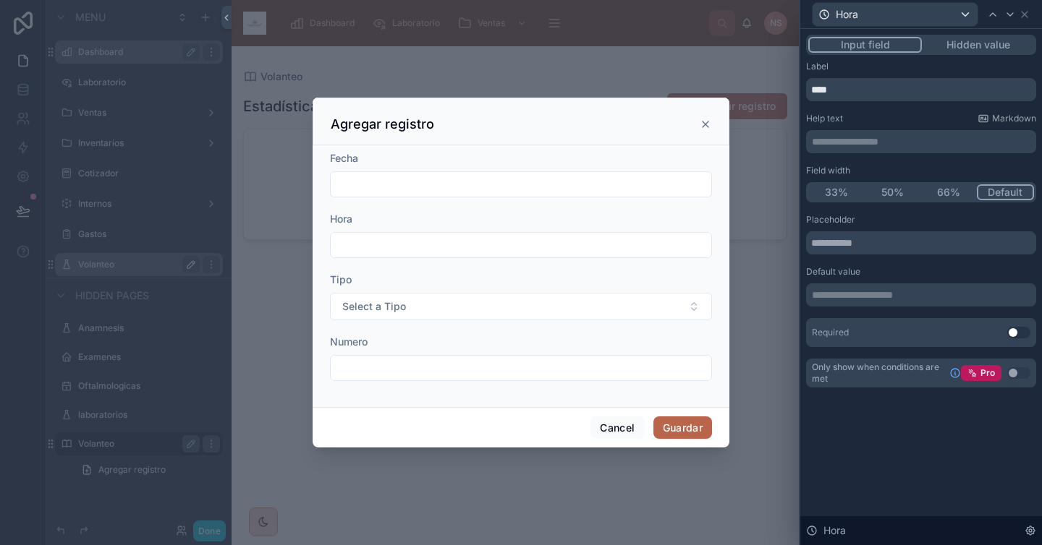
click at [874, 320] on div "Required Use setting" at bounding box center [921, 332] width 230 height 29
click at [874, 307] on div "**********" at bounding box center [921, 280] width 230 height 133
click at [444, 236] on input "text" at bounding box center [521, 245] width 380 height 20
click at [442, 238] on input "text" at bounding box center [521, 245] width 380 height 20
click at [421, 241] on input "text" at bounding box center [521, 245] width 380 height 20
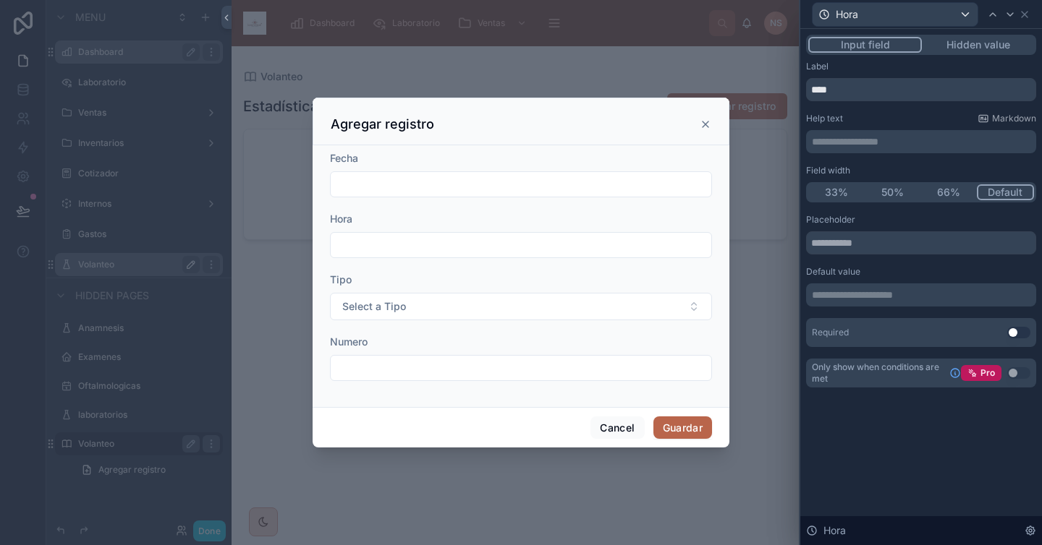
click at [420, 241] on input "text" at bounding box center [521, 245] width 380 height 20
type input "*"
click at [849, 289] on p "**********" at bounding box center [922, 295] width 221 height 14
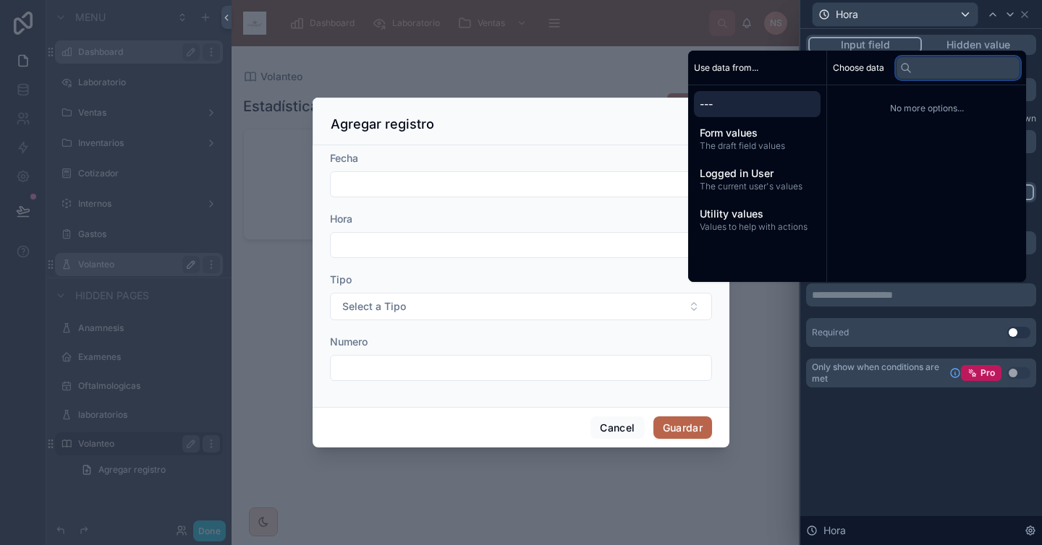
click at [917, 69] on input "text" at bounding box center [957, 67] width 124 height 23
type input "*"
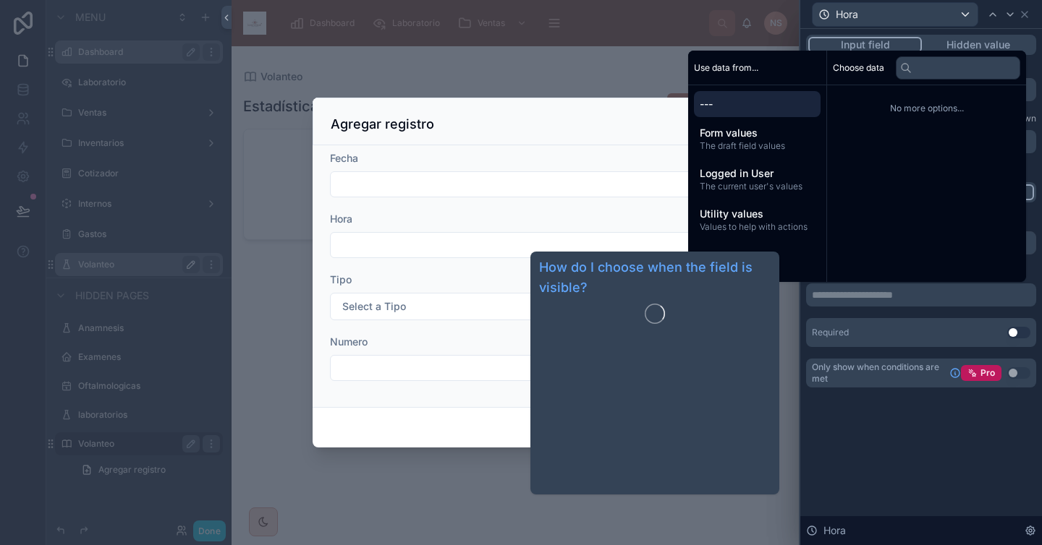
click at [914, 396] on div "**********" at bounding box center [921, 225] width 242 height 393
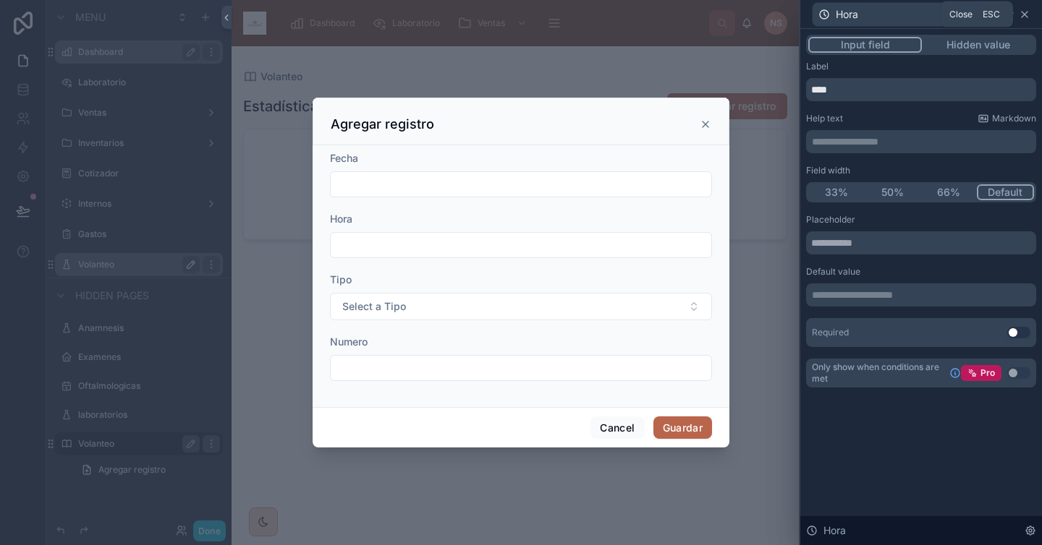
click at [917, 17] on icon at bounding box center [1024, 15] width 12 height 12
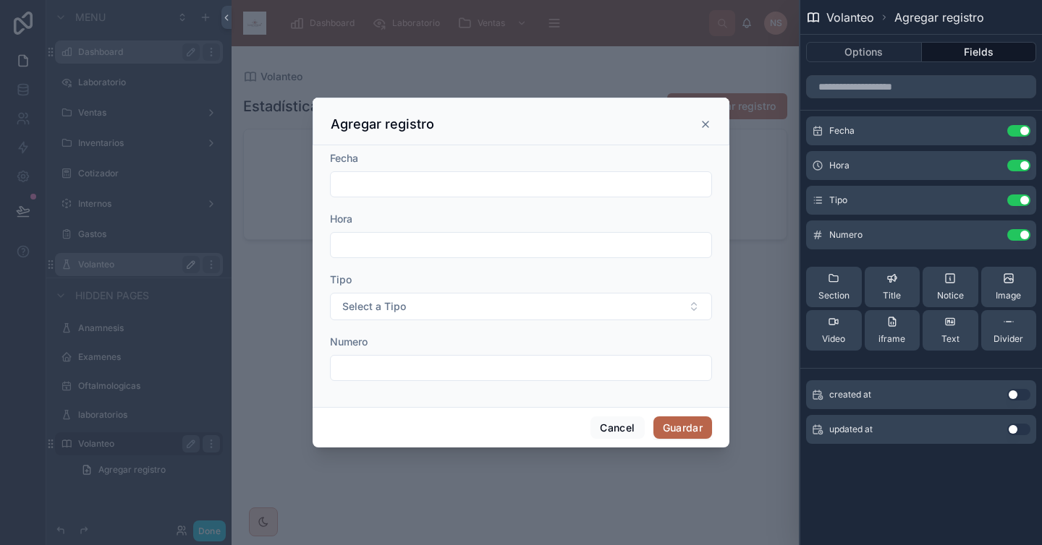
click at [704, 122] on icon at bounding box center [705, 125] width 12 height 12
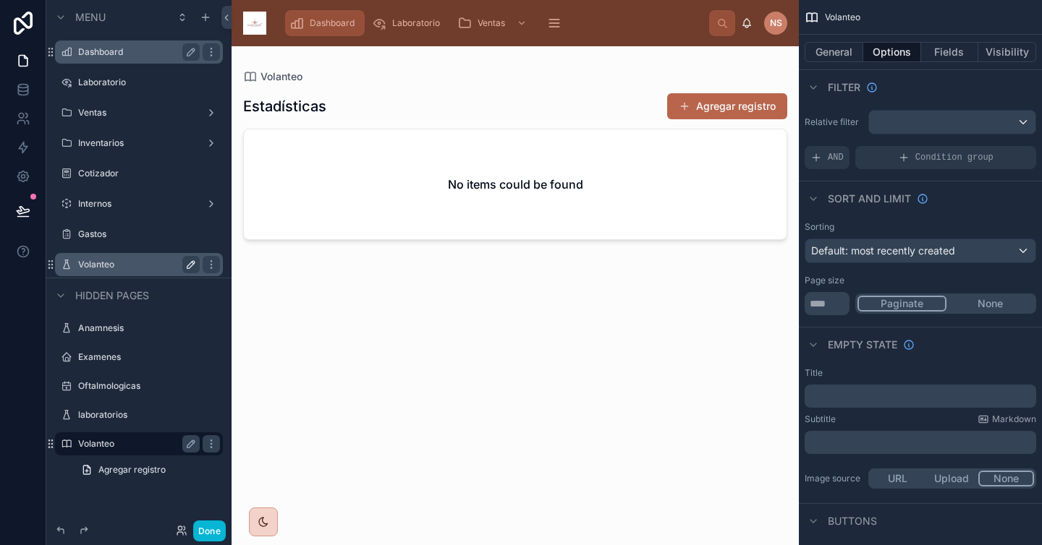
click at [316, 22] on span "Dashboard" at bounding box center [332, 23] width 45 height 12
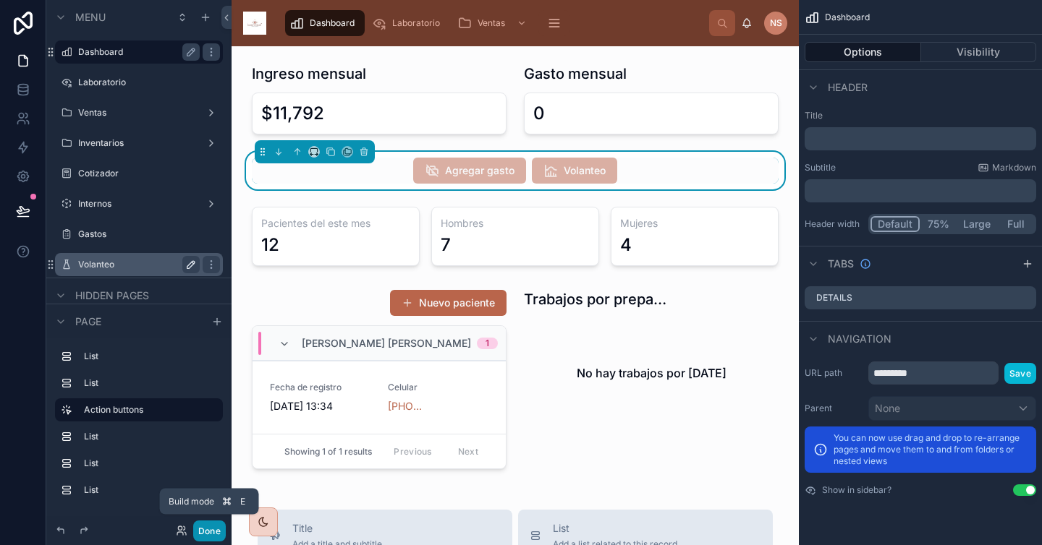
click at [213, 529] on button "Done" at bounding box center [209, 531] width 33 height 21
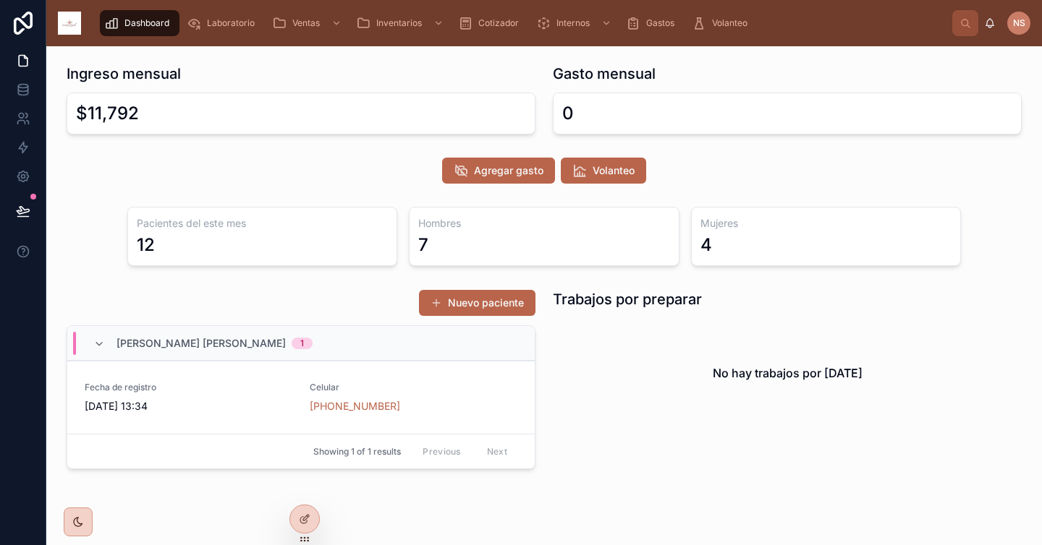
click at [614, 463] on div "Trabajos por preparar No hay trabajos por hoy" at bounding box center [787, 380] width 486 height 192
click at [592, 172] on span "Volanteo" at bounding box center [613, 170] width 42 height 14
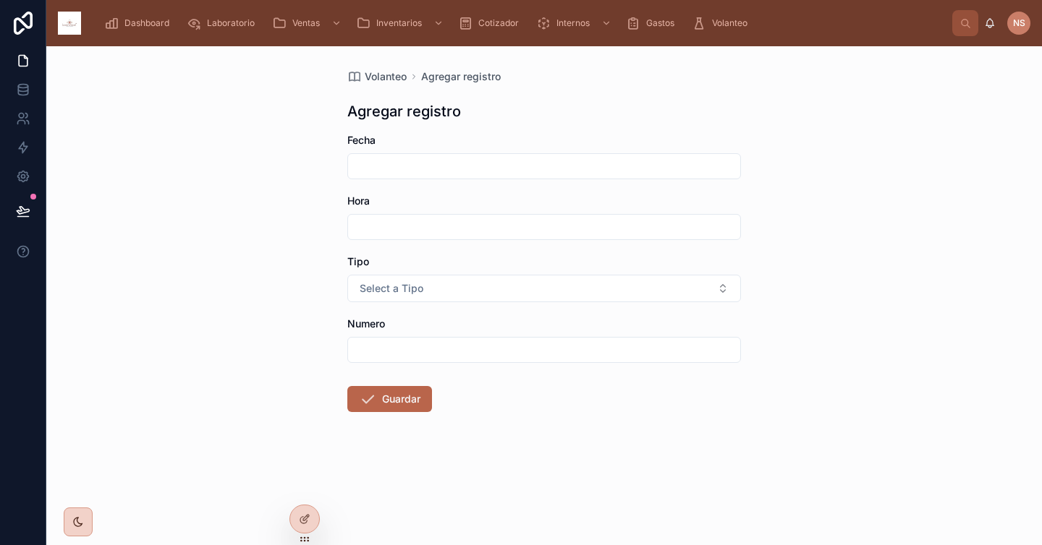
click at [527, 178] on div at bounding box center [543, 166] width 393 height 26
click at [519, 166] on input "text" at bounding box center [544, 166] width 392 height 20
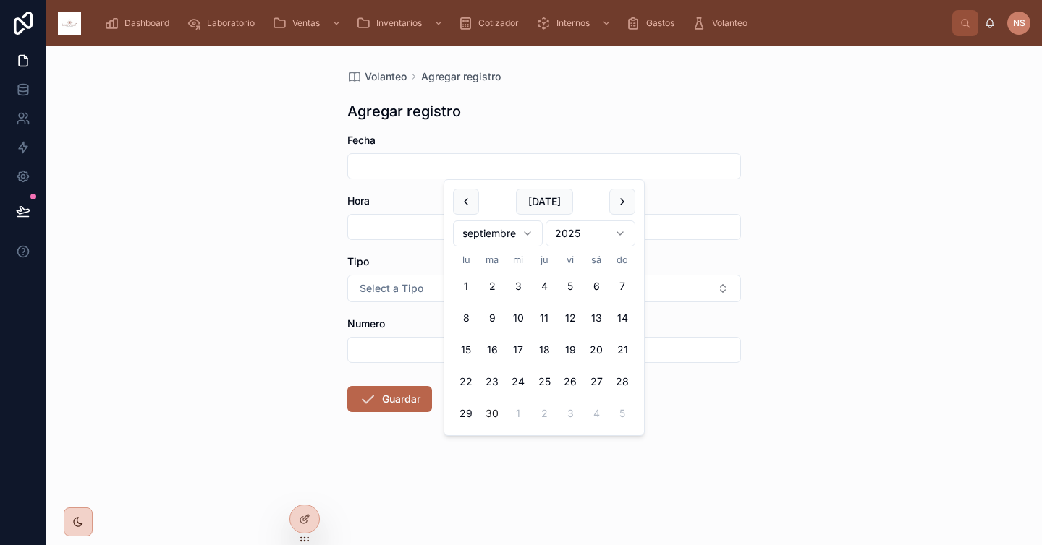
click at [589, 116] on div "Agregar registro" at bounding box center [543, 111] width 393 height 20
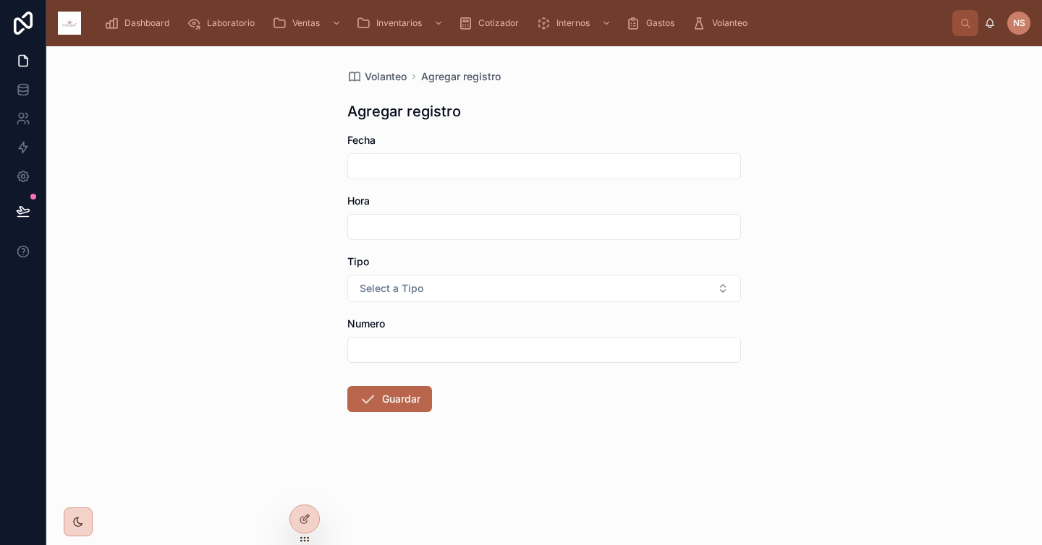
click at [537, 156] on input "text" at bounding box center [544, 166] width 392 height 20
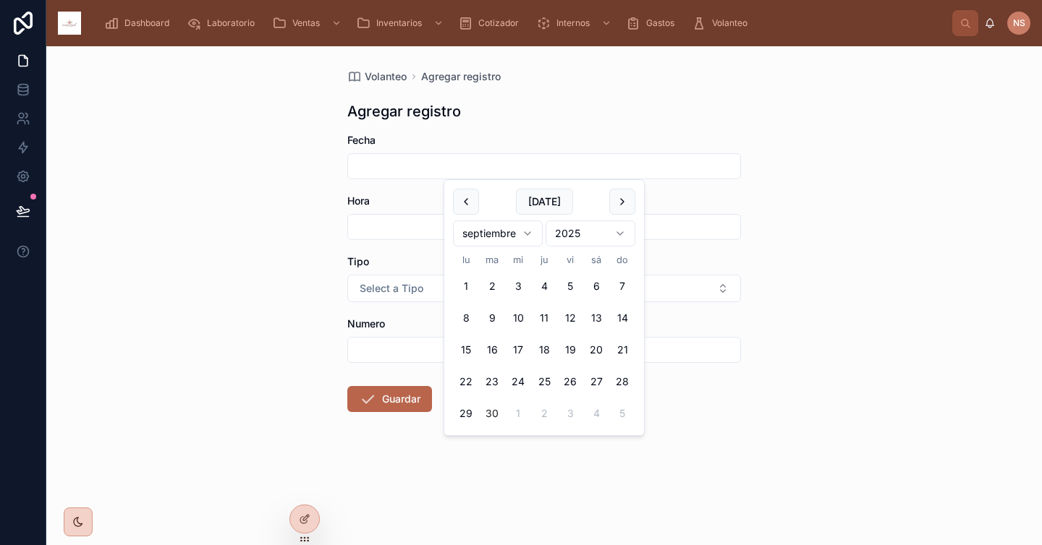
click at [528, 167] on input "text" at bounding box center [544, 166] width 392 height 20
click at [522, 131] on div "Volanteo Agregar registro Agregar registro Fecha Hora Tipo Select a Tipo Numero…" at bounding box center [544, 275] width 417 height 459
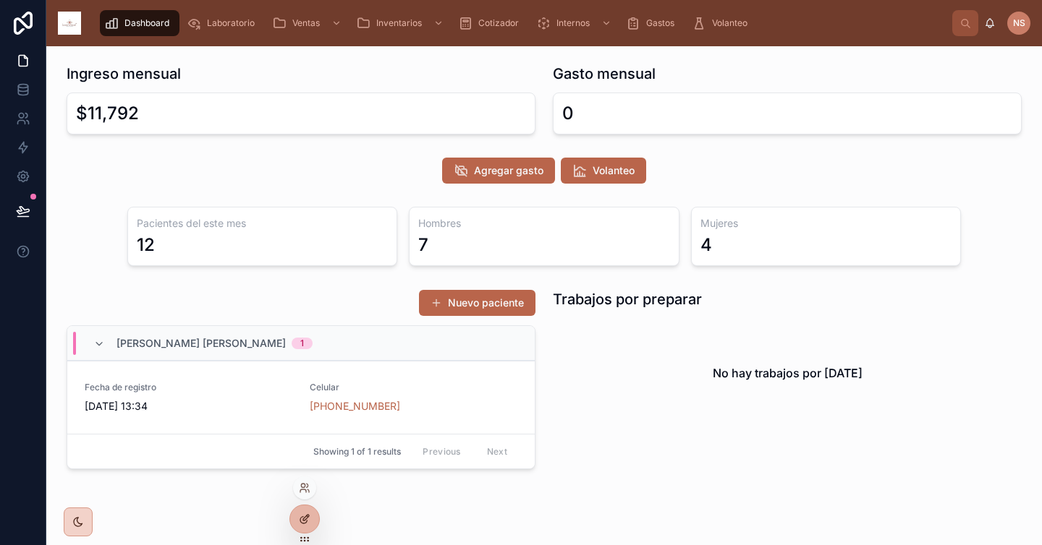
click at [303, 518] on icon at bounding box center [305, 520] width 12 height 12
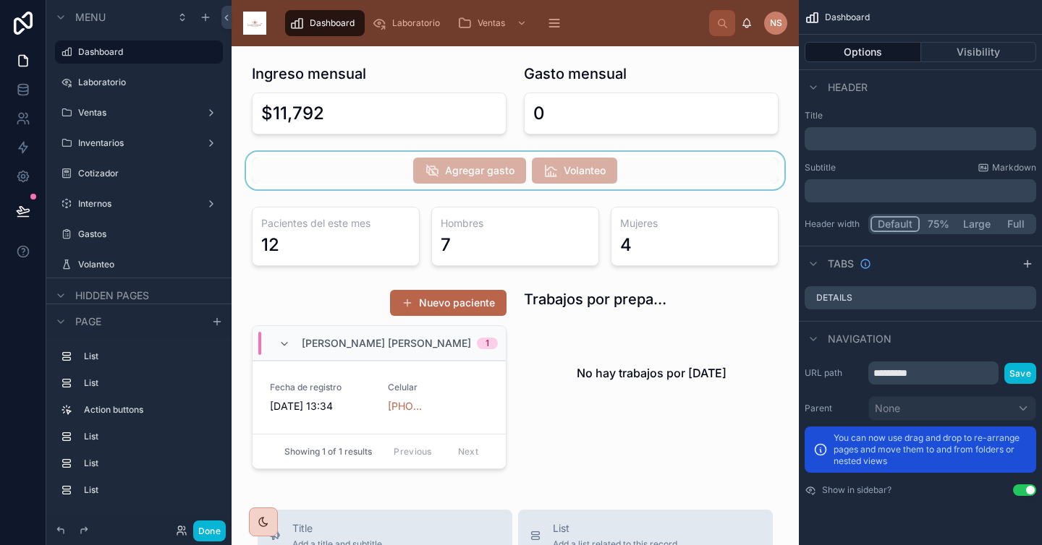
click at [605, 172] on div at bounding box center [515, 171] width 544 height 38
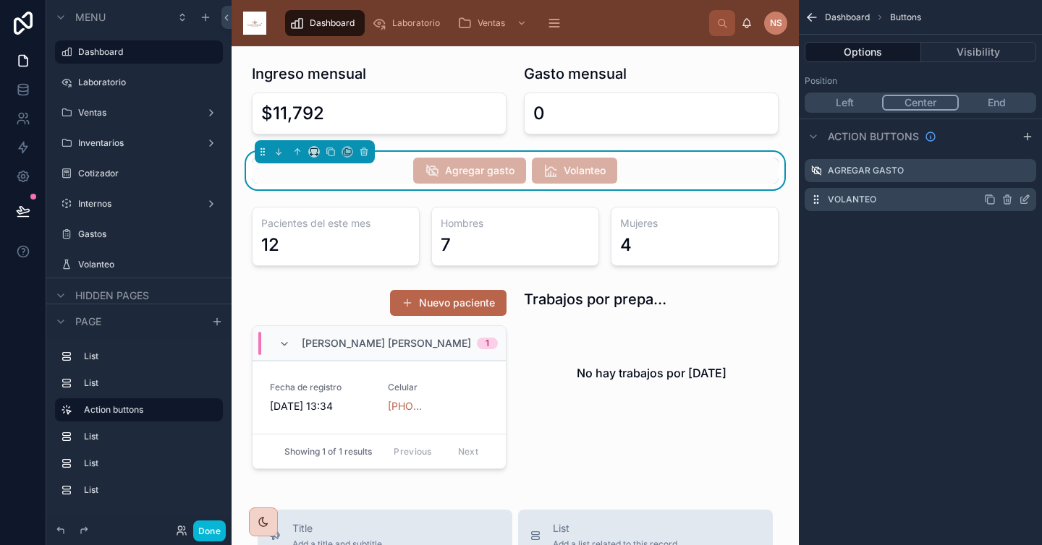
click at [917, 197] on icon "scrollable content" at bounding box center [1026, 198] width 6 height 6
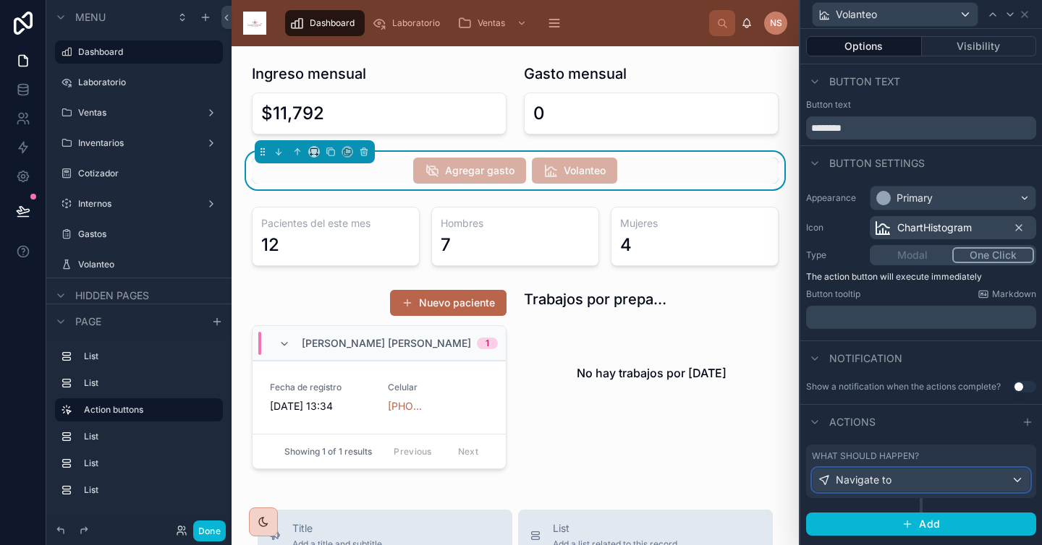
click at [917, 491] on div "Navigate to" at bounding box center [920, 480] width 217 height 23
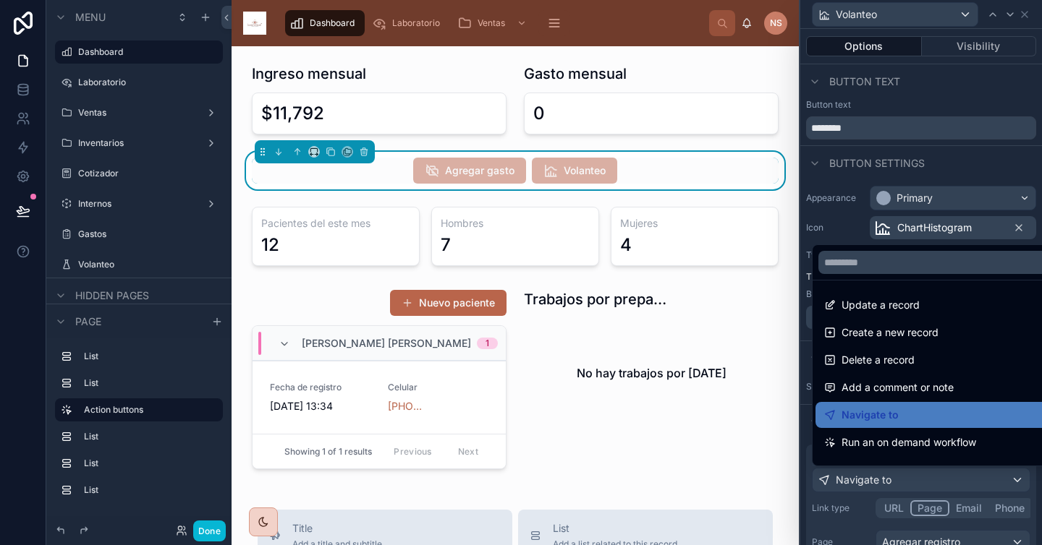
click at [917, 540] on div at bounding box center [921, 272] width 242 height 545
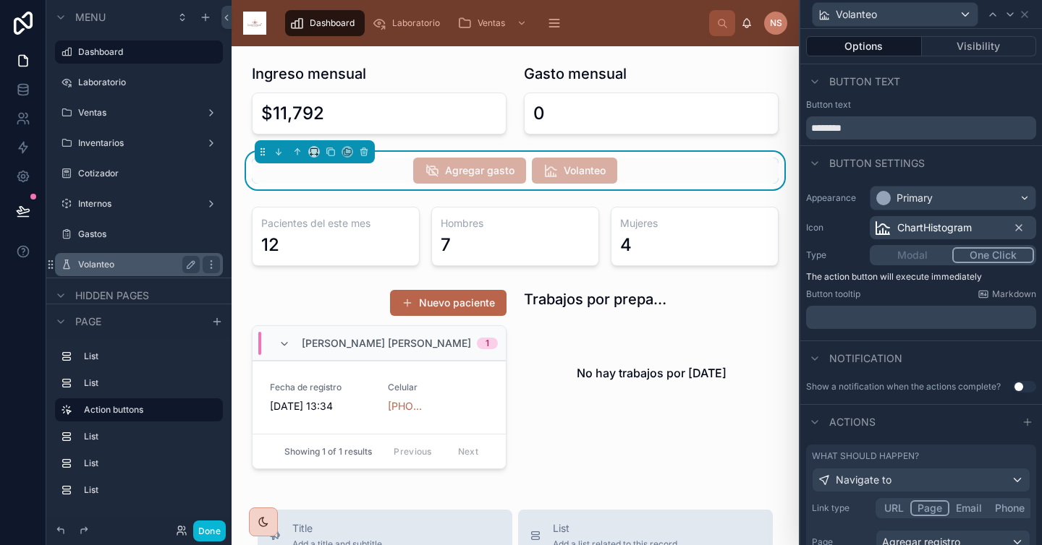
click at [134, 262] on label "Volanteo" at bounding box center [136, 265] width 116 height 12
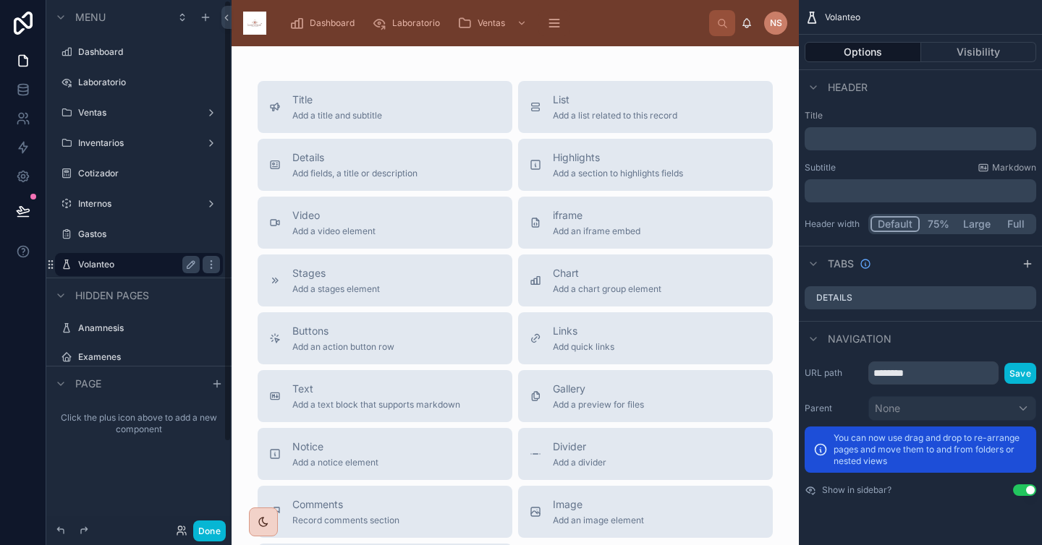
click at [128, 377] on div "Page" at bounding box center [138, 383] width 185 height 35
click at [78, 381] on span "Page" at bounding box center [88, 384] width 26 height 14
click at [127, 443] on label "Volanteo" at bounding box center [136, 444] width 116 height 12
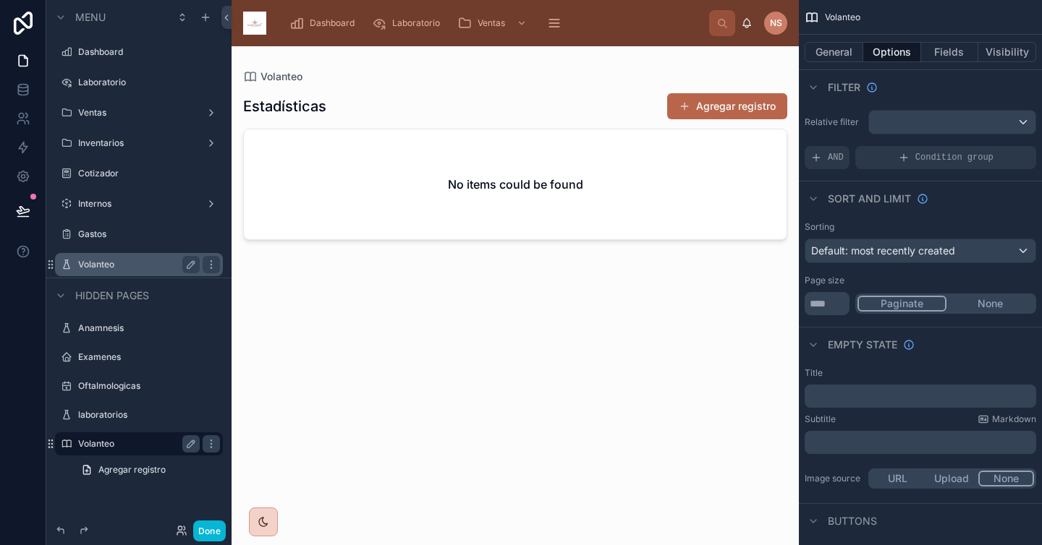
click at [746, 103] on div at bounding box center [514, 287] width 567 height 482
click at [746, 103] on button "Agregar registro" at bounding box center [727, 106] width 120 height 26
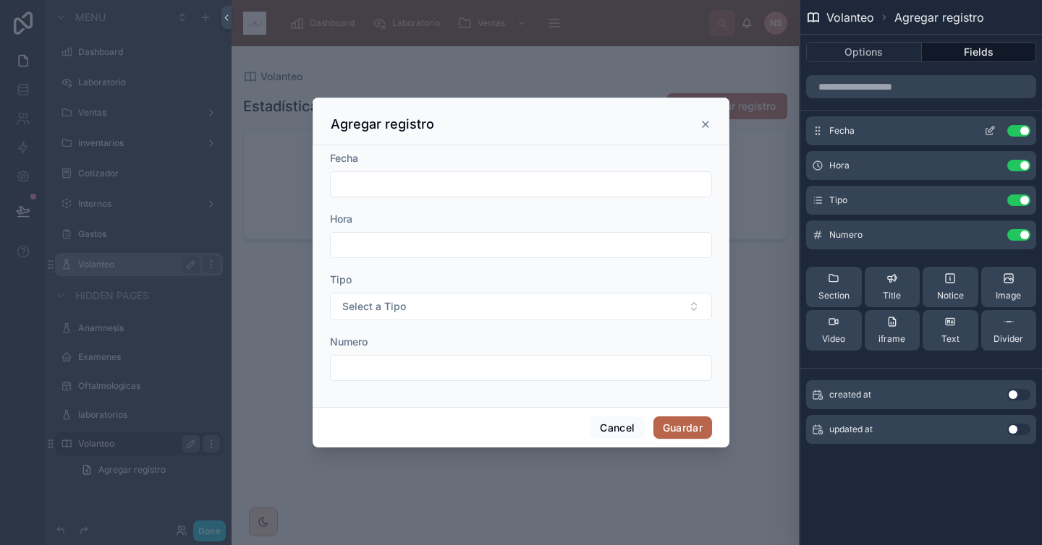
click at [917, 131] on icon at bounding box center [990, 131] width 12 height 12
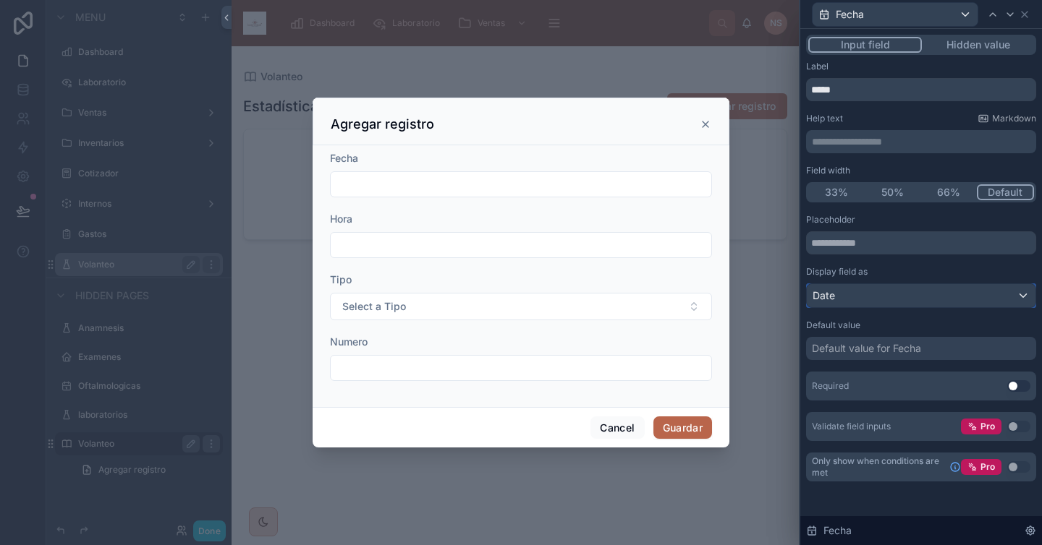
click at [889, 291] on div "Date" at bounding box center [920, 295] width 229 height 23
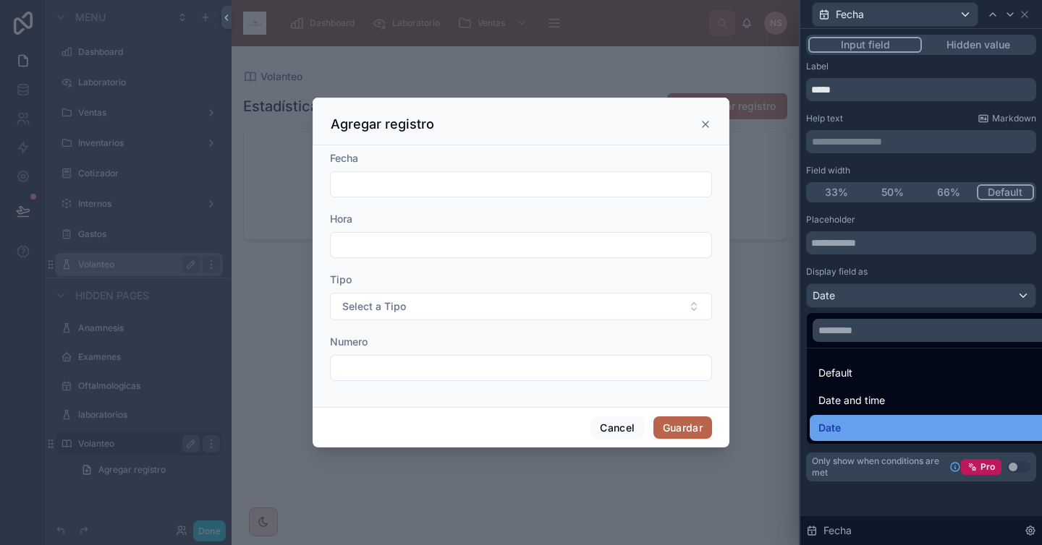
click at [862, 432] on div "Date" at bounding box center [937, 427] width 239 height 17
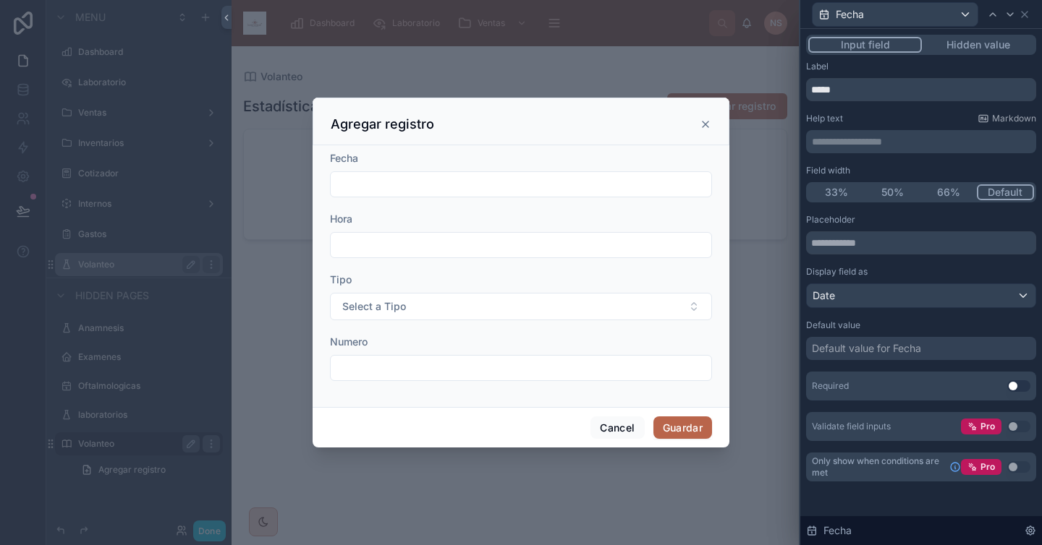
click at [878, 350] on div "Default value for Fecha" at bounding box center [866, 348] width 109 height 14
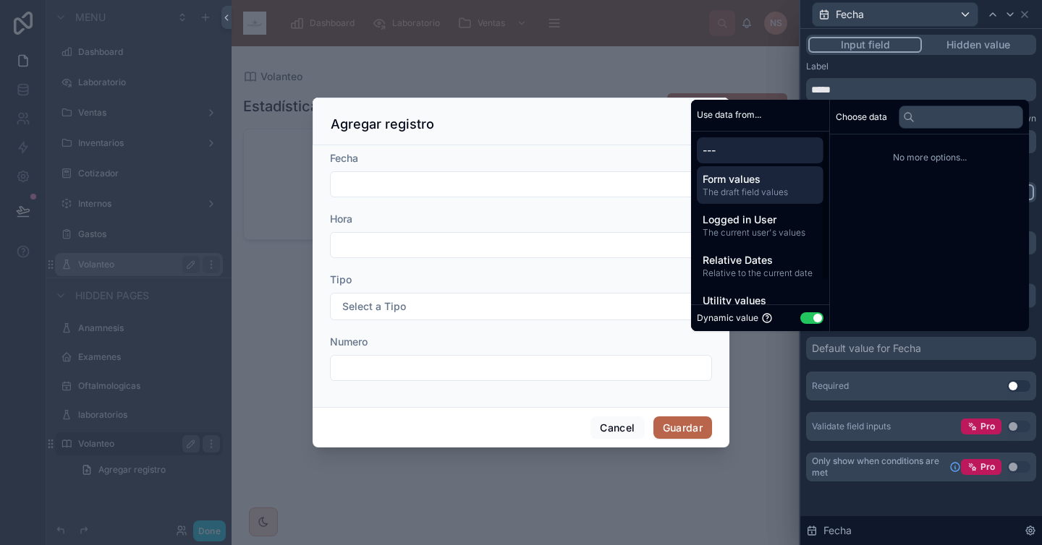
click at [751, 178] on span "Form values" at bounding box center [759, 179] width 115 height 14
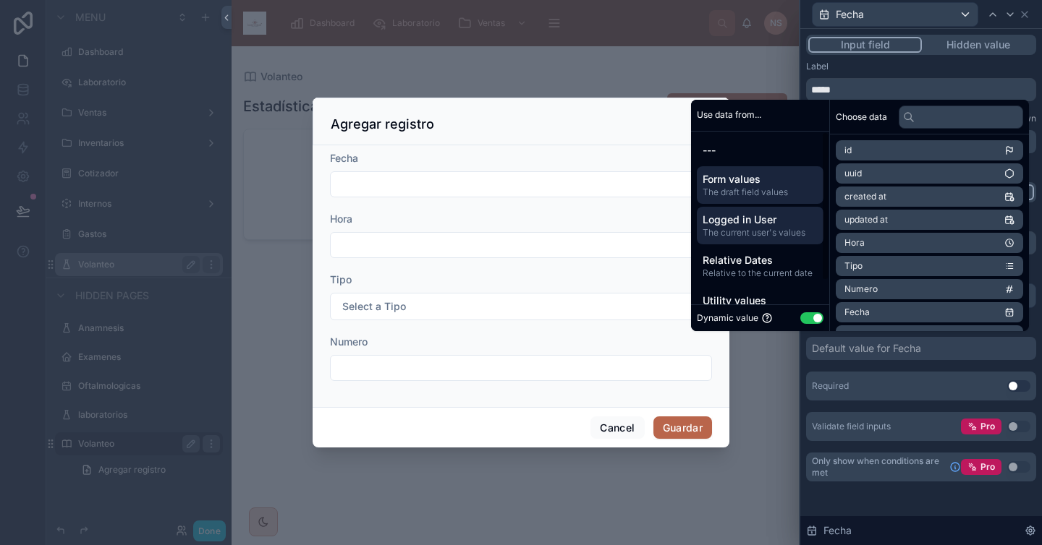
click at [751, 231] on span "The current user's values" at bounding box center [759, 233] width 115 height 12
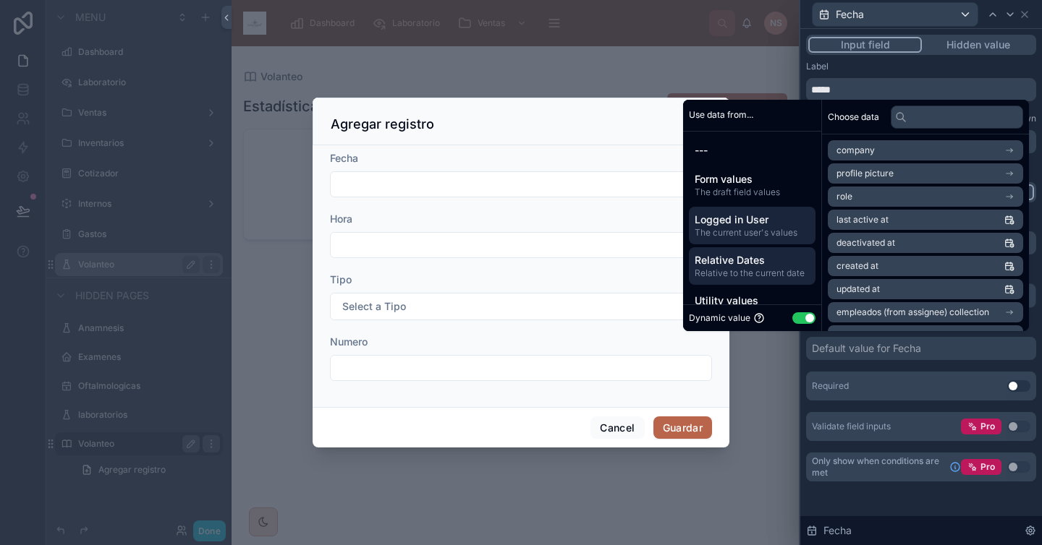
click at [747, 262] on span "Relative Dates" at bounding box center [751, 260] width 115 height 14
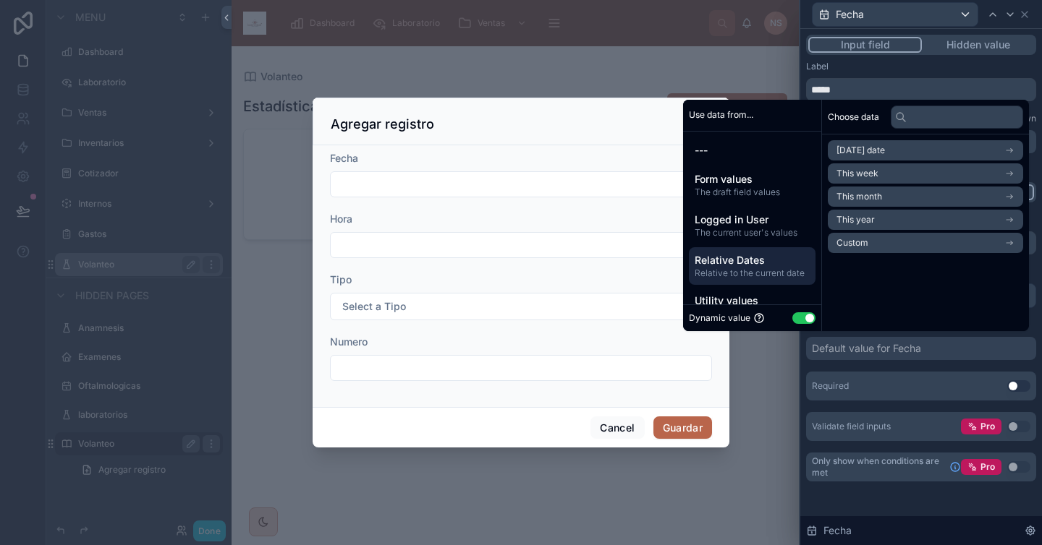
click at [908, 148] on li "Today's date" at bounding box center [924, 150] width 195 height 20
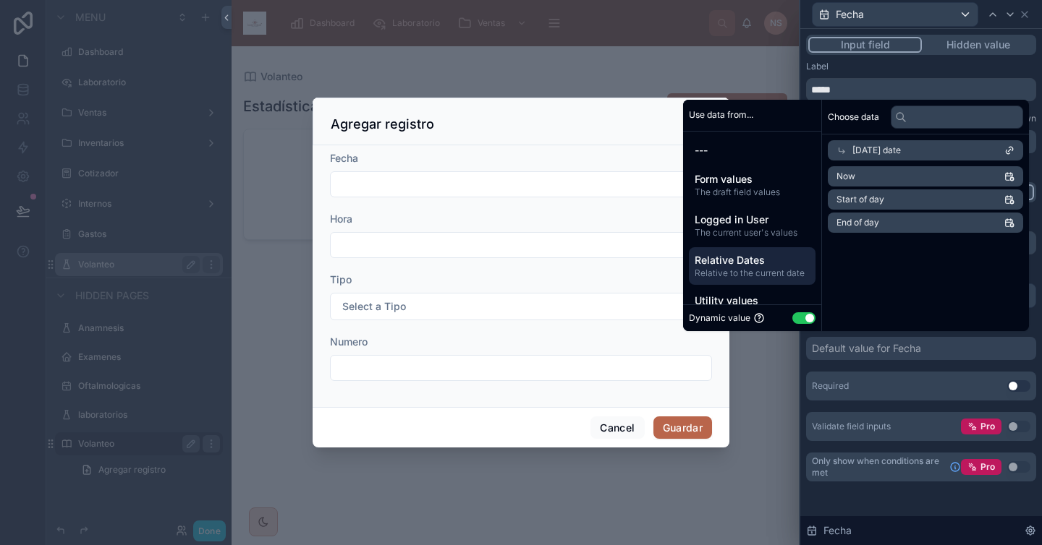
click at [882, 179] on li "Now" at bounding box center [924, 176] width 195 height 20
click at [885, 375] on div "Required Use setting" at bounding box center [921, 386] width 230 height 29
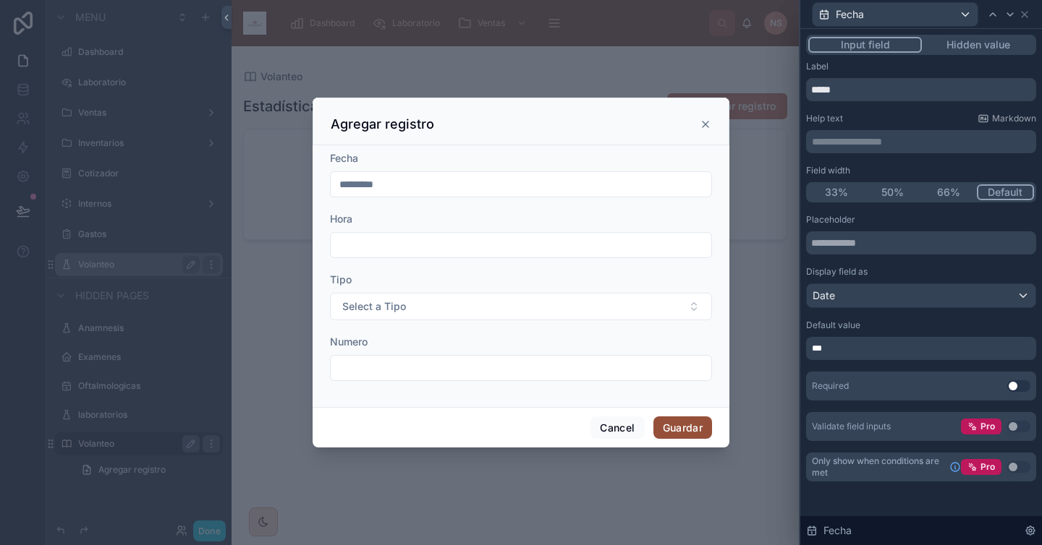
click at [684, 433] on button "Guardar" at bounding box center [682, 428] width 59 height 23
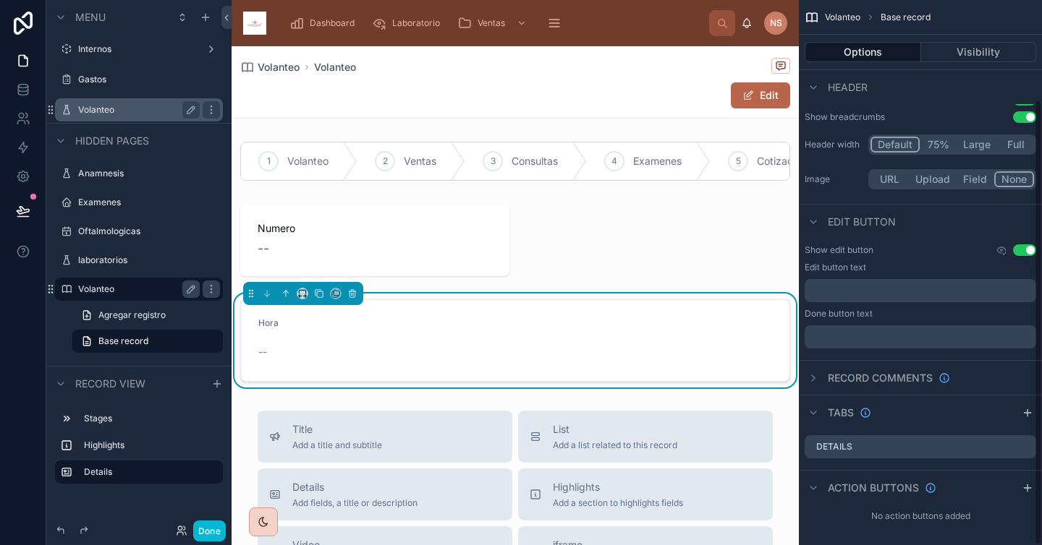
scroll to position [122, 0]
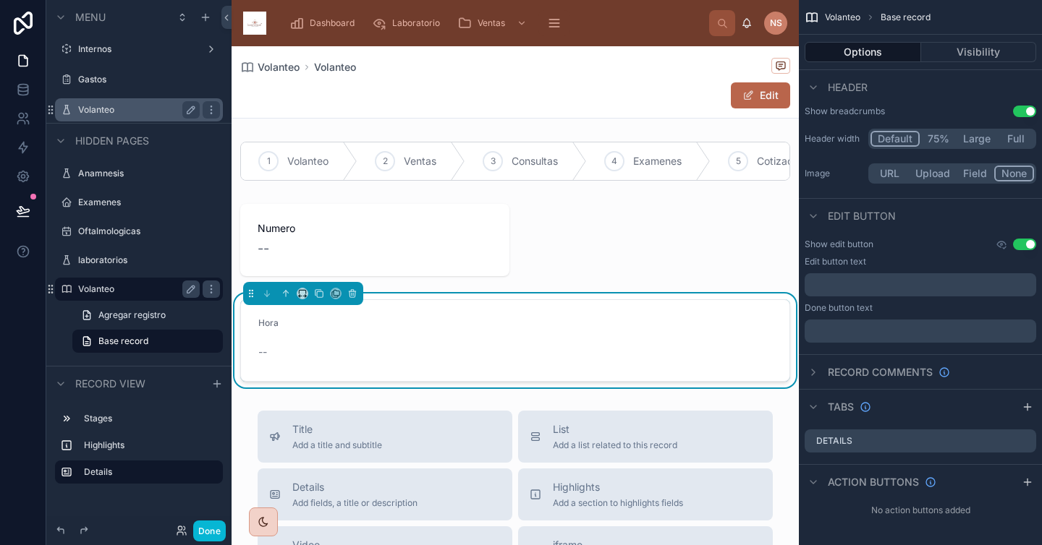
click at [569, 310] on div "Hora --" at bounding box center [515, 340] width 550 height 82
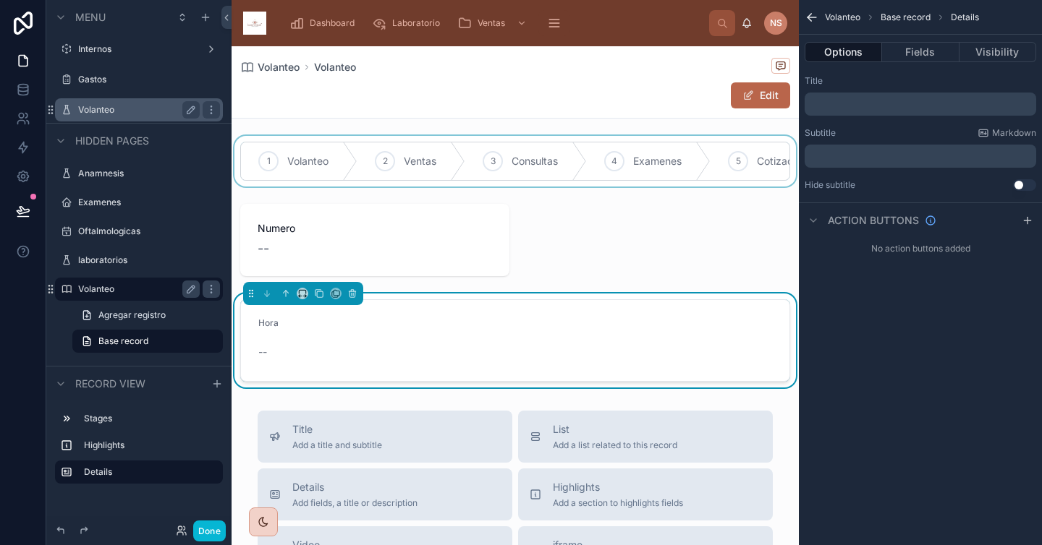
click at [479, 140] on div at bounding box center [514, 161] width 567 height 51
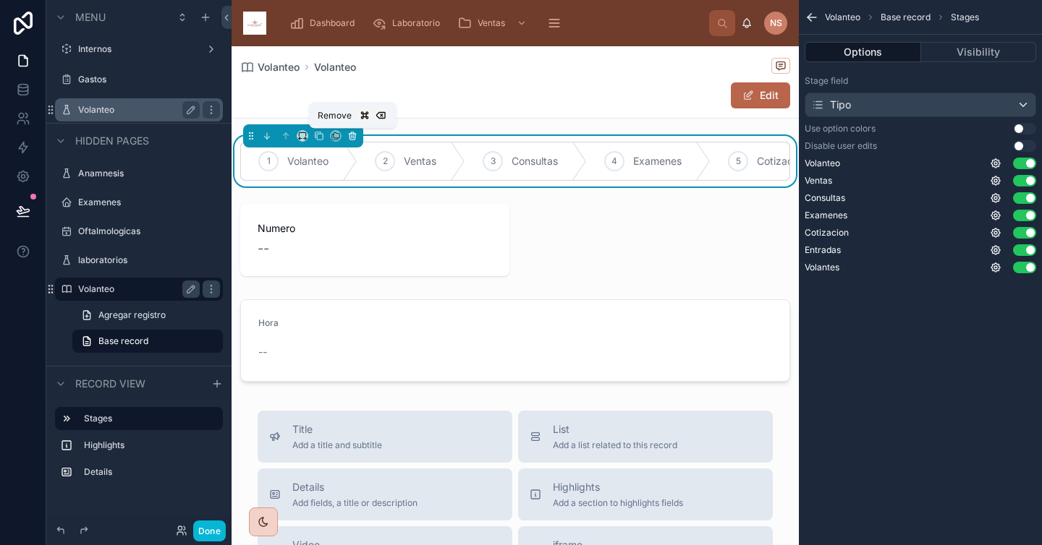
click at [352, 134] on icon at bounding box center [352, 134] width 7 height 0
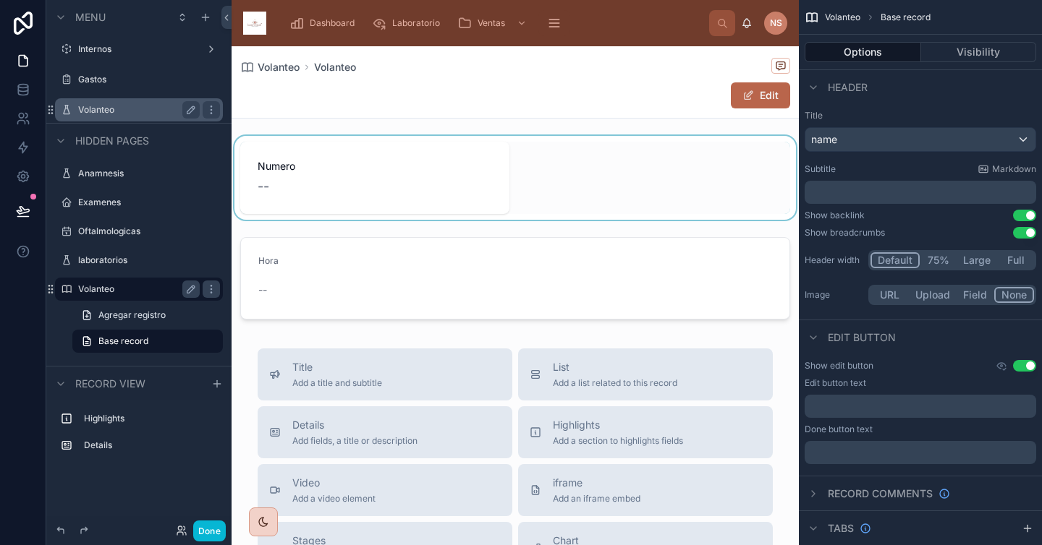
click at [393, 161] on div at bounding box center [514, 178] width 567 height 84
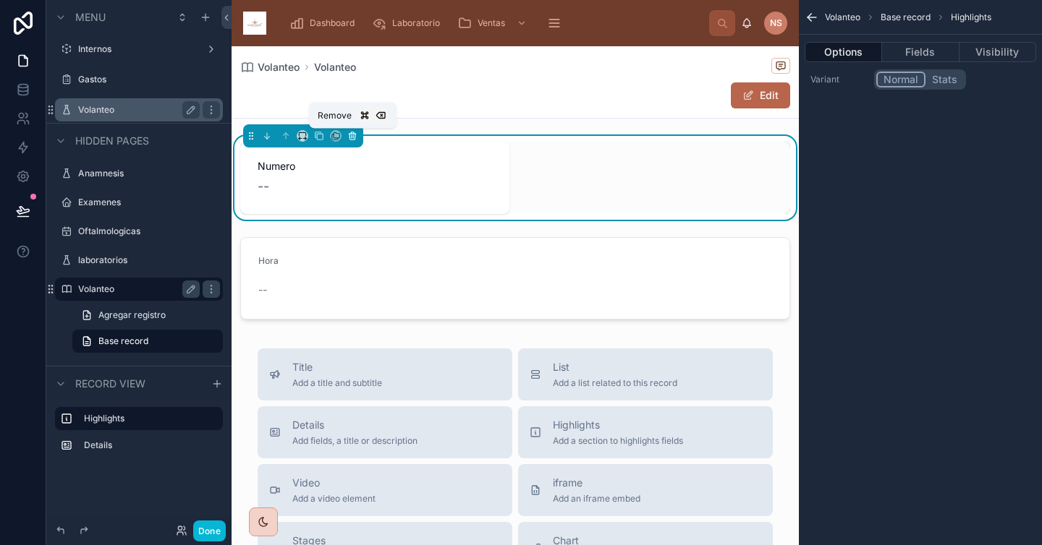
click at [356, 133] on icon at bounding box center [352, 136] width 10 height 10
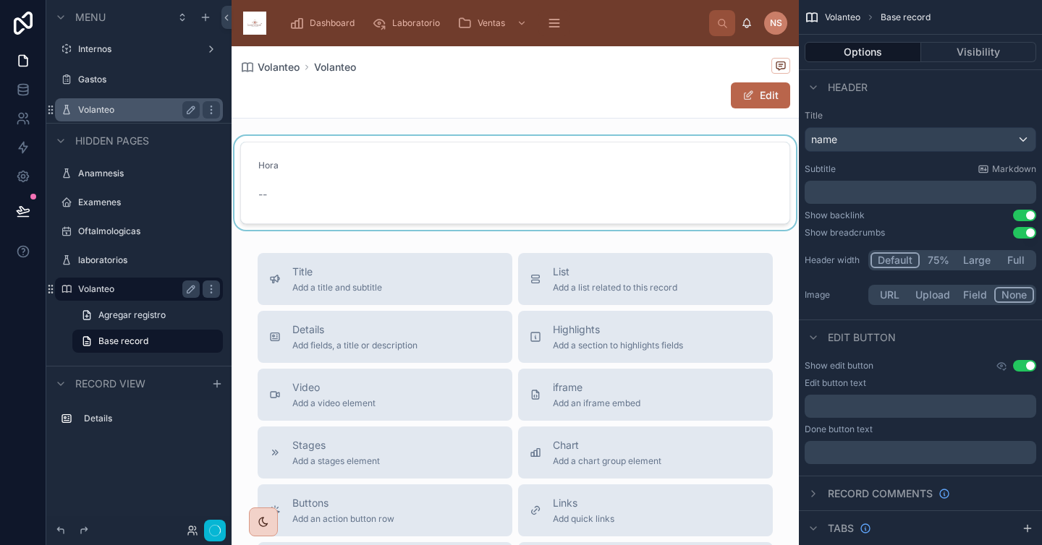
click at [342, 201] on div at bounding box center [514, 183] width 567 height 94
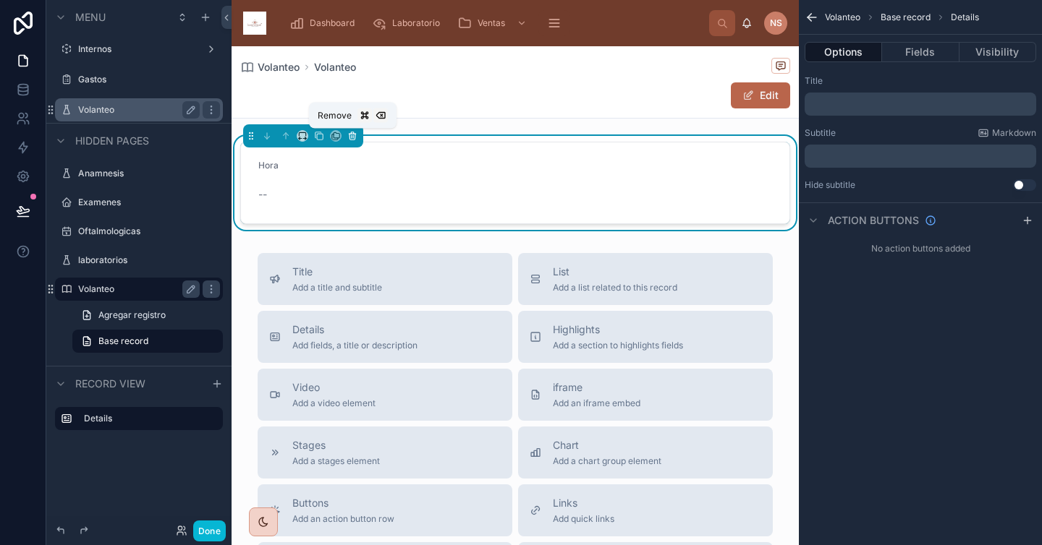
click at [356, 137] on icon at bounding box center [352, 136] width 10 height 10
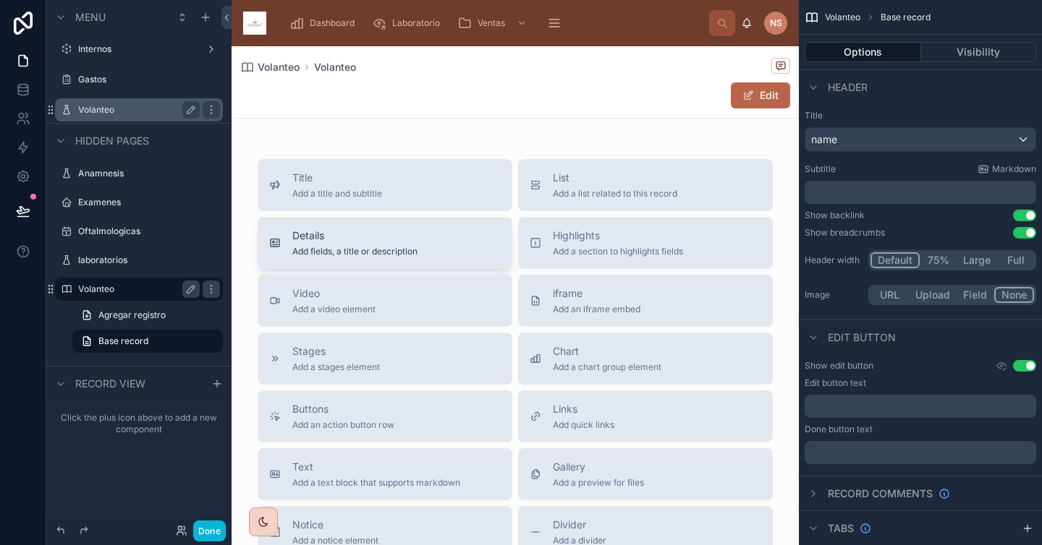
click at [337, 242] on span "Details" at bounding box center [354, 236] width 125 height 14
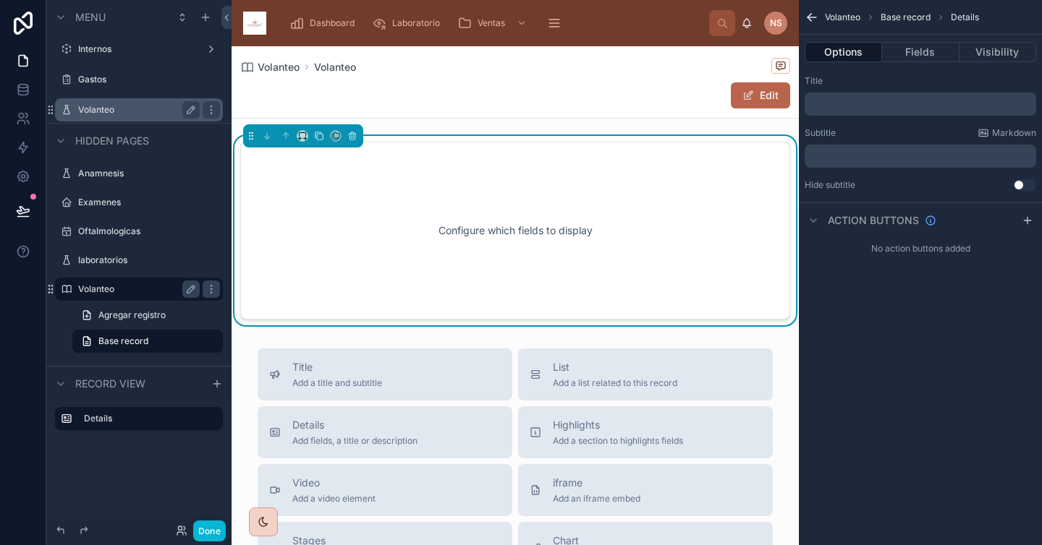
click at [853, 106] on p "﻿" at bounding box center [921, 104] width 223 height 12
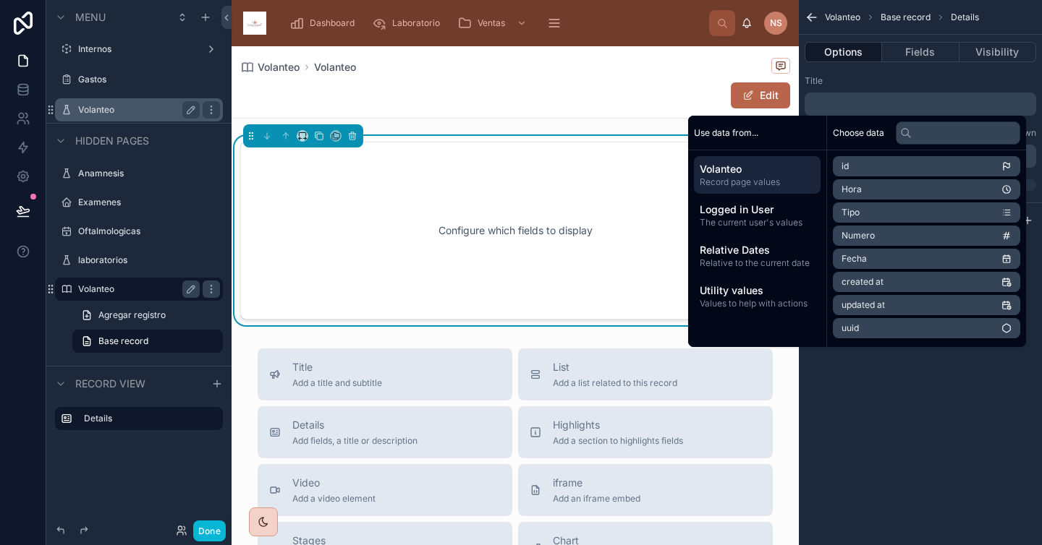
click at [881, 77] on div "Title" at bounding box center [919, 81] width 231 height 12
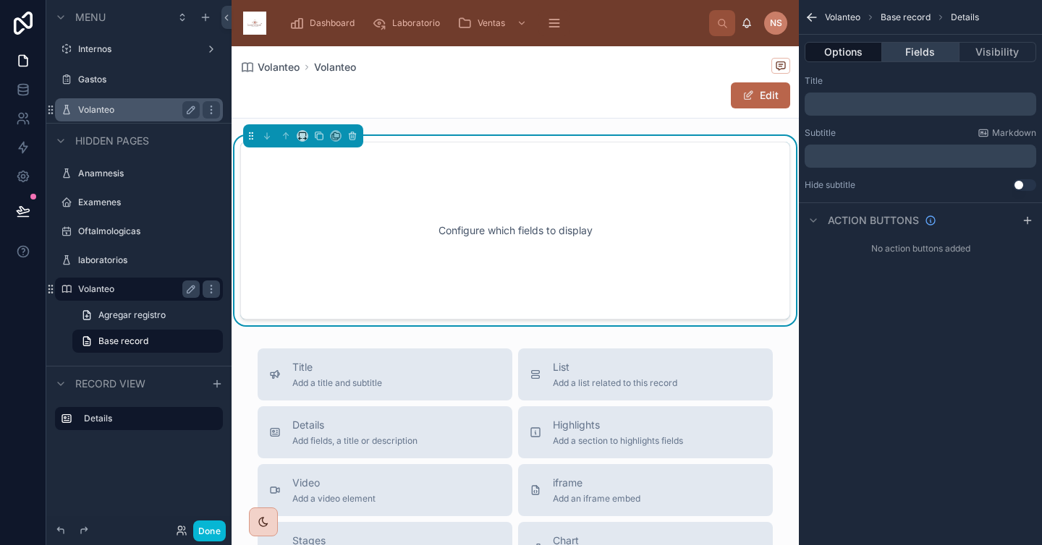
click at [917, 48] on button "Fields" at bounding box center [920, 52] width 77 height 20
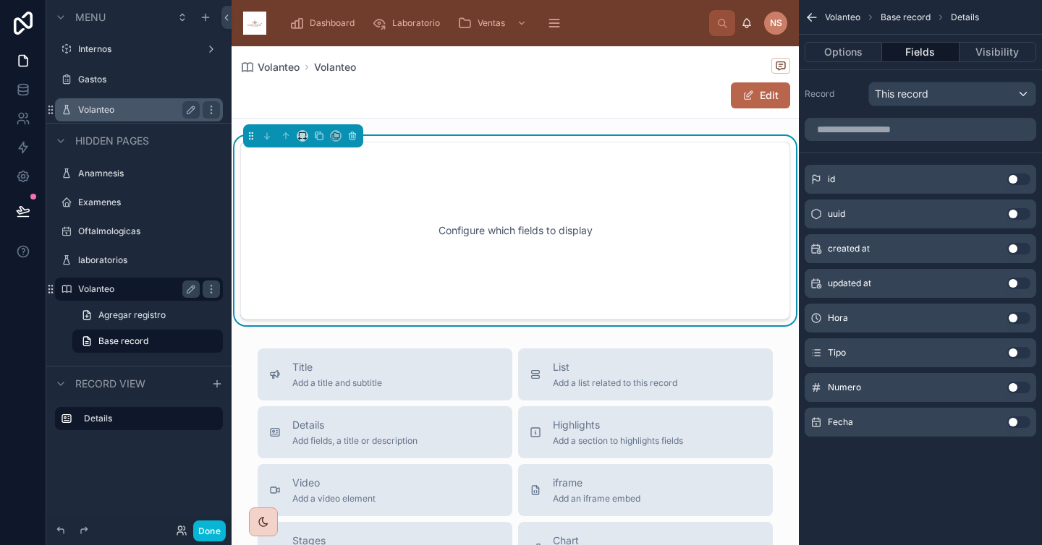
click at [917, 419] on button "Use setting" at bounding box center [1018, 423] width 23 height 12
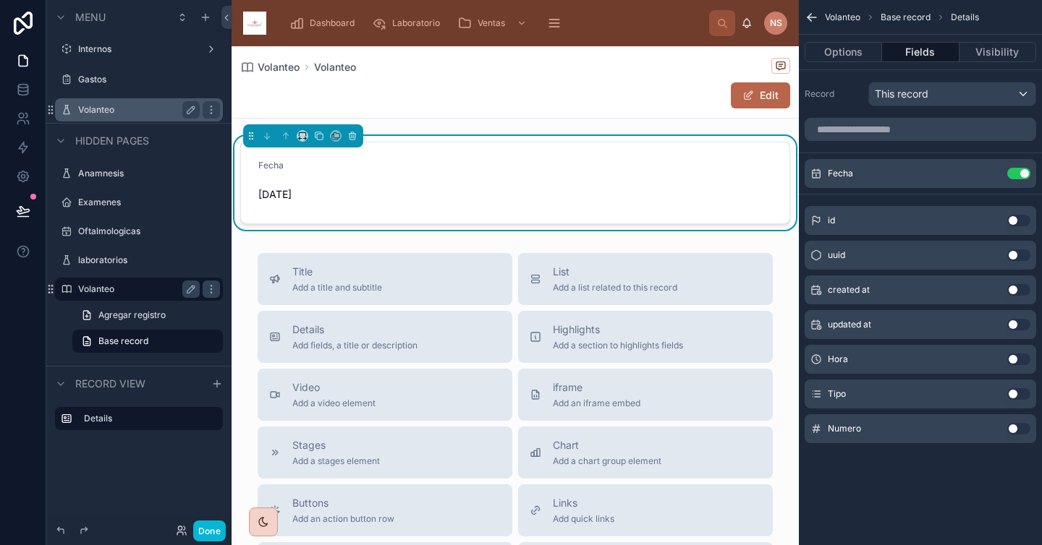
click at [917, 357] on button "Use setting" at bounding box center [1018, 360] width 23 height 12
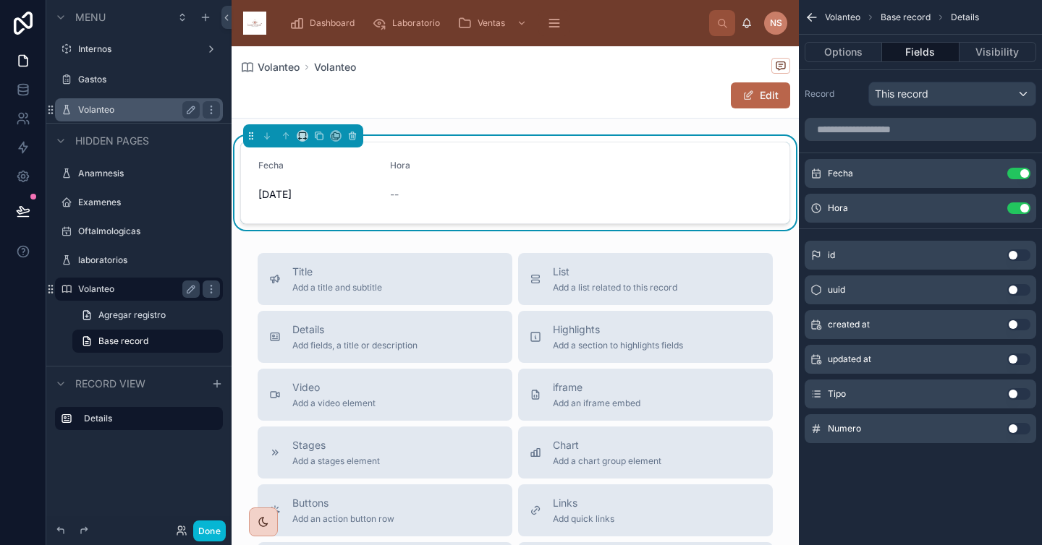
click at [917, 390] on button "Use setting" at bounding box center [1018, 394] width 23 height 12
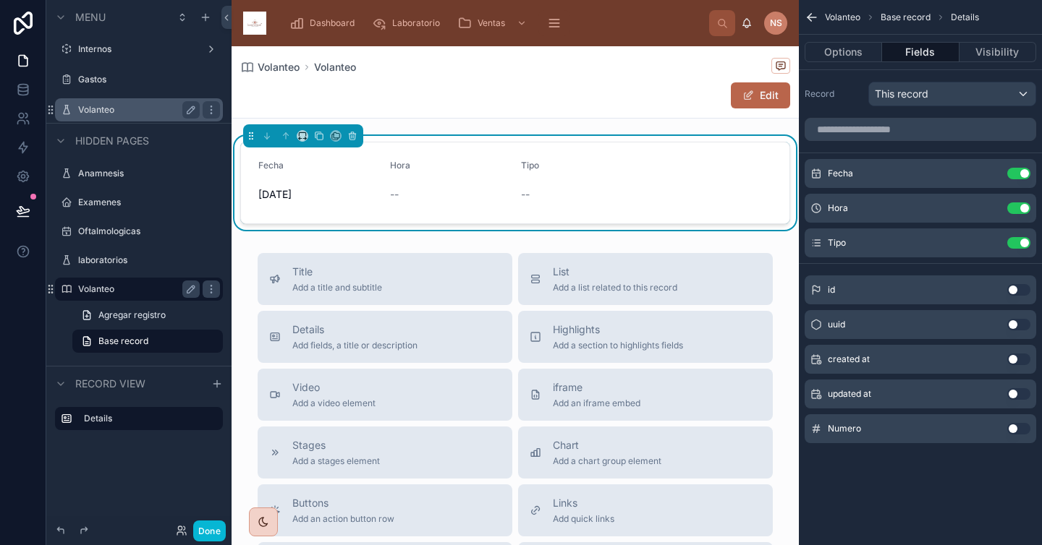
click at [917, 427] on button "Use setting" at bounding box center [1018, 429] width 23 height 12
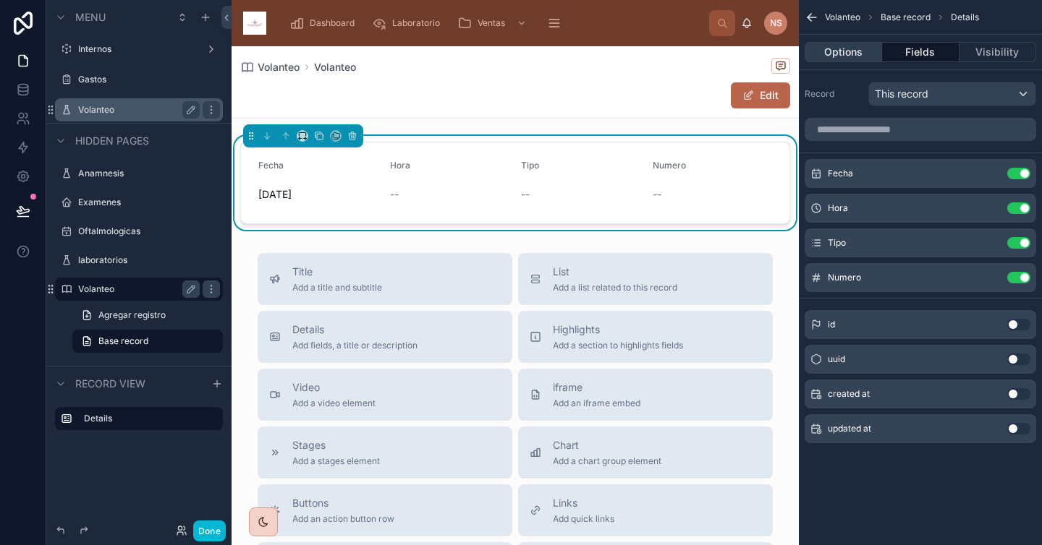
click at [865, 48] on button "Options" at bounding box center [842, 52] width 77 height 20
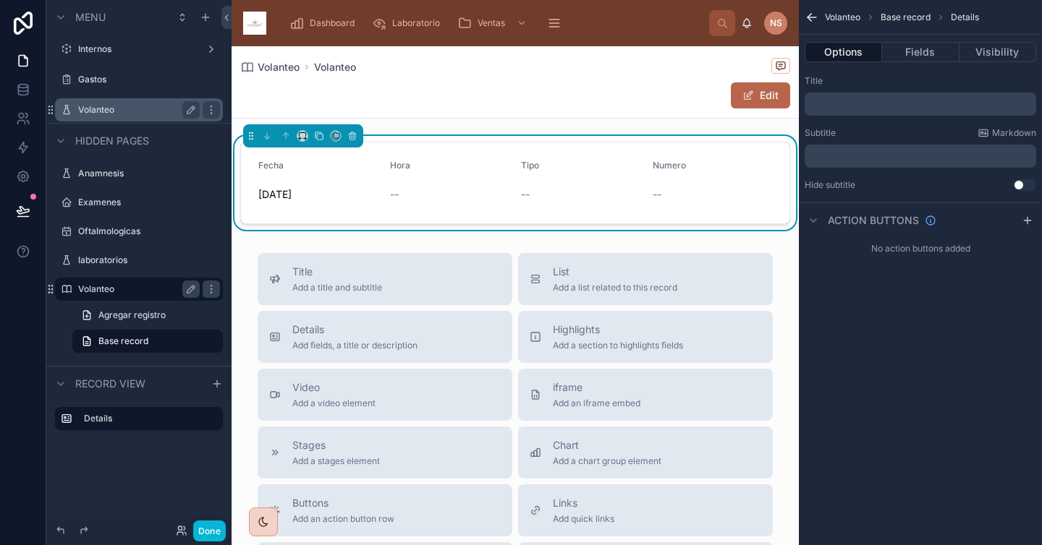
click at [893, 103] on p "﻿" at bounding box center [921, 104] width 223 height 12
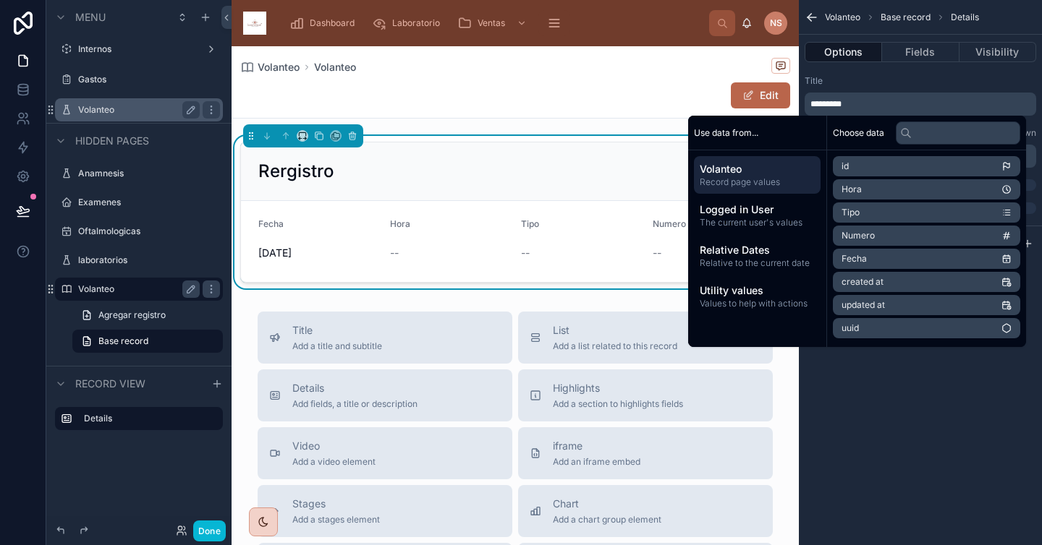
click at [905, 83] on div "Title" at bounding box center [919, 81] width 231 height 12
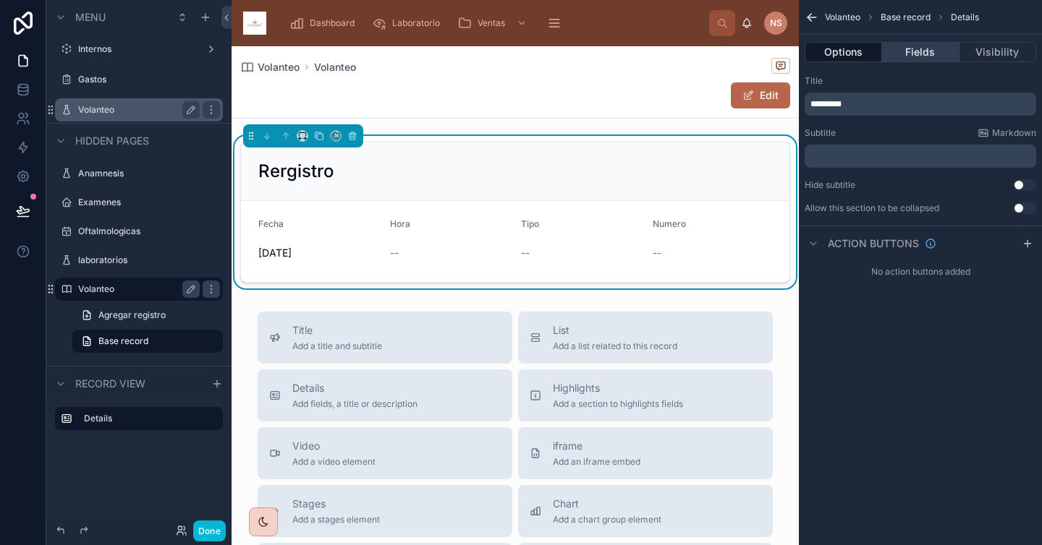
click at [917, 46] on button "Fields" at bounding box center [920, 52] width 77 height 20
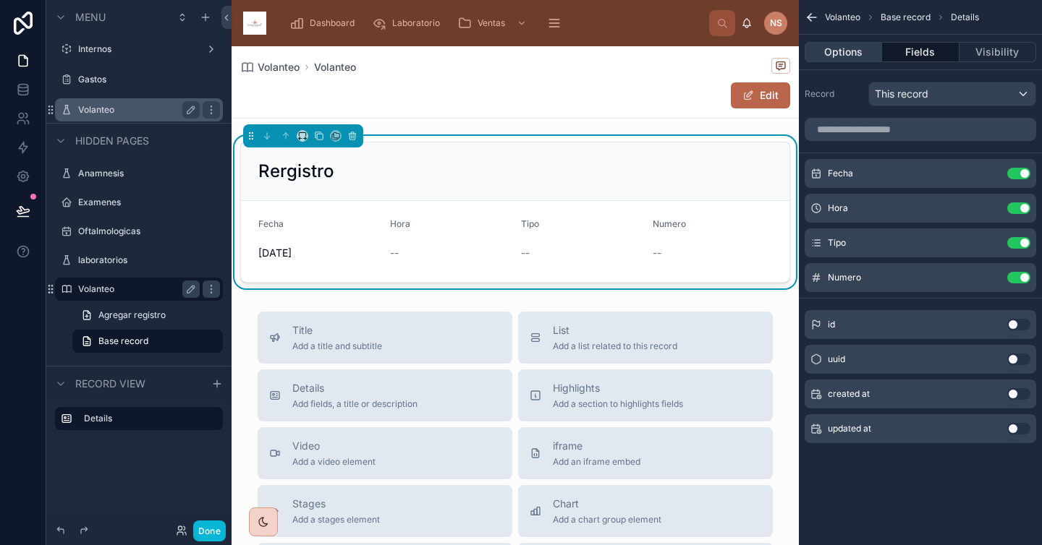
click at [856, 46] on button "Options" at bounding box center [842, 52] width 77 height 20
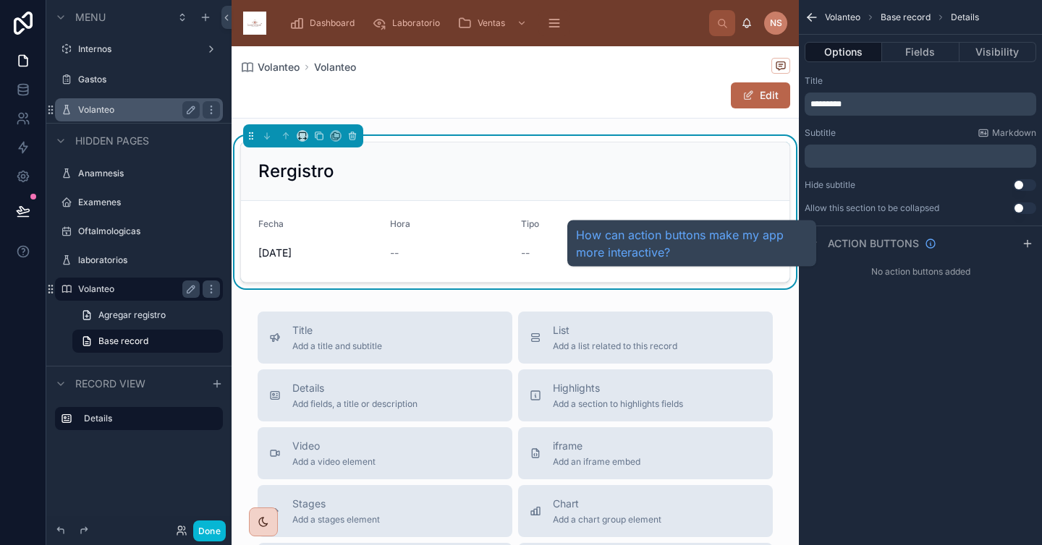
click at [912, 244] on span "Action buttons" at bounding box center [872, 244] width 91 height 14
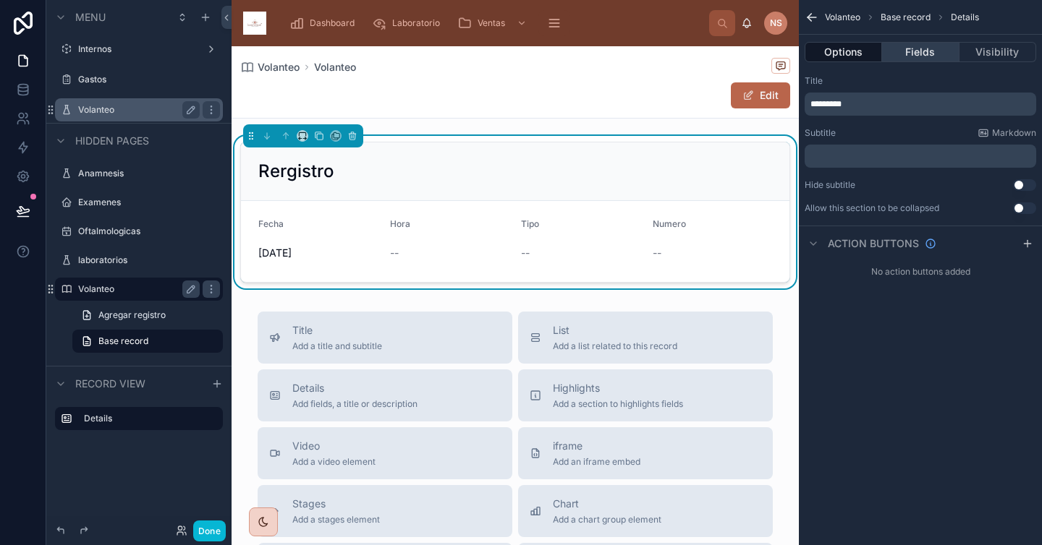
click at [911, 51] on button "Fields" at bounding box center [920, 52] width 77 height 20
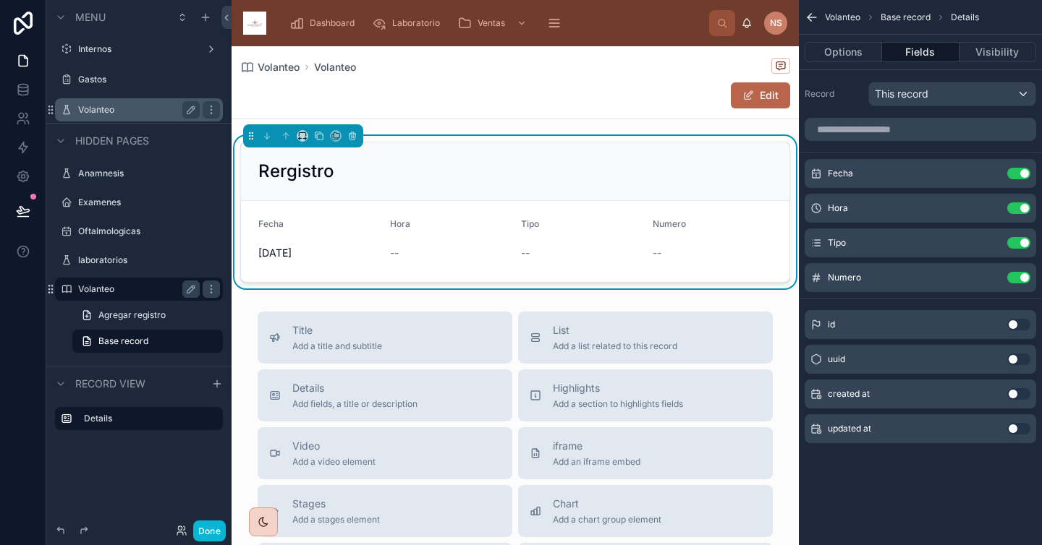
click at [660, 82] on div "Edit" at bounding box center [515, 95] width 550 height 27
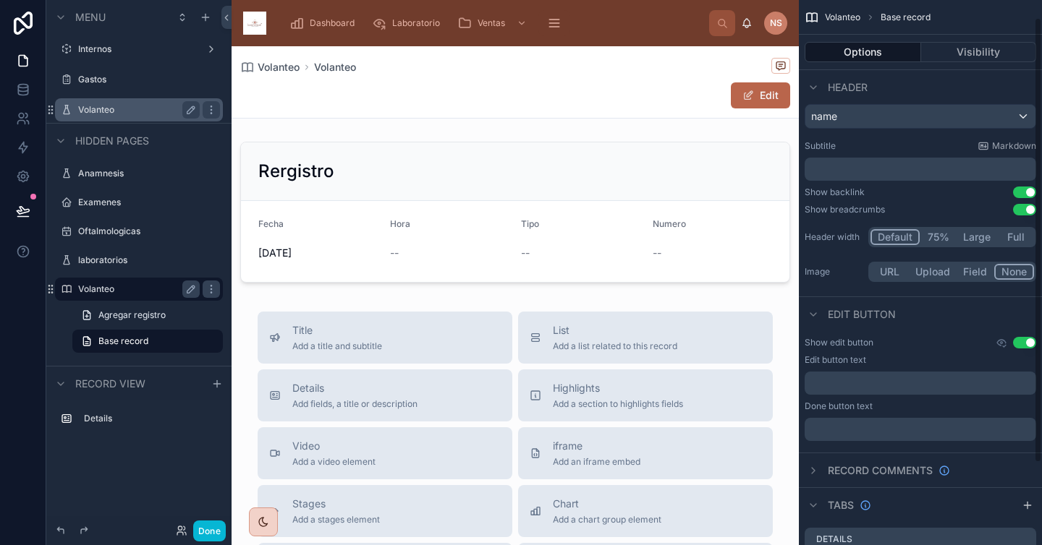
scroll to position [27, 0]
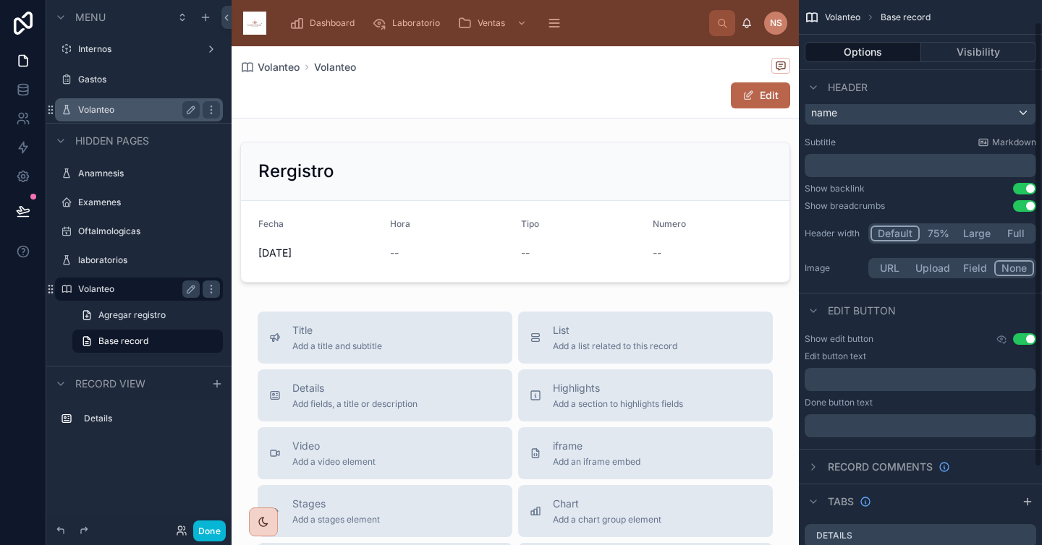
click at [901, 372] on div "﻿" at bounding box center [919, 379] width 231 height 23
click at [890, 378] on p "﻿" at bounding box center [921, 380] width 223 height 12
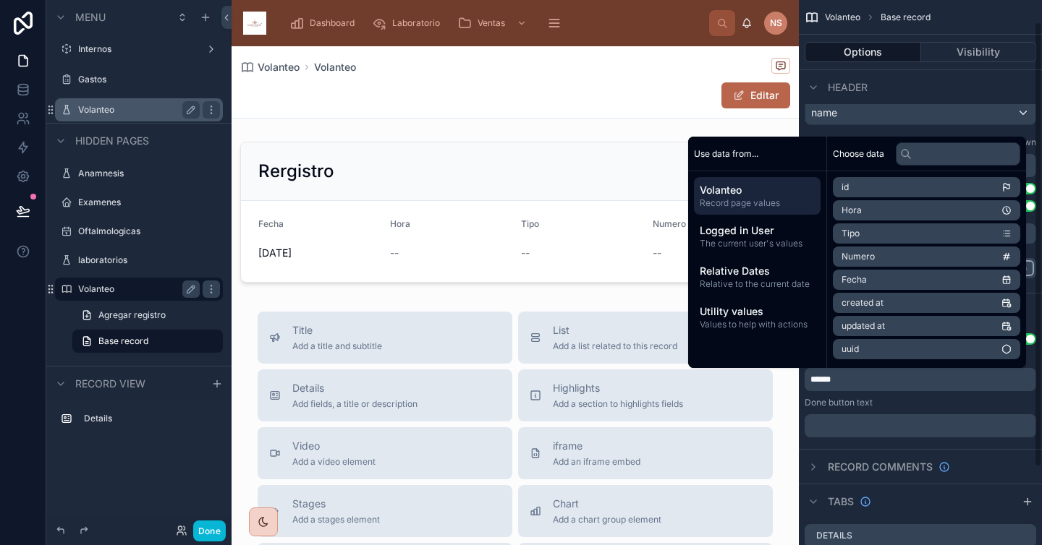
click at [881, 419] on div "﻿" at bounding box center [919, 425] width 231 height 23
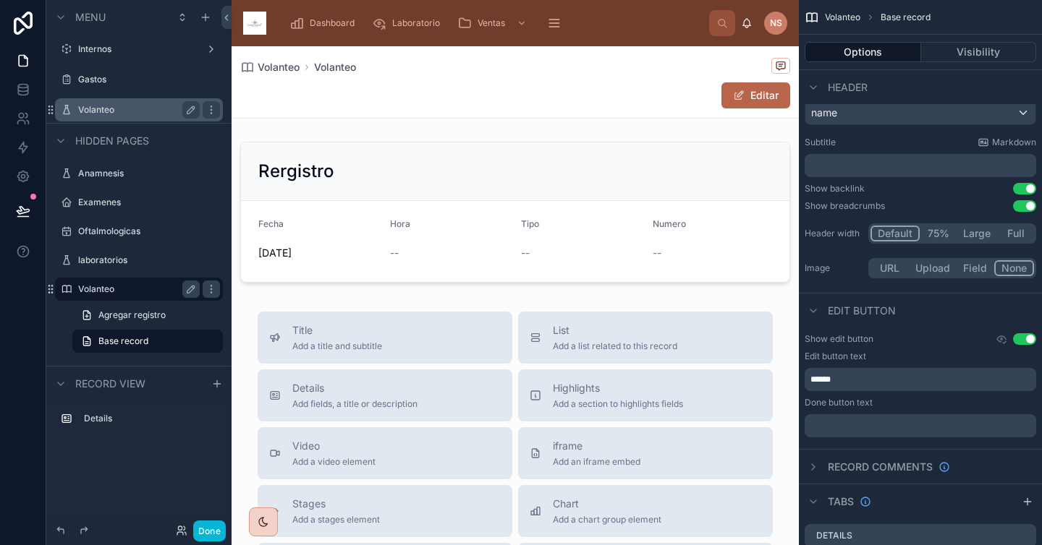
click at [869, 420] on p "﻿" at bounding box center [921, 426] width 223 height 12
click at [894, 447] on div "Volanteo Base record Options Visibility Header Title name Subtitle Markdown ﻿ S…" at bounding box center [919, 295] width 243 height 644
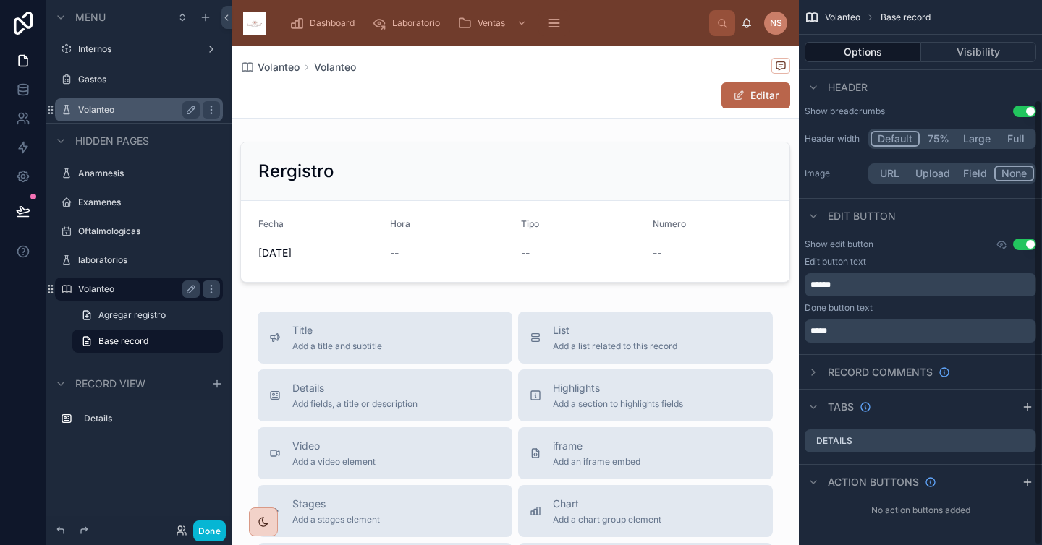
scroll to position [0, 0]
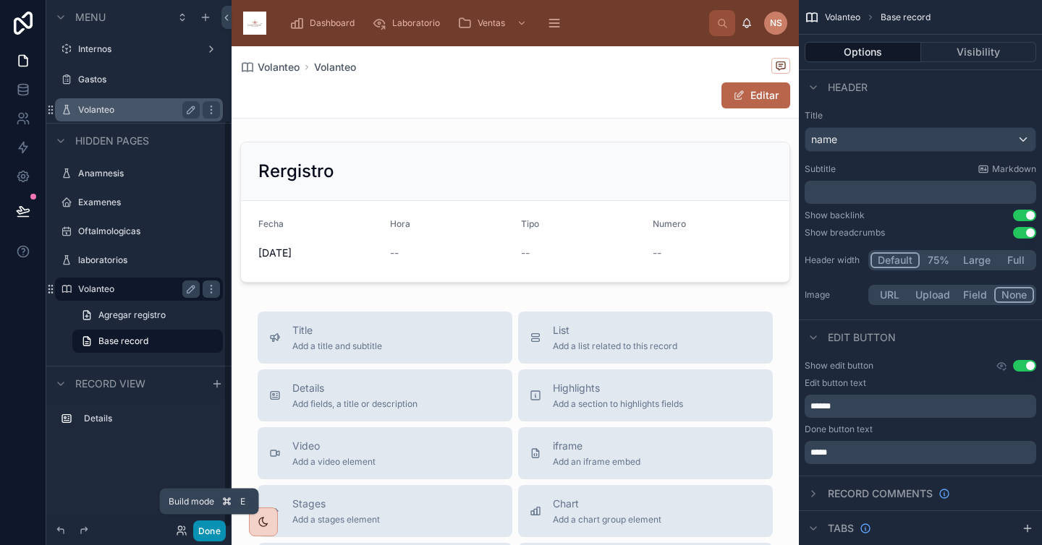
click at [208, 527] on button "Done" at bounding box center [209, 531] width 33 height 21
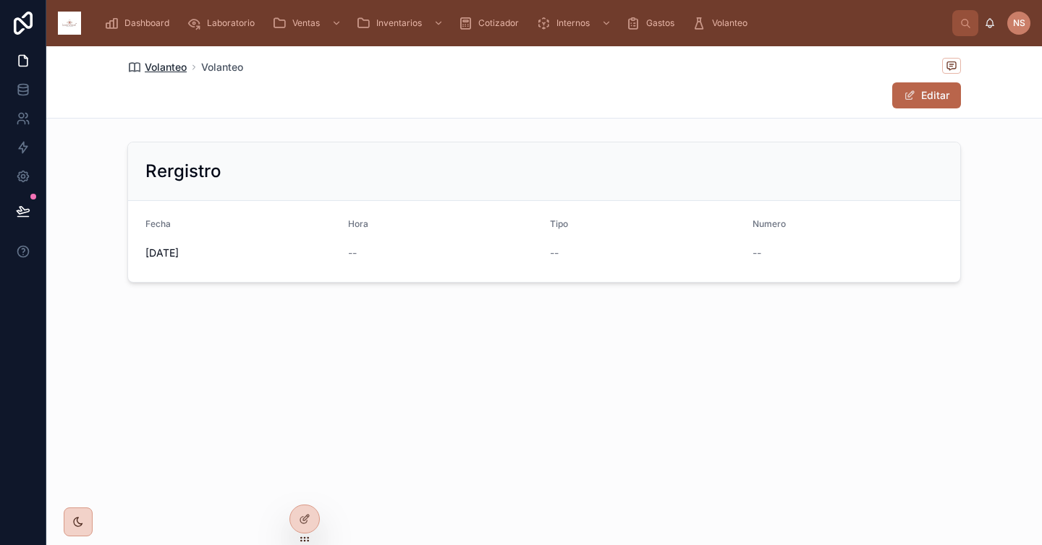
click at [176, 69] on span "Volanteo" at bounding box center [166, 67] width 42 height 14
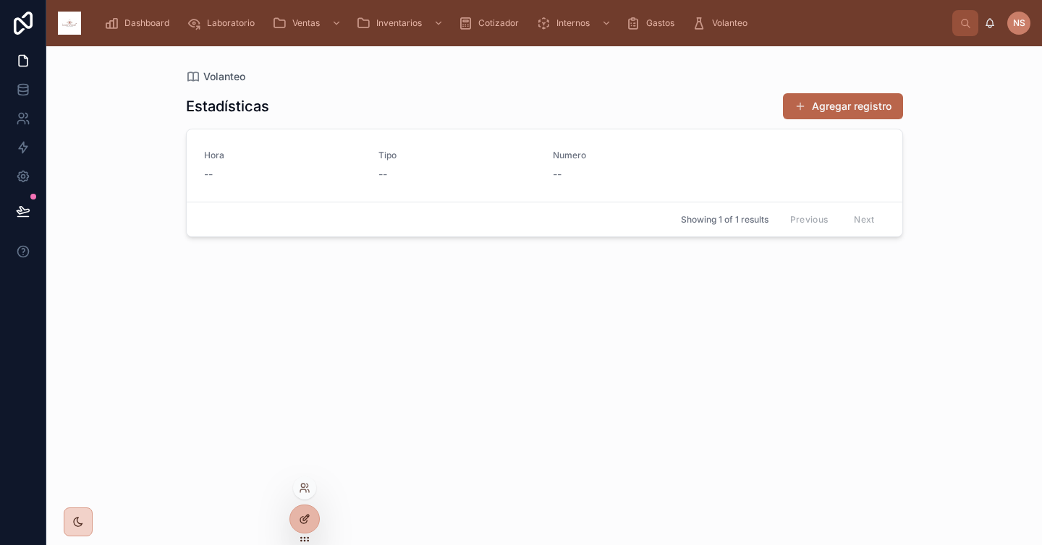
click at [294, 521] on div at bounding box center [304, 519] width 29 height 27
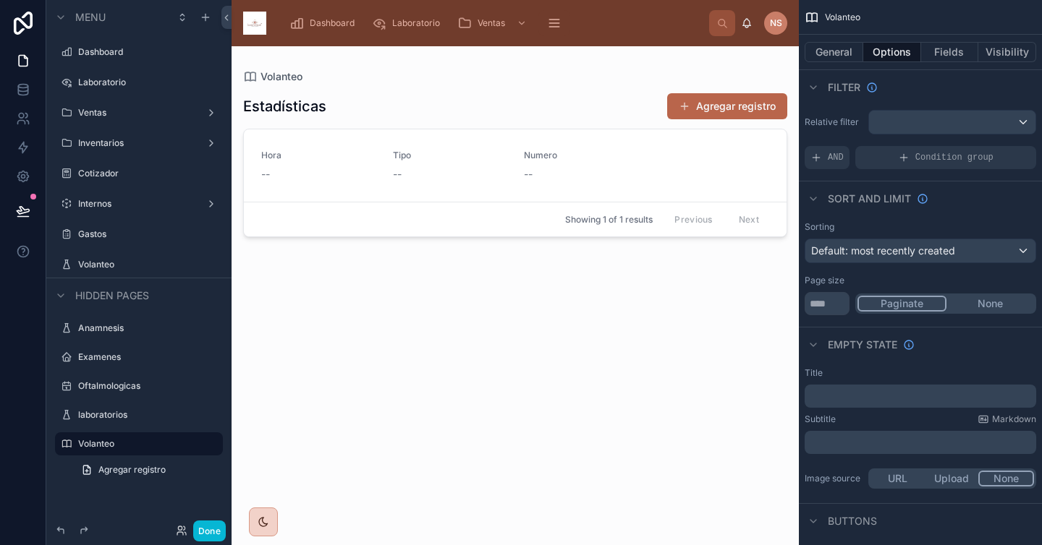
click at [745, 107] on div at bounding box center [514, 287] width 567 height 482
click at [745, 107] on button "Agregar registro" at bounding box center [727, 106] width 120 height 26
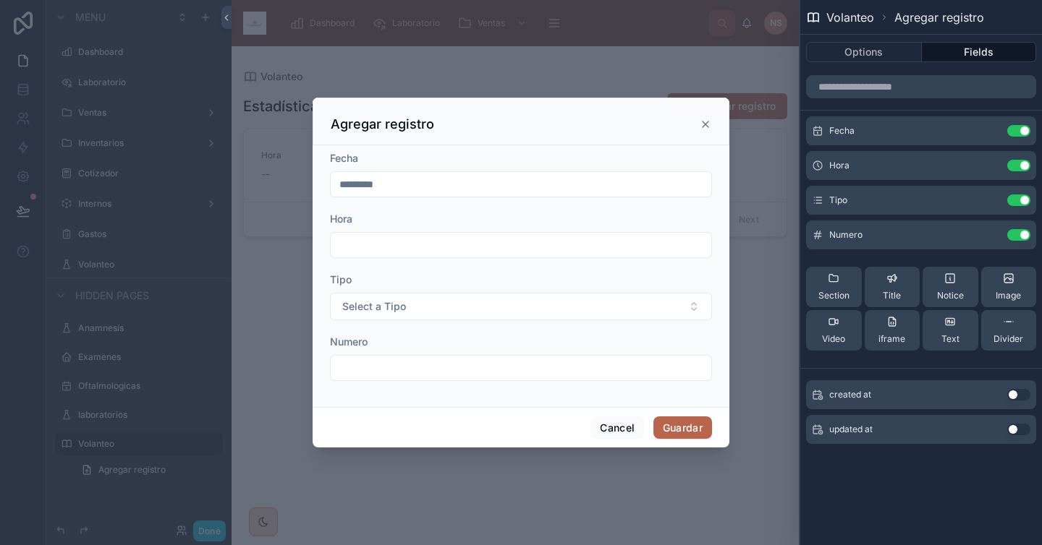
click at [683, 245] on input "text" at bounding box center [521, 245] width 380 height 20
click at [917, 168] on icon at bounding box center [990, 166] width 12 height 12
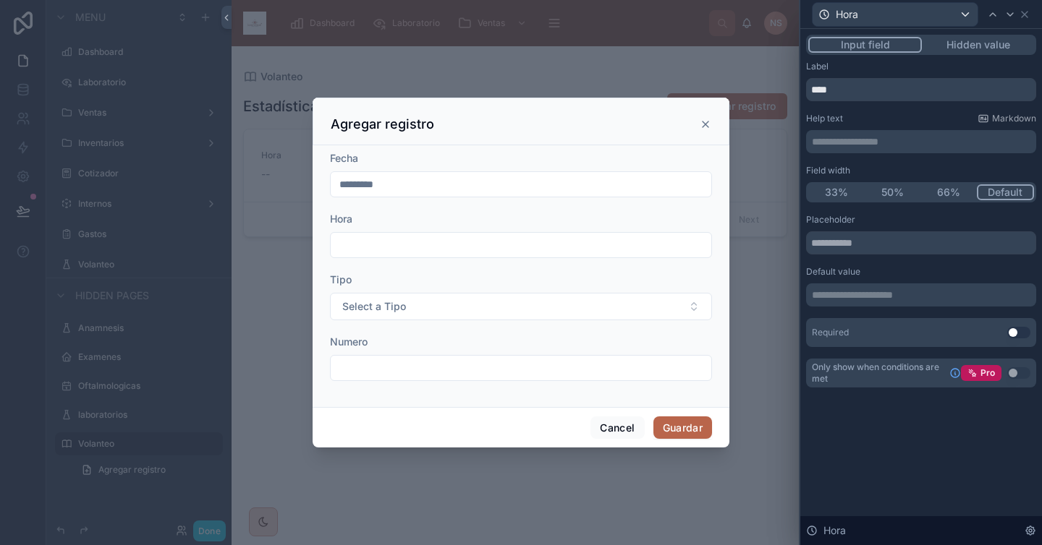
click at [869, 295] on p "**********" at bounding box center [922, 295] width 221 height 14
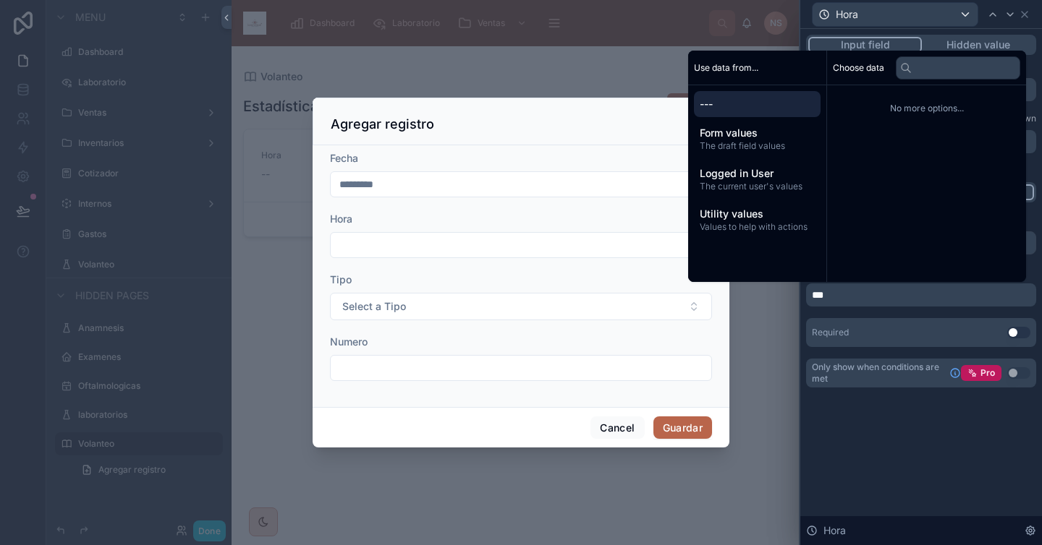
click at [870, 312] on div "Placeholder Default value *** Required Use setting" at bounding box center [921, 280] width 230 height 133
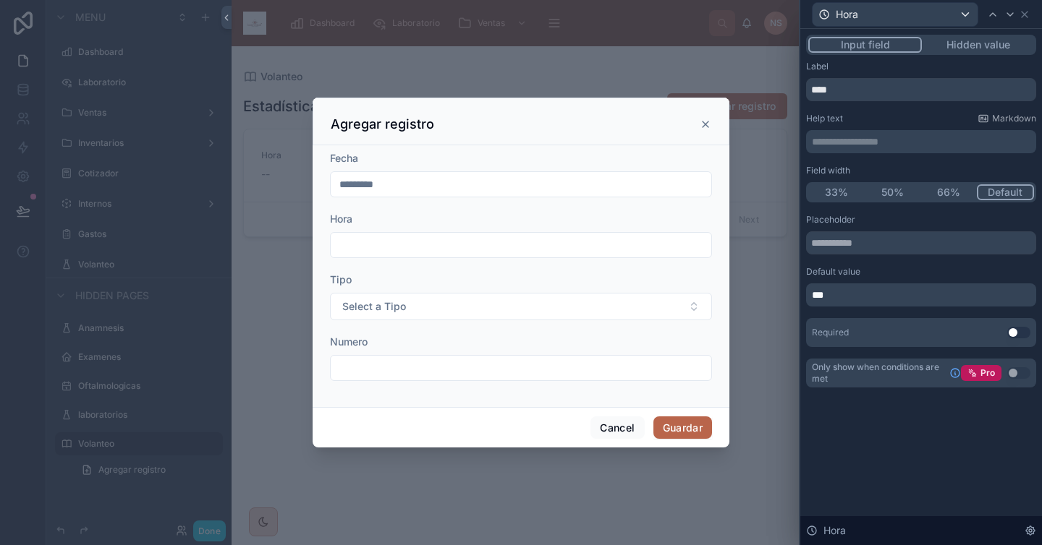
click at [893, 298] on p "***" at bounding box center [922, 295] width 221 height 14
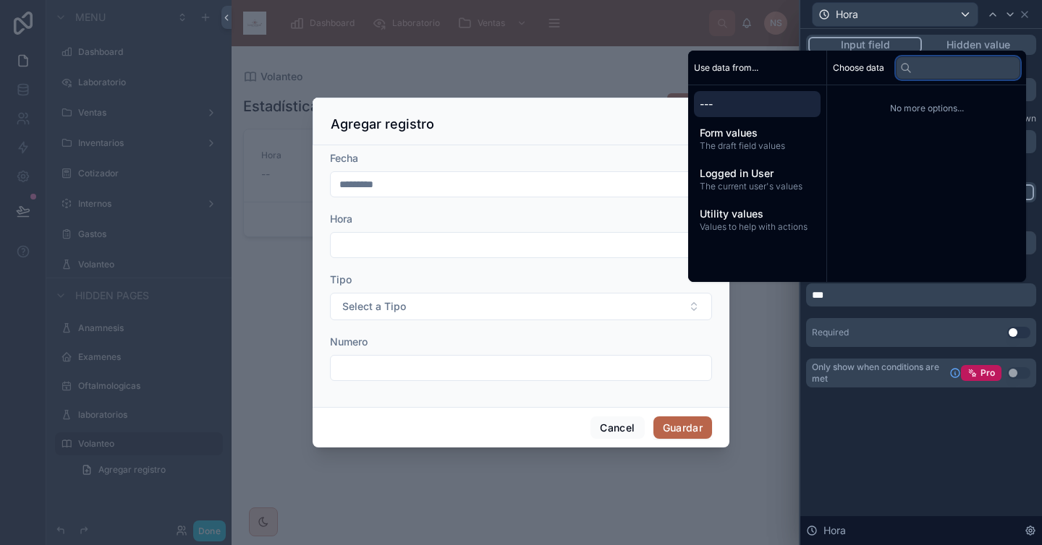
click at [911, 70] on input "text" at bounding box center [957, 67] width 124 height 23
click at [911, 70] on input "***" at bounding box center [957, 67] width 124 height 23
click at [917, 69] on input "***" at bounding box center [957, 67] width 124 height 23
type input "***"
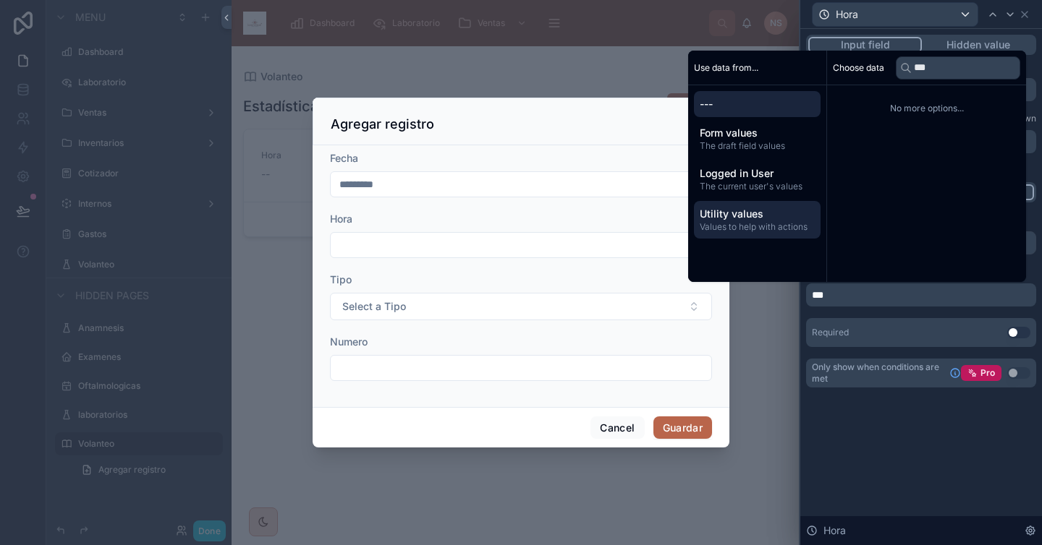
click at [786, 205] on div "Utility values Values to help with actions" at bounding box center [757, 220] width 127 height 38
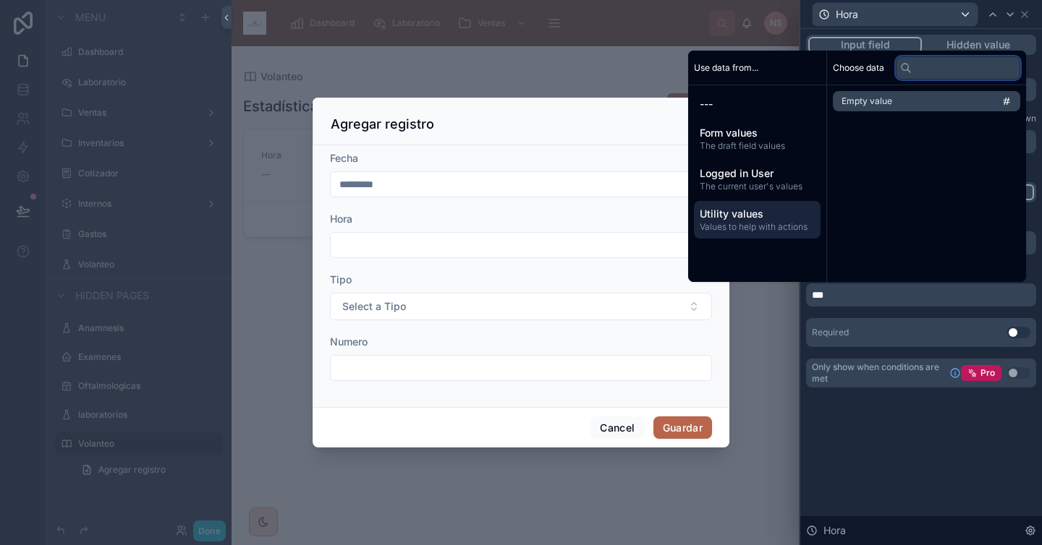
click at [917, 72] on input "text" at bounding box center [957, 67] width 124 height 23
type input "***"
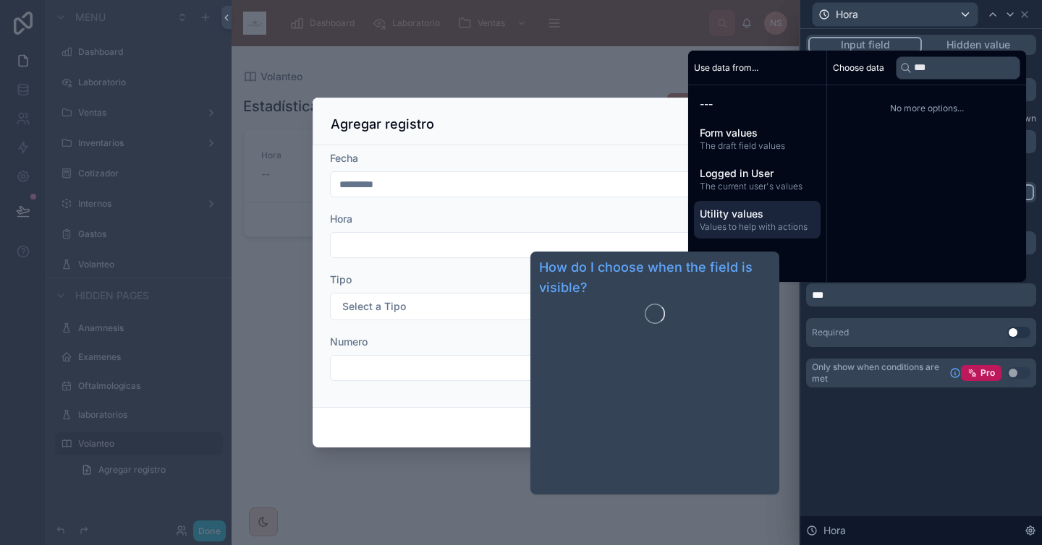
click at [917, 382] on span "Only show when conditions are met" at bounding box center [878, 373] width 132 height 23
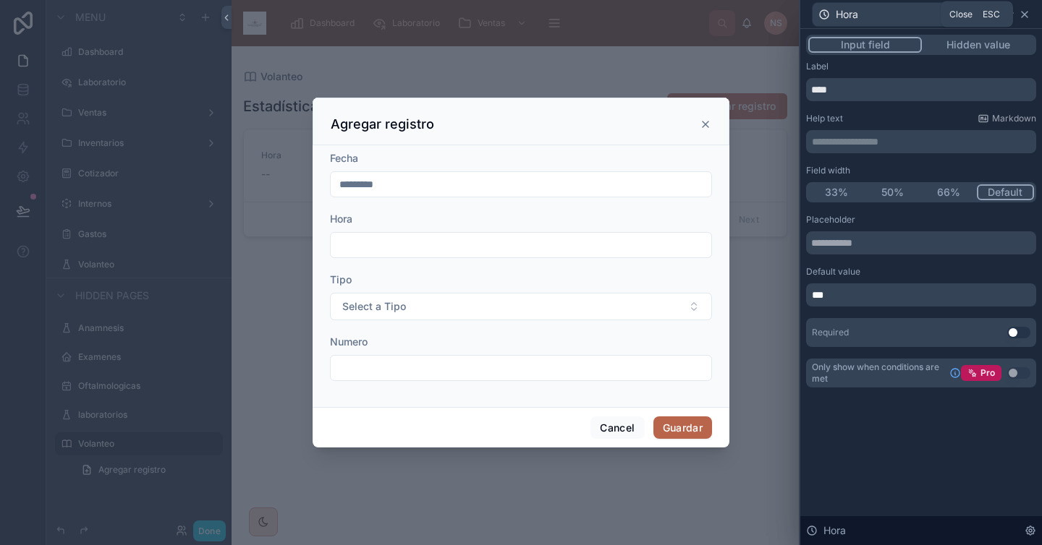
click at [917, 15] on icon at bounding box center [1024, 15] width 12 height 12
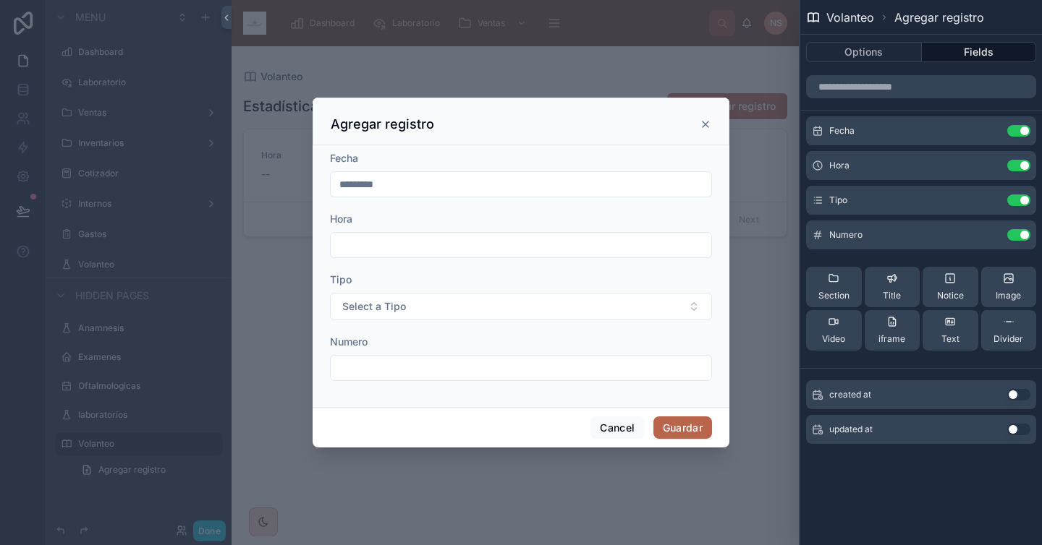
click at [389, 498] on div at bounding box center [521, 272] width 1042 height 545
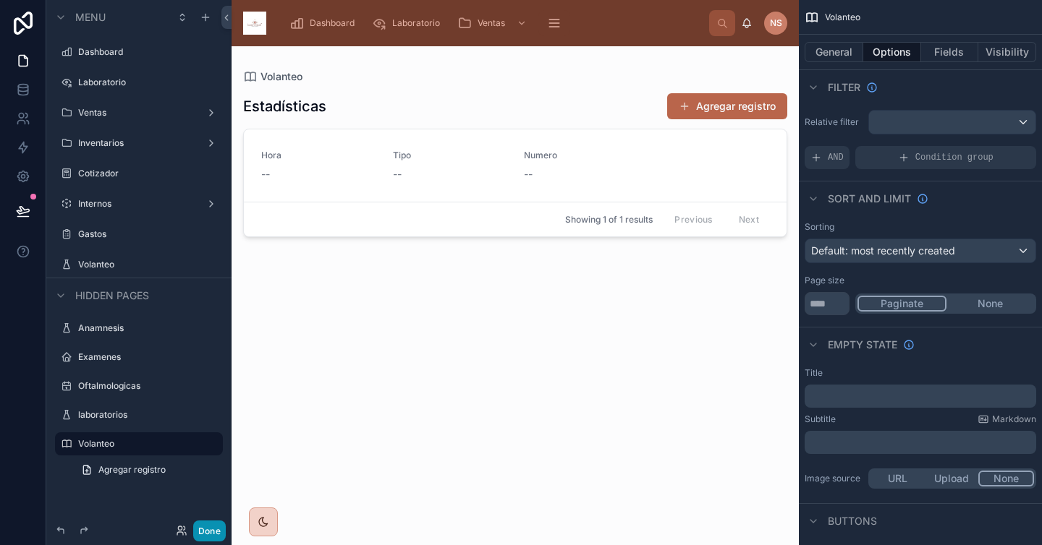
click at [210, 533] on button "Done" at bounding box center [209, 531] width 33 height 21
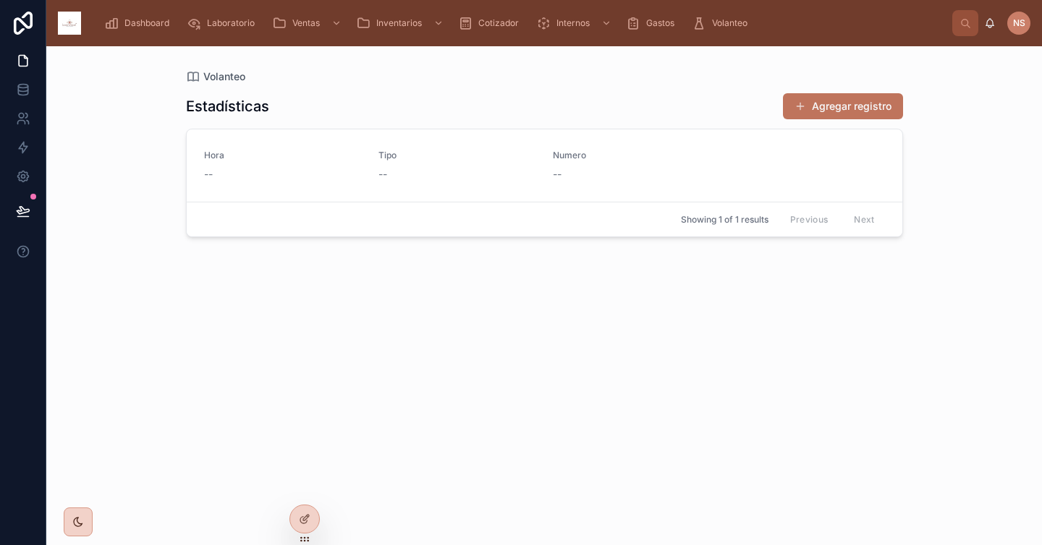
click at [861, 106] on button "Agregar registro" at bounding box center [843, 106] width 120 height 26
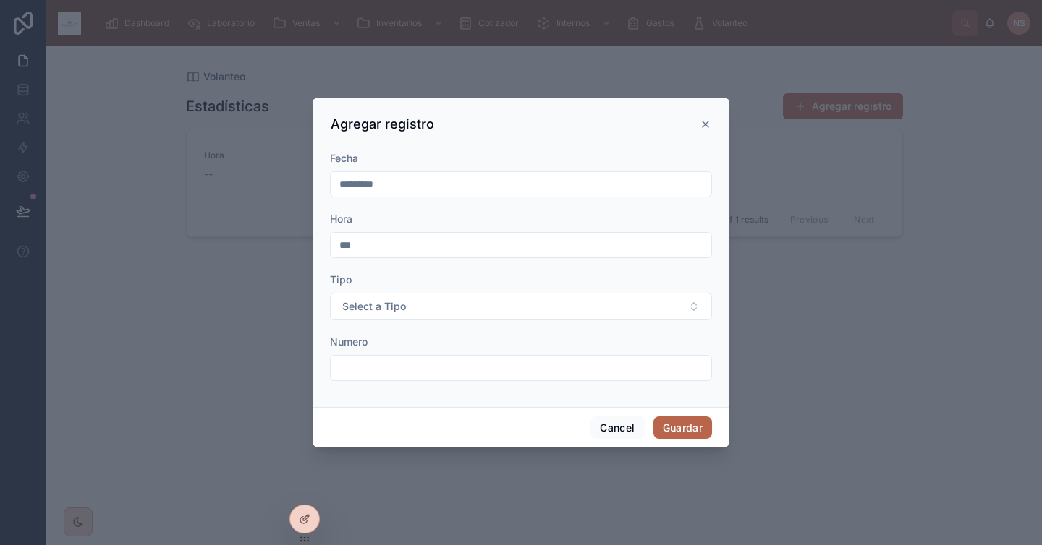
click at [496, 237] on input "***" at bounding box center [521, 245] width 380 height 20
click at [467, 247] on input "***" at bounding box center [521, 245] width 380 height 20
click at [704, 124] on icon at bounding box center [705, 125] width 6 height 6
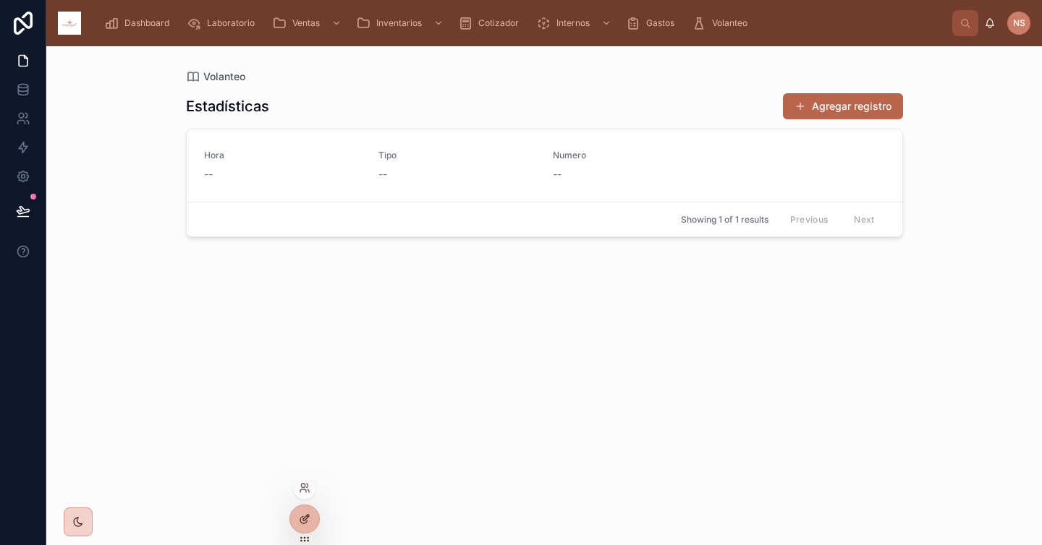
click at [310, 509] on div at bounding box center [304, 519] width 29 height 27
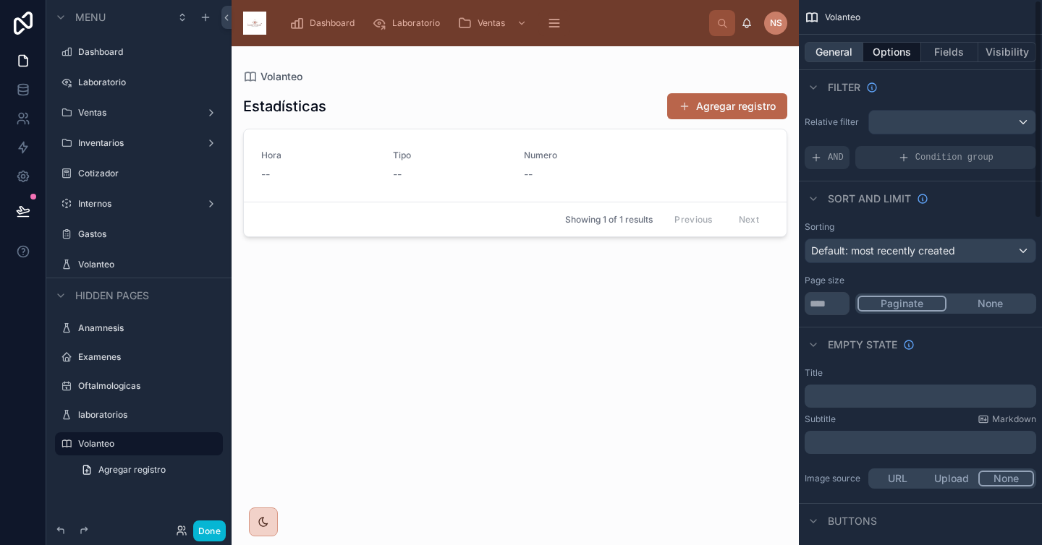
click at [841, 46] on button "General" at bounding box center [833, 52] width 59 height 20
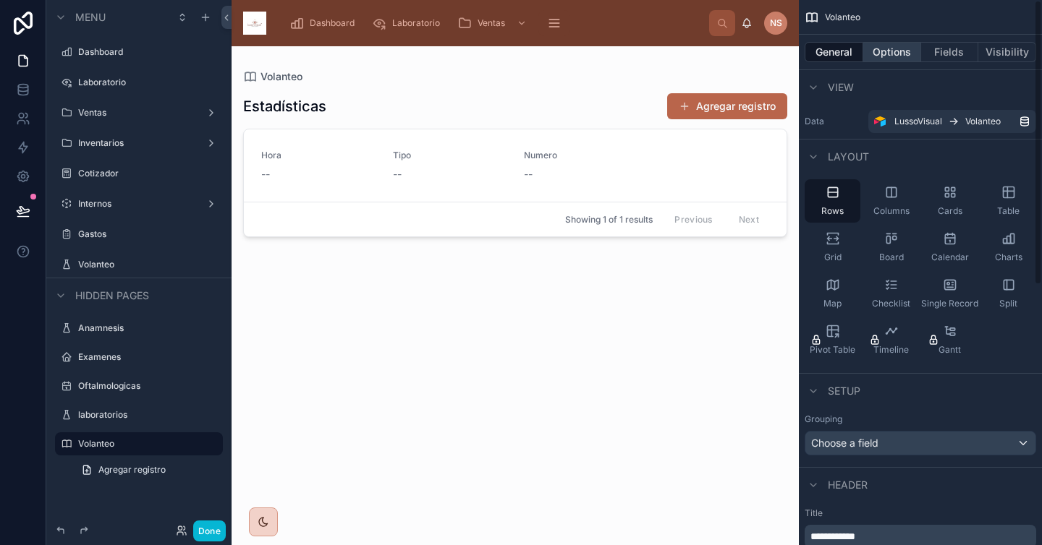
click at [908, 47] on button "Options" at bounding box center [892, 52] width 58 height 20
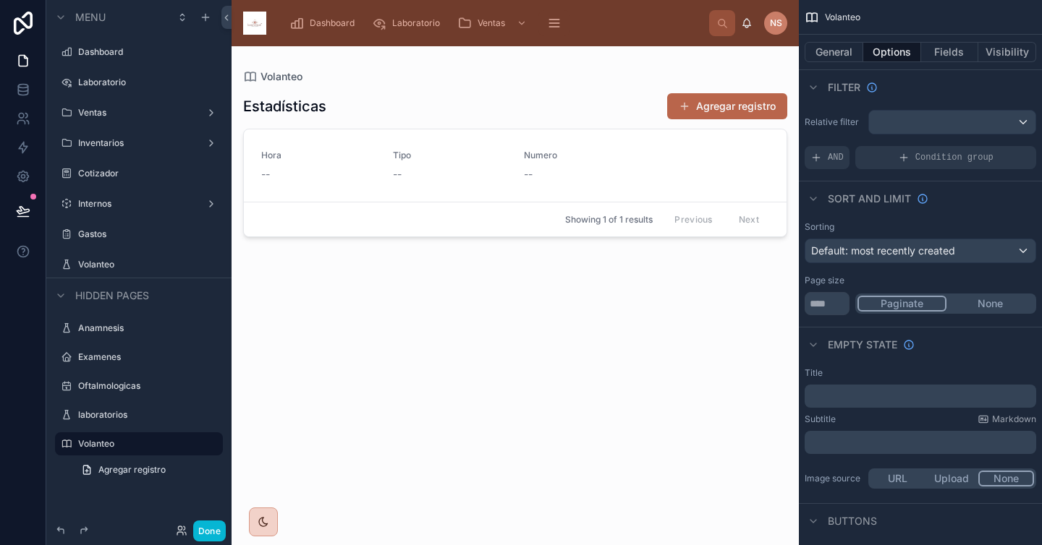
click at [613, 169] on div at bounding box center [514, 287] width 567 height 482
click at [714, 114] on button "Agregar registro" at bounding box center [727, 106] width 120 height 26
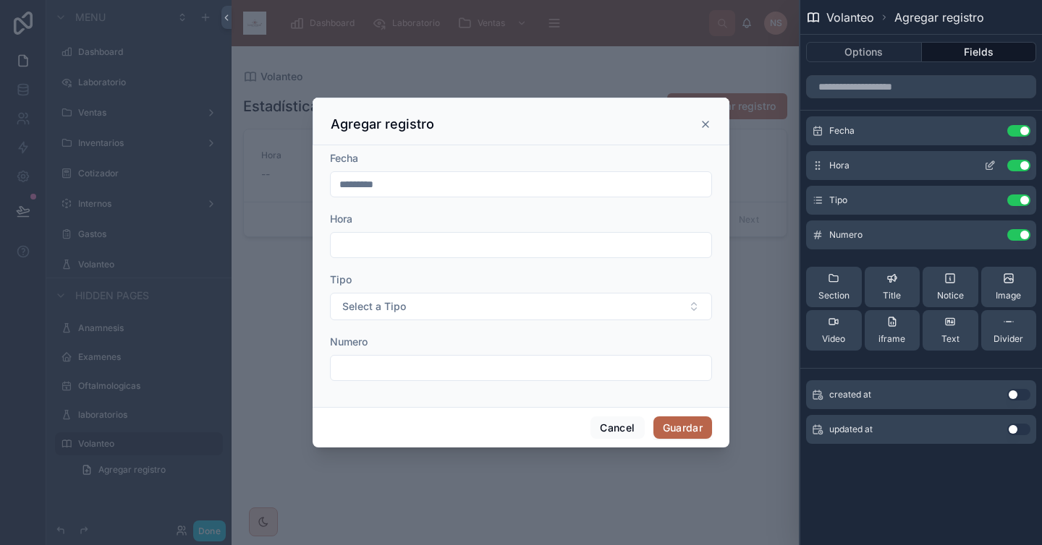
click at [917, 160] on icon at bounding box center [990, 166] width 12 height 12
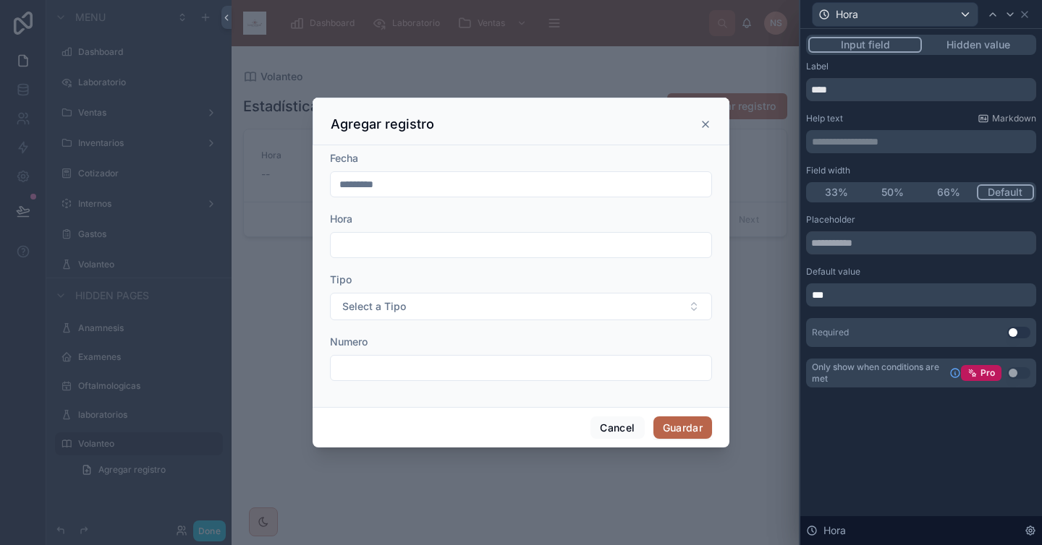
click at [866, 294] on p "***" at bounding box center [922, 295] width 221 height 14
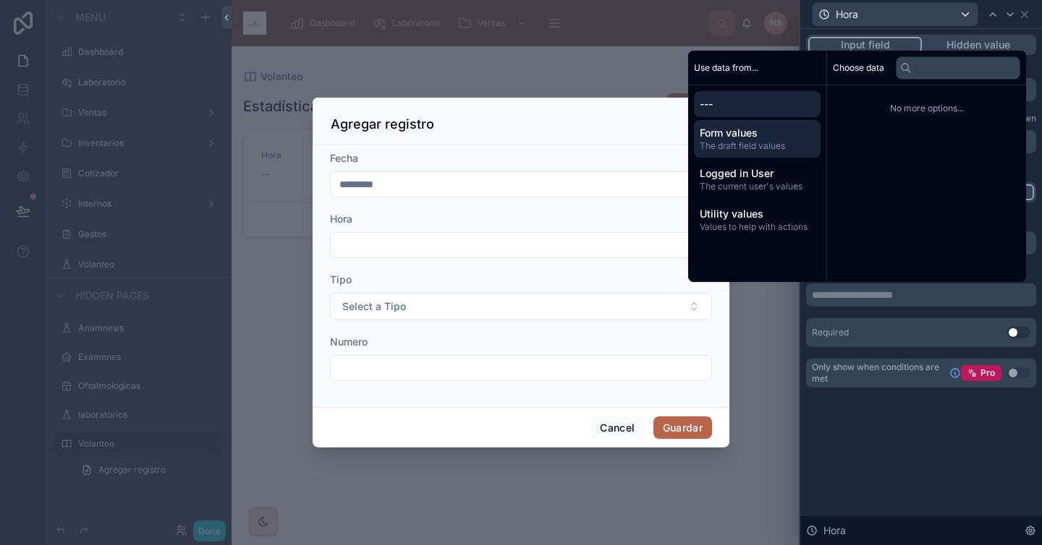
click at [775, 153] on div "Form values The draft field values" at bounding box center [757, 139] width 127 height 38
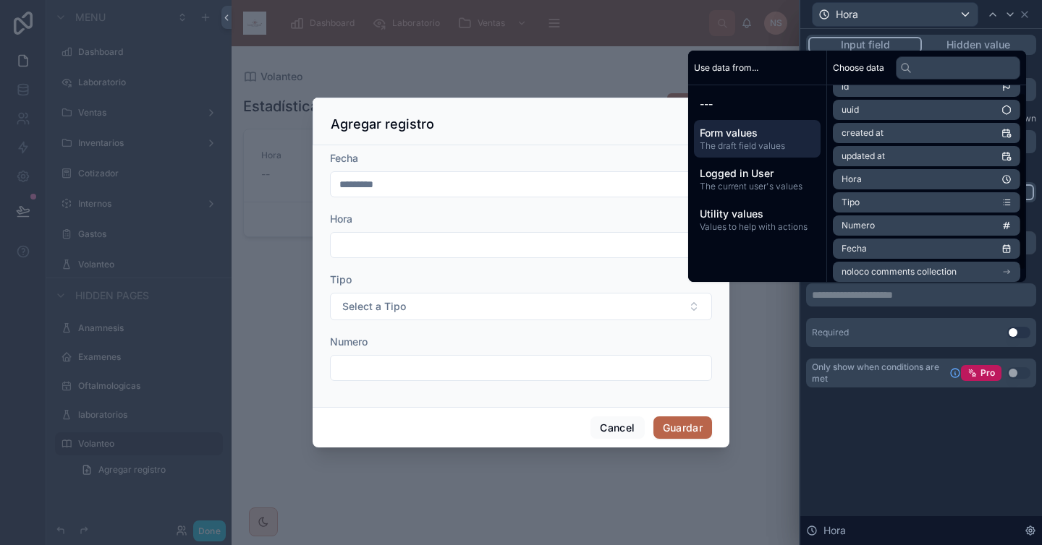
scroll to position [15, 0]
click at [917, 170] on li "Hora" at bounding box center [925, 179] width 187 height 20
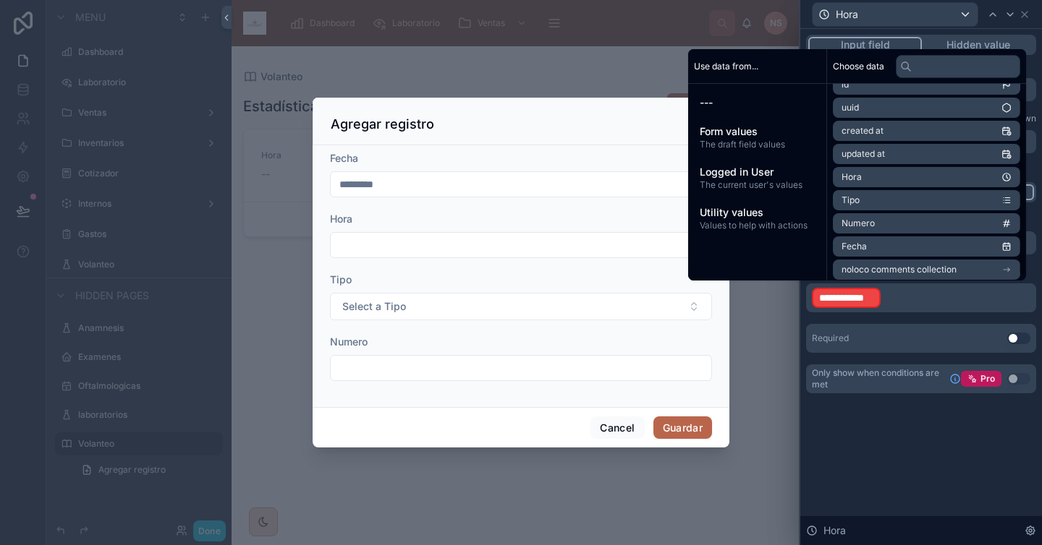
click at [897, 299] on p "**********" at bounding box center [922, 297] width 221 height 23
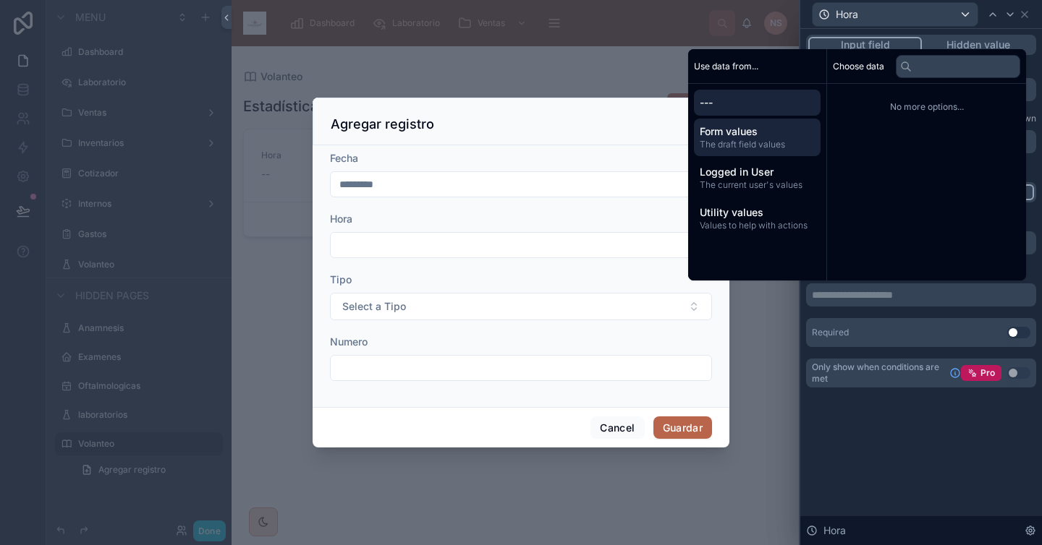
click at [736, 144] on span "The draft field values" at bounding box center [756, 145] width 115 height 12
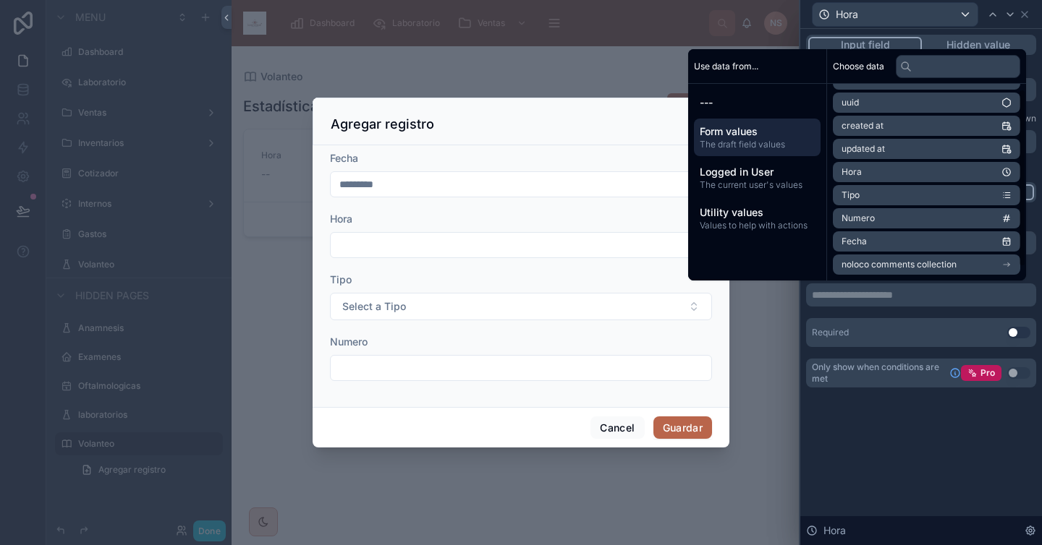
scroll to position [0, 0]
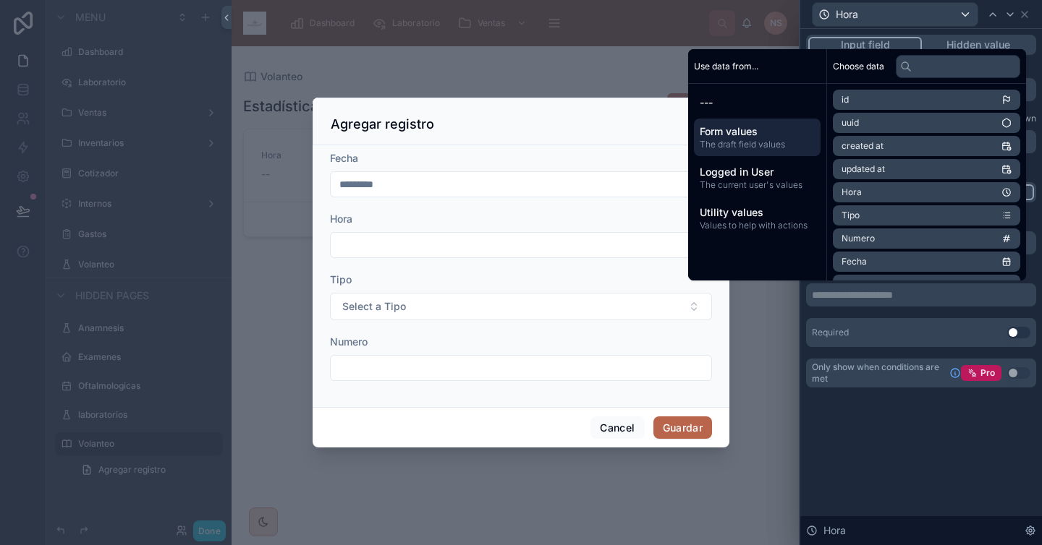
click at [908, 144] on li "created at" at bounding box center [925, 146] width 187 height 20
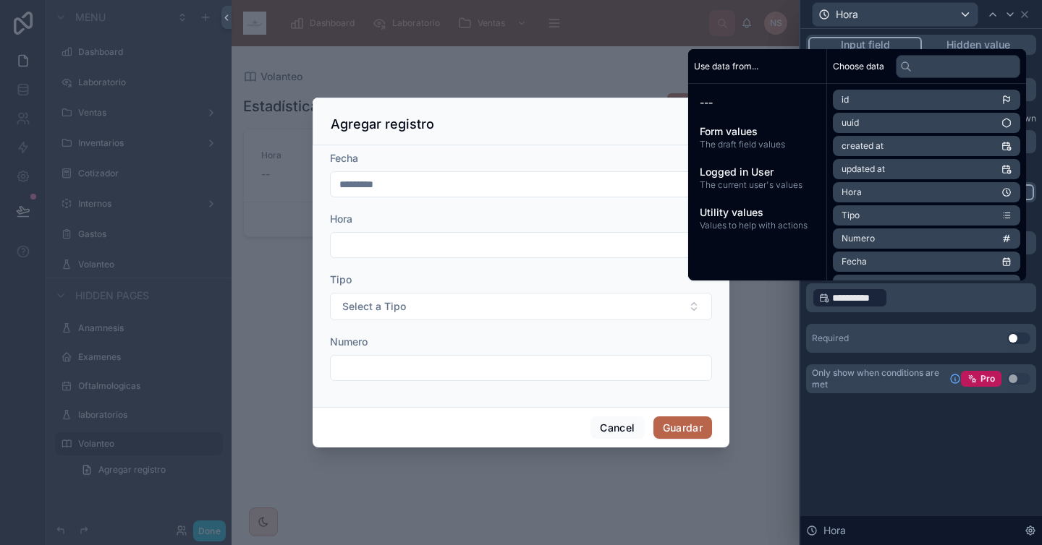
click at [904, 299] on p "**********" at bounding box center [922, 297] width 221 height 23
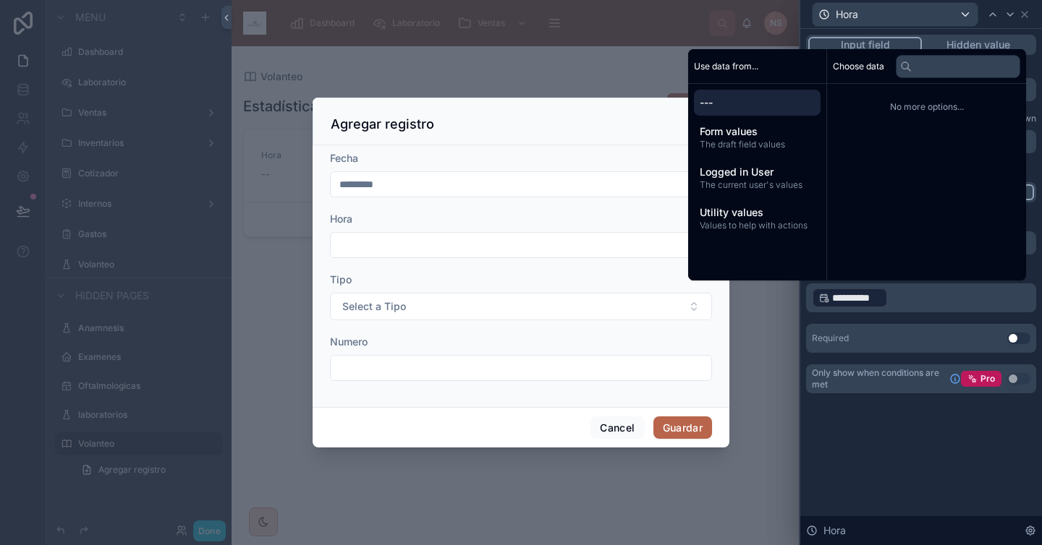
click at [887, 299] on p "**********" at bounding box center [922, 297] width 221 height 23
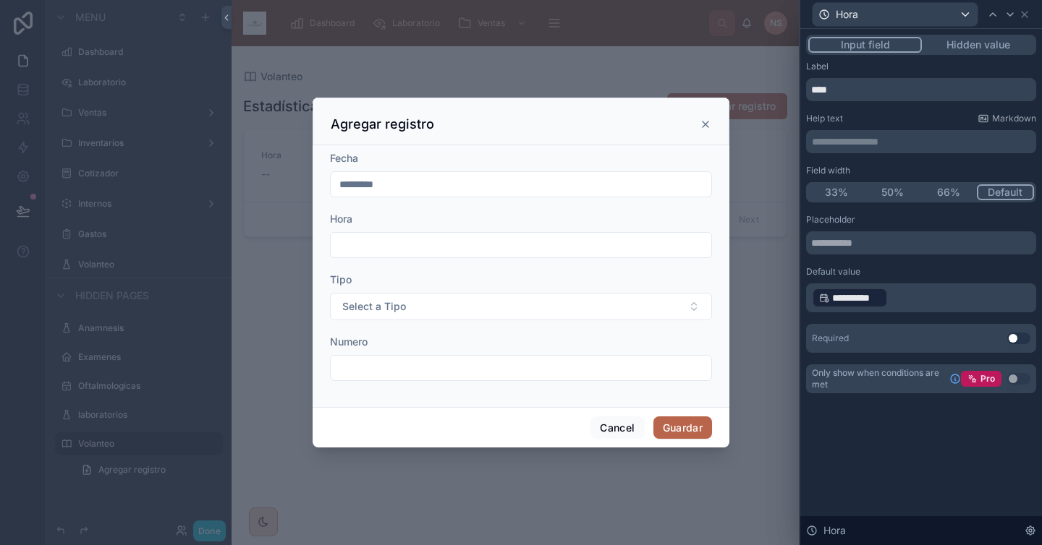
click at [839, 315] on div "**********" at bounding box center [921, 283] width 230 height 139
click at [817, 288] on div "**********" at bounding box center [850, 298] width 76 height 20
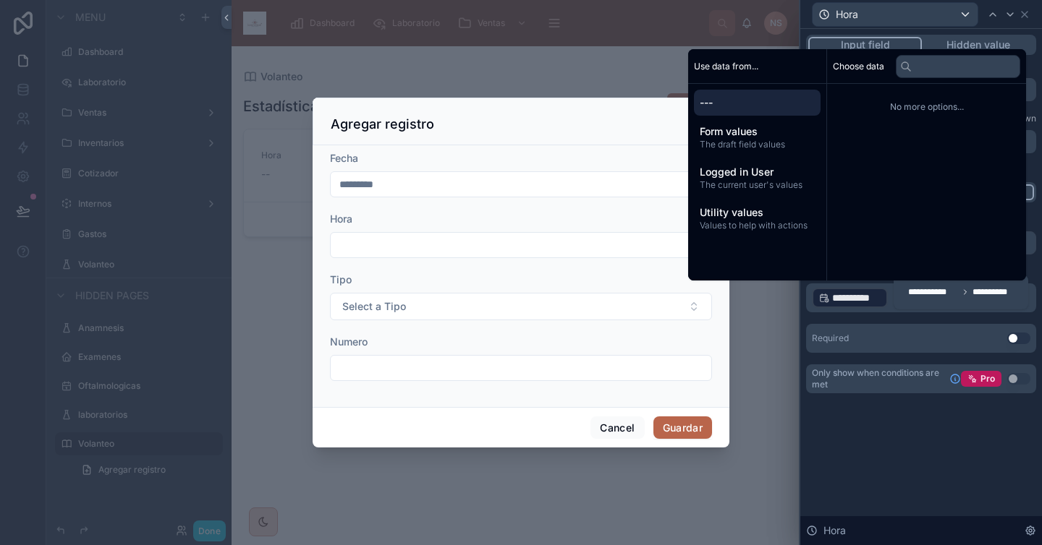
click at [816, 294] on div "**********" at bounding box center [850, 298] width 76 height 20
click at [904, 298] on div "**********" at bounding box center [960, 292] width 117 height 23
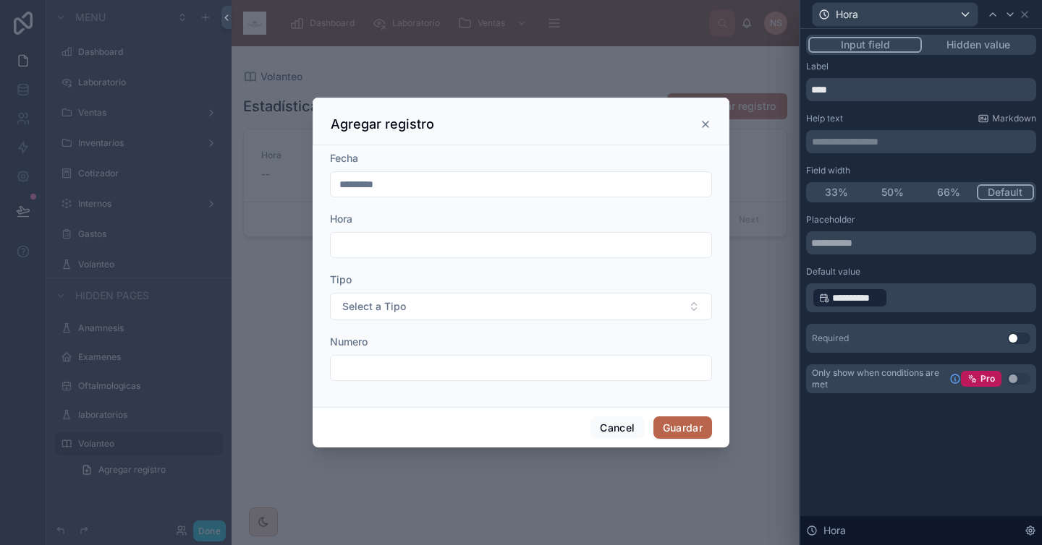
click at [879, 307] on div "**********" at bounding box center [850, 298] width 76 height 20
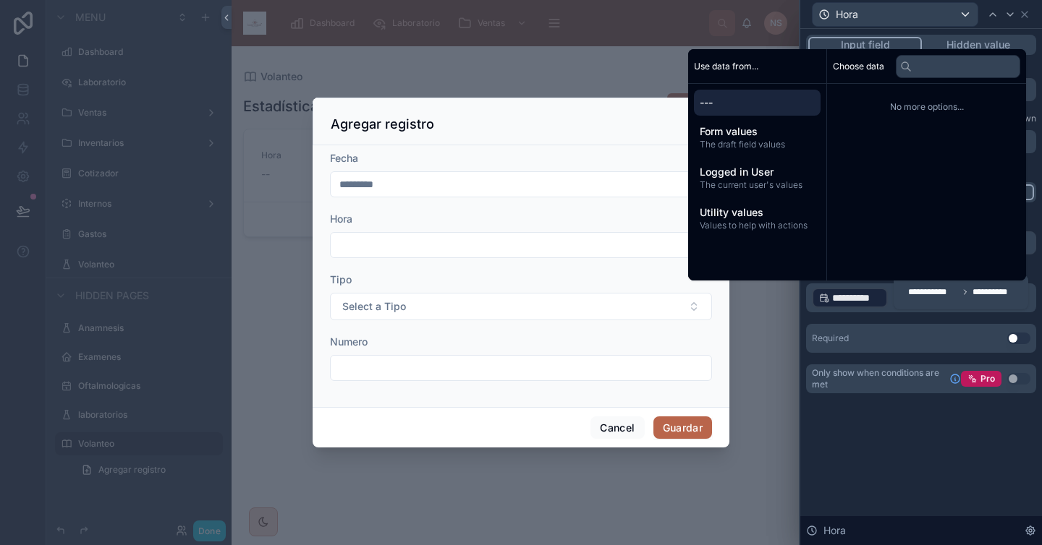
click at [902, 302] on div "**********" at bounding box center [960, 292] width 117 height 23
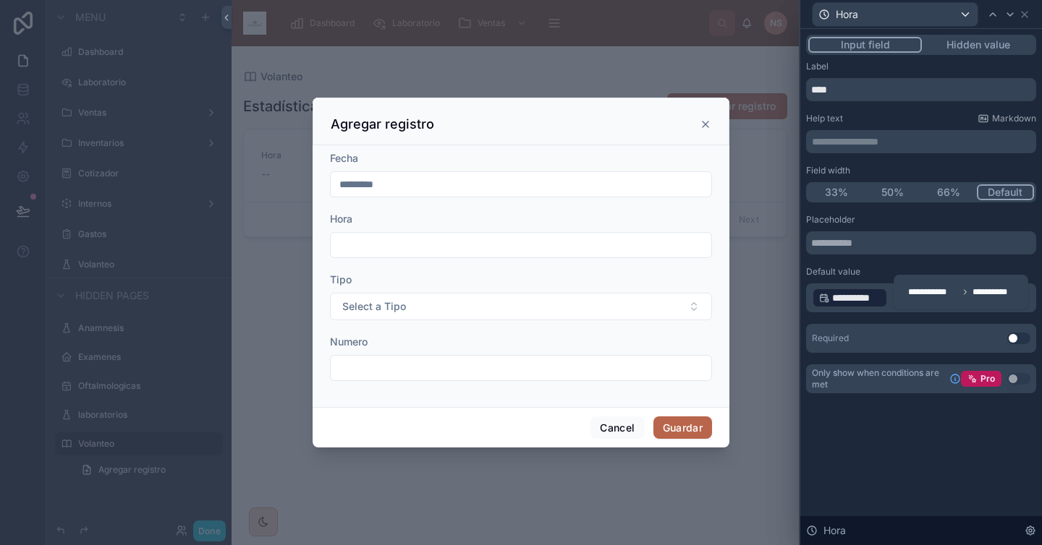
click at [814, 297] on div "**********" at bounding box center [850, 298] width 76 height 20
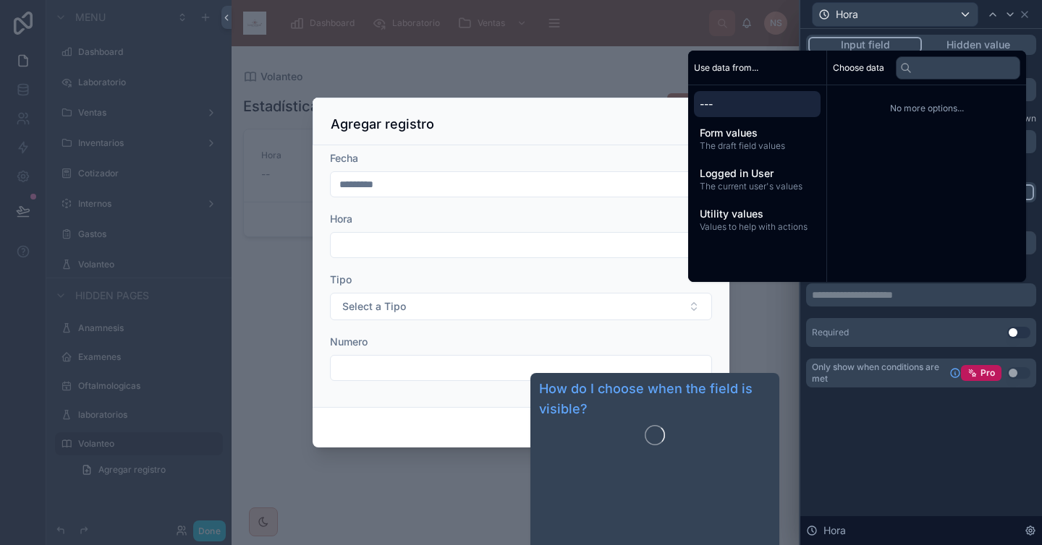
click at [868, 424] on div "**********" at bounding box center [921, 287] width 242 height 516
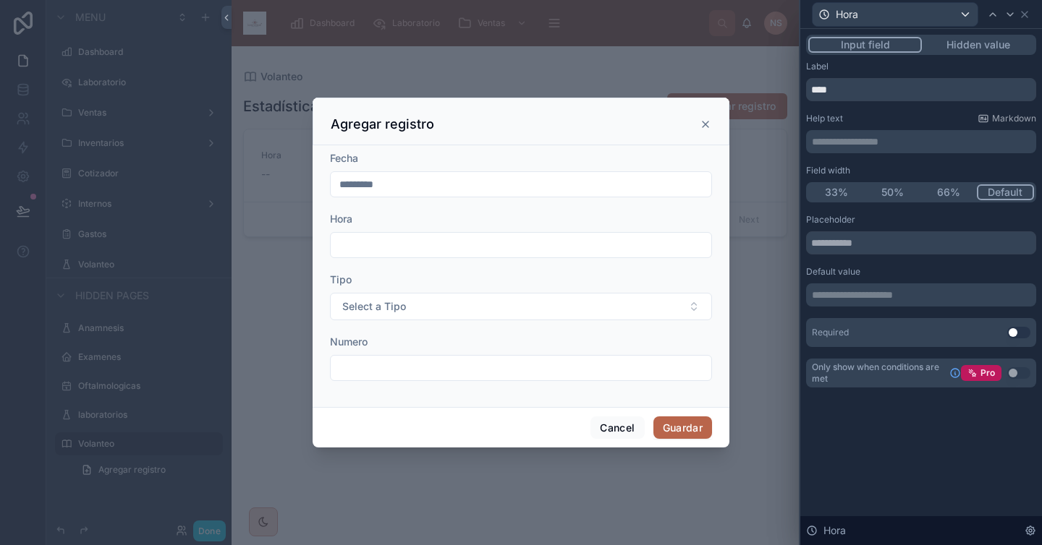
click at [259, 503] on div at bounding box center [521, 272] width 1042 height 545
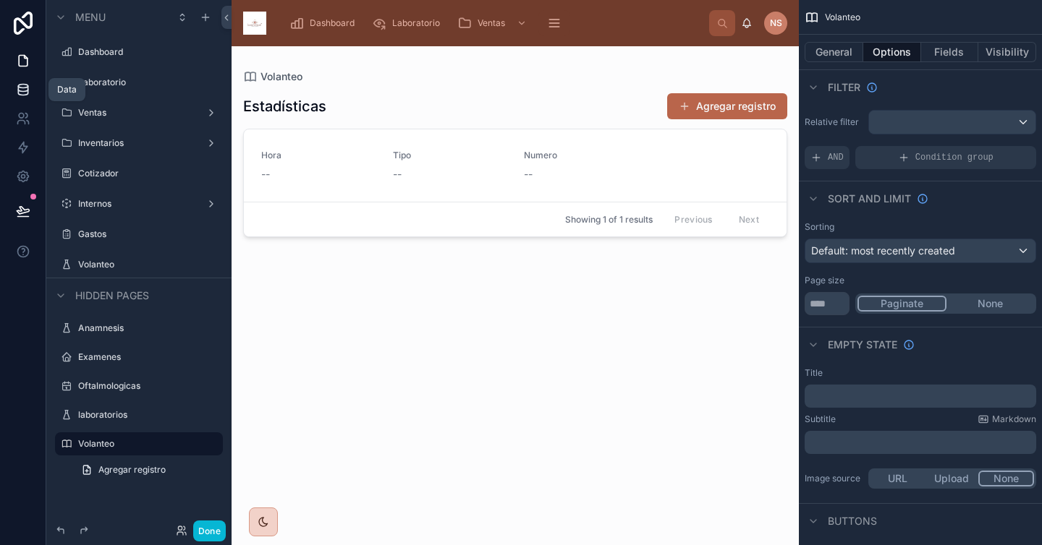
click at [22, 89] on icon at bounding box center [23, 89] width 14 height 14
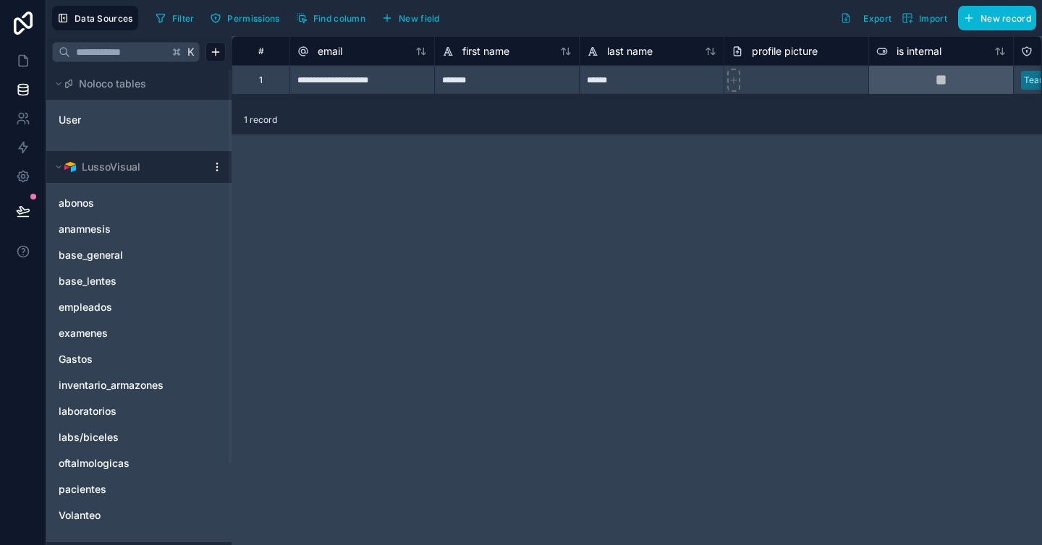
scroll to position [102, 0]
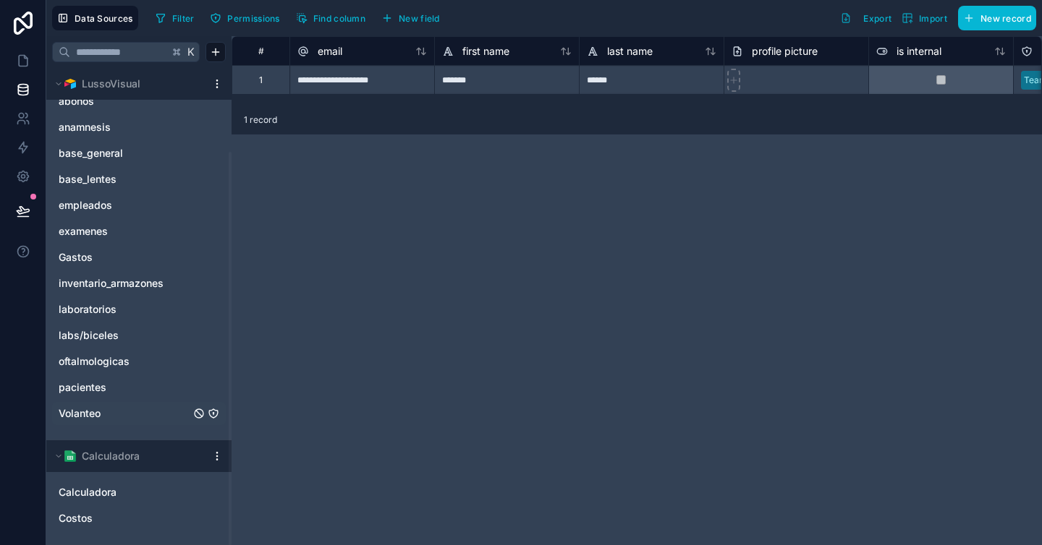
click at [104, 411] on link "Volanteo" at bounding box center [125, 413] width 132 height 14
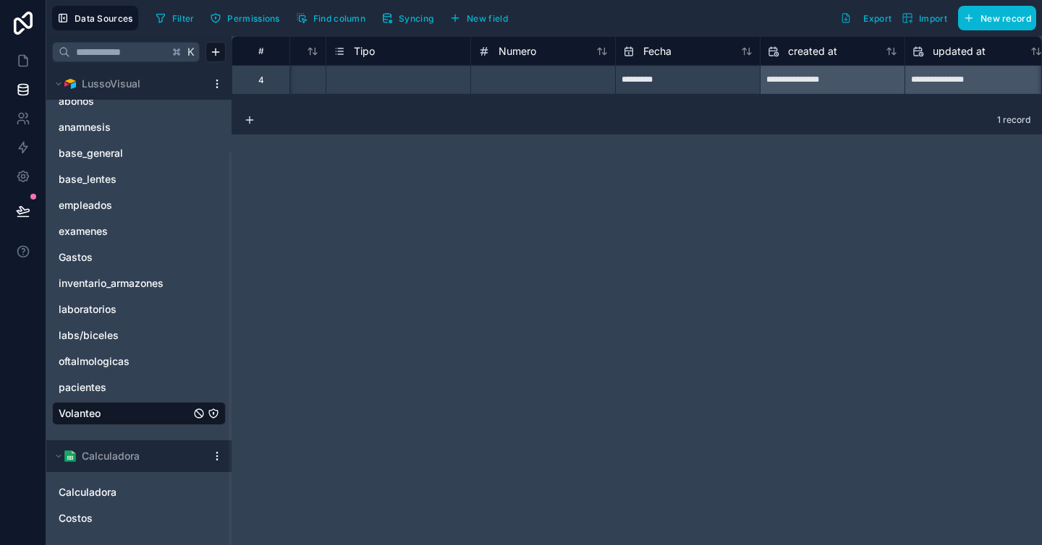
scroll to position [0, 261]
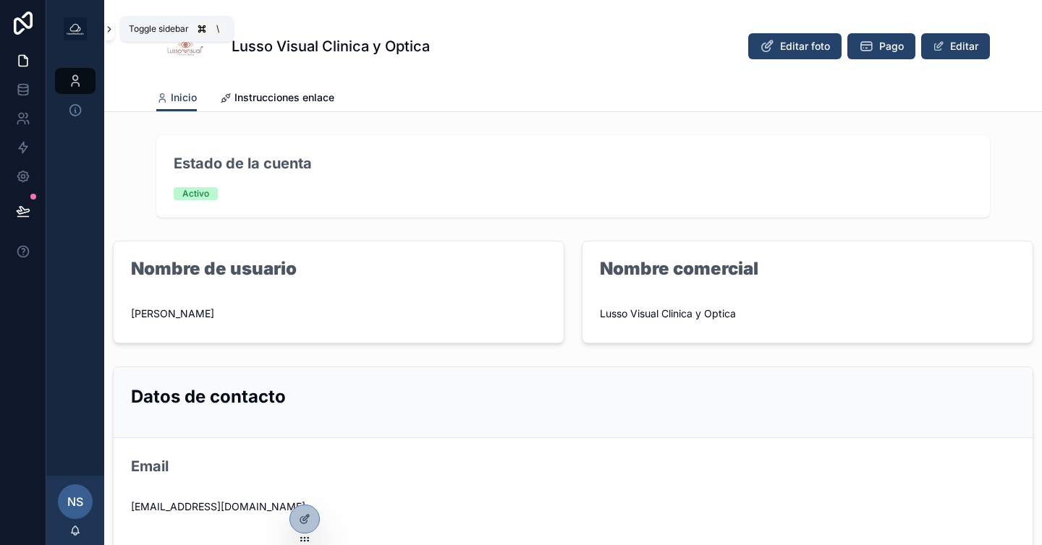
click at [111, 27] on icon "scrollable content" at bounding box center [109, 29] width 10 height 11
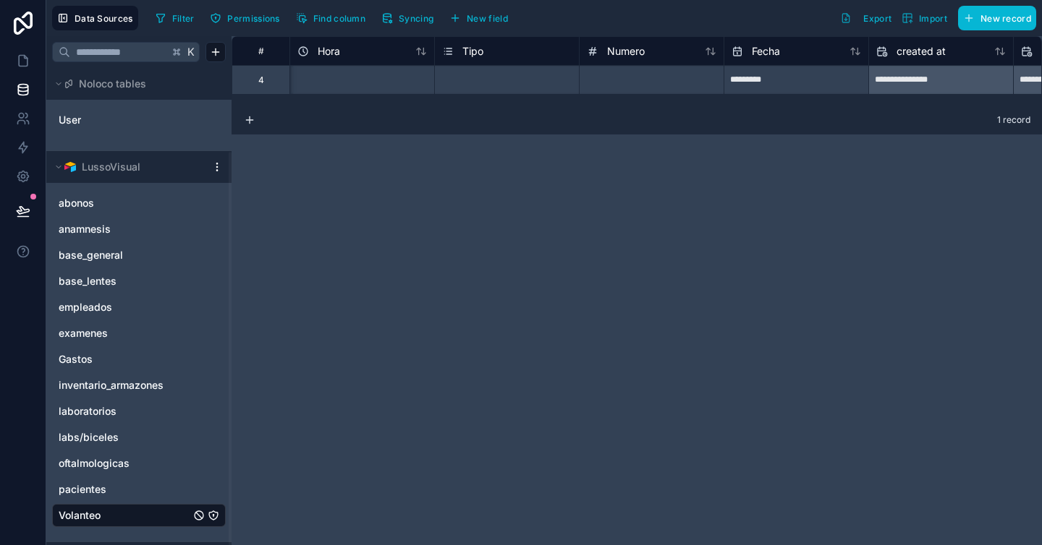
scroll to position [0, 261]
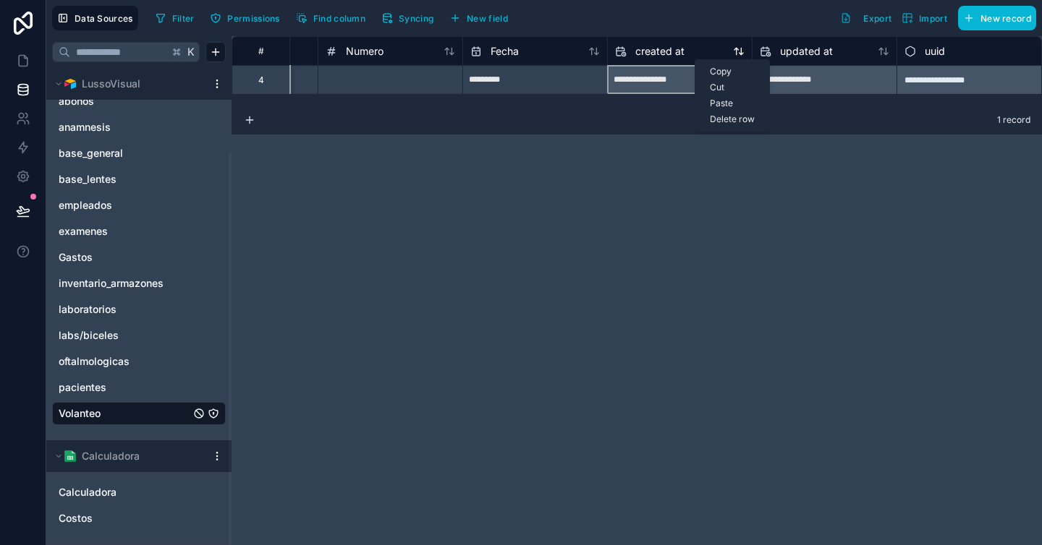
click at [662, 49] on span "created at" at bounding box center [659, 51] width 49 height 14
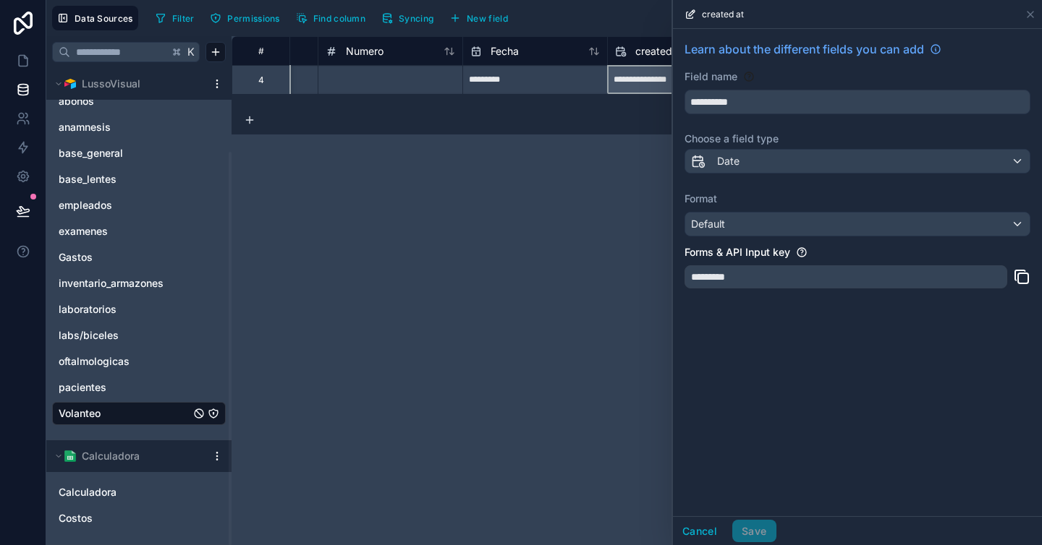
click at [829, 128] on div "**********" at bounding box center [857, 169] width 369 height 280
click at [517, 237] on div "**********" at bounding box center [636, 290] width 810 height 509
click at [1029, 12] on icon at bounding box center [1030, 15] width 12 height 12
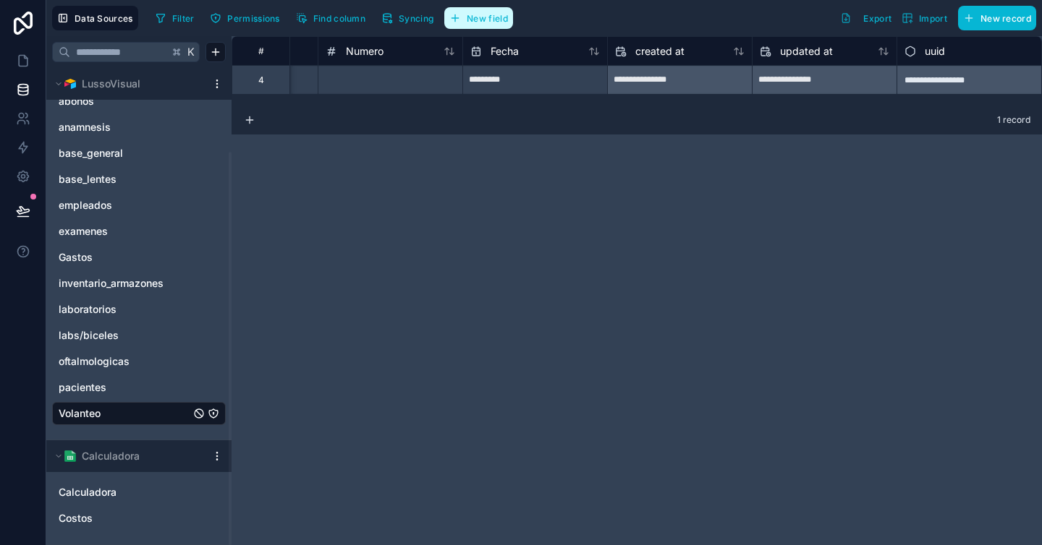
click at [486, 17] on span "New field" at bounding box center [487, 18] width 41 height 11
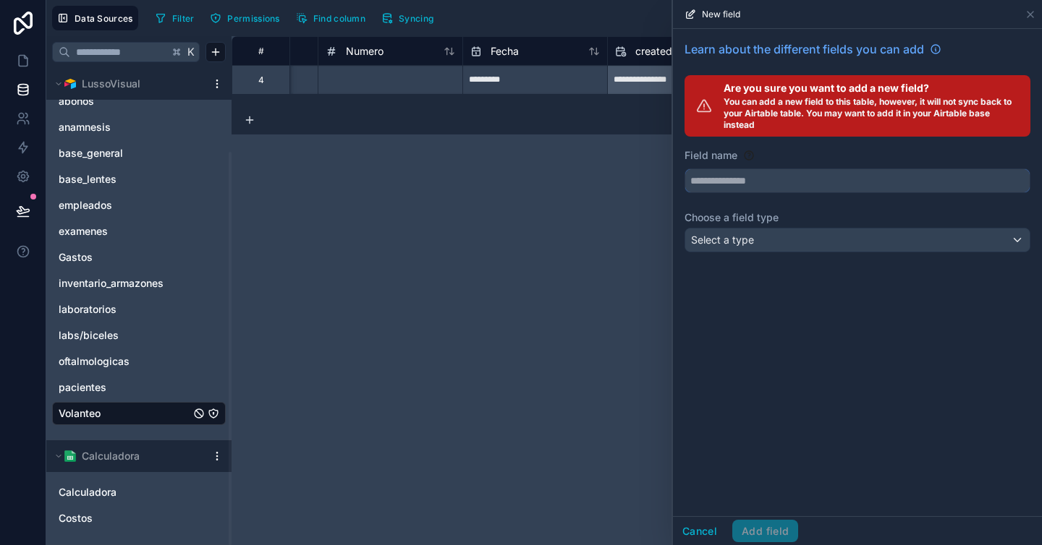
click at [731, 184] on input "text" at bounding box center [857, 180] width 344 height 23
type input "****"
click at [754, 234] on div "Select a type" at bounding box center [857, 240] width 344 height 23
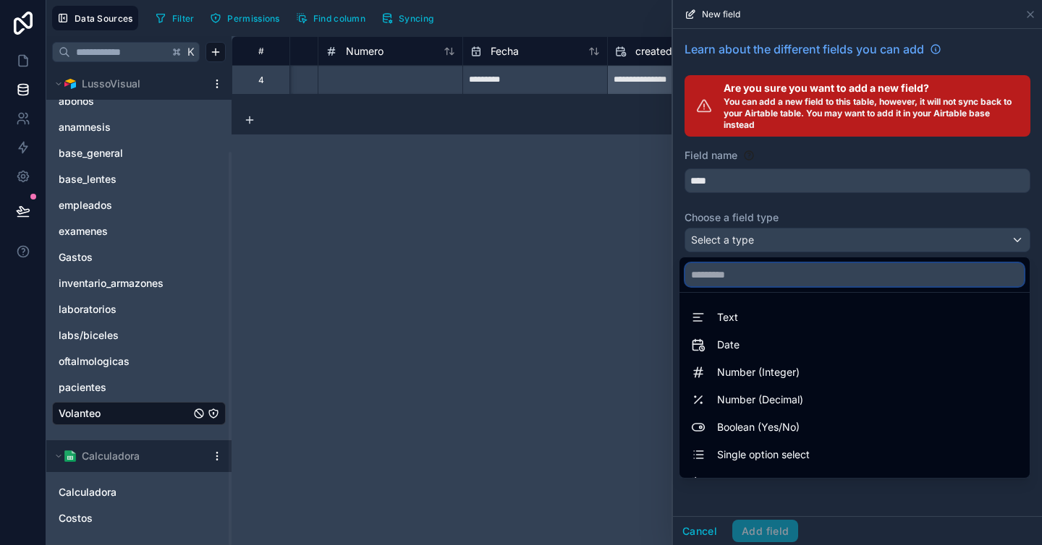
click at [760, 273] on input "text" at bounding box center [854, 274] width 338 height 23
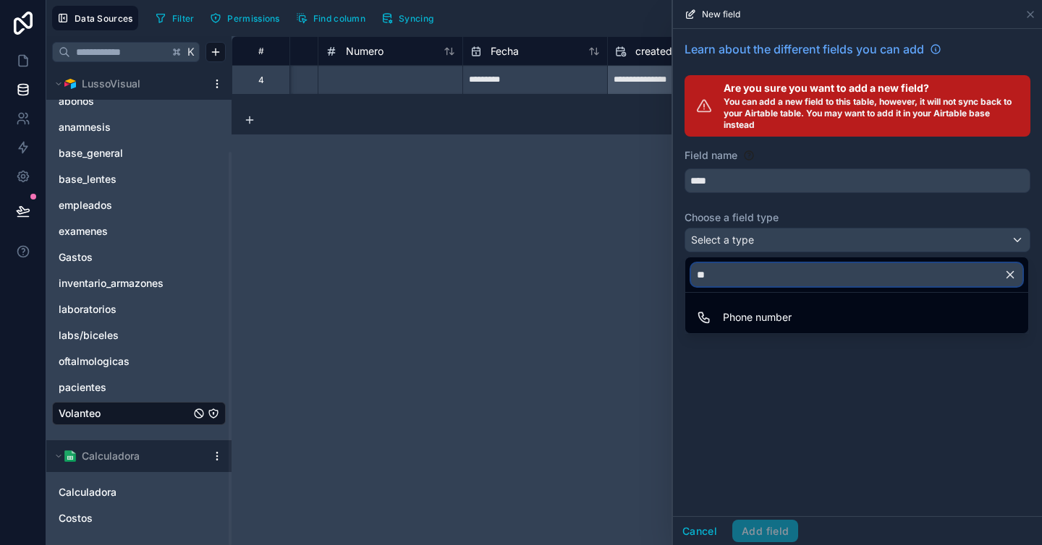
type input "*"
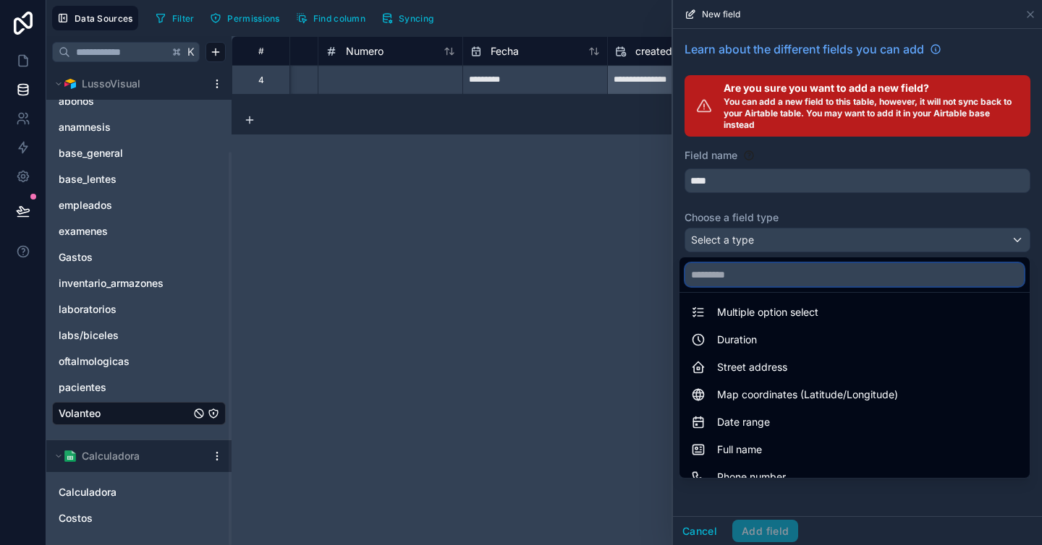
scroll to position [189, 0]
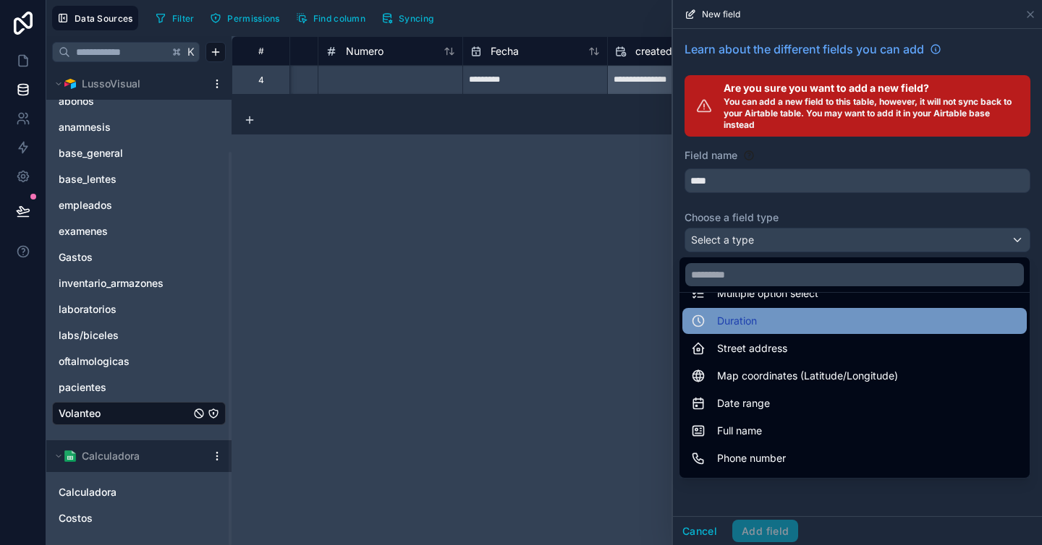
click at [756, 324] on div "Duration" at bounding box center [854, 320] width 327 height 17
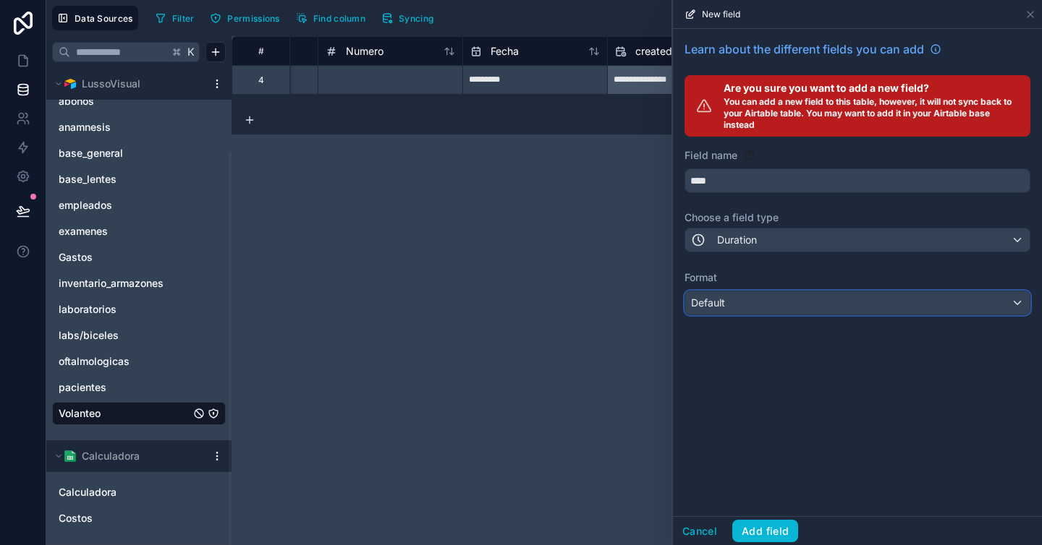
click at [775, 299] on div "Default" at bounding box center [857, 302] width 344 height 23
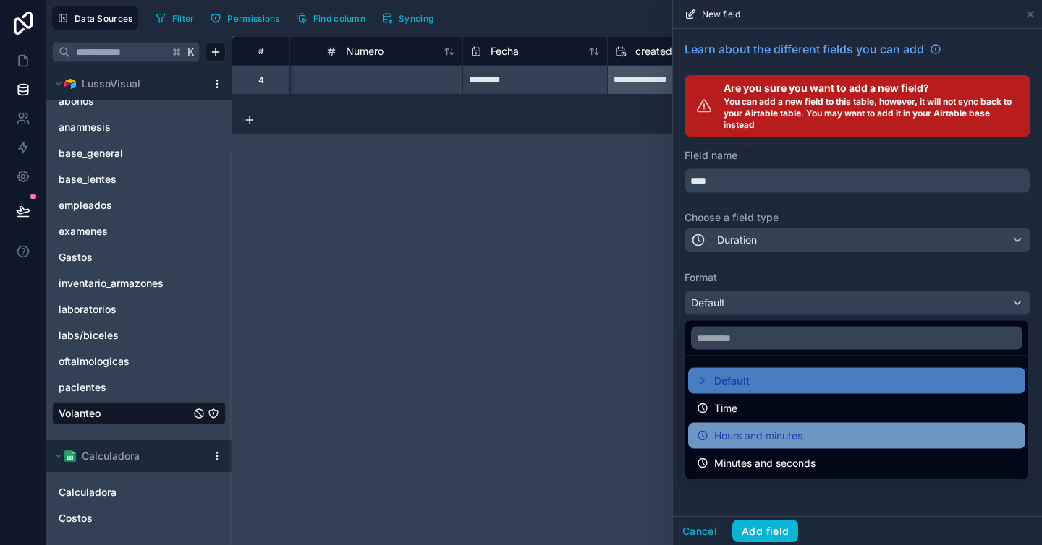
click at [793, 427] on span "Hours and minutes" at bounding box center [758, 435] width 88 height 17
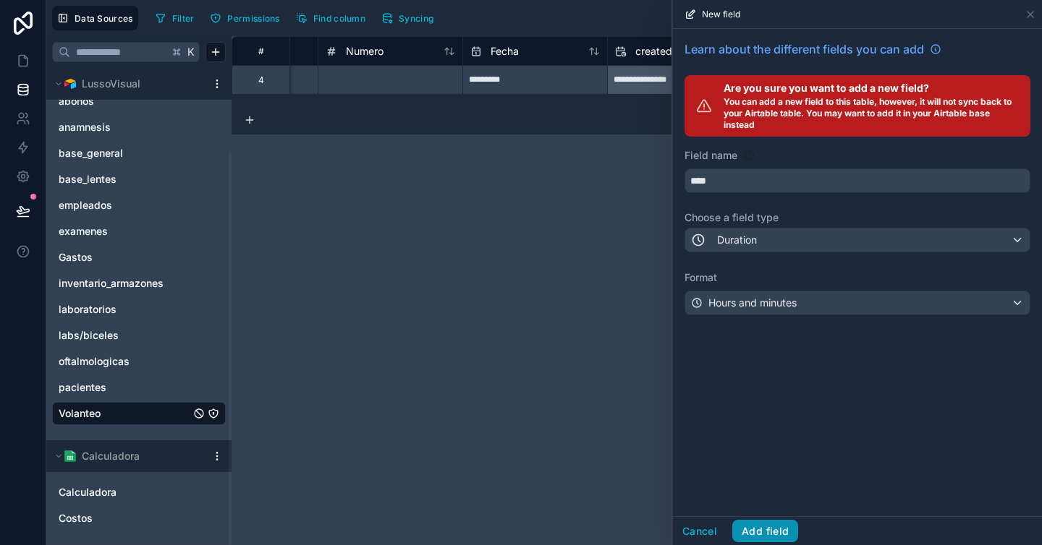
click at [772, 533] on button "Add field" at bounding box center [765, 531] width 66 height 23
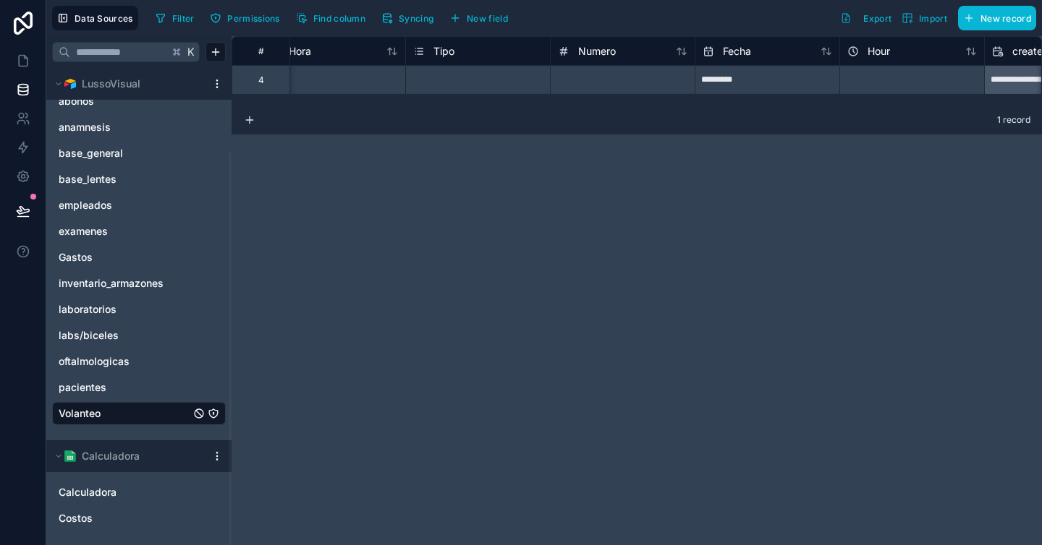
scroll to position [0, 33]
click at [25, 60] on icon at bounding box center [23, 61] width 14 height 14
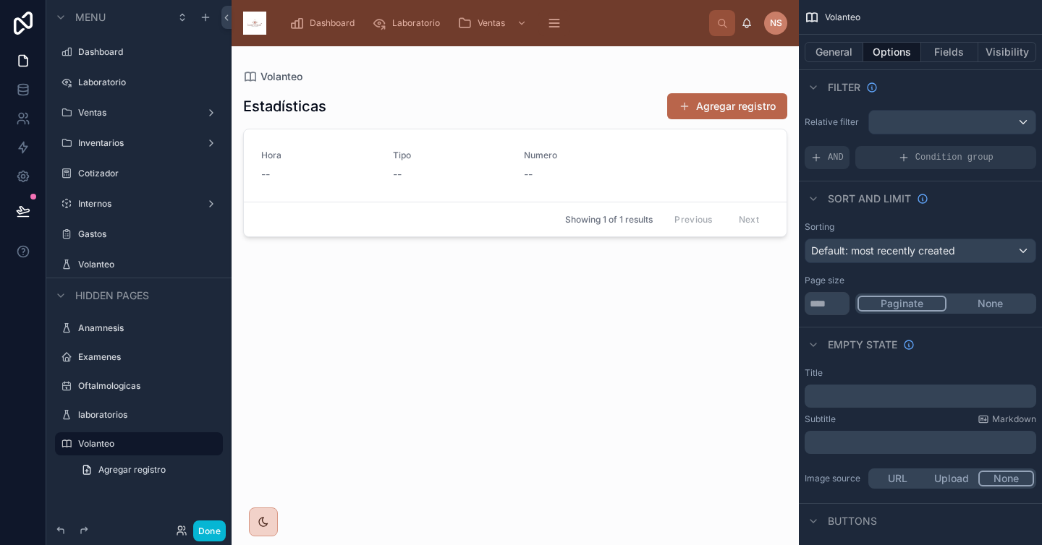
click at [754, 85] on div "Estadísticas Agregar registro Hora -- Tipo -- Numero -- Showing 1 of 1 results …" at bounding box center [515, 306] width 544 height 444
click at [754, 110] on button "Agregar registro" at bounding box center [727, 106] width 120 height 26
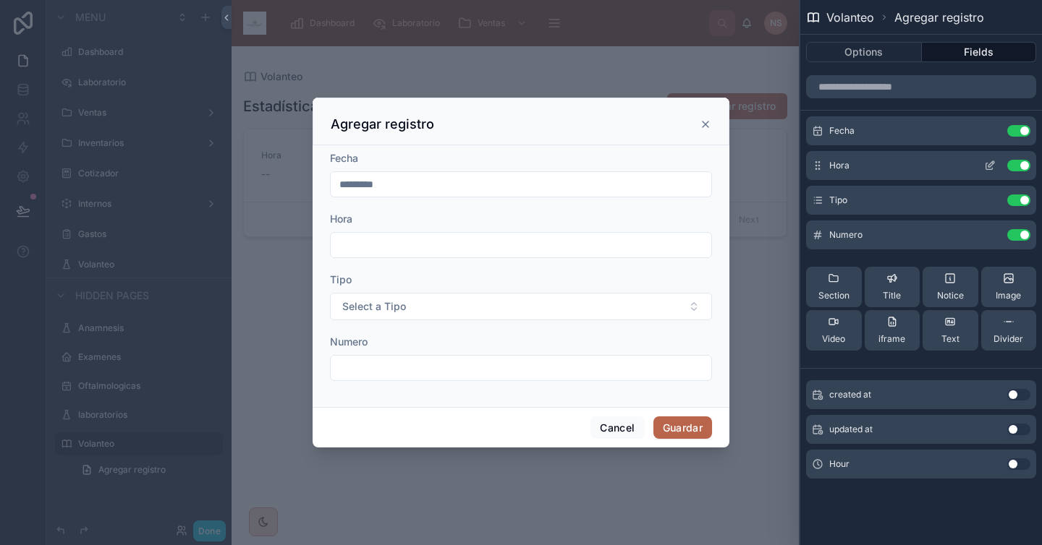
click at [988, 165] on icon at bounding box center [991, 164] width 6 height 6
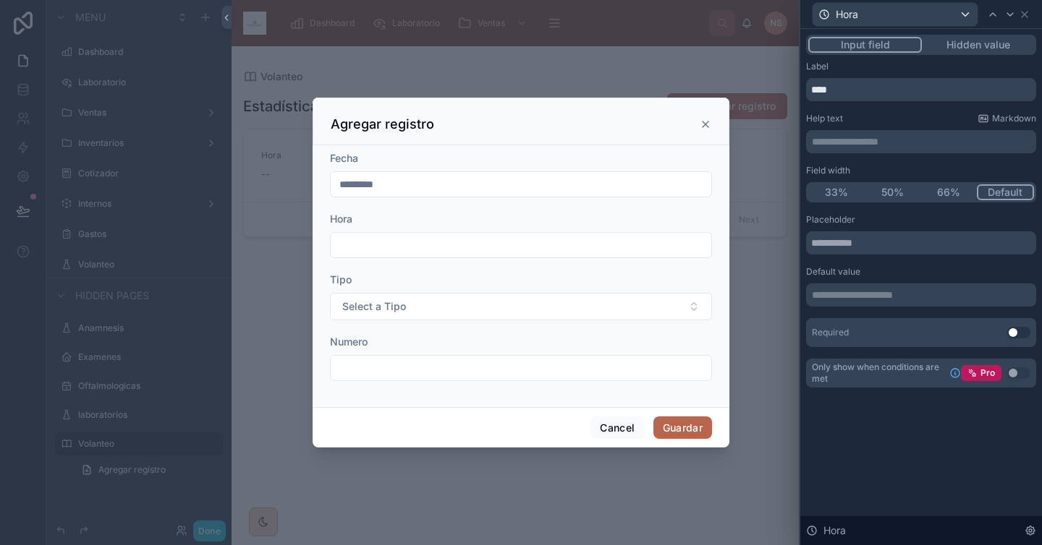
click at [875, 286] on div "**********" at bounding box center [921, 295] width 230 height 23
click at [871, 293] on p "**********" at bounding box center [922, 295] width 221 height 14
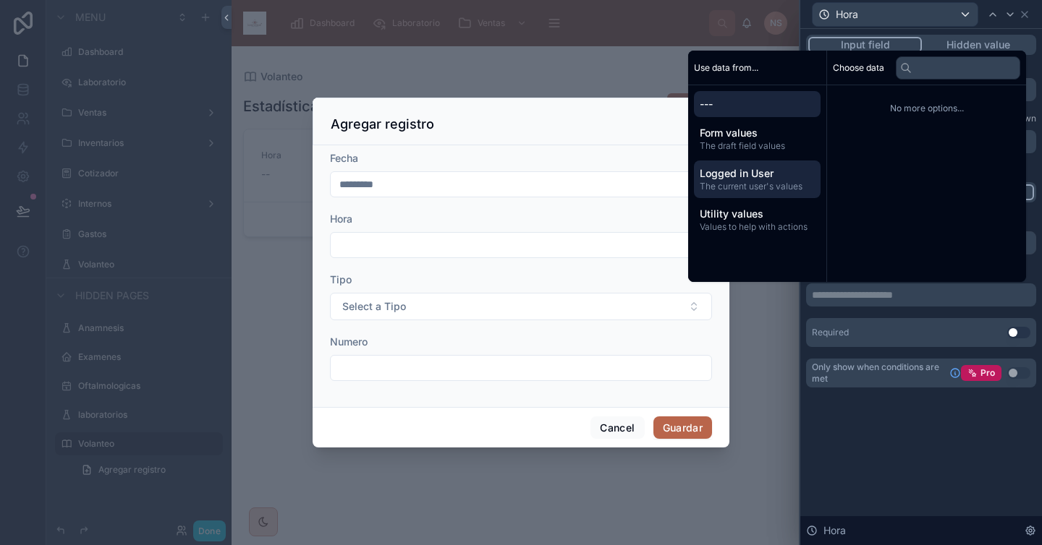
click at [744, 182] on span "The current user's values" at bounding box center [756, 187] width 115 height 12
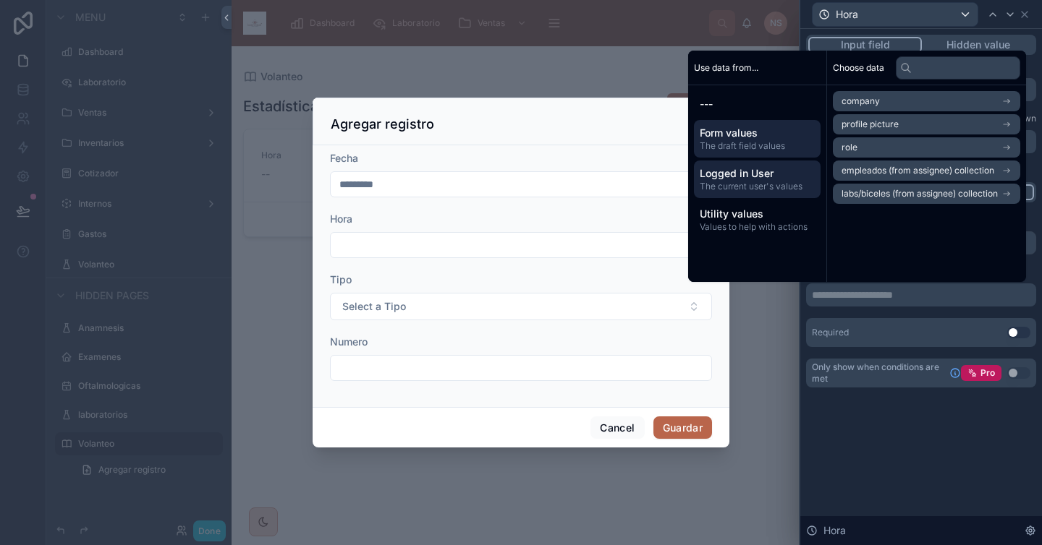
click at [744, 142] on span "The draft field values" at bounding box center [756, 146] width 115 height 12
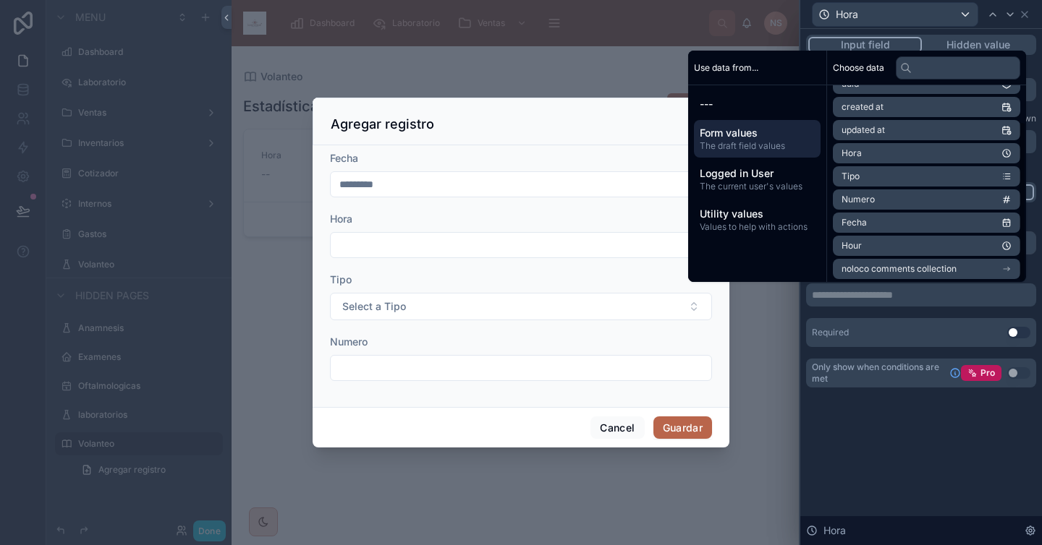
scroll to position [43, 0]
click at [876, 239] on li "Hour" at bounding box center [925, 243] width 187 height 20
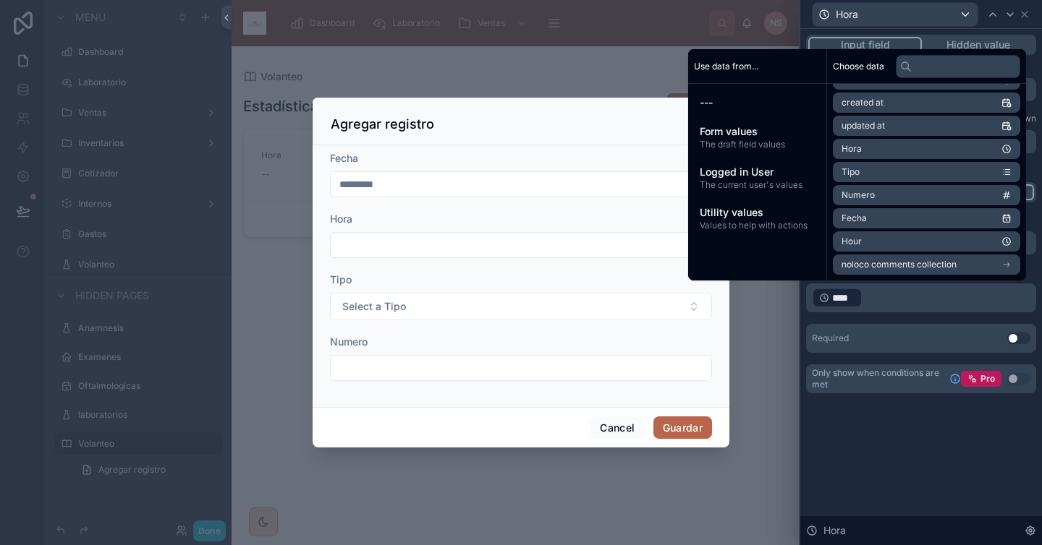
click at [874, 324] on div "Required Use setting" at bounding box center [921, 338] width 230 height 29
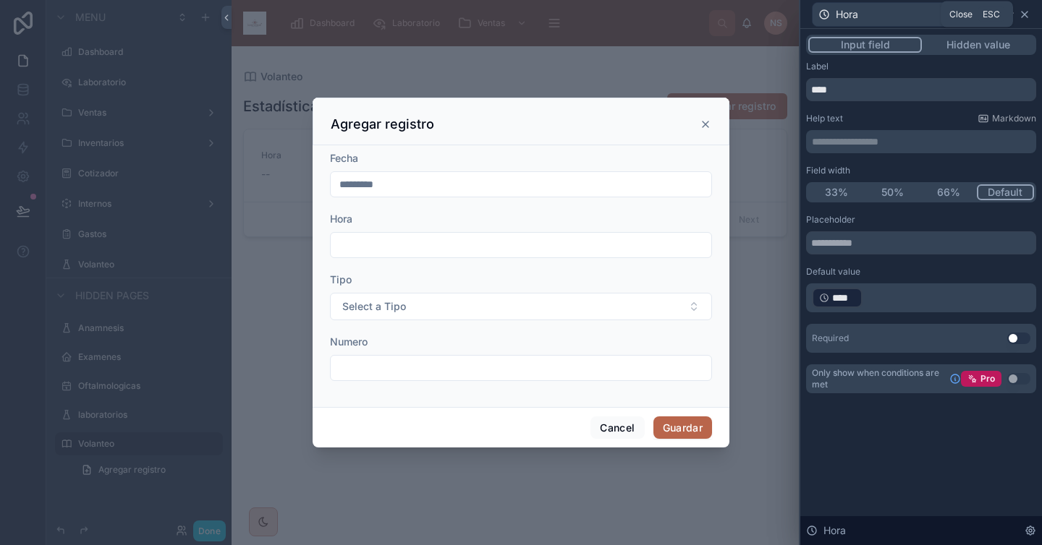
click at [1027, 12] on icon at bounding box center [1024, 15] width 12 height 12
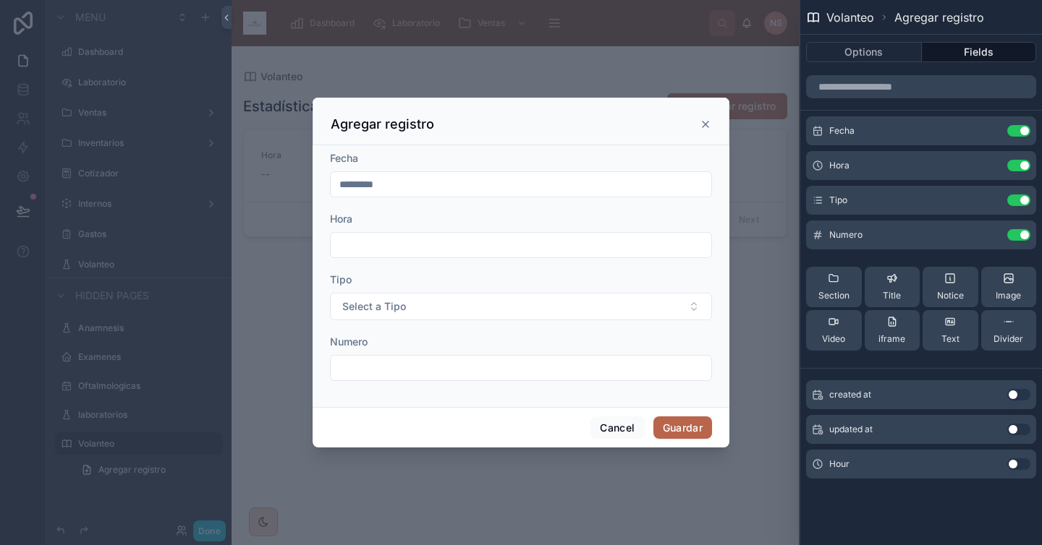
click at [488, 495] on div at bounding box center [521, 272] width 1042 height 545
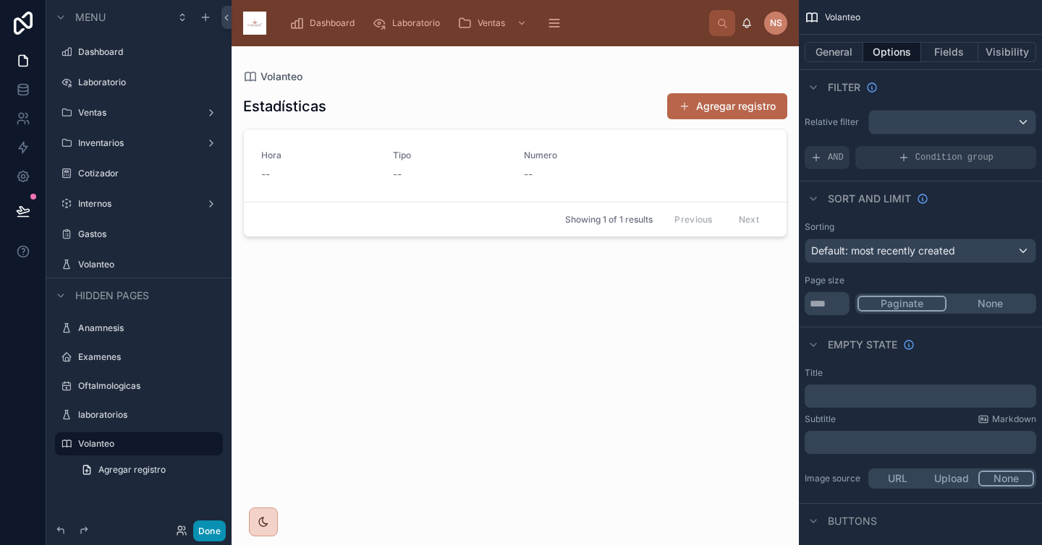
click at [211, 530] on button "Done" at bounding box center [209, 531] width 33 height 21
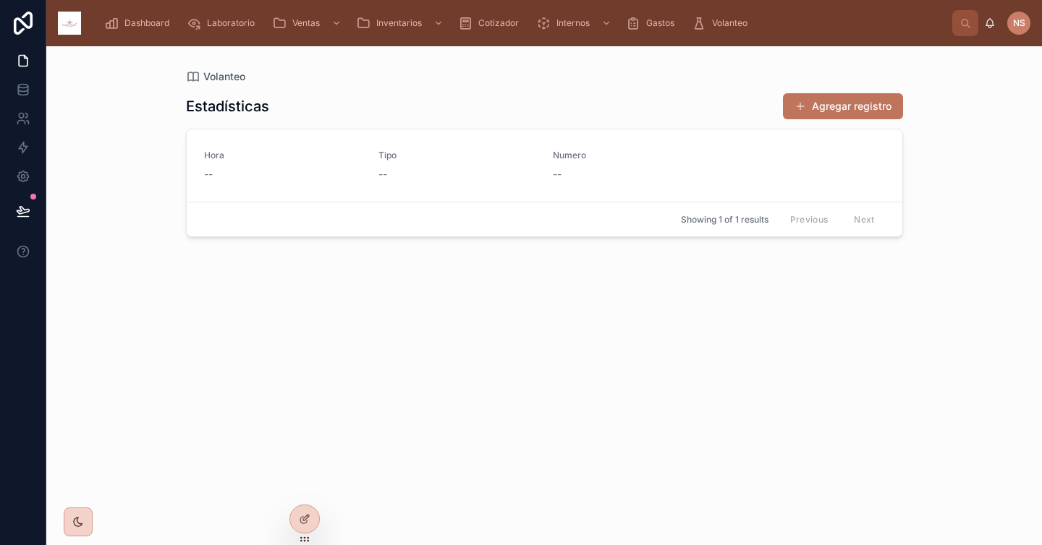
click at [858, 113] on button "Agregar registro" at bounding box center [843, 106] width 120 height 26
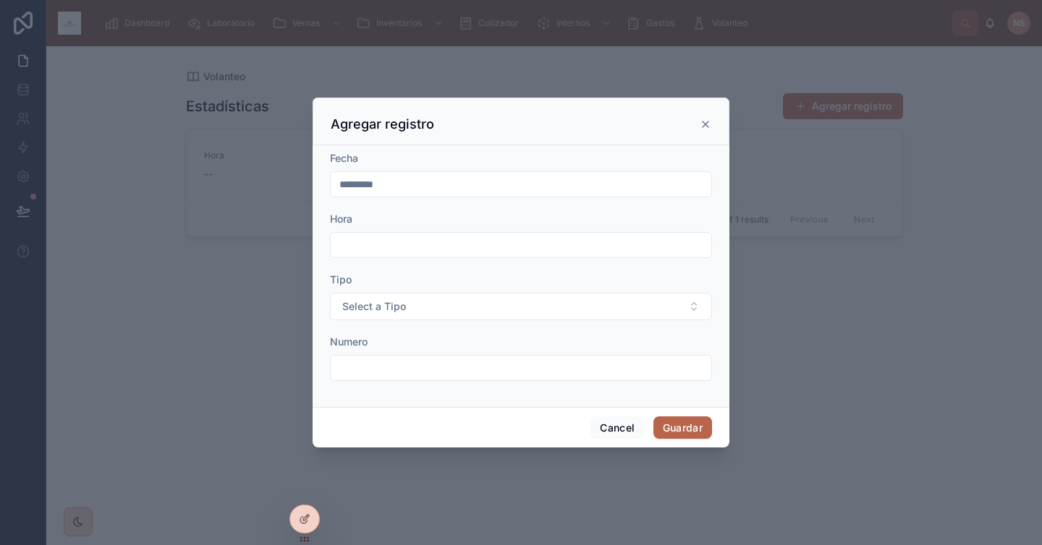
click at [605, 244] on input "text" at bounding box center [521, 245] width 380 height 20
click at [581, 218] on div "Hora" at bounding box center [521, 219] width 382 height 14
click at [511, 312] on button "Select a Tipo" at bounding box center [521, 306] width 382 height 27
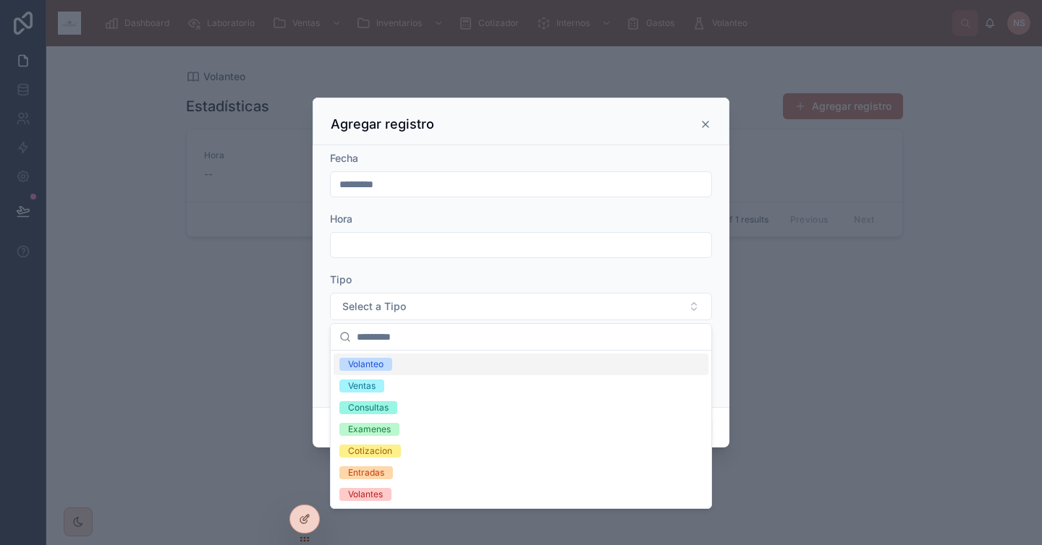
click at [449, 369] on div "Volanteo" at bounding box center [520, 365] width 375 height 22
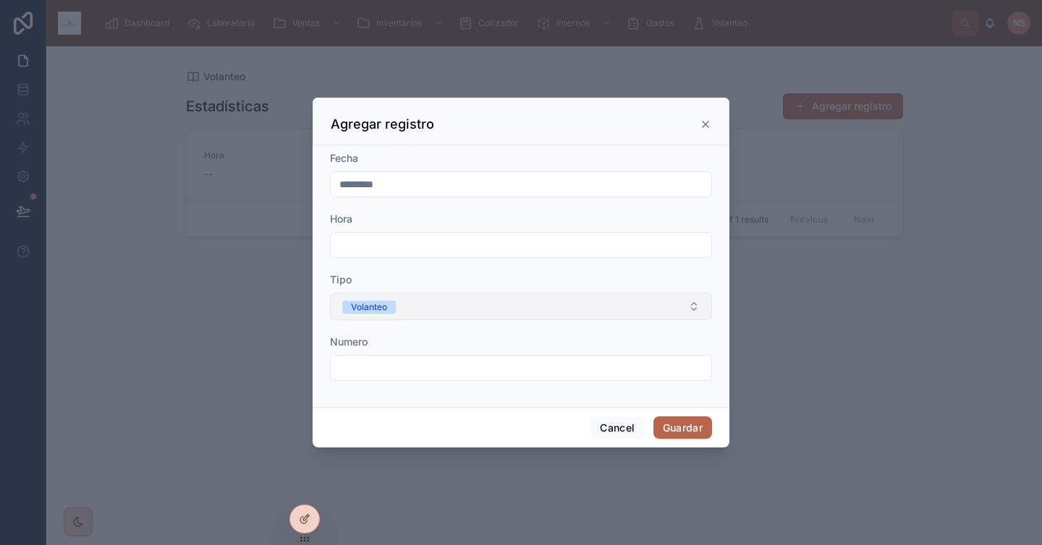
click at [456, 310] on button "Volanteo" at bounding box center [521, 306] width 382 height 27
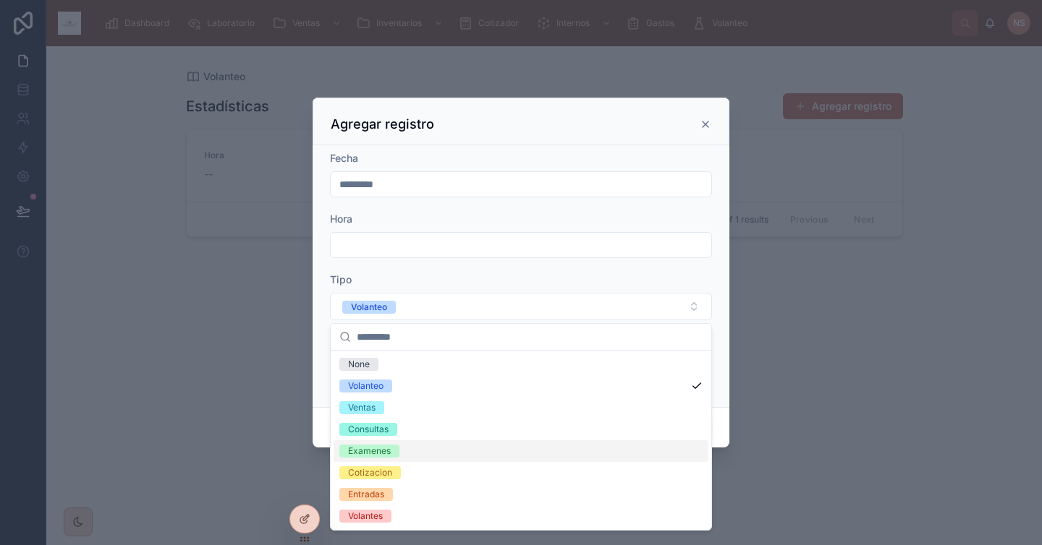
click at [398, 446] on span "Examenes" at bounding box center [369, 451] width 60 height 13
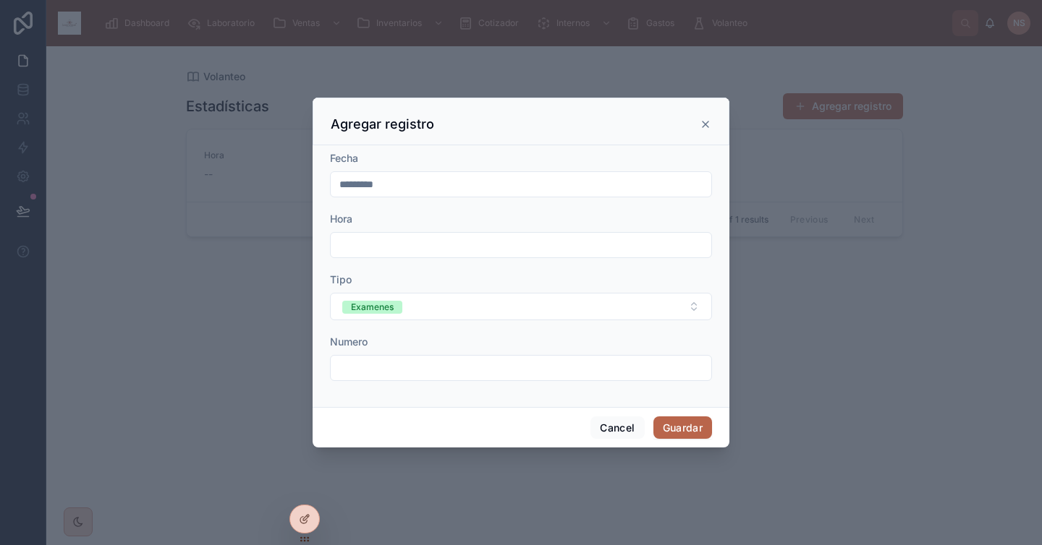
click at [406, 362] on input "text" at bounding box center [521, 368] width 380 height 20
type input "*"
click at [469, 323] on form "Fecha ********* Hora Tipo Examenes Numero *" at bounding box center [521, 273] width 382 height 244
click at [399, 375] on input "*" at bounding box center [521, 368] width 380 height 20
click at [428, 340] on div "Numero" at bounding box center [521, 342] width 382 height 14
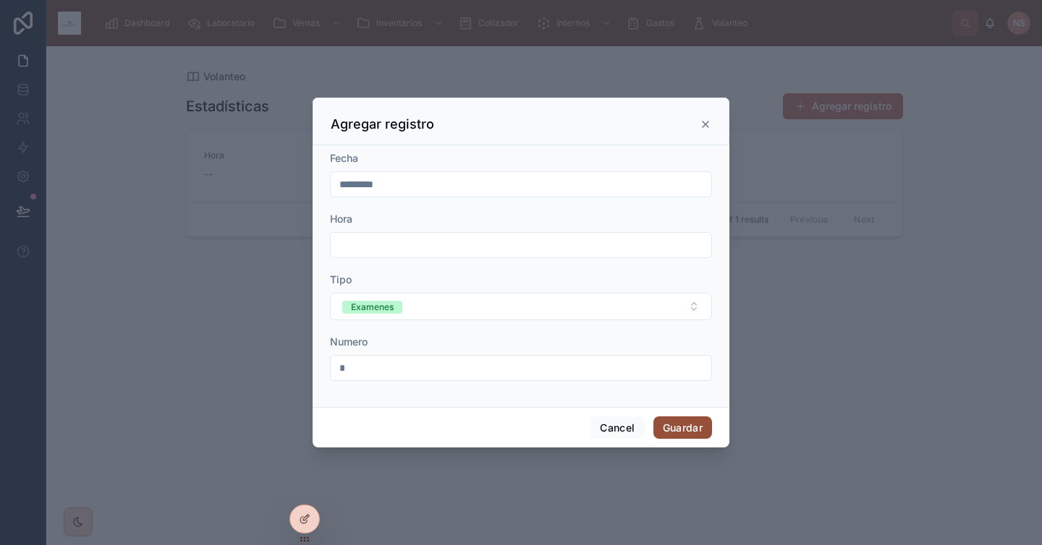
click at [707, 422] on button "Guardar" at bounding box center [682, 428] width 59 height 23
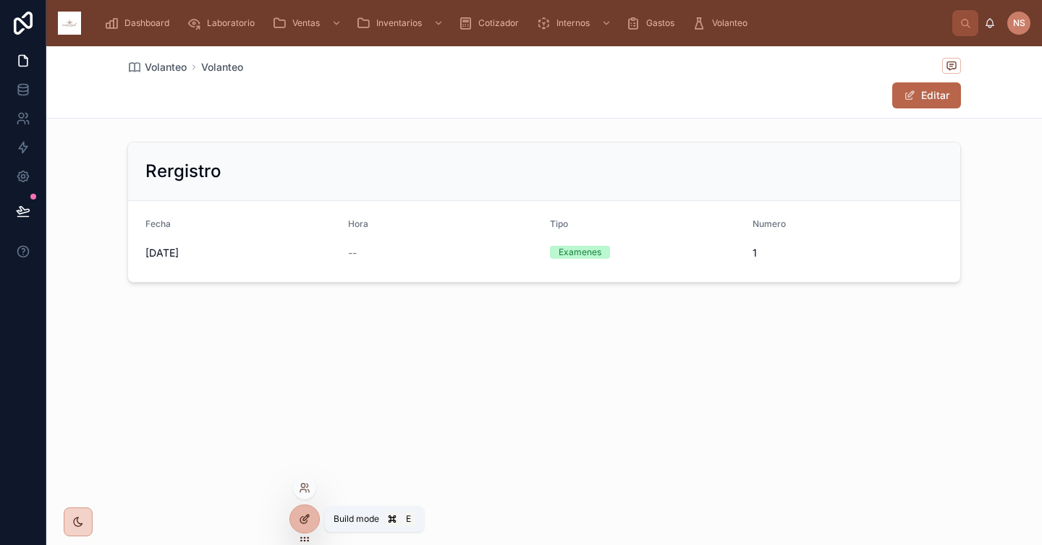
click at [308, 514] on icon at bounding box center [305, 520] width 12 height 12
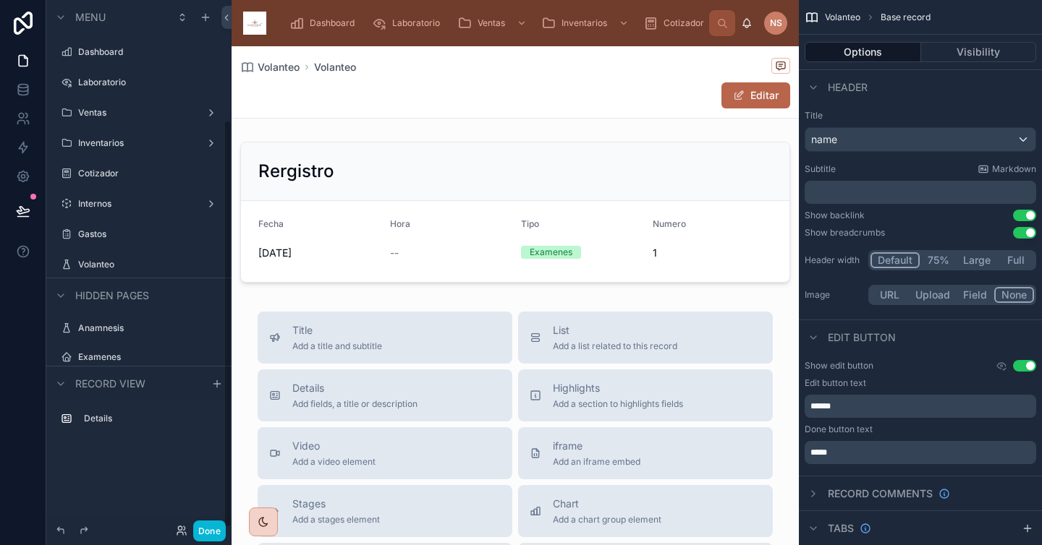
scroll to position [155, 0]
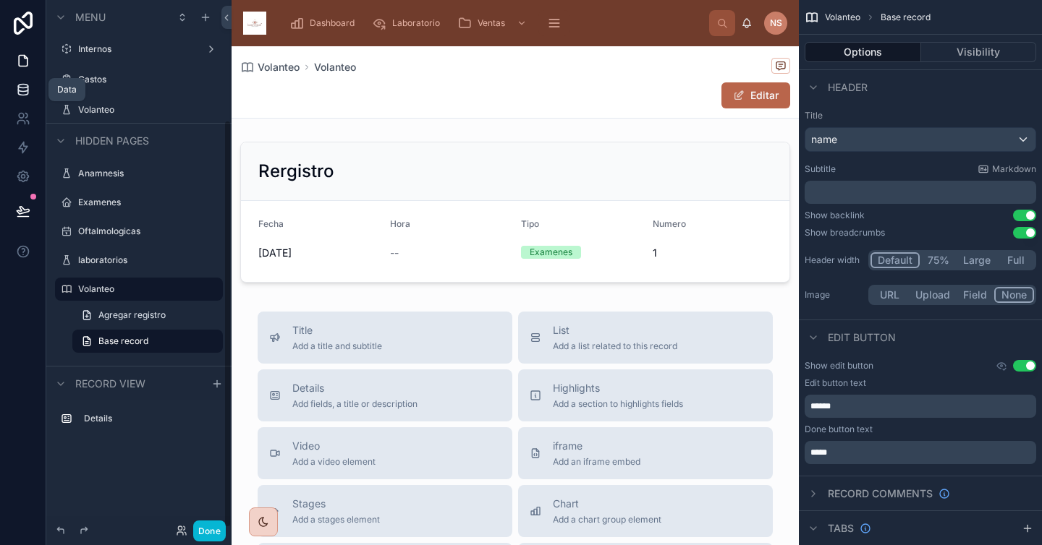
click at [23, 85] on icon at bounding box center [22, 87] width 9 height 4
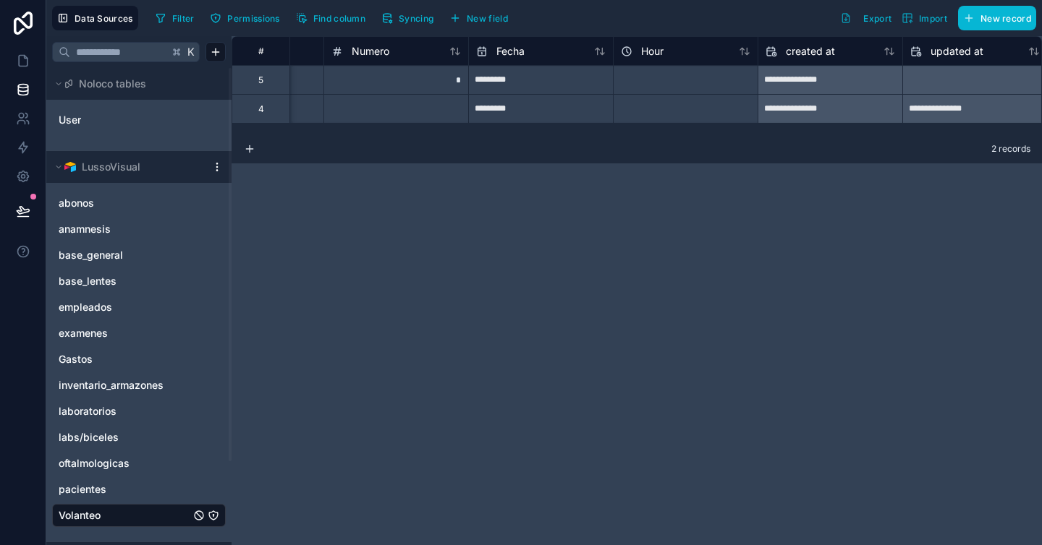
scroll to position [0, 406]
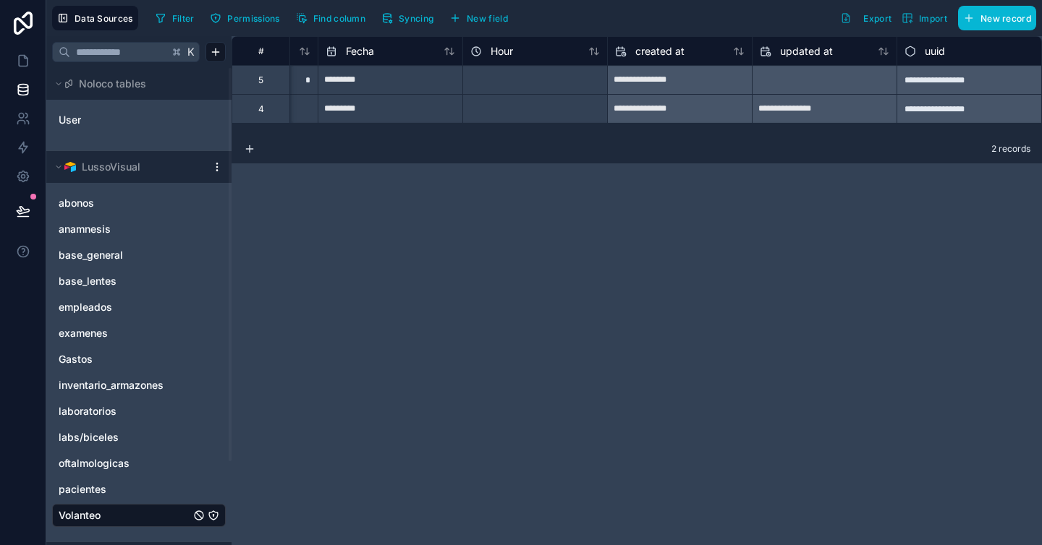
click at [493, 85] on div at bounding box center [534, 79] width 145 height 29
click at [508, 51] on span "Hour" at bounding box center [501, 51] width 22 height 14
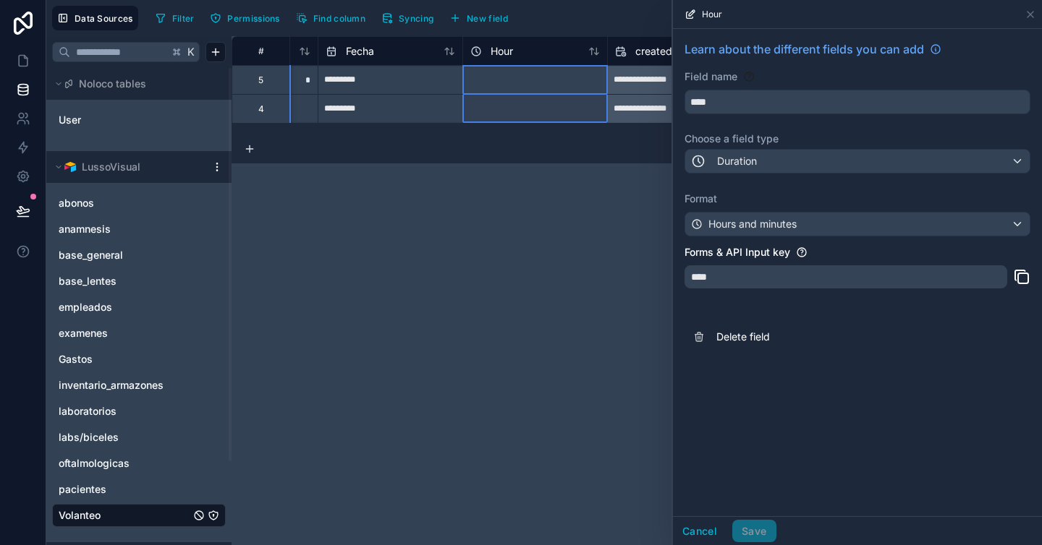
click at [790, 276] on div "****" at bounding box center [845, 276] width 323 height 23
click at [851, 212] on div "Format Hours and minutes" at bounding box center [857, 214] width 346 height 45
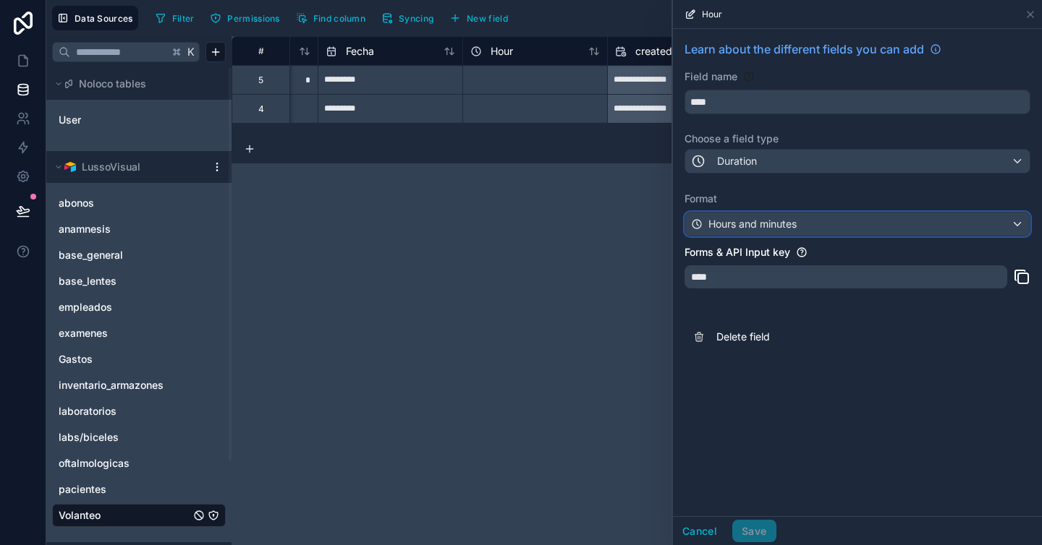
click at [840, 222] on div "Hours and minutes" at bounding box center [857, 224] width 344 height 23
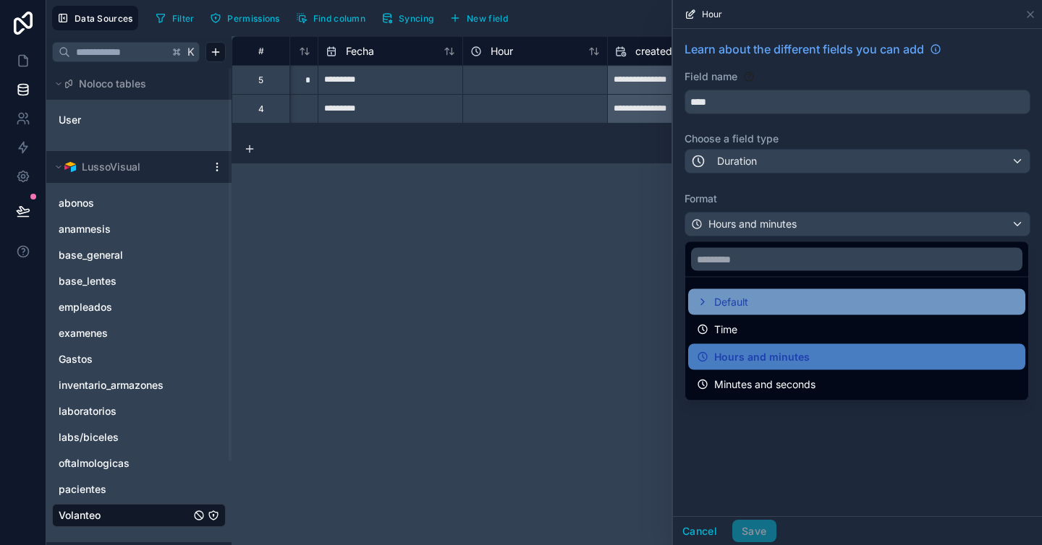
click at [740, 299] on span "Default" at bounding box center [731, 302] width 34 height 17
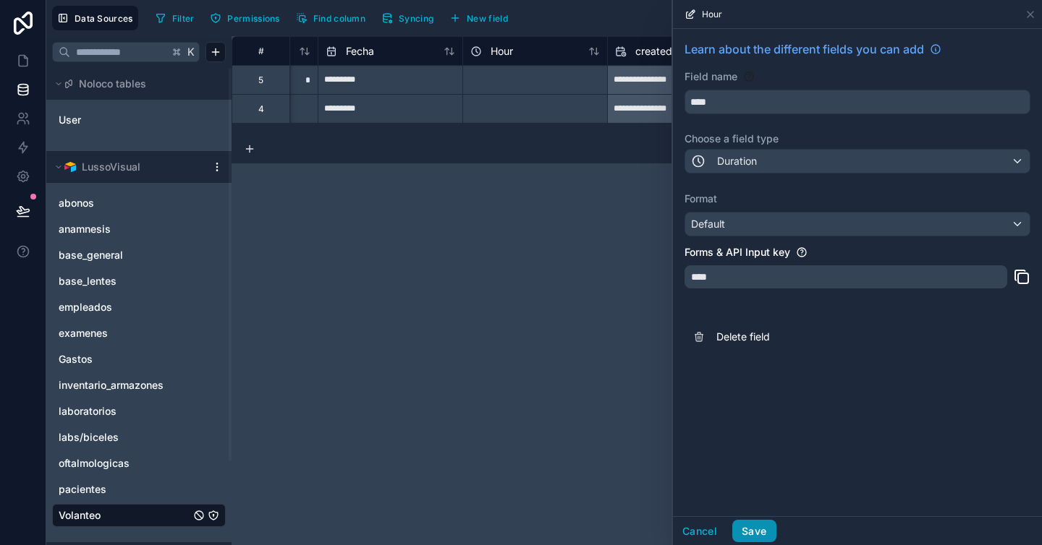
click at [762, 530] on button "Save" at bounding box center [753, 531] width 43 height 23
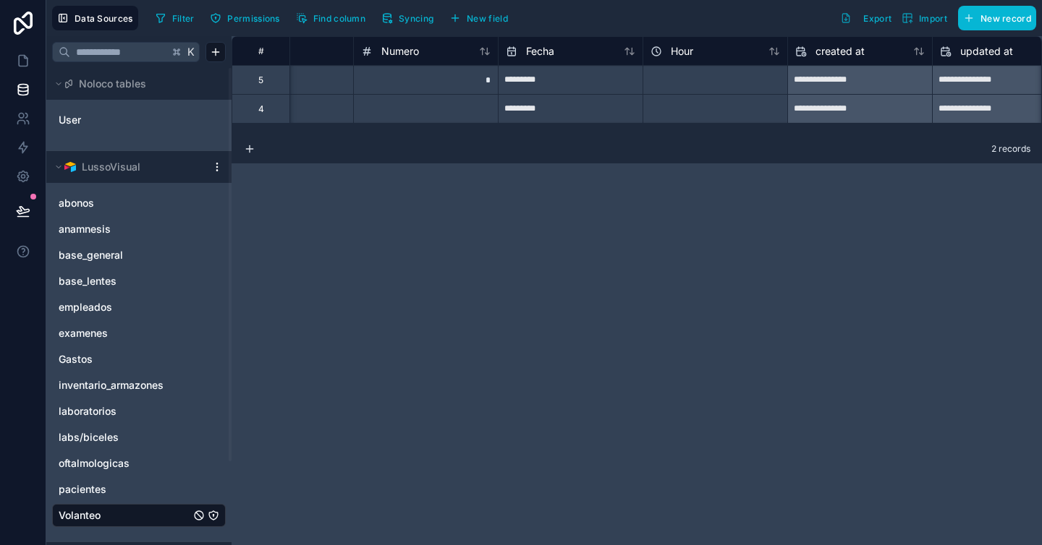
scroll to position [0, 243]
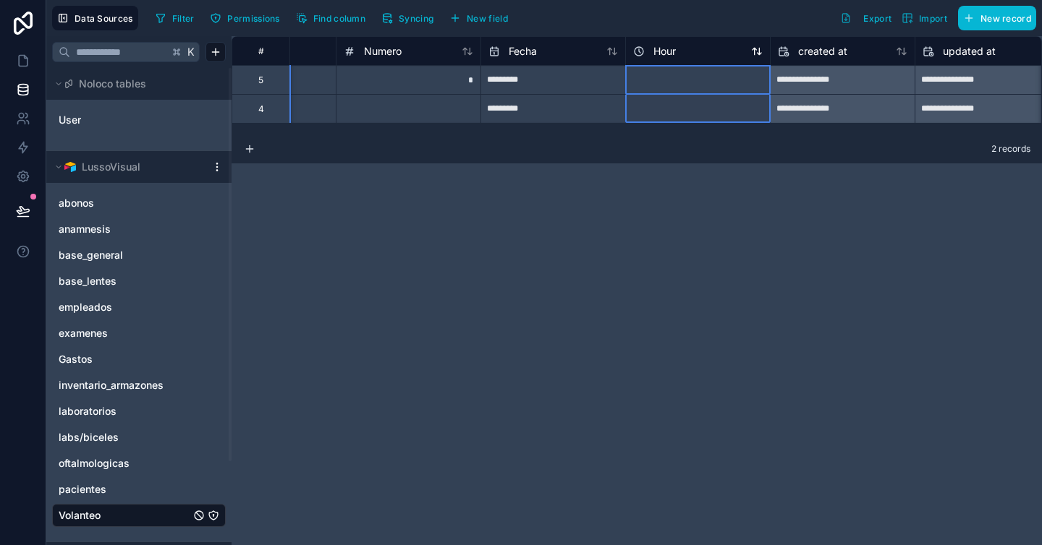
click at [673, 58] on span "Hour" at bounding box center [664, 51] width 22 height 14
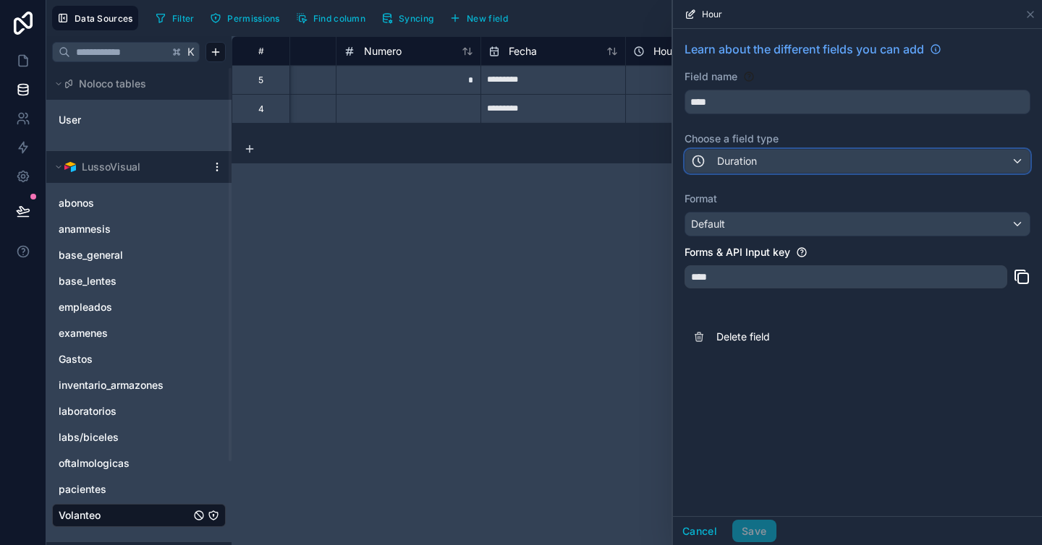
click at [763, 150] on div "Duration" at bounding box center [857, 161] width 344 height 23
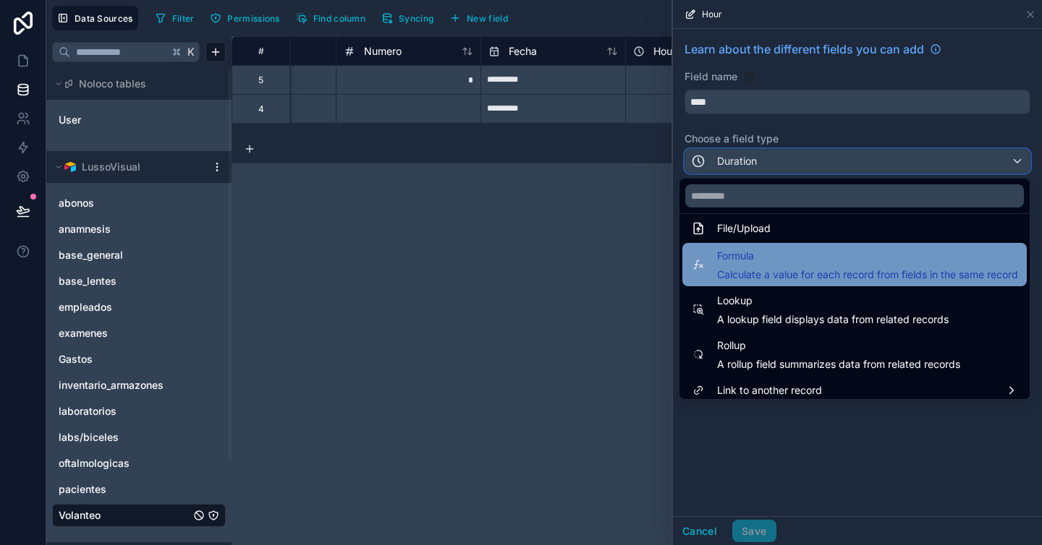
scroll to position [375, 0]
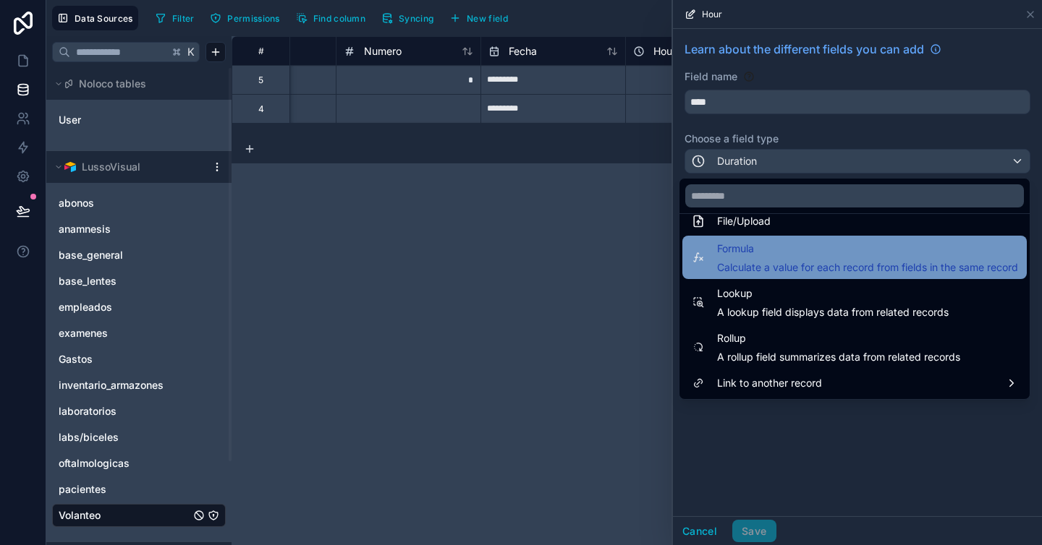
click at [757, 265] on span "Calculate a value for each record from fields in the same record" at bounding box center [867, 267] width 301 height 14
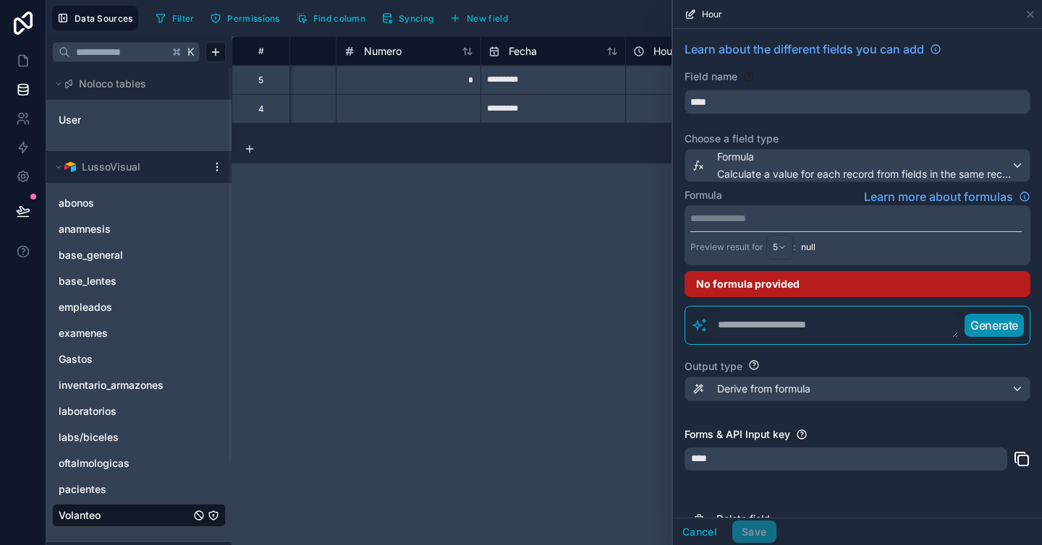
click at [816, 221] on p "**********" at bounding box center [855, 218] width 331 height 14
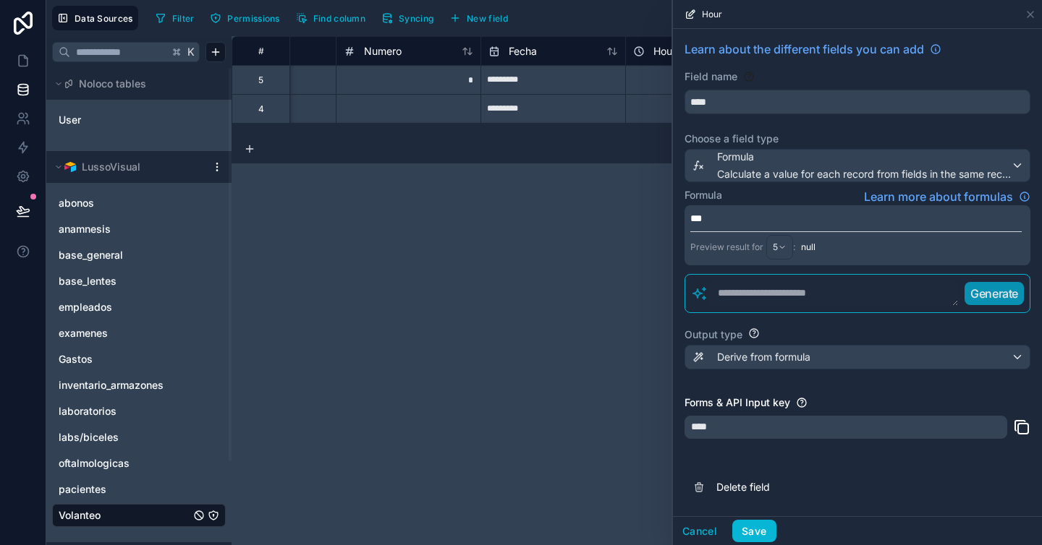
click at [803, 221] on p "***" at bounding box center [855, 218] width 331 height 14
click at [793, 189] on div "Formula Learn more about formulas" at bounding box center [857, 196] width 346 height 17
click at [749, 218] on p "***" at bounding box center [855, 218] width 331 height 14
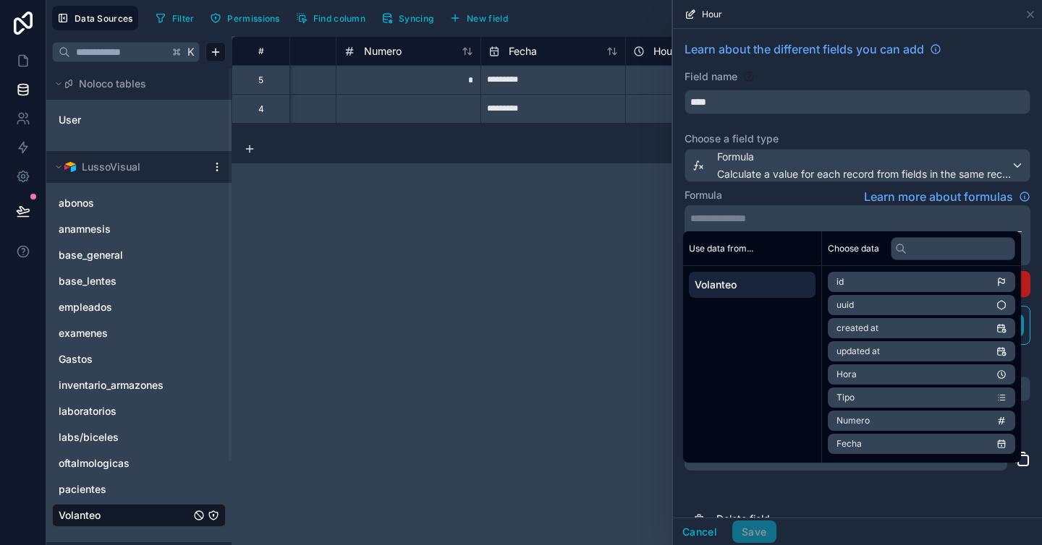
click at [774, 200] on div "Formula Learn more about formulas" at bounding box center [857, 196] width 346 height 17
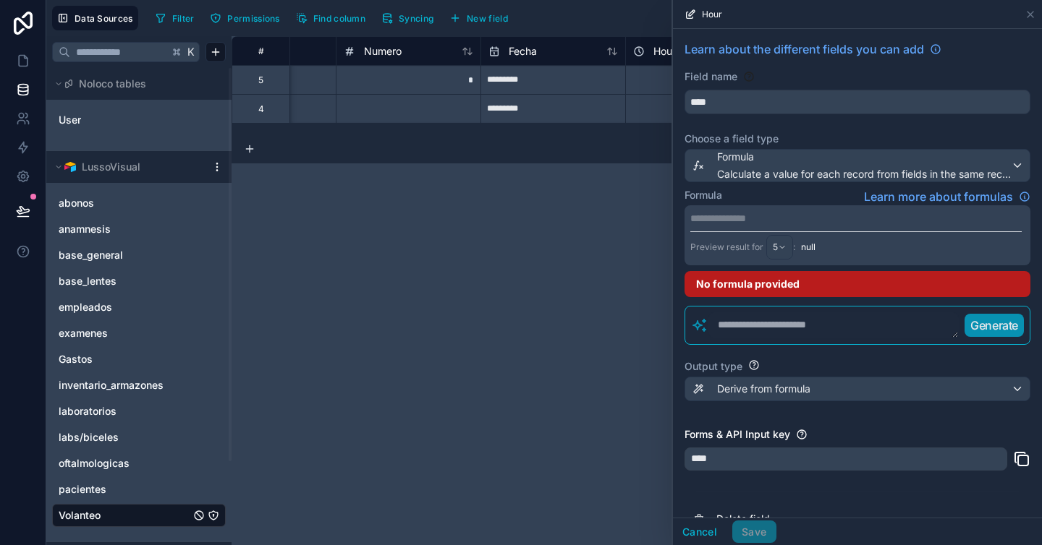
click at [823, 333] on textarea at bounding box center [833, 325] width 250 height 26
type textarea "**********"
click at [975, 329] on p "Generate" at bounding box center [982, 325] width 48 height 17
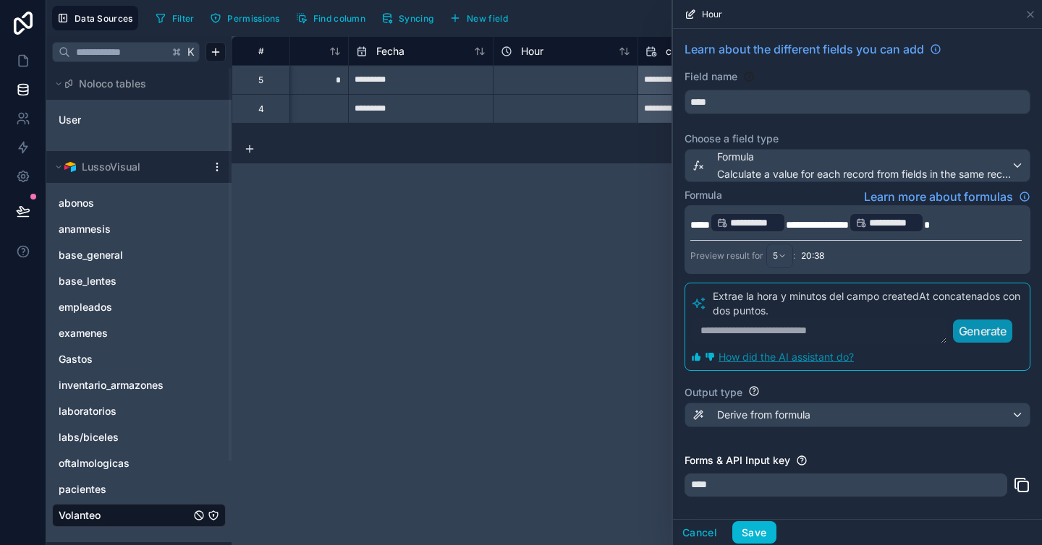
scroll to position [0, 406]
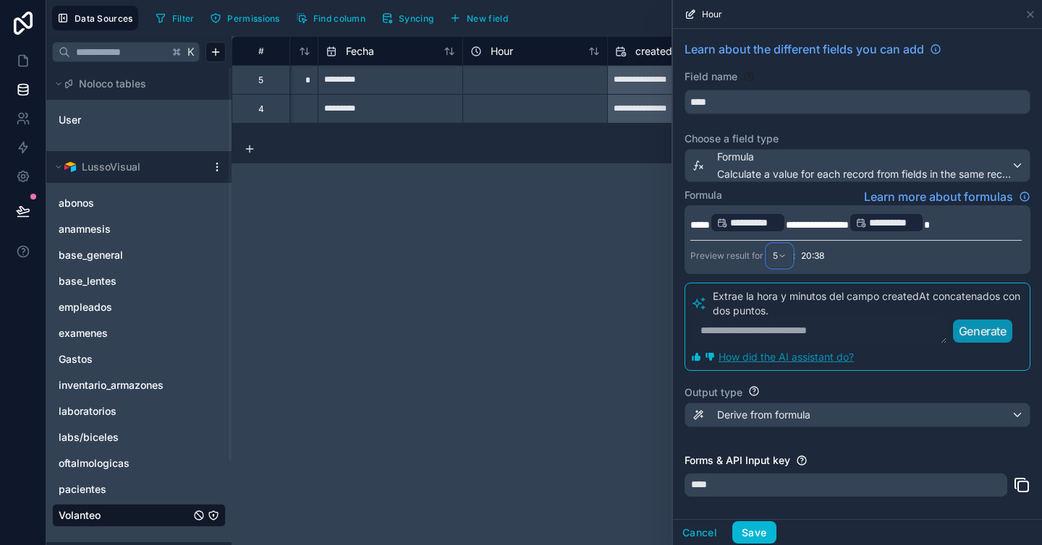
click at [780, 259] on div "5" at bounding box center [779, 255] width 25 height 23
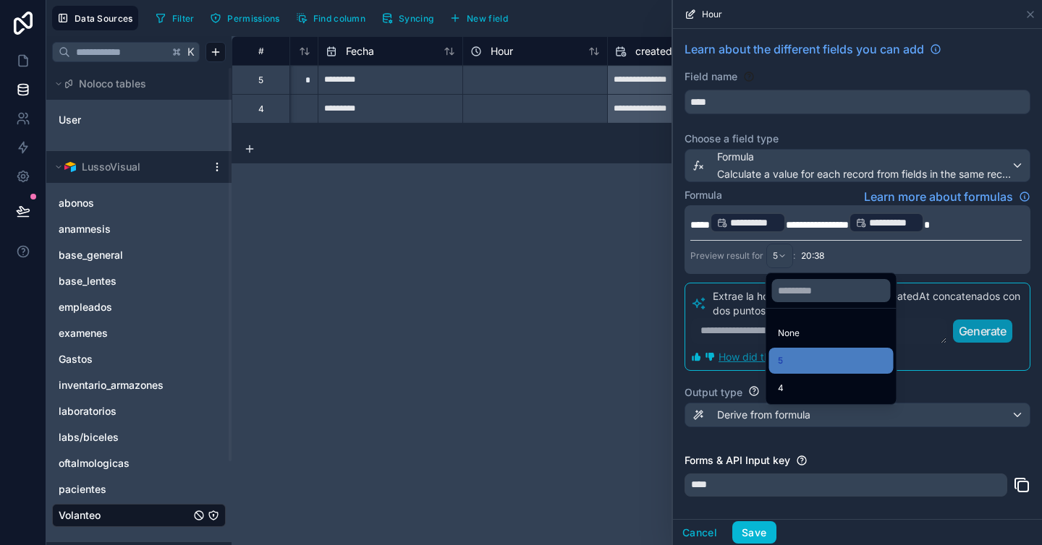
click at [984, 257] on div at bounding box center [857, 272] width 369 height 545
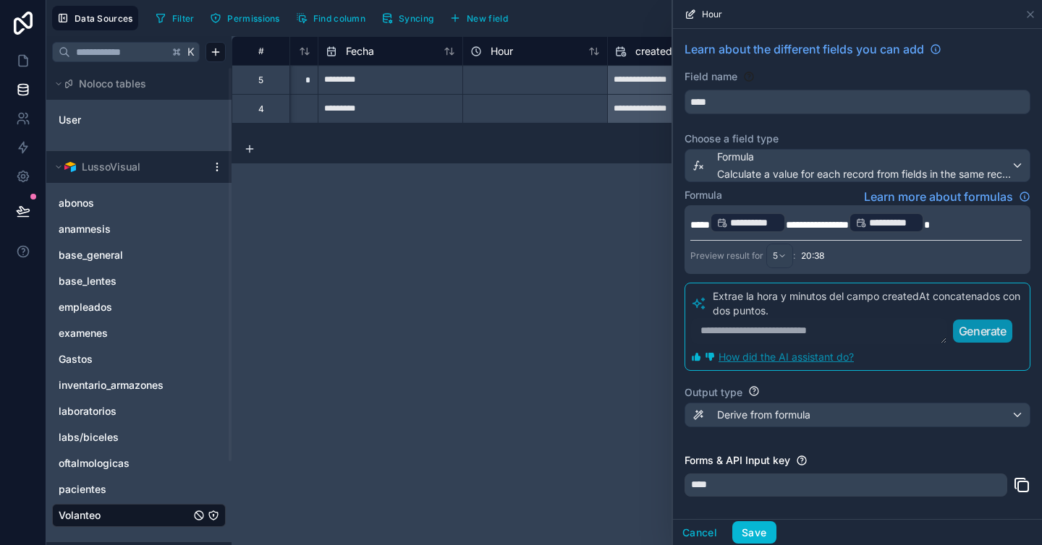
click at [866, 327] on textarea at bounding box center [819, 331] width 256 height 26
type textarea "***"
click at [762, 532] on button "Save" at bounding box center [753, 532] width 43 height 23
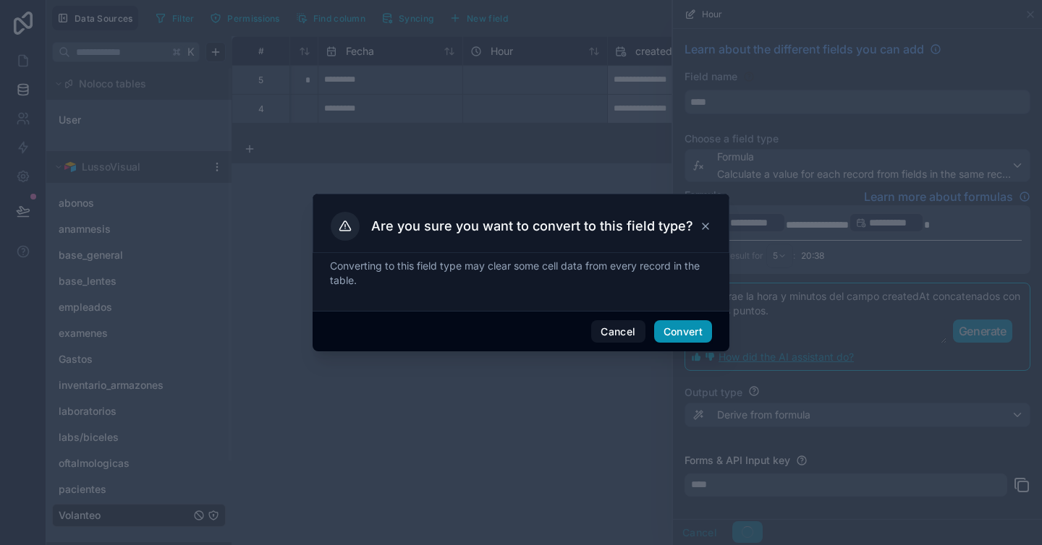
click at [698, 335] on button "Convert" at bounding box center [683, 331] width 58 height 23
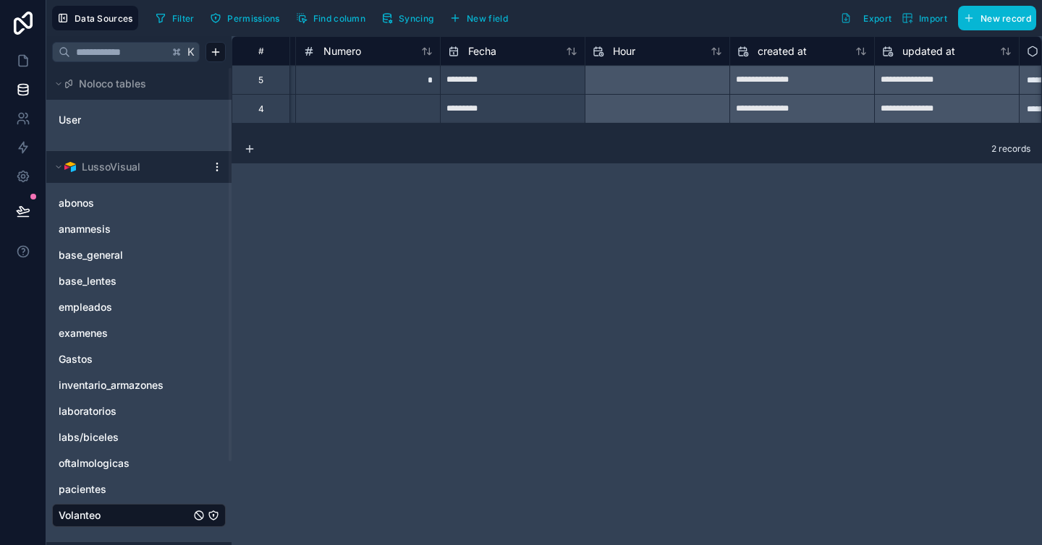
scroll to position [0, 289]
click at [686, 95] on div at bounding box center [651, 108] width 145 height 29
click at [665, 82] on div at bounding box center [651, 80] width 144 height 23
click at [517, 298] on div "**********" at bounding box center [636, 290] width 810 height 509
click at [252, 149] on icon at bounding box center [250, 149] width 12 height 12
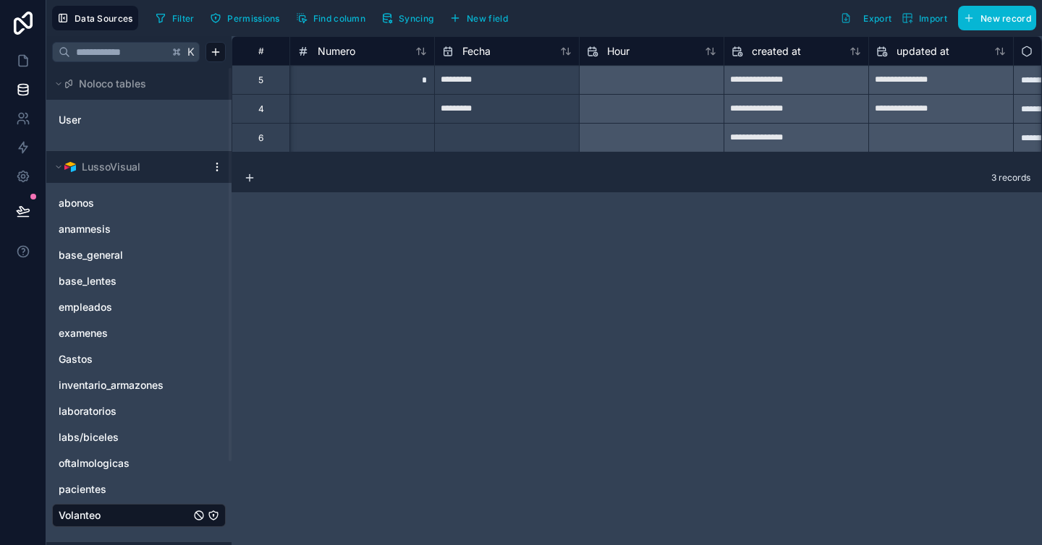
click at [650, 135] on div at bounding box center [651, 138] width 144 height 23
click at [676, 140] on div at bounding box center [651, 138] width 144 height 23
click at [626, 55] on span "Hour" at bounding box center [618, 51] width 22 height 14
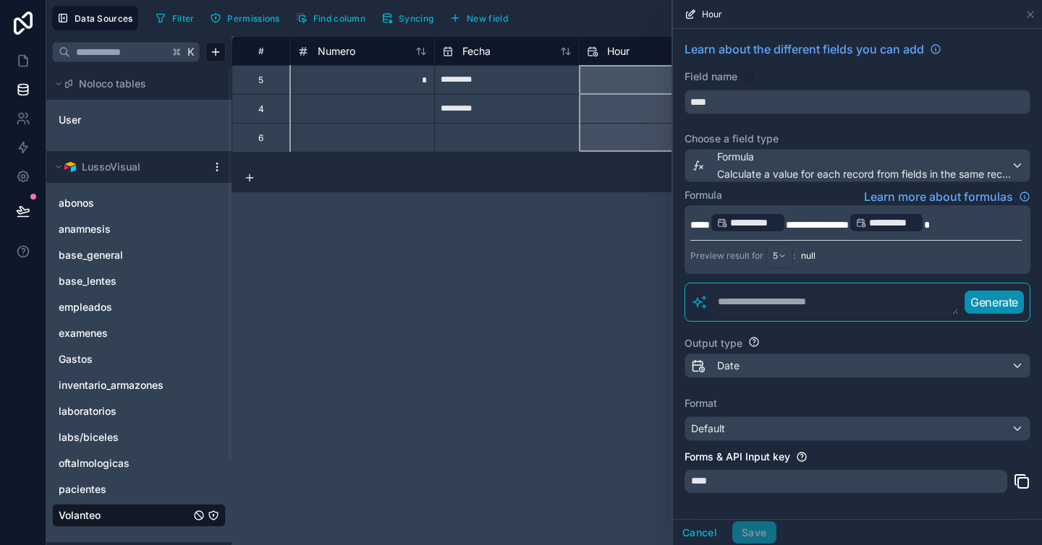
click at [626, 55] on span "Hour" at bounding box center [618, 51] width 22 height 14
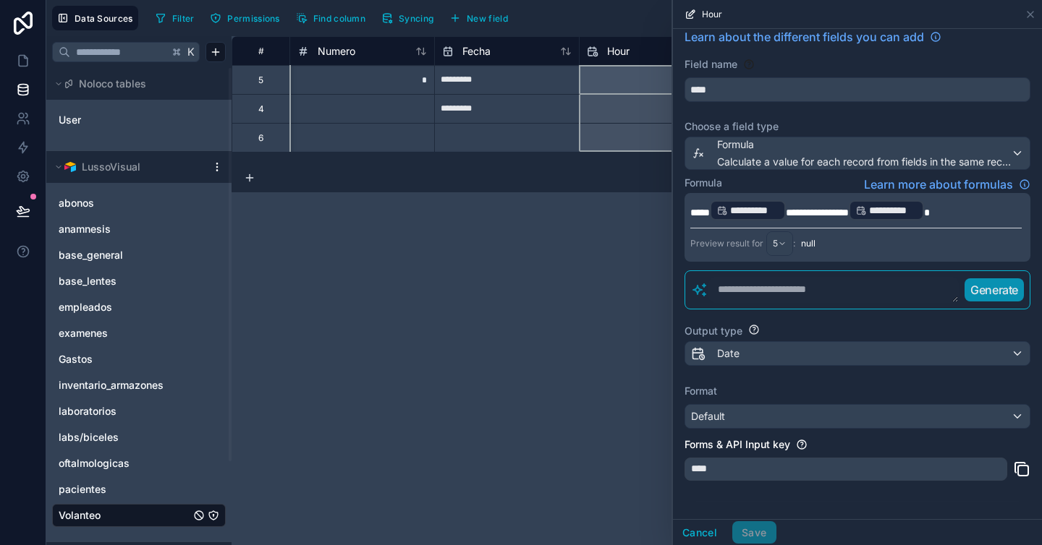
click at [835, 245] on div "Preview result for 5 : null" at bounding box center [855, 242] width 331 height 28
click at [985, 209] on p "**********" at bounding box center [855, 210] width 331 height 23
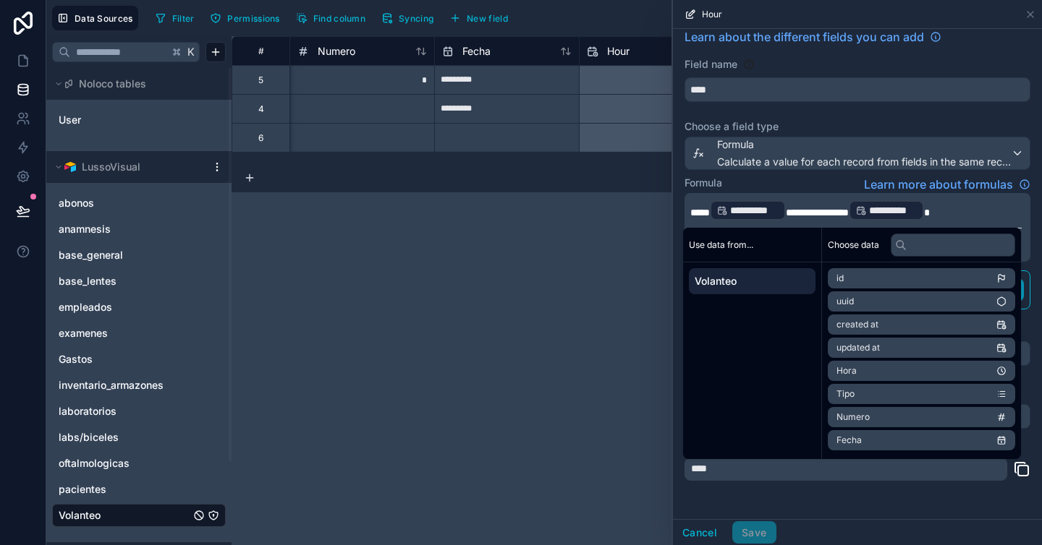
click at [827, 180] on div "Formula Learn more about formulas" at bounding box center [857, 184] width 346 height 17
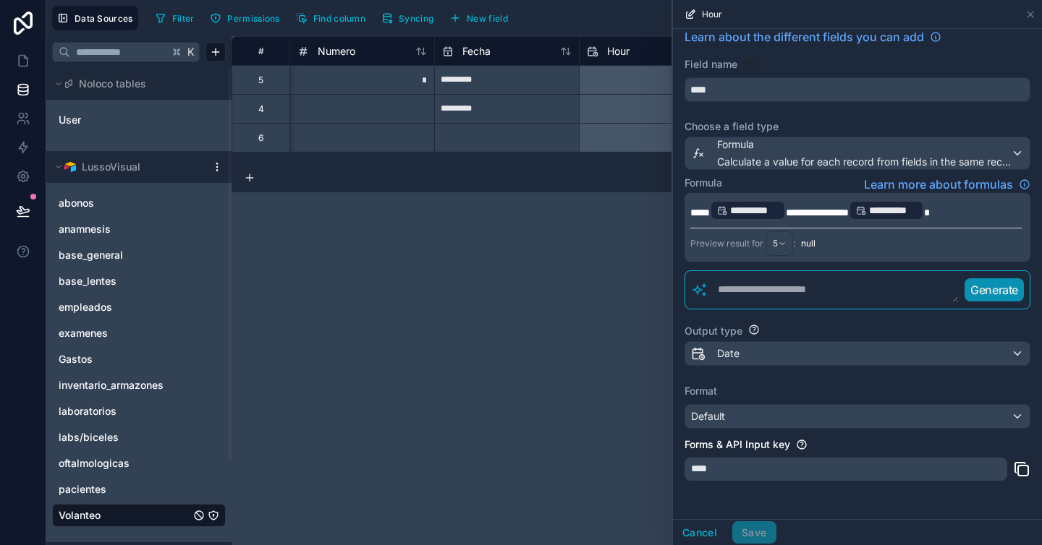
click at [812, 297] on textarea at bounding box center [833, 290] width 250 height 26
type textarea "**********"
click at [979, 289] on p "Generate" at bounding box center [982, 289] width 48 height 17
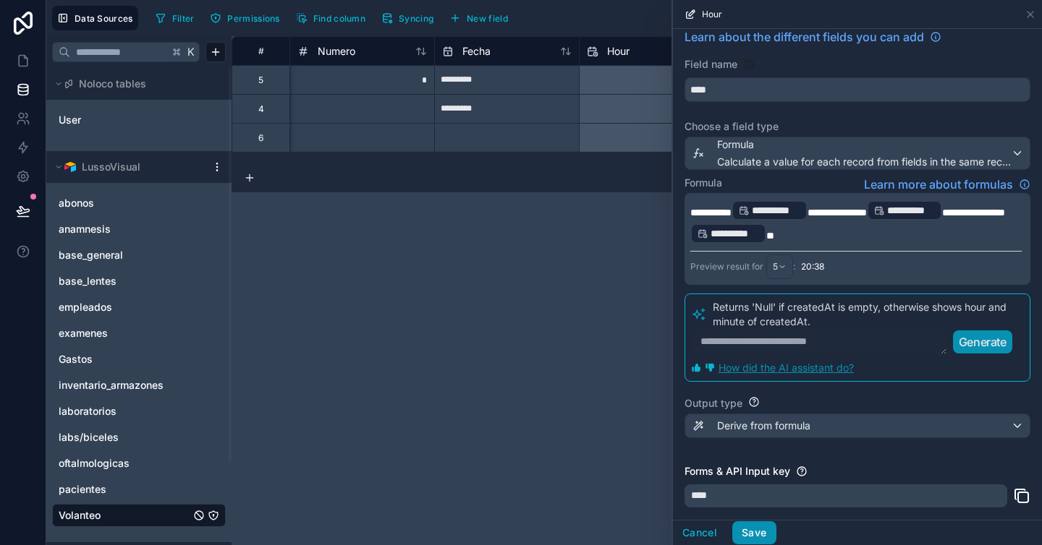
click at [761, 530] on button "Save" at bounding box center [753, 532] width 43 height 23
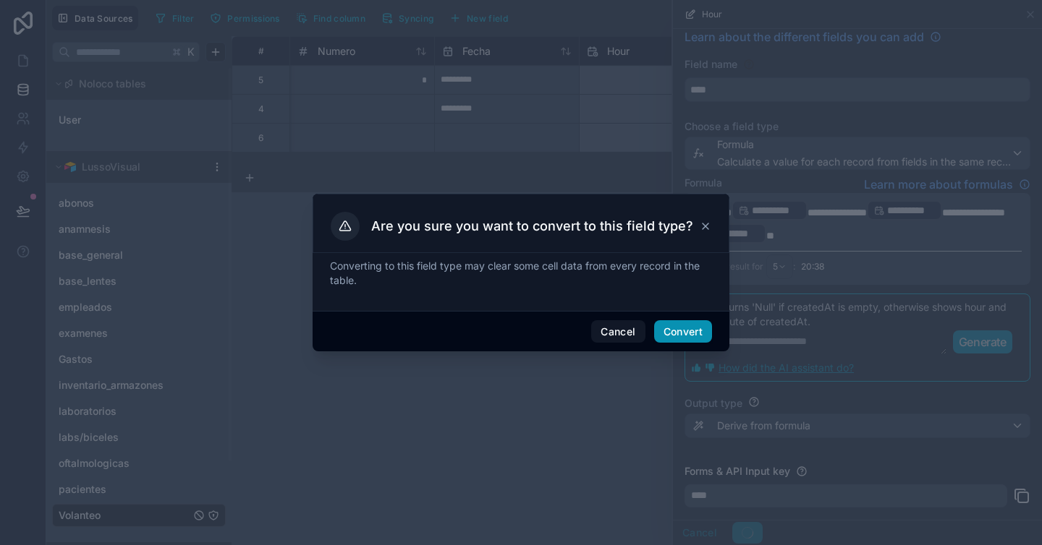
click at [686, 336] on button "Convert" at bounding box center [683, 331] width 58 height 23
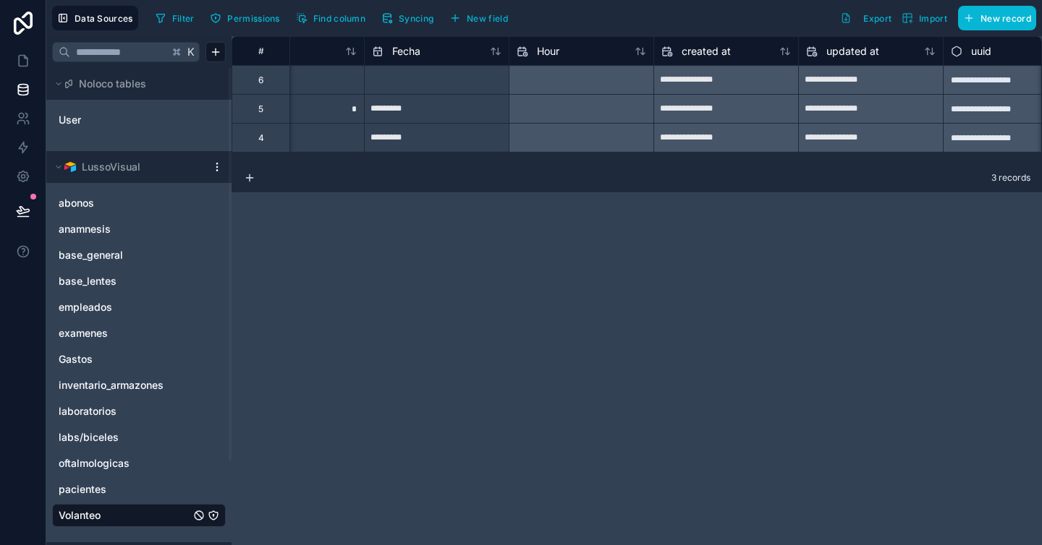
scroll to position [0, 406]
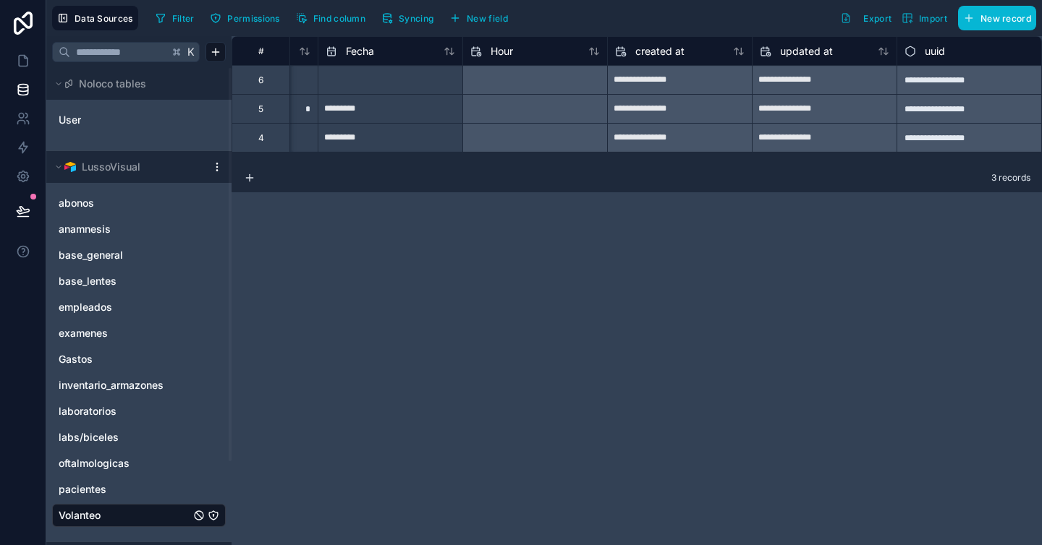
click at [560, 62] on div "Hour" at bounding box center [534, 50] width 145 height 29
click at [514, 55] on div "Hour" at bounding box center [534, 51] width 129 height 17
click at [507, 59] on div "Hour" at bounding box center [491, 51] width 43 height 17
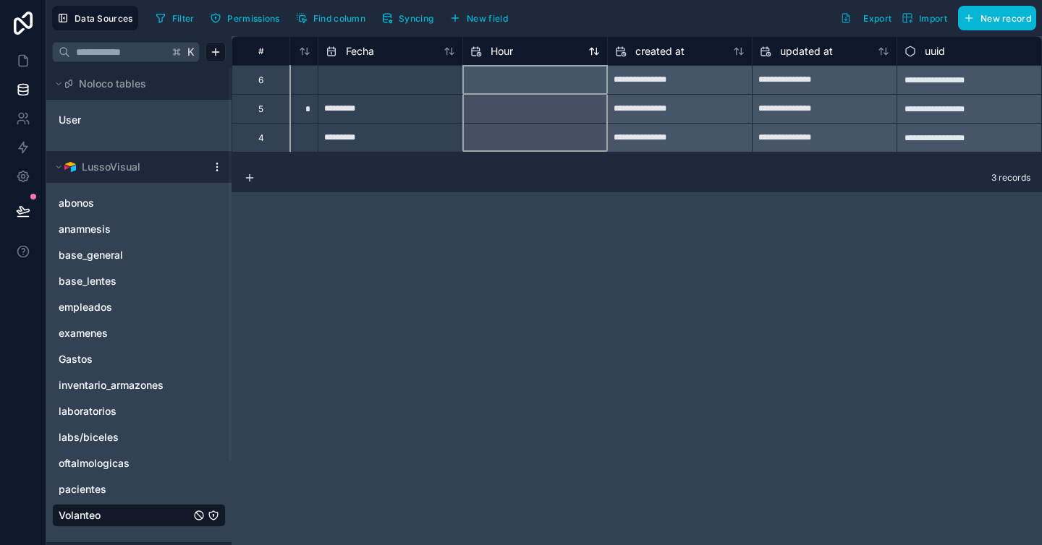
click at [507, 59] on div "Hour" at bounding box center [491, 51] width 43 height 17
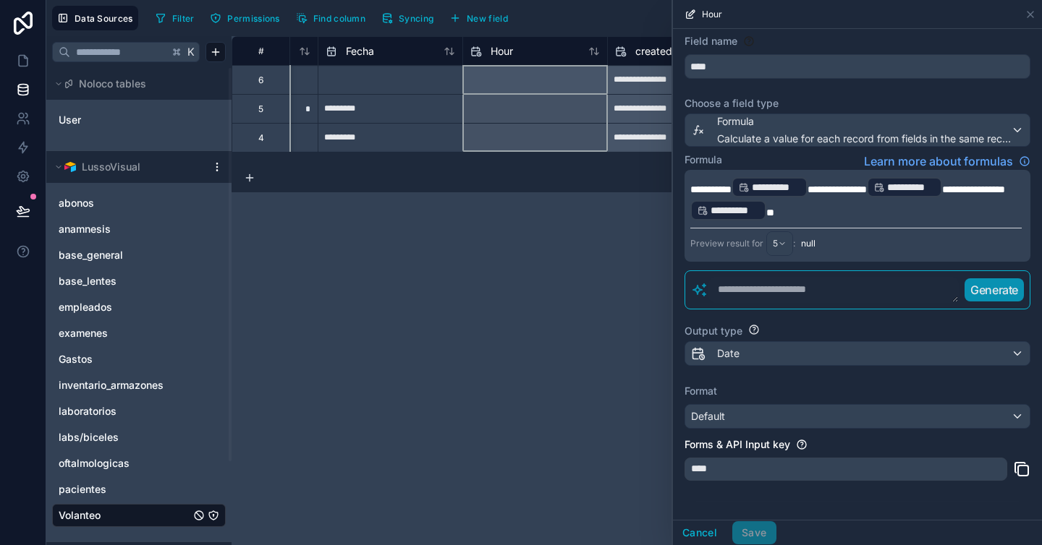
scroll to position [41, 0]
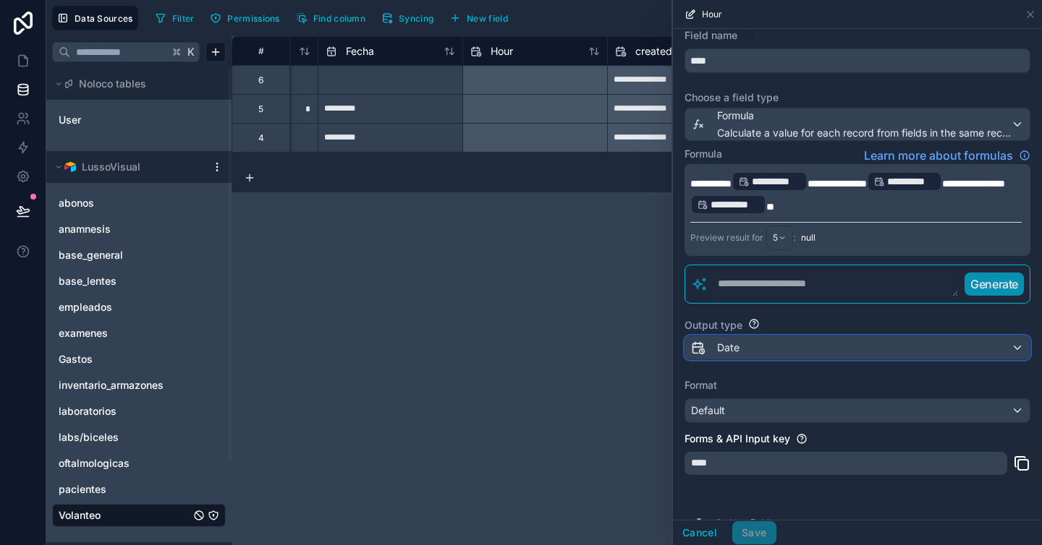
click at [824, 348] on div "Date" at bounding box center [857, 347] width 344 height 23
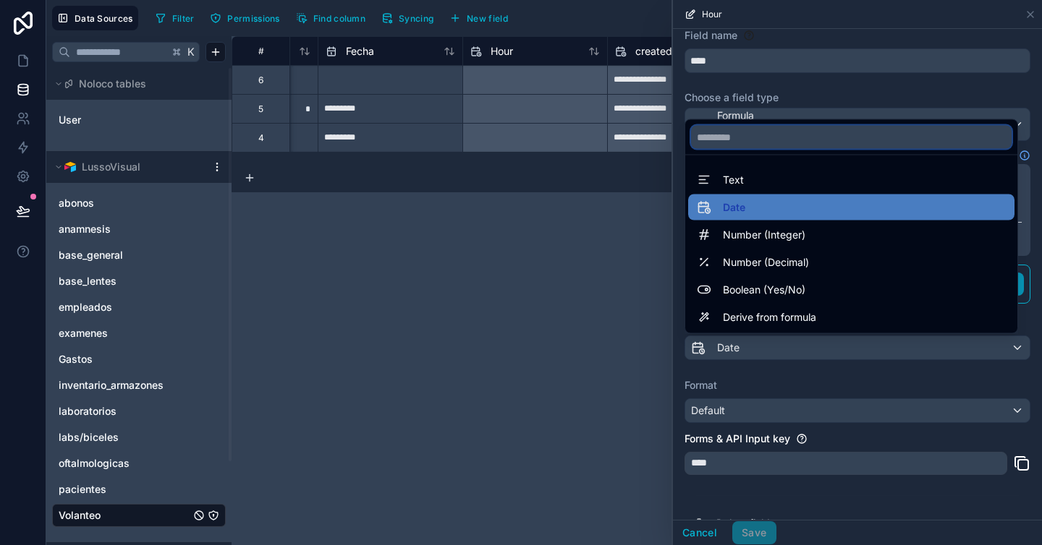
click at [835, 135] on input "text" at bounding box center [851, 137] width 320 height 23
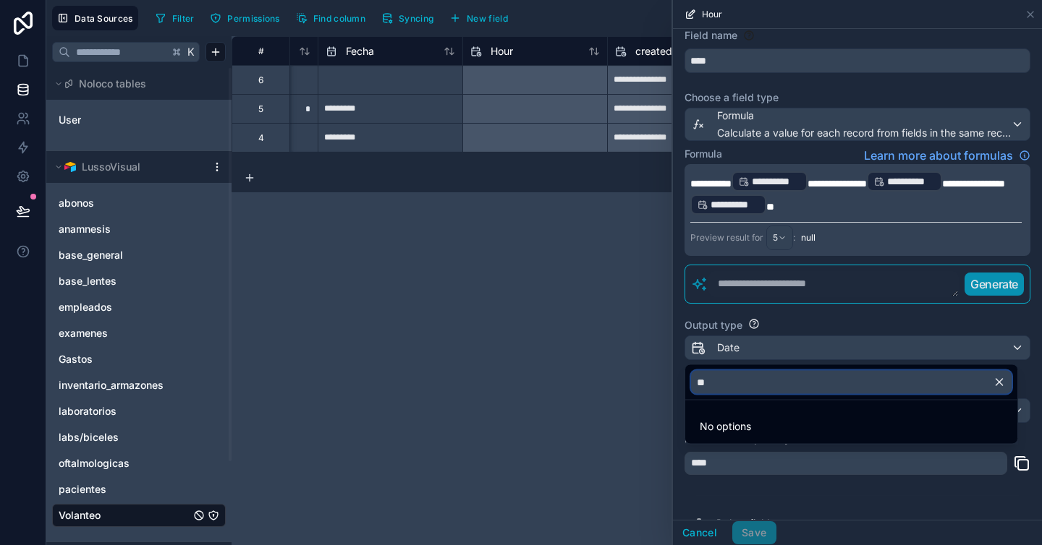
type input "*"
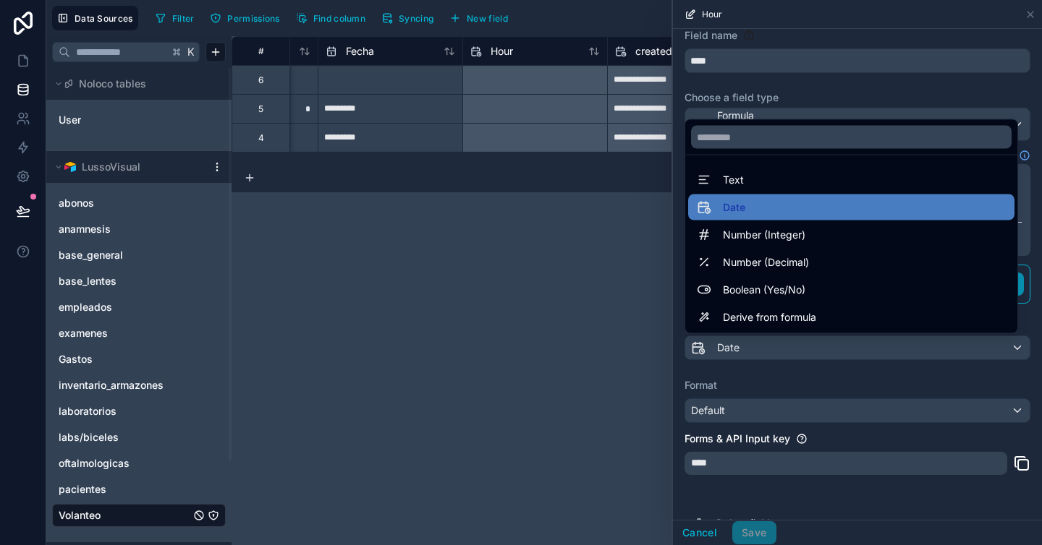
click at [815, 397] on div at bounding box center [857, 272] width 369 height 545
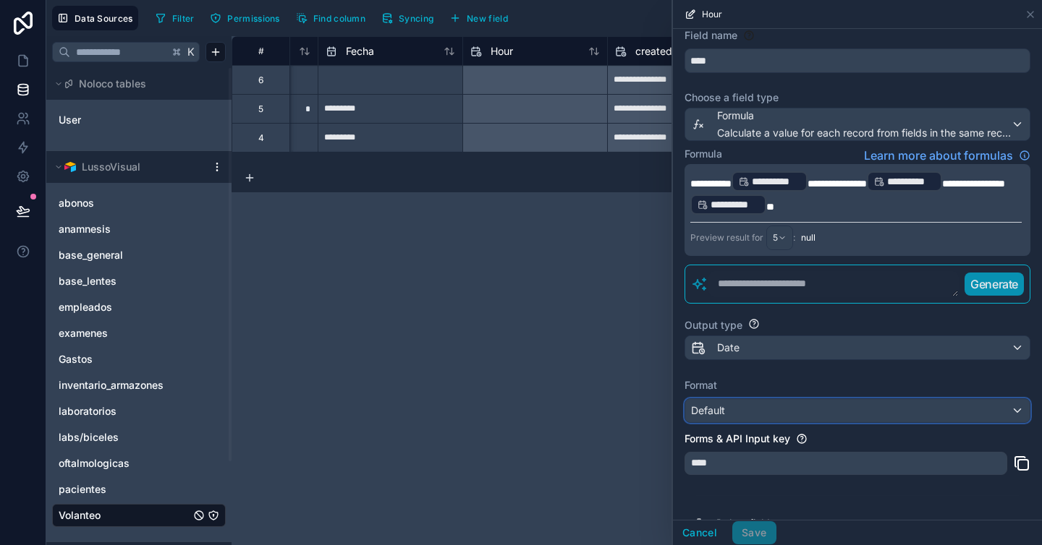
click at [806, 419] on div "Default" at bounding box center [857, 410] width 344 height 23
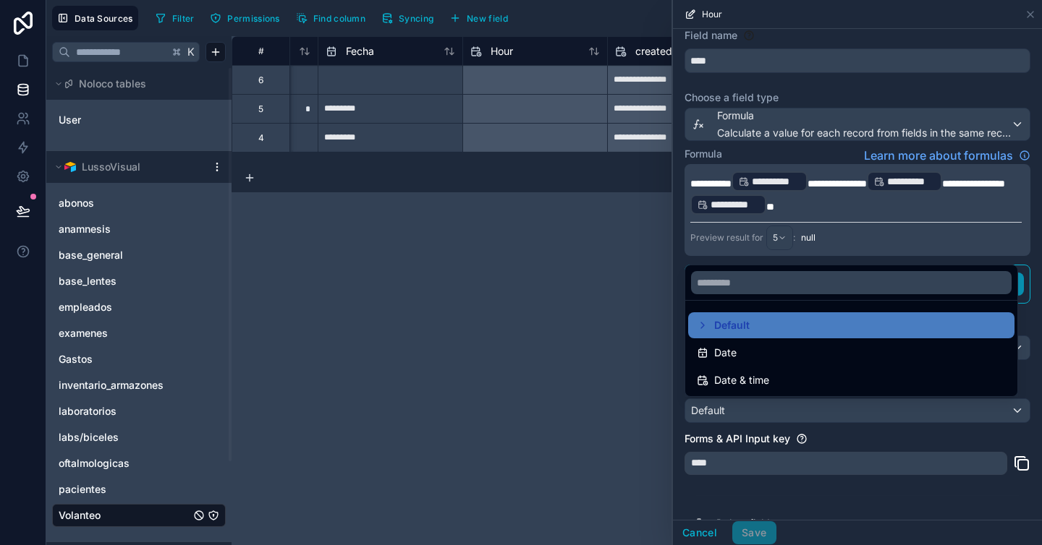
click at [809, 446] on div at bounding box center [857, 272] width 369 height 545
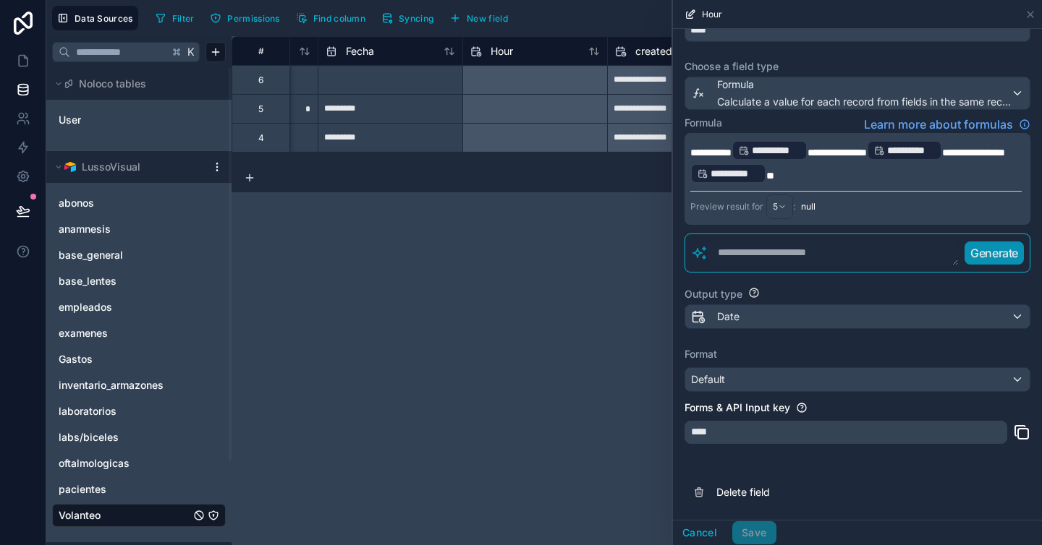
scroll to position [0, 0]
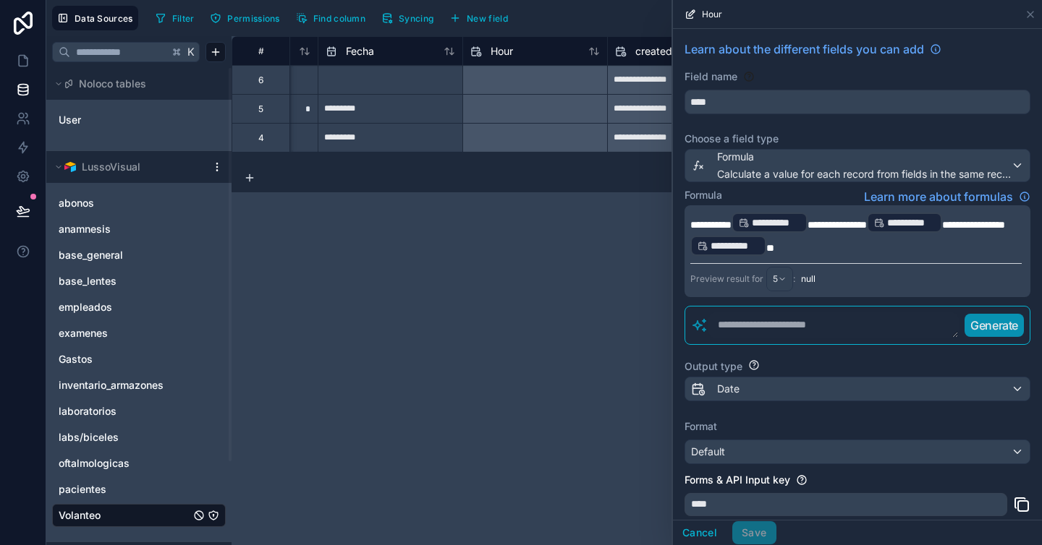
click at [574, 371] on div "**********" at bounding box center [636, 290] width 810 height 509
click at [890, 247] on p "**********" at bounding box center [855, 234] width 331 height 46
click at [822, 188] on div "Formula Learn more about formulas" at bounding box center [857, 196] width 346 height 17
click at [799, 328] on textarea at bounding box center [833, 325] width 250 height 26
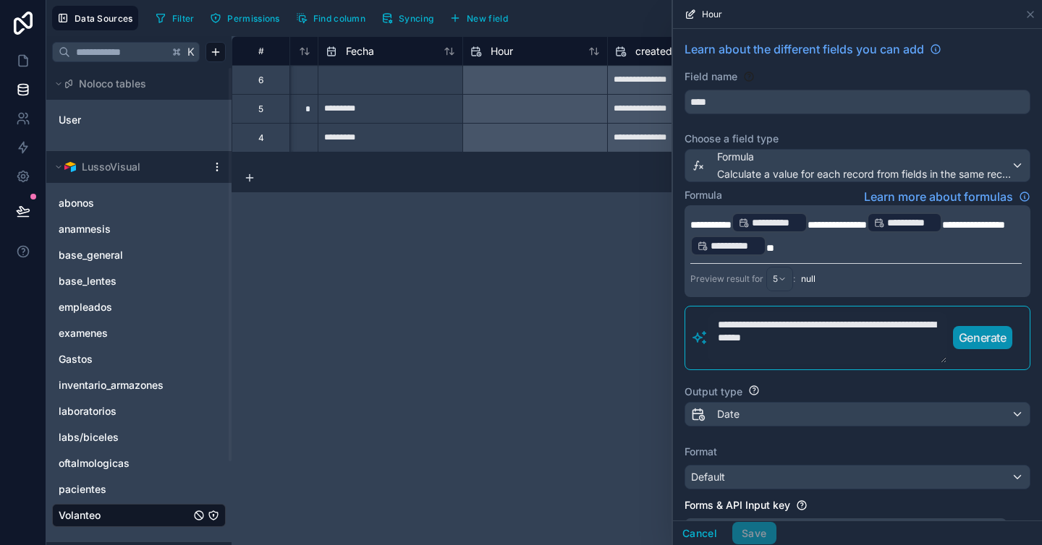
type textarea "**********"
click at [1003, 344] on p "Generate" at bounding box center [982, 337] width 48 height 17
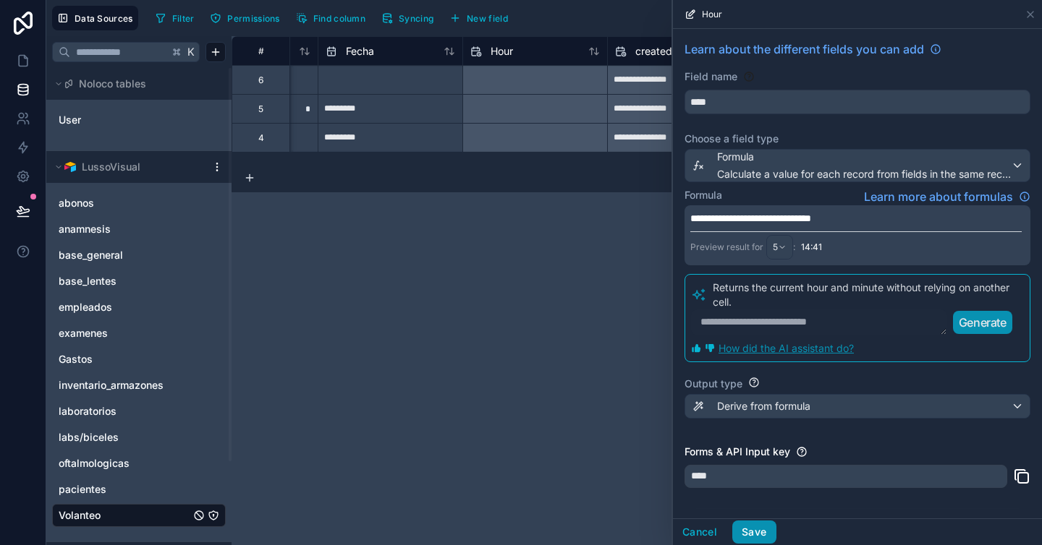
click at [764, 536] on button "Save" at bounding box center [753, 532] width 43 height 23
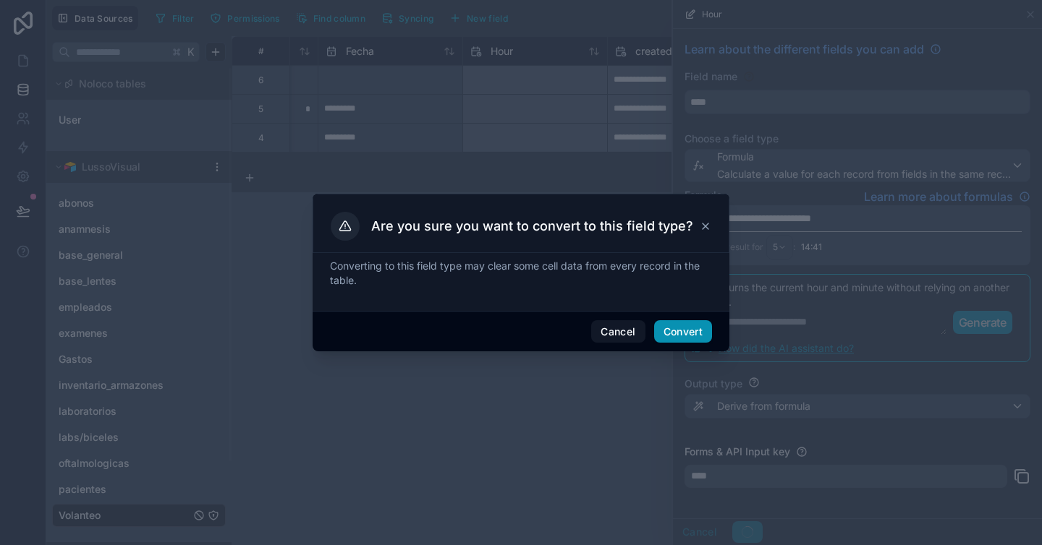
click at [699, 336] on button "Convert" at bounding box center [683, 331] width 58 height 23
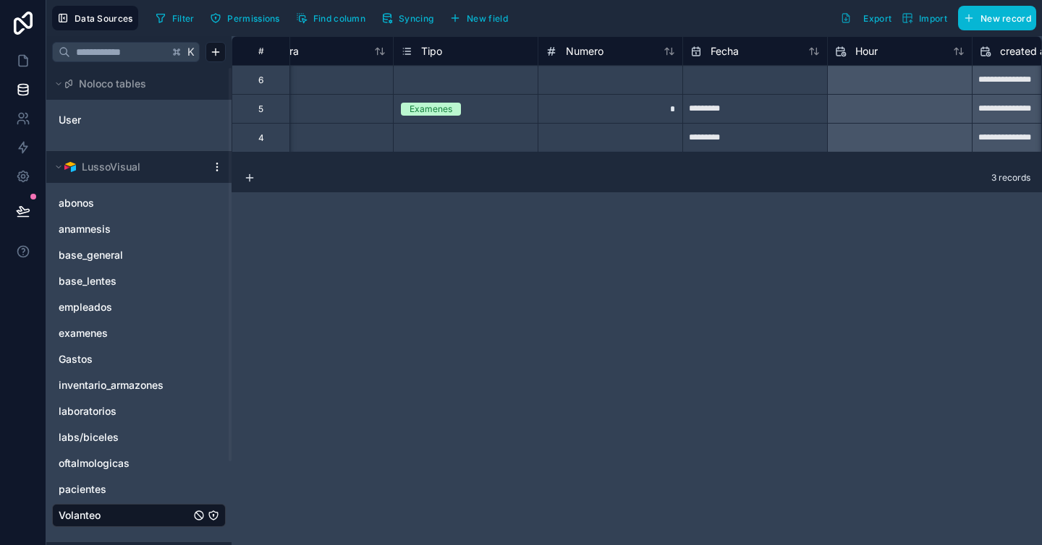
scroll to position [0, 42]
click at [22, 59] on icon at bounding box center [23, 61] width 14 height 14
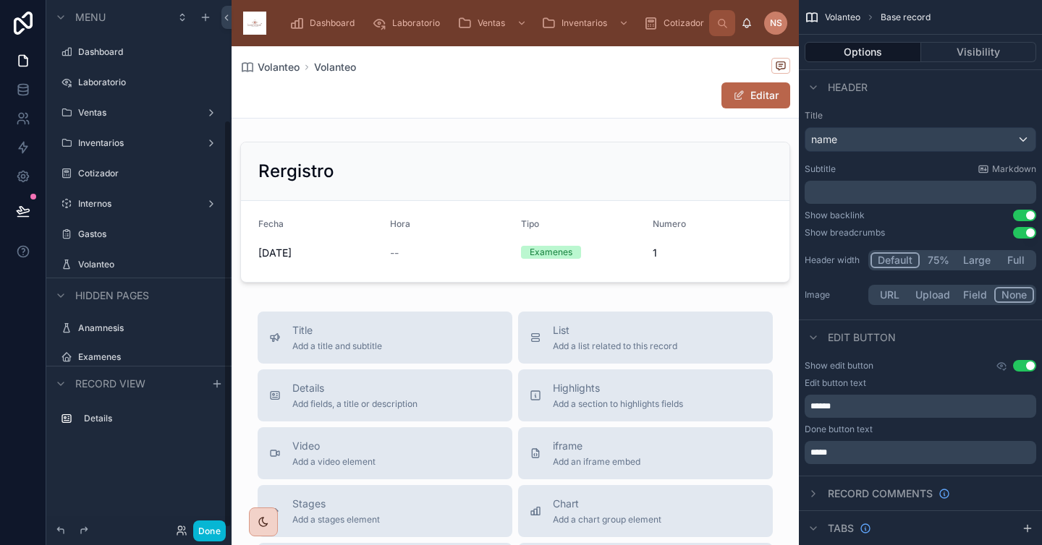
scroll to position [155, 0]
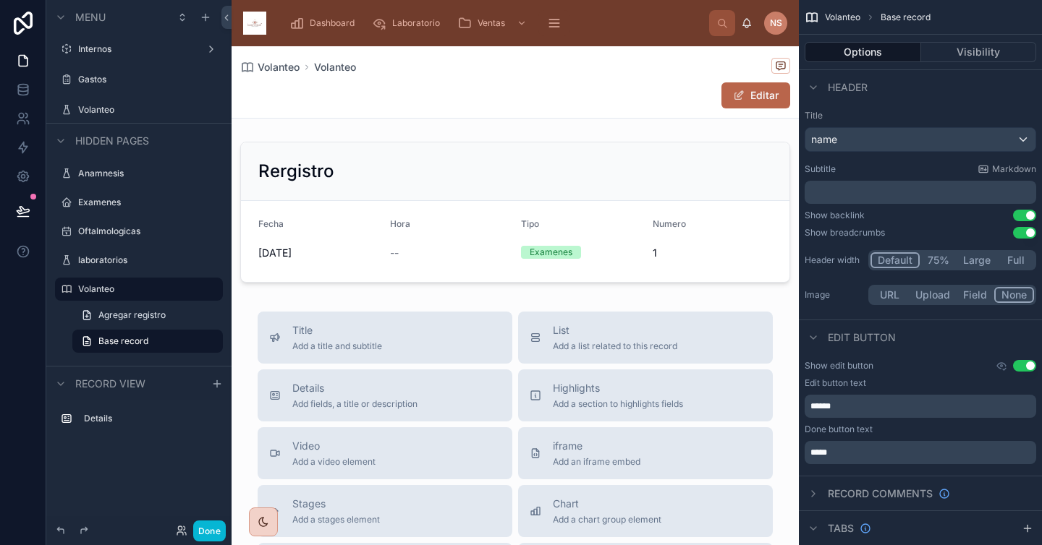
click at [592, 97] on div "Editar" at bounding box center [515, 95] width 550 height 27
click at [291, 69] on span "Volanteo" at bounding box center [278, 67] width 42 height 14
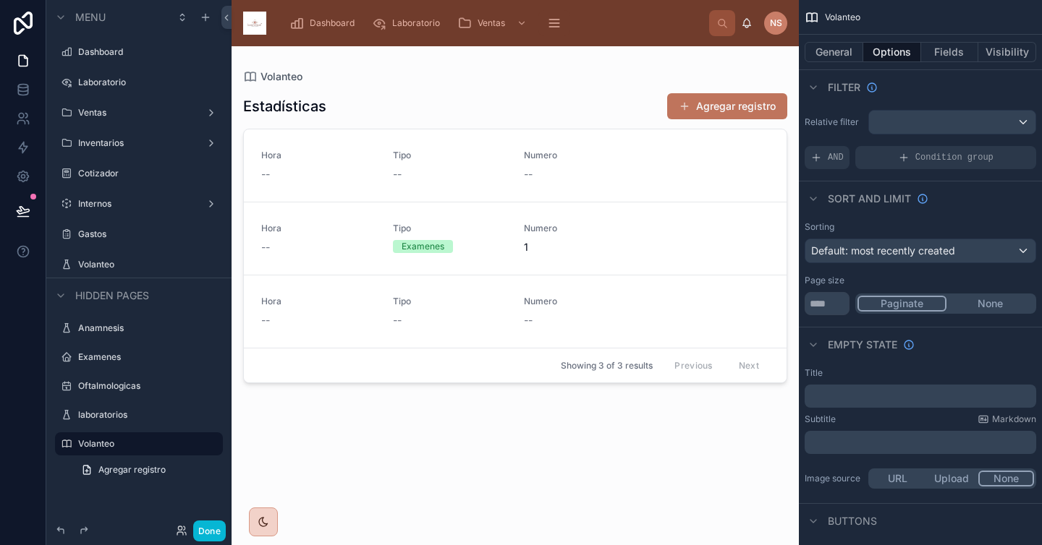
click at [733, 106] on button "Agregar registro" at bounding box center [727, 106] width 120 height 26
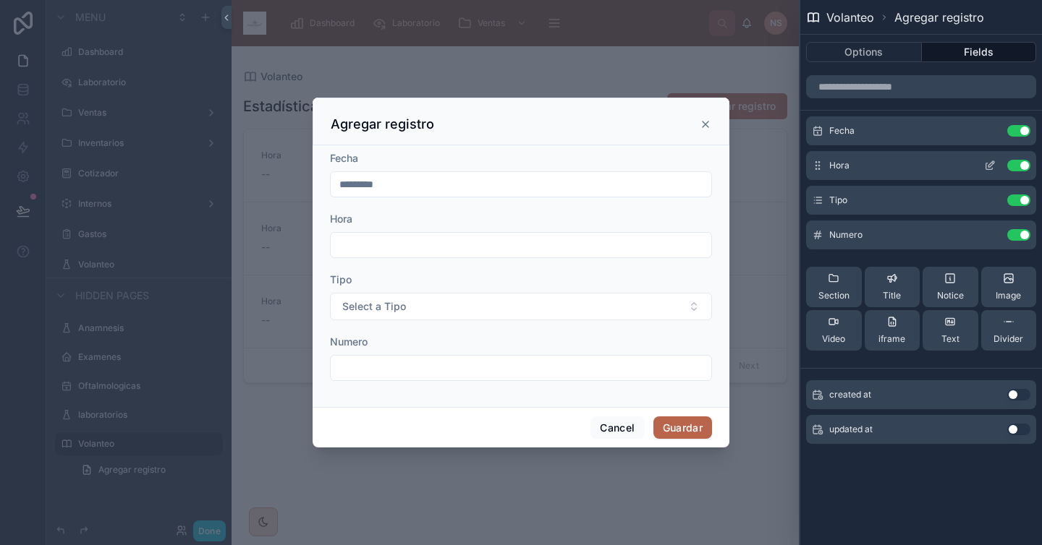
click at [988, 166] on icon at bounding box center [991, 164] width 6 height 6
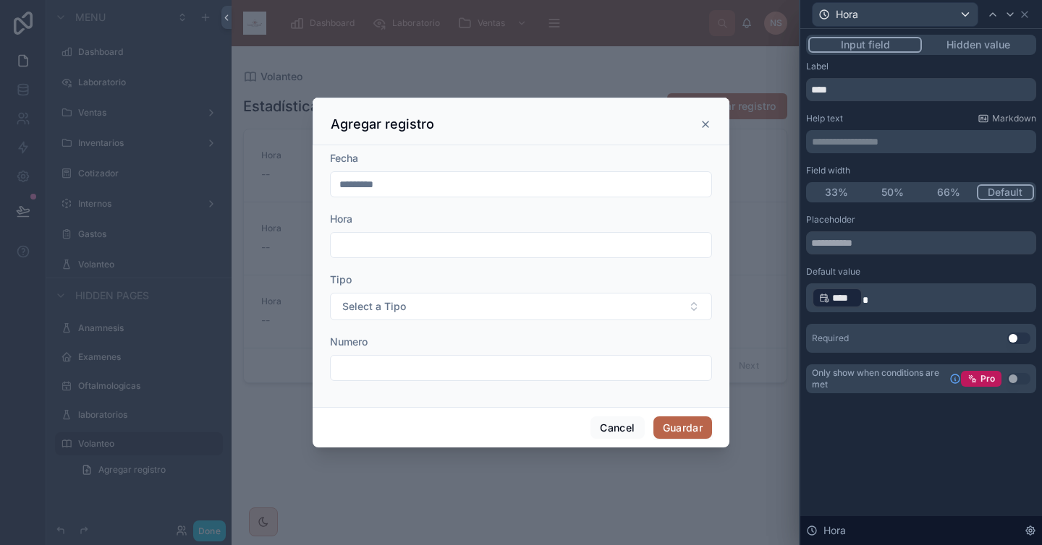
click at [907, 298] on p "﻿ **** ﻿" at bounding box center [922, 297] width 221 height 23
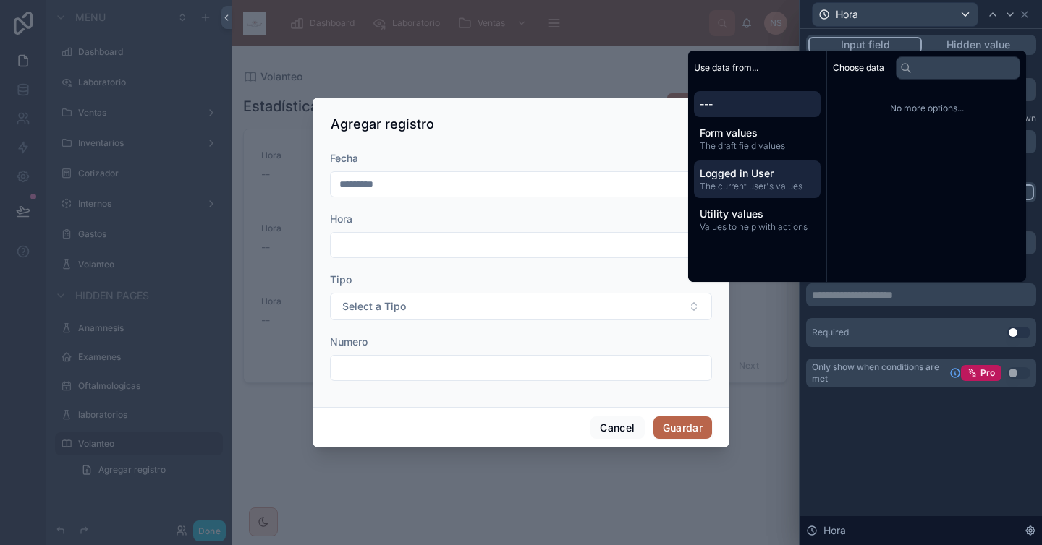
click at [745, 186] on span "The current user's values" at bounding box center [756, 187] width 115 height 12
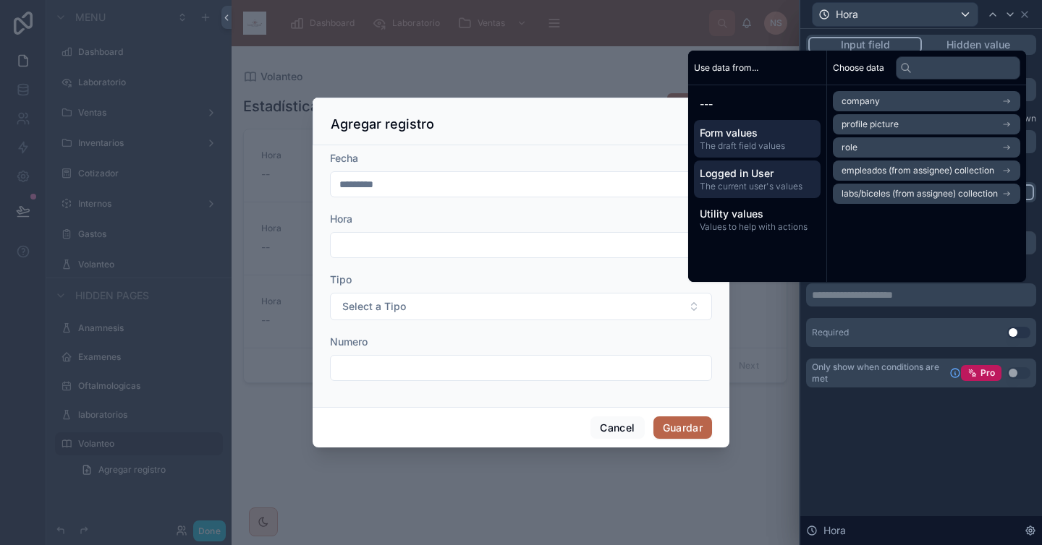
click at [759, 143] on span "The draft field values" at bounding box center [756, 146] width 115 height 12
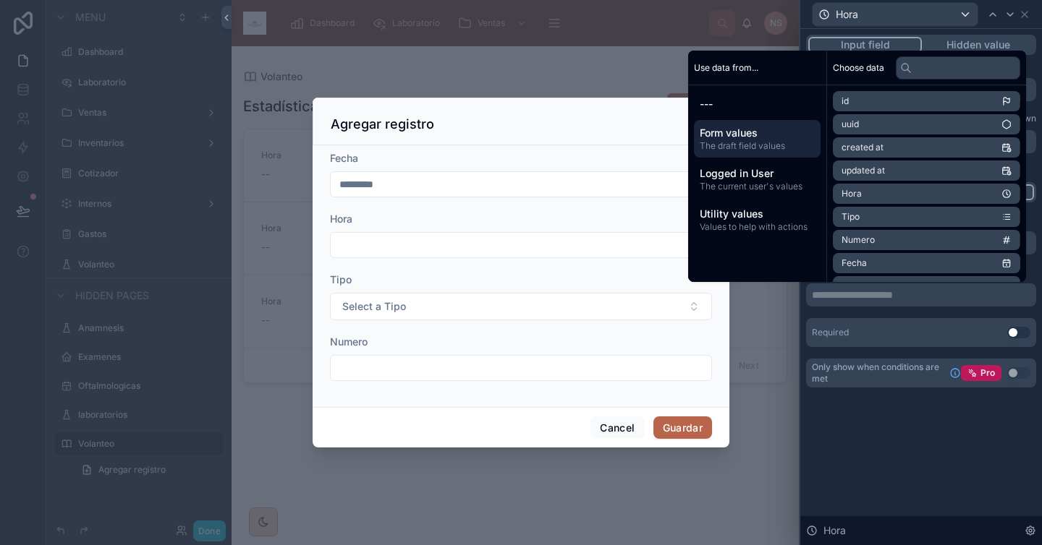
scroll to position [43, 0]
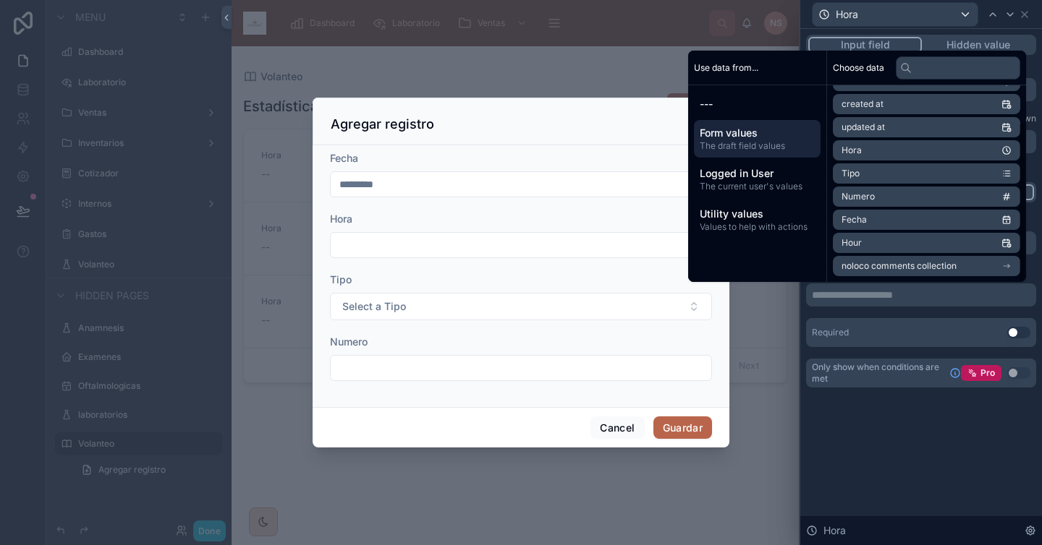
click at [877, 245] on li "Hour" at bounding box center [925, 243] width 187 height 20
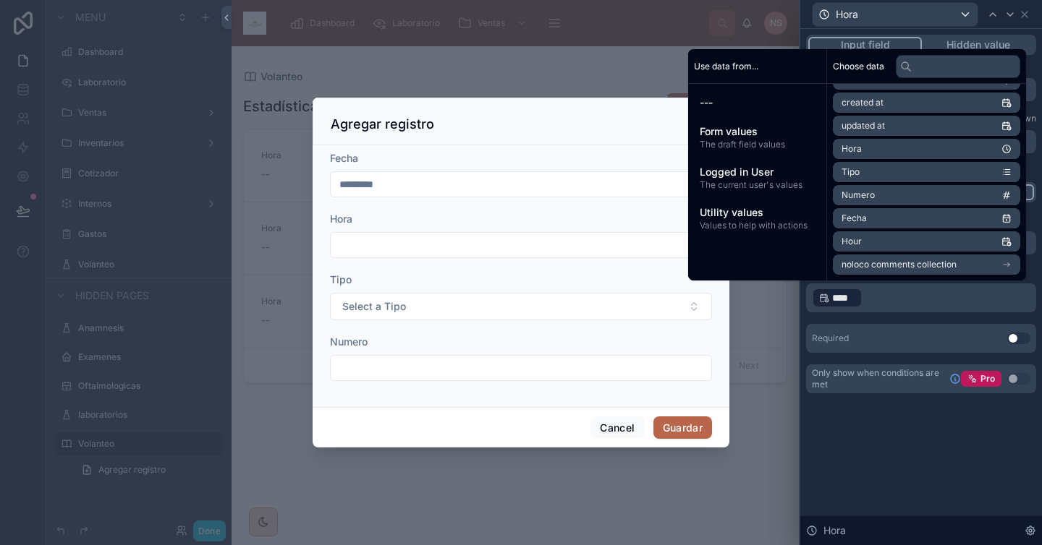
click at [887, 318] on div "Placeholder Default value ﻿ **** ﻿ ﻿ Required Use setting" at bounding box center [921, 283] width 230 height 139
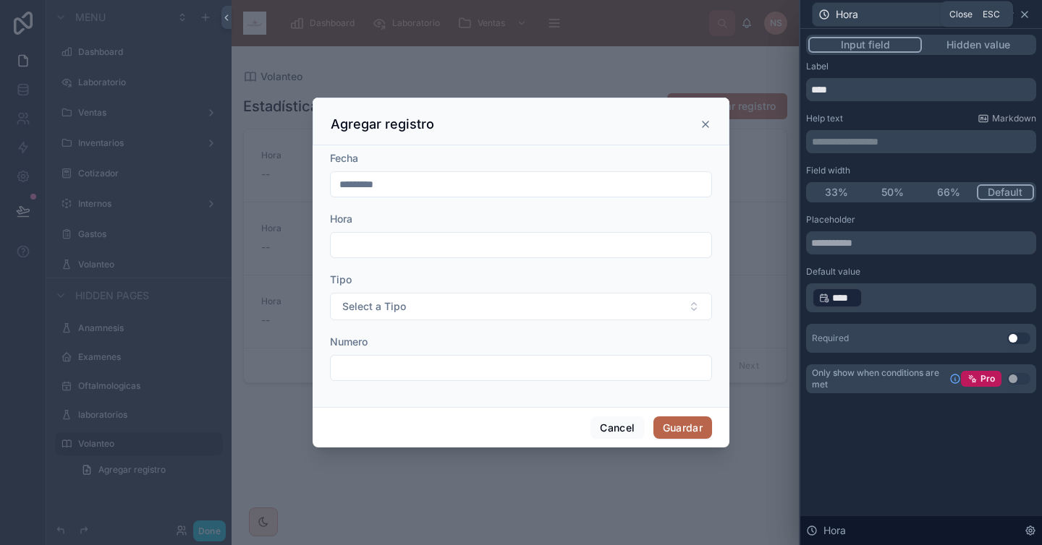
click at [1025, 14] on icon at bounding box center [1024, 15] width 6 height 6
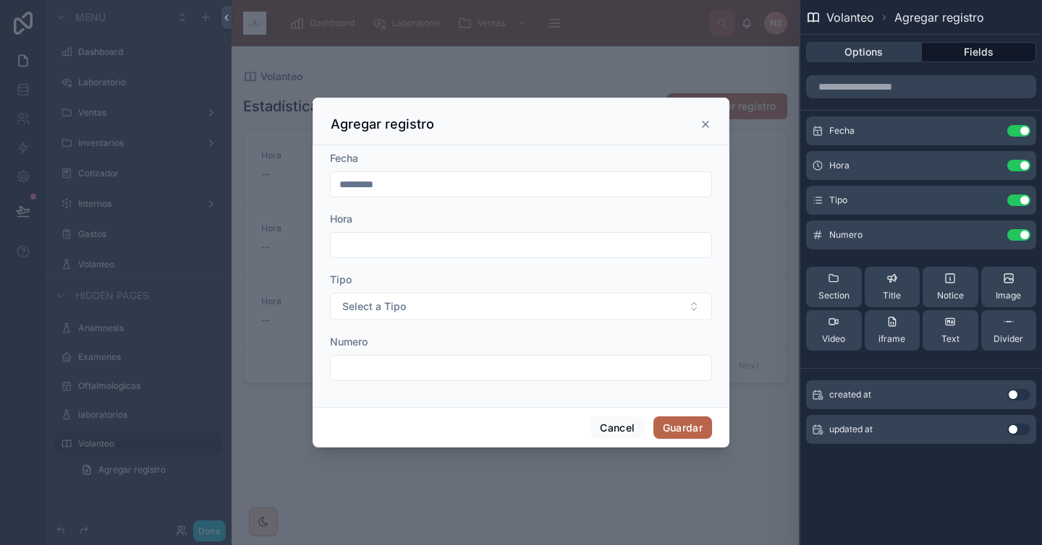
click at [858, 54] on button "Options" at bounding box center [864, 52] width 116 height 20
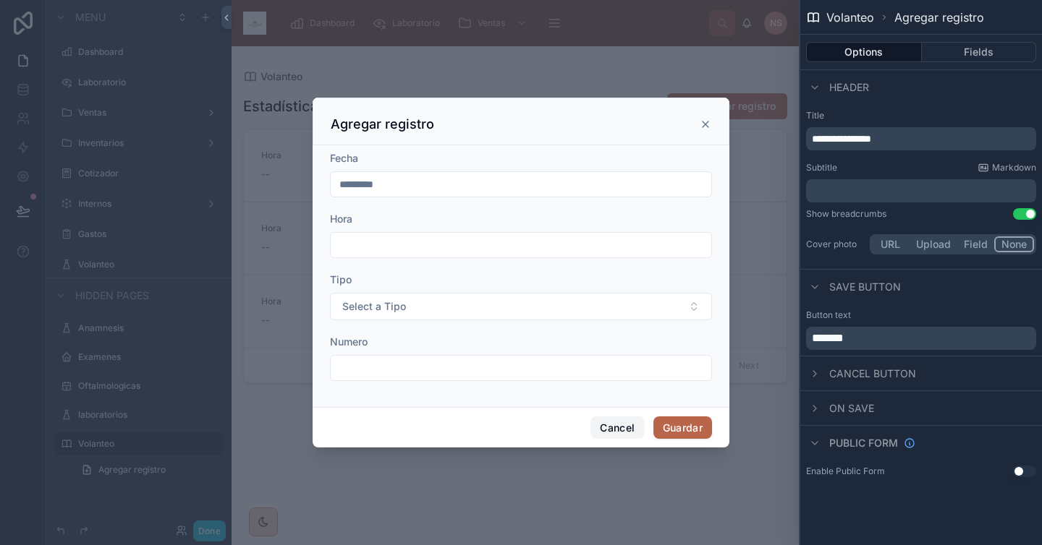
click at [626, 430] on button "Cancel" at bounding box center [617, 428] width 54 height 23
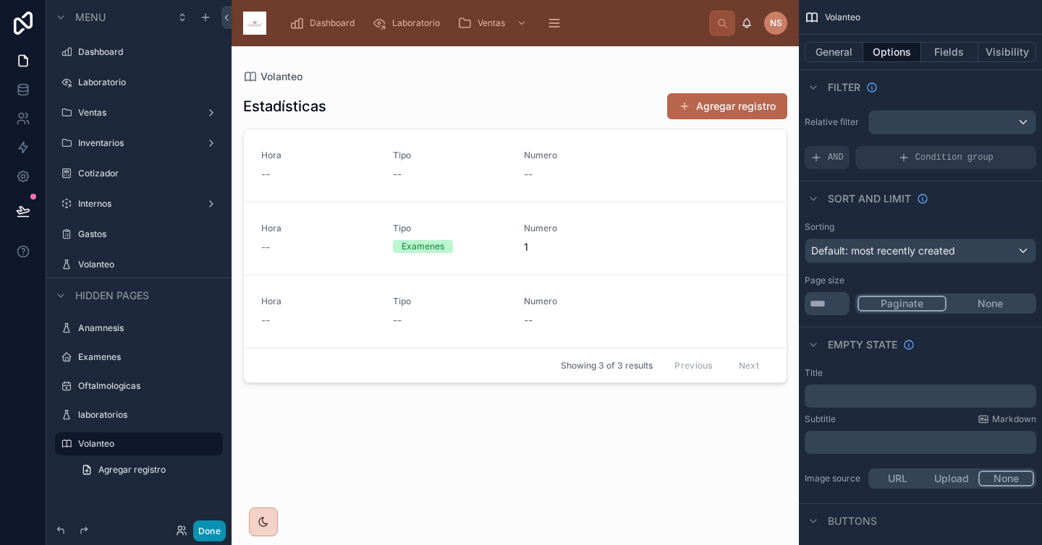
click at [210, 527] on button "Done" at bounding box center [209, 531] width 33 height 21
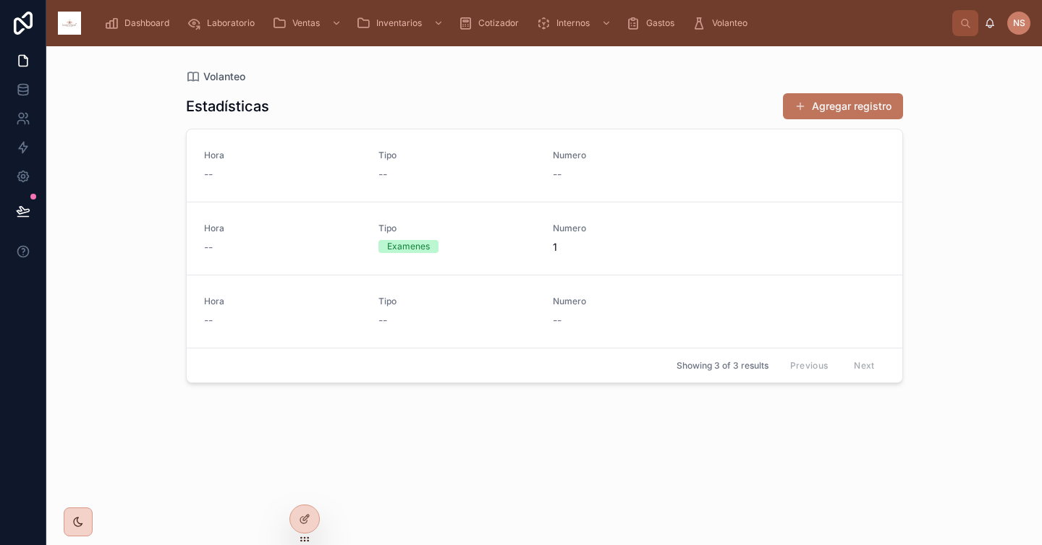
click at [874, 107] on button "Agregar registro" at bounding box center [843, 106] width 120 height 26
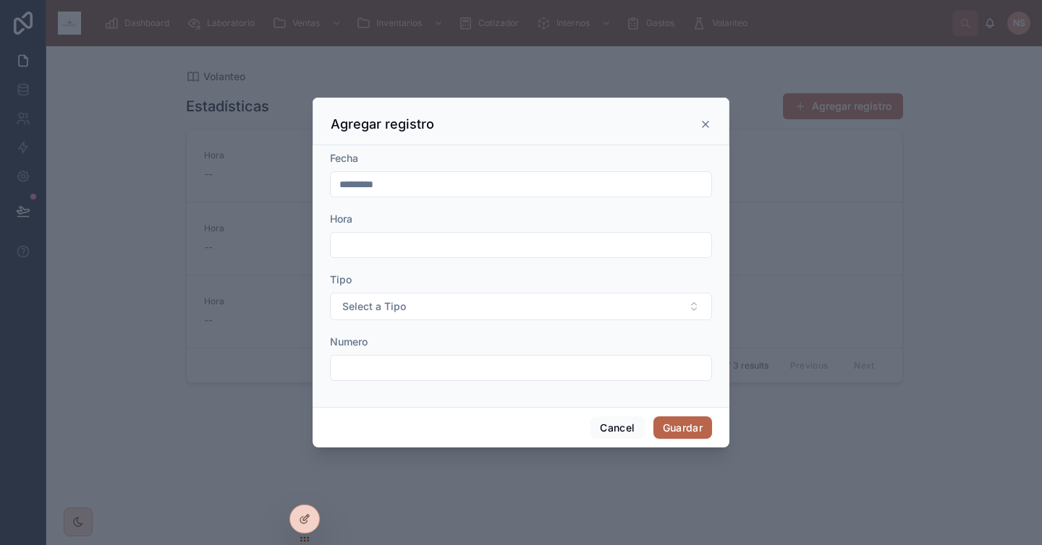
click at [643, 236] on input "text" at bounding box center [521, 245] width 380 height 20
click at [704, 120] on icon at bounding box center [705, 125] width 12 height 12
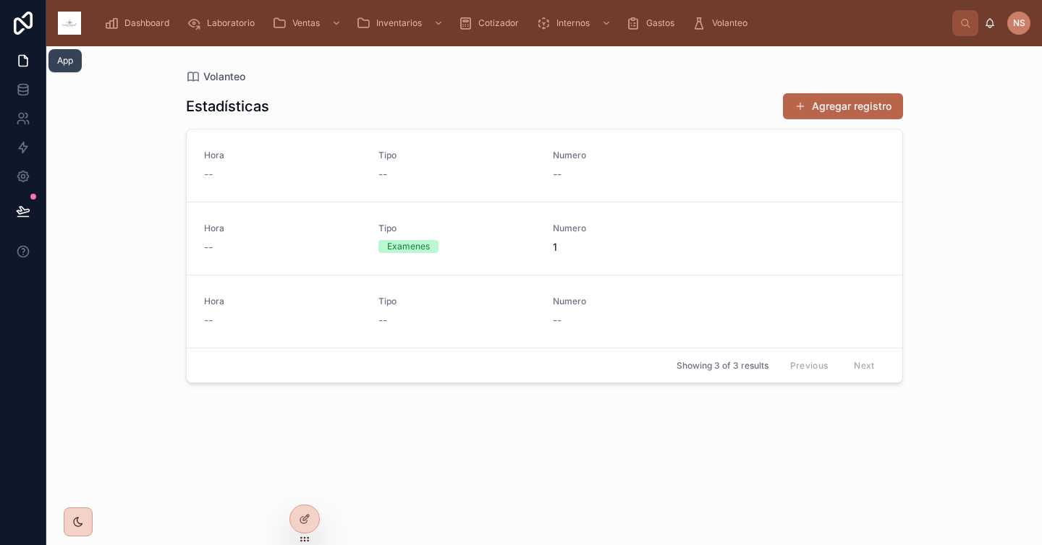
click at [22, 62] on icon at bounding box center [23, 61] width 14 height 14
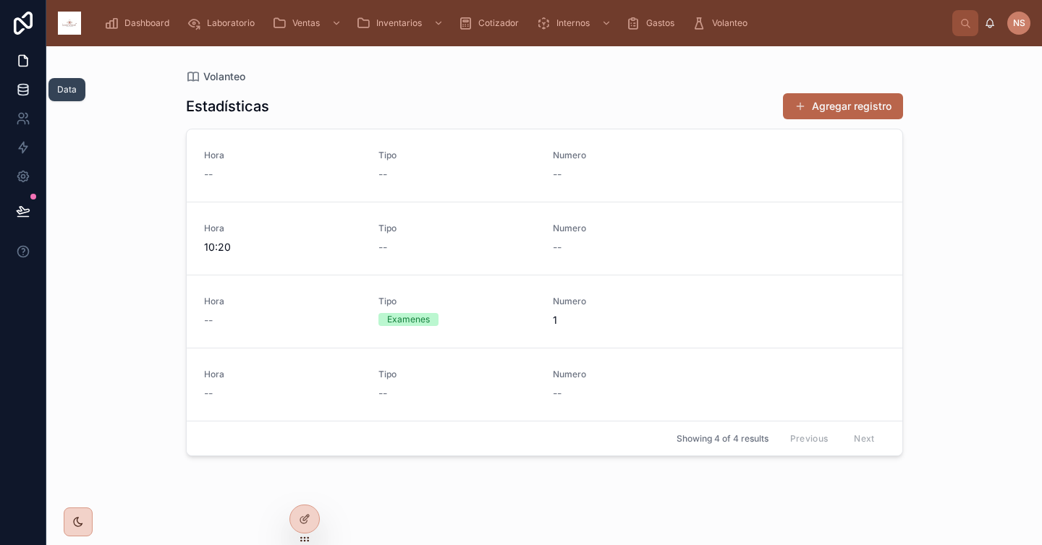
click at [29, 81] on link at bounding box center [23, 89] width 46 height 29
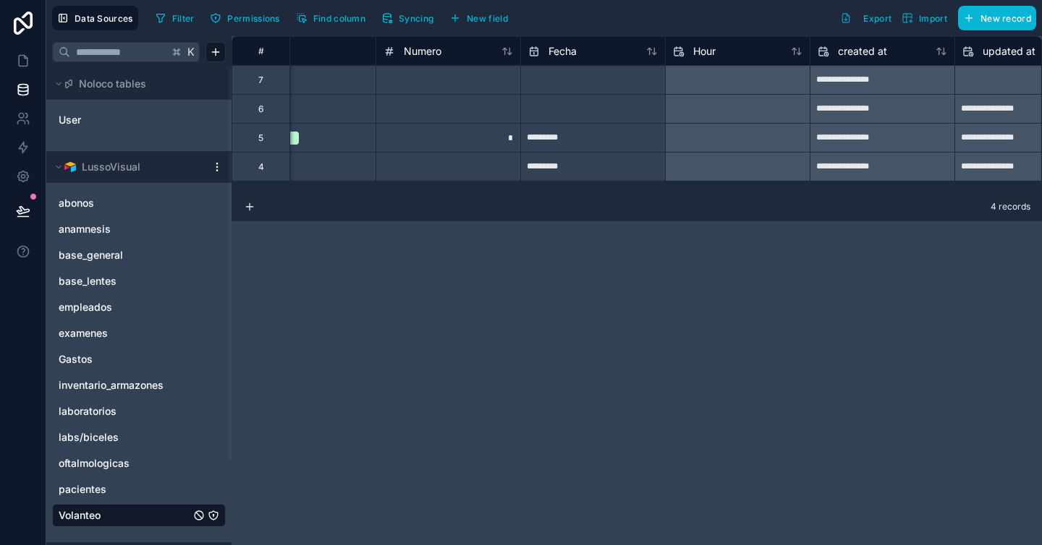
scroll to position [0, 406]
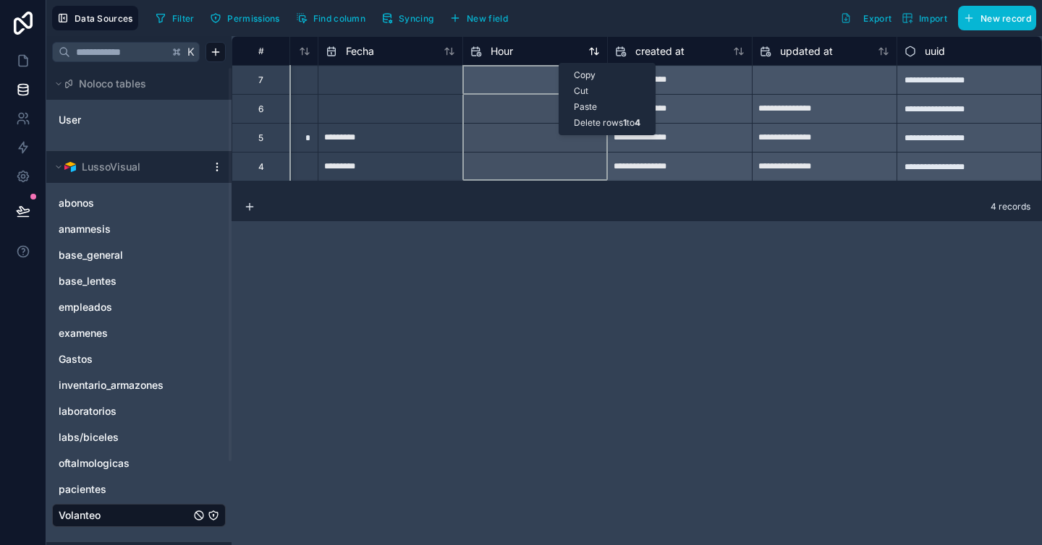
click at [515, 49] on div "Hour" at bounding box center [534, 51] width 129 height 17
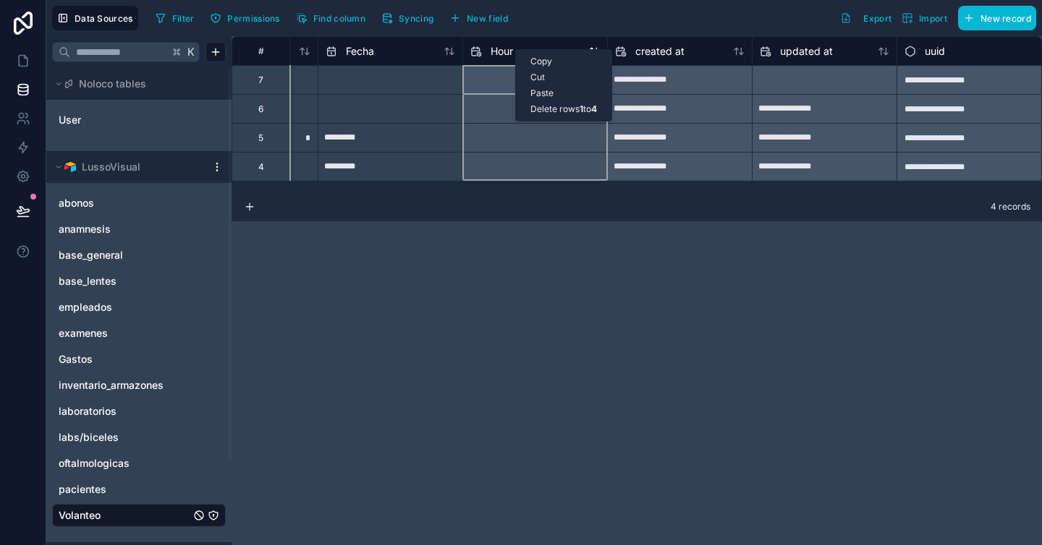
click at [499, 54] on span "Hour" at bounding box center [501, 51] width 22 height 14
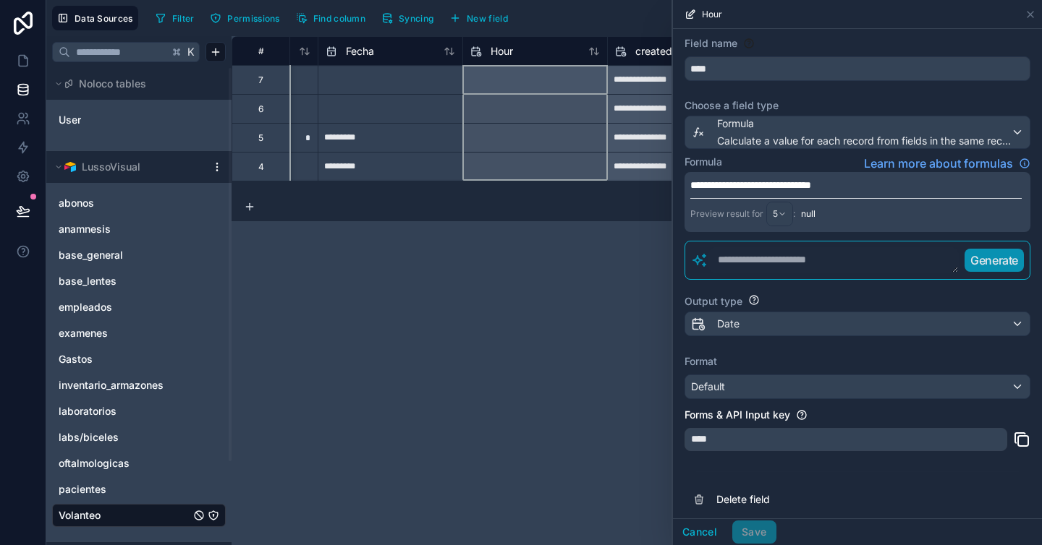
scroll to position [42, 0]
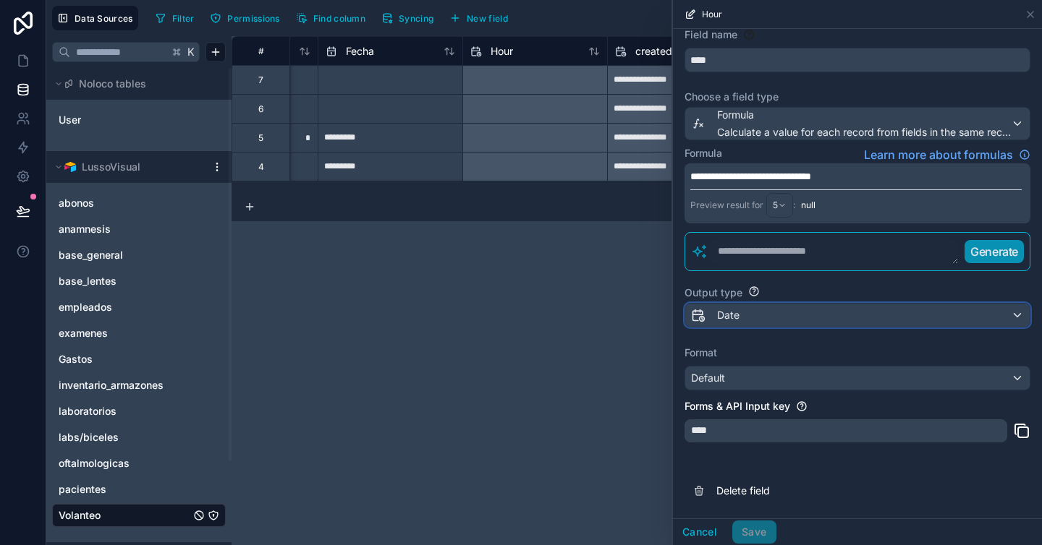
click at [803, 318] on div "Date" at bounding box center [857, 315] width 344 height 23
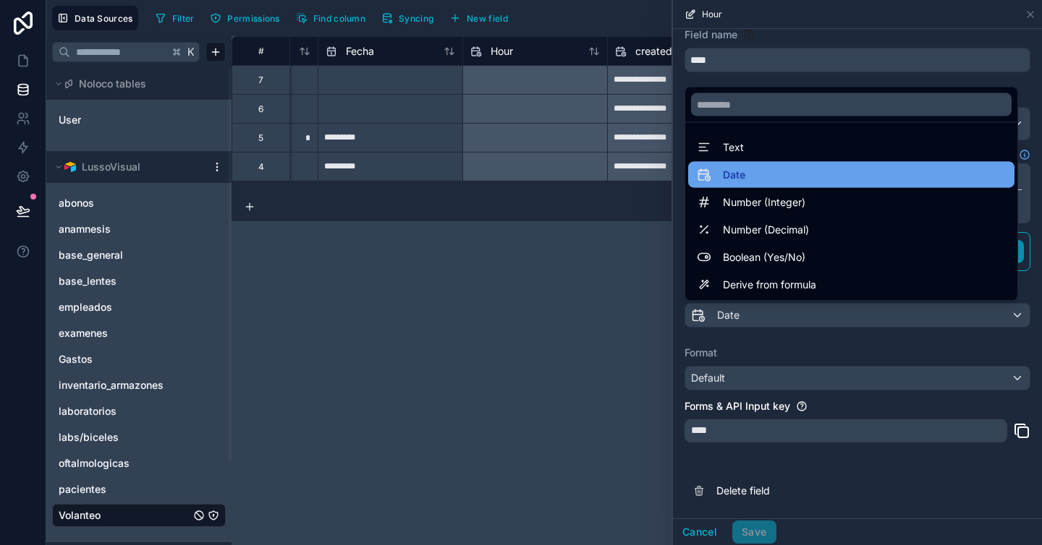
click at [789, 182] on div "Date" at bounding box center [851, 174] width 309 height 17
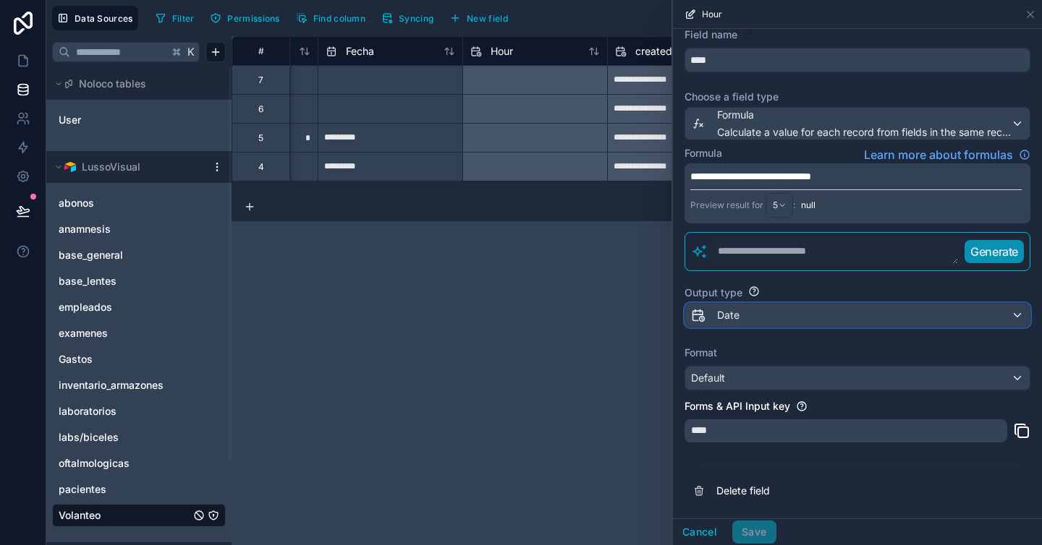
click at [753, 309] on div "Date" at bounding box center [857, 315] width 344 height 23
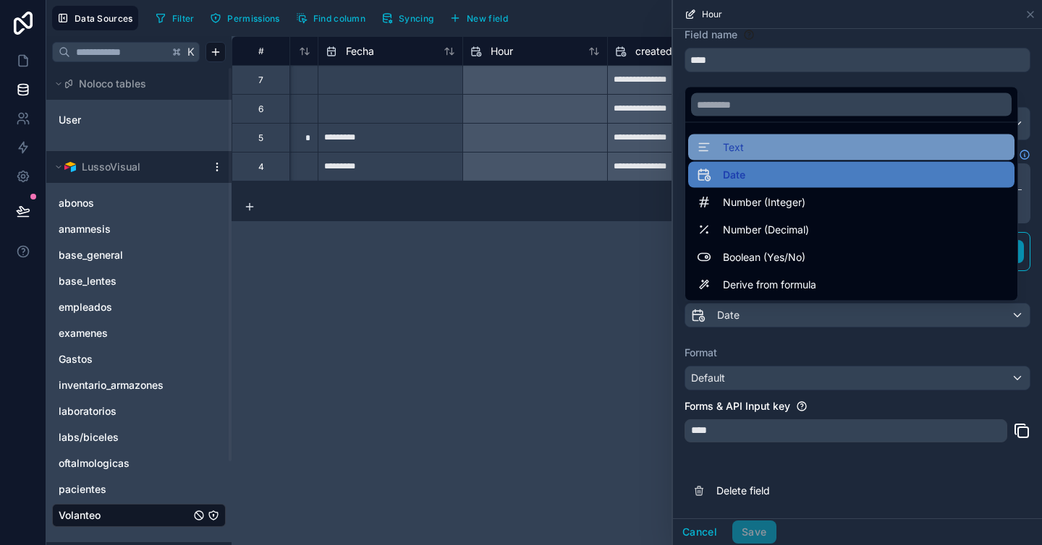
click at [781, 149] on div "Text" at bounding box center [851, 147] width 309 height 17
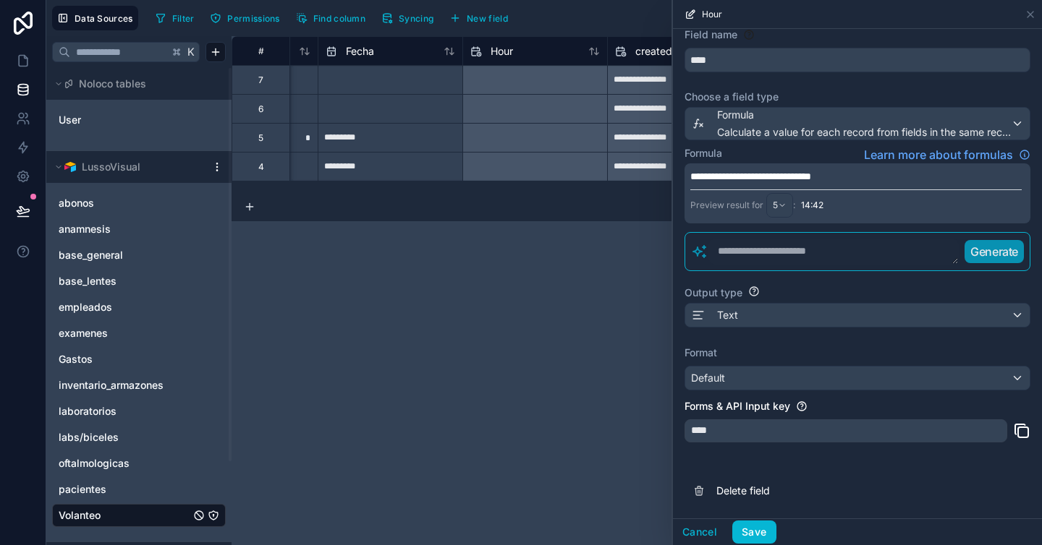
click at [762, 544] on div "Cancel Save" at bounding box center [857, 532] width 369 height 27
click at [758, 533] on button "Save" at bounding box center [753, 532] width 43 height 23
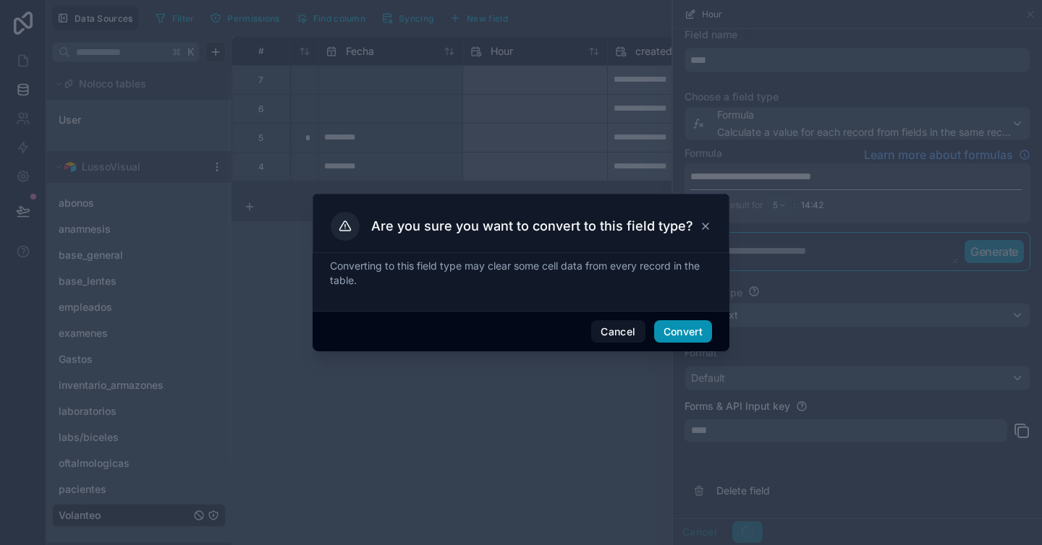
click at [702, 329] on button "Convert" at bounding box center [683, 331] width 58 height 23
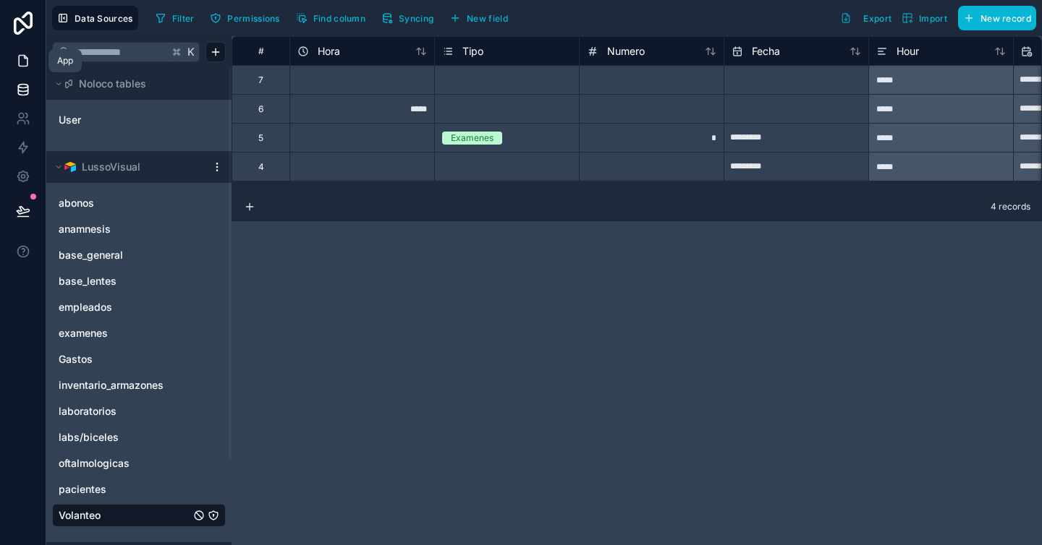
click at [30, 64] on icon at bounding box center [23, 61] width 14 height 14
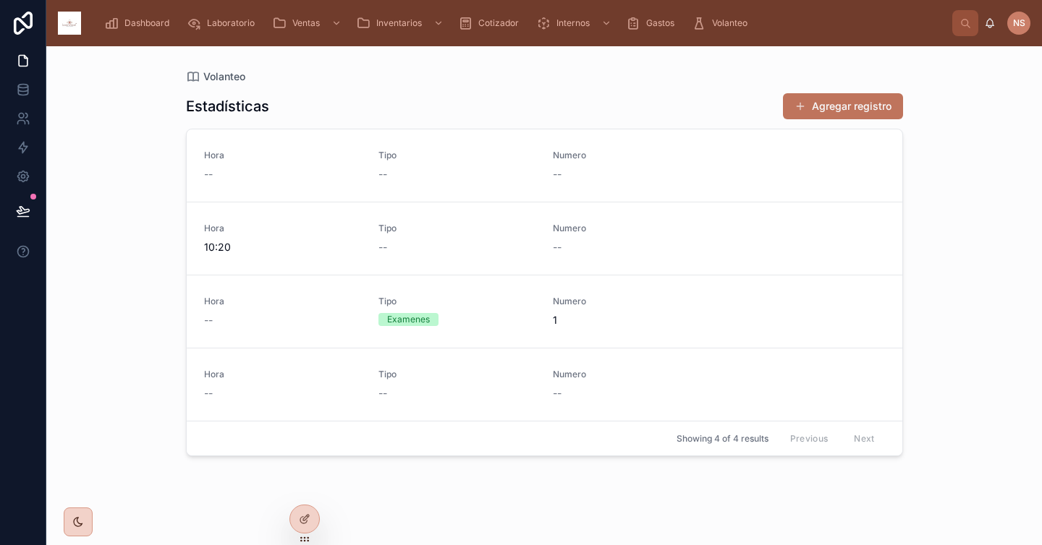
click at [840, 108] on button "Agregar registro" at bounding box center [843, 106] width 120 height 26
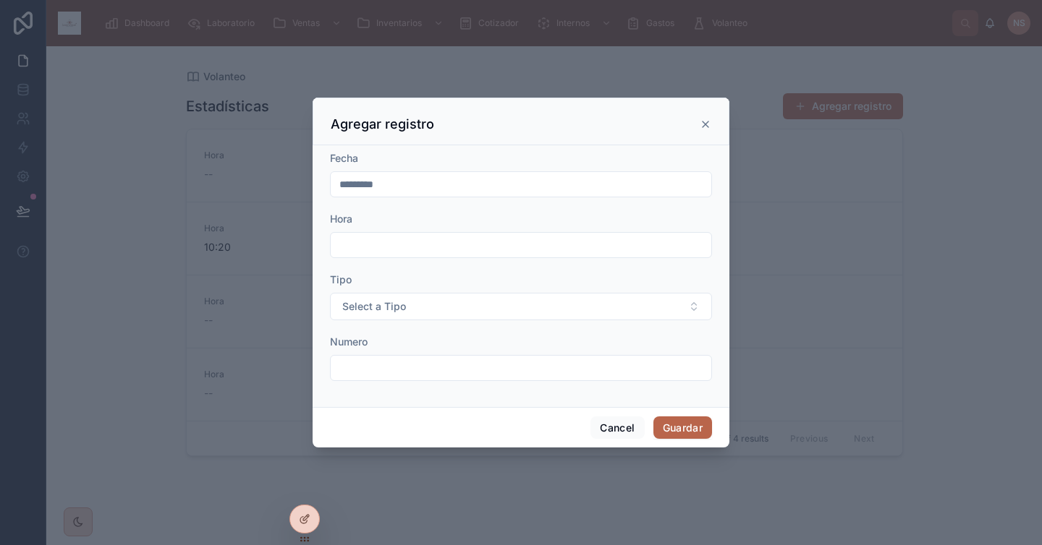
click at [707, 119] on icon at bounding box center [705, 125] width 12 height 12
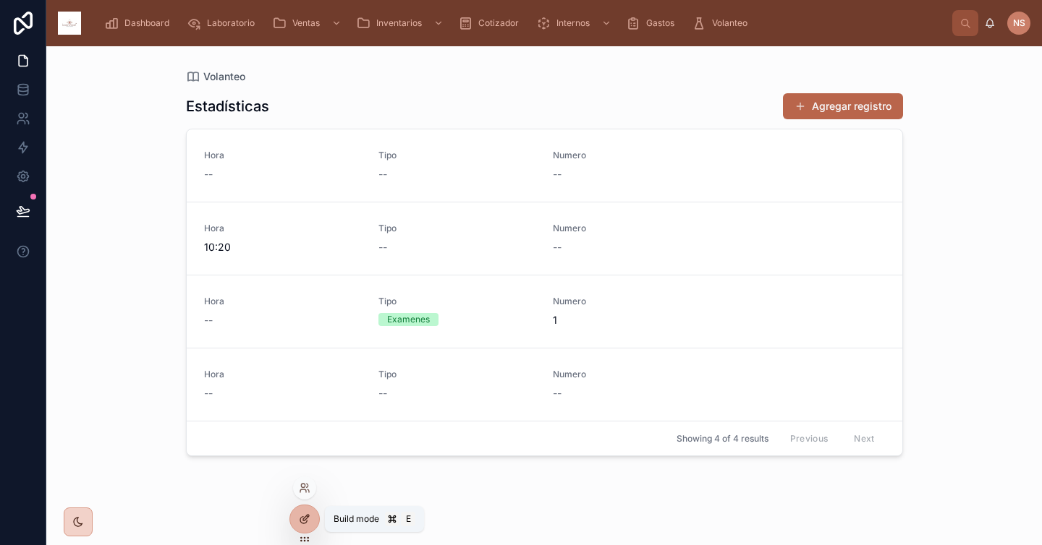
click at [301, 508] on div at bounding box center [304, 519] width 29 height 27
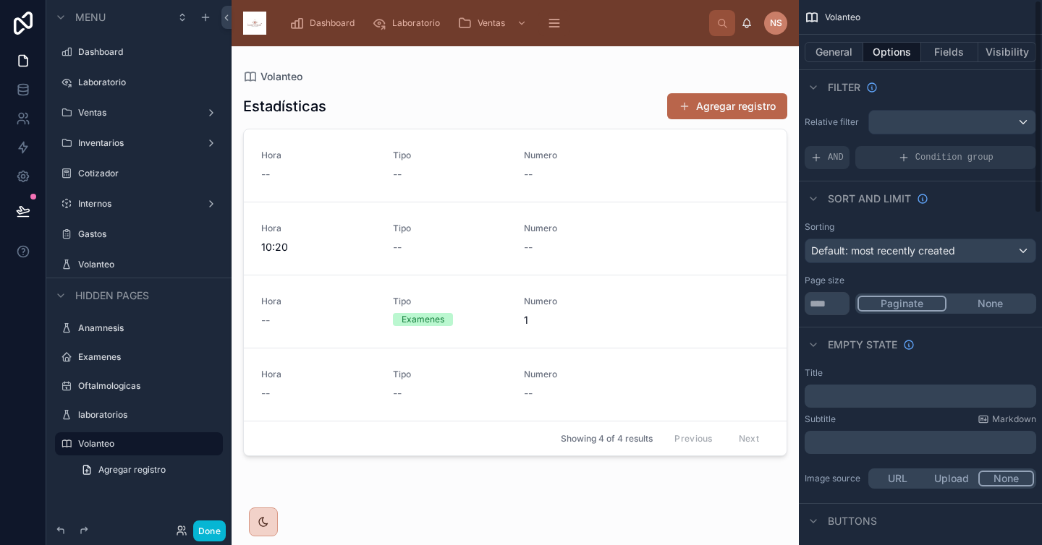
click at [762, 103] on div at bounding box center [514, 287] width 567 height 482
click at [732, 110] on button "Agregar registro" at bounding box center [727, 106] width 120 height 26
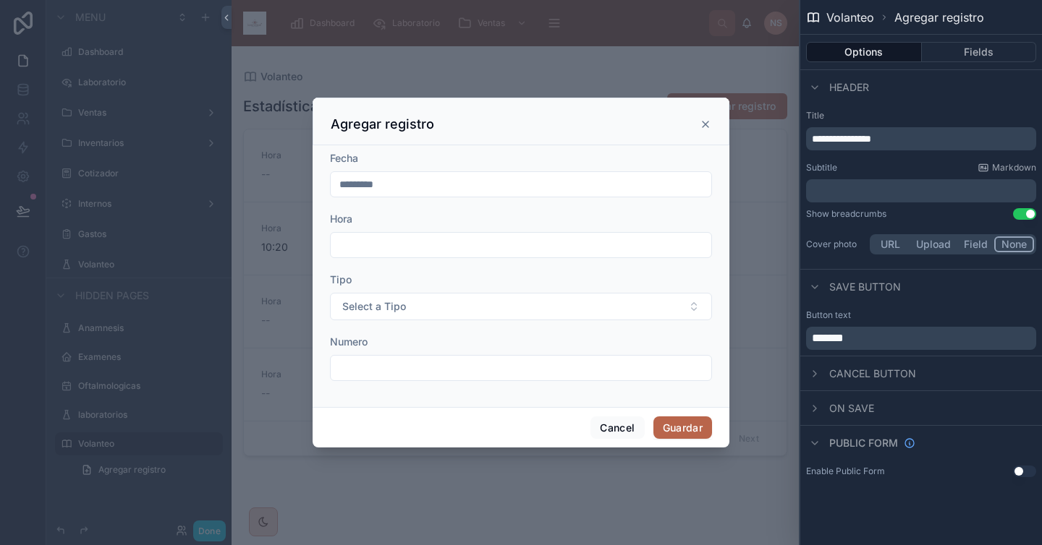
click at [634, 165] on div "Fecha" at bounding box center [521, 158] width 382 height 14
click at [975, 48] on button "Fields" at bounding box center [978, 52] width 115 height 20
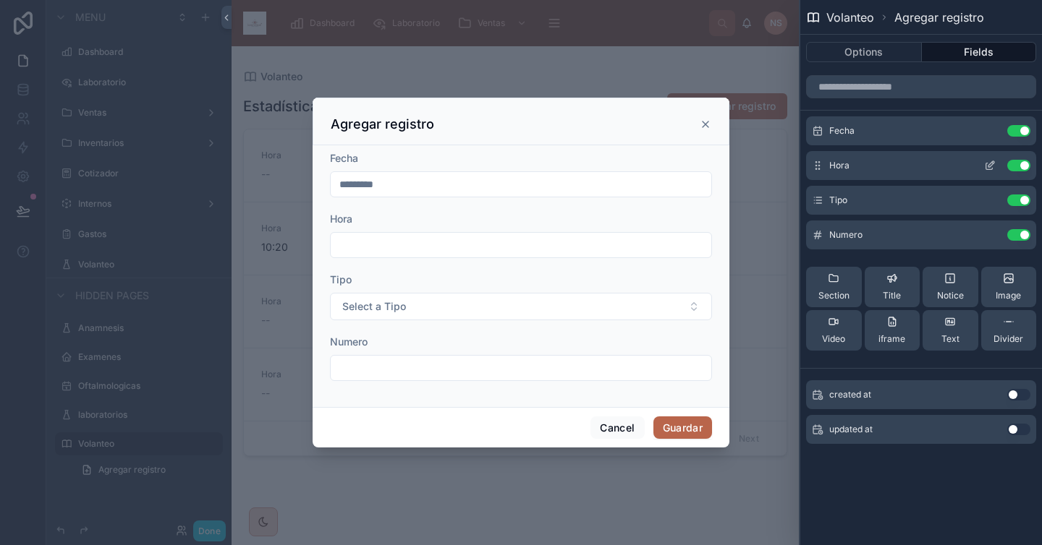
click at [990, 164] on icon at bounding box center [990, 166] width 12 height 12
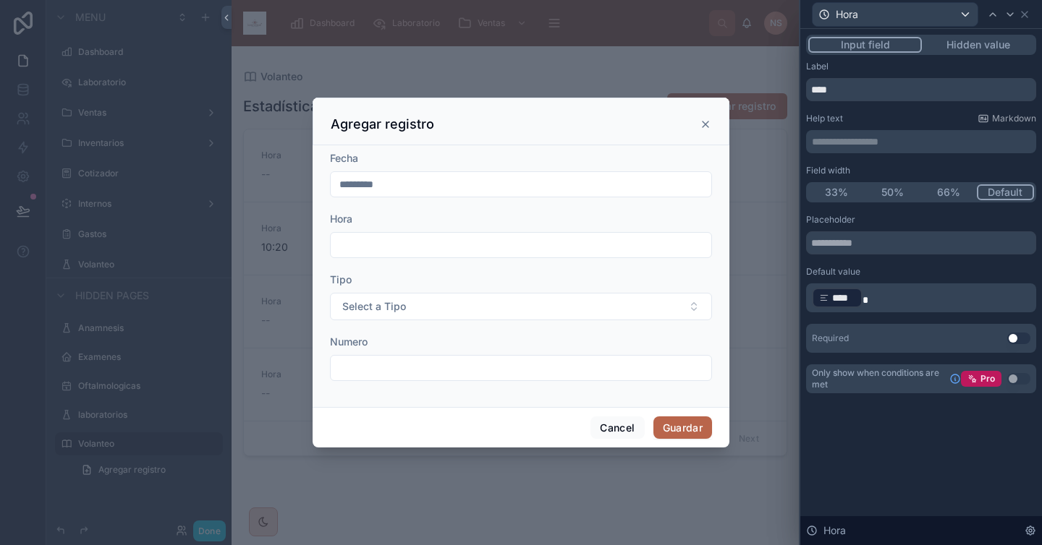
click at [903, 304] on p "﻿ **** ﻿" at bounding box center [922, 297] width 221 height 23
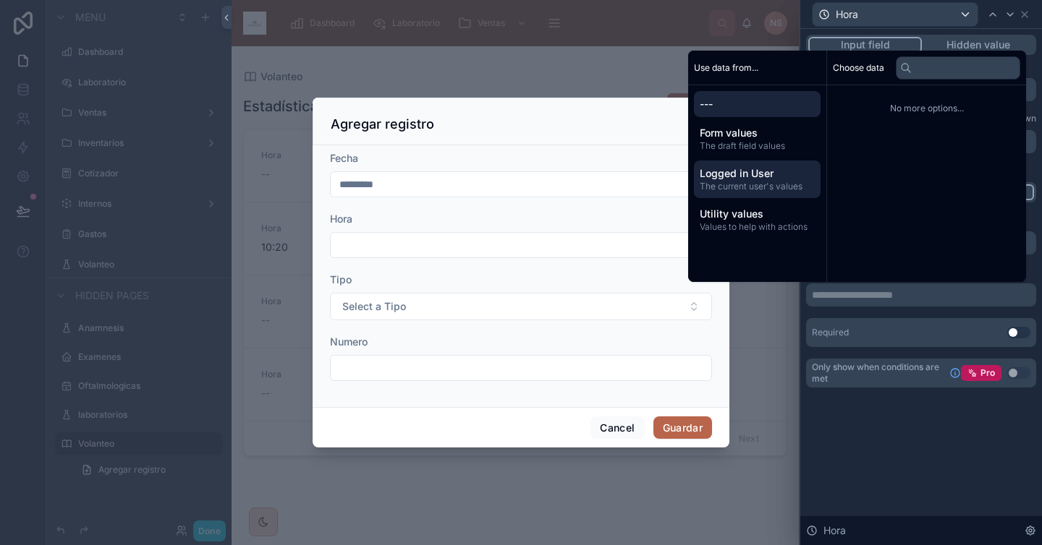
click at [737, 191] on span "The current user's values" at bounding box center [756, 187] width 115 height 12
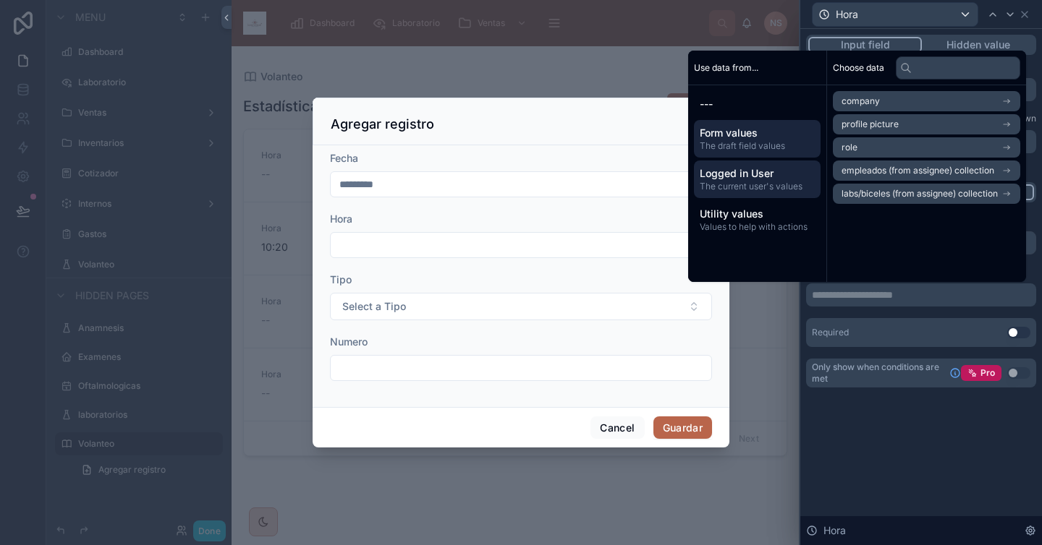
click at [755, 146] on span "The draft field values" at bounding box center [756, 146] width 115 height 12
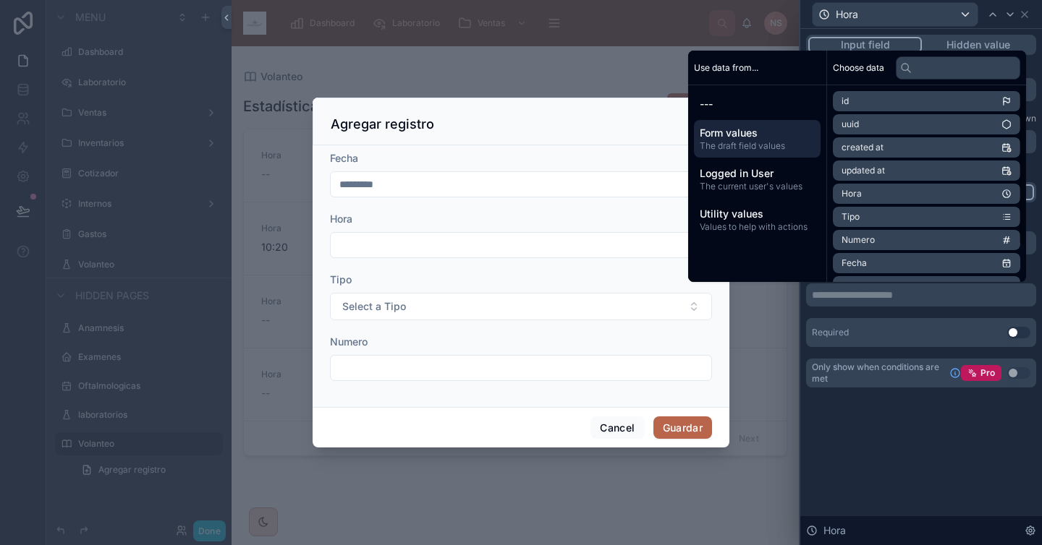
scroll to position [43, 0]
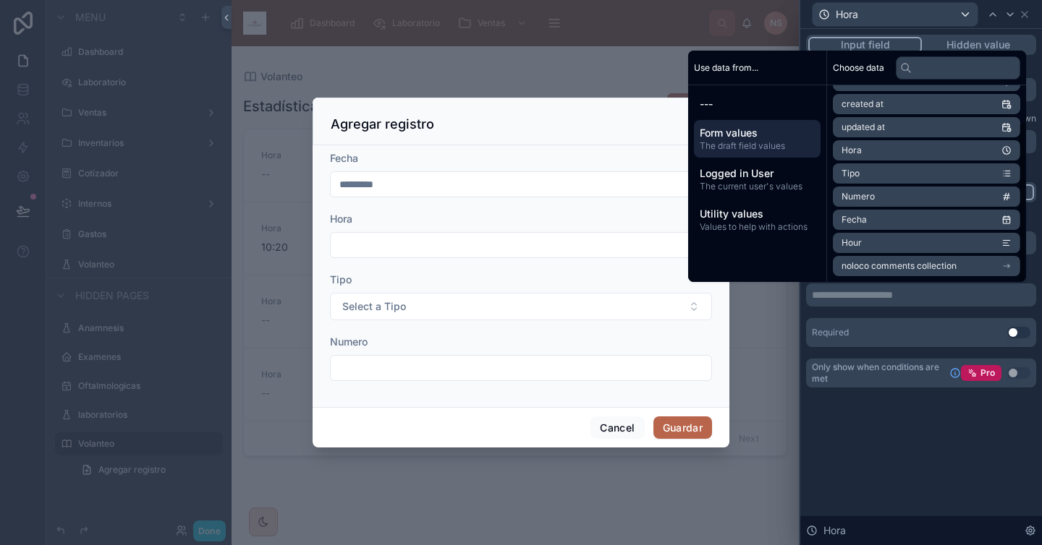
click at [903, 234] on li "Hour" at bounding box center [925, 243] width 187 height 20
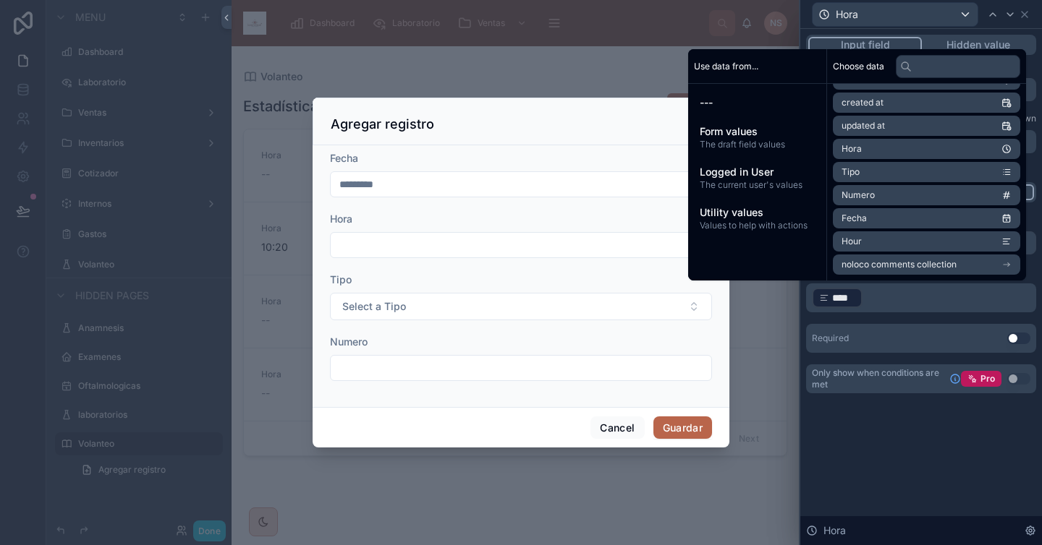
click at [882, 320] on div "Placeholder Default value ﻿ **** ﻿ ﻿ Required Use setting" at bounding box center [921, 283] width 230 height 139
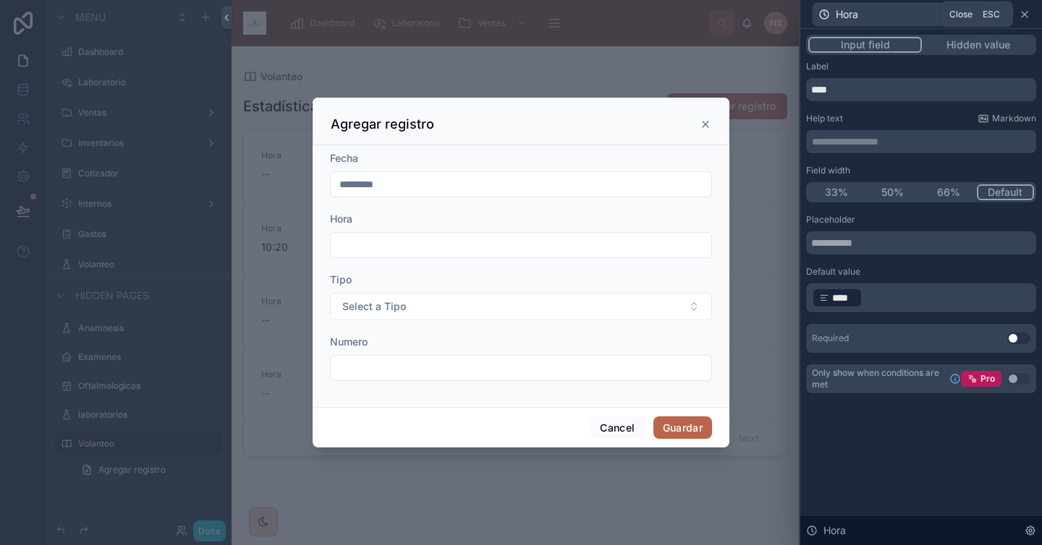
click at [1026, 11] on icon at bounding box center [1024, 15] width 12 height 12
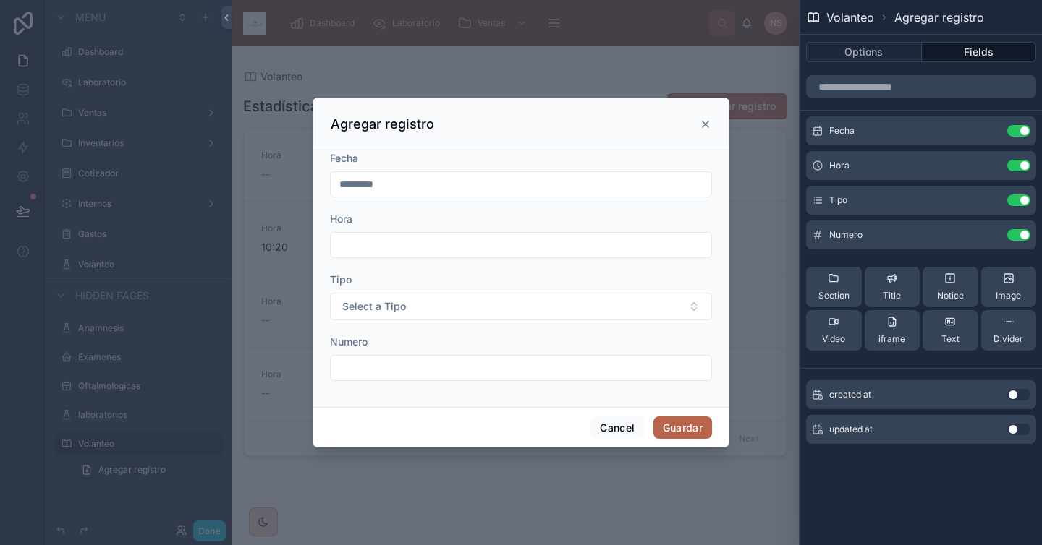
click at [699, 124] on icon at bounding box center [705, 125] width 12 height 12
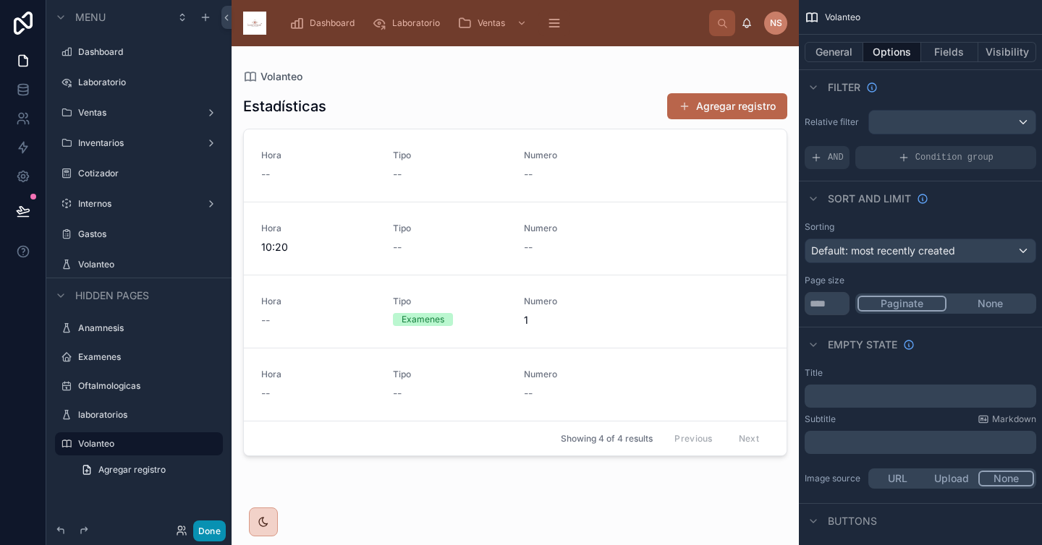
click at [209, 532] on button "Done" at bounding box center [209, 531] width 33 height 21
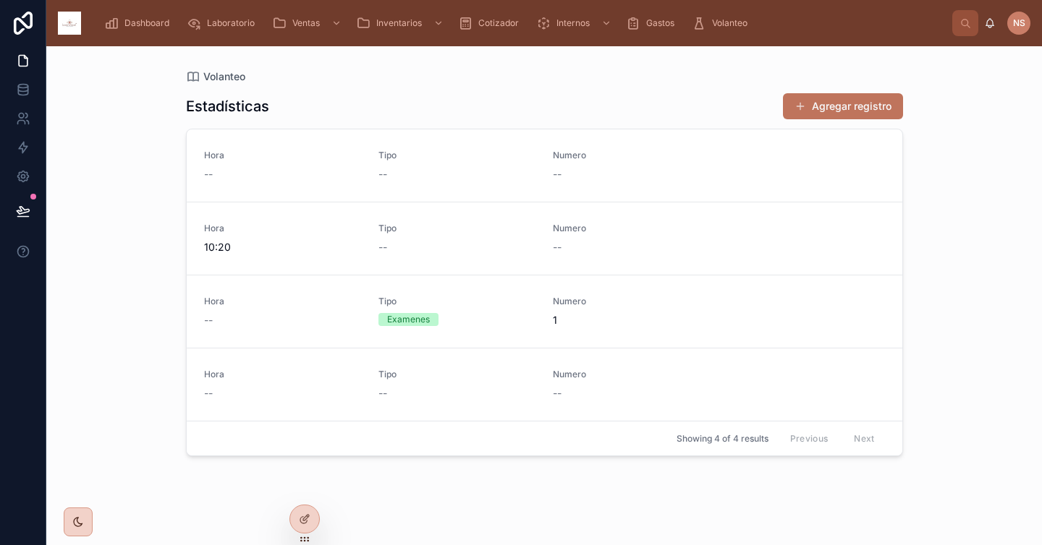
click at [823, 105] on button "Agregar registro" at bounding box center [843, 106] width 120 height 26
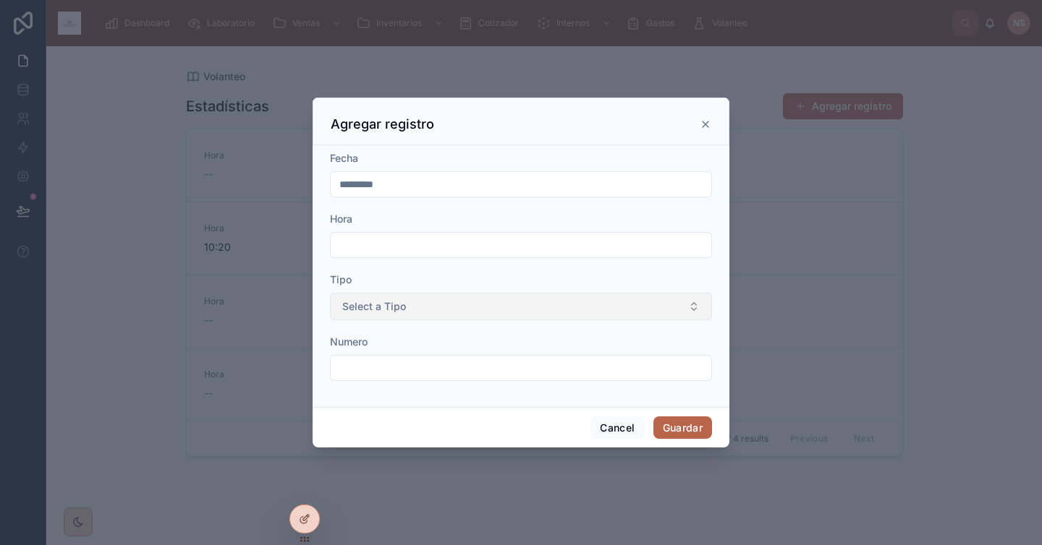
click at [585, 300] on button "Select a Tipo" at bounding box center [521, 306] width 382 height 27
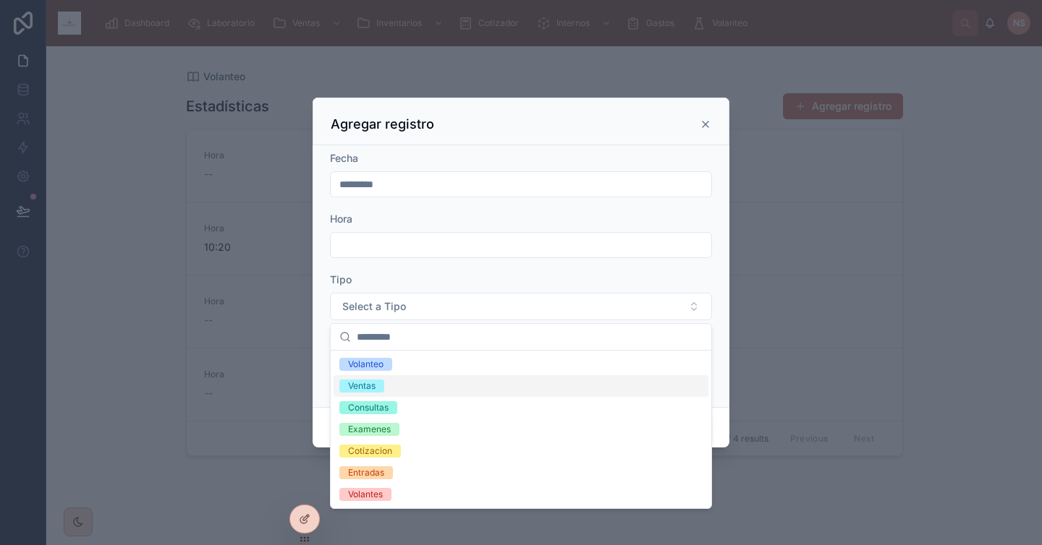
click at [483, 383] on div "Ventas" at bounding box center [520, 386] width 375 height 22
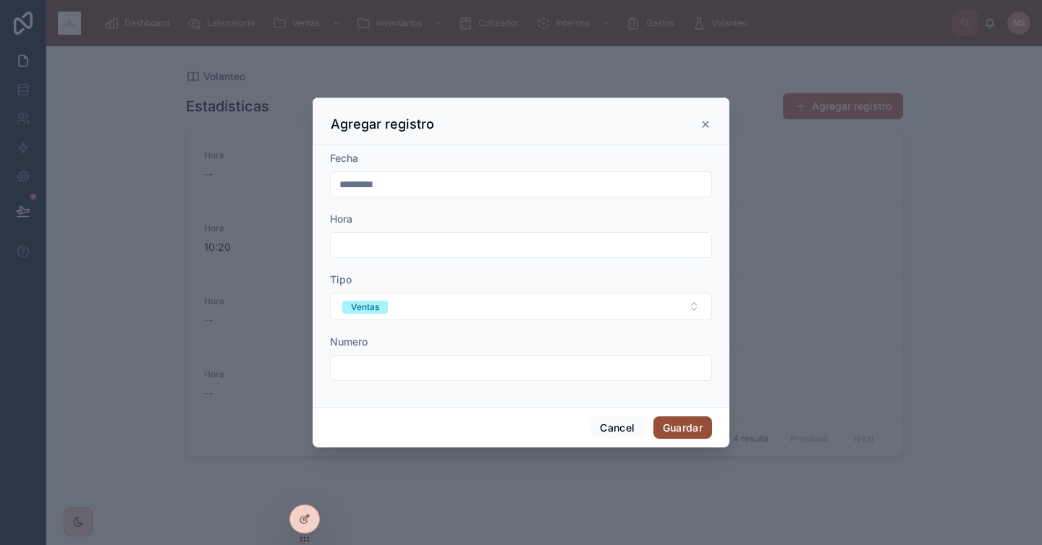
click at [674, 422] on button "Guardar" at bounding box center [682, 428] width 59 height 23
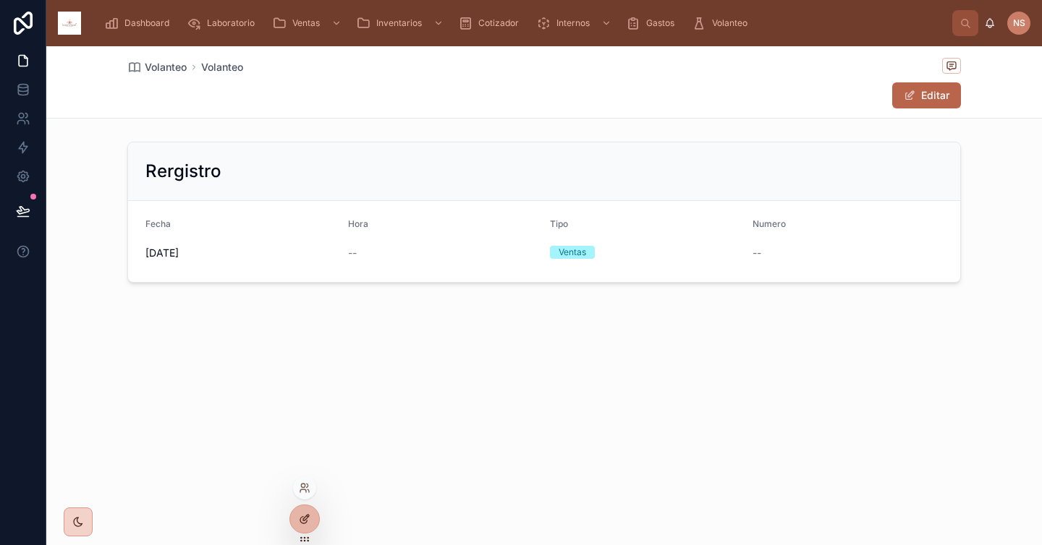
click at [307, 511] on div at bounding box center [304, 519] width 29 height 27
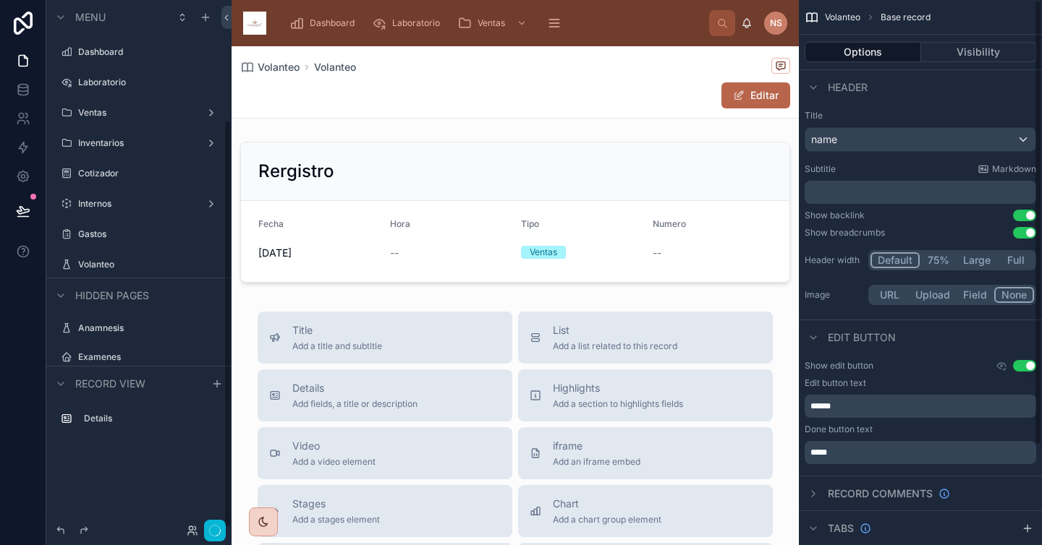
scroll to position [155, 0]
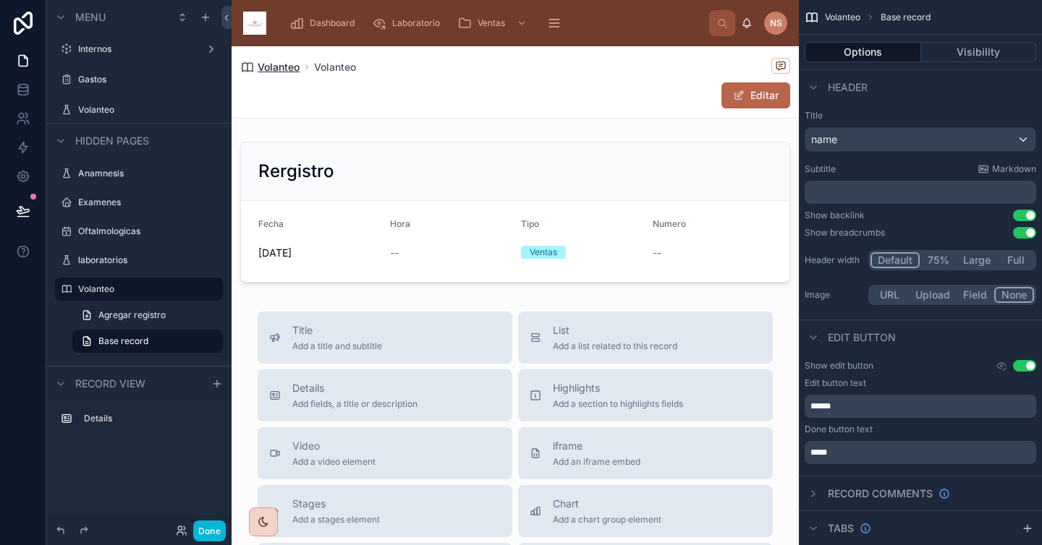
click at [286, 64] on span "Volanteo" at bounding box center [278, 67] width 42 height 14
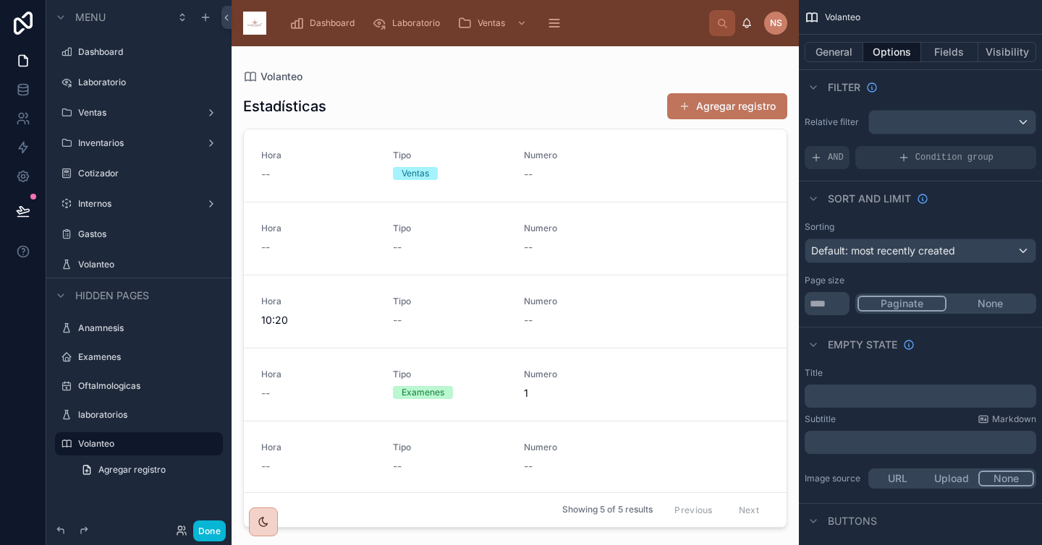
click at [746, 97] on button "Agregar registro" at bounding box center [727, 106] width 120 height 26
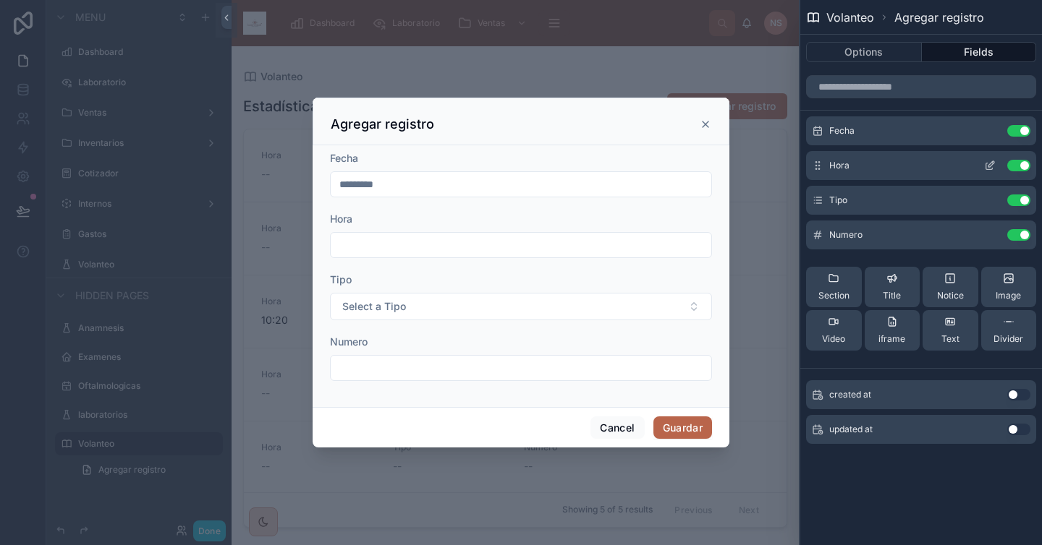
click at [989, 165] on icon at bounding box center [990, 166] width 12 height 12
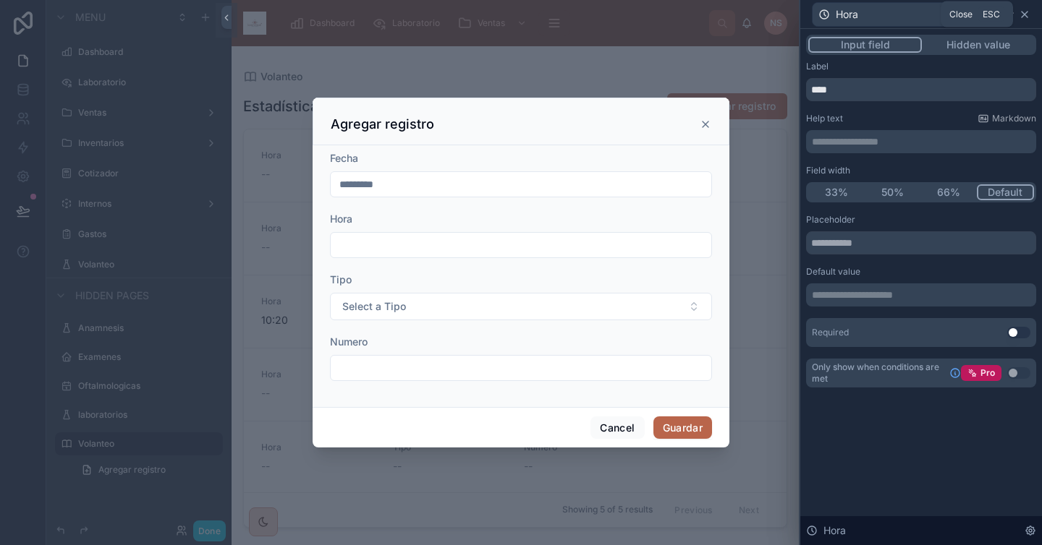
click at [1029, 13] on icon at bounding box center [1024, 15] width 12 height 12
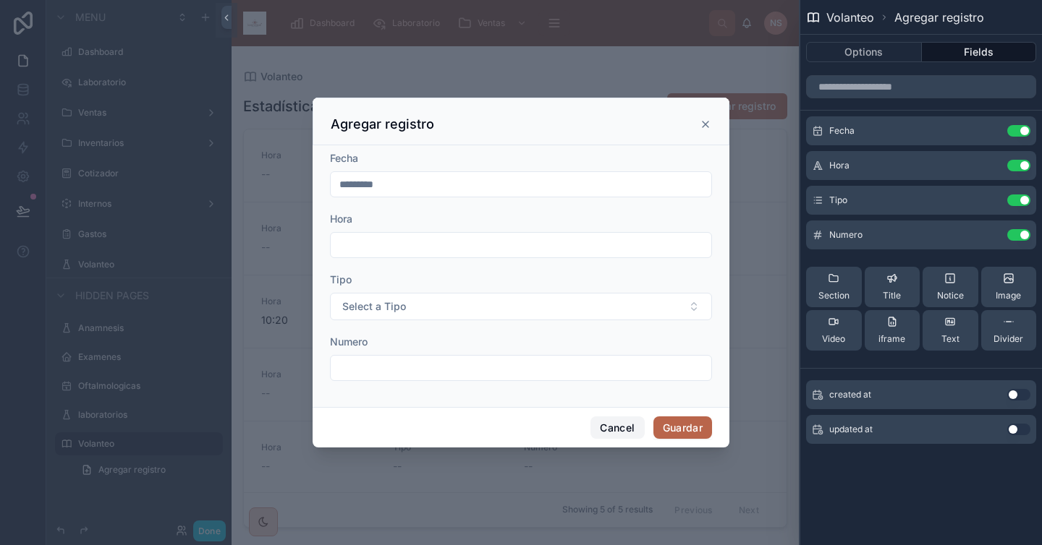
click at [619, 425] on button "Cancel" at bounding box center [617, 428] width 54 height 23
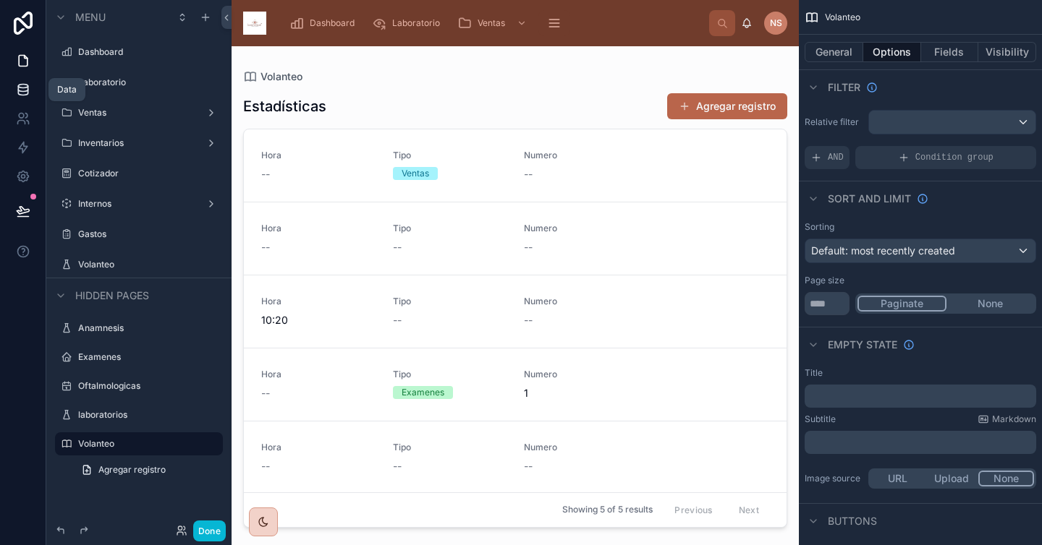
click at [23, 92] on icon at bounding box center [23, 89] width 14 height 14
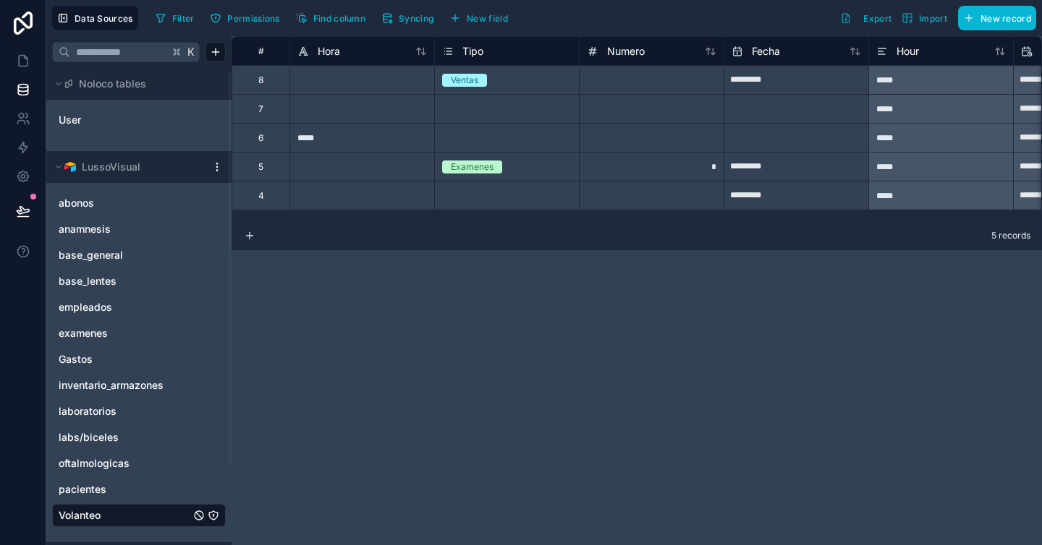
scroll to position [22, 0]
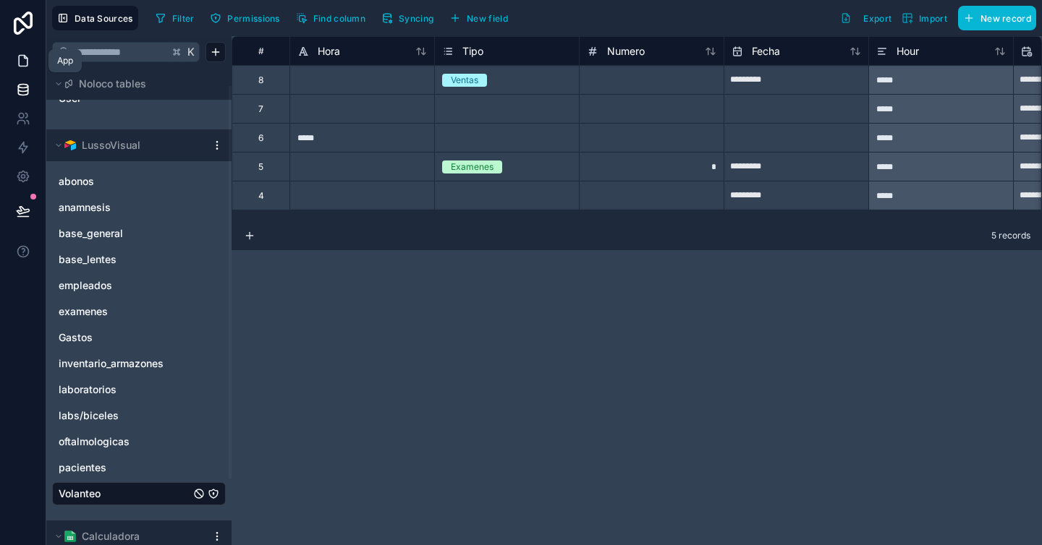
click at [25, 60] on icon at bounding box center [23, 61] width 14 height 14
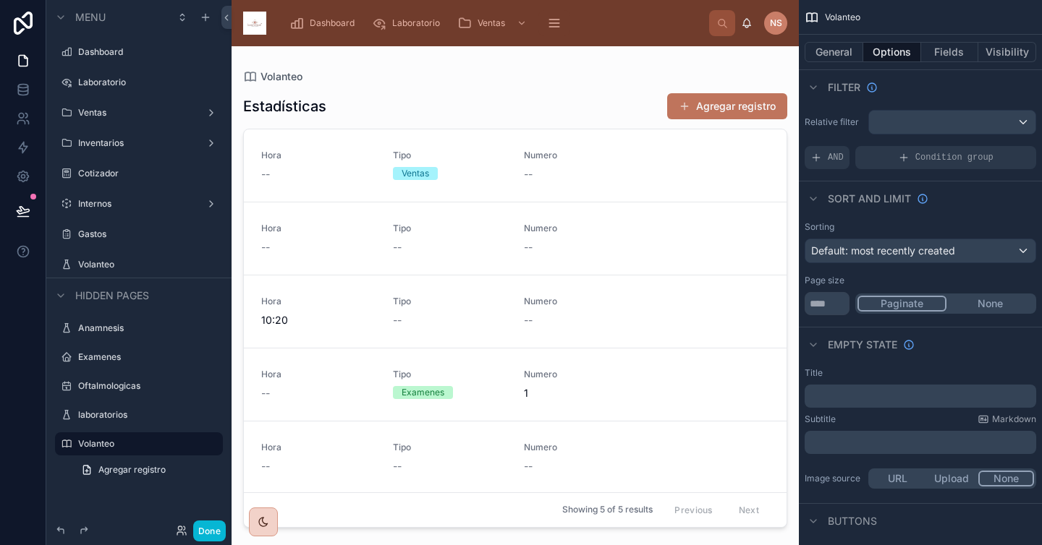
click at [707, 103] on button "Agregar registro" at bounding box center [727, 106] width 120 height 26
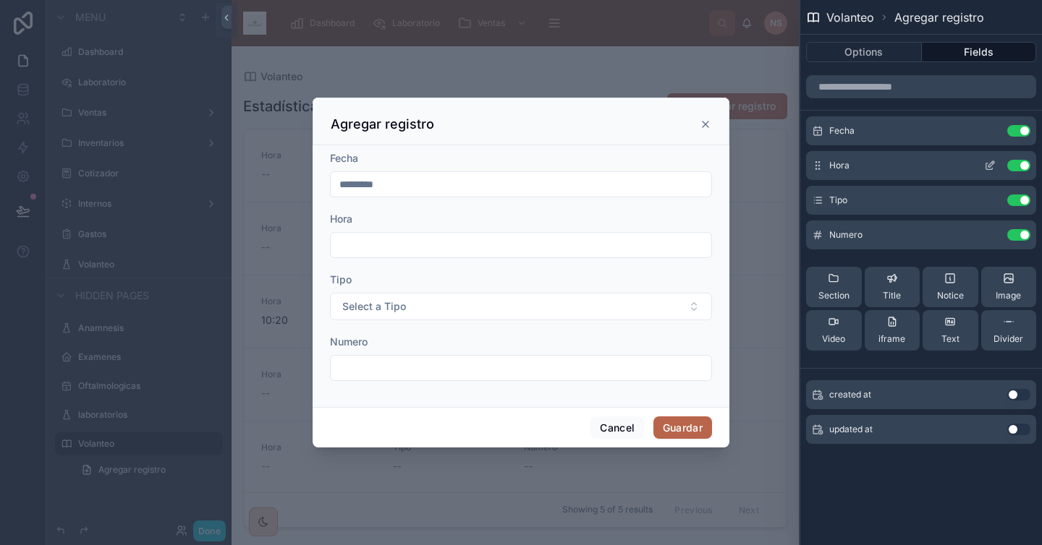
click at [988, 167] on icon at bounding box center [990, 166] width 12 height 12
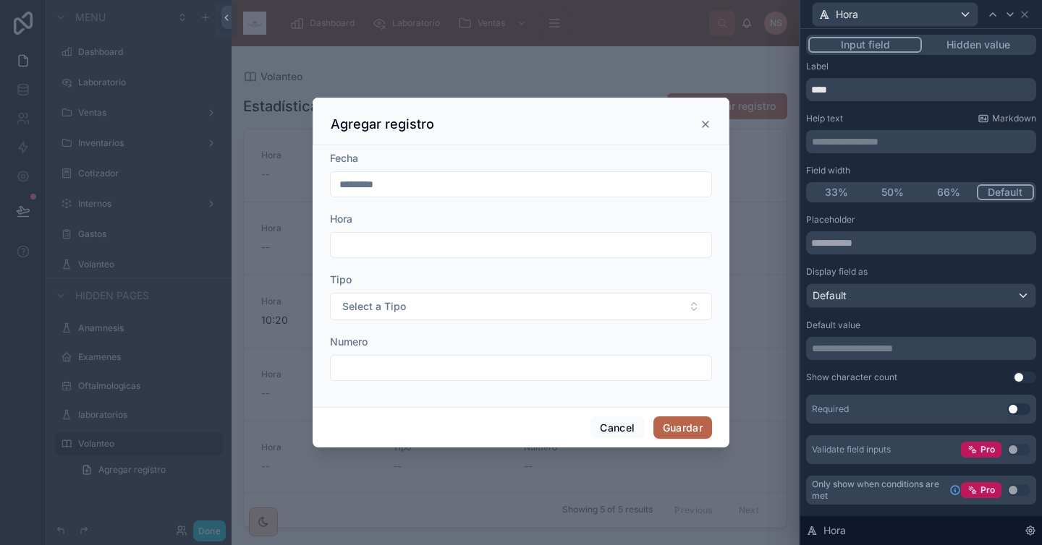
click at [870, 351] on p "**********" at bounding box center [922, 348] width 221 height 14
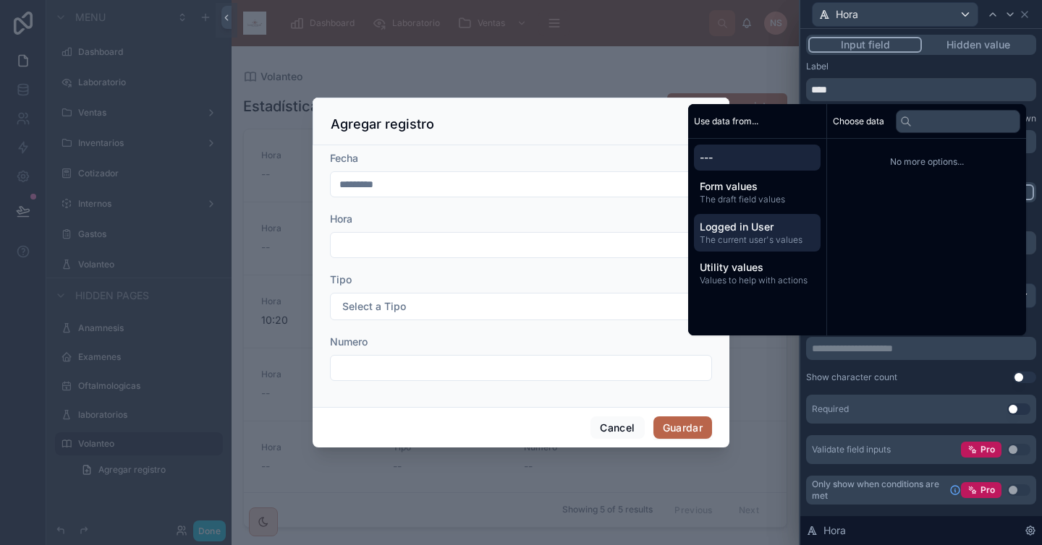
click at [761, 233] on span "Logged in User" at bounding box center [756, 227] width 115 height 14
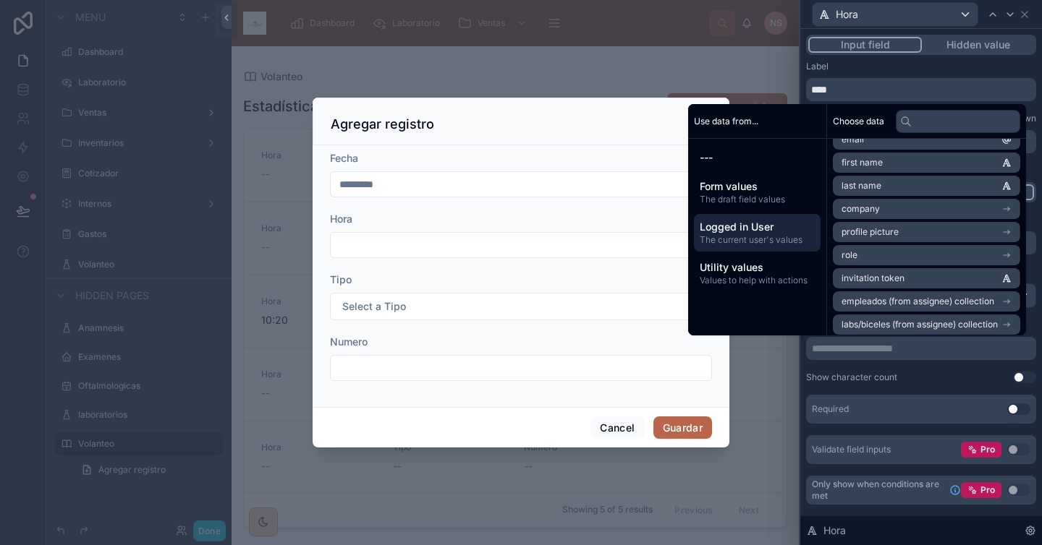
scroll to position [67, 0]
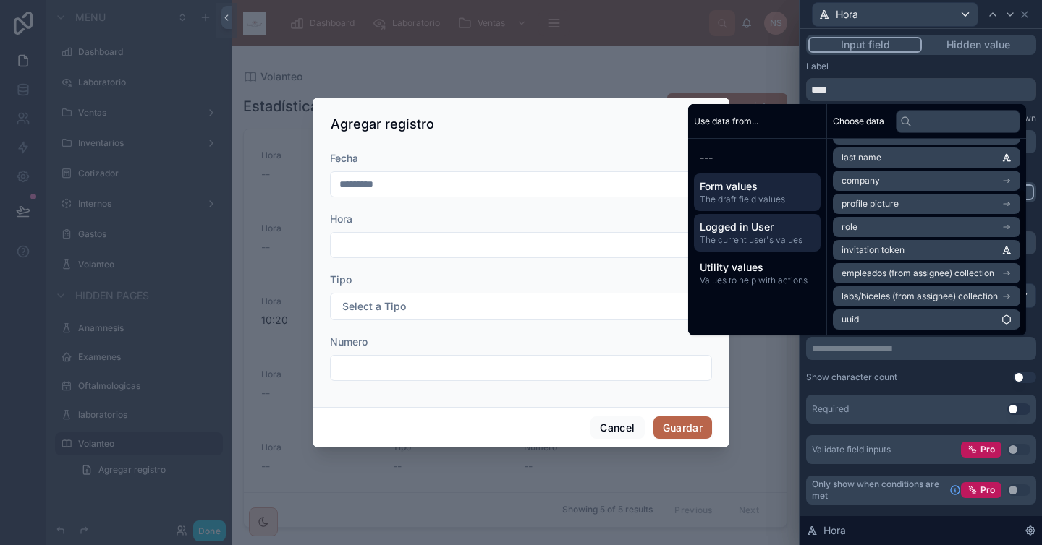
click at [732, 186] on span "Form values" at bounding box center [756, 186] width 115 height 14
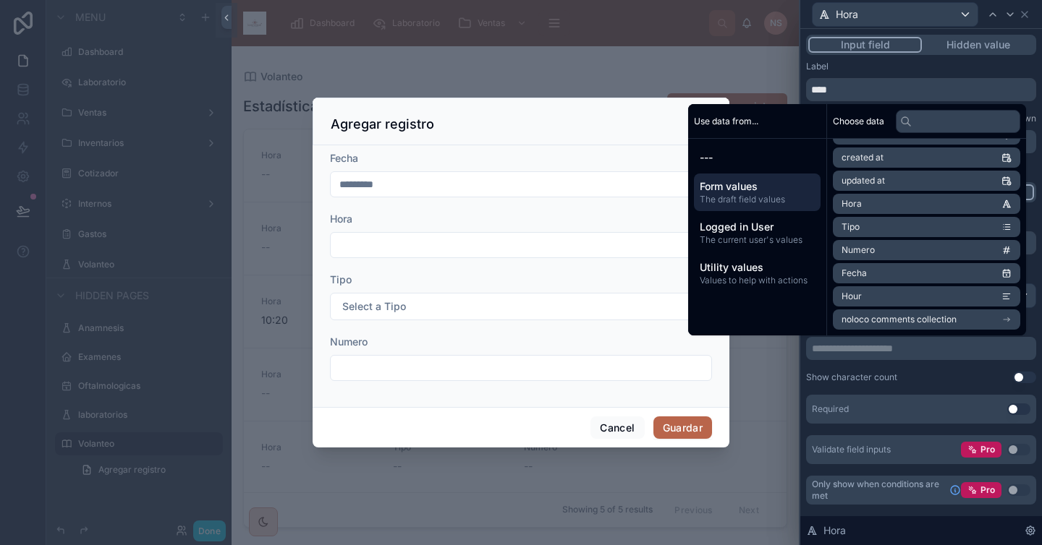
click at [882, 299] on li "Hour" at bounding box center [925, 296] width 187 height 20
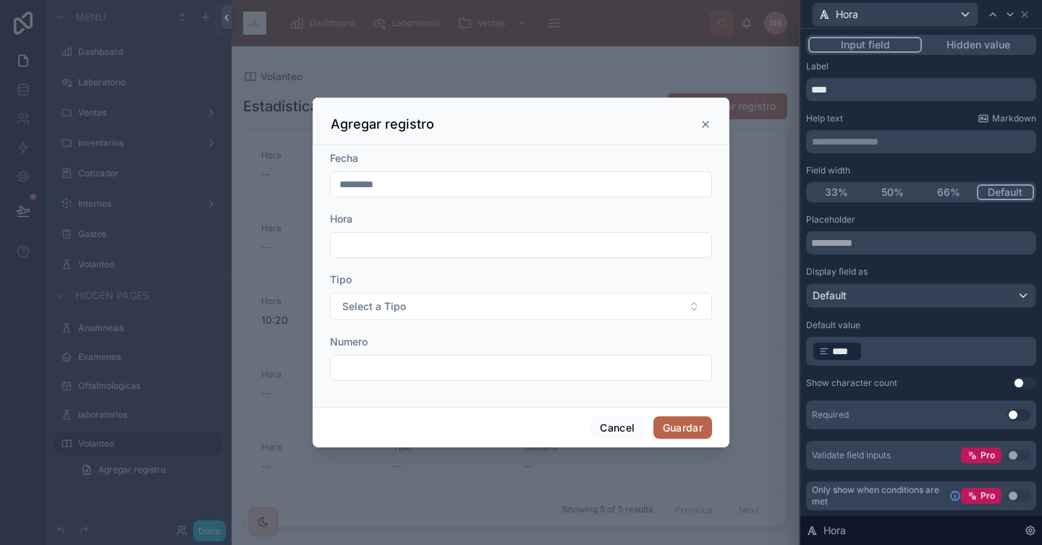
click at [903, 378] on div "Show character count Use setting" at bounding box center [921, 384] width 230 height 12
click at [890, 365] on div "﻿ **** ﻿ ﻿" at bounding box center [921, 351] width 230 height 29
click at [1026, 12] on icon at bounding box center [1024, 15] width 6 height 6
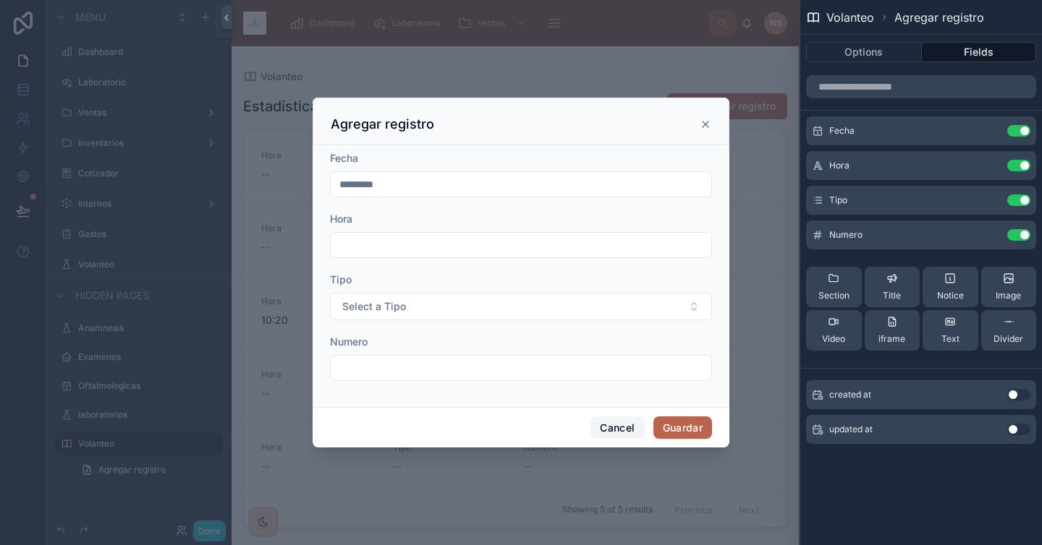
click at [611, 427] on button "Cancel" at bounding box center [617, 428] width 54 height 23
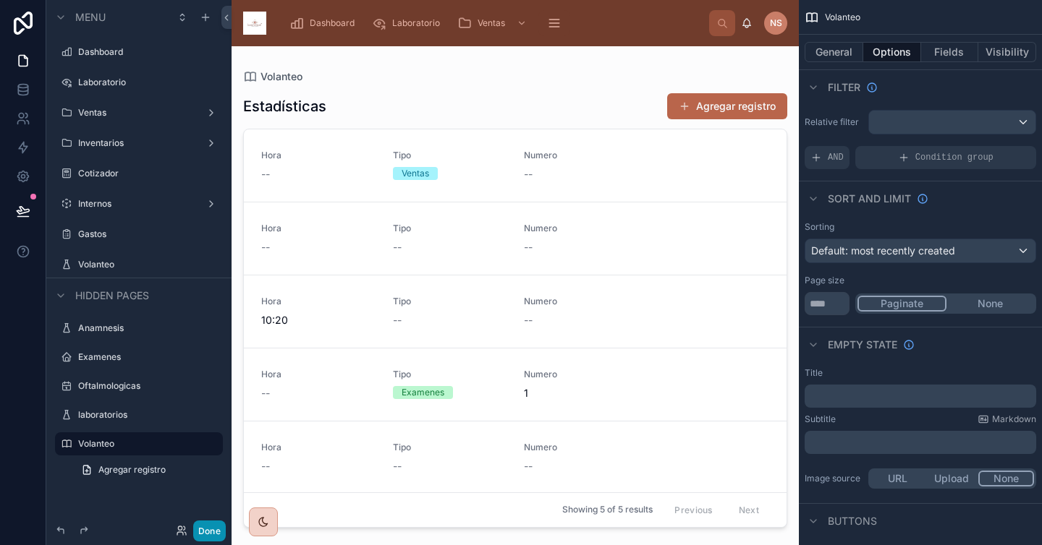
click at [215, 532] on button "Done" at bounding box center [209, 531] width 33 height 21
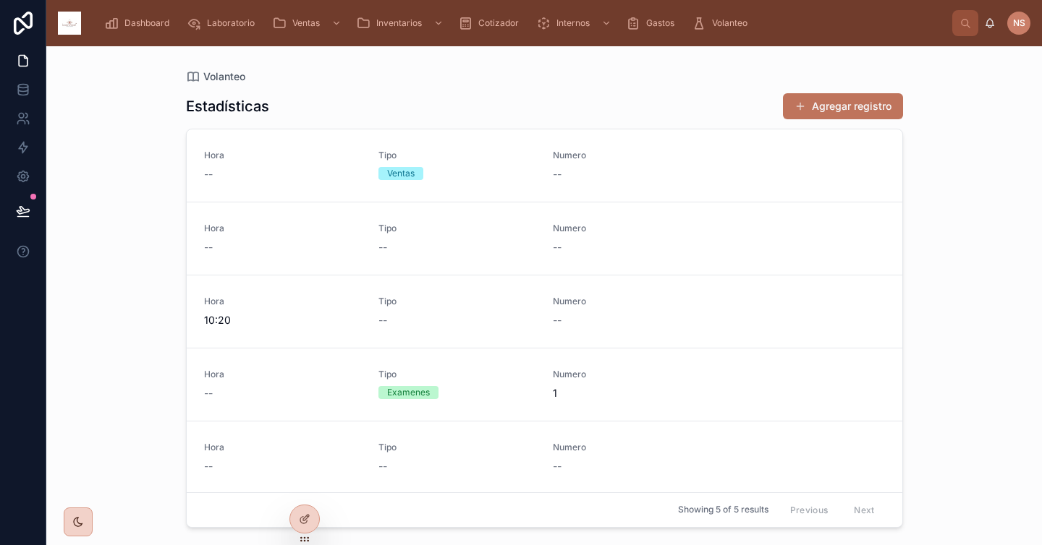
click at [887, 106] on button "Agregar registro" at bounding box center [843, 106] width 120 height 26
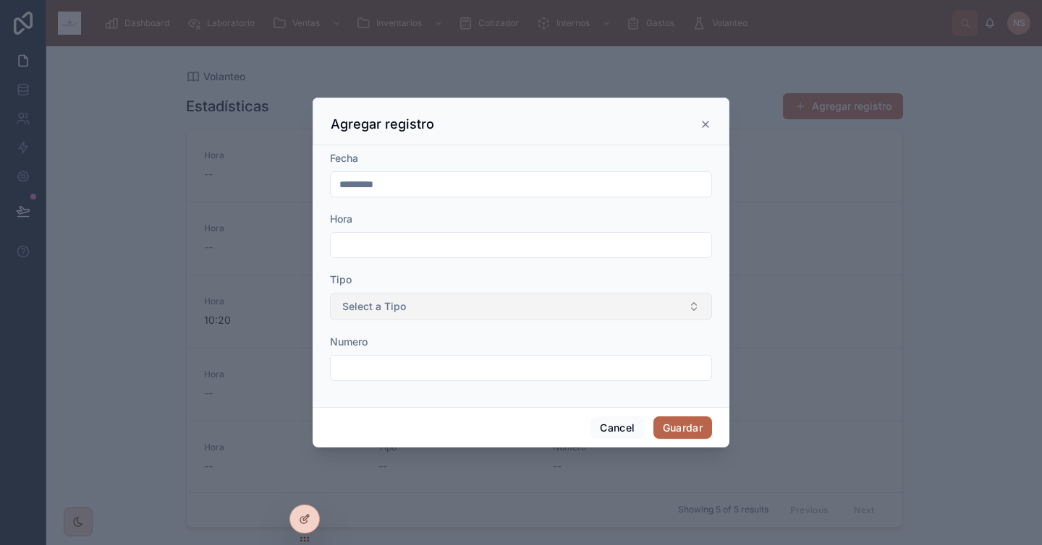
click at [541, 304] on button "Select a Tipo" at bounding box center [521, 306] width 382 height 27
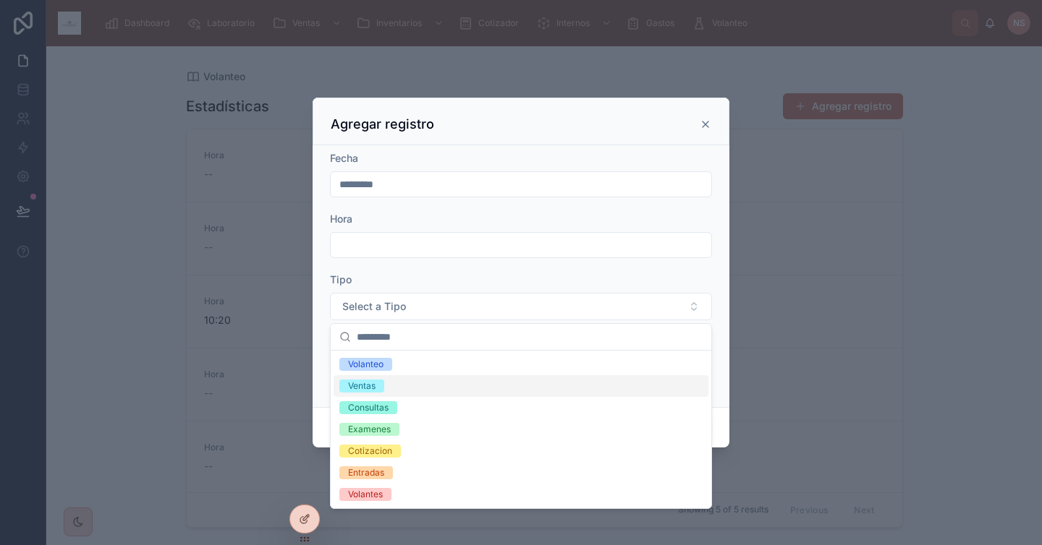
click at [407, 386] on div "Ventas" at bounding box center [520, 386] width 375 height 22
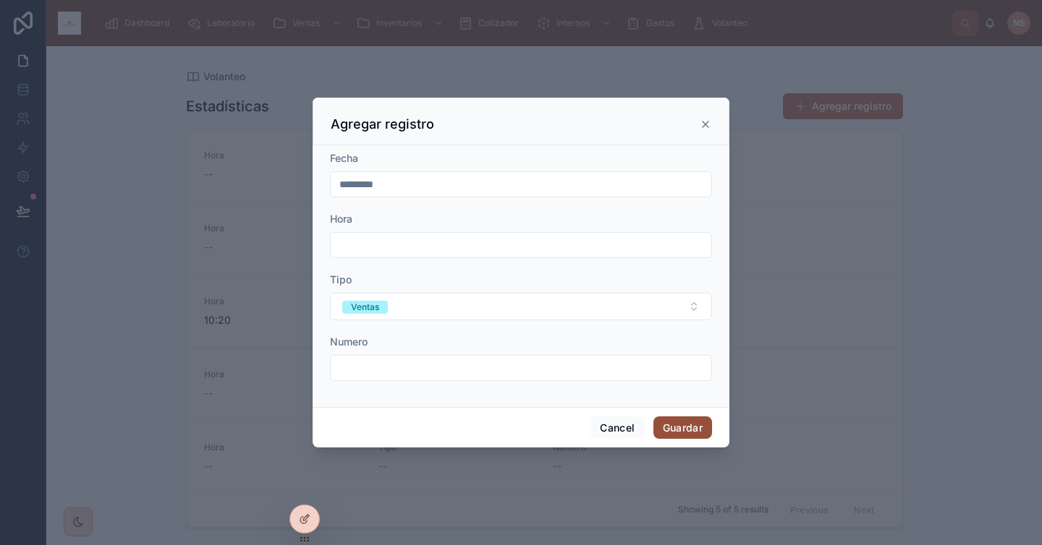
click at [695, 428] on button "Guardar" at bounding box center [682, 428] width 59 height 23
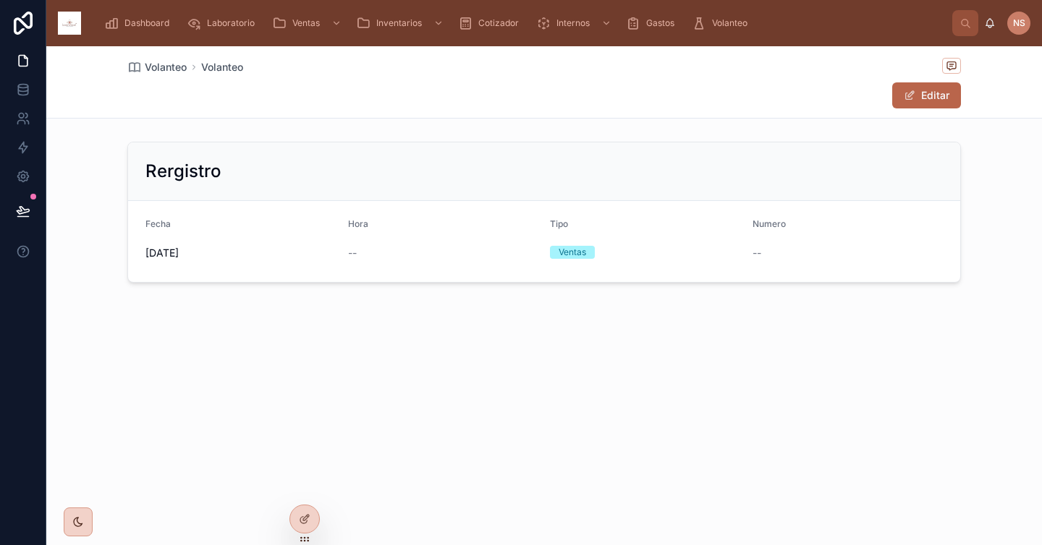
click at [356, 247] on span "--" at bounding box center [352, 253] width 9 height 14
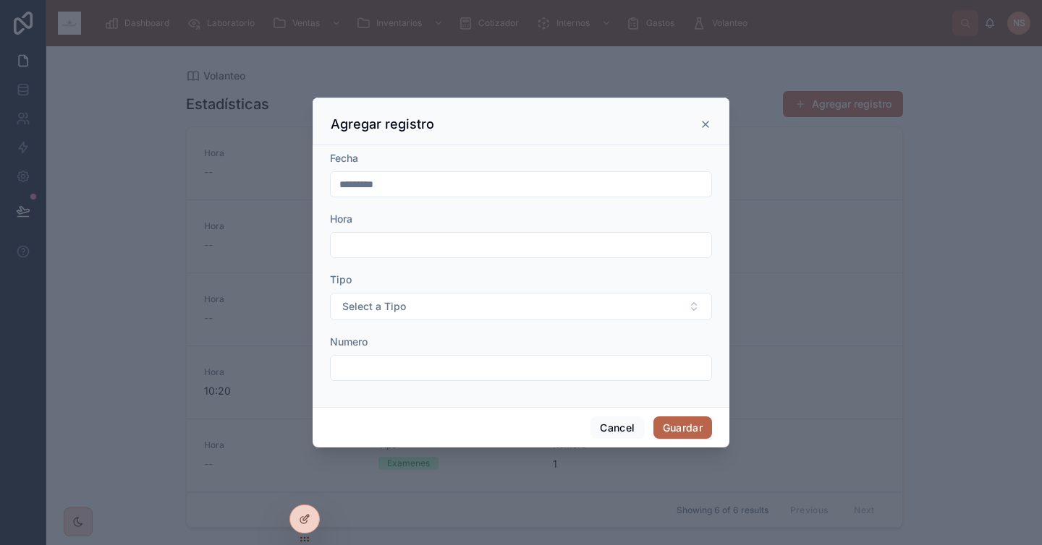
click at [508, 237] on input "text" at bounding box center [521, 245] width 380 height 20
click at [490, 240] on input "text" at bounding box center [521, 245] width 380 height 20
click at [491, 208] on form "Fecha ********* Hora Tipo Select a Tipo Numero" at bounding box center [521, 273] width 382 height 244
click at [537, 259] on form "Fecha ********* Hora Tipo Select a Tipo Numero" at bounding box center [521, 273] width 382 height 244
click at [548, 237] on input "text" at bounding box center [521, 245] width 380 height 20
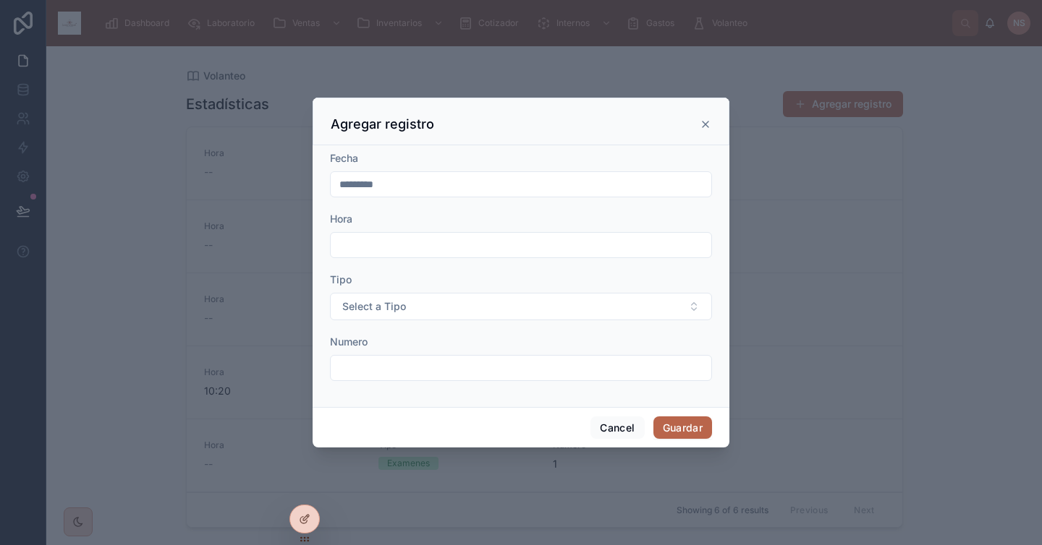
click at [548, 237] on input "text" at bounding box center [521, 245] width 380 height 20
type input "*"
click at [705, 122] on icon at bounding box center [705, 125] width 12 height 12
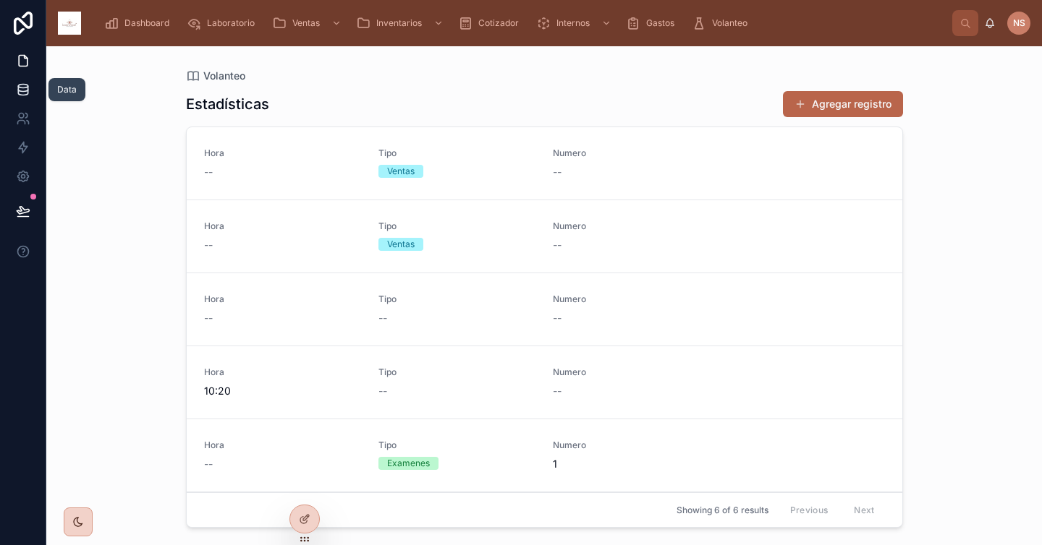
click at [20, 82] on icon at bounding box center [23, 89] width 14 height 14
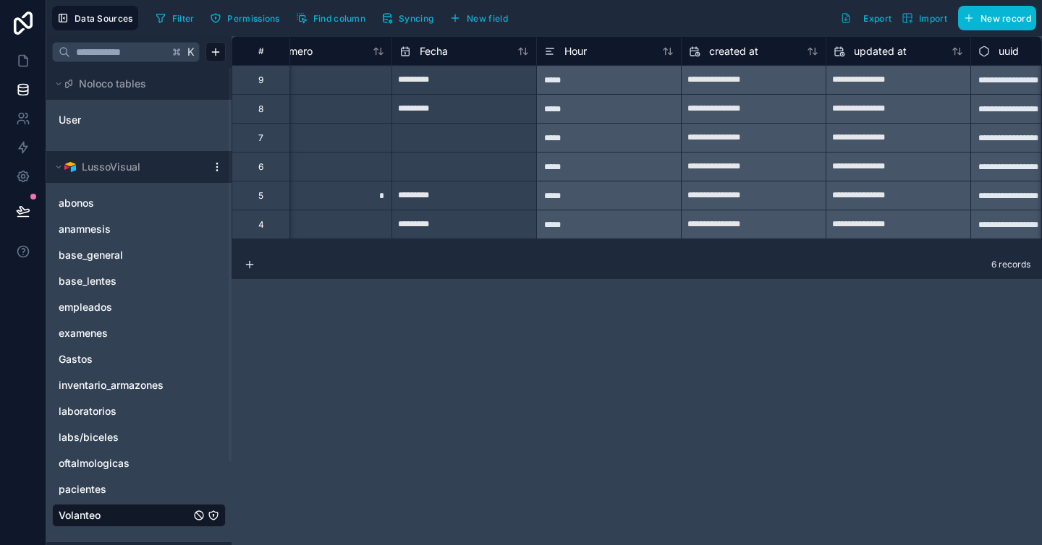
scroll to position [0, 406]
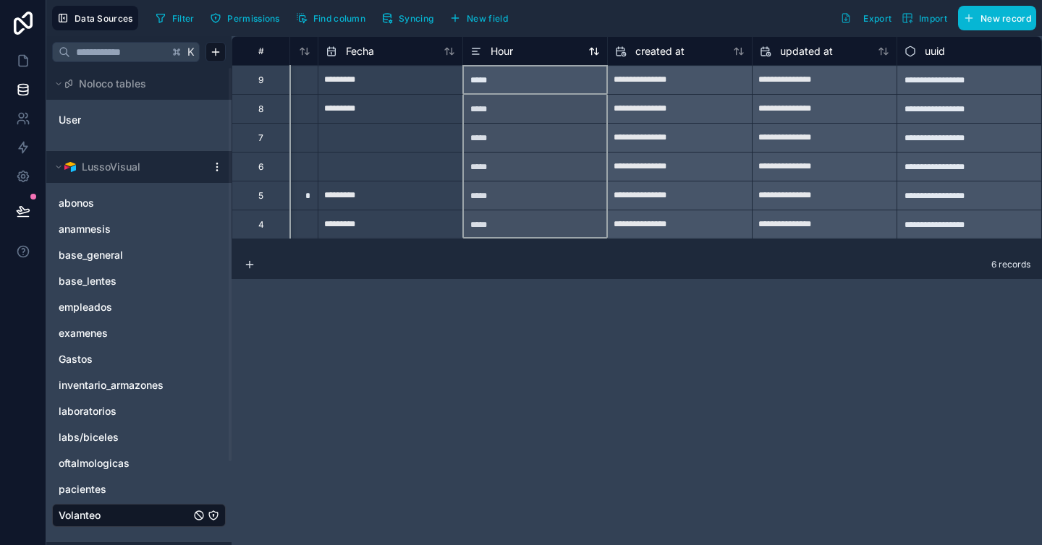
click at [492, 51] on span "Hour" at bounding box center [501, 51] width 22 height 14
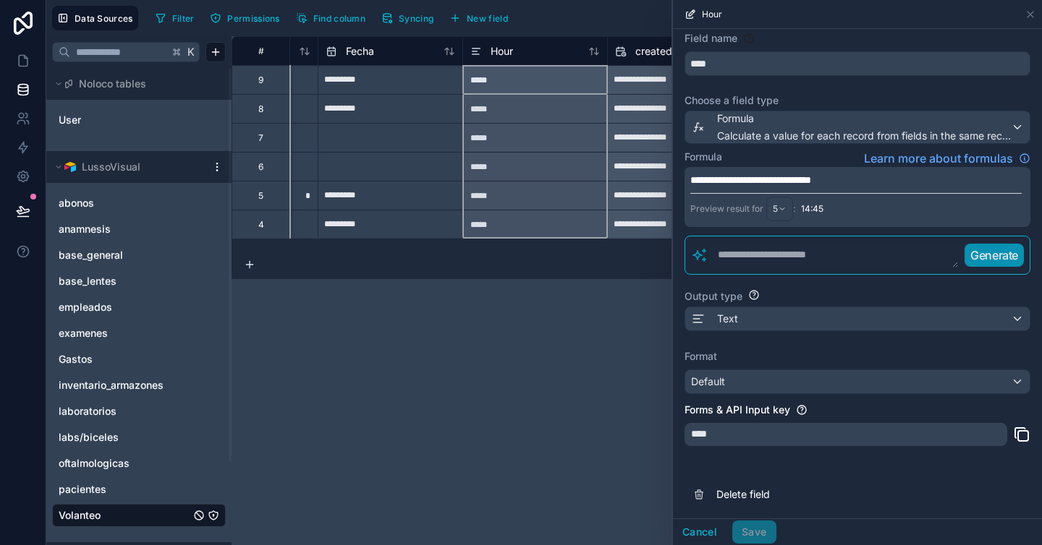
scroll to position [42, 0]
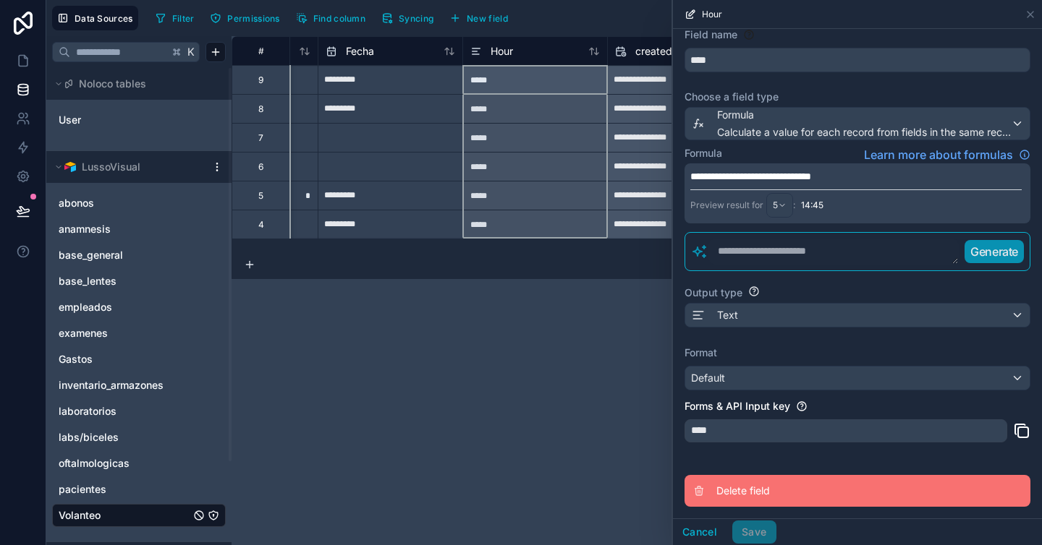
click at [744, 492] on span "Delete field" at bounding box center [820, 491] width 208 height 14
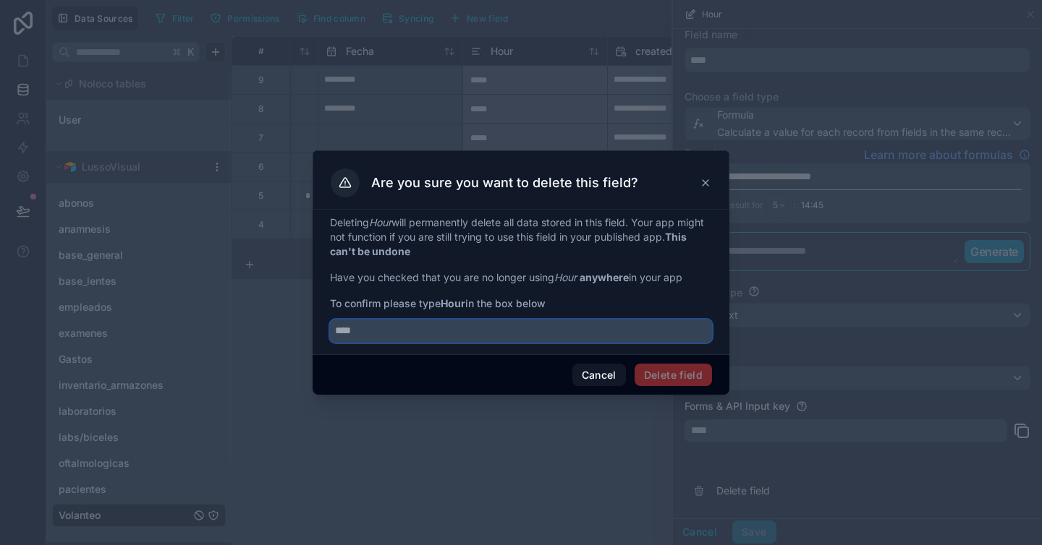
click at [621, 336] on input "text" at bounding box center [521, 331] width 382 height 23
type input "****"
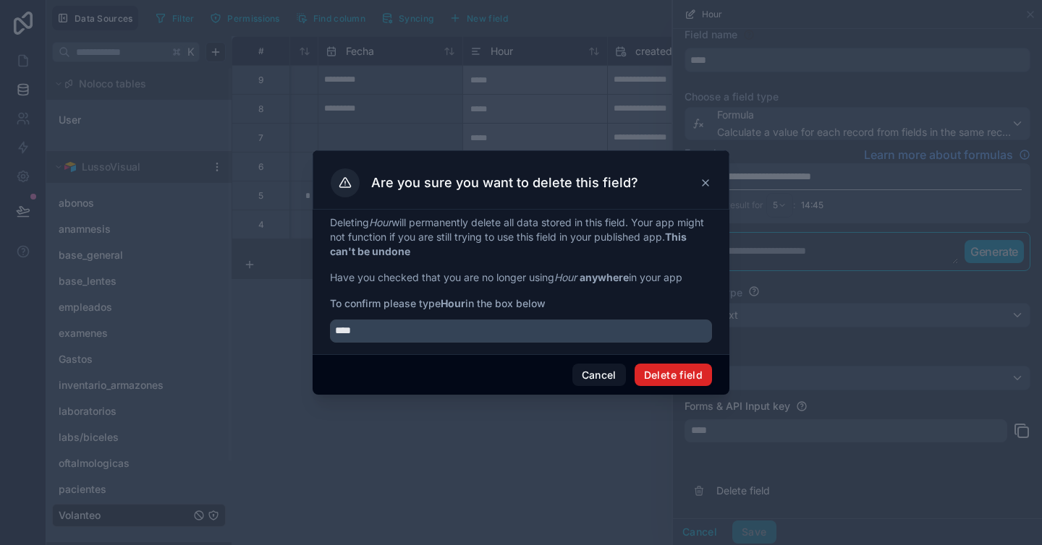
click at [671, 377] on button "Delete field" at bounding box center [672, 375] width 77 height 23
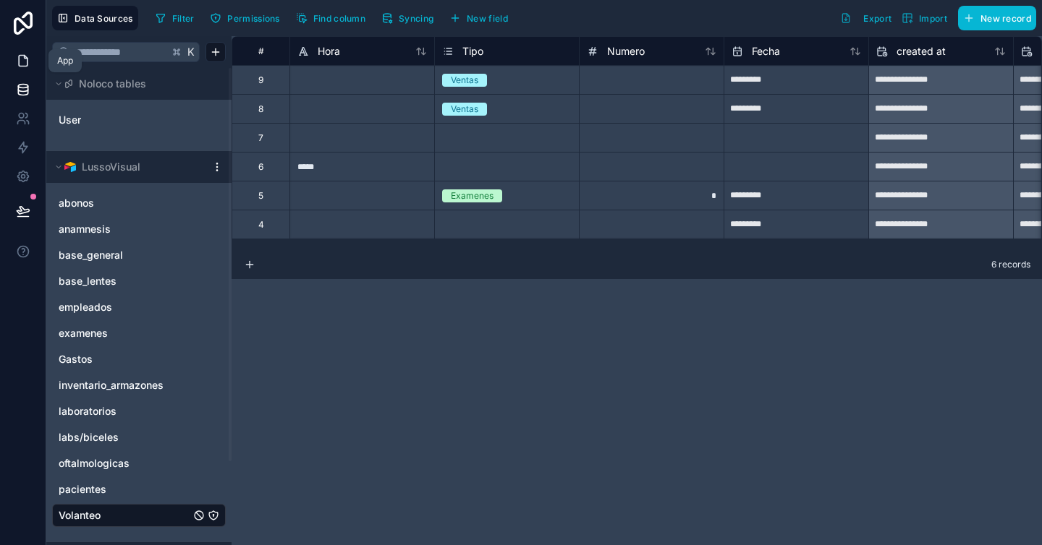
click at [27, 58] on icon at bounding box center [23, 61] width 9 height 11
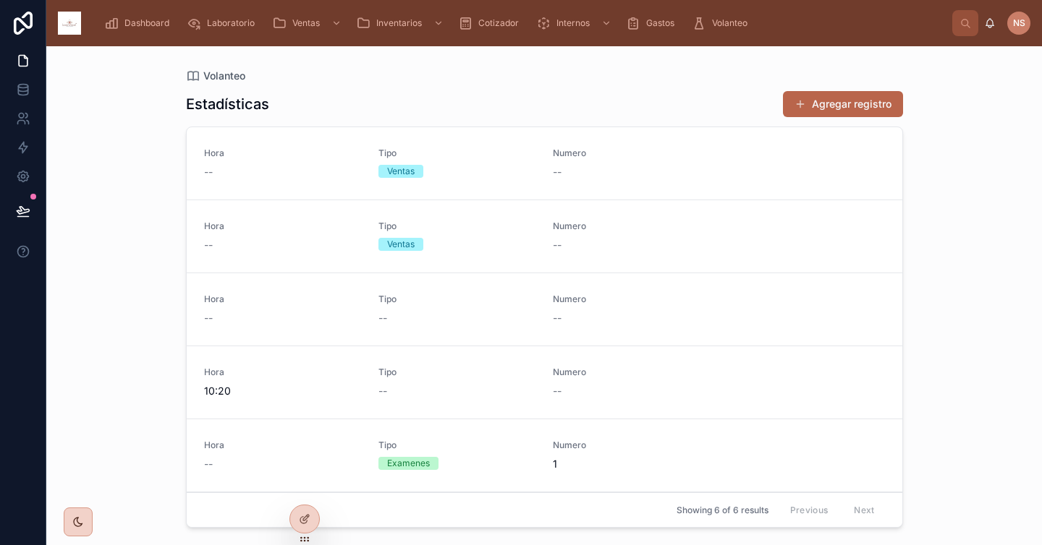
click at [989, 392] on div "Volanteo Estadísticas Agregar registro Hora -- Tipo Ventas Numero -- Hora -- Ti…" at bounding box center [543, 295] width 995 height 499
click at [311, 514] on div at bounding box center [304, 519] width 29 height 27
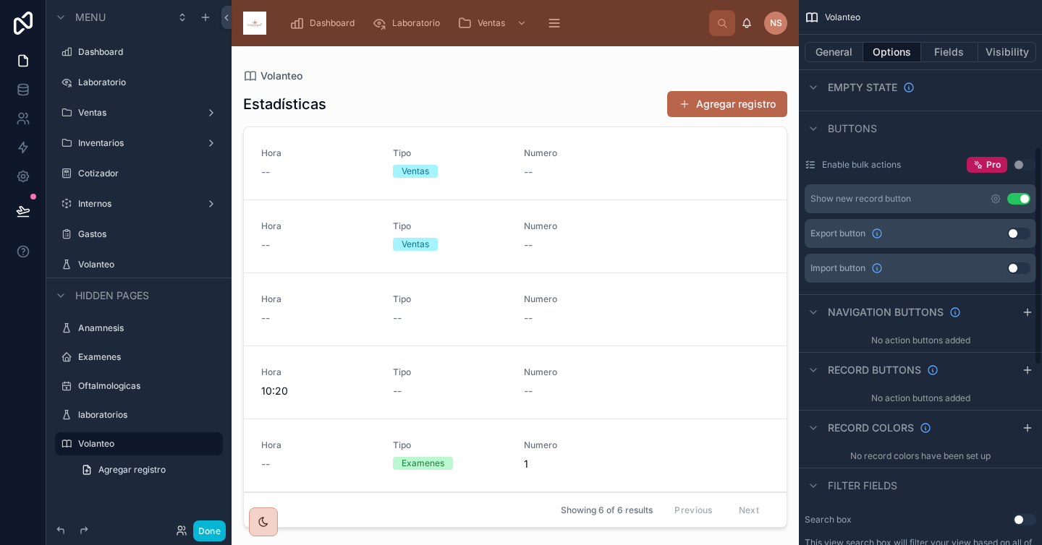
scroll to position [406, 0]
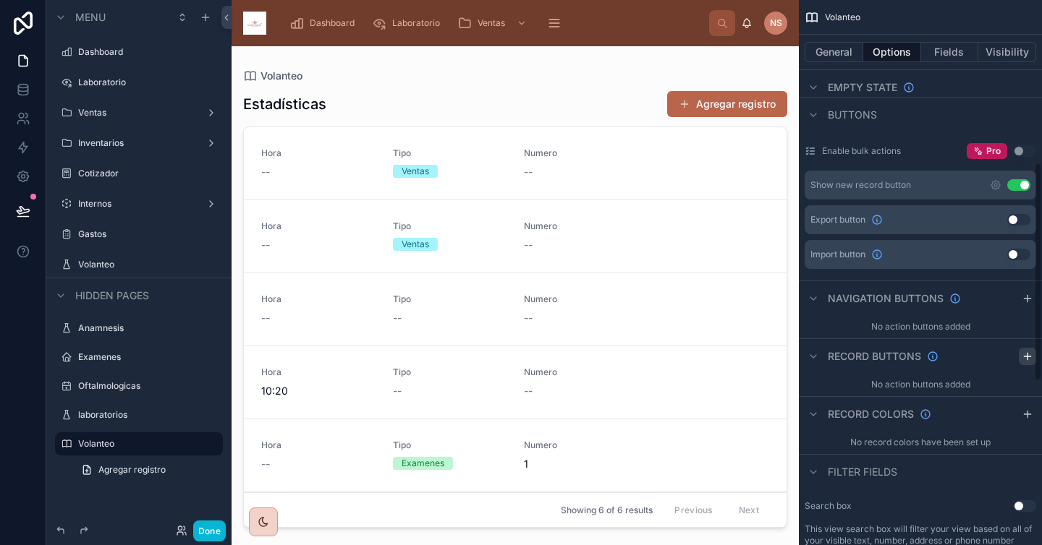
click at [1031, 359] on icon "scrollable content" at bounding box center [1027, 357] width 12 height 12
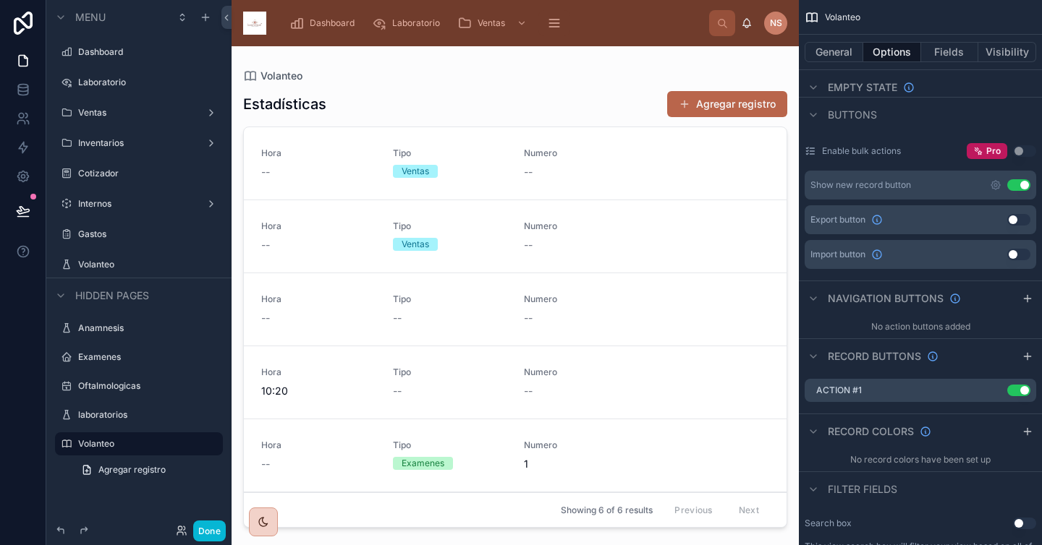
click at [598, 408] on div at bounding box center [514, 287] width 567 height 482
click at [992, 391] on icon "scrollable content" at bounding box center [995, 391] width 7 height 7
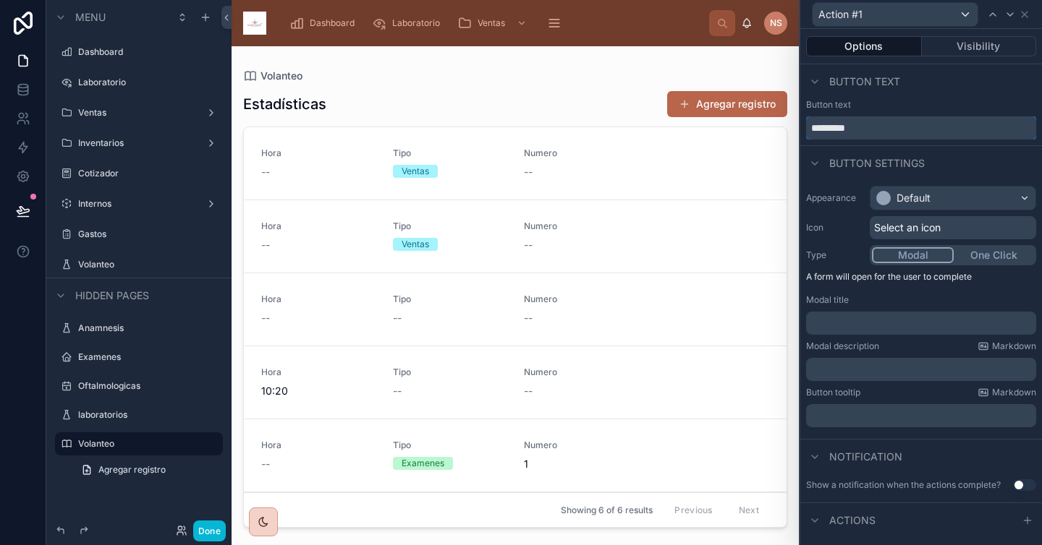
click at [899, 119] on input "*********" at bounding box center [921, 127] width 230 height 23
type input "********"
click at [978, 166] on div "Button settings" at bounding box center [921, 162] width 242 height 35
click at [962, 192] on div "Default" at bounding box center [952, 198] width 165 height 23
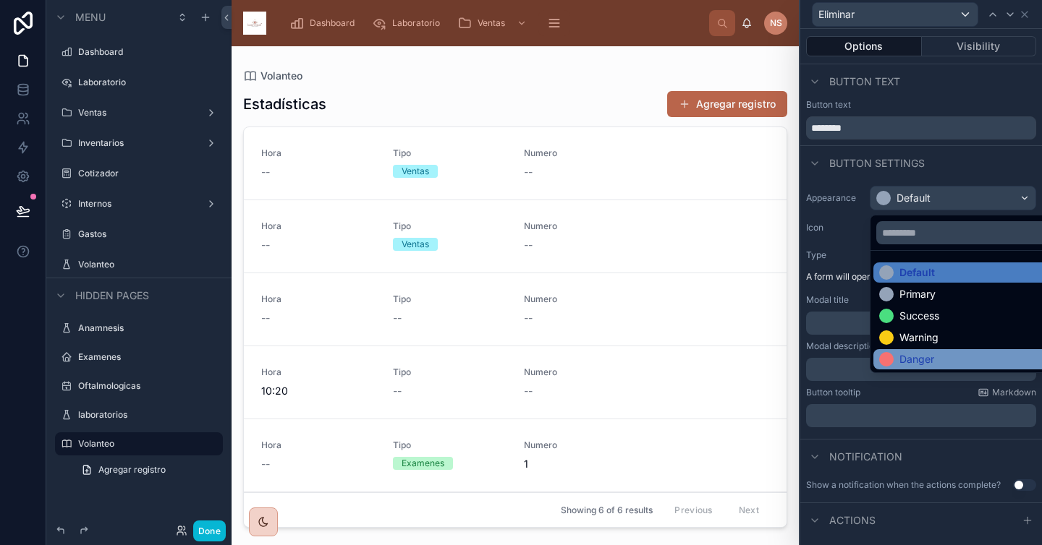
click at [931, 365] on div "Danger" at bounding box center [916, 359] width 35 height 14
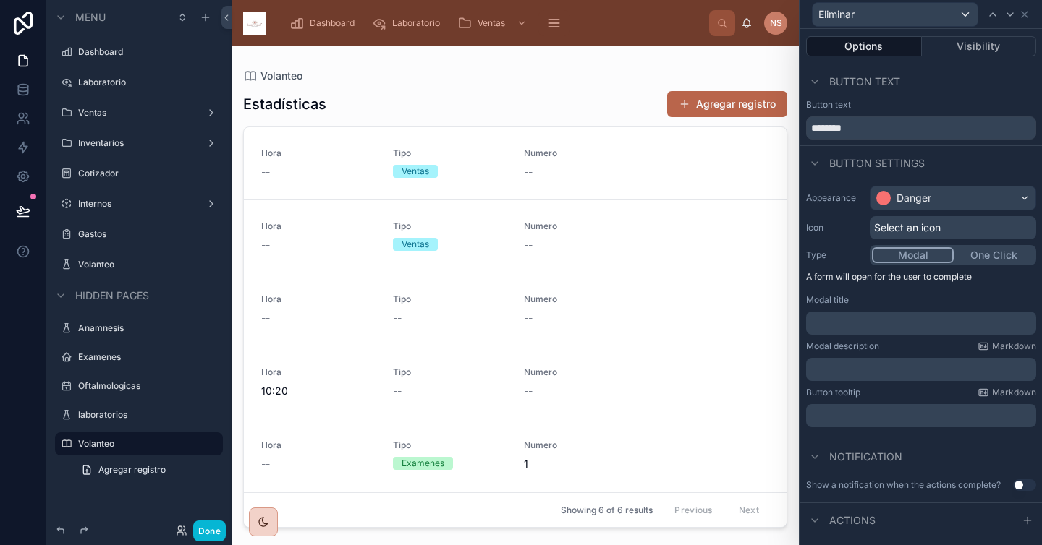
click at [927, 231] on span "Select an icon" at bounding box center [907, 228] width 67 height 14
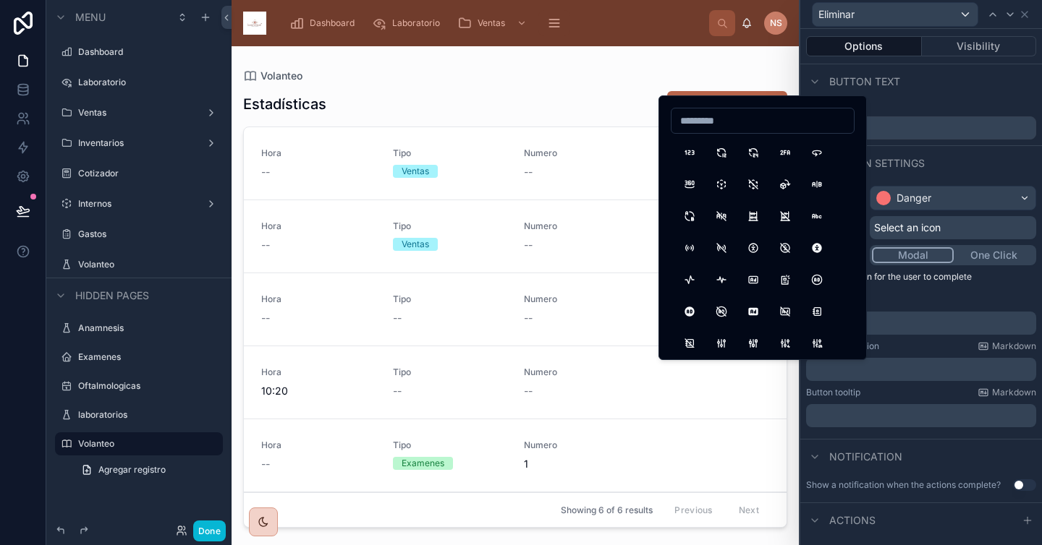
type input "*"
type input "*****"
click at [695, 153] on button "Trash" at bounding box center [689, 153] width 26 height 26
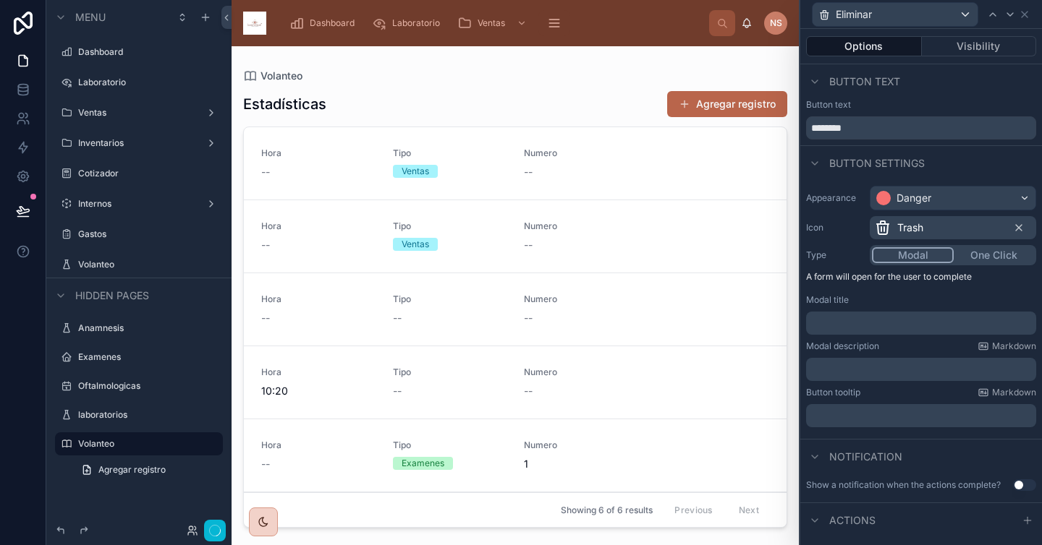
scroll to position [12, 0]
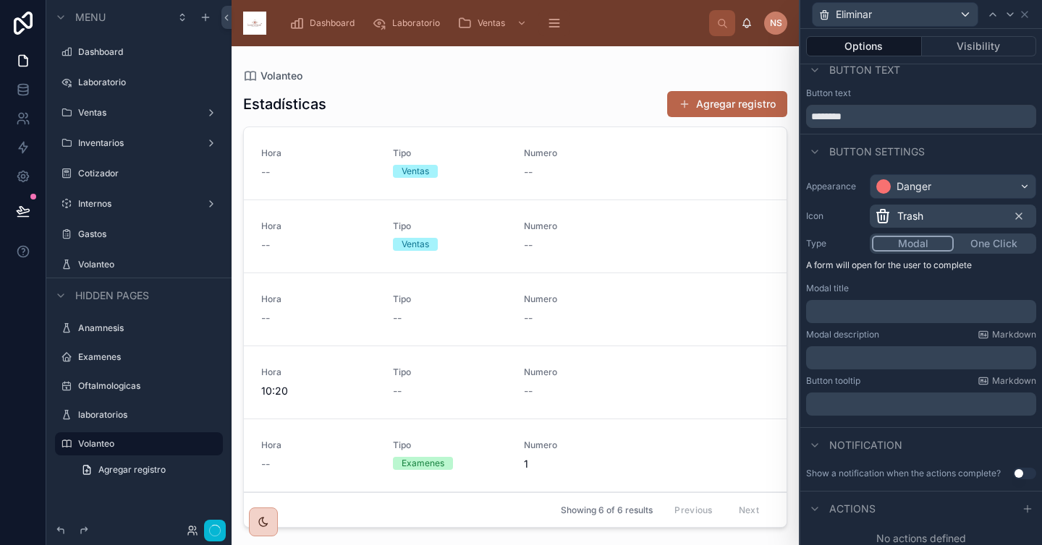
click at [989, 242] on button "One Click" at bounding box center [993, 244] width 80 height 16
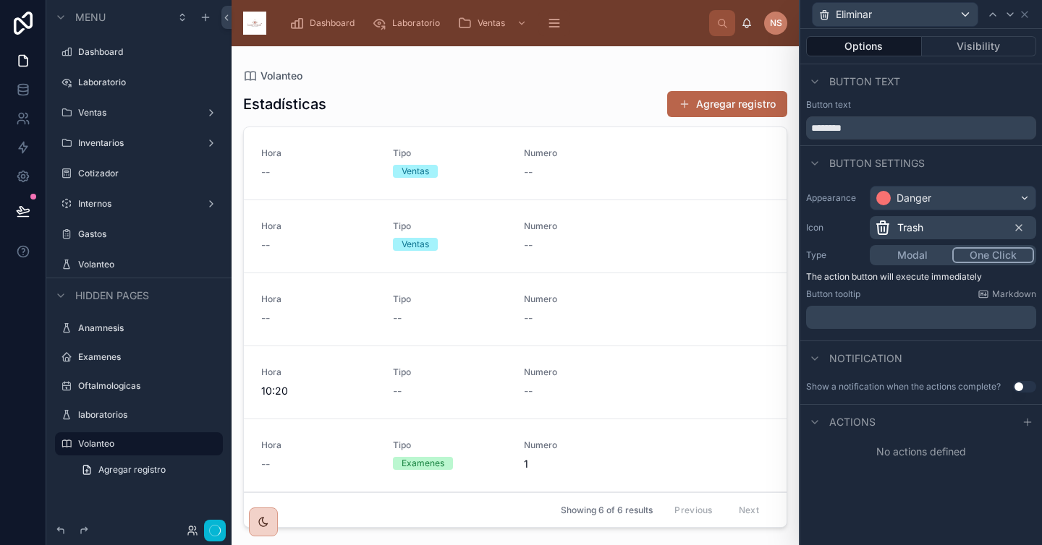
scroll to position [0, 0]
click at [1023, 422] on icon at bounding box center [1027, 423] width 12 height 12
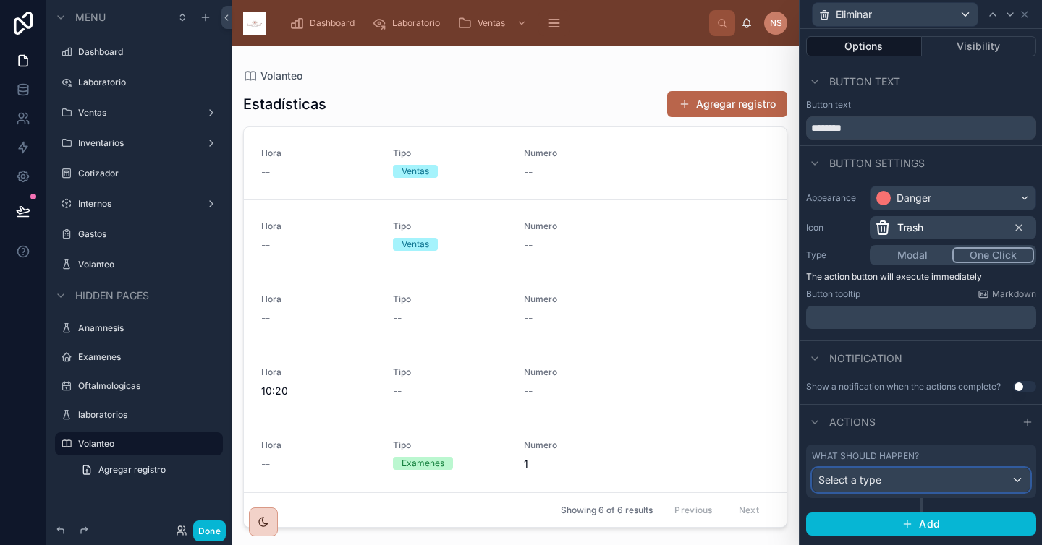
click at [878, 477] on span "Select a type" at bounding box center [849, 480] width 63 height 12
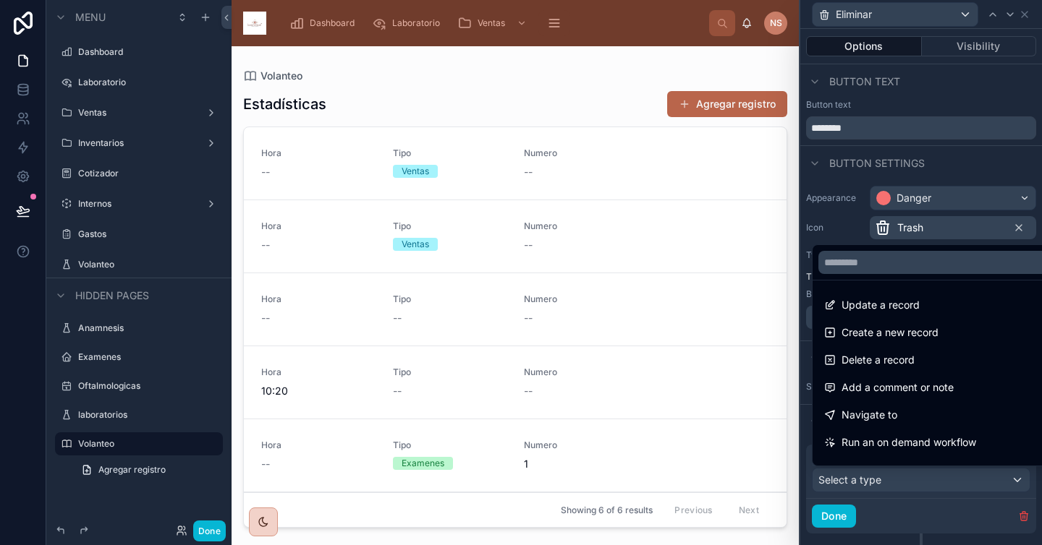
click at [916, 359] on div "Delete a record" at bounding box center [937, 360] width 227 height 17
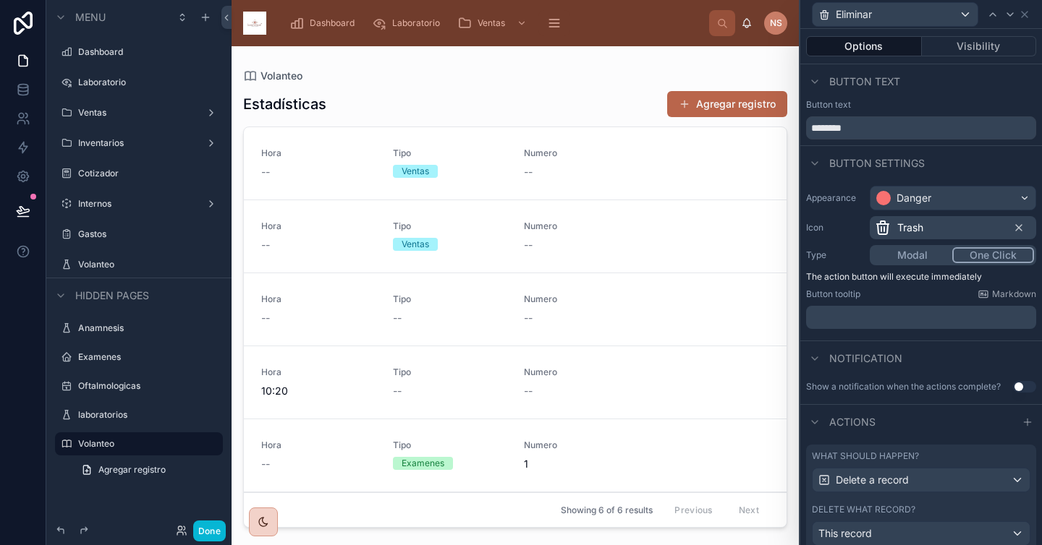
scroll to position [80, 0]
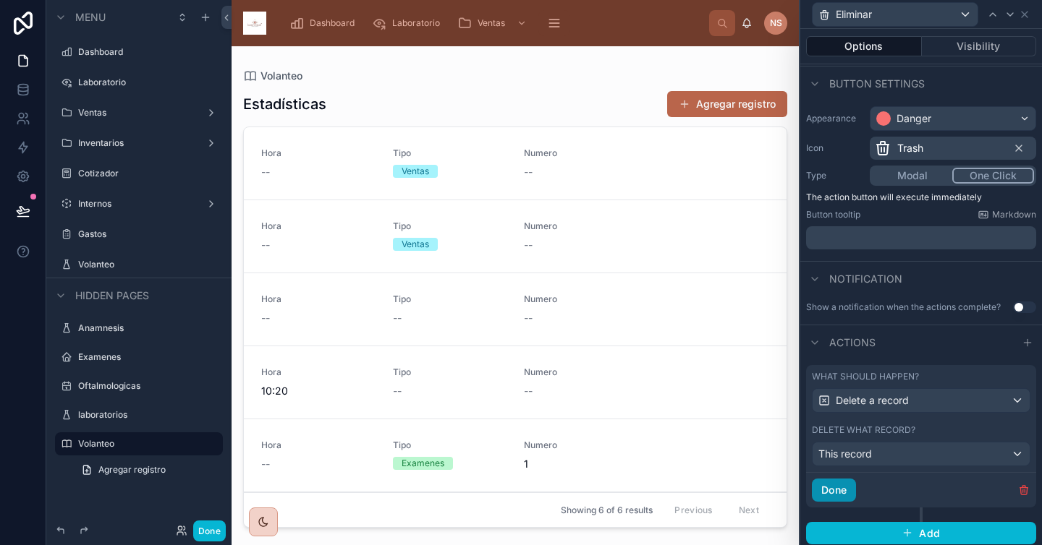
click at [846, 495] on button "Done" at bounding box center [834, 490] width 44 height 23
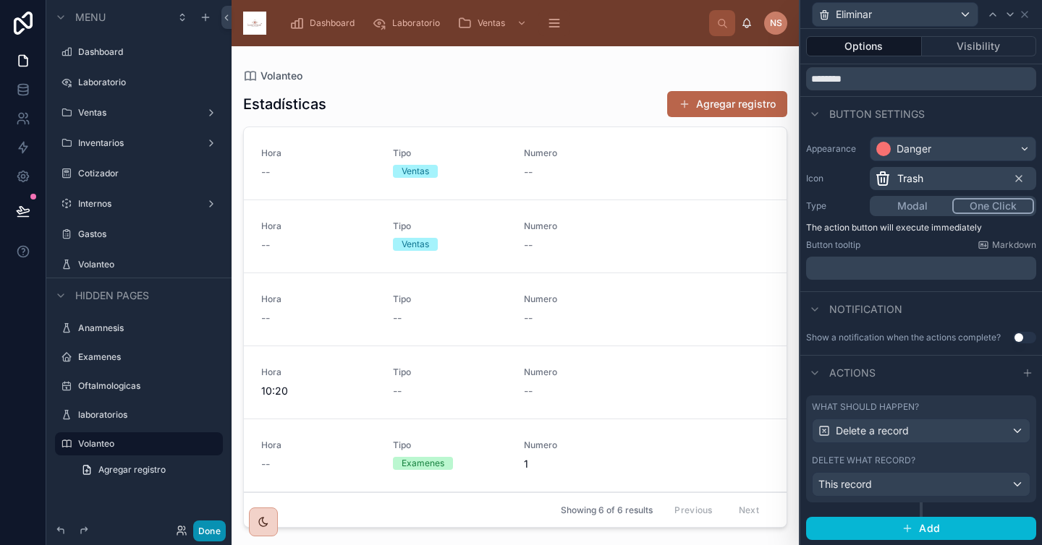
click at [212, 532] on button "Done" at bounding box center [209, 531] width 33 height 21
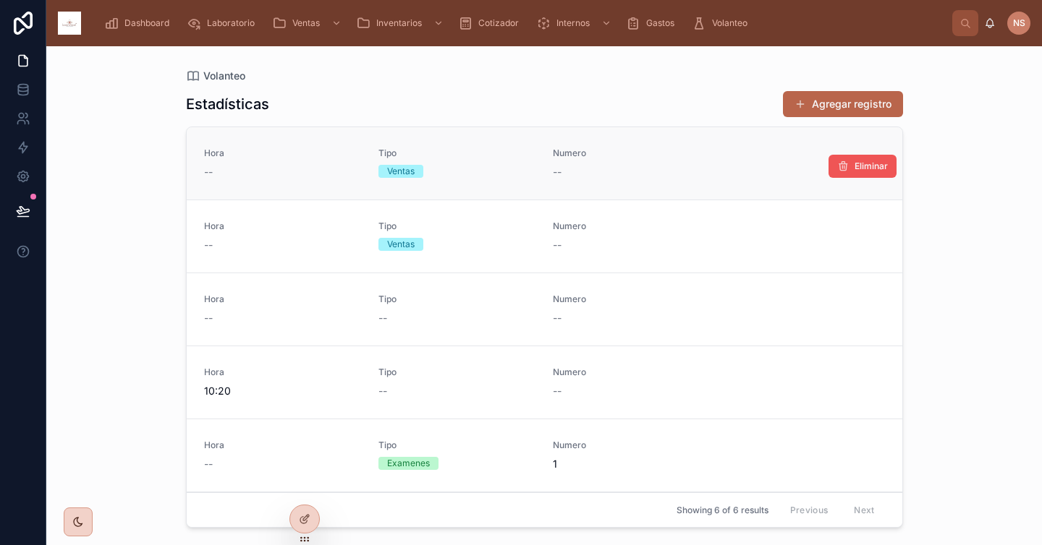
click at [837, 168] on icon at bounding box center [843, 167] width 12 height 12
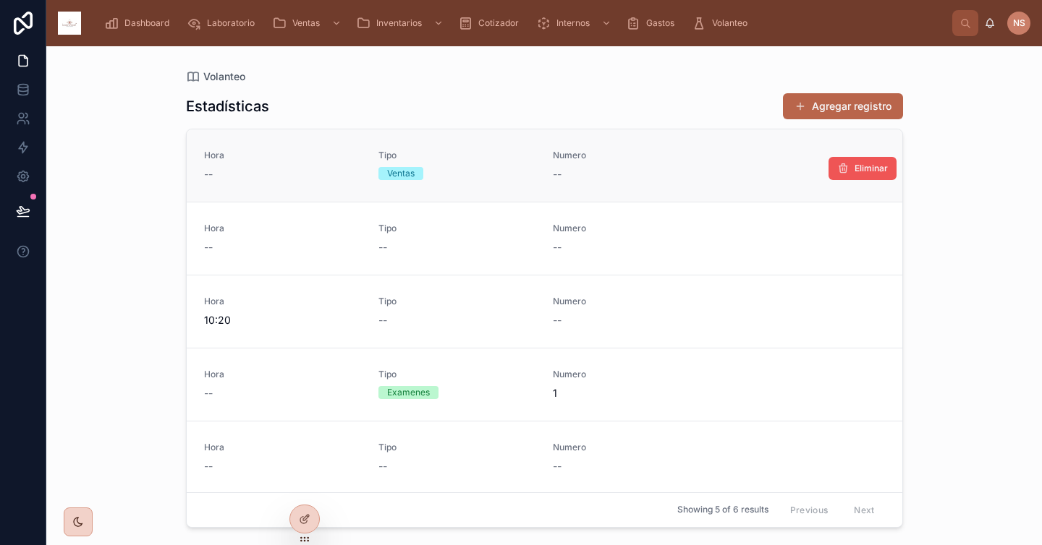
click at [861, 168] on span "Eliminar" at bounding box center [870, 169] width 33 height 12
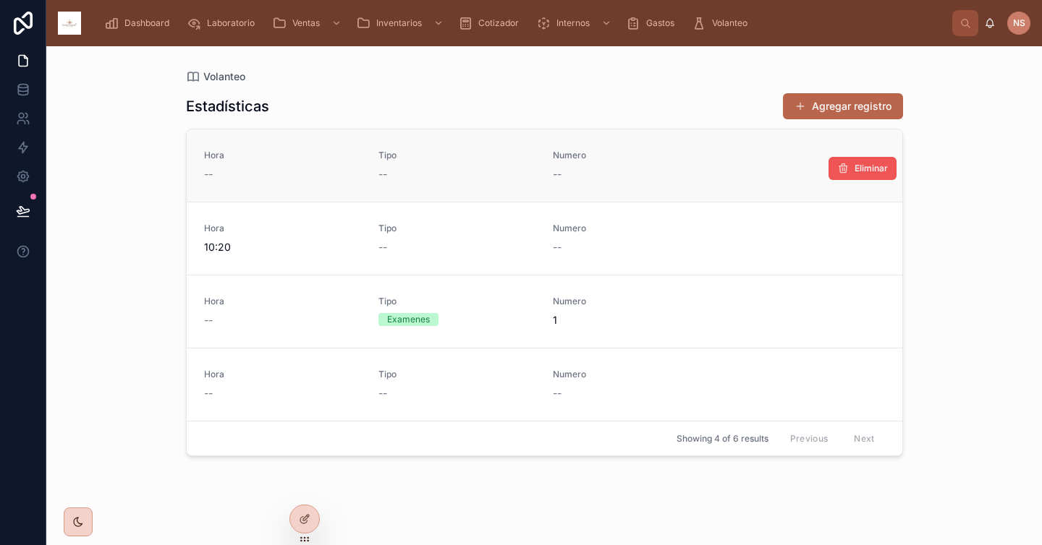
click at [854, 166] on span "Eliminar" at bounding box center [870, 169] width 33 height 12
click at [840, 168] on icon at bounding box center [843, 169] width 12 height 12
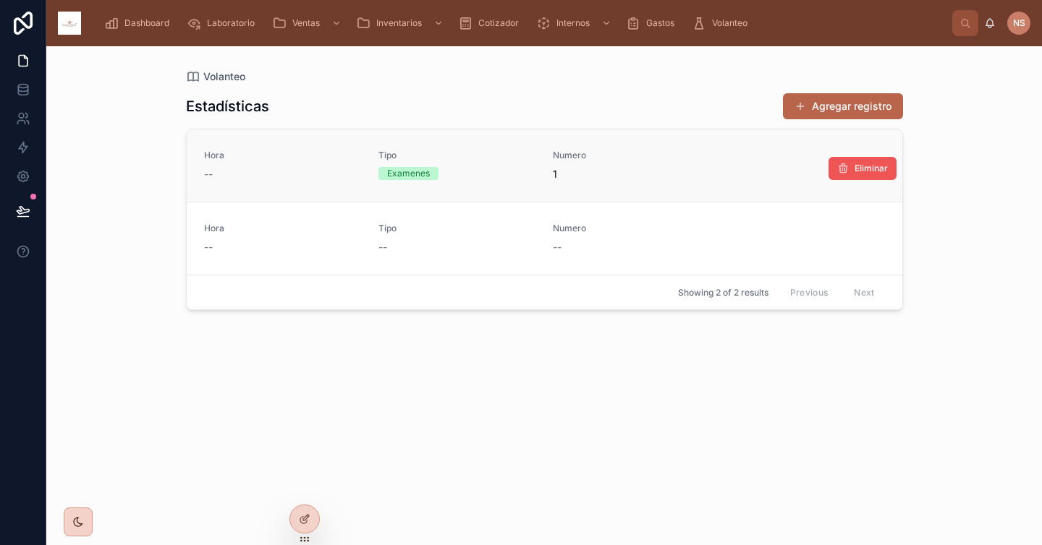
click at [849, 174] on button "Eliminar" at bounding box center [862, 168] width 68 height 23
click at [859, 169] on span "Eliminar" at bounding box center [870, 169] width 33 height 12
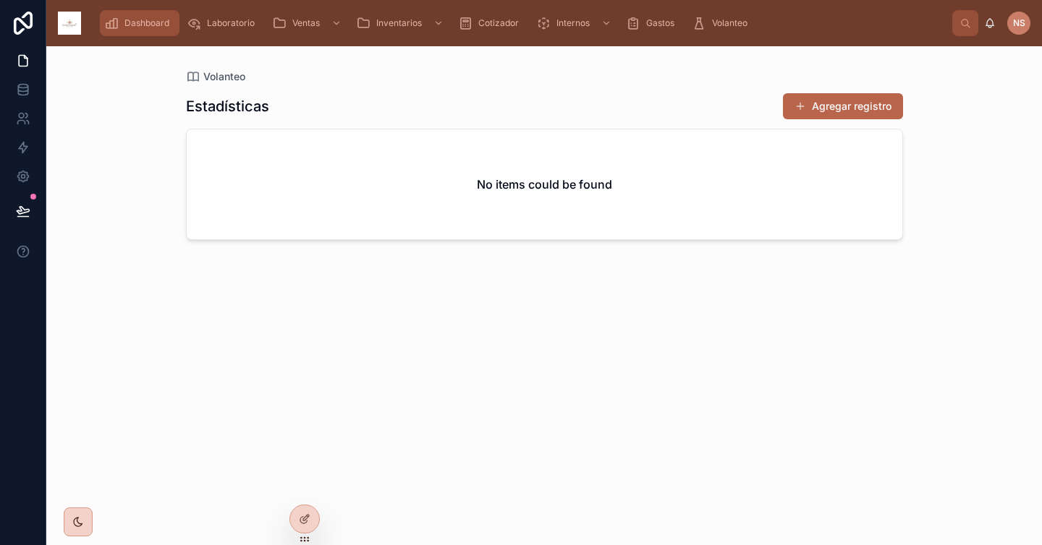
click at [148, 22] on span "Dashboard" at bounding box center [146, 23] width 45 height 12
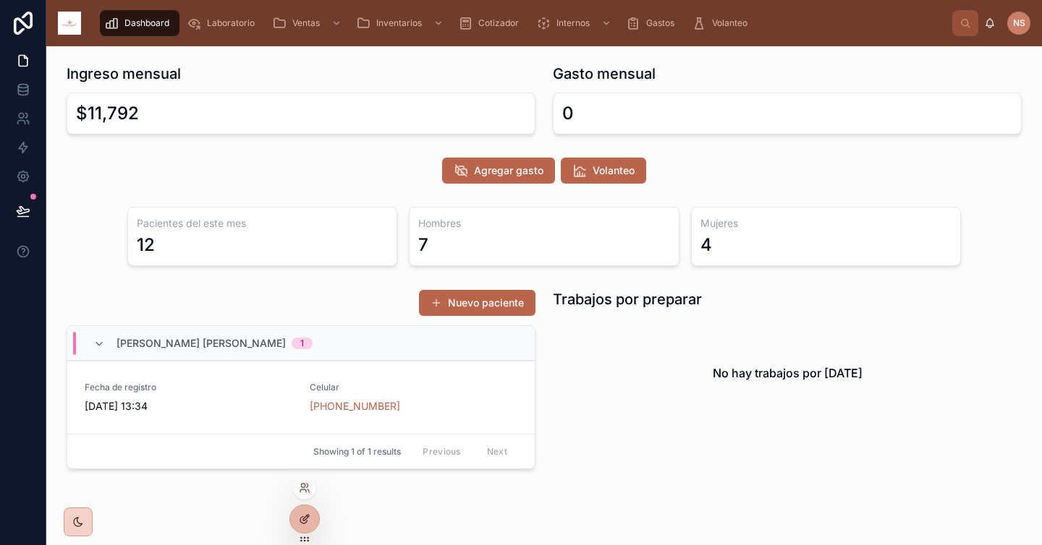
click at [305, 516] on icon at bounding box center [306, 518] width 6 height 6
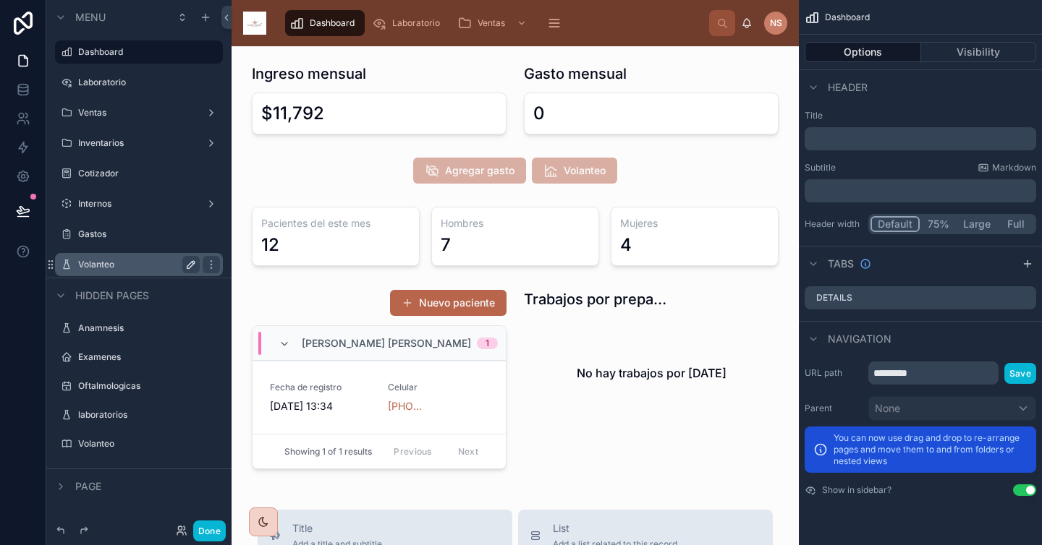
click at [184, 267] on button "scrollable content" at bounding box center [190, 264] width 17 height 17
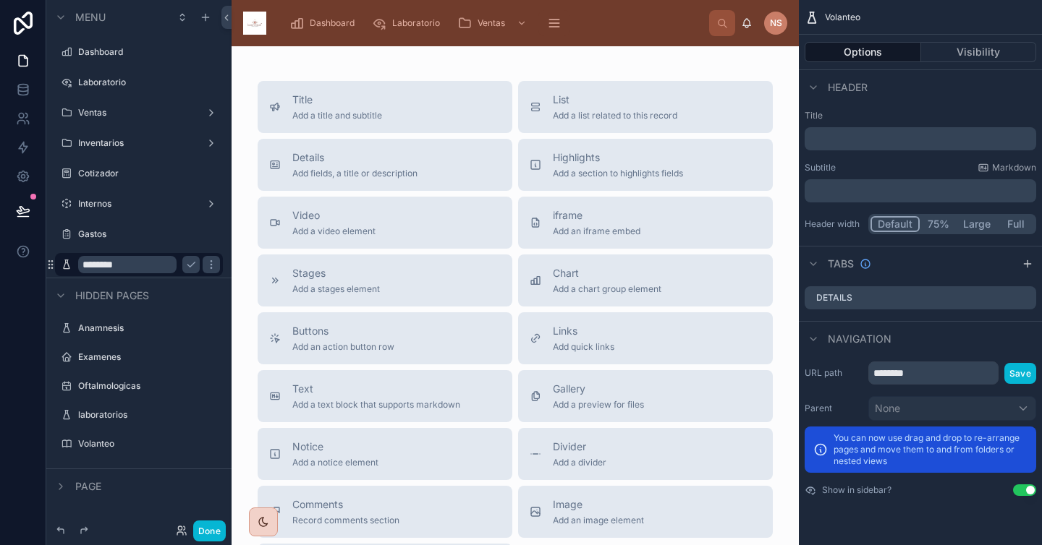
click at [149, 265] on input "********" at bounding box center [127, 264] width 98 height 17
type input "**********"
click at [189, 263] on icon "scrollable content" at bounding box center [191, 265] width 12 height 12
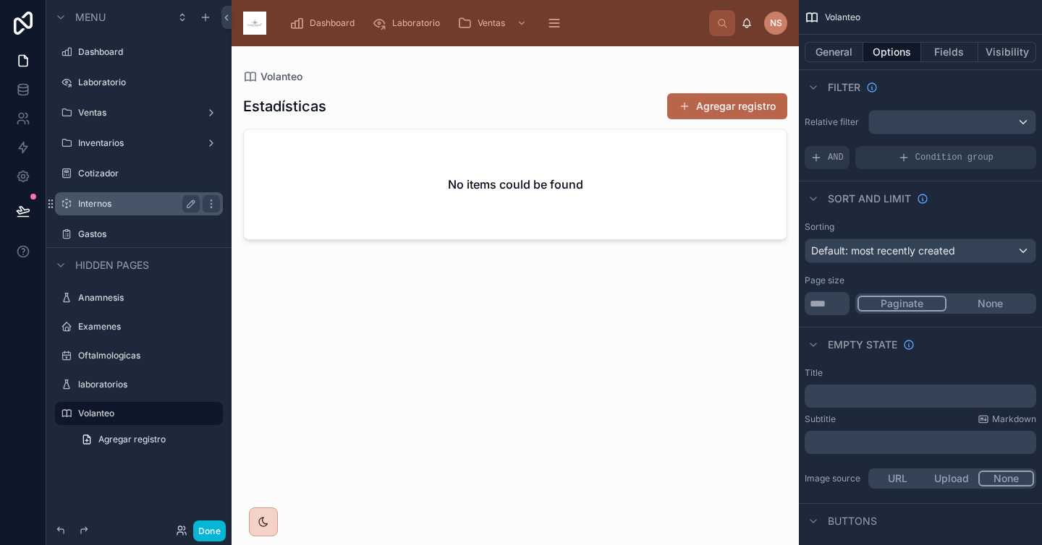
click at [133, 204] on label "Internos" at bounding box center [136, 204] width 116 height 12
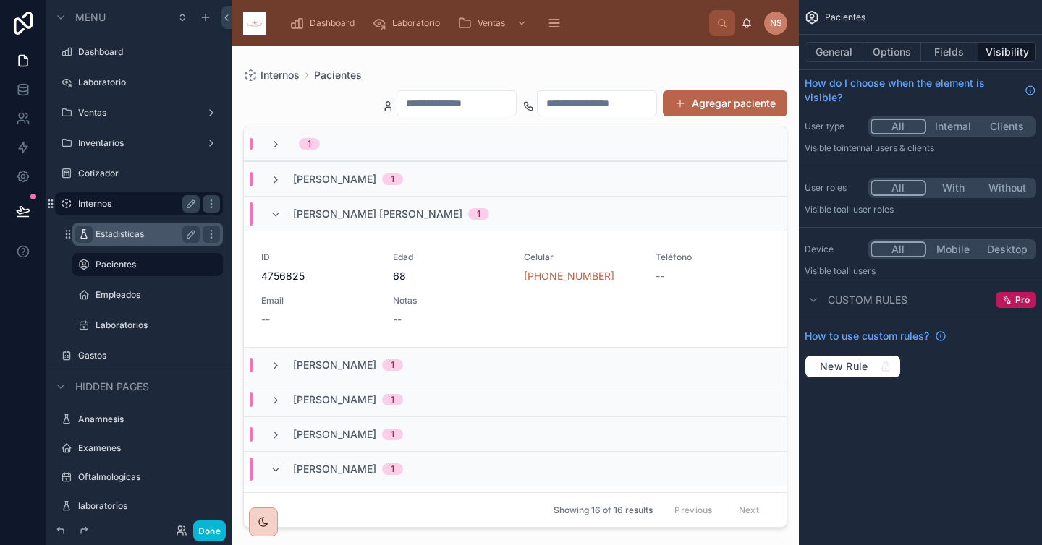
click at [85, 231] on icon "scrollable content" at bounding box center [84, 235] width 12 height 12
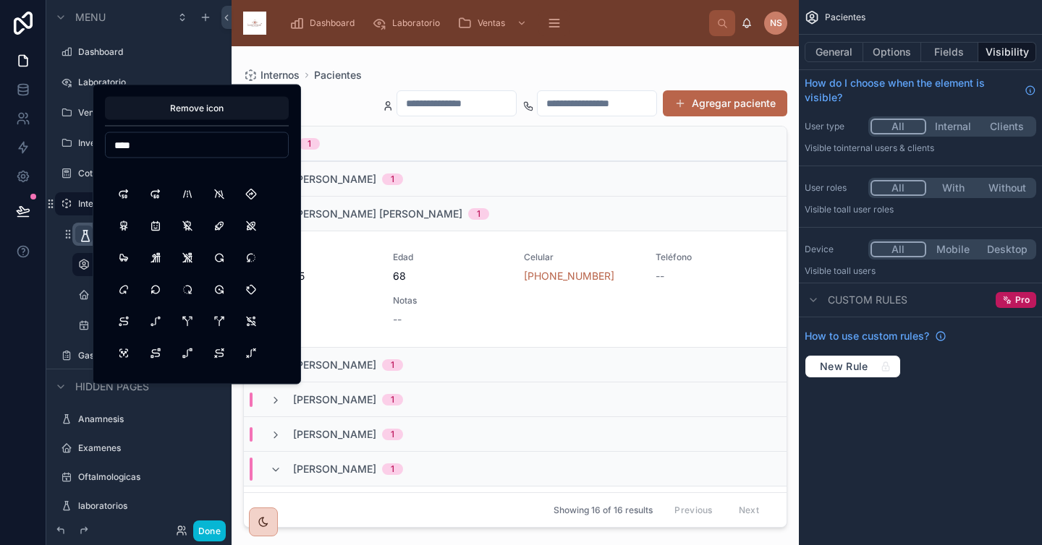
scroll to position [2276, 0]
type input "****"
click at [127, 289] on button "Route" at bounding box center [124, 288] width 26 height 26
click at [331, 229] on div "Coronado Maldonado Blanca Ruth 1" at bounding box center [515, 213] width 542 height 35
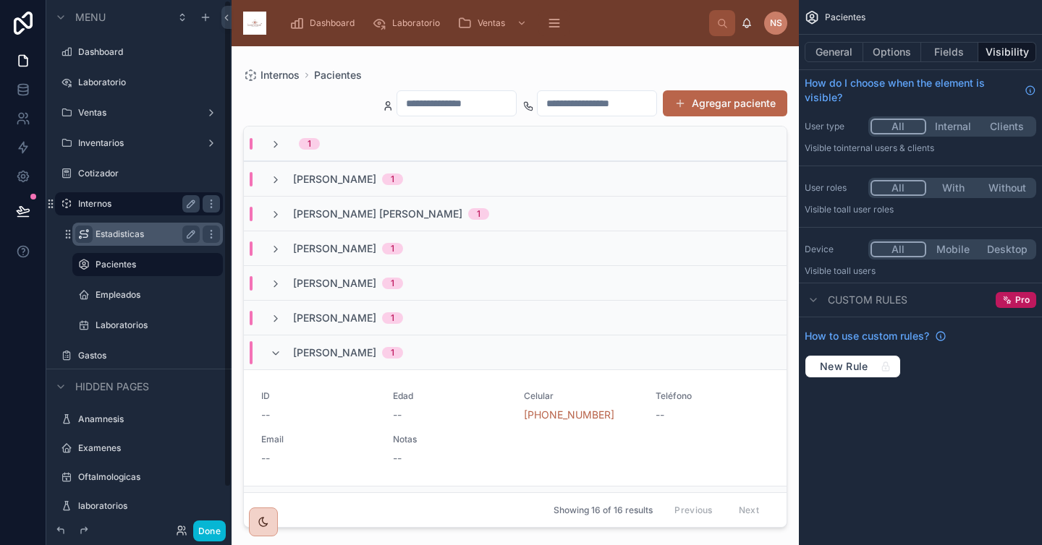
click at [111, 239] on label "Estadisticas" at bounding box center [144, 235] width 98 height 12
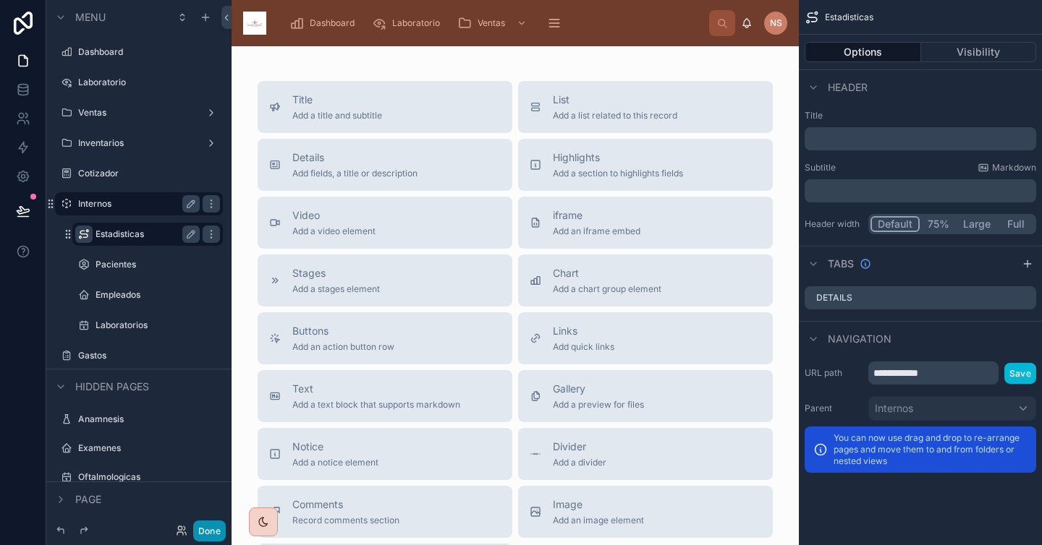
click at [214, 528] on button "Done" at bounding box center [209, 531] width 33 height 21
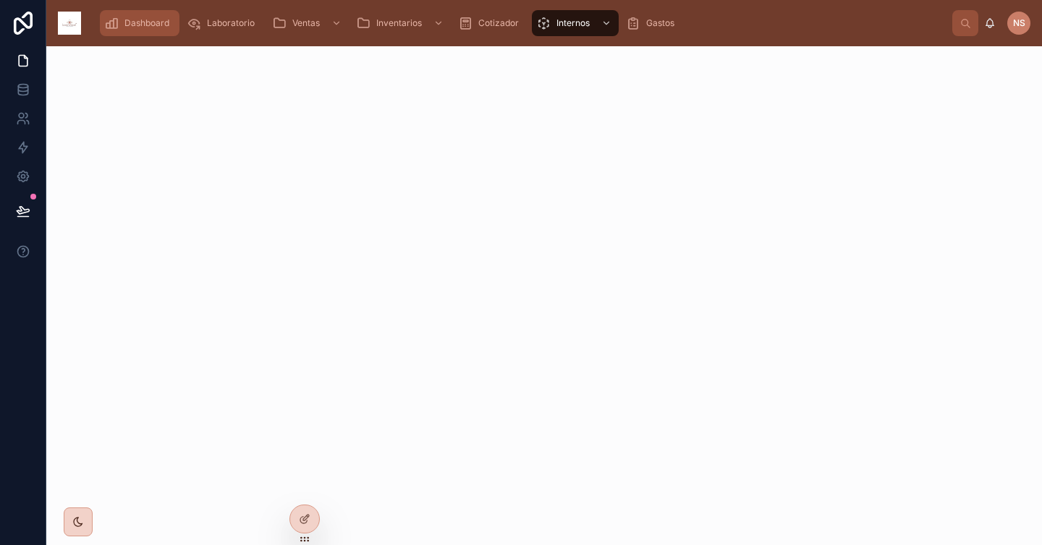
click at [159, 25] on span "Dashboard" at bounding box center [146, 23] width 45 height 12
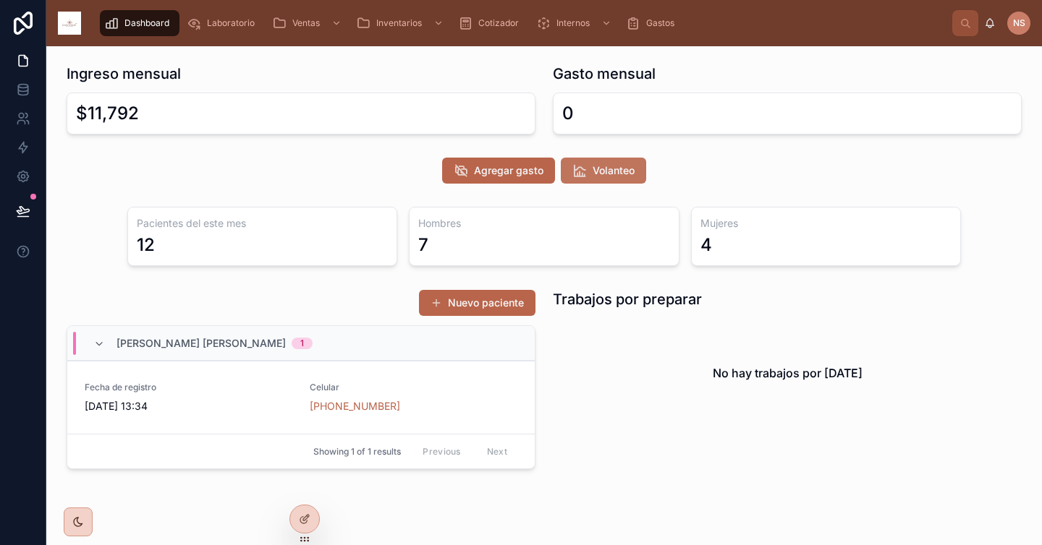
click at [611, 181] on button "Volanteo" at bounding box center [603, 171] width 85 height 26
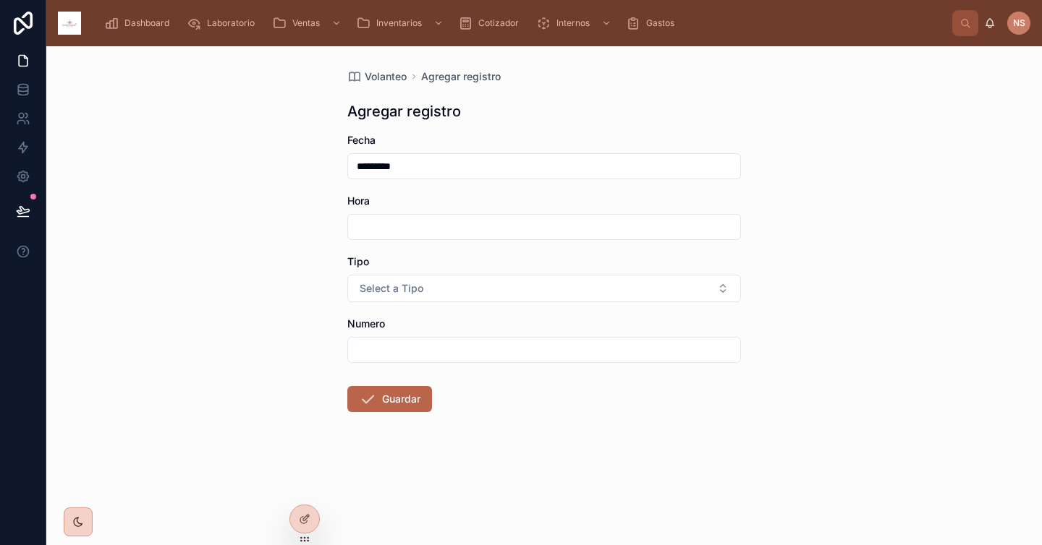
click at [418, 162] on input "*********" at bounding box center [544, 166] width 392 height 20
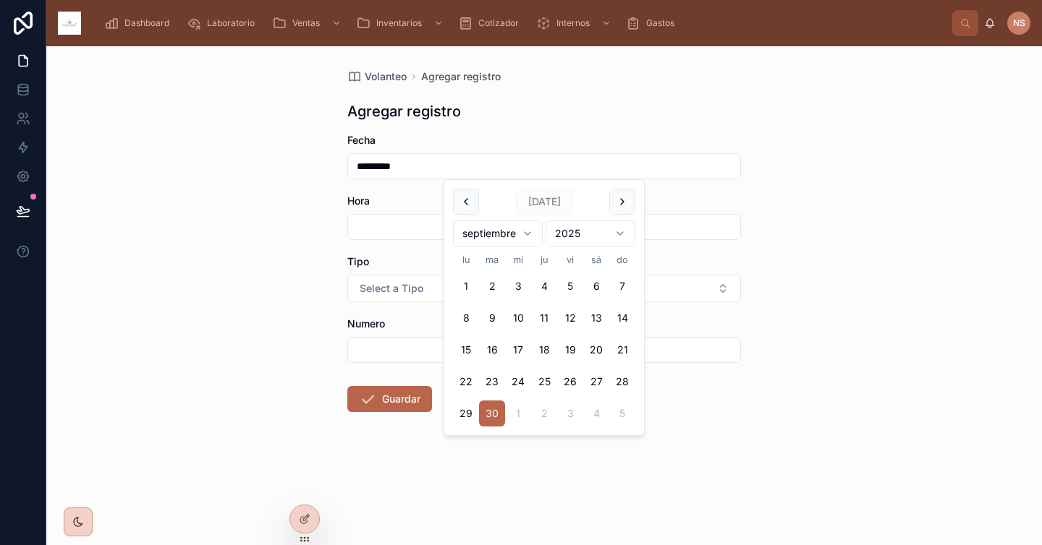
click at [543, 375] on button "25" at bounding box center [544, 382] width 26 height 26
type input "*********"
click at [406, 228] on input "text" at bounding box center [544, 227] width 392 height 20
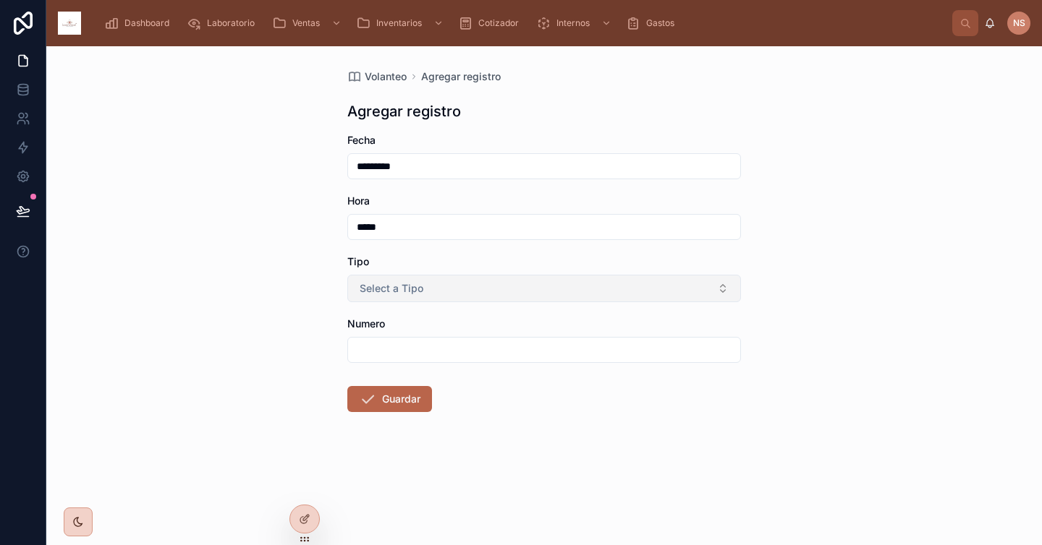
type input "*****"
click at [379, 296] on button "Select a Tipo" at bounding box center [543, 288] width 393 height 27
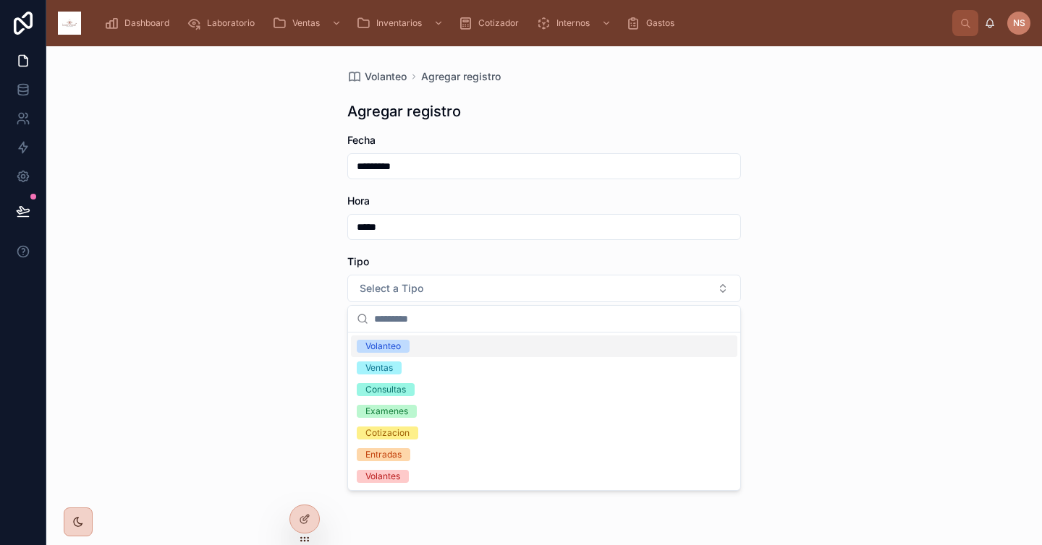
click at [420, 349] on div "Volanteo" at bounding box center [544, 347] width 386 height 22
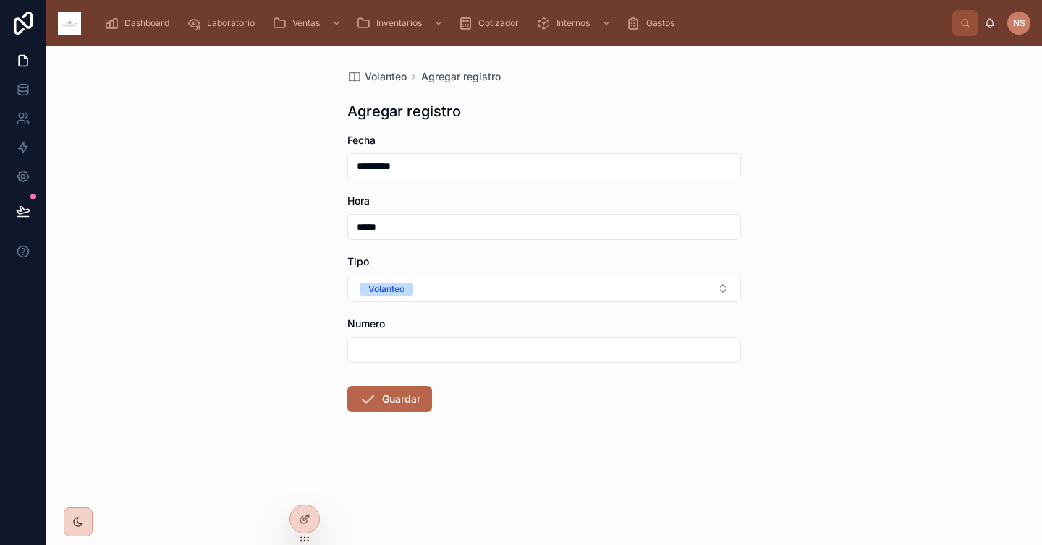
click at [414, 349] on input "text" at bounding box center [544, 350] width 392 height 20
type input "*"
click at [302, 371] on div "Volanteo Agregar registro Agregar registro Fecha ********* Hora ***** Tipo Vola…" at bounding box center [543, 295] width 995 height 499
click at [420, 403] on button "Guardar" at bounding box center [389, 399] width 85 height 26
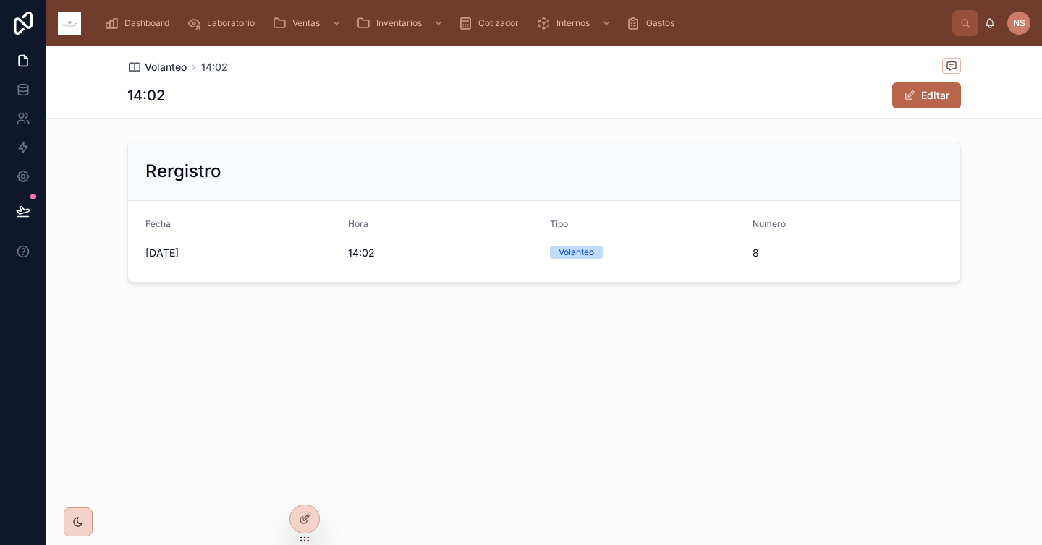
click at [159, 67] on span "Volanteo" at bounding box center [166, 67] width 42 height 14
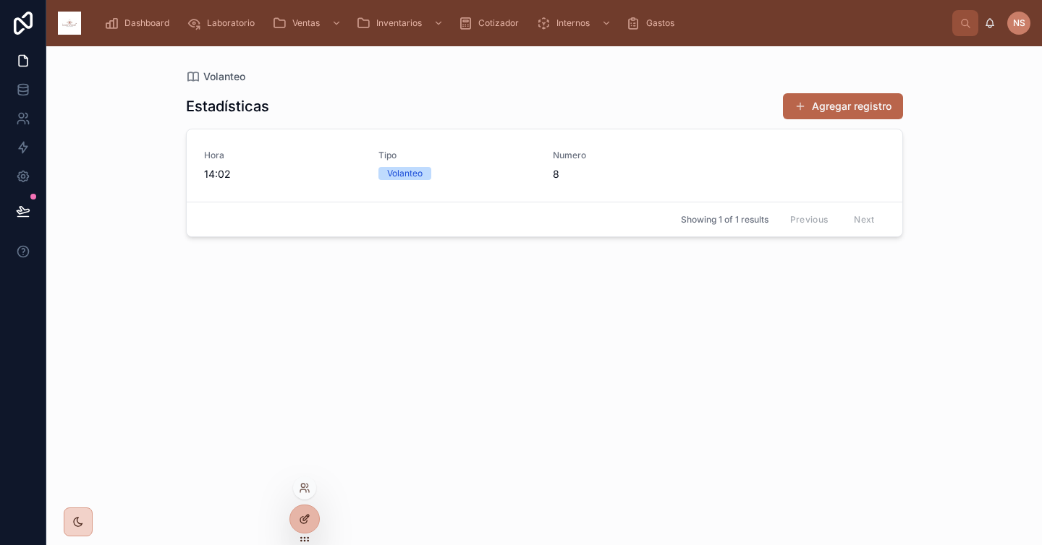
click at [304, 527] on div at bounding box center [304, 519] width 29 height 27
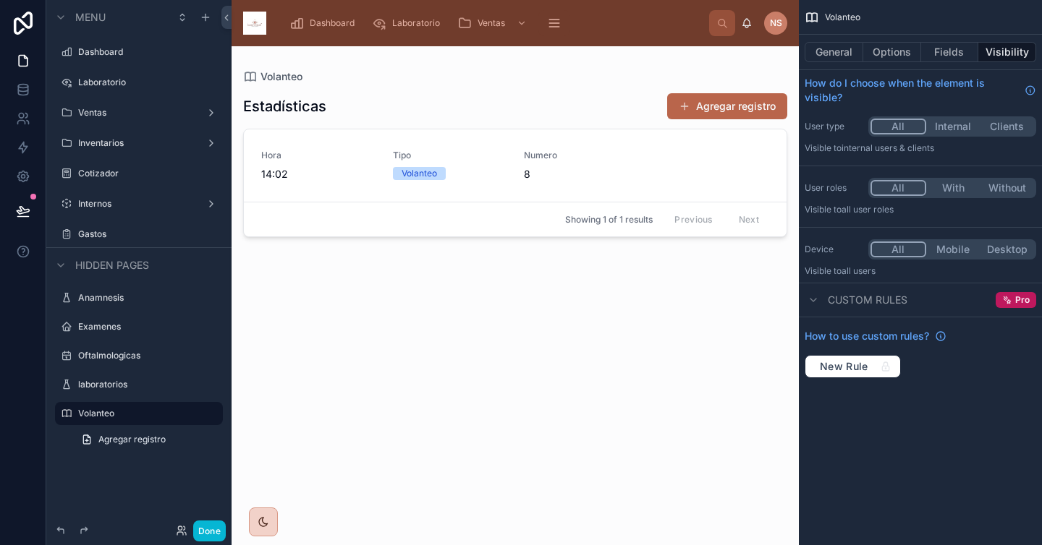
click at [759, 105] on div at bounding box center [514, 287] width 567 height 482
click at [880, 51] on button "Options" at bounding box center [892, 52] width 58 height 20
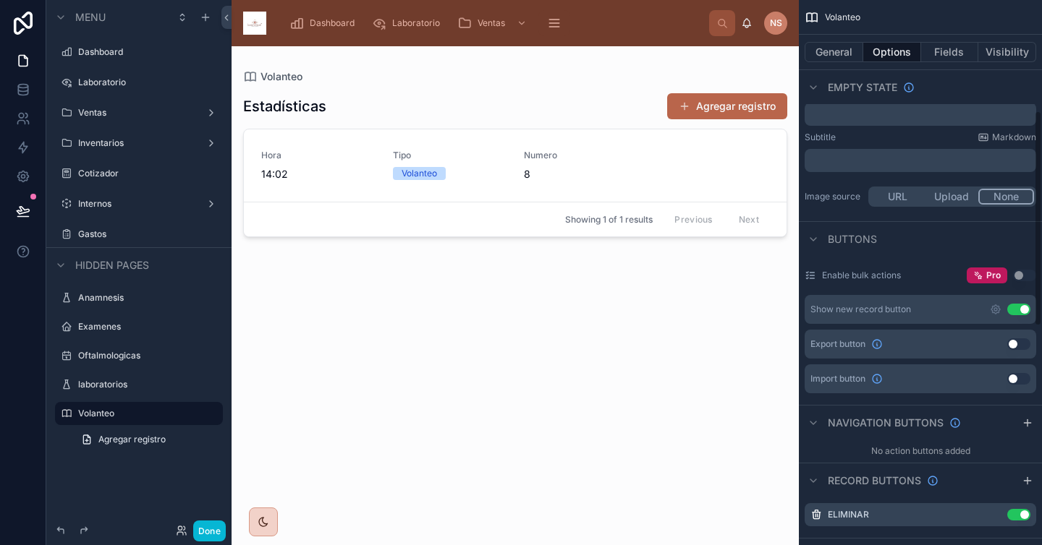
scroll to position [297, 0]
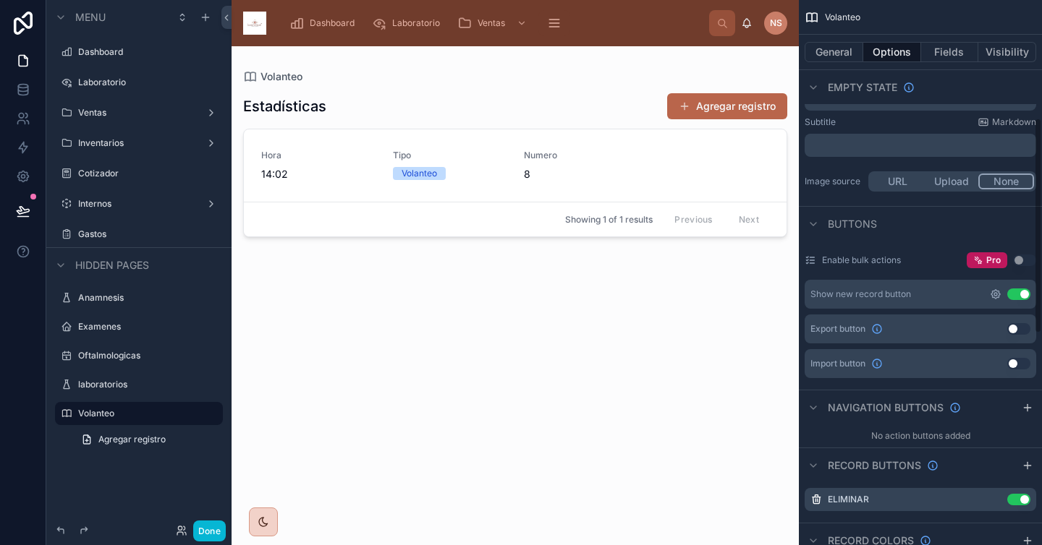
click at [997, 291] on icon "scrollable content" at bounding box center [995, 294] width 9 height 9
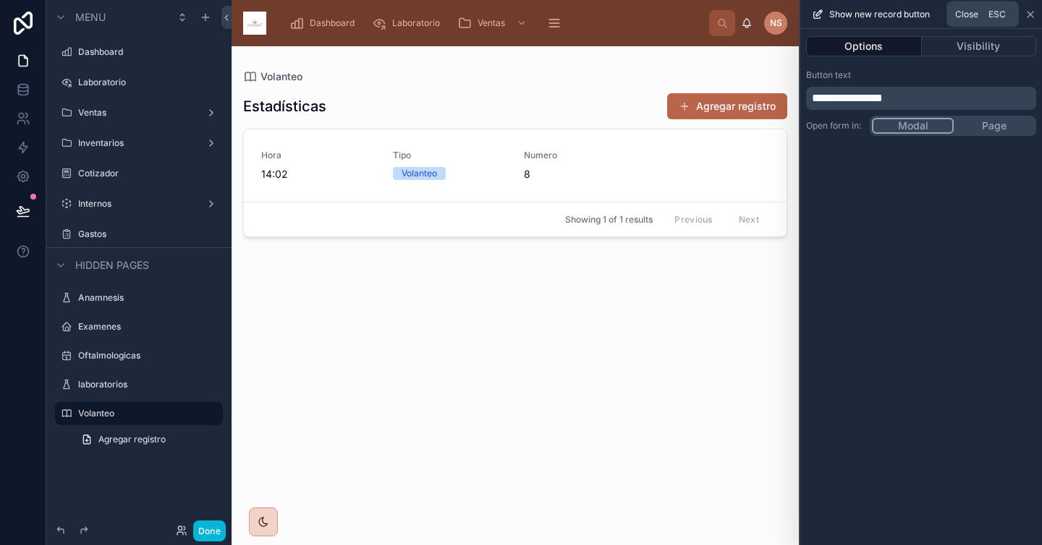
click at [1028, 12] on icon at bounding box center [1030, 15] width 12 height 12
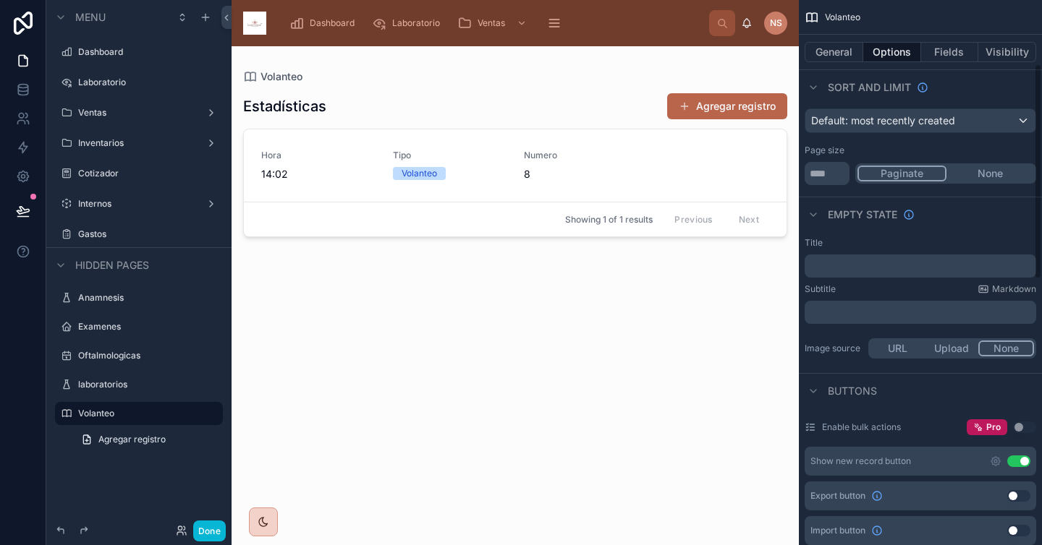
scroll to position [127, 0]
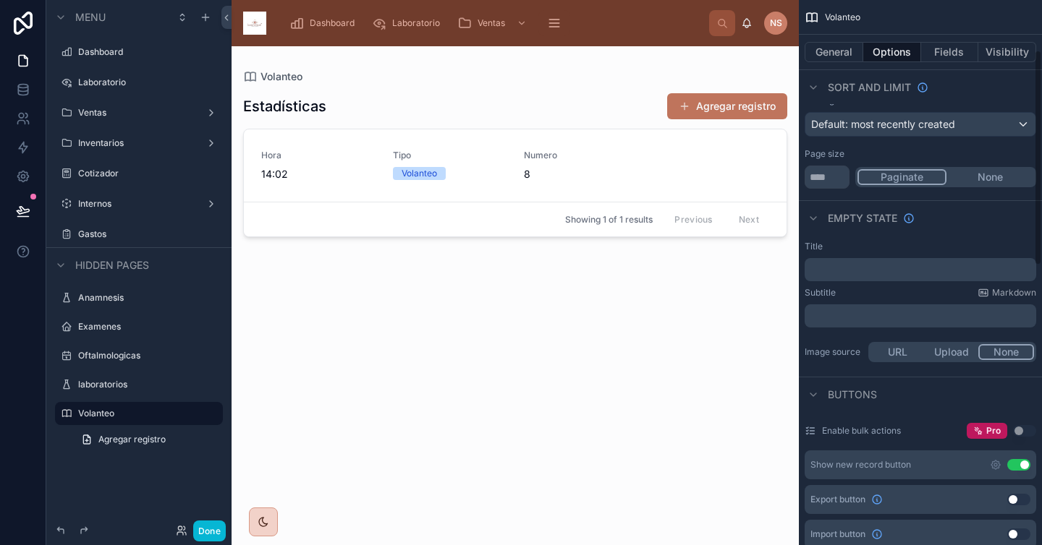
click at [716, 110] on button "Agregar registro" at bounding box center [727, 106] width 120 height 26
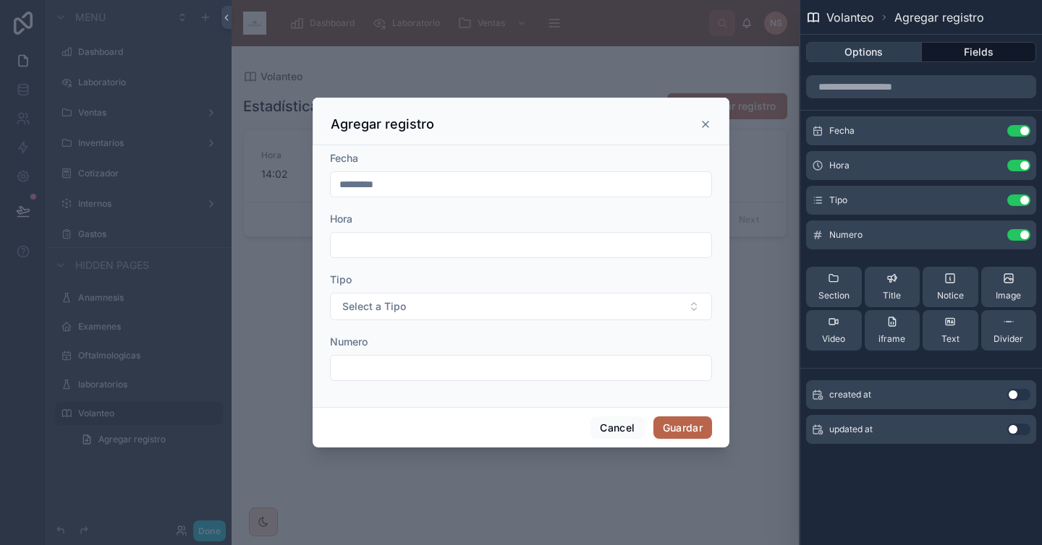
click at [874, 58] on button "Options" at bounding box center [864, 52] width 116 height 20
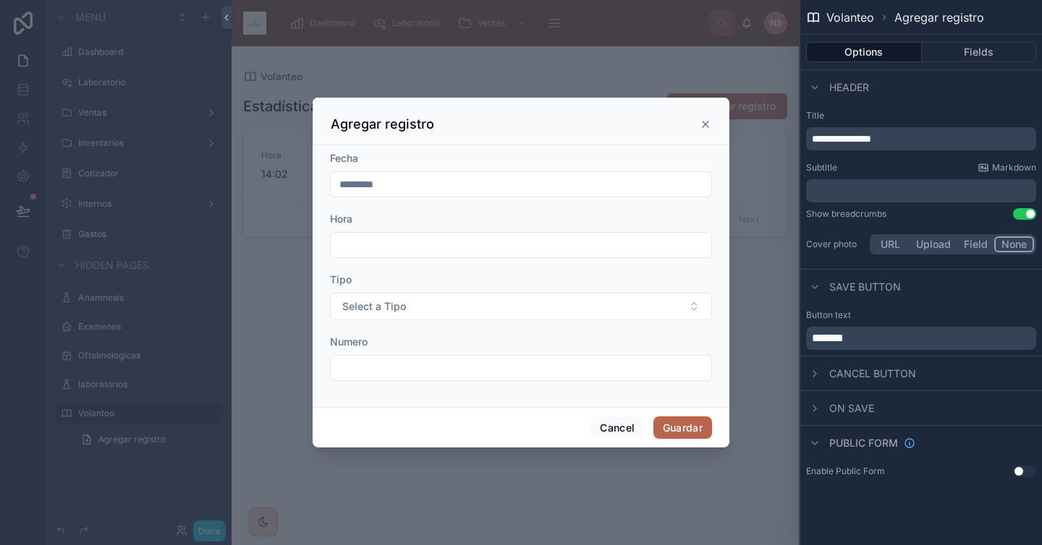
click at [864, 415] on span "On save" at bounding box center [851, 408] width 45 height 14
click at [858, 409] on span "On save" at bounding box center [851, 408] width 45 height 14
click at [880, 380] on span "Cancel button" at bounding box center [872, 374] width 87 height 14
click at [871, 440] on span "Public form" at bounding box center [863, 443] width 69 height 14
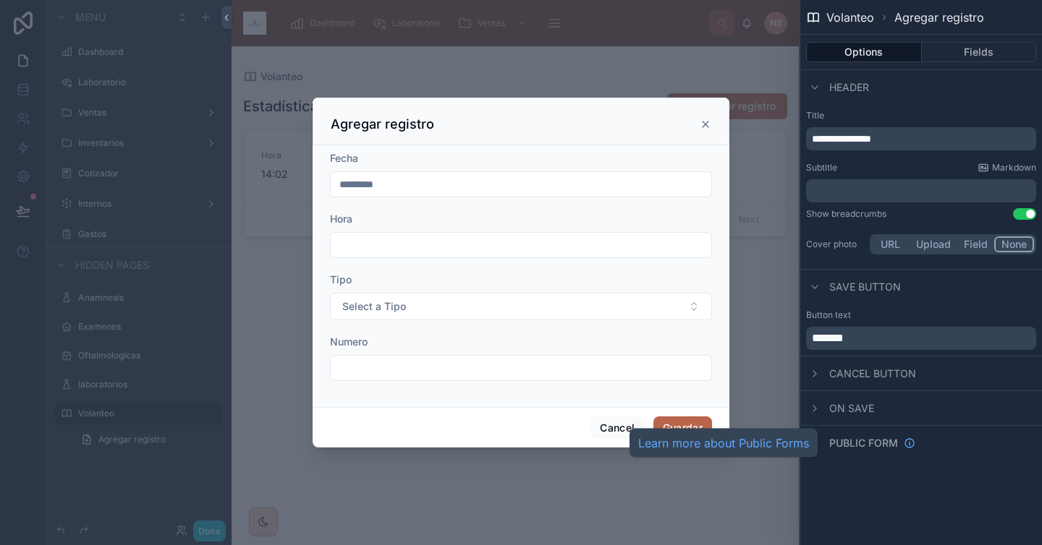
click at [871, 440] on span "Public form" at bounding box center [863, 443] width 69 height 14
click at [869, 286] on span "Save button" at bounding box center [865, 287] width 72 height 14
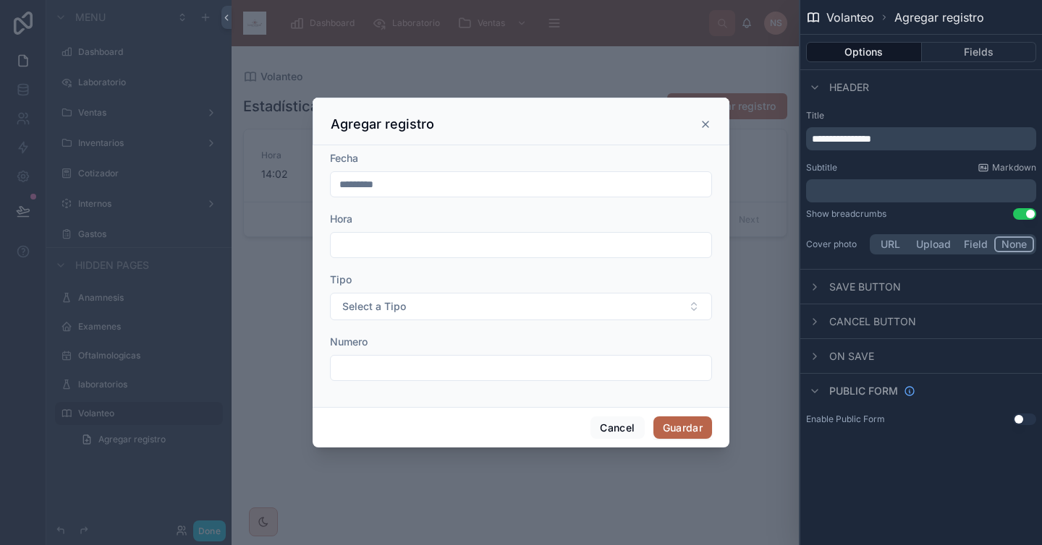
click at [869, 286] on span "Save button" at bounding box center [865, 287] width 72 height 14
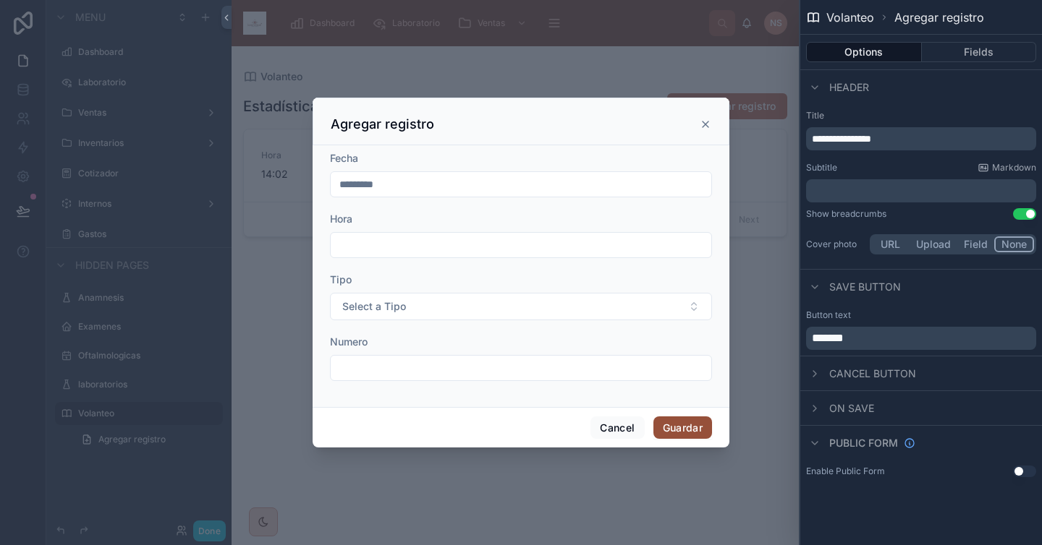
click at [697, 432] on button "Guardar" at bounding box center [682, 428] width 59 height 23
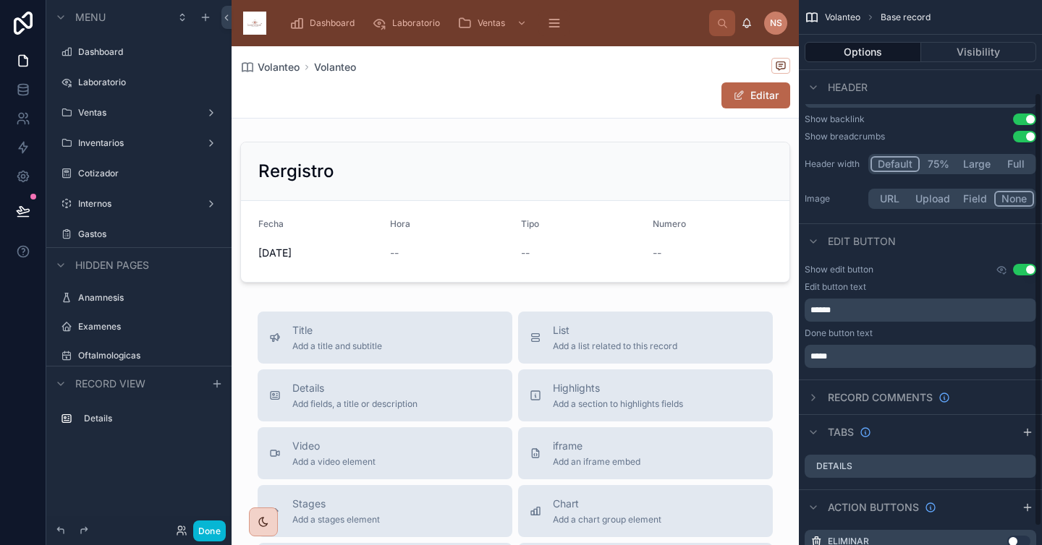
scroll to position [139, 0]
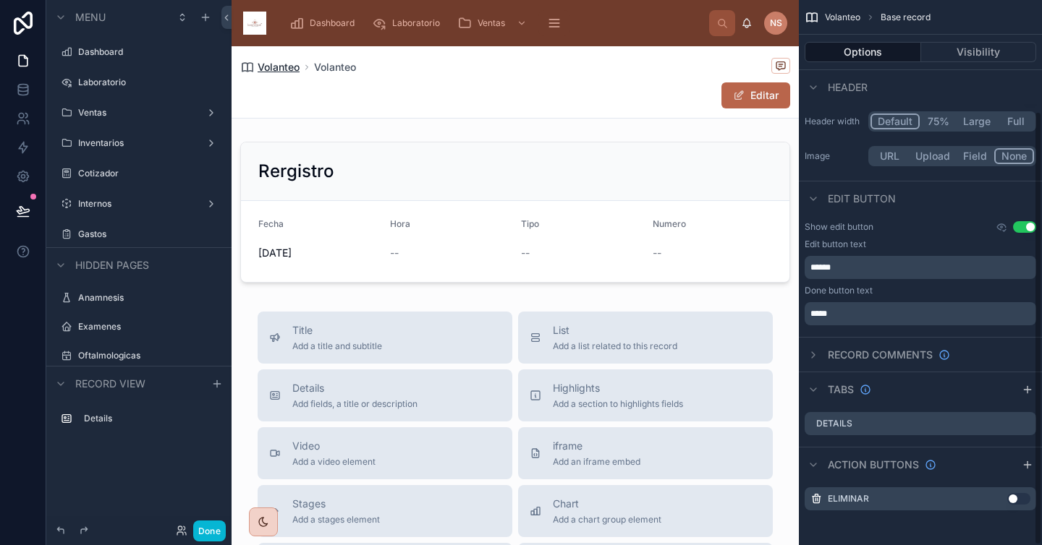
click at [294, 63] on span "Volanteo" at bounding box center [278, 67] width 42 height 14
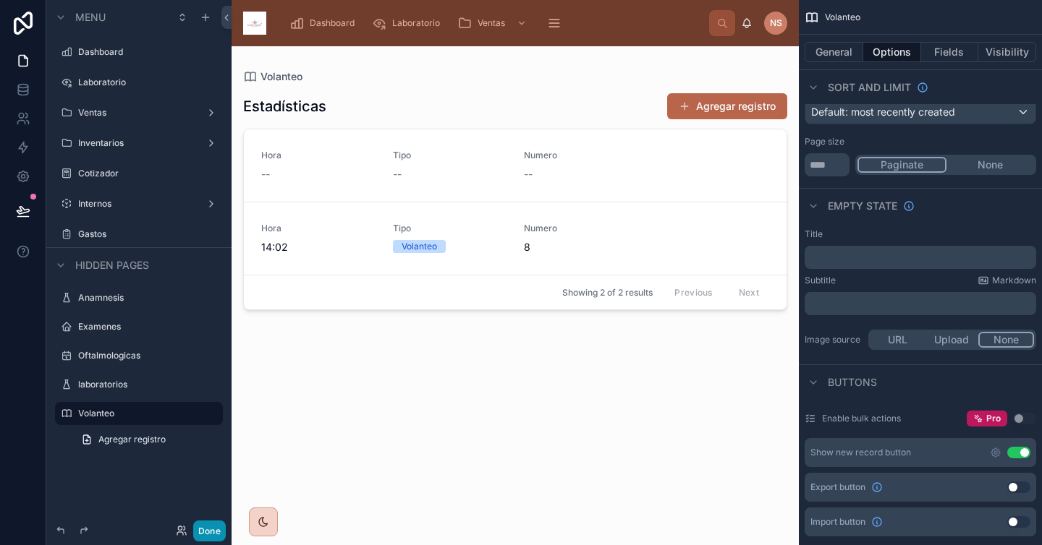
click at [213, 541] on button "Done" at bounding box center [209, 531] width 33 height 21
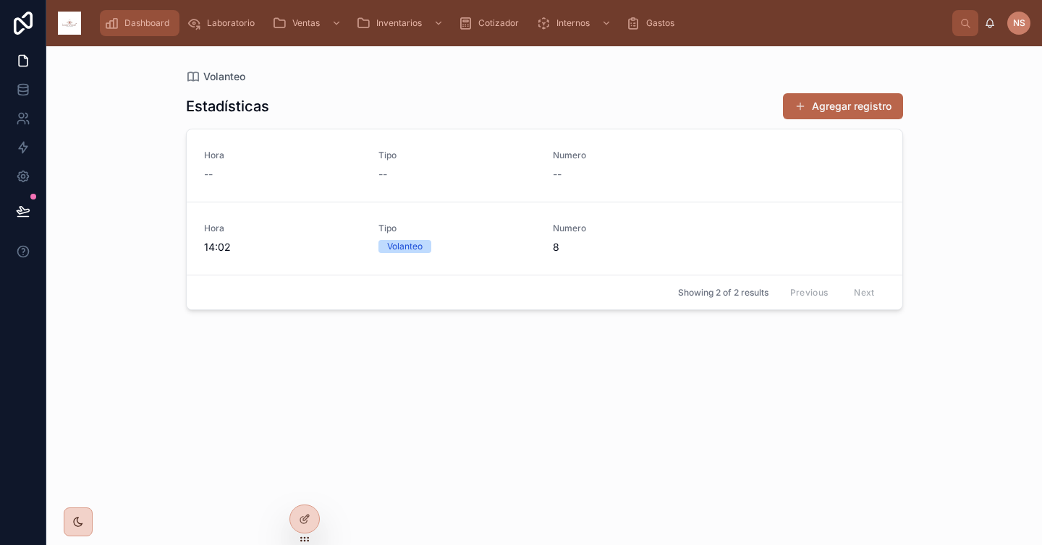
click at [140, 22] on span "Dashboard" at bounding box center [146, 23] width 45 height 12
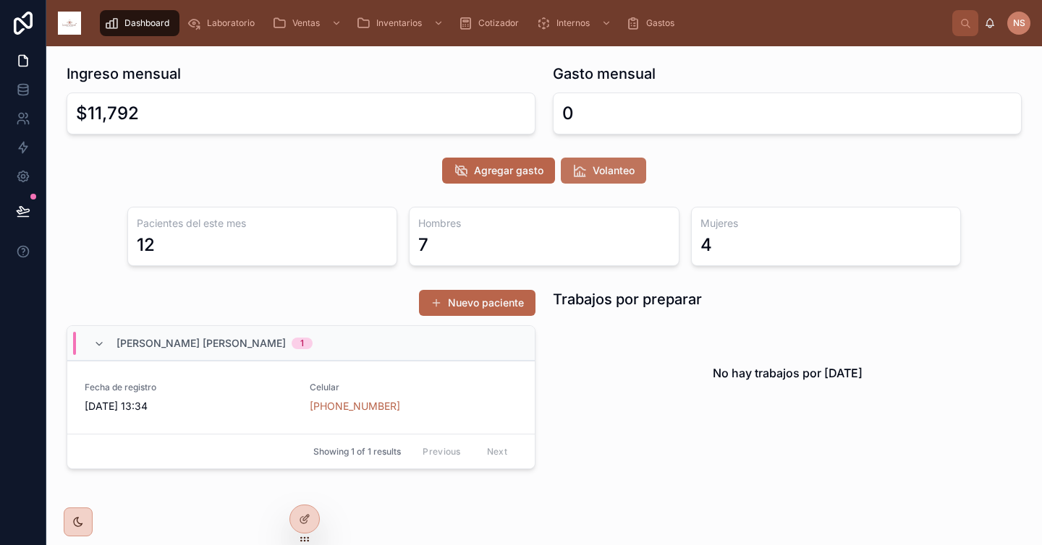
click at [596, 163] on button "Volanteo" at bounding box center [603, 171] width 85 height 26
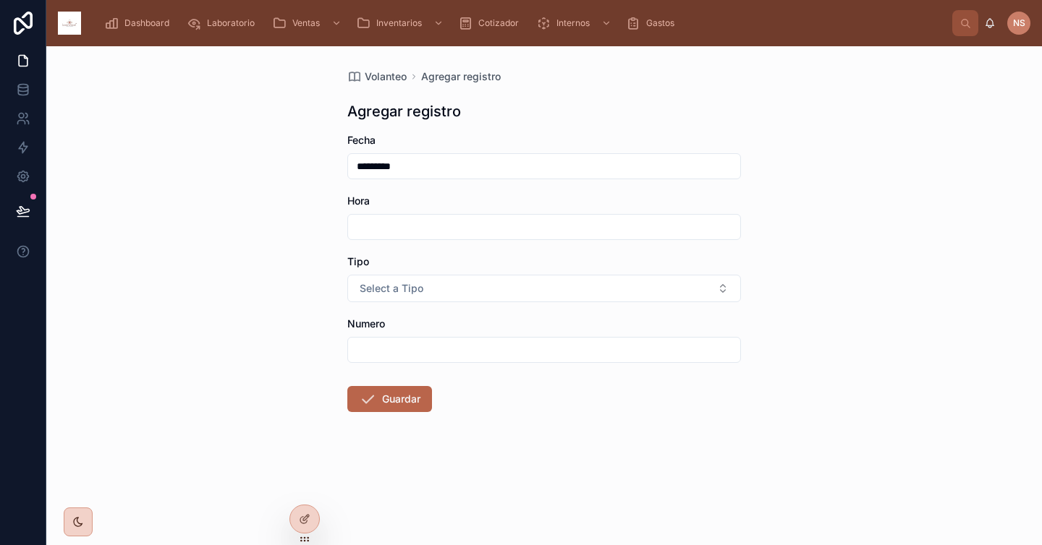
click at [519, 166] on input "*********" at bounding box center [544, 166] width 392 height 20
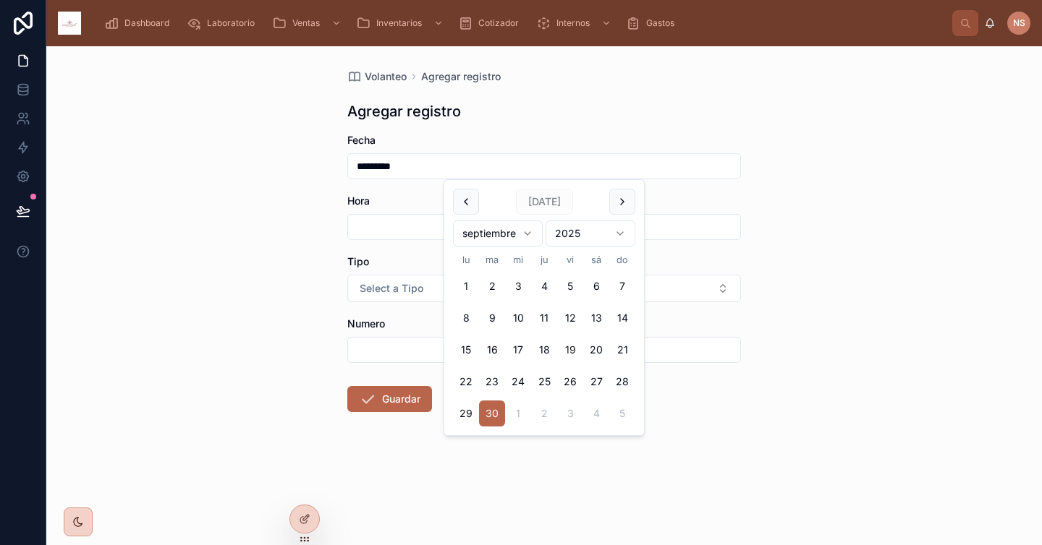
click at [566, 347] on button "19" at bounding box center [570, 350] width 26 height 26
type input "*********"
click at [410, 226] on input "text" at bounding box center [544, 227] width 392 height 20
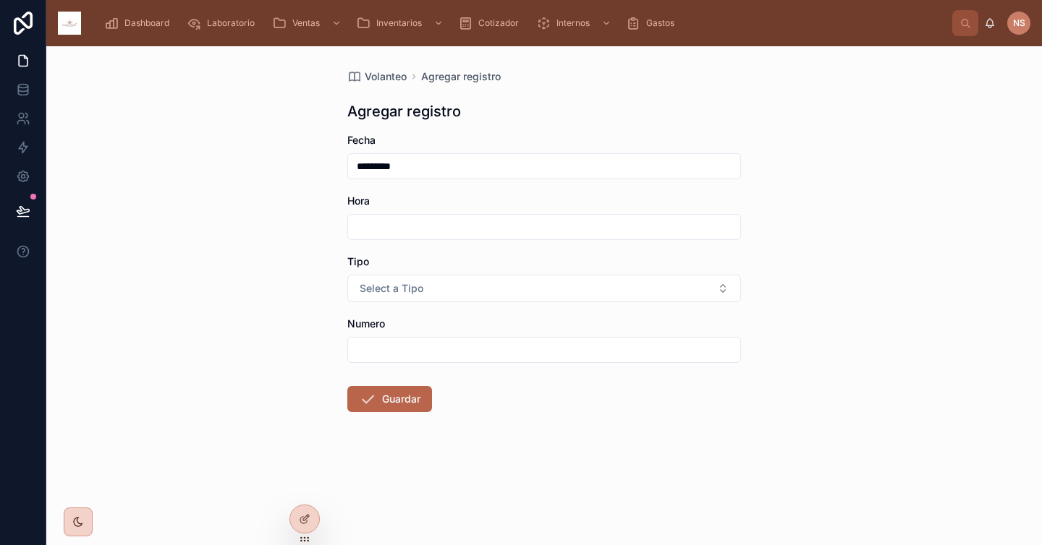
click at [408, 196] on div "Hora" at bounding box center [543, 201] width 393 height 14
click at [154, 22] on span "Dashboard" at bounding box center [146, 23] width 45 height 12
